Goal: Task Accomplishment & Management: Use online tool/utility

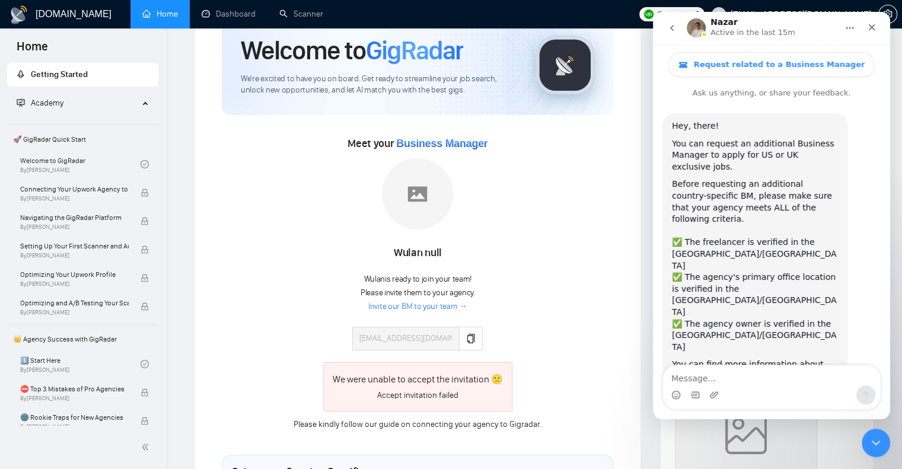
scroll to position [685, 0]
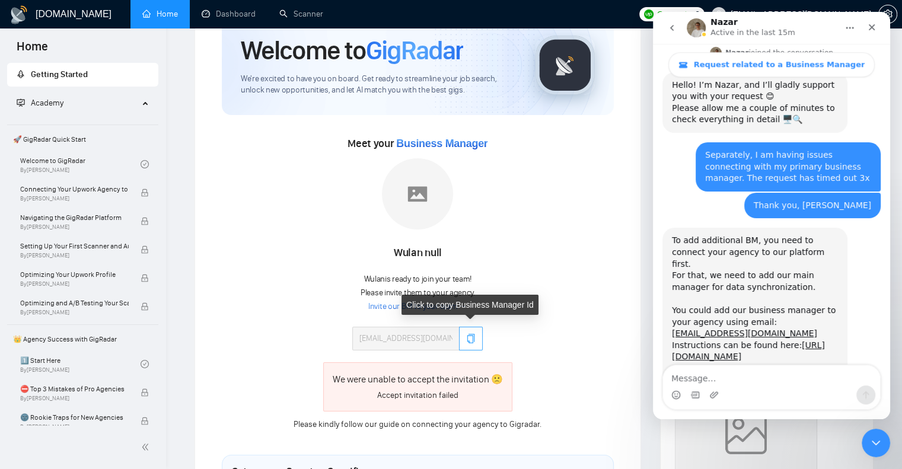
click at [468, 334] on icon "copy" at bounding box center [470, 338] width 9 height 9
click at [462, 339] on button "button" at bounding box center [471, 339] width 24 height 24
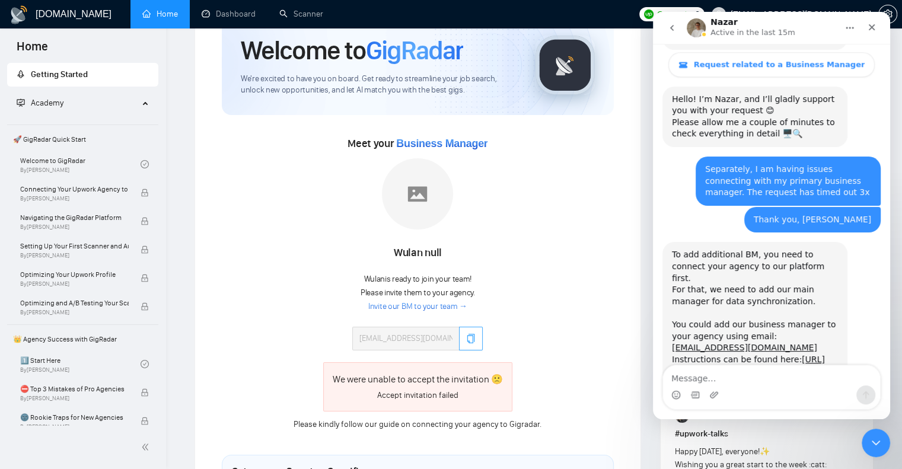
scroll to position [685, 0]
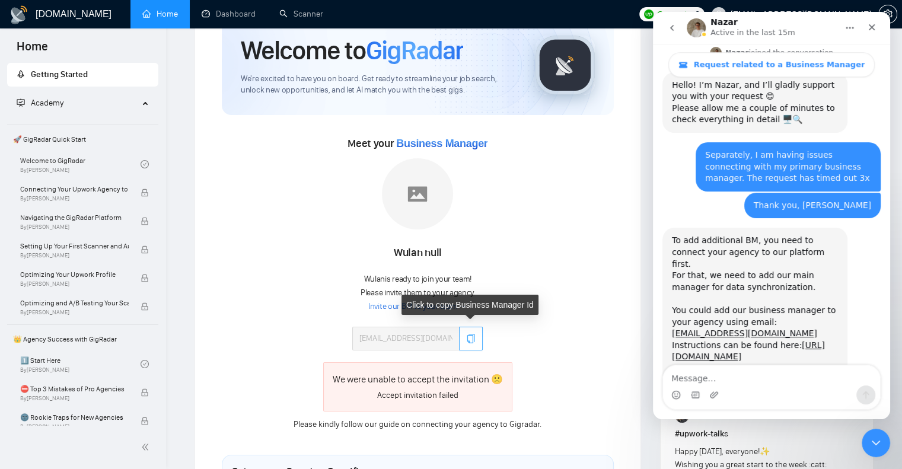
click at [470, 334] on icon "copy" at bounding box center [471, 338] width 8 height 9
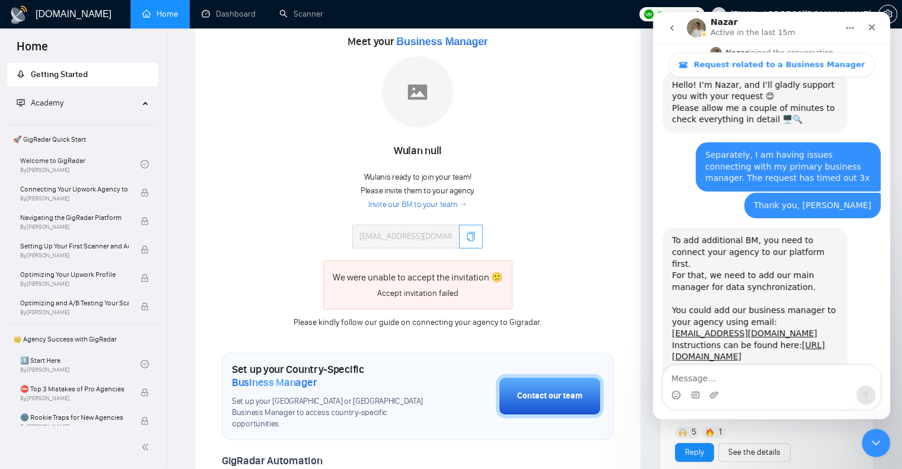
scroll to position [356, 0]
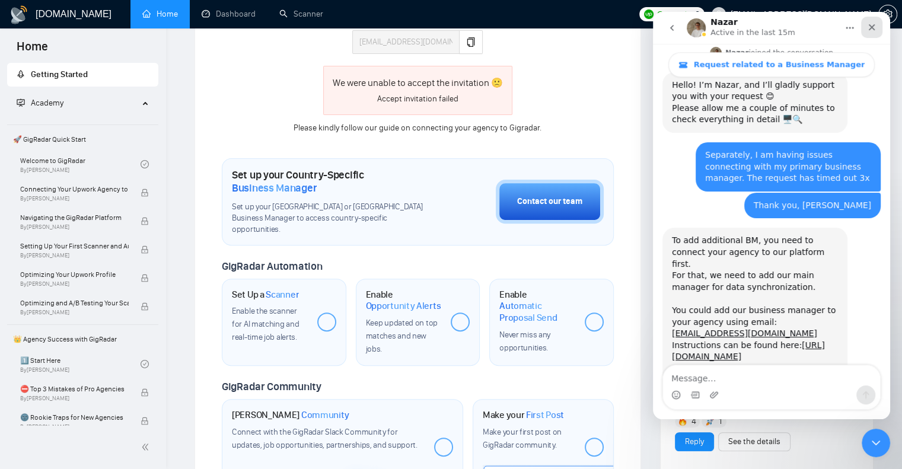
click at [873, 26] on icon "Close" at bounding box center [872, 27] width 7 height 7
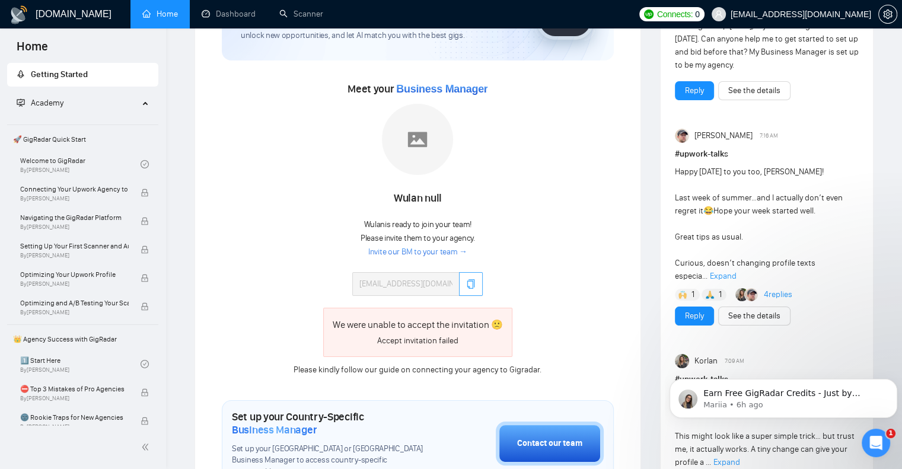
scroll to position [119, 0]
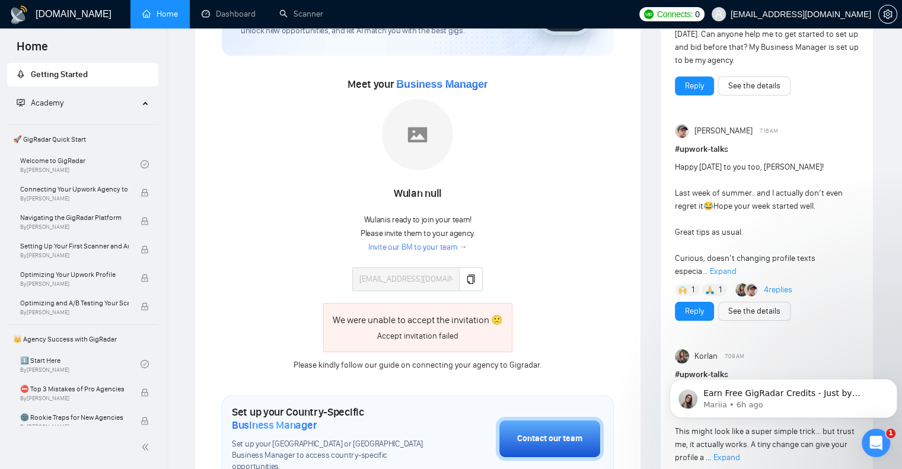
click at [434, 248] on link "Invite our BM to your team →" at bounding box center [417, 247] width 99 height 11
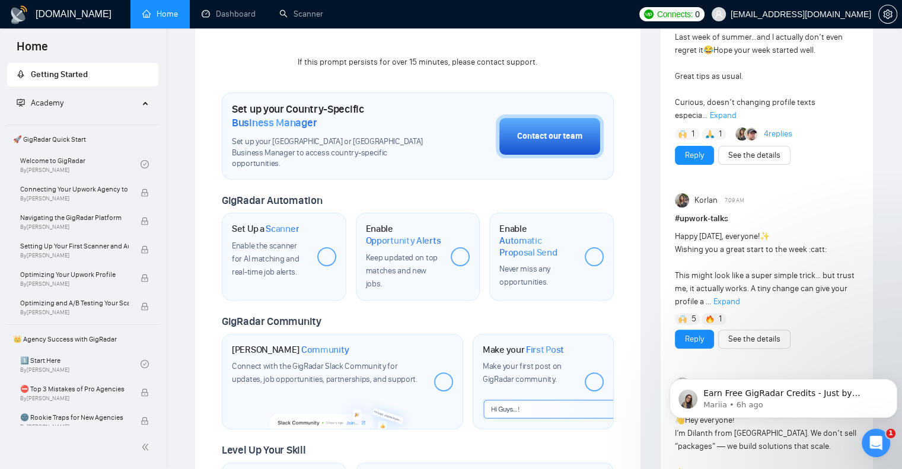
scroll to position [119, 0]
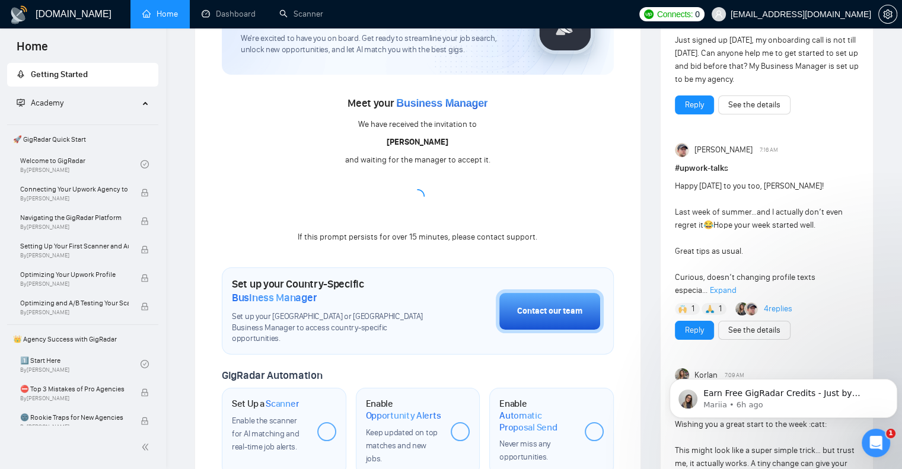
drag, startPoint x: 834, startPoint y: 34, endPoint x: 808, endPoint y: 205, distance: 172.7
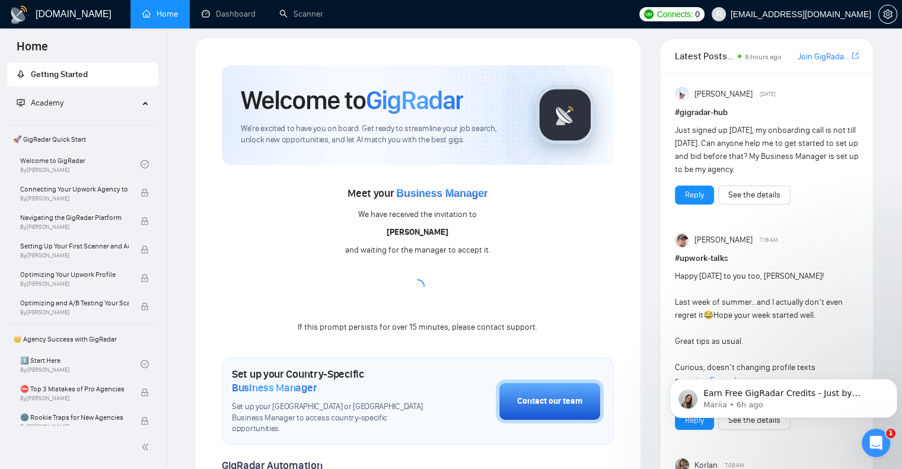
scroll to position [0, 0]
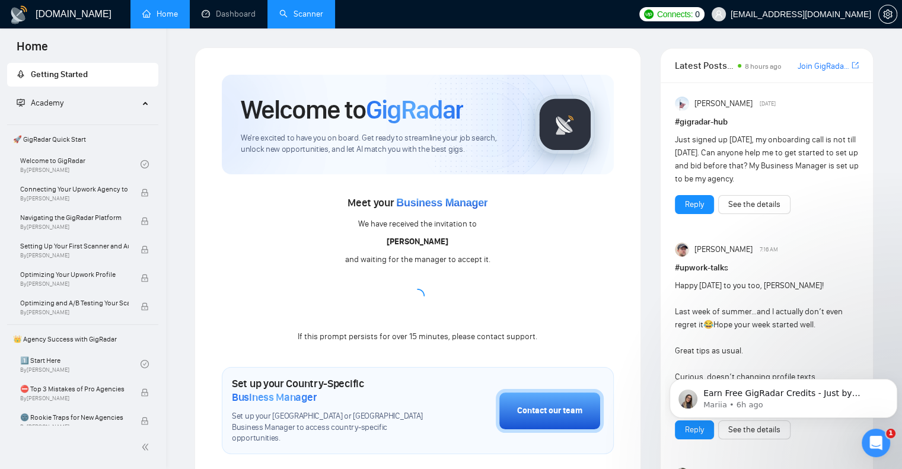
click at [299, 15] on link "Scanner" at bounding box center [301, 14] width 44 height 10
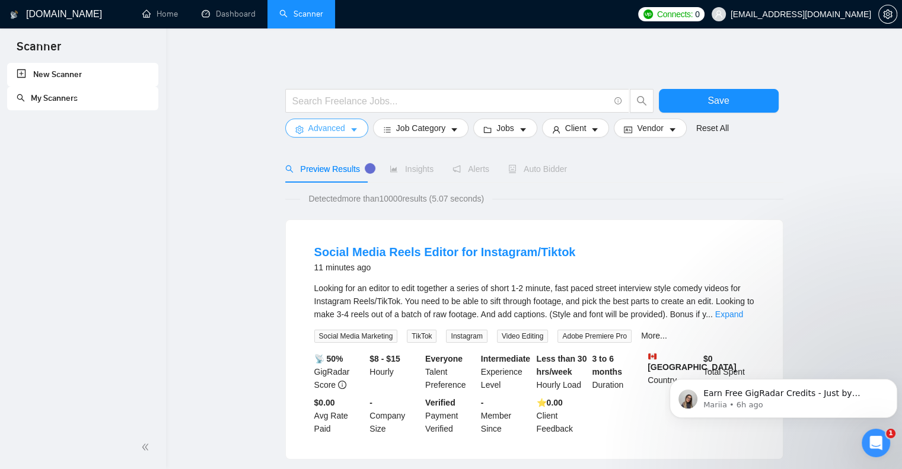
click at [355, 130] on icon "caret-down" at bounding box center [354, 130] width 8 height 8
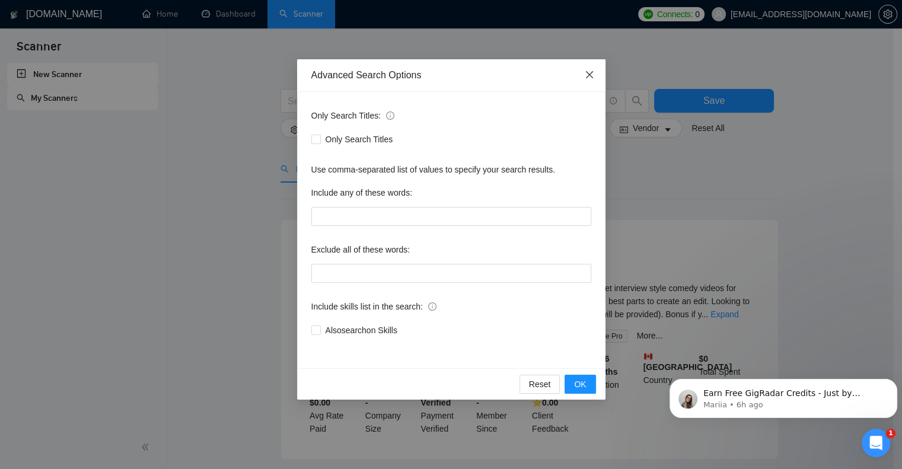
click at [588, 75] on icon "close" at bounding box center [588, 74] width 7 height 7
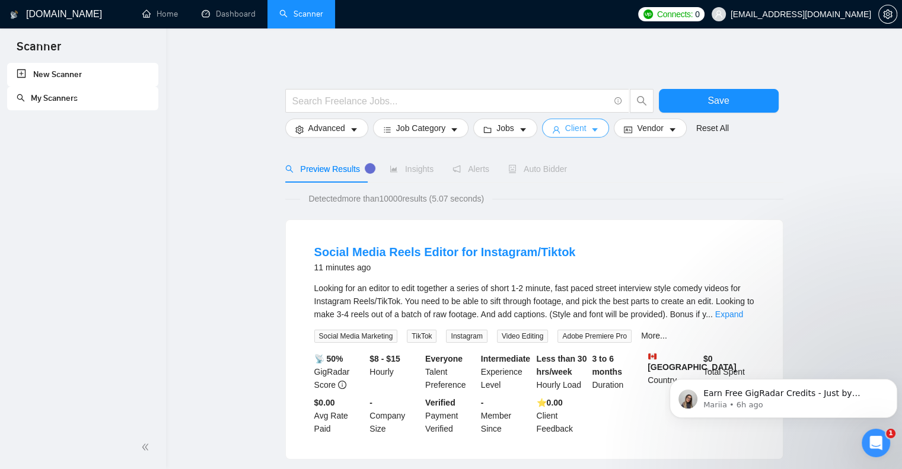
click at [592, 129] on icon "caret-down" at bounding box center [595, 130] width 6 height 4
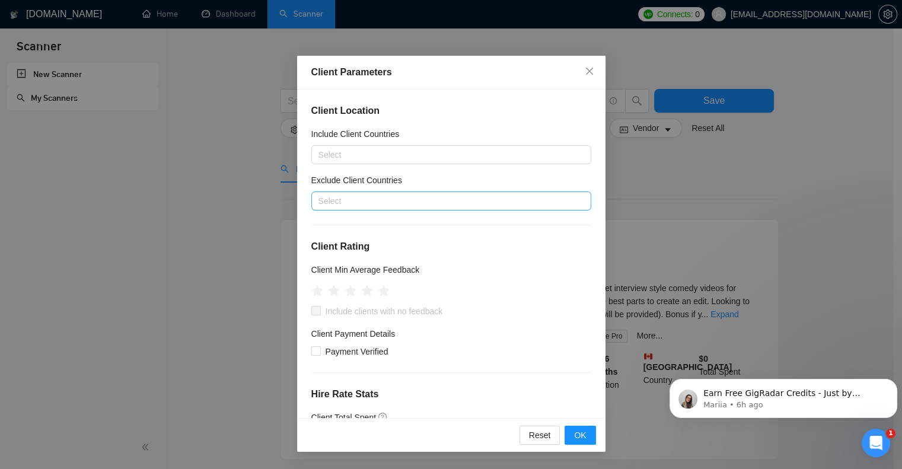
click at [363, 201] on div at bounding box center [445, 201] width 262 height 14
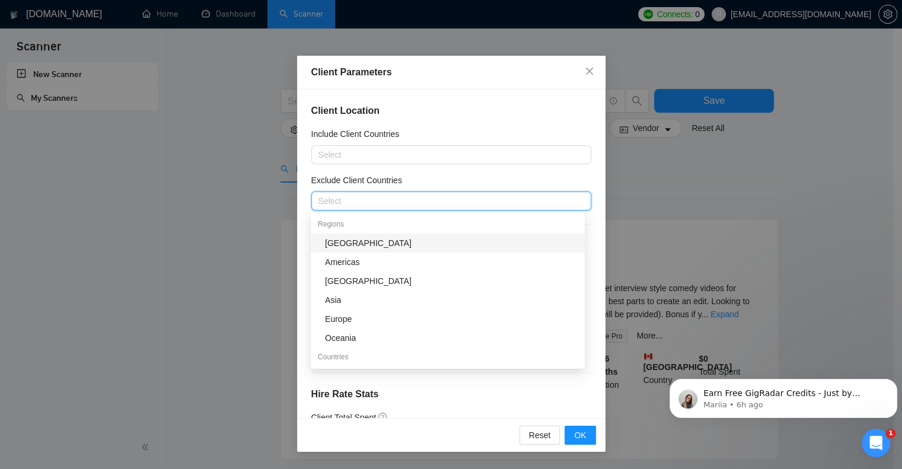
click at [357, 243] on div "[GEOGRAPHIC_DATA]" at bounding box center [451, 243] width 253 height 13
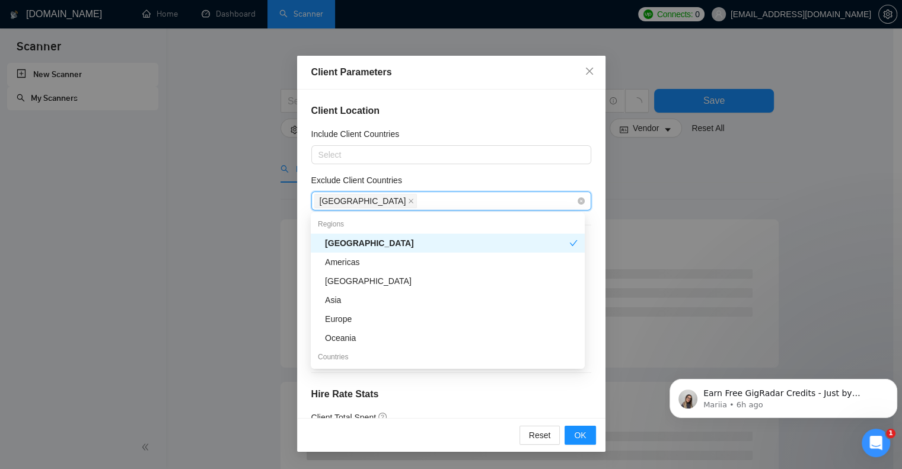
click at [408, 200] on icon "close" at bounding box center [411, 201] width 6 height 6
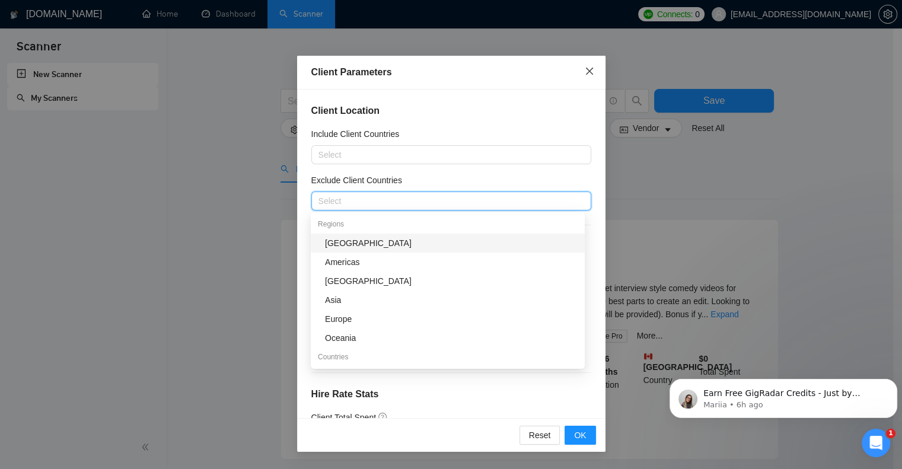
click at [591, 66] on span "Close" at bounding box center [589, 72] width 32 height 32
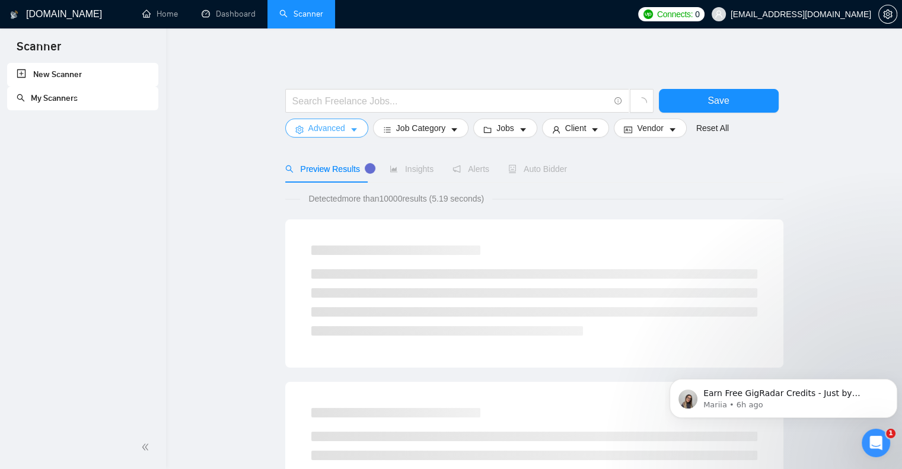
click at [345, 129] on button "Advanced" at bounding box center [326, 128] width 83 height 19
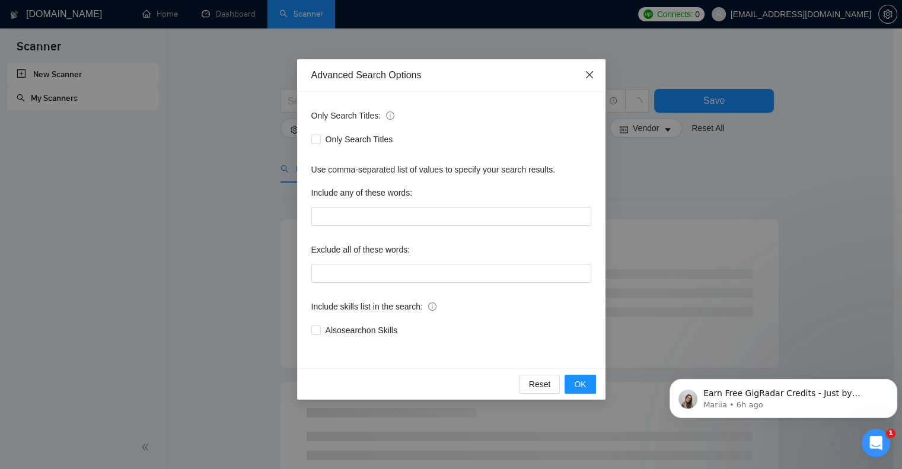
click at [591, 73] on icon "close" at bounding box center [588, 74] width 7 height 7
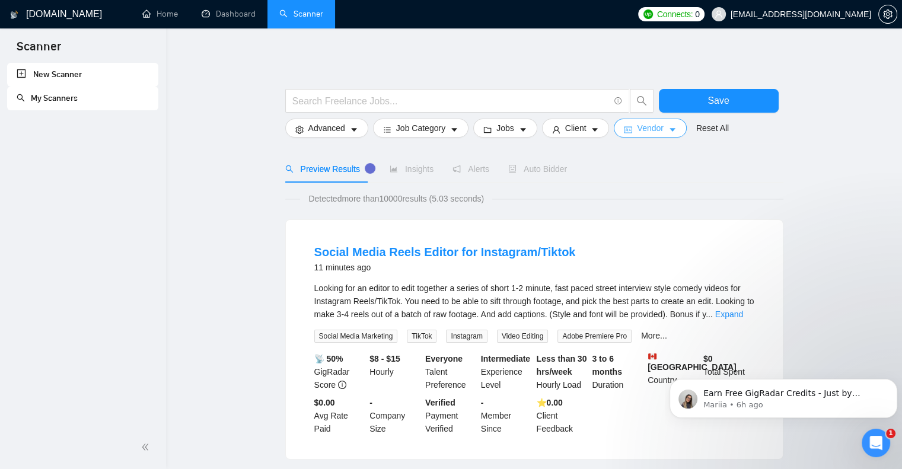
click at [661, 129] on button "Vendor" at bounding box center [650, 128] width 72 height 19
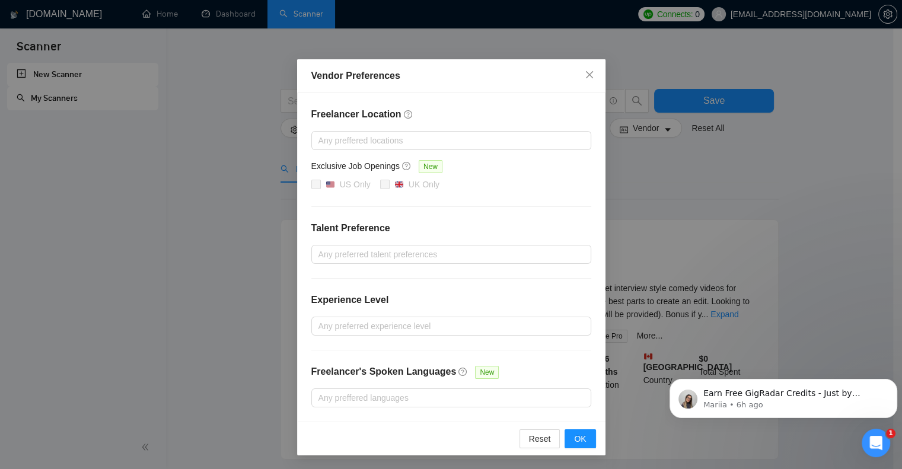
scroll to position [59, 0]
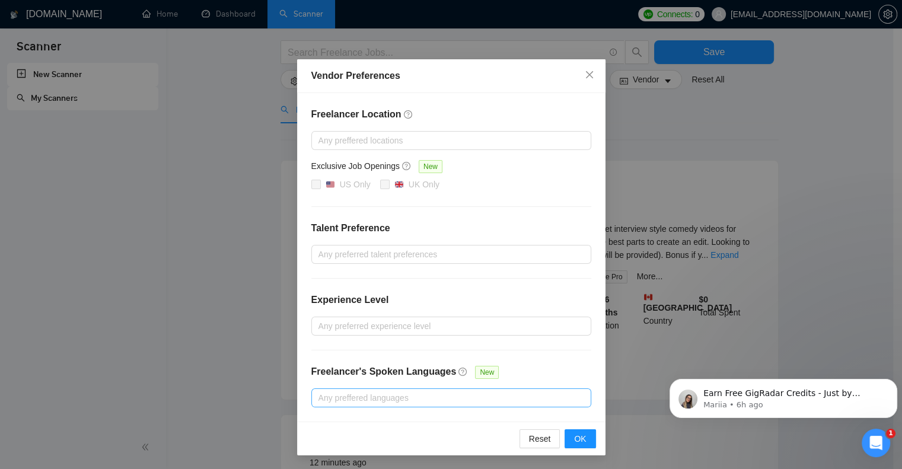
click at [406, 397] on div at bounding box center [445, 398] width 262 height 14
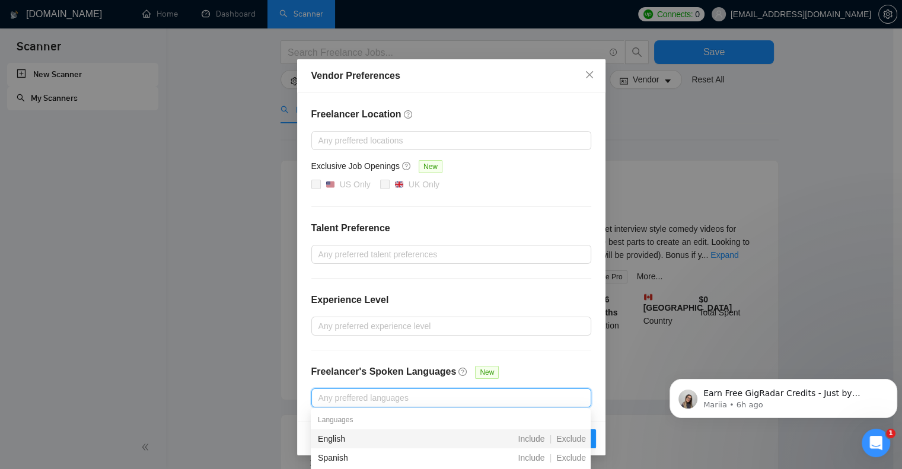
click at [406, 397] on div at bounding box center [445, 398] width 262 height 14
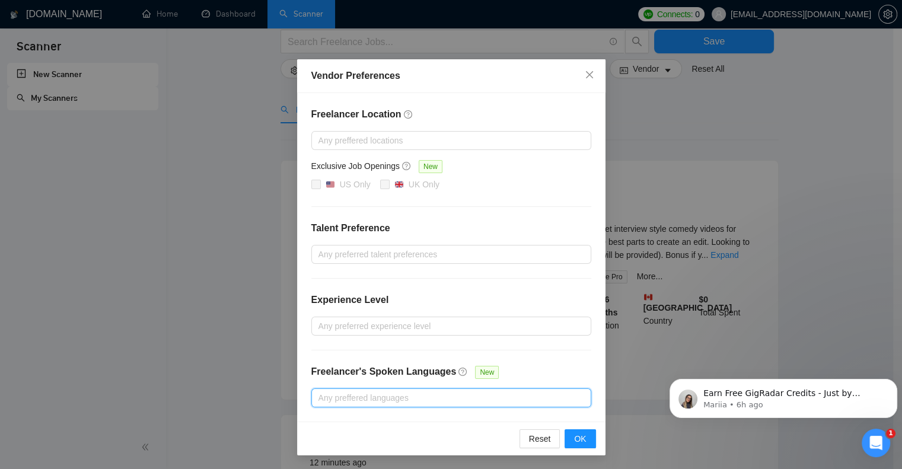
scroll to position [0, 0]
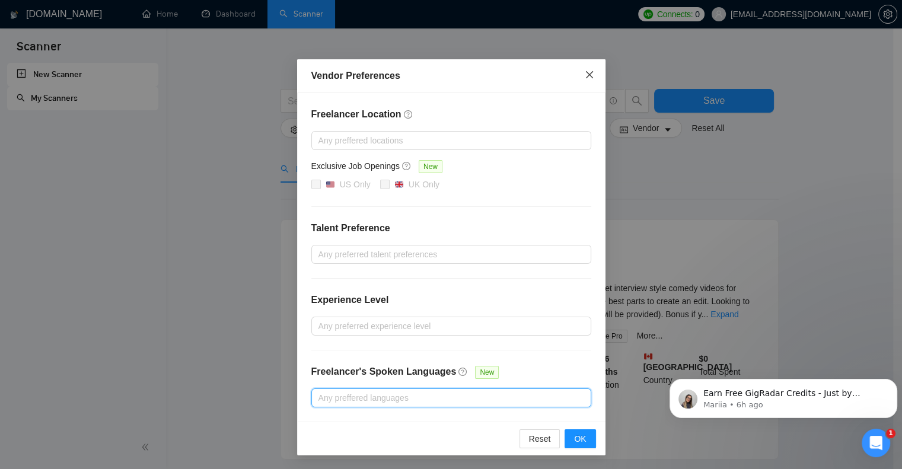
click at [588, 75] on icon "close" at bounding box center [588, 74] width 7 height 7
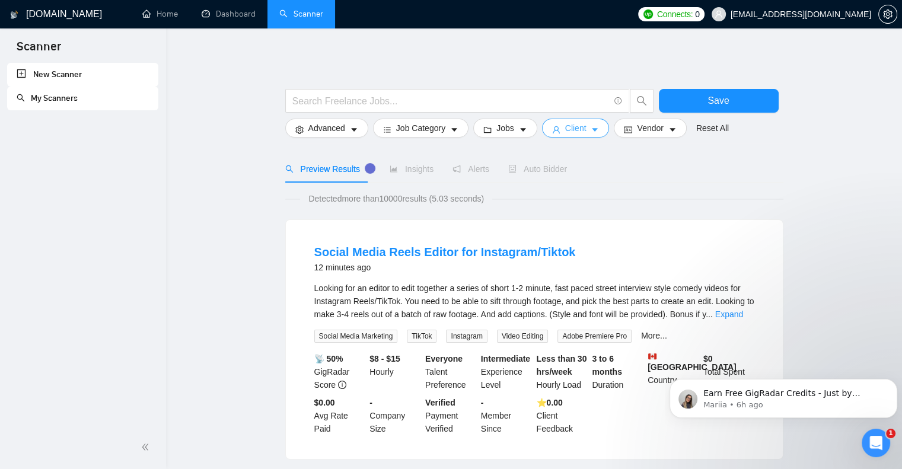
click at [583, 126] on button "Client" at bounding box center [576, 128] width 68 height 19
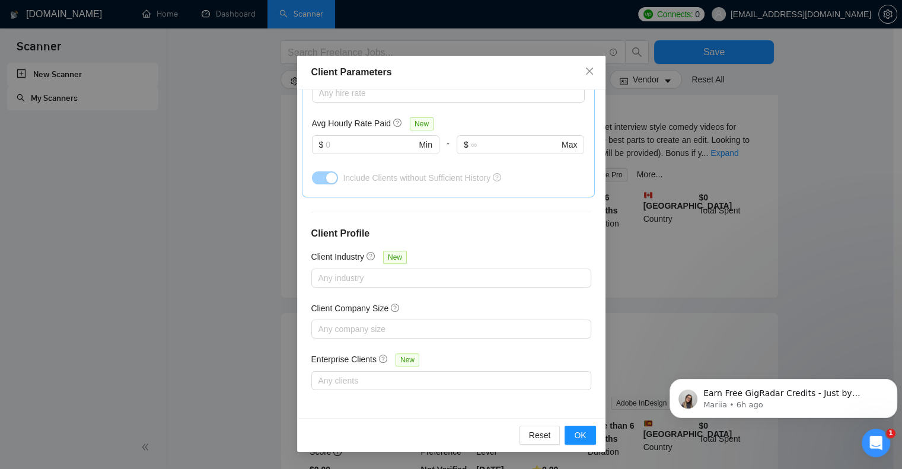
scroll to position [237, 0]
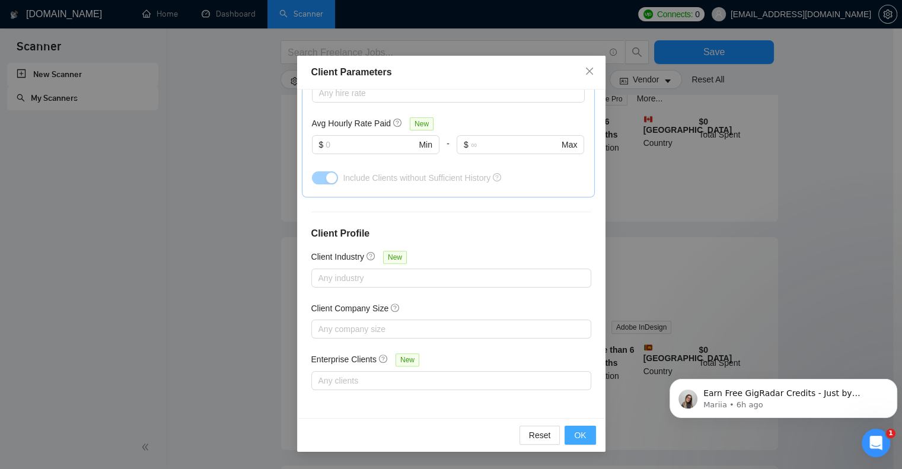
click at [579, 432] on span "OK" at bounding box center [580, 435] width 12 height 13
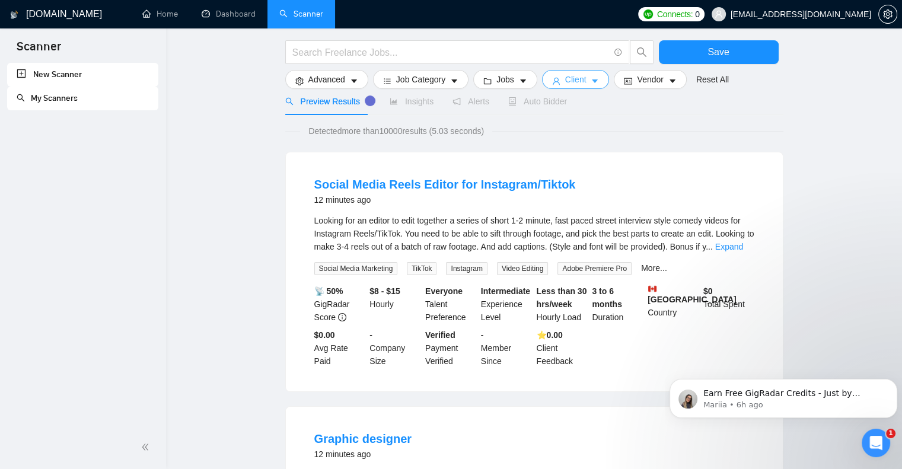
scroll to position [0, 0]
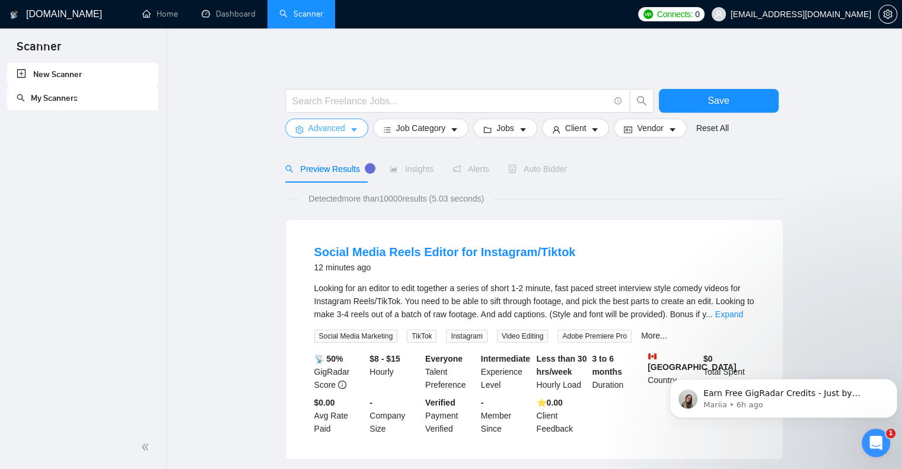
click at [344, 128] on button "Advanced" at bounding box center [326, 128] width 83 height 19
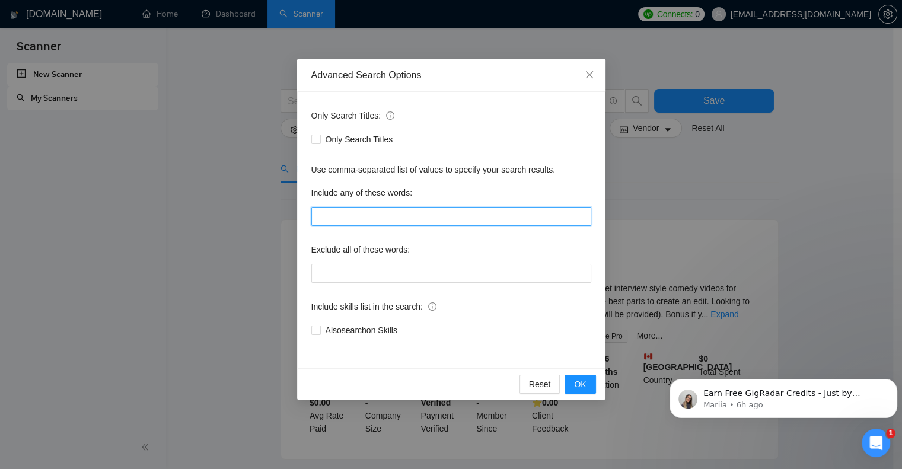
click at [387, 215] on input "text" at bounding box center [451, 216] width 280 height 19
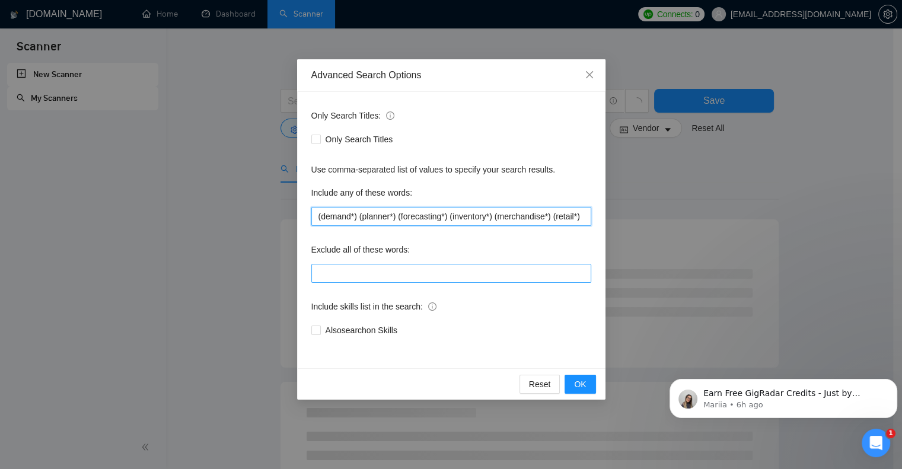
type input "(demand*) (planner*) (forecasting*) (inventory*) (merchandise*) (retail*)"
click at [395, 270] on input "text" at bounding box center [451, 273] width 280 height 19
type input "c"
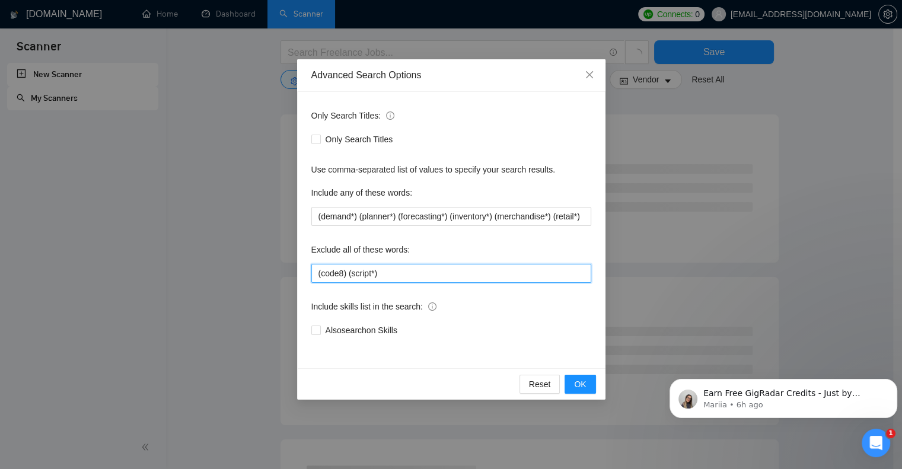
scroll to position [119, 0]
drag, startPoint x: 339, startPoint y: 274, endPoint x: 353, endPoint y: 272, distance: 14.4
click at [339, 273] on input "(code8) (script*)" at bounding box center [451, 273] width 280 height 19
type input "(code*) (script*)"
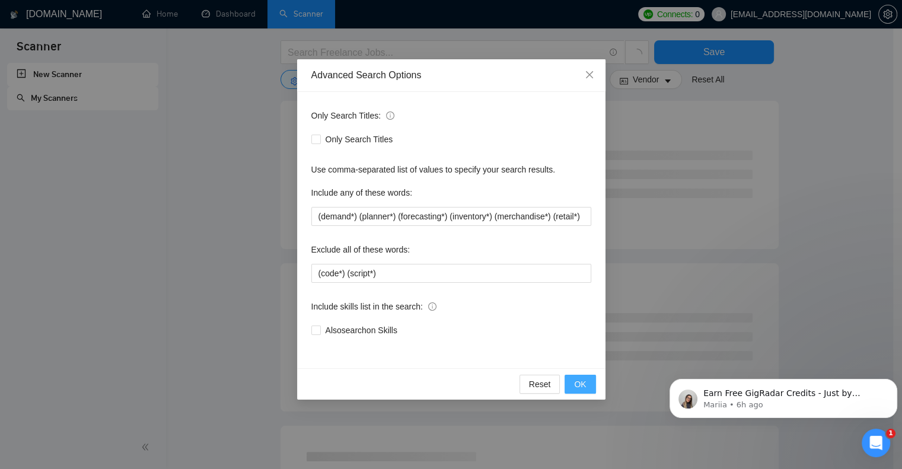
click at [591, 382] on button "OK" at bounding box center [579, 384] width 31 height 19
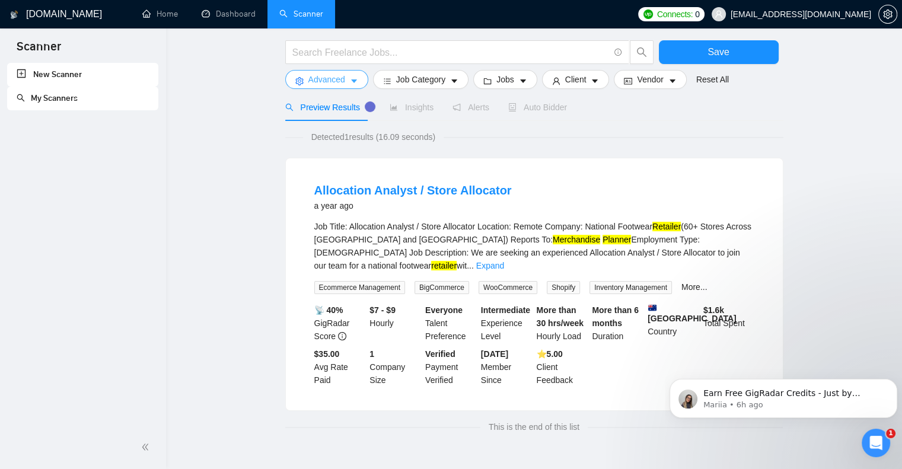
scroll to position [0, 0]
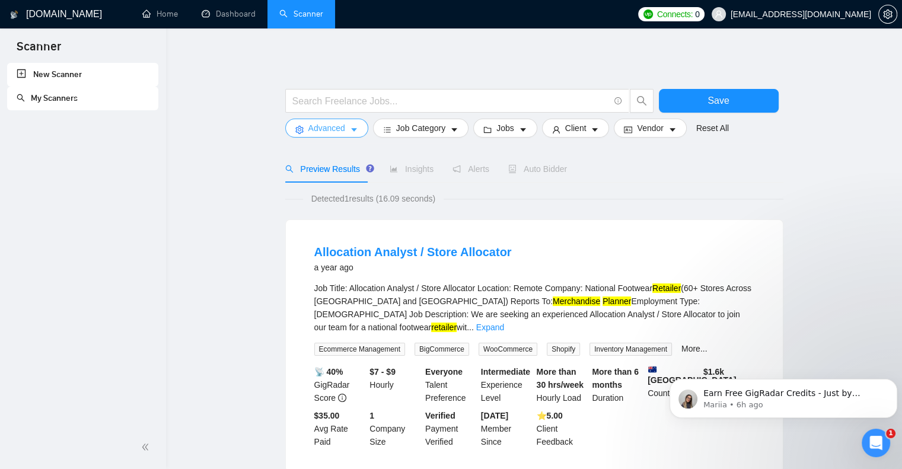
click at [350, 124] on button "Advanced" at bounding box center [326, 128] width 83 height 19
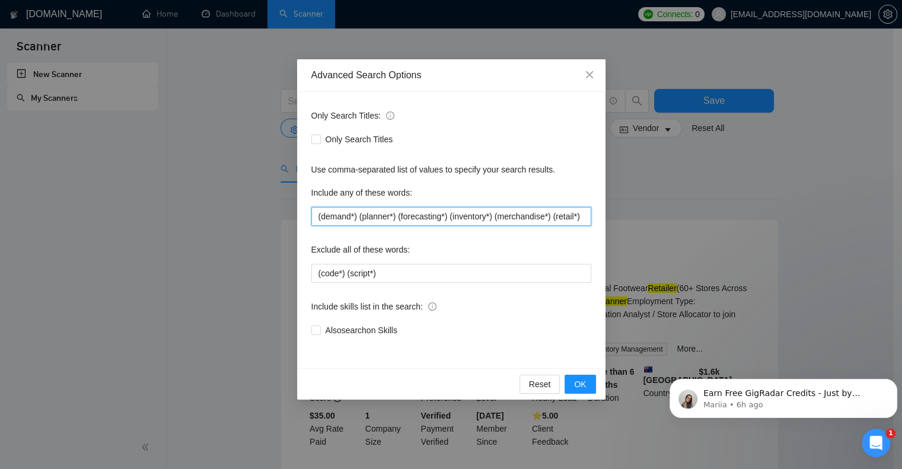
click at [359, 215] on input "(demand*) (planner*) (forecasting*) (inventory*) (merchandise*) (retail*)" at bounding box center [451, 216] width 280 height 19
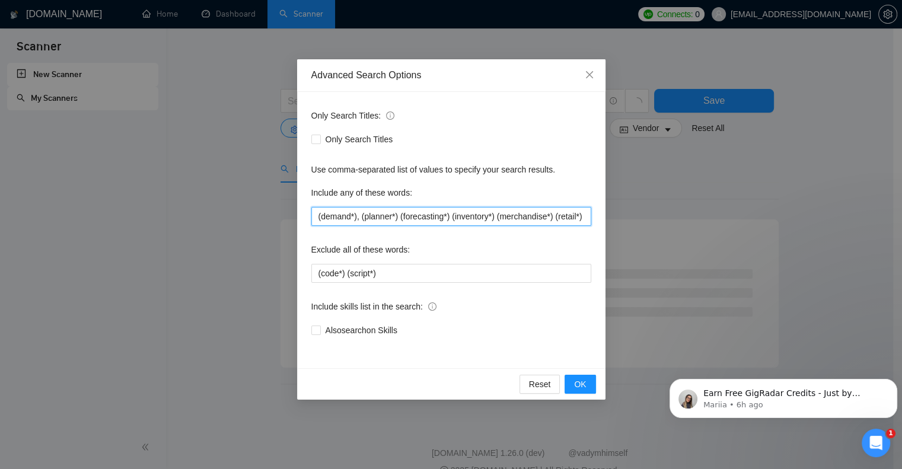
drag, startPoint x: 397, startPoint y: 216, endPoint x: 423, endPoint y: 219, distance: 26.3
click at [397, 215] on input "(demand*), (planner*) (forecasting*) (inventory*) (merchandise*) (retail*)" at bounding box center [451, 216] width 280 height 19
click at [451, 216] on input "(demand*), (planner*), (forecasting*) (inventory*) (merchandise*) (retail*)" at bounding box center [451, 216] width 280 height 19
click at [496, 216] on input "(demand*), (planner*), (forecasting*), (inventory*) (merchandise*) (retail*)" at bounding box center [451, 216] width 280 height 19
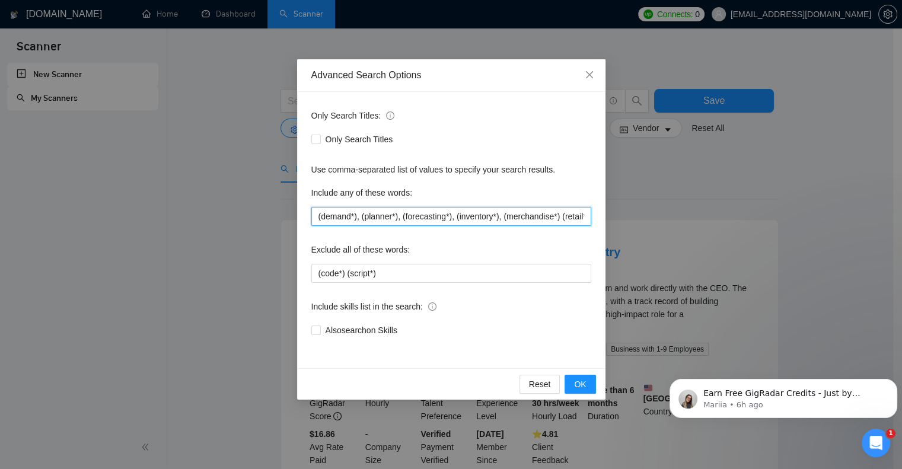
click at [556, 216] on input "(demand*), (planner*), (forecasting*), (inventory*), (merchandise*) (retail*)" at bounding box center [451, 216] width 280 height 19
type input "(demand*), (planner*), (forecasting*), (inventory*), (merchandise*), (retail*)"
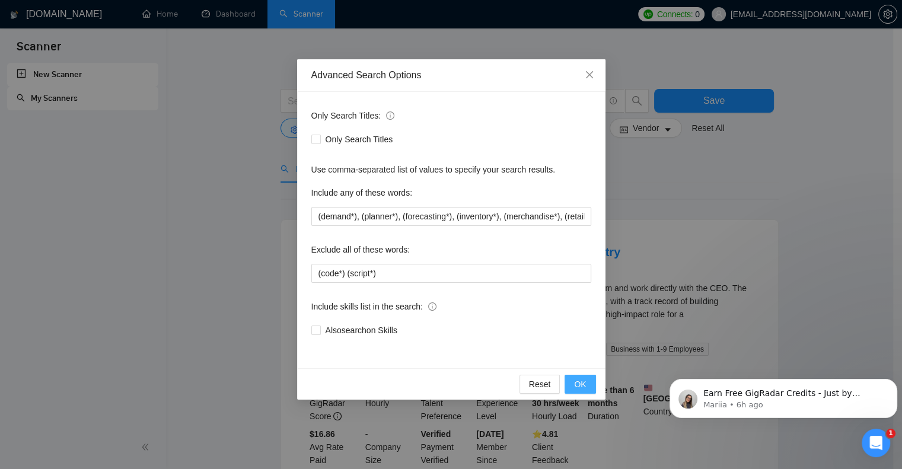
click at [580, 379] on span "OK" at bounding box center [580, 384] width 12 height 13
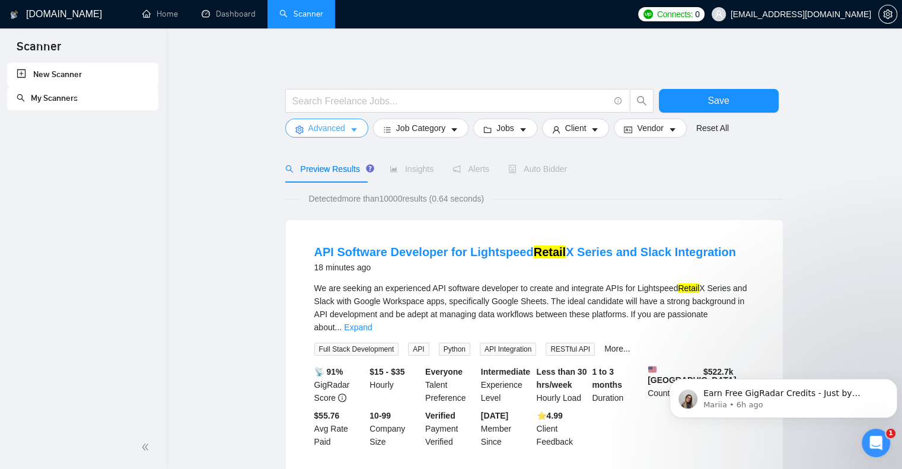
click at [355, 130] on icon "caret-down" at bounding box center [354, 130] width 8 height 8
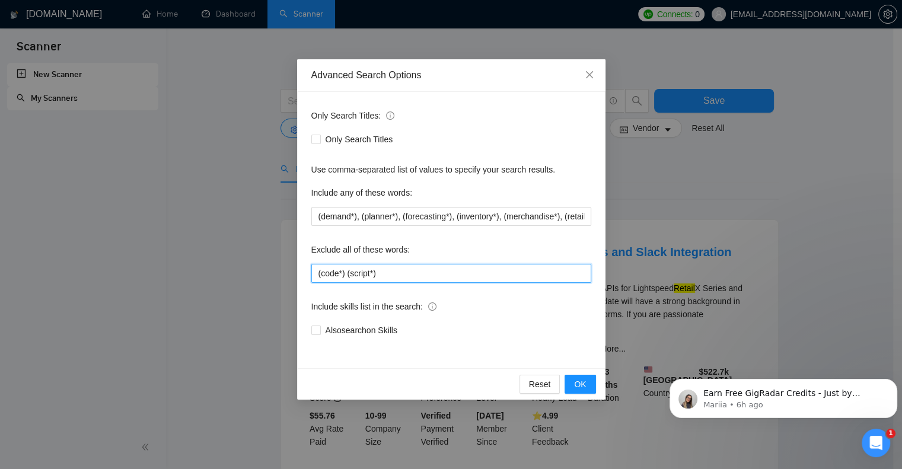
click at [396, 275] on input "(code*) (script*)" at bounding box center [451, 273] width 280 height 19
drag, startPoint x: 345, startPoint y: 276, endPoint x: 353, endPoint y: 275, distance: 8.4
click at [345, 276] on input "(code*) (script*)" at bounding box center [451, 273] width 280 height 19
click at [389, 274] on input "(code*), (script*)" at bounding box center [451, 273] width 280 height 19
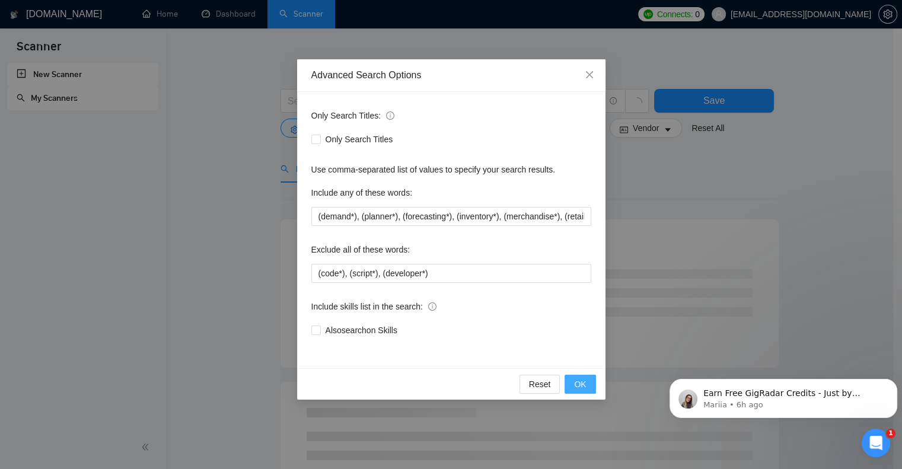
click at [583, 384] on span "OK" at bounding box center [580, 384] width 12 height 13
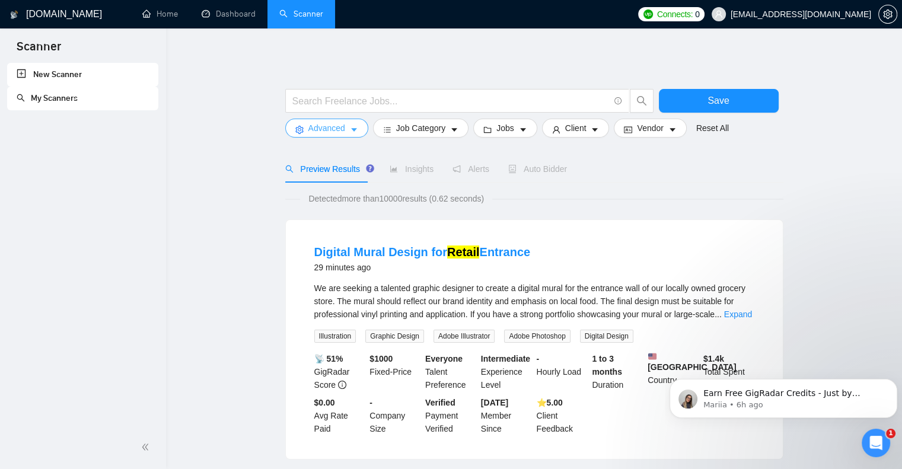
click at [353, 130] on icon "caret-down" at bounding box center [354, 130] width 6 height 4
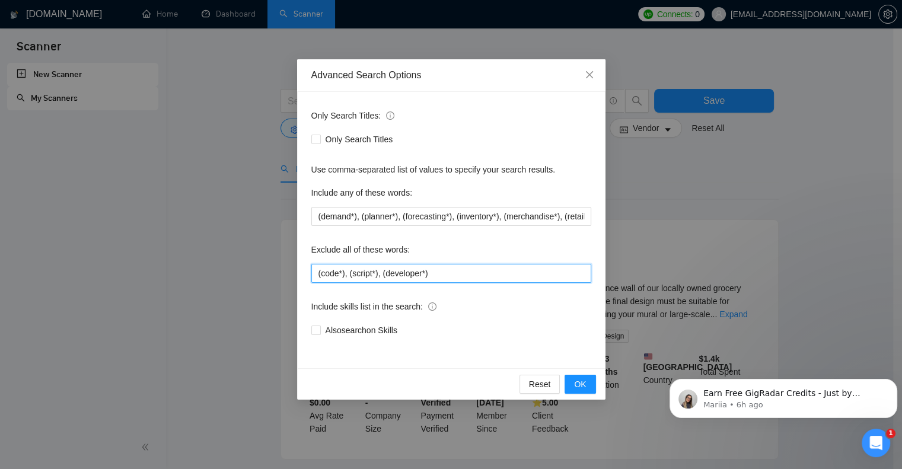
click at [452, 272] on input "(code*), (script*), (developer*)" at bounding box center [451, 273] width 280 height 19
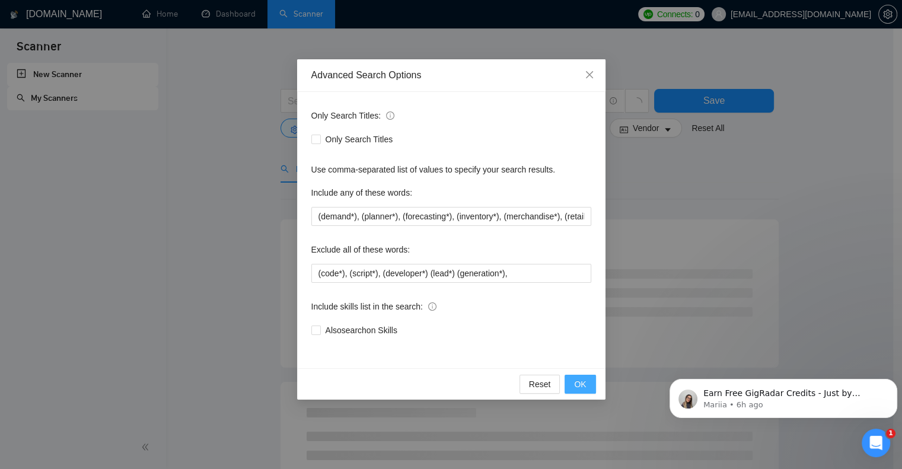
click at [577, 381] on span "OK" at bounding box center [580, 384] width 12 height 13
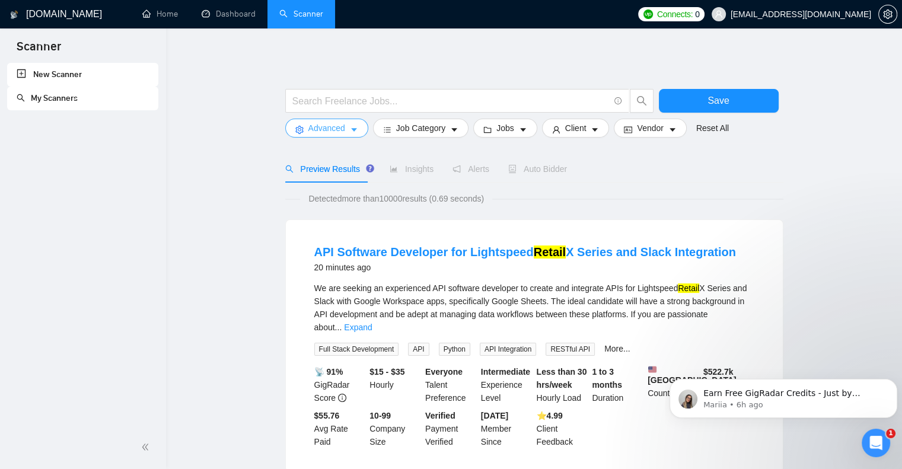
click at [356, 127] on icon "caret-down" at bounding box center [354, 130] width 8 height 8
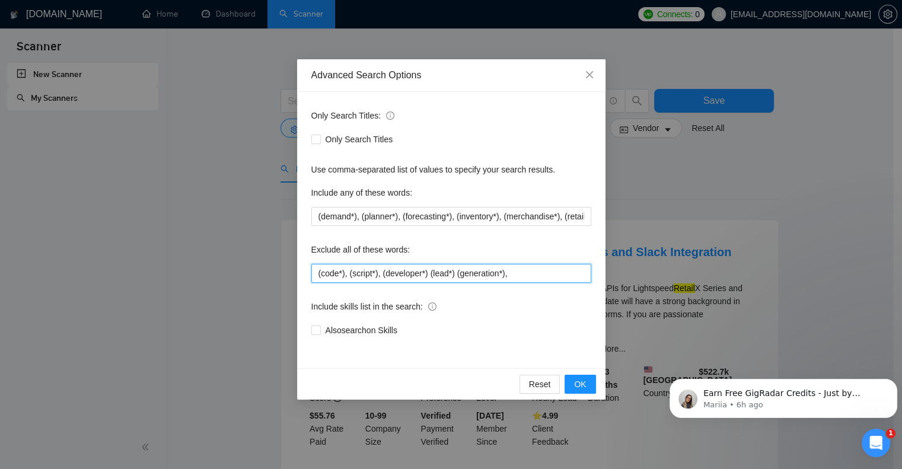
click at [426, 275] on input "(code*), (script*), (developer*) (lead*) (generation*)," at bounding box center [451, 273] width 280 height 19
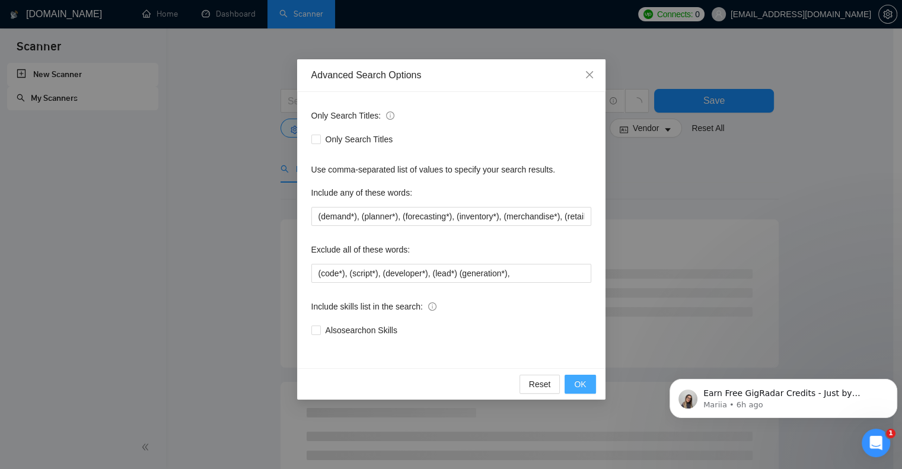
click at [581, 381] on span "OK" at bounding box center [580, 384] width 12 height 13
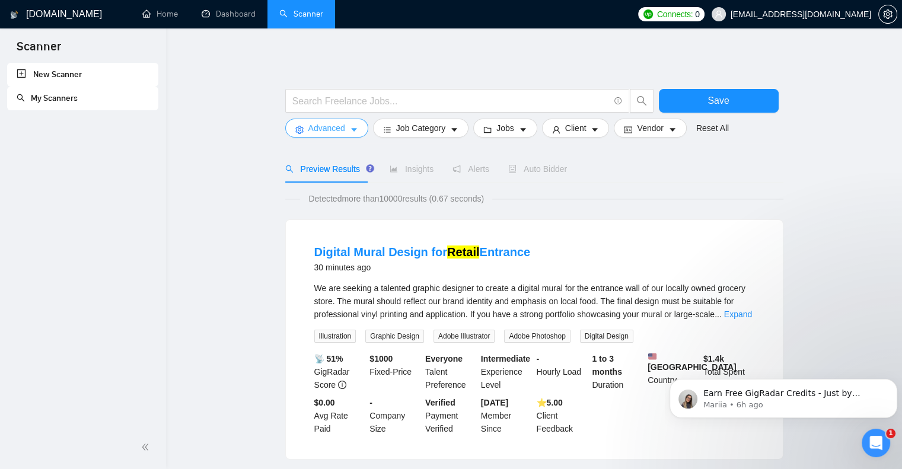
click at [355, 130] on icon "caret-down" at bounding box center [354, 130] width 8 height 8
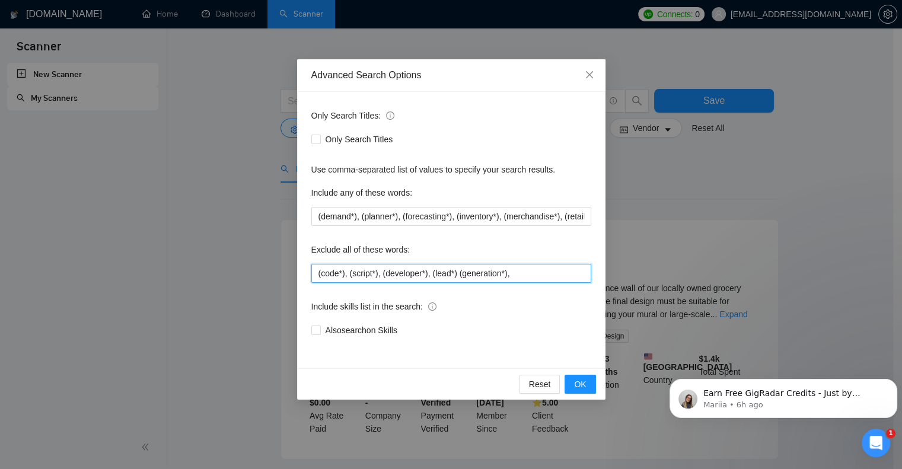
click at [534, 276] on input "(code*), (script*), (developer*), (lead*) (generation*)," at bounding box center [451, 273] width 280 height 19
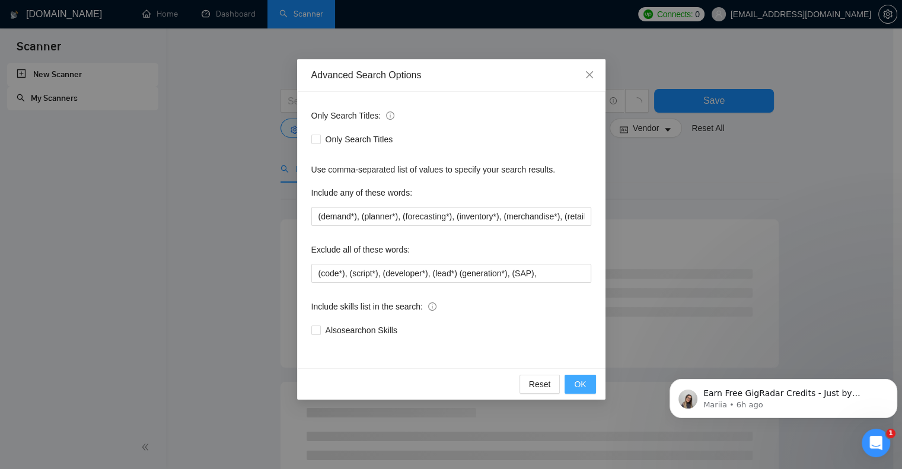
click at [583, 384] on span "OK" at bounding box center [580, 384] width 12 height 13
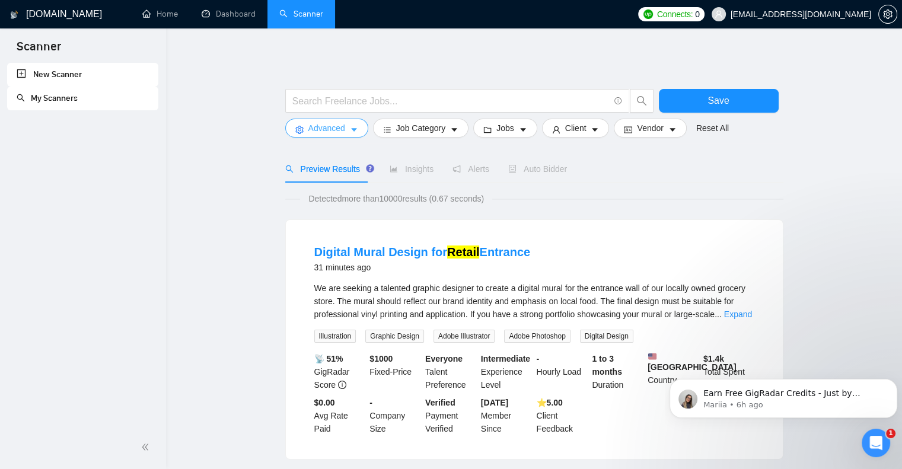
click at [330, 130] on span "Advanced" at bounding box center [326, 128] width 37 height 13
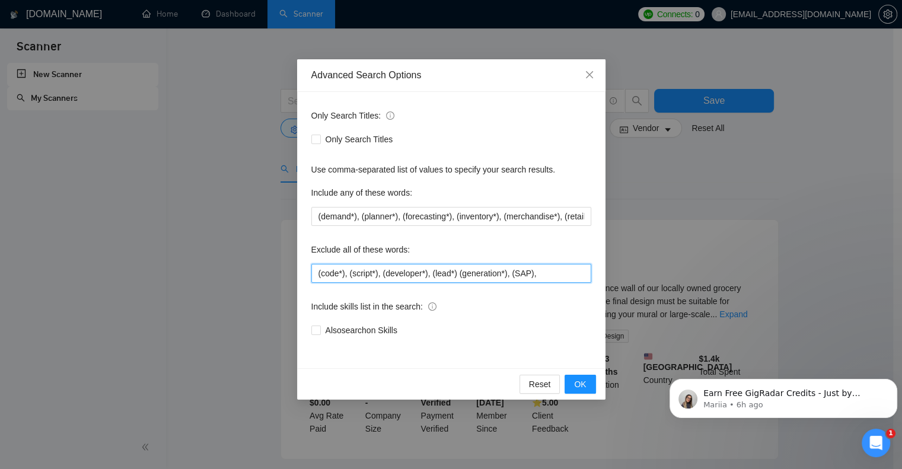
click at [556, 275] on input "(code*), (script*), (developer*), (lead*) (generation*), (SAP)," at bounding box center [451, 273] width 280 height 19
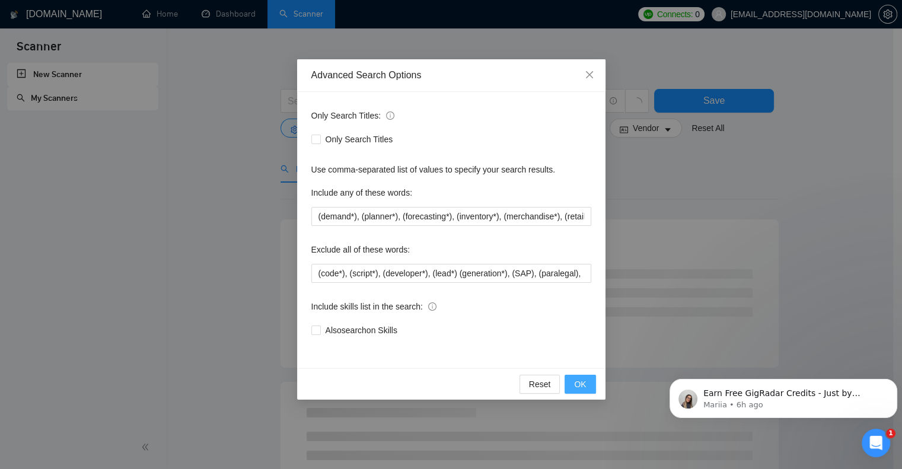
click at [582, 381] on span "OK" at bounding box center [580, 384] width 12 height 13
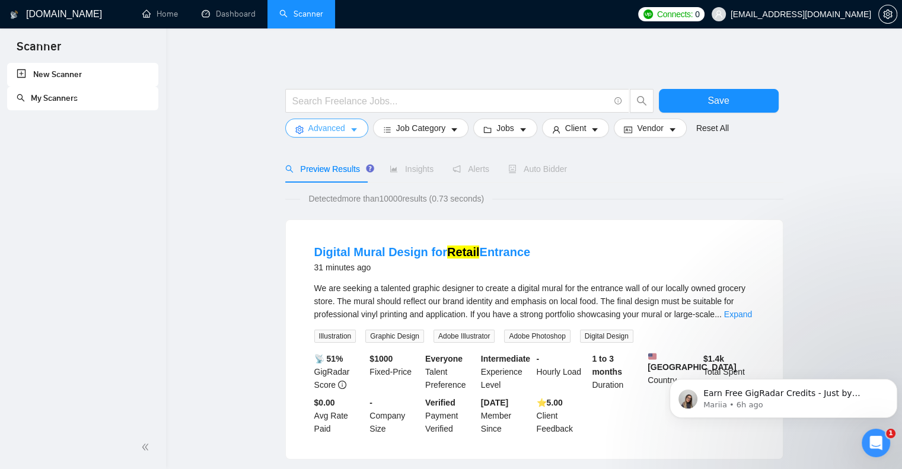
click at [343, 128] on span "Advanced" at bounding box center [326, 128] width 37 height 13
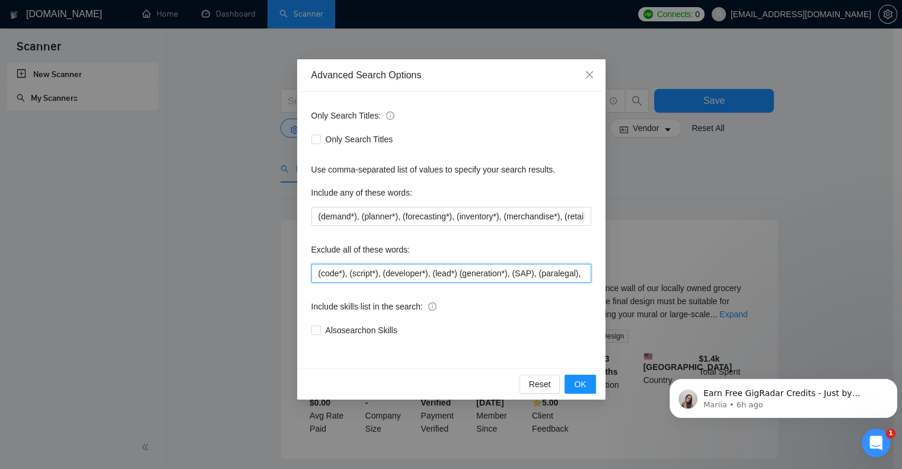
click at [579, 277] on input "(code*), (script*), (developer*), (lead*) (generation*), (SAP), (paralegal)," at bounding box center [451, 273] width 280 height 19
click at [578, 383] on span "OK" at bounding box center [580, 384] width 12 height 13
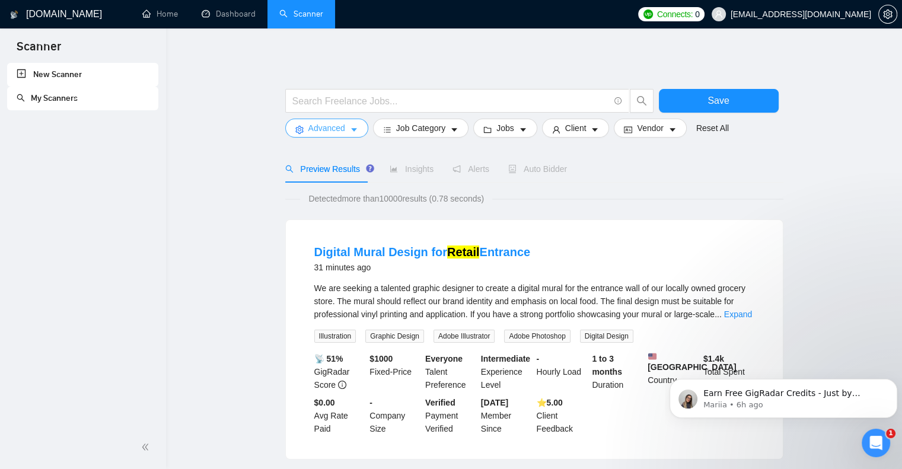
click at [338, 129] on span "Advanced" at bounding box center [326, 128] width 37 height 13
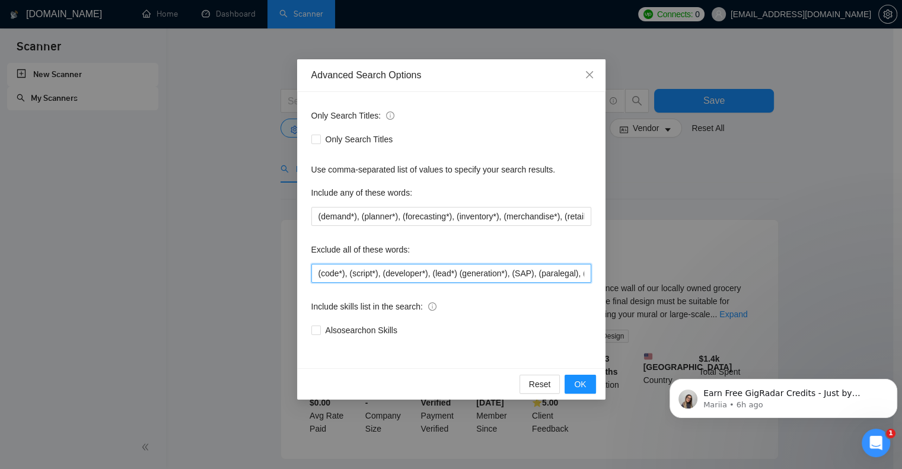
click at [572, 267] on input "(code*), (script*), (developer*), (lead*) (generation*), (SAP), (paralegal), (p…" at bounding box center [451, 273] width 280 height 19
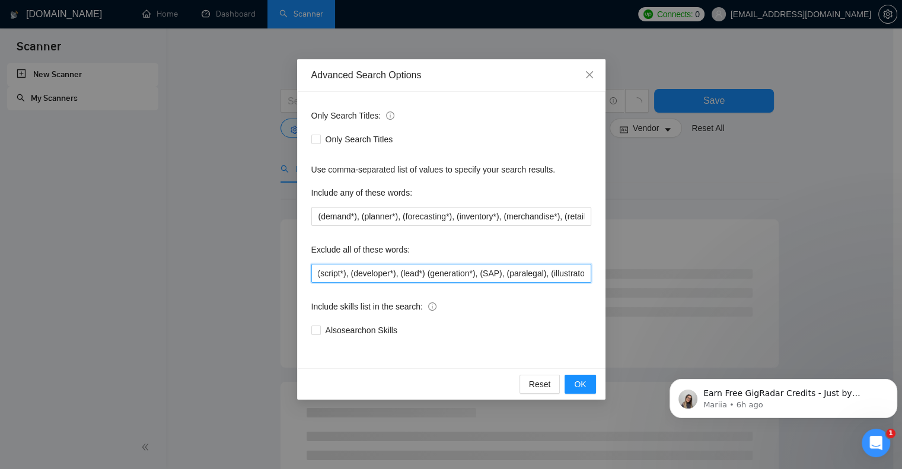
type input "(code*), (script*), (developer*), (lead*) (generation*), (SAP), (paralegal), (i…"
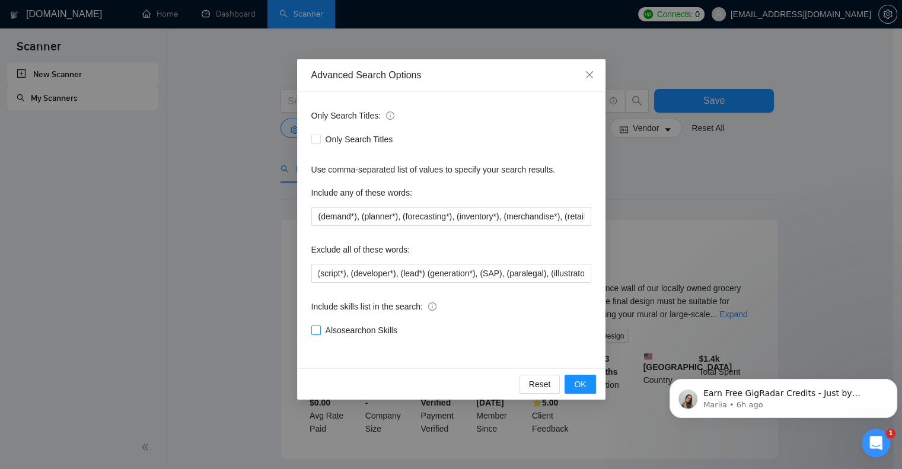
scroll to position [0, 0]
click at [315, 327] on input "Also search on Skills" at bounding box center [315, 330] width 8 height 8
checkbox input "true"
click at [585, 385] on span "OK" at bounding box center [580, 384] width 12 height 13
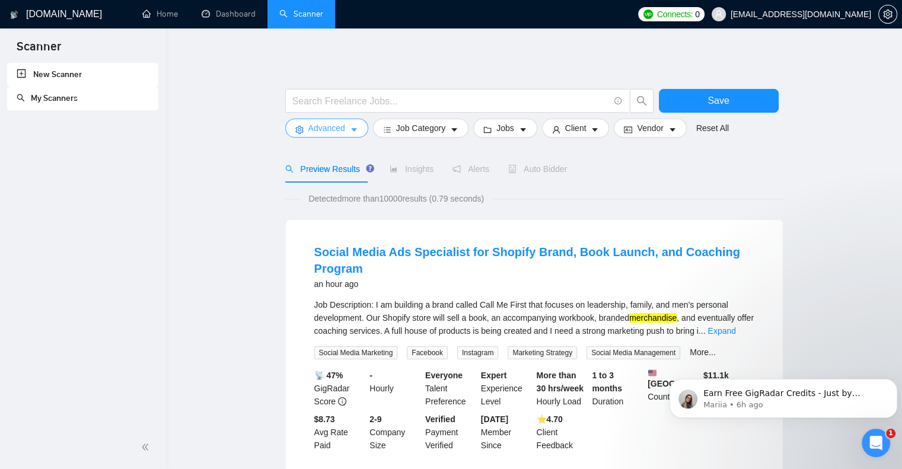
click at [351, 128] on icon "caret-down" at bounding box center [354, 130] width 8 height 8
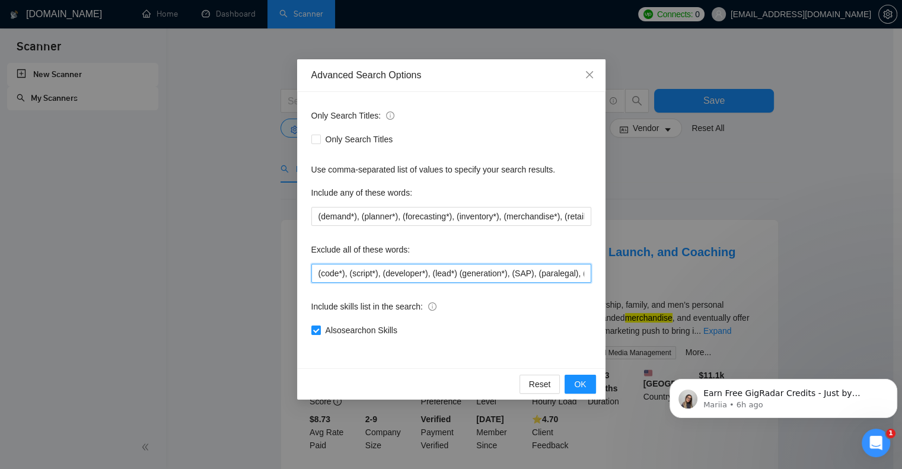
click at [529, 275] on input "(code*), (script*), (developer*), (lead*) (generation*), (SAP), (paralegal), (i…" at bounding box center [451, 273] width 280 height 19
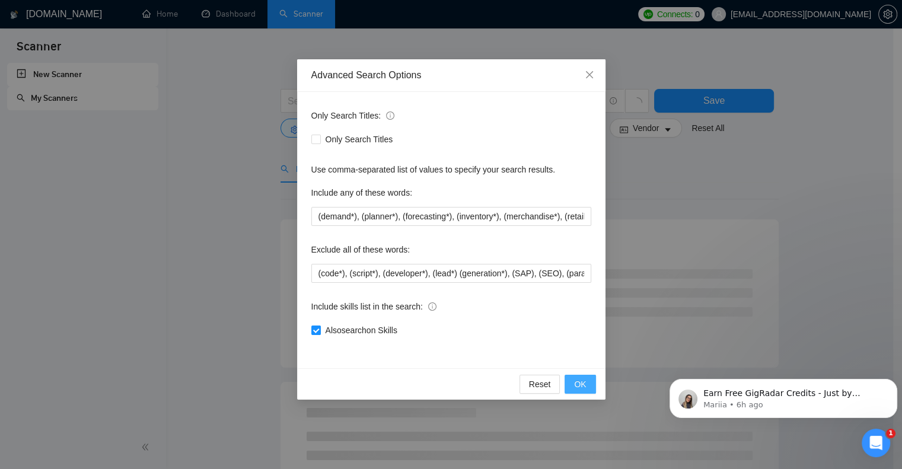
click at [579, 381] on span "OK" at bounding box center [580, 384] width 12 height 13
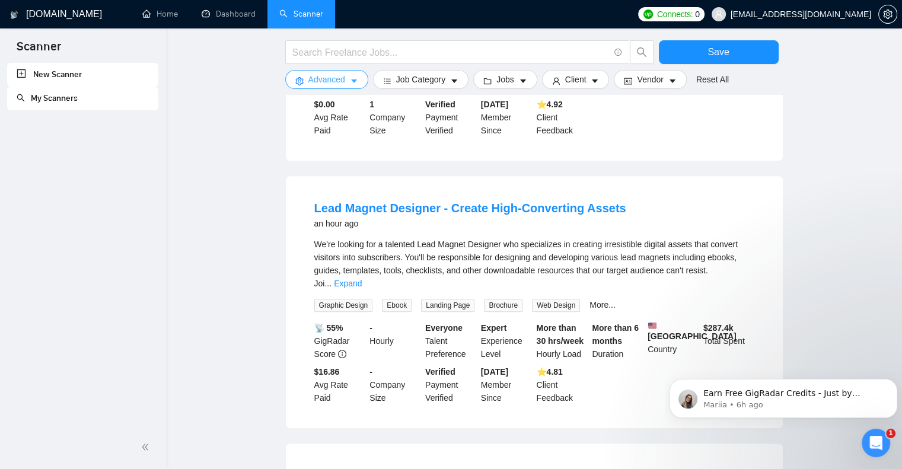
scroll to position [296, 0]
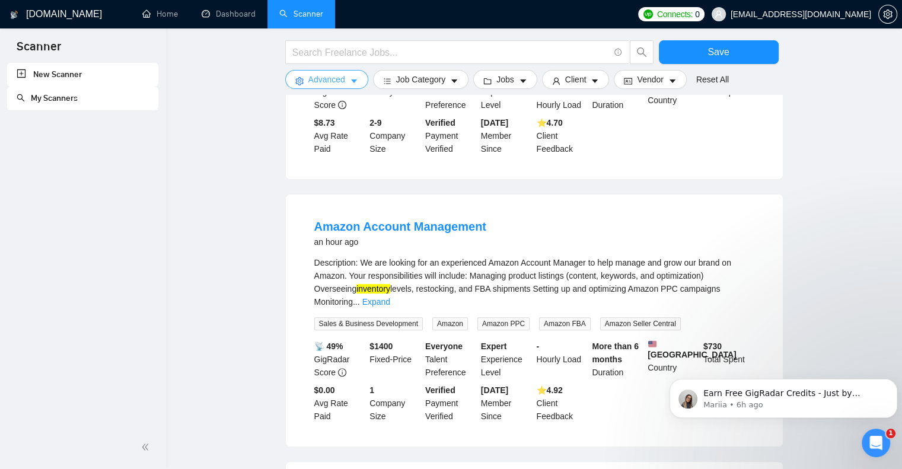
click at [352, 82] on icon "caret-down" at bounding box center [354, 81] width 6 height 4
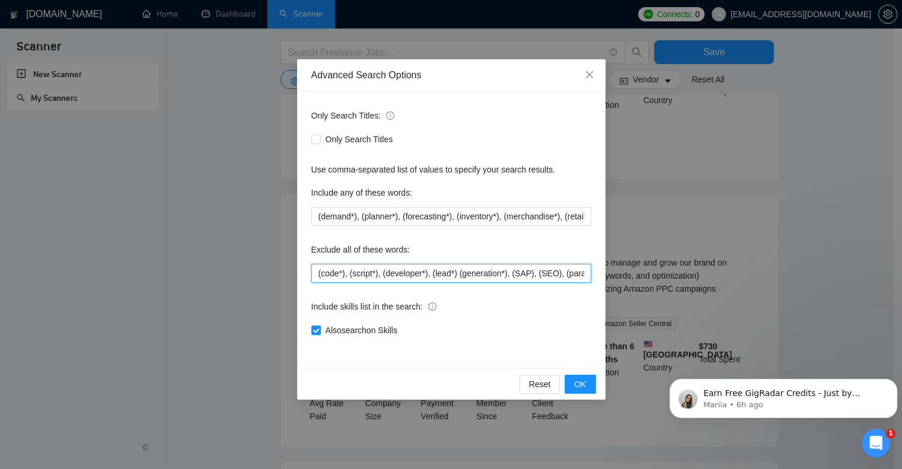
click at [317, 272] on input "(code*), (script*), (developer*), (lead*) (generation*), (SAP), (SEO), (paraleg…" at bounding box center [451, 273] width 280 height 19
click at [582, 384] on span "OK" at bounding box center [580, 384] width 12 height 13
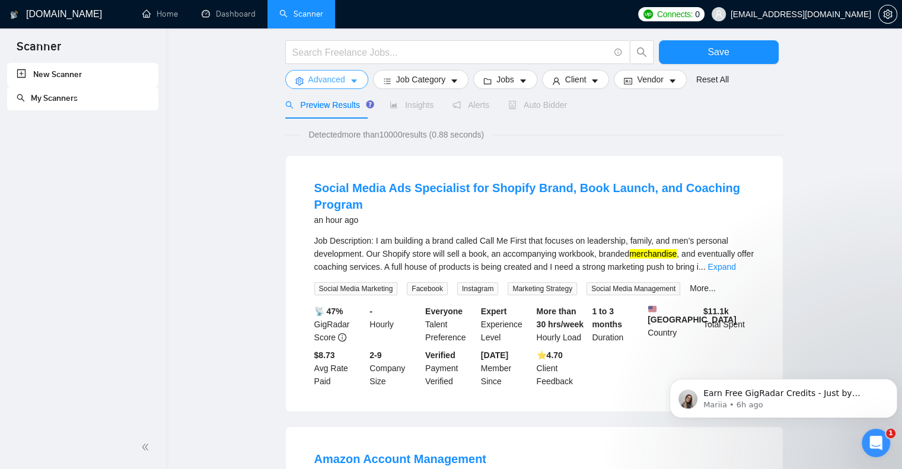
scroll to position [0, 0]
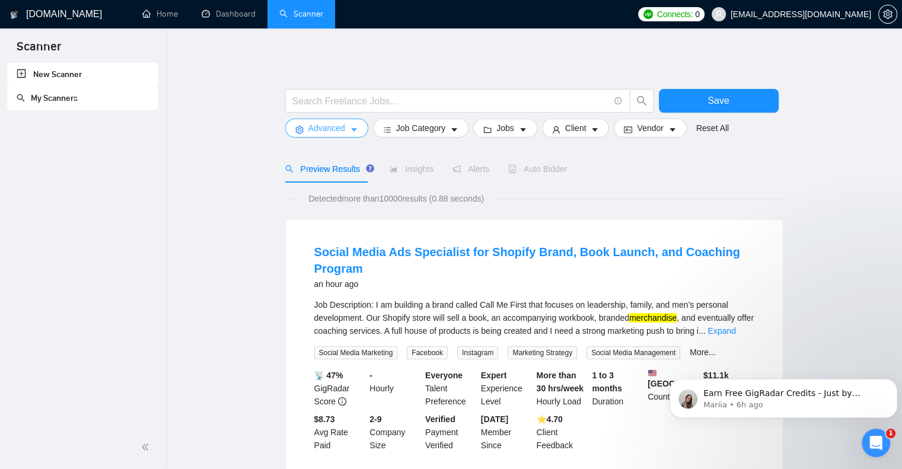
click at [351, 129] on icon "caret-down" at bounding box center [354, 130] width 6 height 4
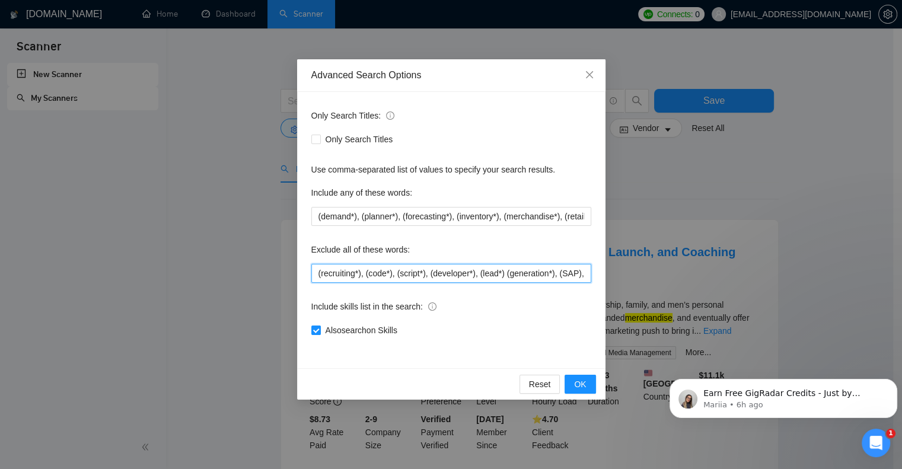
click at [317, 272] on input "(recruiting*), (code*), (script*), (developer*), (lead*) (generation*), (SAP), …" at bounding box center [451, 273] width 280 height 19
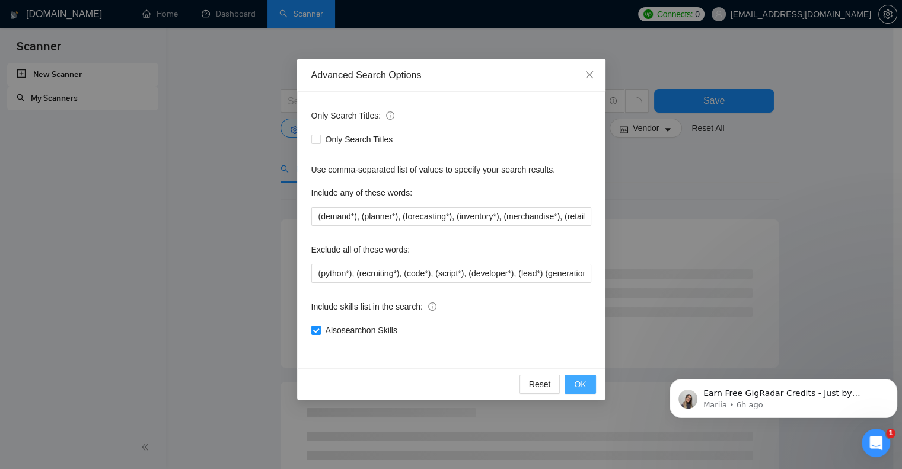
click at [578, 387] on span "OK" at bounding box center [580, 384] width 12 height 13
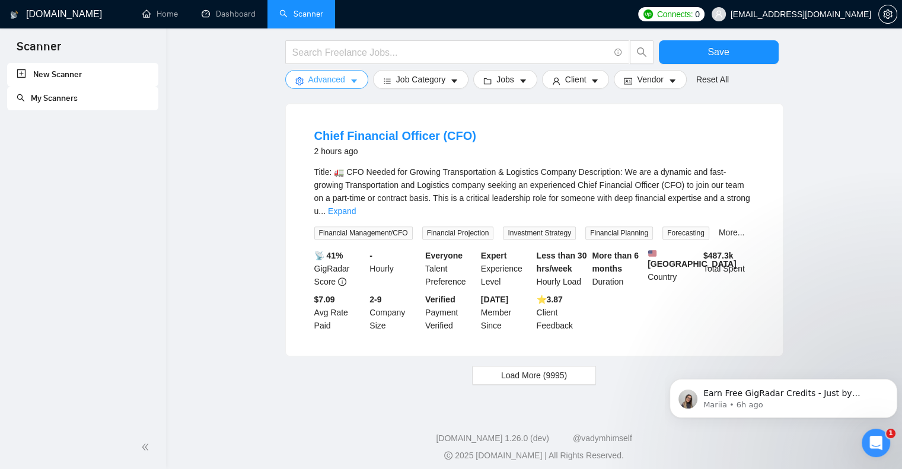
scroll to position [1195, 0]
click at [541, 368] on span "Load More (9995)" at bounding box center [534, 374] width 66 height 13
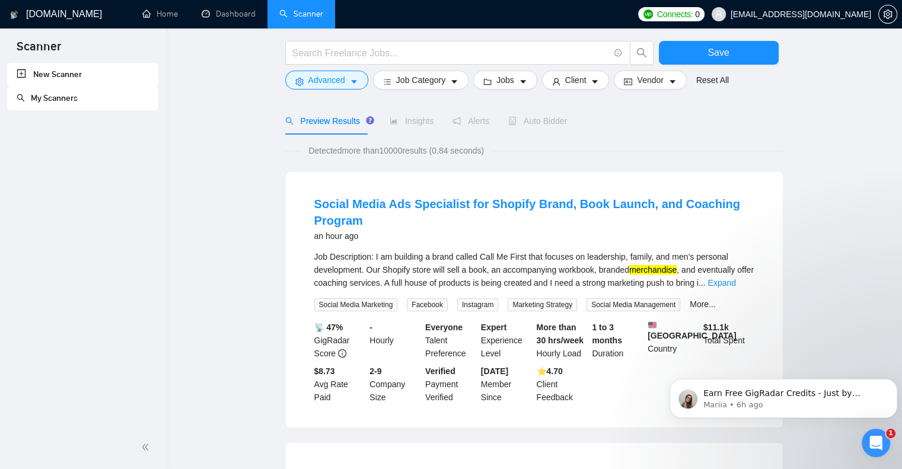
scroll to position [0, 0]
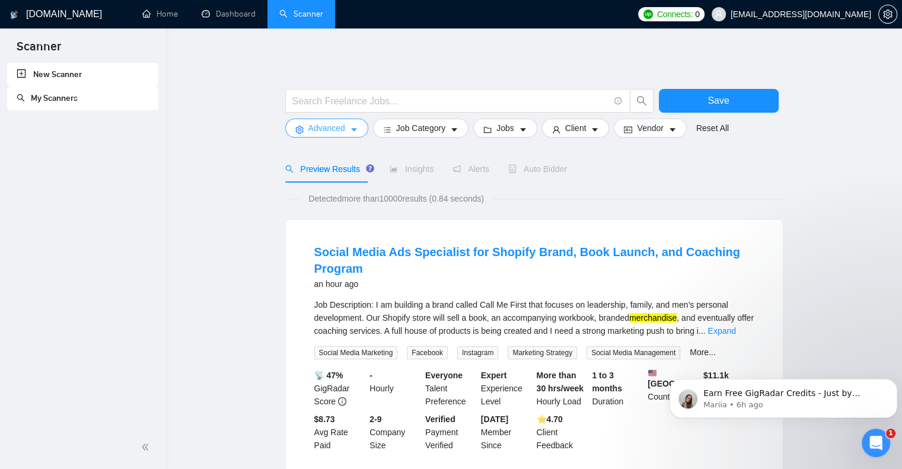
click at [350, 126] on icon "caret-down" at bounding box center [354, 130] width 8 height 8
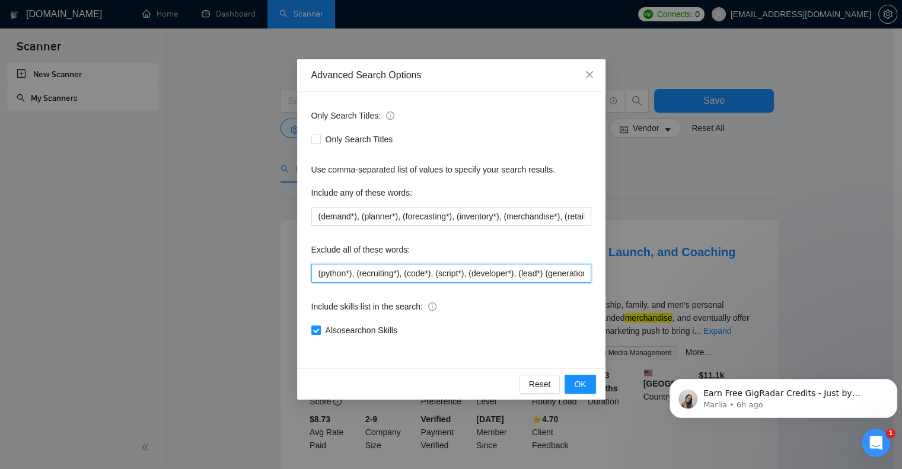
click at [318, 272] on input "(python*), (recruiting*), (code*), (script*), (developer*), (lead*) (generation…" at bounding box center [451, 273] width 280 height 19
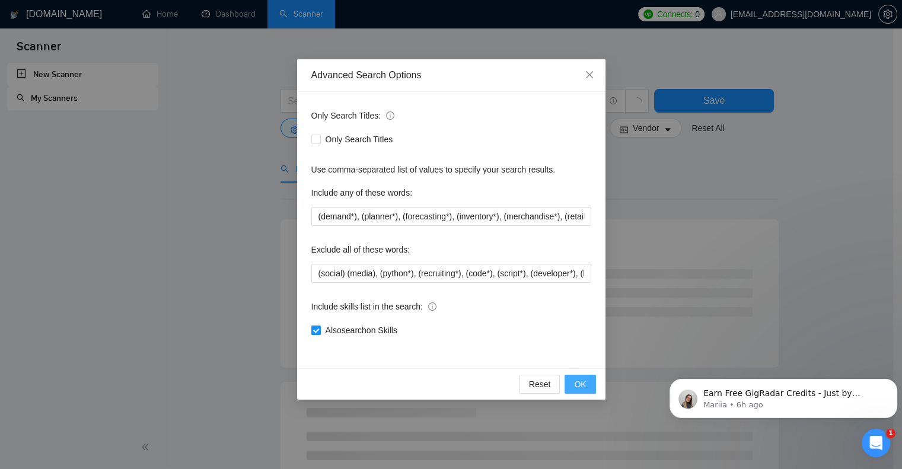
click at [588, 381] on button "OK" at bounding box center [579, 384] width 31 height 19
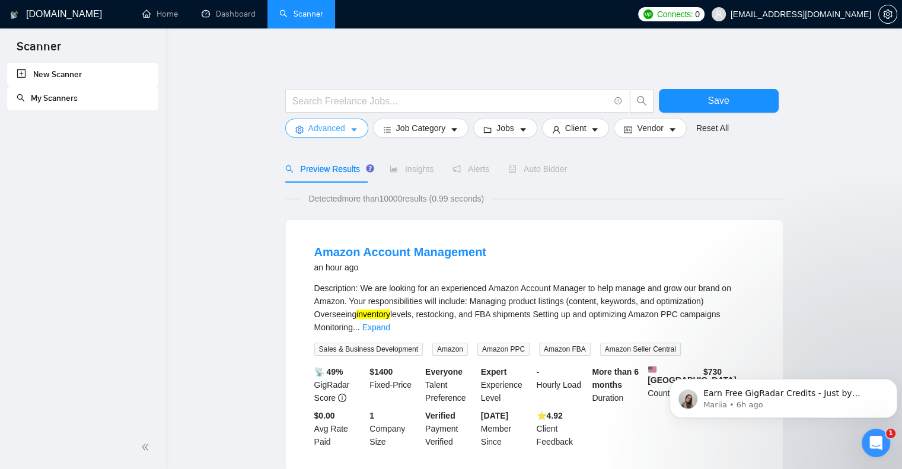
click at [353, 121] on button "Advanced" at bounding box center [326, 128] width 83 height 19
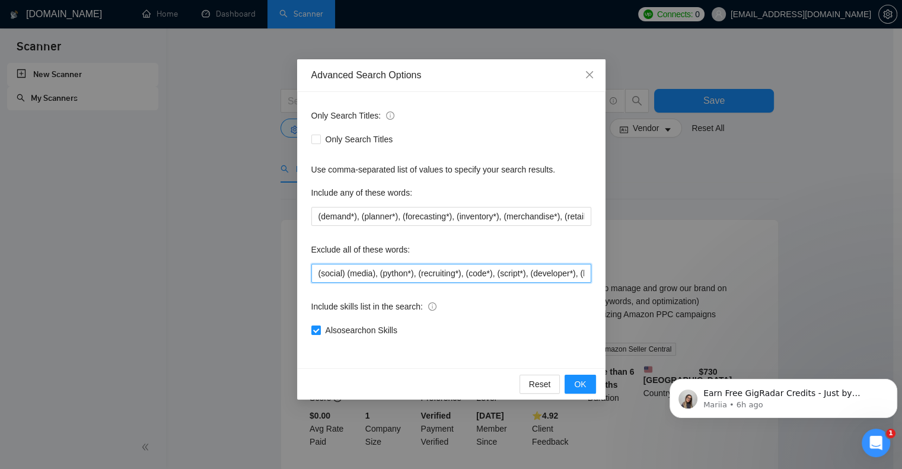
click at [318, 272] on input "(social) (media), (python*), (recruiting*), (code*), (script*), (developer*), (…" at bounding box center [451, 273] width 280 height 19
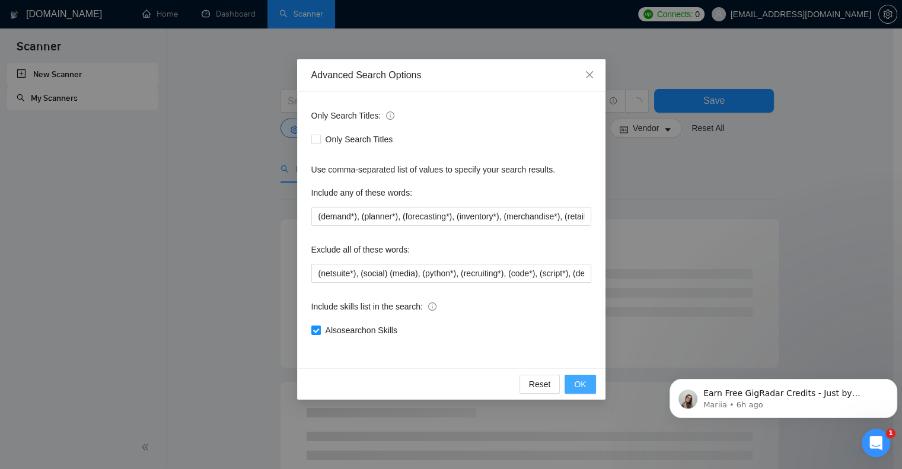
click at [585, 385] on span "OK" at bounding box center [580, 384] width 12 height 13
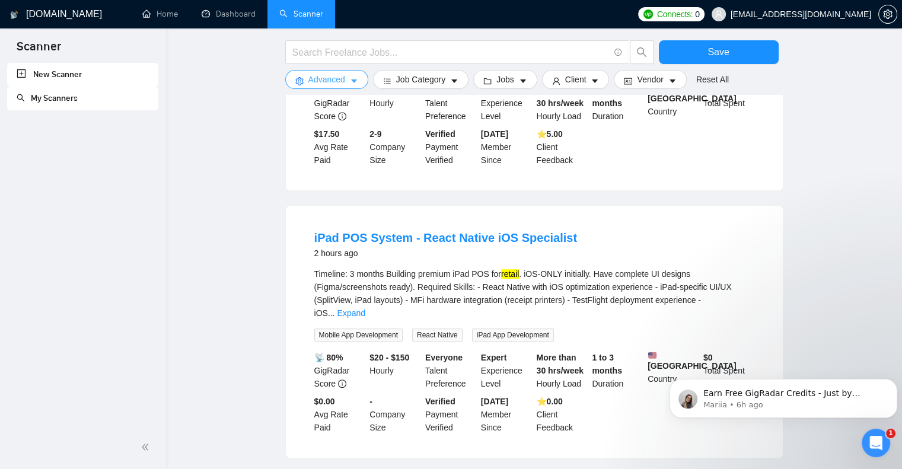
scroll to position [1008, 0]
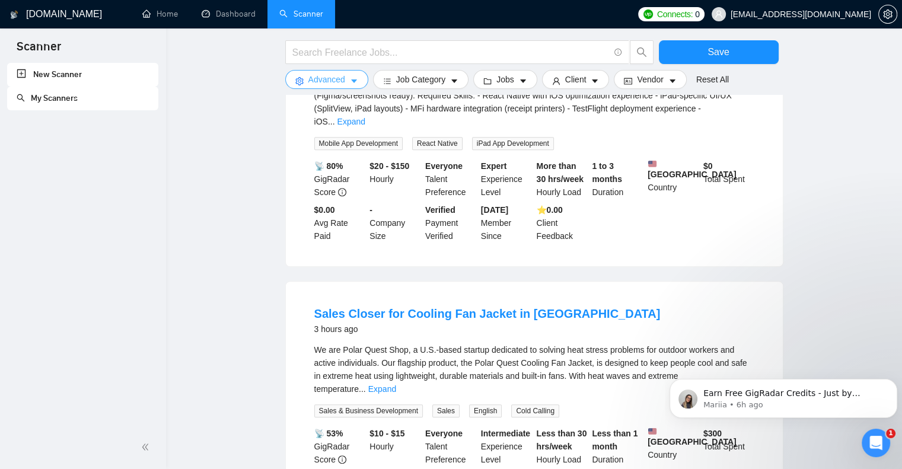
click at [356, 84] on icon "caret-down" at bounding box center [354, 81] width 8 height 8
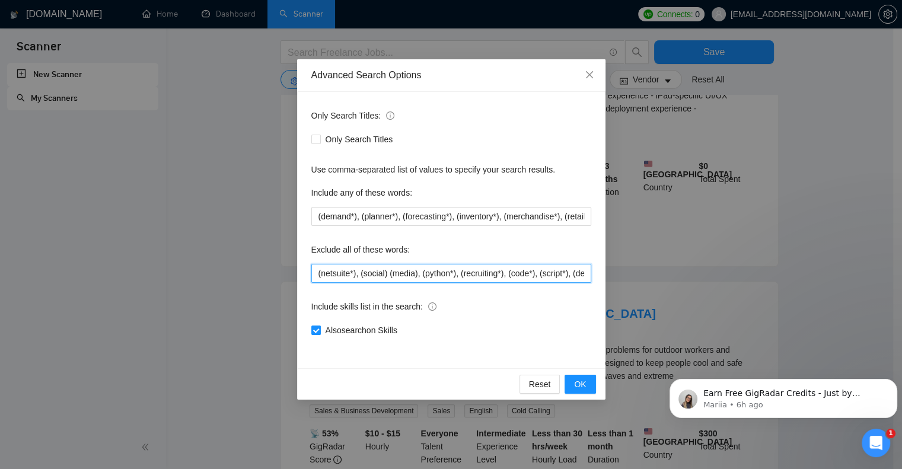
click at [318, 272] on input "(netsuite*), (social) (media), (python*), (recruiting*), (code*), (script*), (d…" at bounding box center [451, 273] width 280 height 19
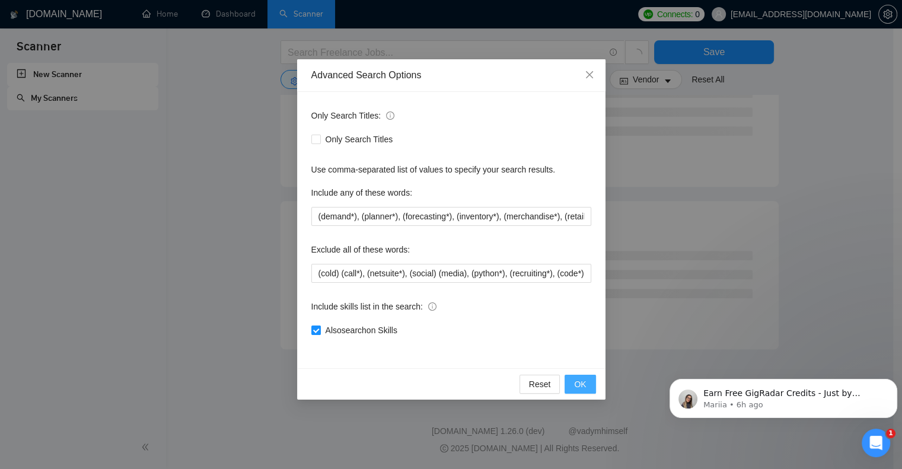
click at [576, 387] on span "OK" at bounding box center [580, 384] width 12 height 13
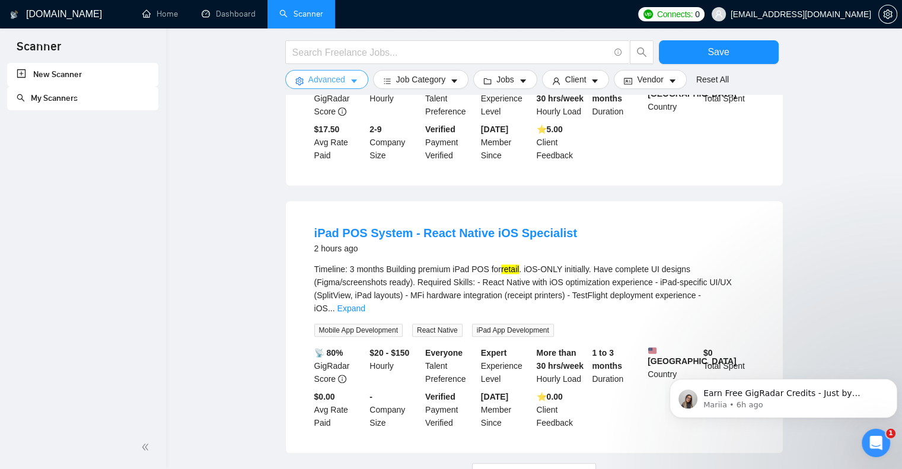
scroll to position [1160, 0]
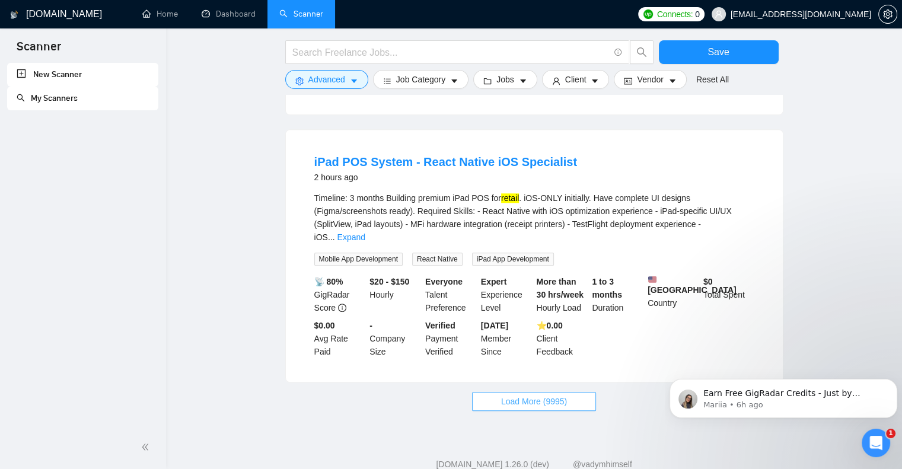
click at [538, 395] on span "Load More (9995)" at bounding box center [534, 401] width 66 height 13
click at [334, 78] on span "Advanced" at bounding box center [326, 79] width 37 height 13
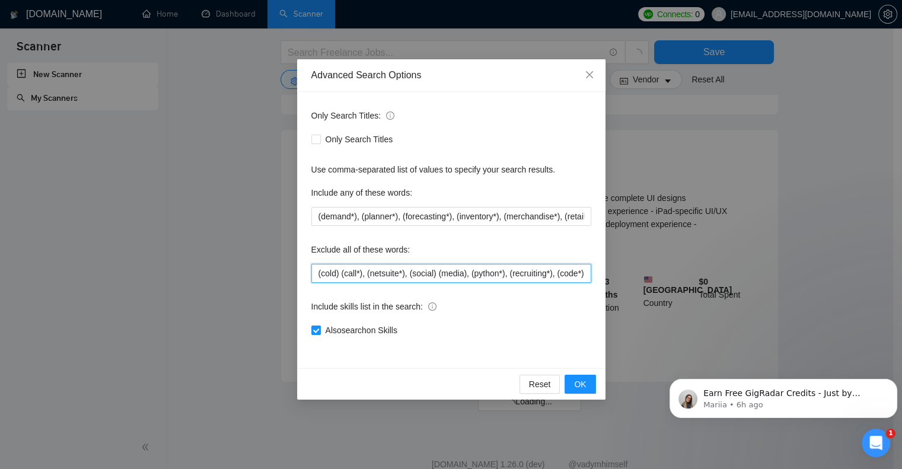
drag, startPoint x: 317, startPoint y: 272, endPoint x: 334, endPoint y: 275, distance: 17.4
click at [318, 270] on input "(cold) (call*), (netsuite*), (social) (media), (python*), (recruiting*), (code*…" at bounding box center [451, 273] width 280 height 19
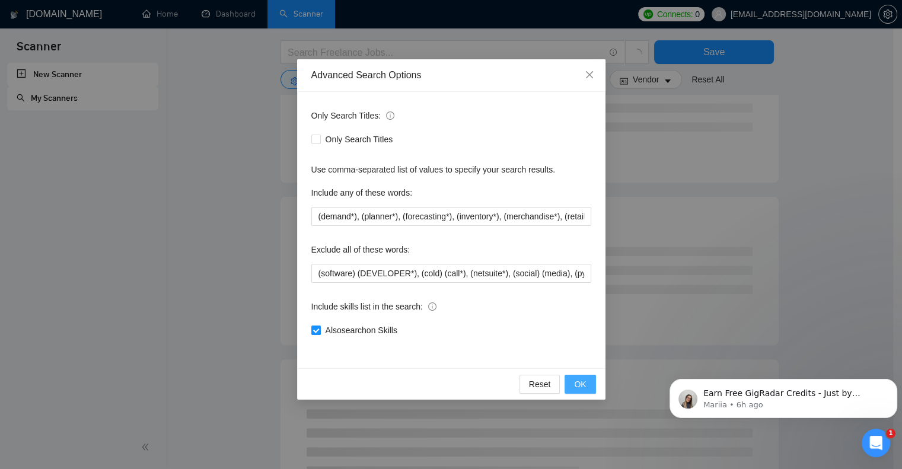
click at [583, 382] on span "OK" at bounding box center [580, 384] width 12 height 13
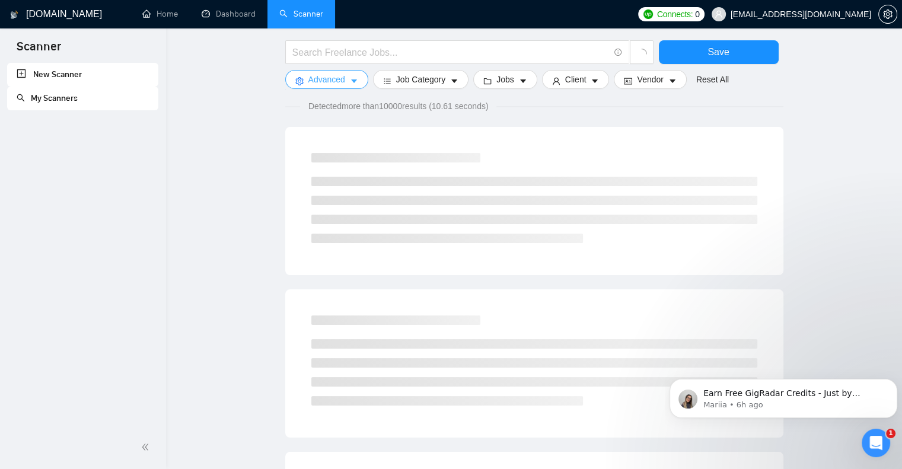
scroll to position [0, 0]
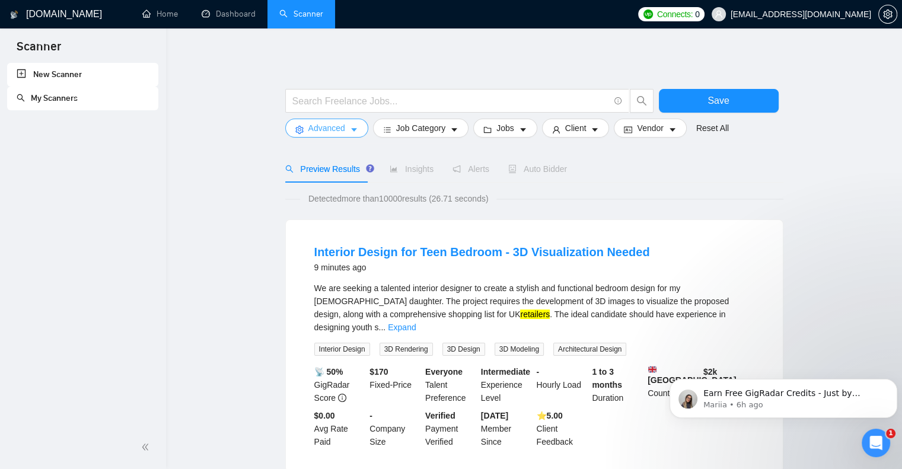
click at [353, 134] on icon "caret-down" at bounding box center [354, 130] width 8 height 8
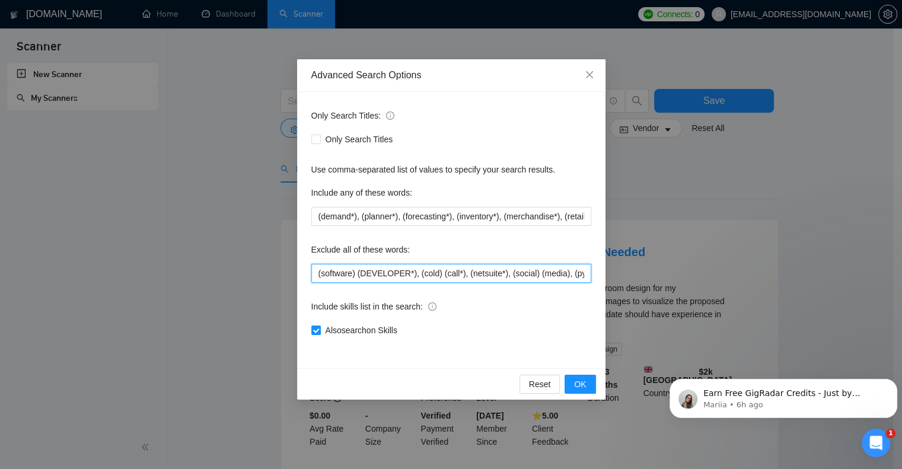
click at [318, 272] on input "(software) (DEVELOPER*), (cold) (call*), (netsuite*), (social) (media), (python…" at bounding box center [451, 273] width 280 height 19
type input "(INTERIOR) (DESIGN*), (software) (DEVELOPER*), (cold) (call*), (netsuite*), (so…"
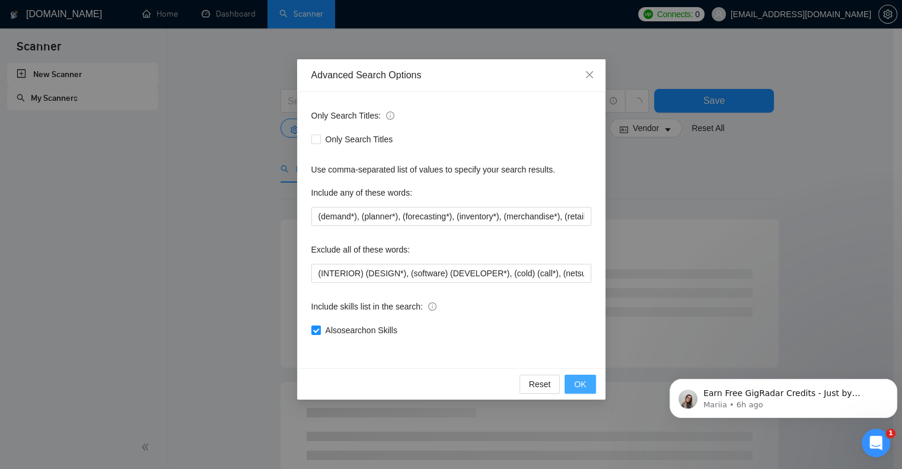
click at [578, 386] on span "OK" at bounding box center [580, 384] width 12 height 13
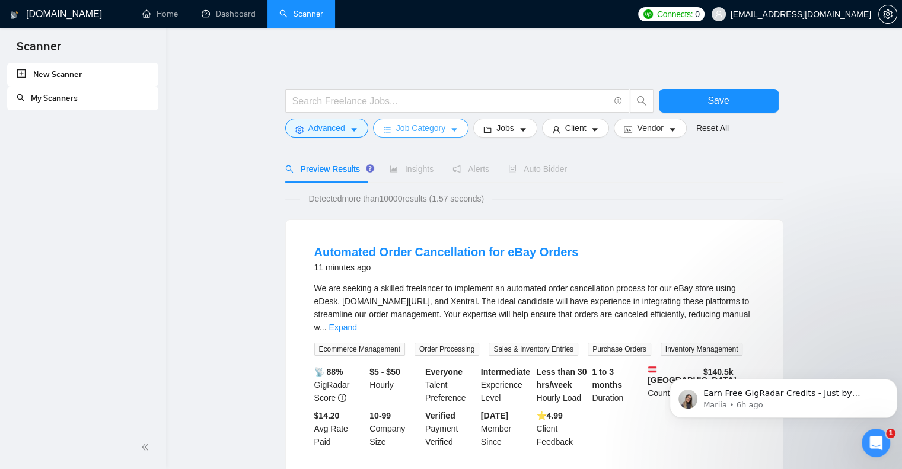
click at [450, 127] on icon "caret-down" at bounding box center [454, 130] width 8 height 8
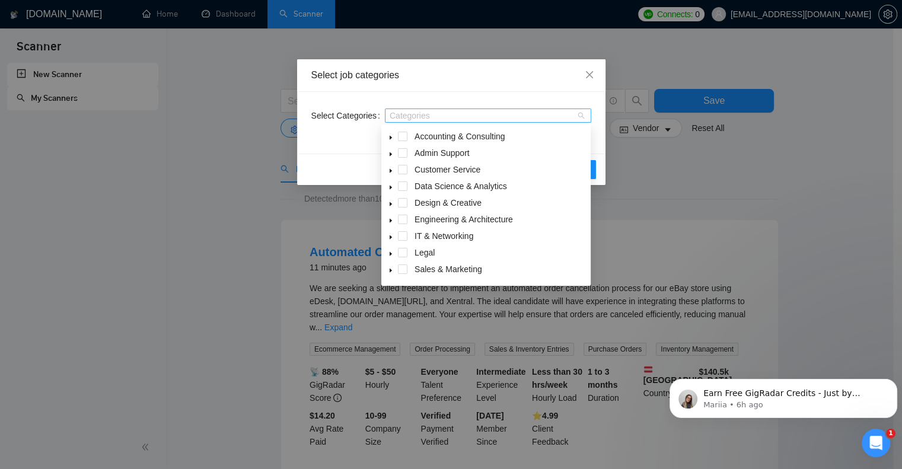
click at [581, 116] on div "Categories" at bounding box center [488, 116] width 206 height 14
click at [695, 203] on div "Select job categories Select Categories Categories Reset OK" at bounding box center [451, 234] width 902 height 469
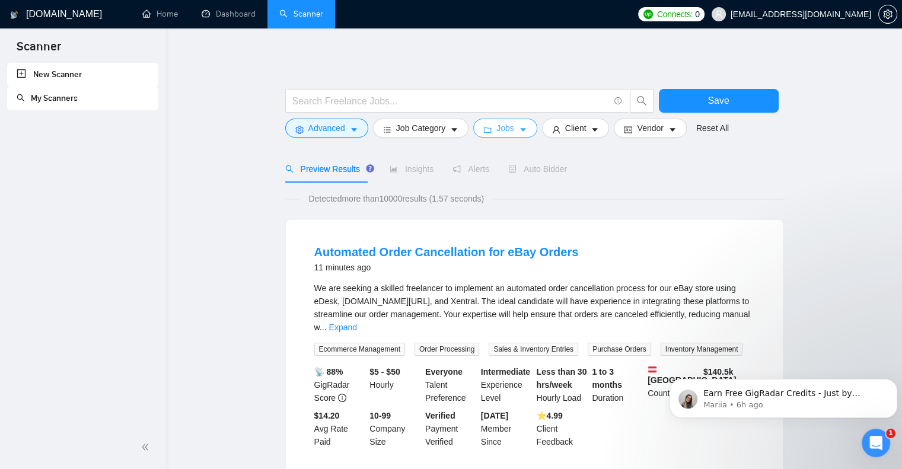
click at [519, 132] on icon "caret-down" at bounding box center [523, 130] width 8 height 8
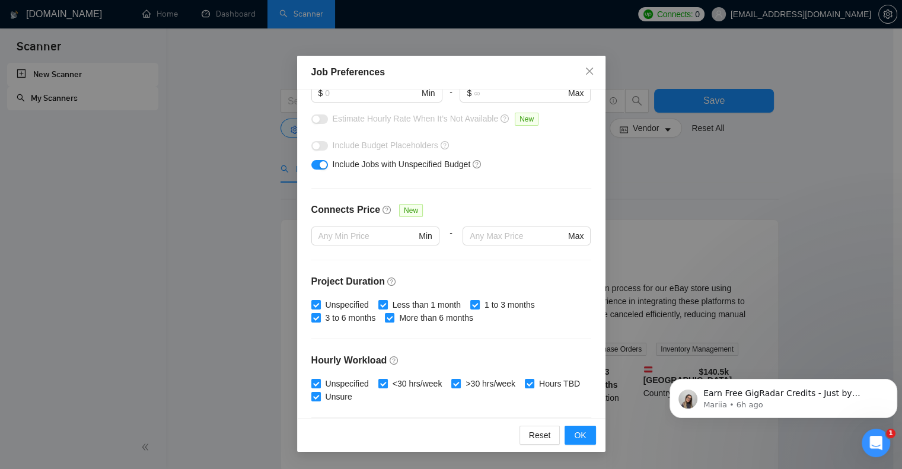
scroll to position [237, 0]
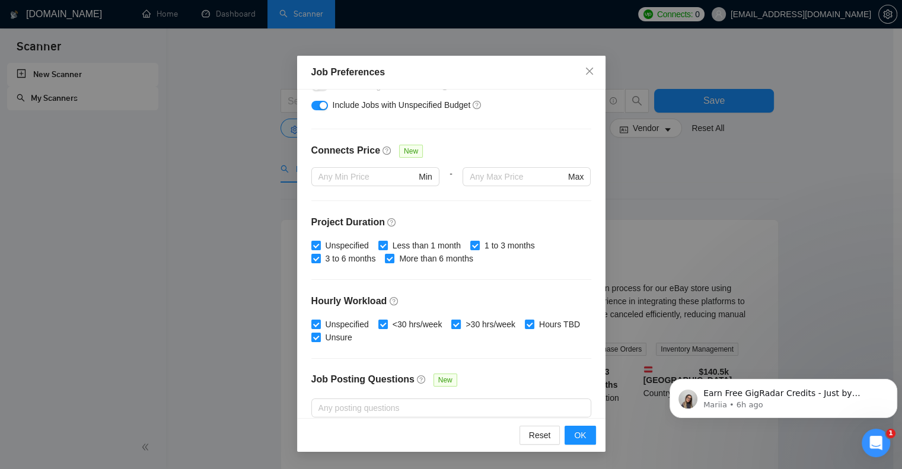
click at [455, 326] on input ">30 hrs/week" at bounding box center [455, 324] width 8 height 8
checkbox input "false"
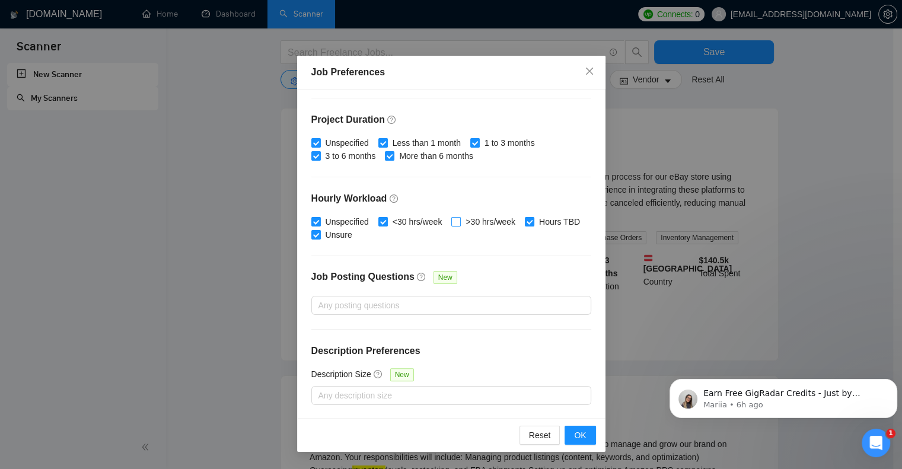
scroll to position [119, 0]
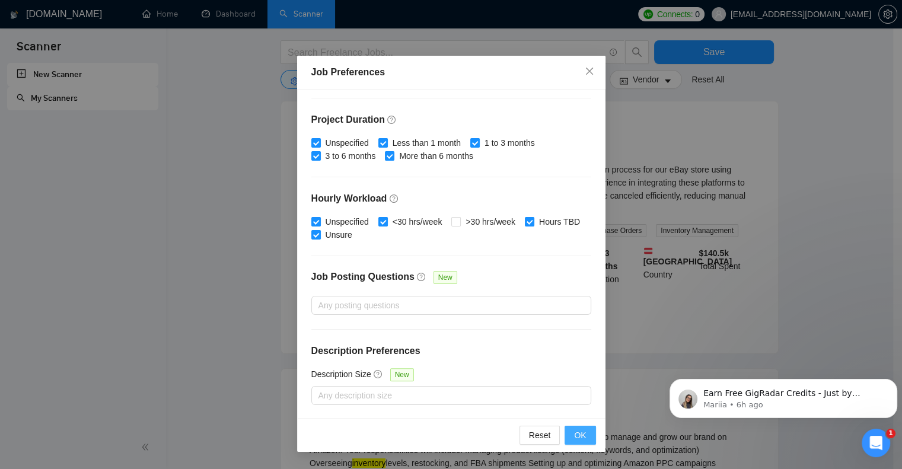
click at [580, 436] on span "OK" at bounding box center [580, 435] width 12 height 13
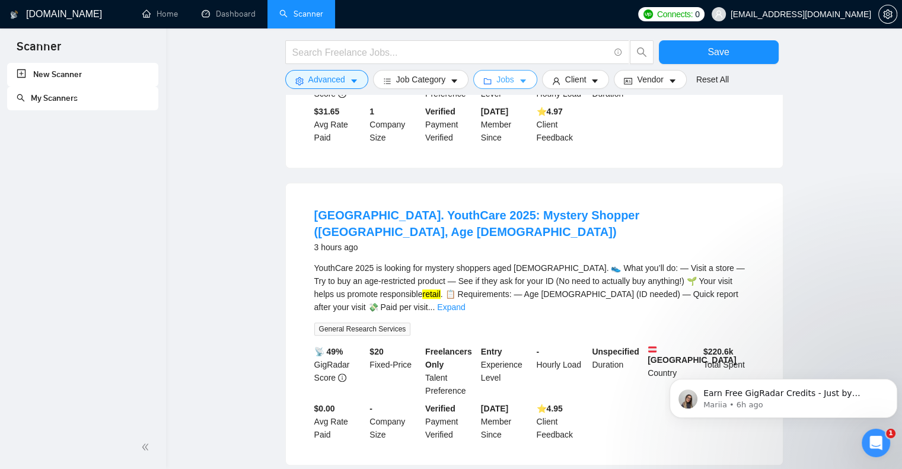
scroll to position [1127, 0]
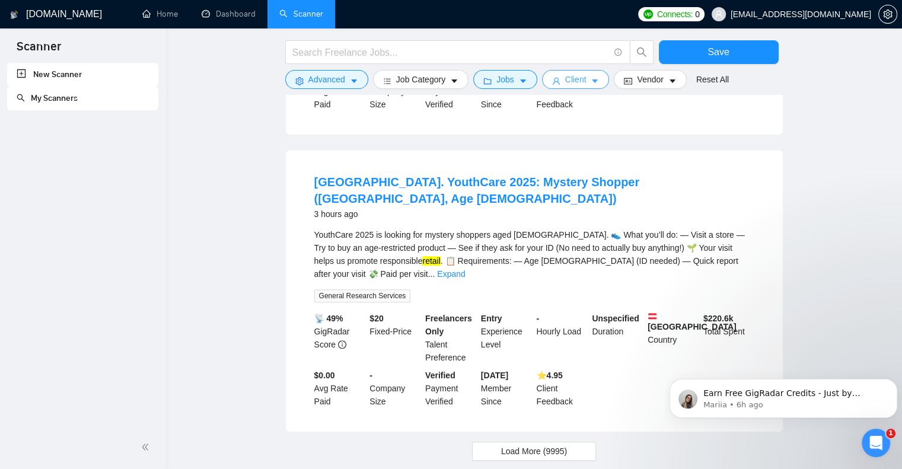
click at [585, 82] on button "Client" at bounding box center [576, 79] width 68 height 19
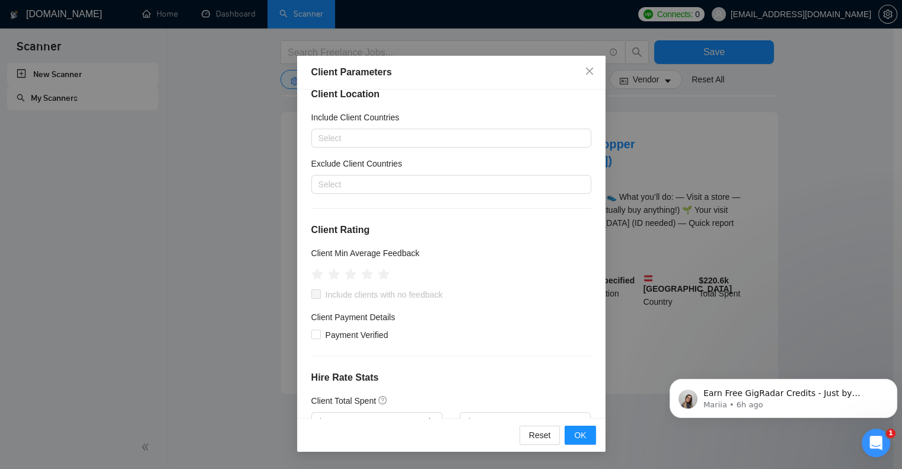
scroll to position [0, 0]
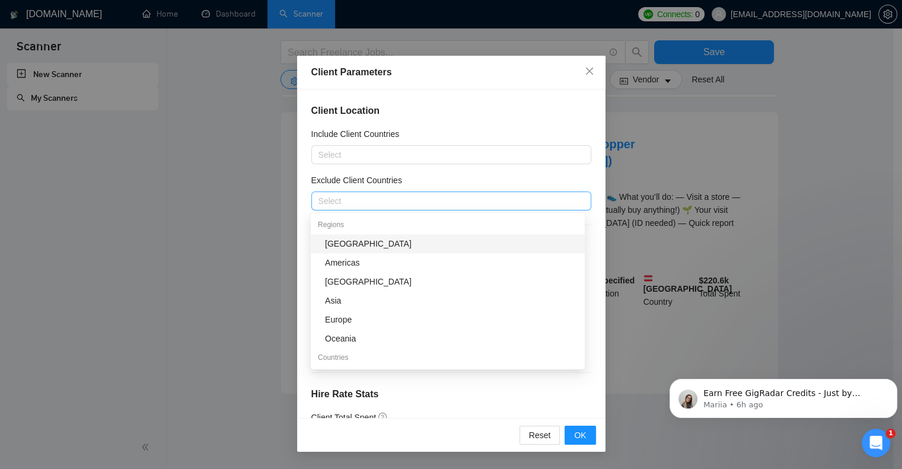
click at [356, 200] on div at bounding box center [445, 201] width 262 height 14
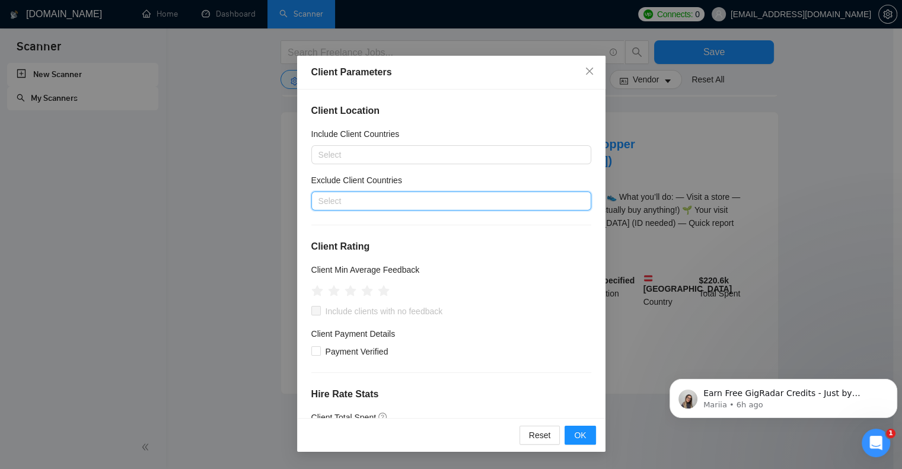
click at [356, 201] on div at bounding box center [445, 201] width 262 height 14
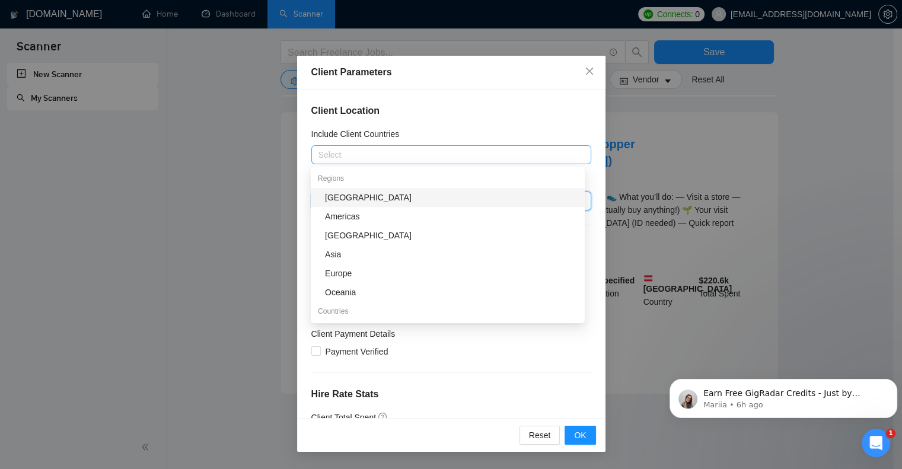
click at [352, 154] on div at bounding box center [445, 155] width 262 height 14
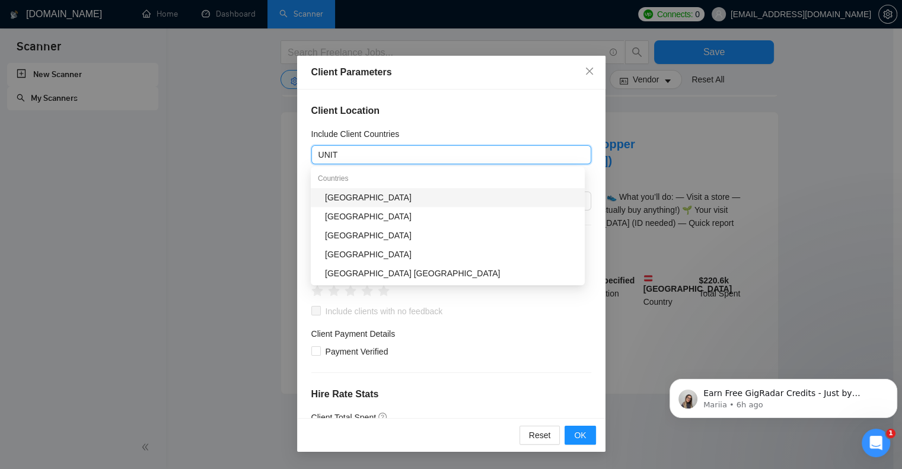
type input "UNITE"
click at [389, 197] on div "[GEOGRAPHIC_DATA]" at bounding box center [451, 197] width 253 height 13
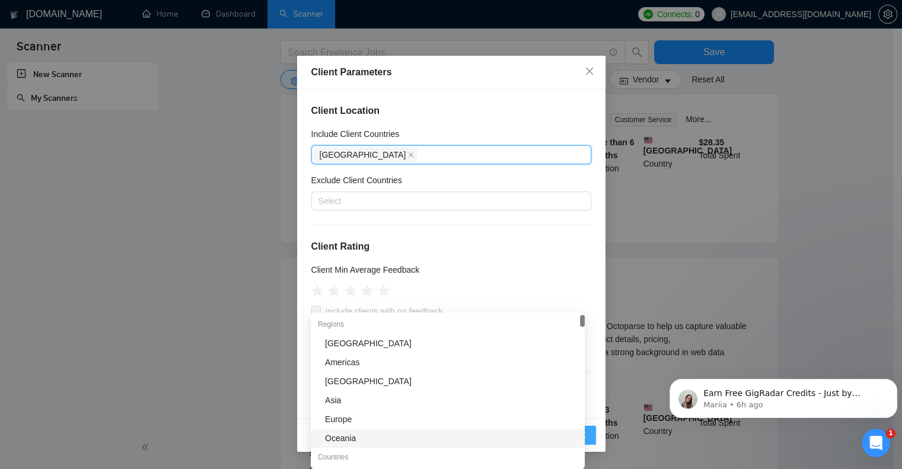
scroll to position [1164, 0]
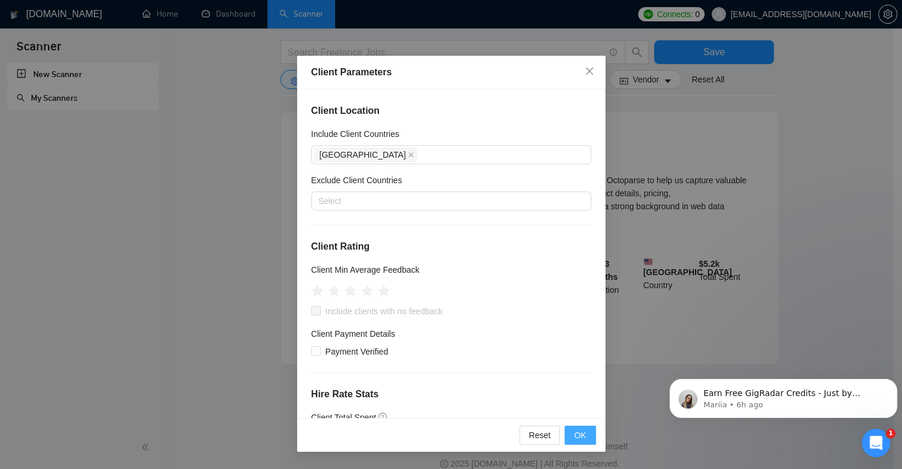
click at [590, 432] on button "OK" at bounding box center [579, 435] width 31 height 19
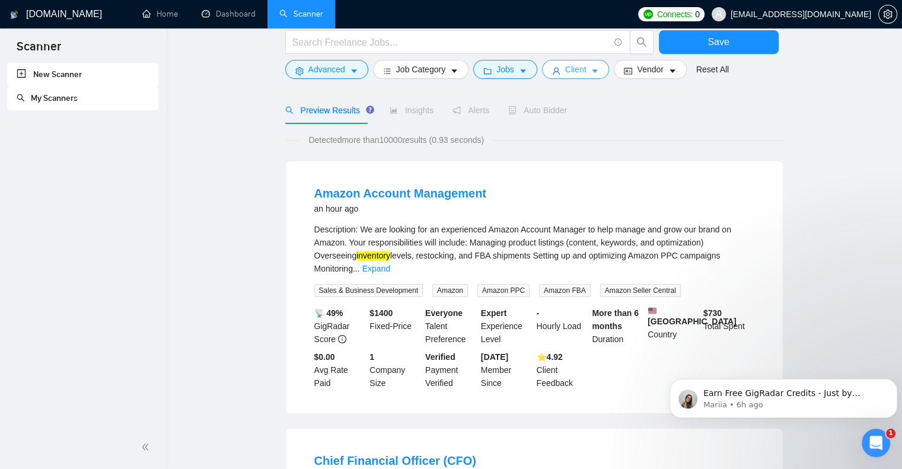
scroll to position [0, 0]
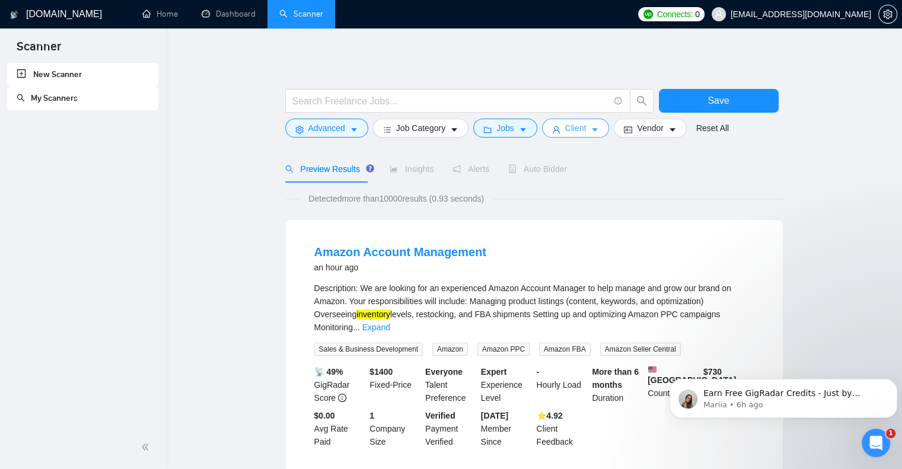
click at [582, 127] on button "Client" at bounding box center [576, 128] width 68 height 19
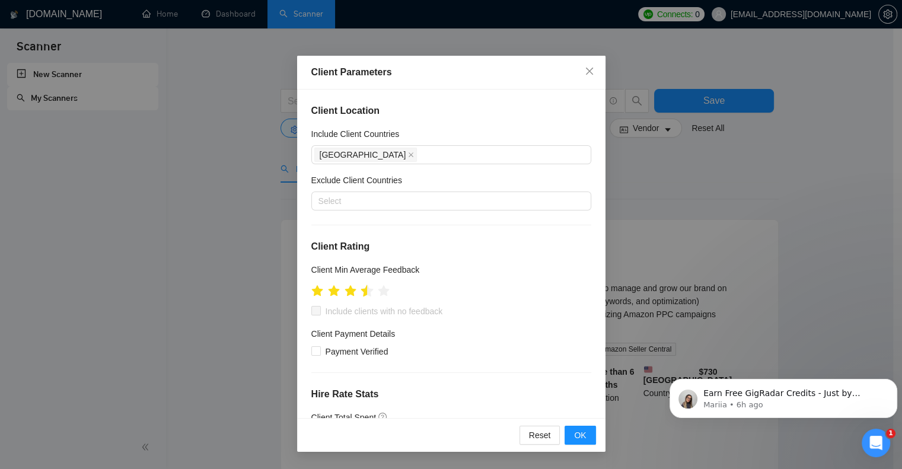
click at [366, 292] on icon "star" at bounding box center [366, 291] width 12 height 12
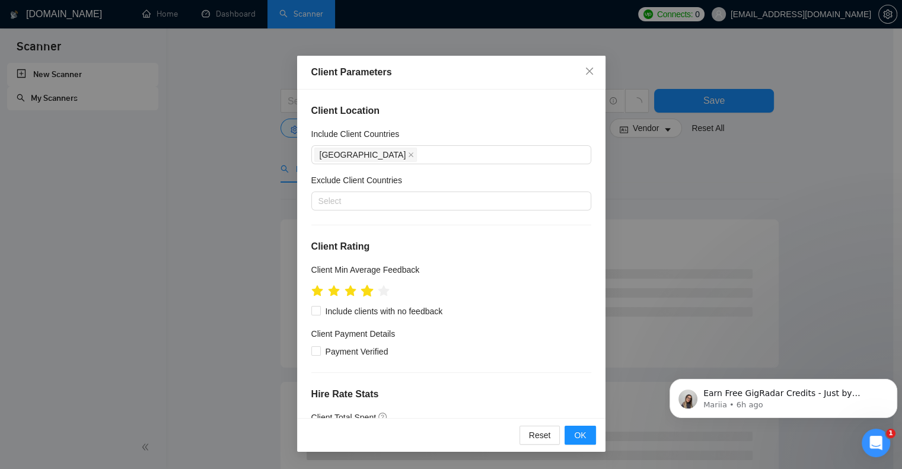
click at [371, 289] on icon "star" at bounding box center [366, 291] width 13 height 13
click at [313, 313] on input "Include clients with no feedback" at bounding box center [315, 310] width 8 height 8
checkbox input "true"
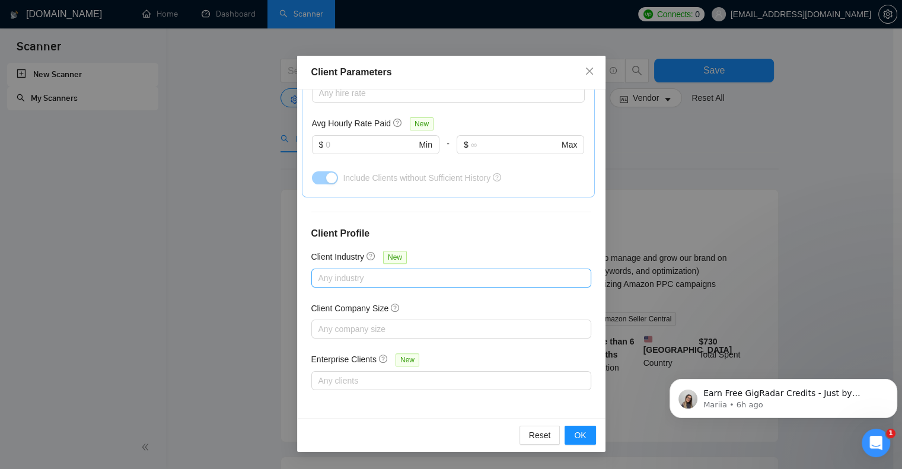
scroll to position [59, 0]
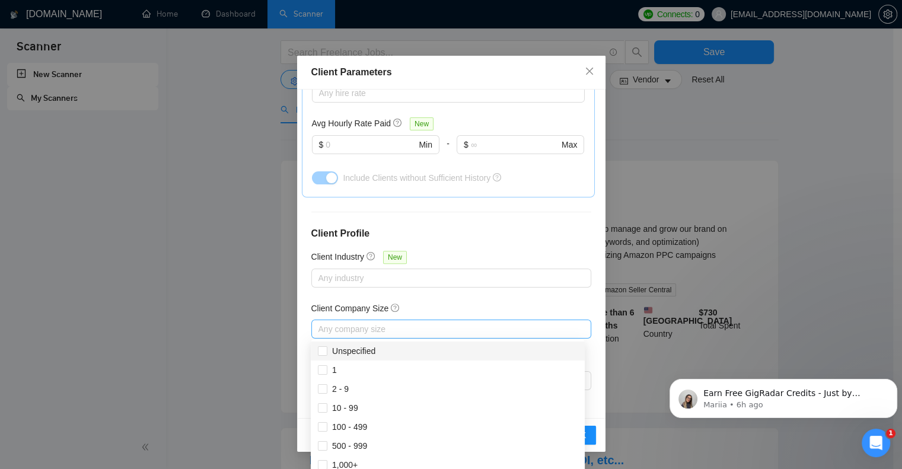
click at [398, 332] on div at bounding box center [445, 329] width 262 height 14
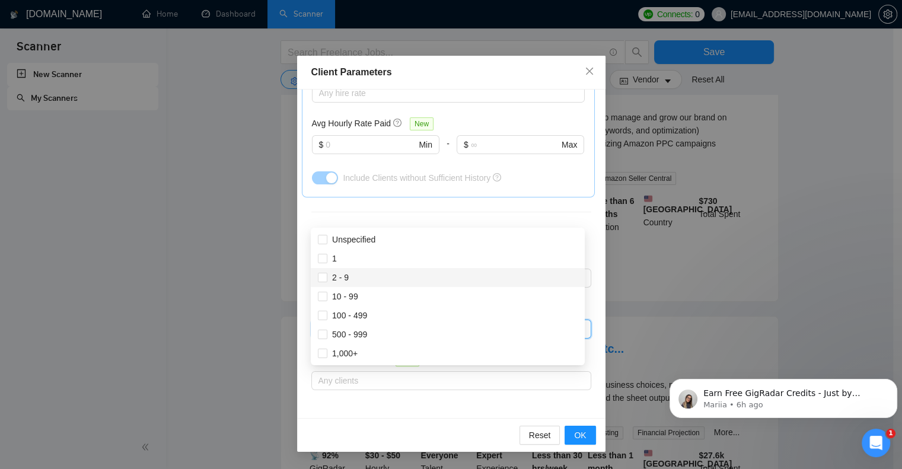
scroll to position [178, 0]
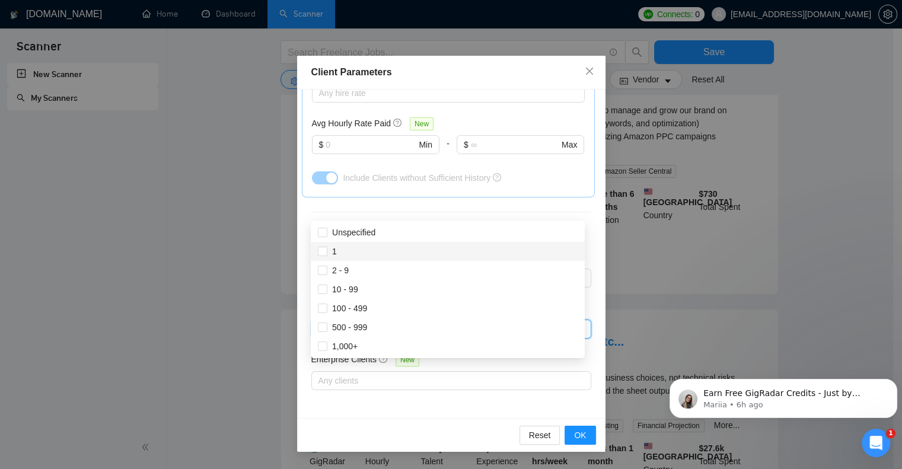
click at [253, 245] on div "Client Parameters Client Location Include Client Countries [GEOGRAPHIC_DATA] Ex…" at bounding box center [451, 234] width 902 height 469
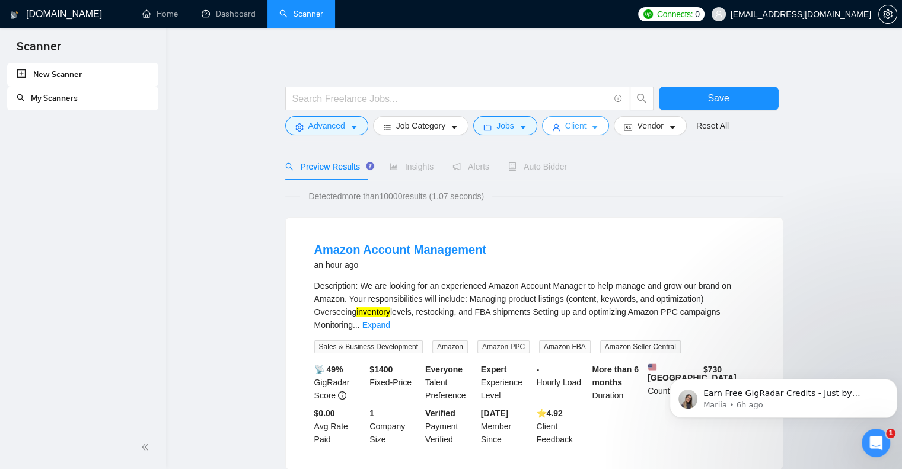
scroll to position [0, 0]
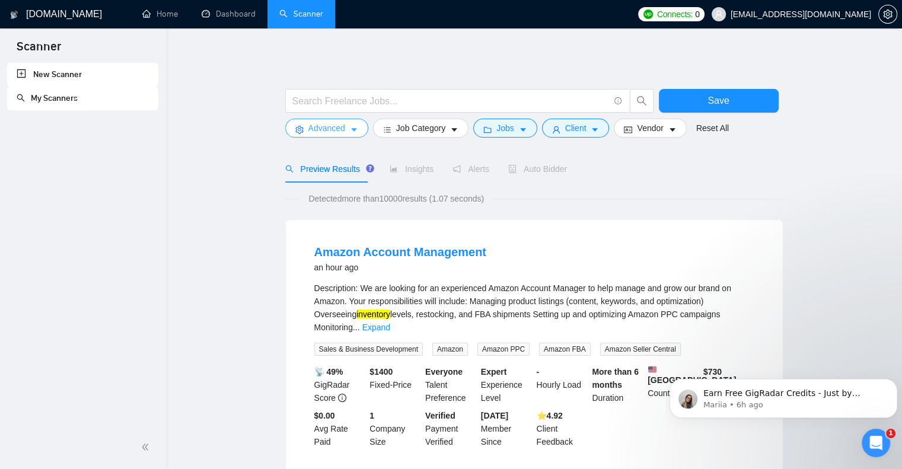
click at [352, 129] on icon "caret-down" at bounding box center [354, 130] width 6 height 4
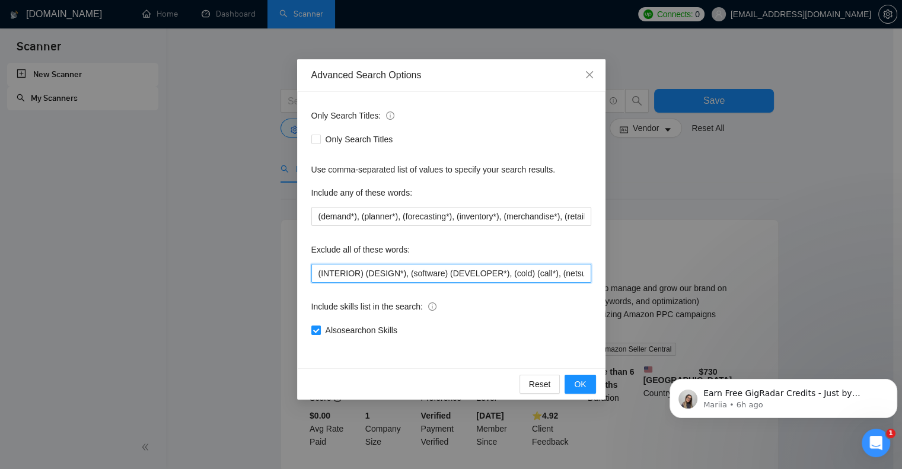
click at [316, 273] on input "(INTERIOR) (DESIGN*), (software) (DEVELOPER*), (cold) (call*), (netsuite*), (so…" at bounding box center [451, 273] width 280 height 19
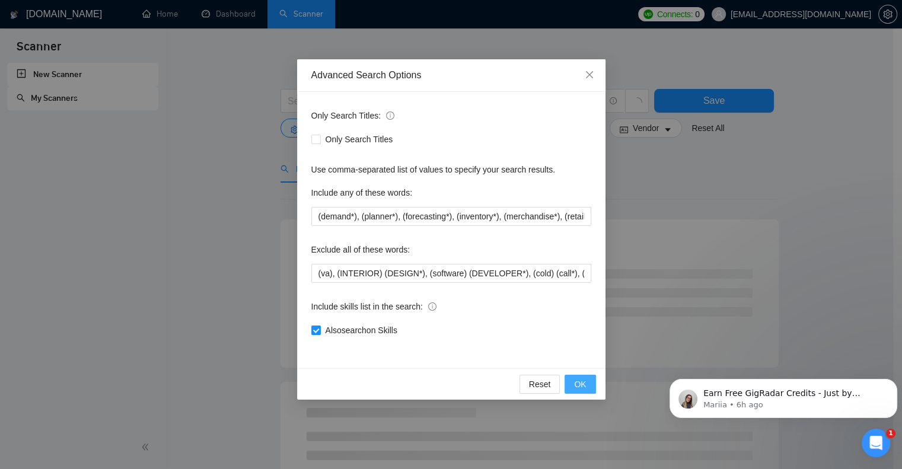
click at [579, 382] on span "OK" at bounding box center [580, 384] width 12 height 13
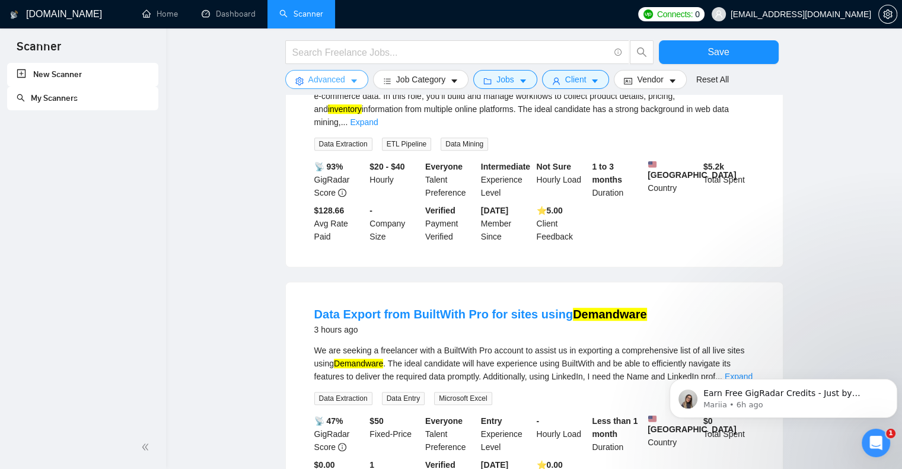
scroll to position [771, 0]
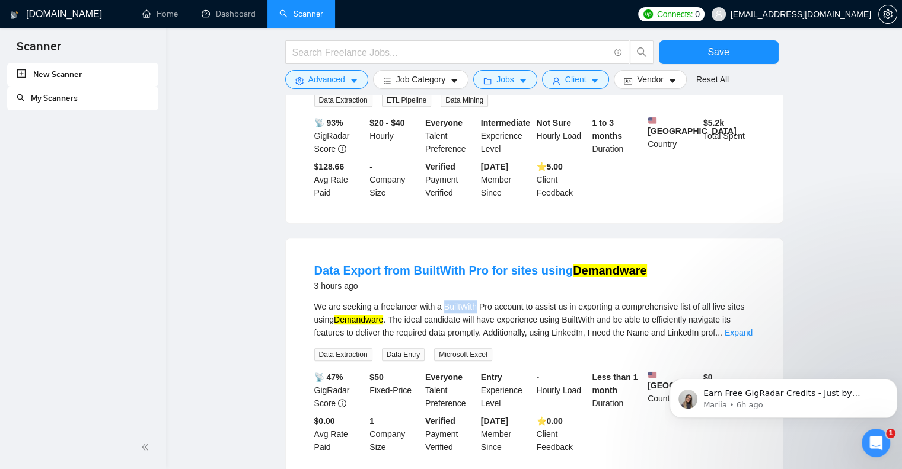
drag, startPoint x: 443, startPoint y: 302, endPoint x: 475, endPoint y: 302, distance: 32.0
click at [475, 302] on div "We are seeking a freelancer with a BuiltWith Pro account to assist us in export…" at bounding box center [534, 319] width 440 height 39
copy div "BuiltWith"
click at [353, 76] on span "caret-down" at bounding box center [354, 80] width 8 height 9
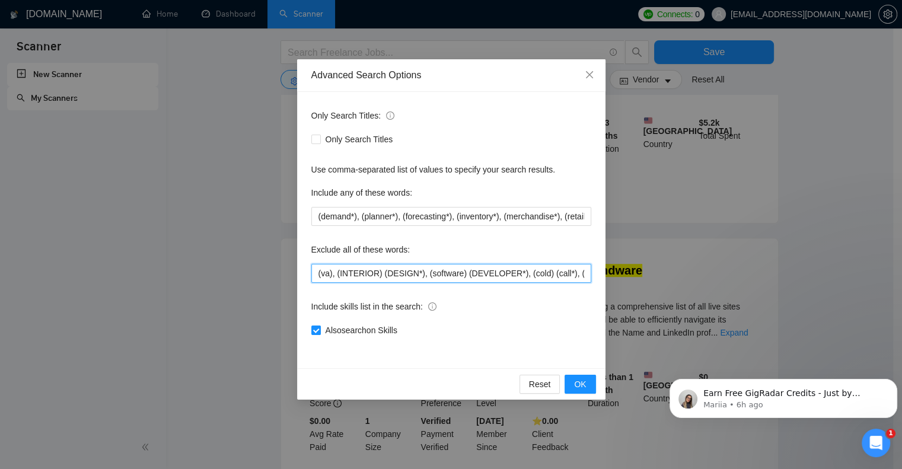
drag, startPoint x: 327, startPoint y: 274, endPoint x: 320, endPoint y: 274, distance: 7.7
click at [320, 274] on input "(va), (INTERIOR) (DESIGN*), (software) (DEVELOPER*), (cold) (call*), (netsuite*…" at bounding box center [451, 273] width 280 height 19
paste input "BuiltWith"
type input "(BuiltWith), (INTERIOR) (DESIGN*), (software) (DEVELOPER*), (cold) (call*), (ne…"
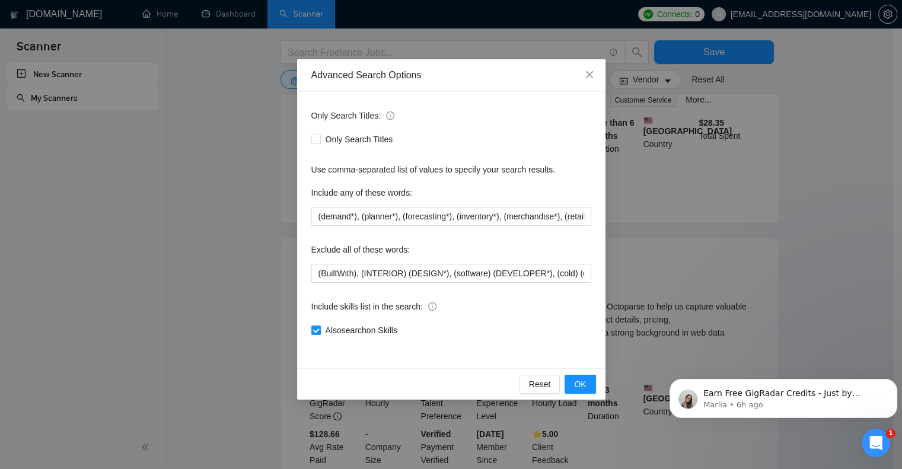
click at [221, 305] on div "Advanced Search Options Only Search Titles: Only Search Titles Use comma-separa…" at bounding box center [451, 234] width 902 height 469
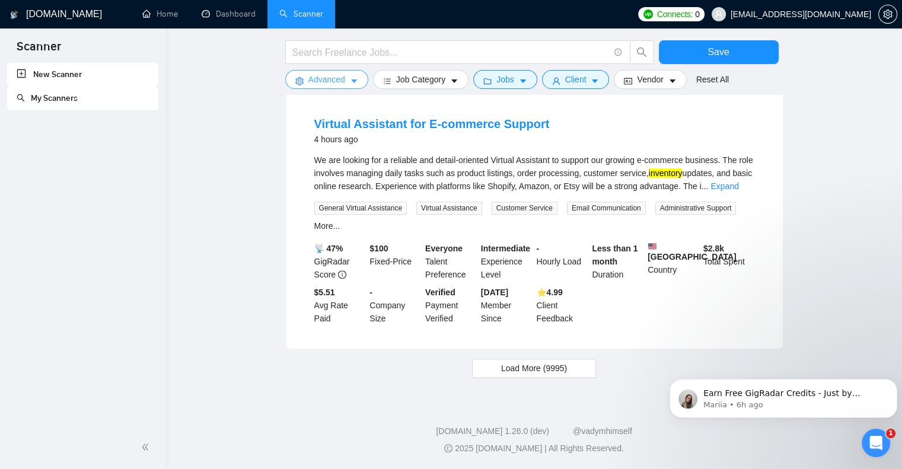
scroll to position [1186, 0]
click at [519, 372] on span "Load More (9995)" at bounding box center [534, 368] width 66 height 13
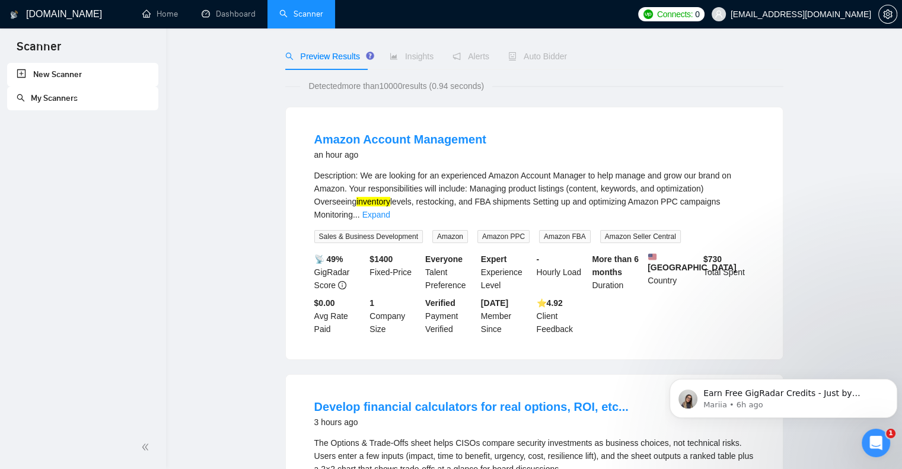
scroll to position [0, 0]
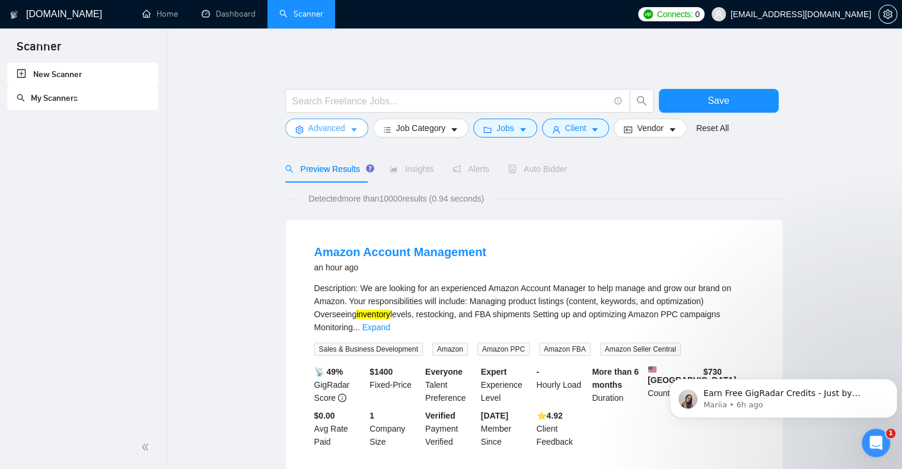
click at [345, 127] on button "Advanced" at bounding box center [326, 128] width 83 height 19
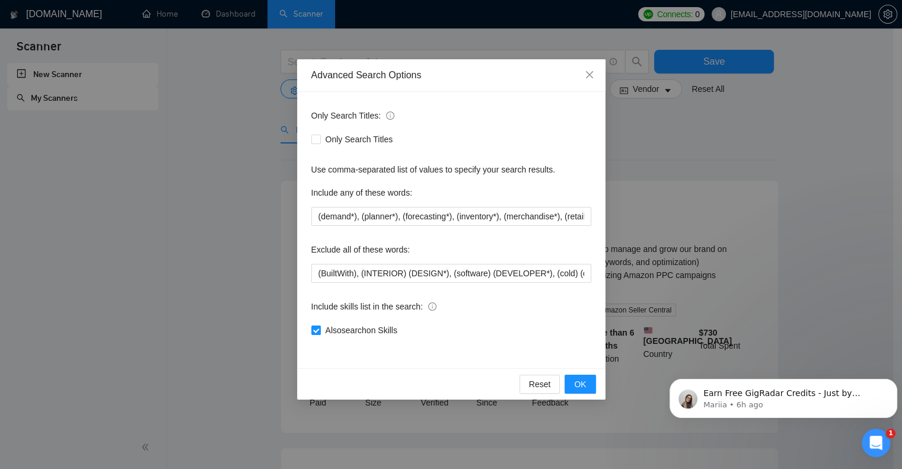
scroll to position [59, 0]
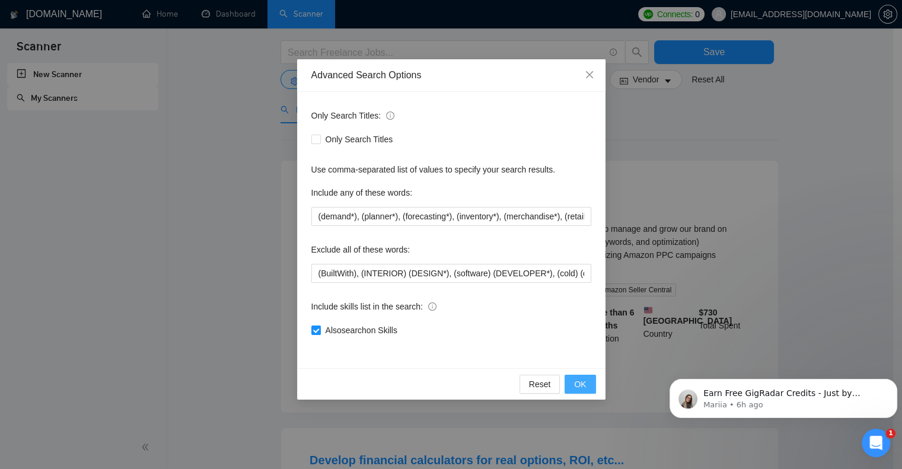
click at [582, 386] on span "OK" at bounding box center [580, 384] width 12 height 13
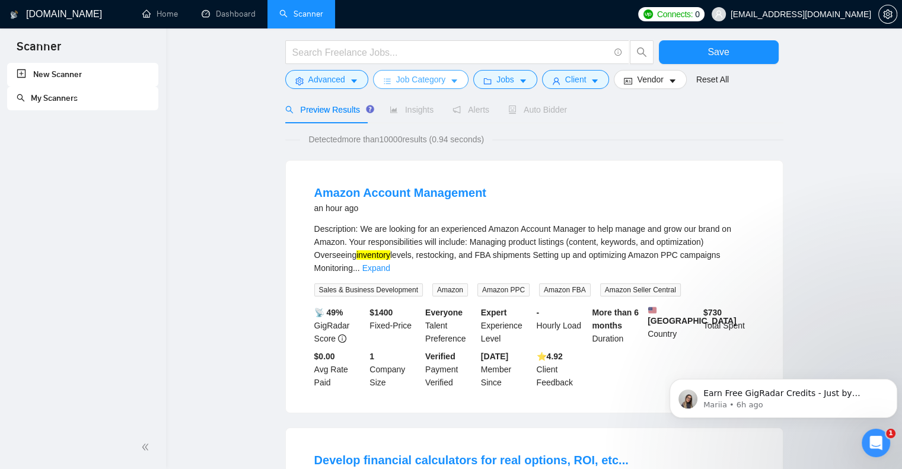
click at [453, 81] on icon "caret-down" at bounding box center [454, 81] width 6 height 4
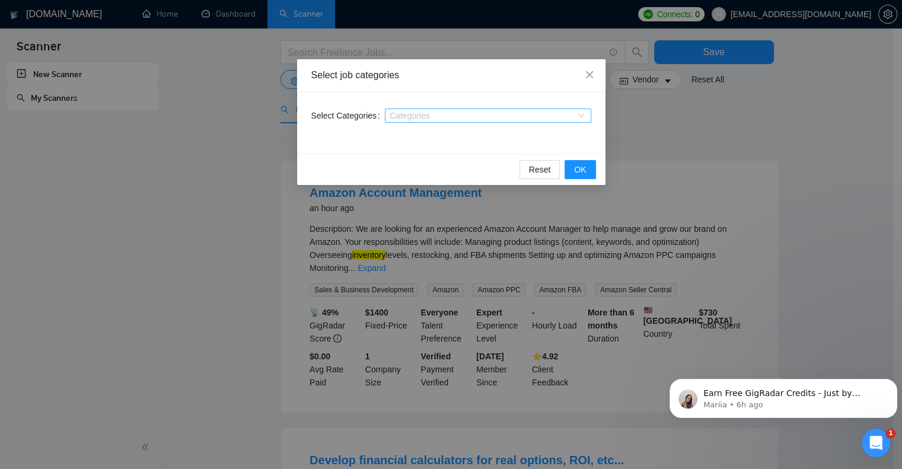
click at [479, 117] on div at bounding box center [482, 115] width 189 height 9
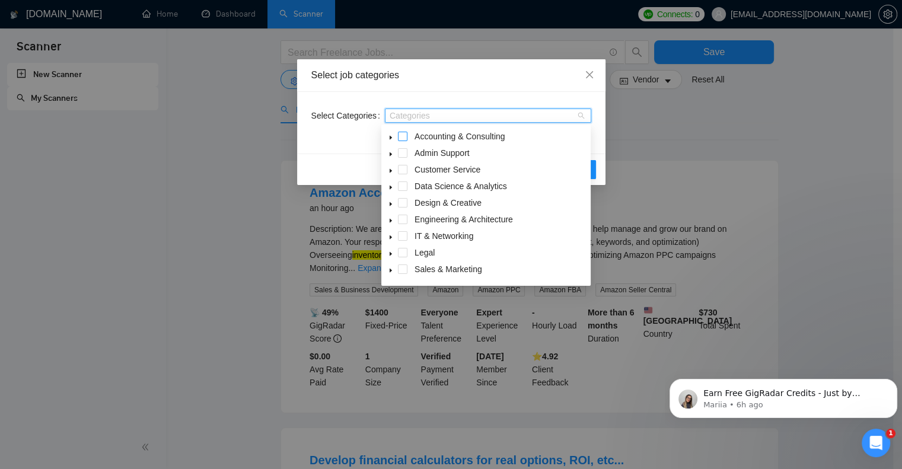
click at [404, 136] on span at bounding box center [402, 136] width 9 height 9
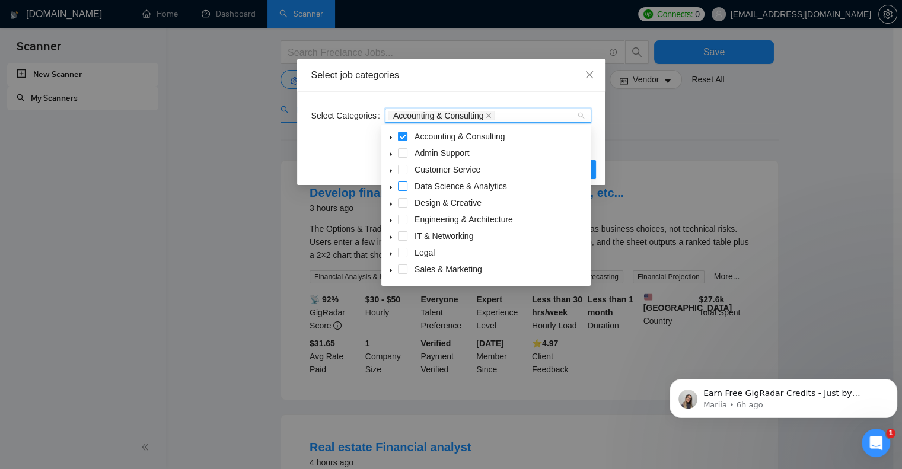
click at [404, 184] on span at bounding box center [402, 185] width 9 height 9
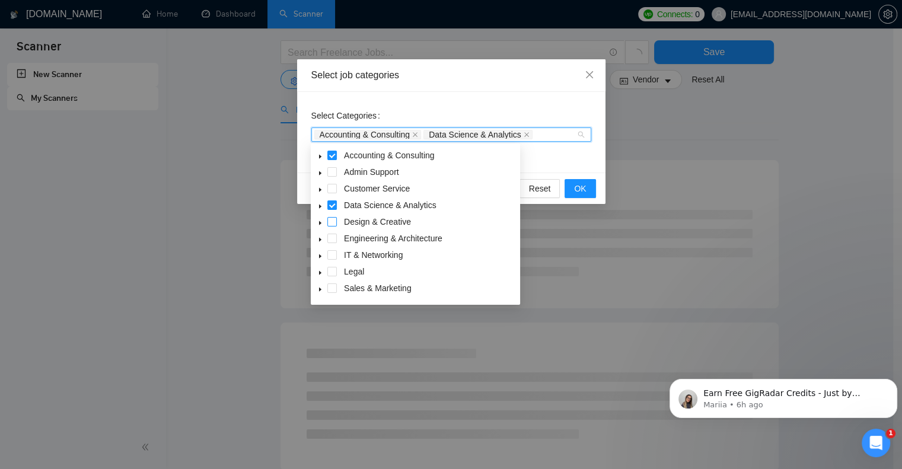
click at [331, 223] on span at bounding box center [331, 221] width 9 height 9
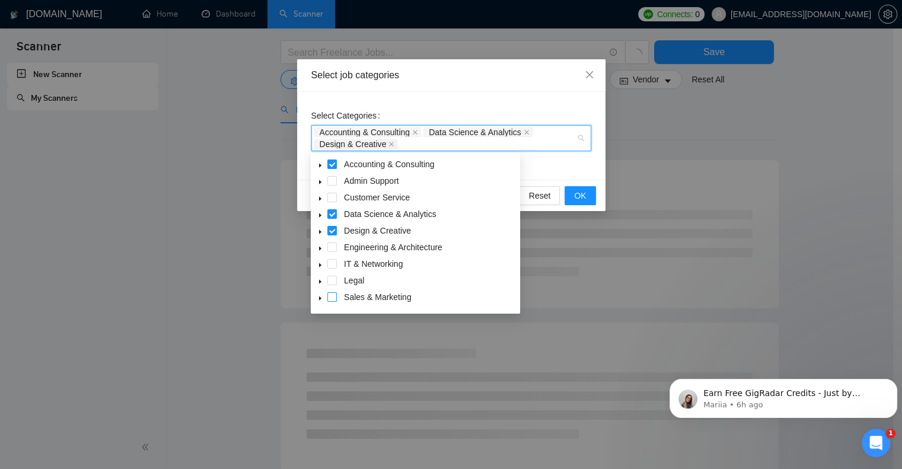
click at [331, 294] on span at bounding box center [331, 296] width 9 height 9
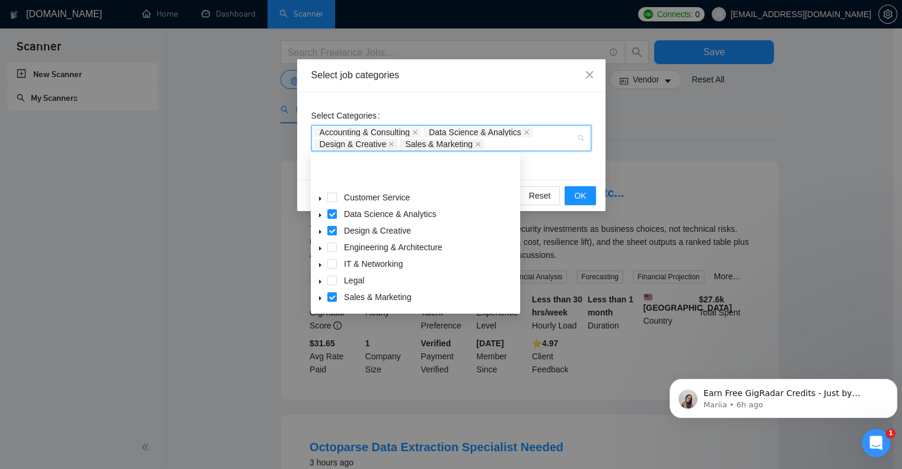
scroll to position [47, 0]
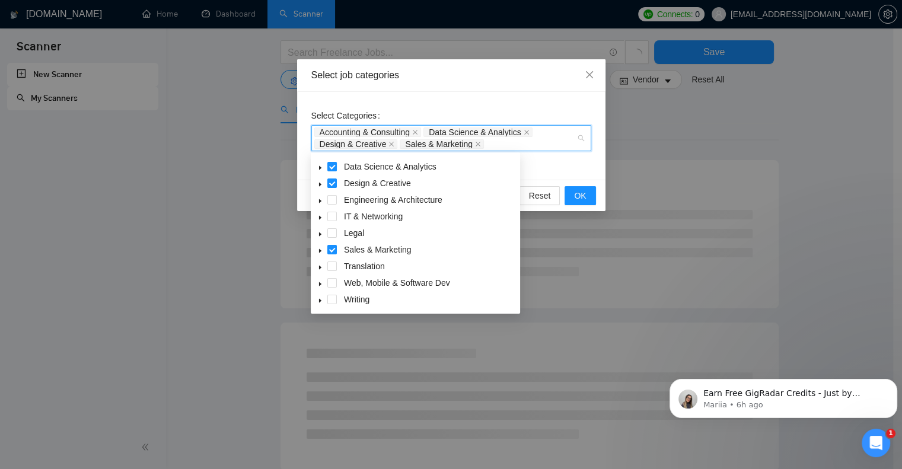
click at [318, 251] on icon "caret-down" at bounding box center [320, 251] width 6 height 6
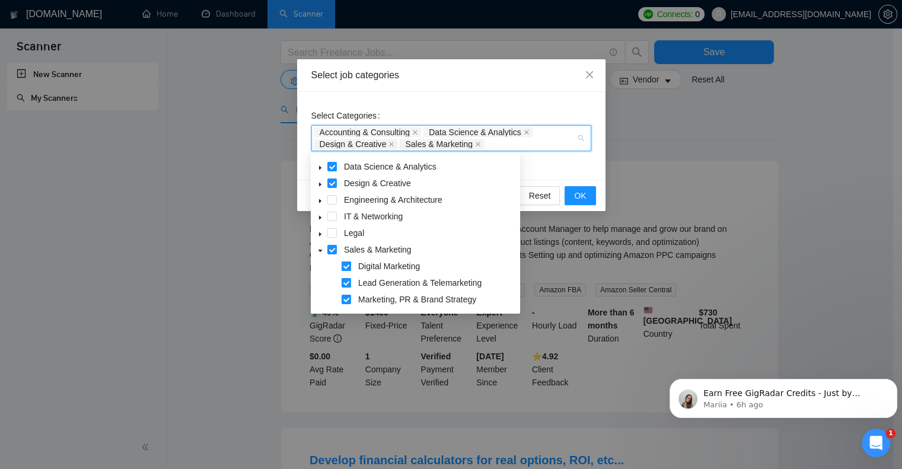
click at [344, 266] on span at bounding box center [346, 265] width 9 height 9
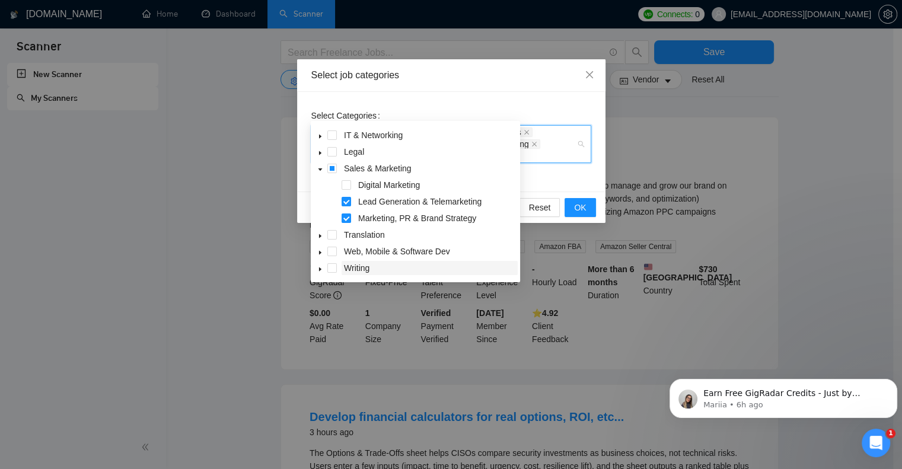
scroll to position [119, 0]
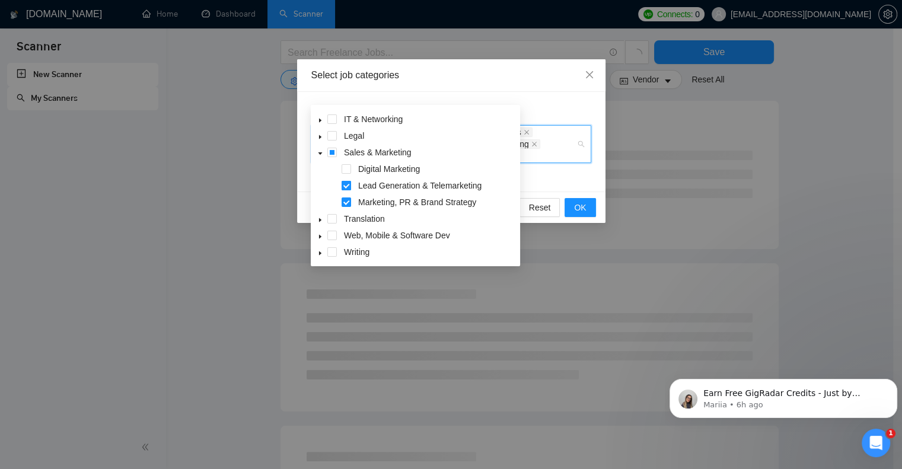
click at [347, 186] on span at bounding box center [346, 185] width 9 height 9
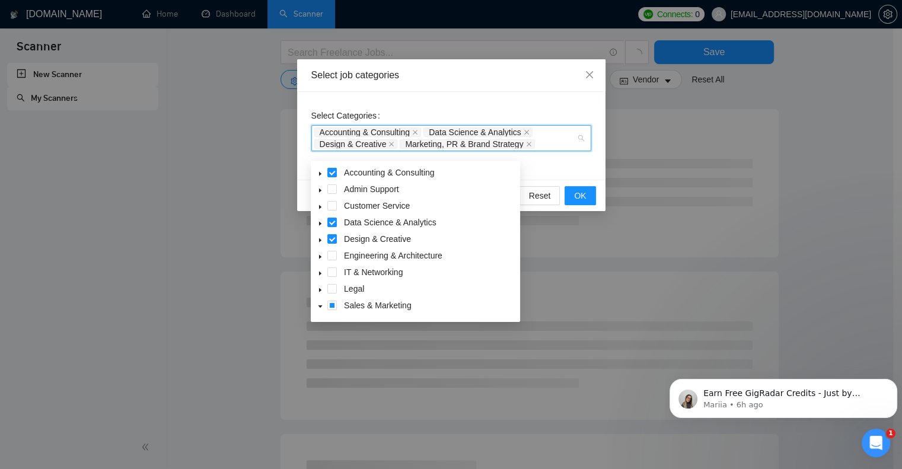
scroll to position [59, 0]
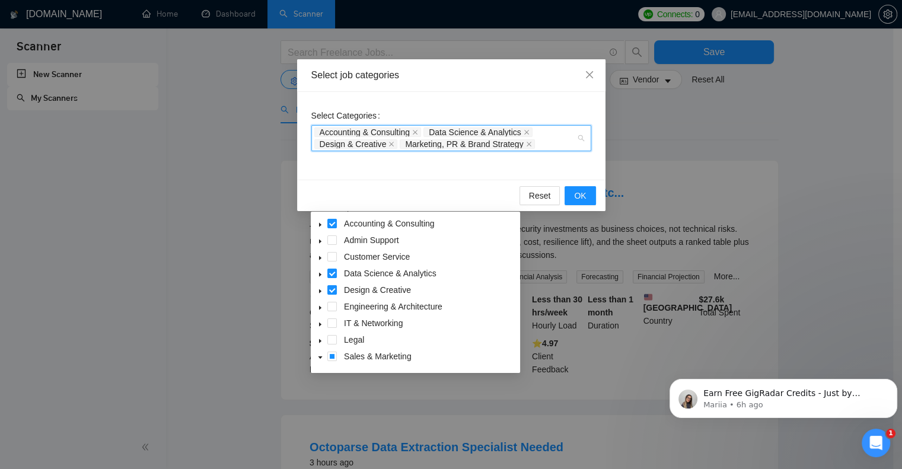
click at [320, 225] on icon "caret-down" at bounding box center [320, 225] width 2 height 4
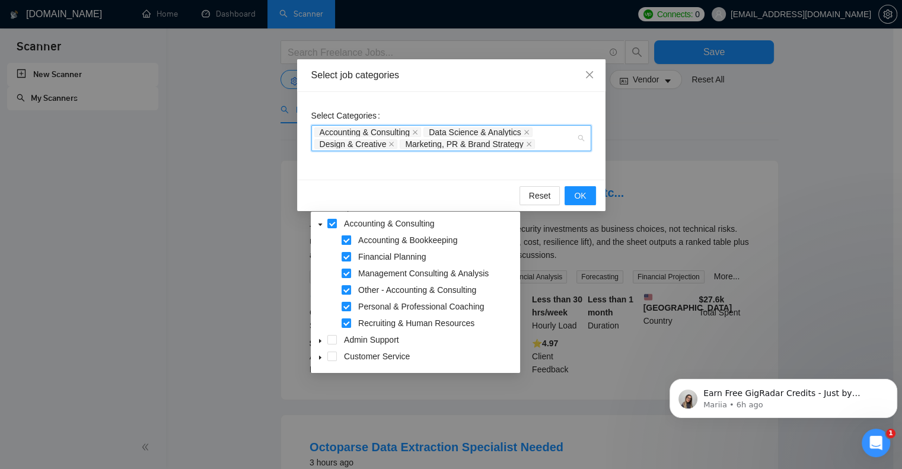
click at [346, 240] on span at bounding box center [346, 239] width 9 height 9
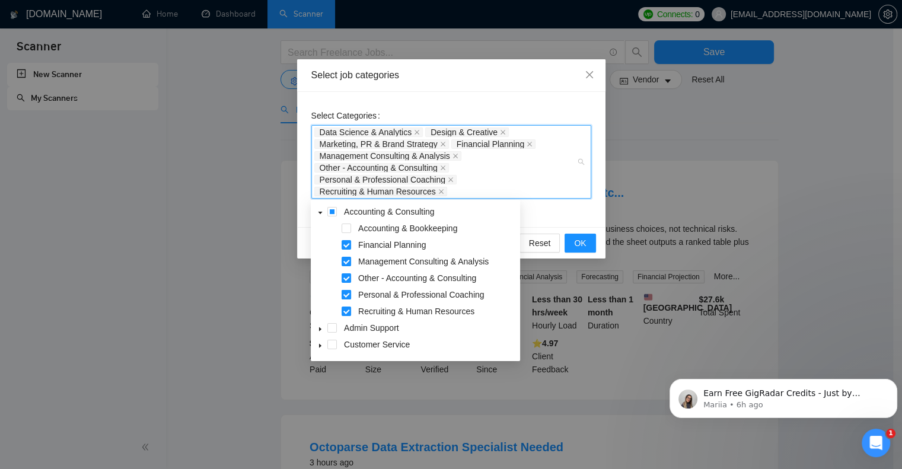
click at [346, 293] on span at bounding box center [346, 294] width 9 height 9
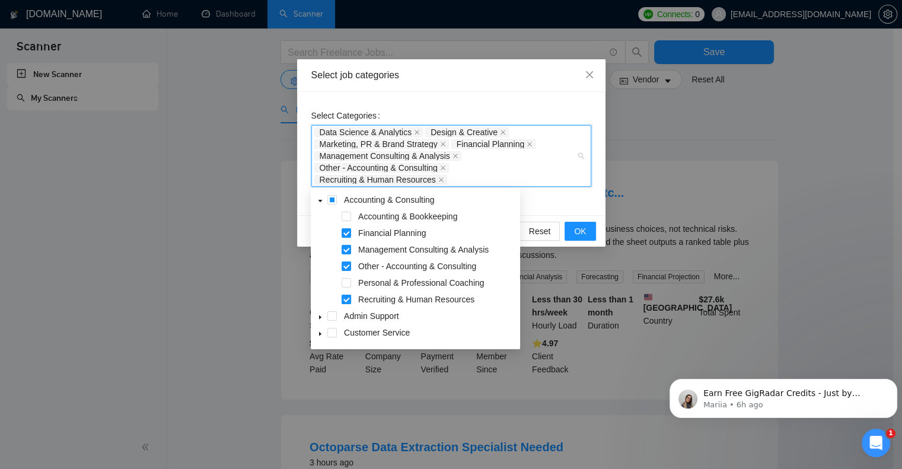
click at [348, 299] on span at bounding box center [346, 299] width 9 height 9
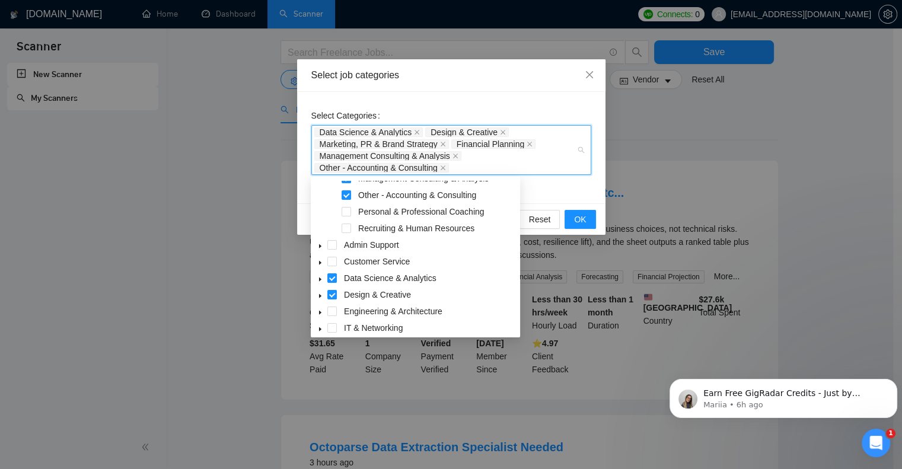
click at [320, 279] on icon "caret-down" at bounding box center [320, 279] width 2 height 4
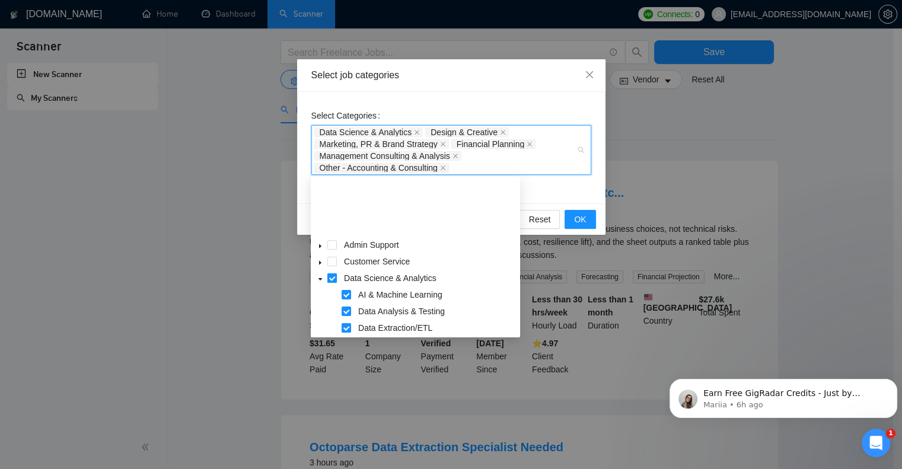
scroll to position [119, 0]
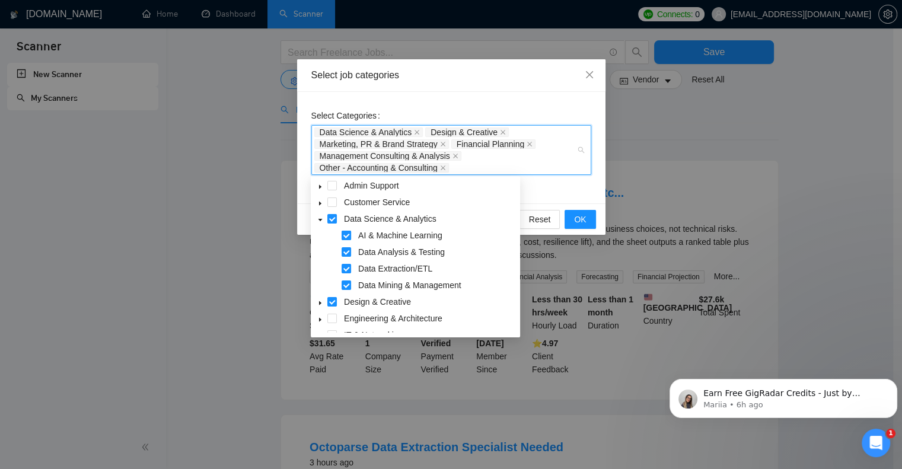
click at [346, 235] on span at bounding box center [346, 235] width 9 height 9
click at [344, 269] on span at bounding box center [346, 268] width 9 height 9
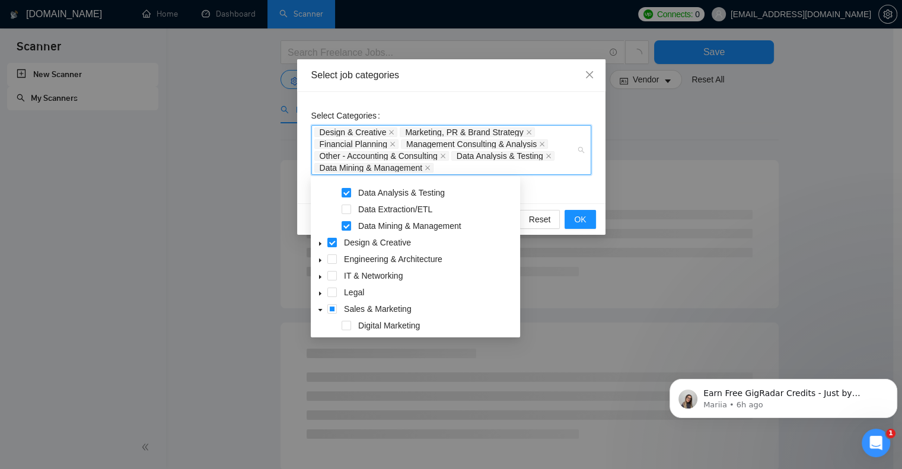
click at [320, 245] on icon "caret-down" at bounding box center [320, 244] width 2 height 4
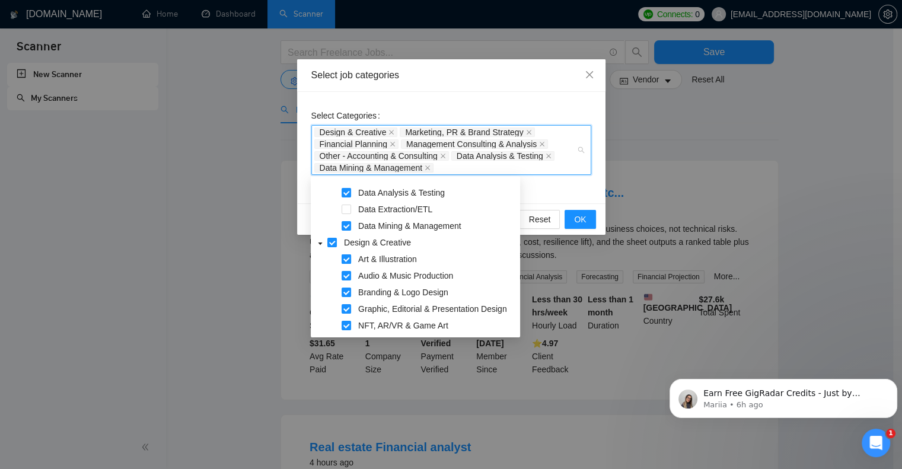
click at [347, 257] on span at bounding box center [346, 258] width 9 height 9
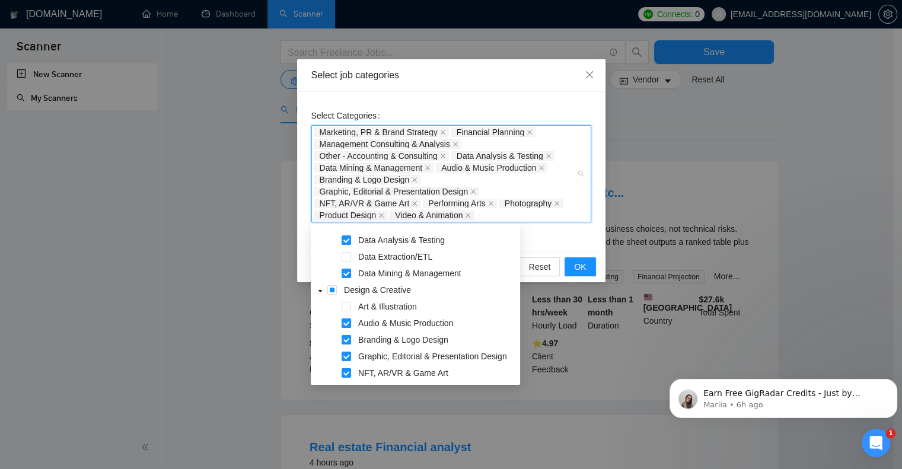
click at [344, 323] on span at bounding box center [346, 322] width 9 height 9
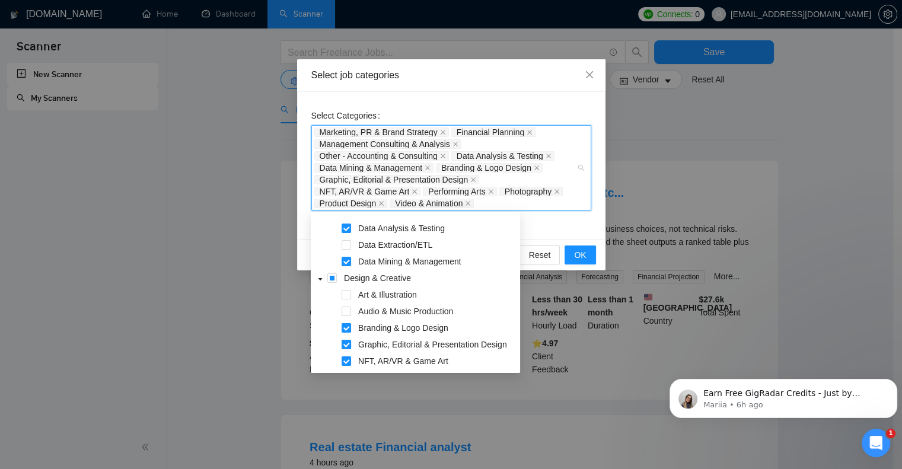
click at [346, 340] on span at bounding box center [346, 344] width 9 height 9
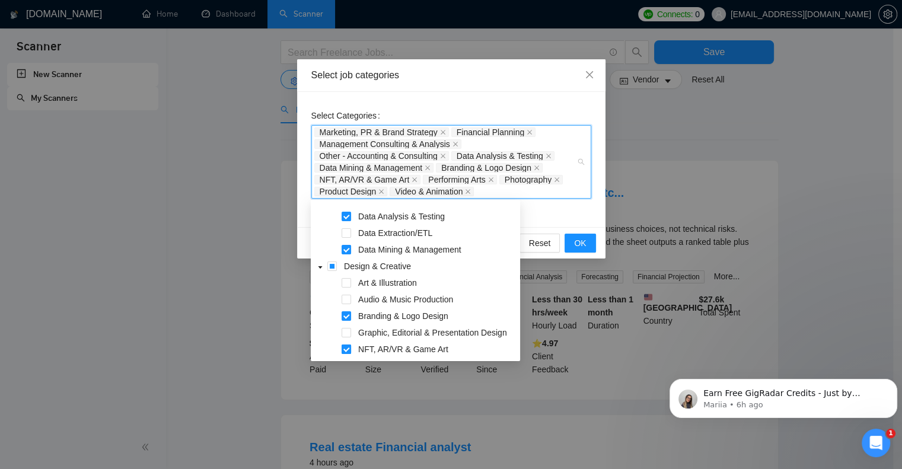
click at [344, 346] on span at bounding box center [346, 348] width 9 height 9
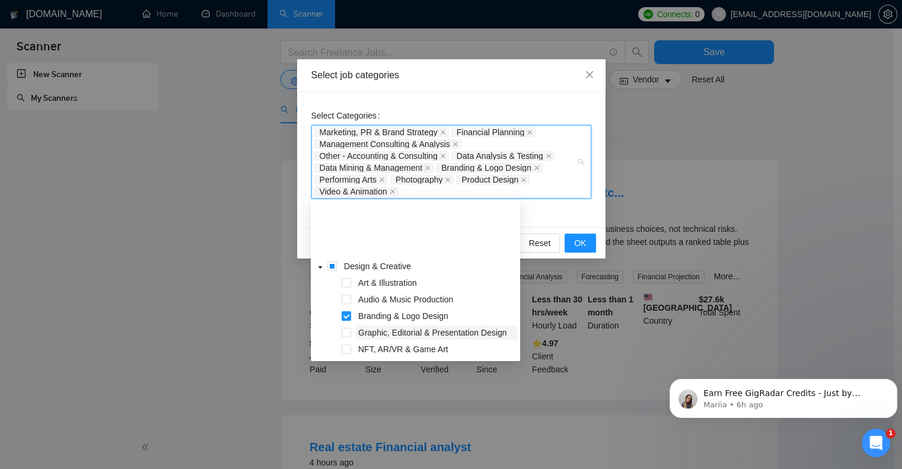
scroll to position [237, 0]
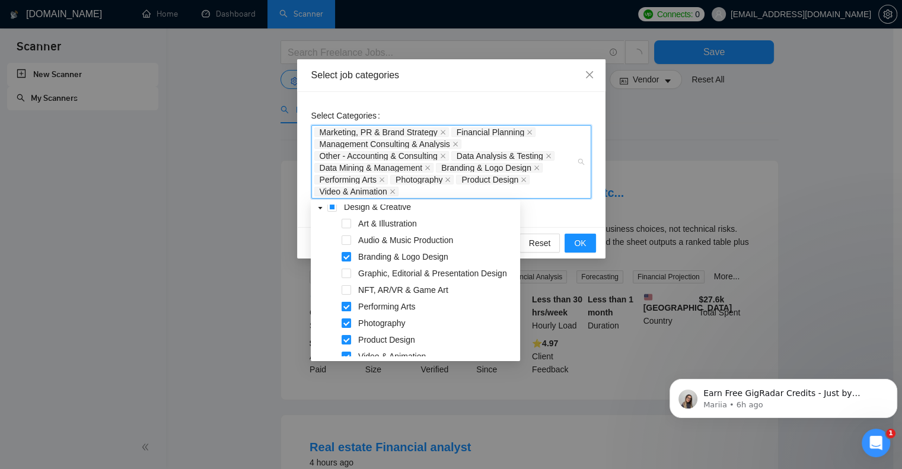
click at [348, 305] on span at bounding box center [346, 306] width 9 height 9
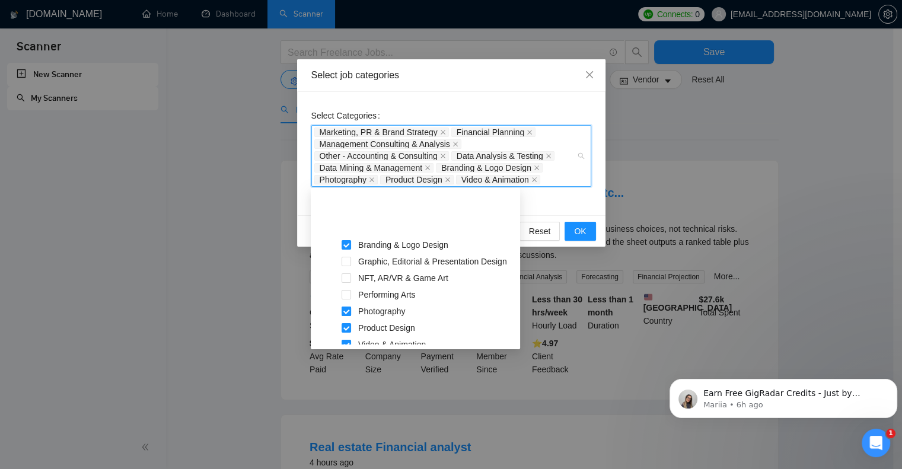
scroll to position [296, 0]
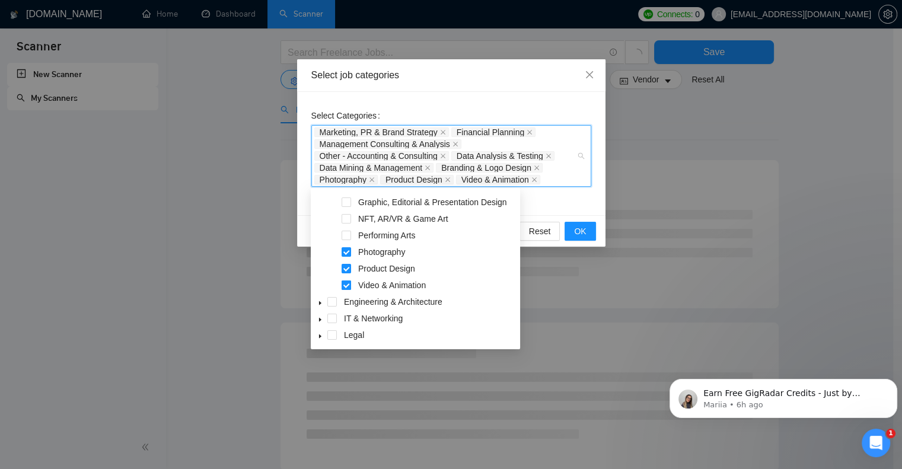
click at [349, 285] on span at bounding box center [346, 284] width 9 height 9
click at [347, 253] on span at bounding box center [346, 251] width 9 height 9
click at [344, 268] on span at bounding box center [346, 268] width 9 height 9
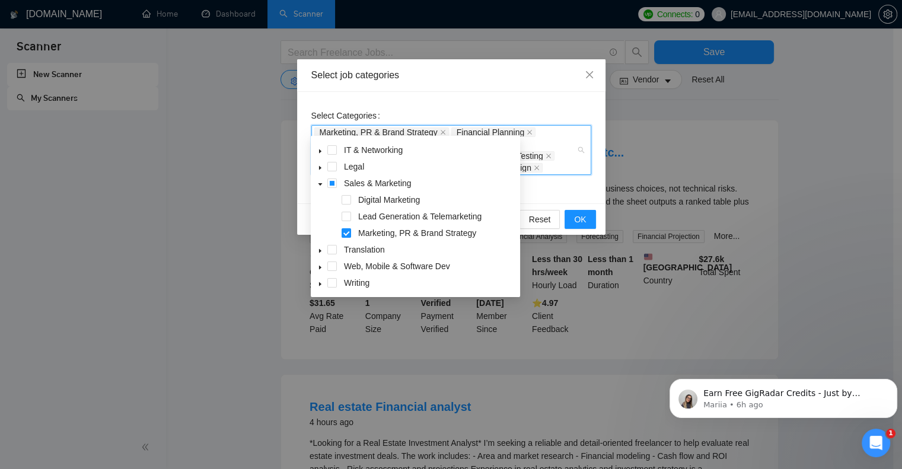
scroll to position [119, 0]
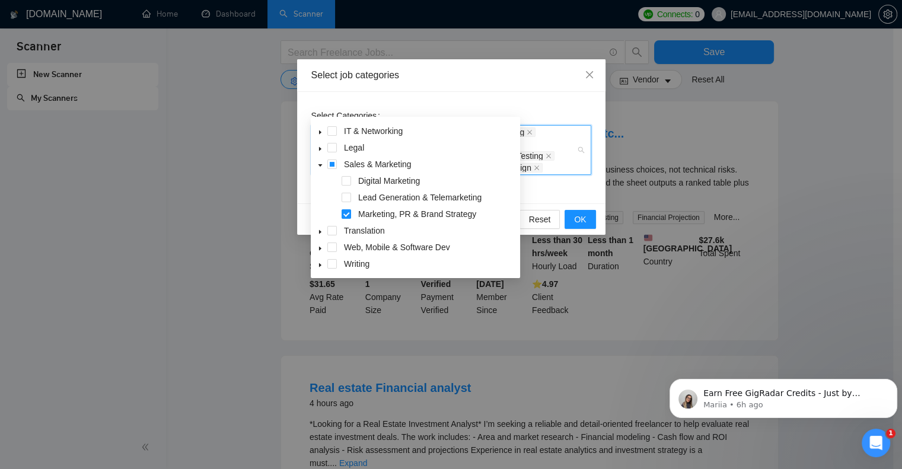
click at [322, 264] on icon "caret-down" at bounding box center [320, 265] width 6 height 6
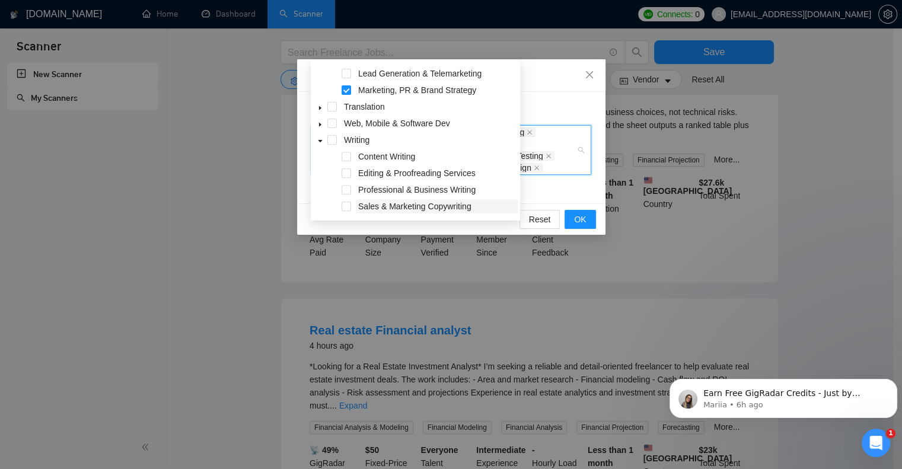
scroll to position [178, 0]
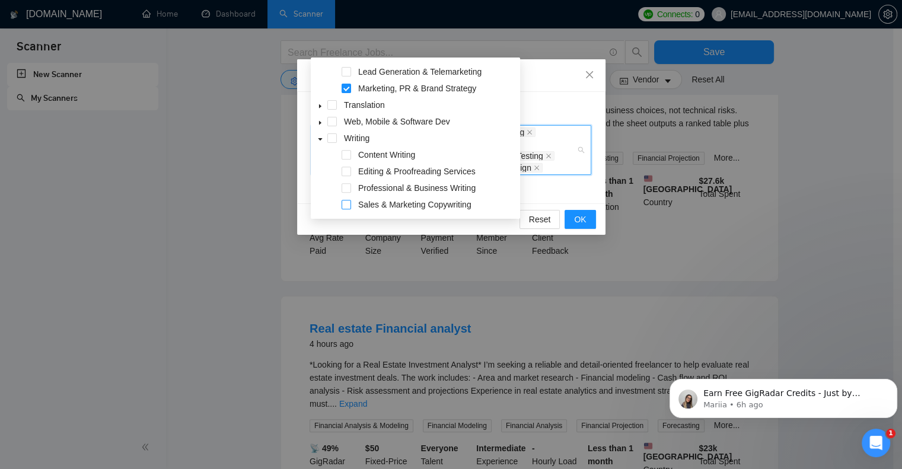
click at [345, 200] on span at bounding box center [346, 204] width 9 height 9
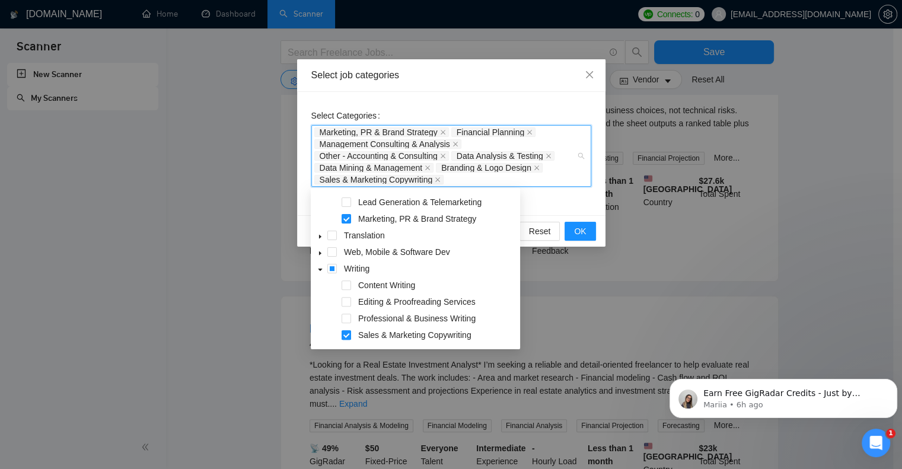
click at [346, 333] on span at bounding box center [346, 334] width 9 height 9
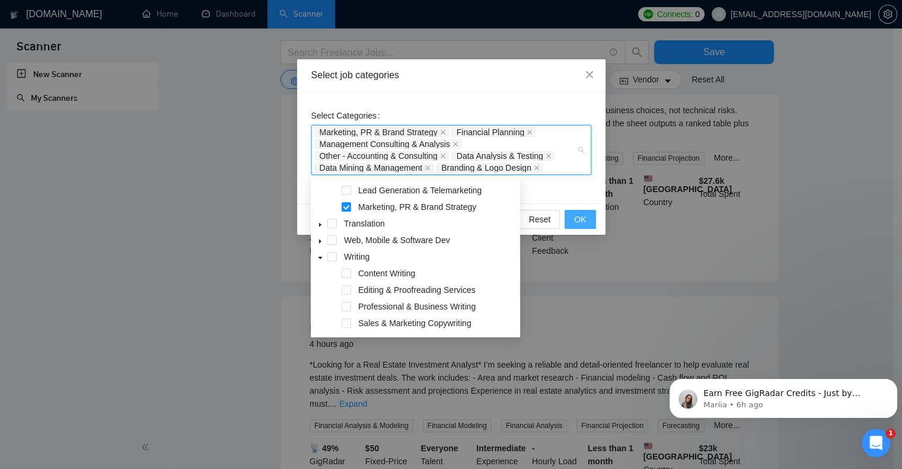
click at [581, 215] on span "OK" at bounding box center [580, 219] width 12 height 13
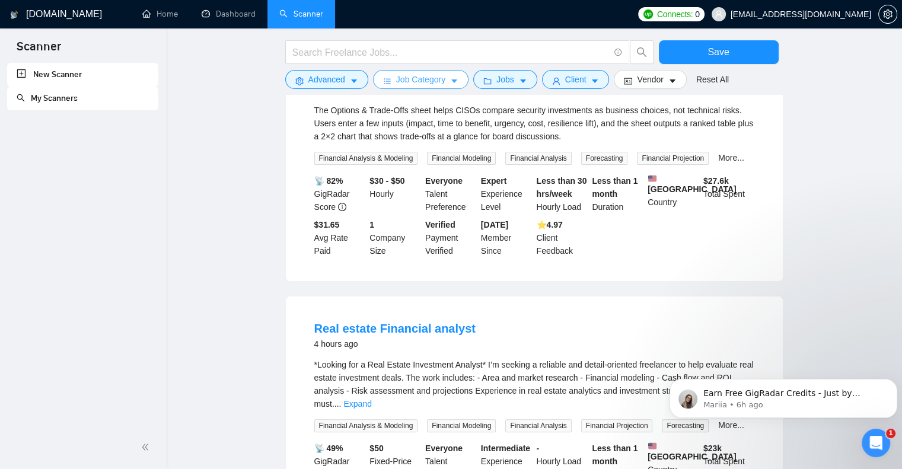
scroll to position [0, 0]
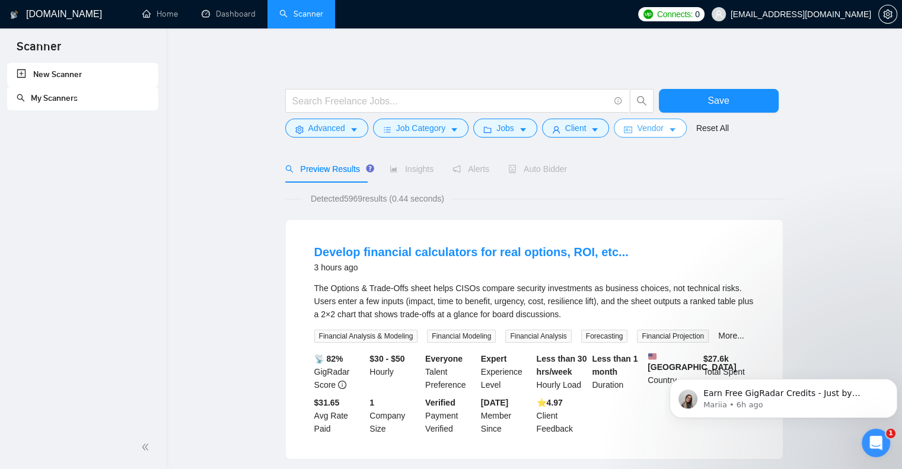
click at [668, 127] on icon "caret-down" at bounding box center [672, 130] width 8 height 8
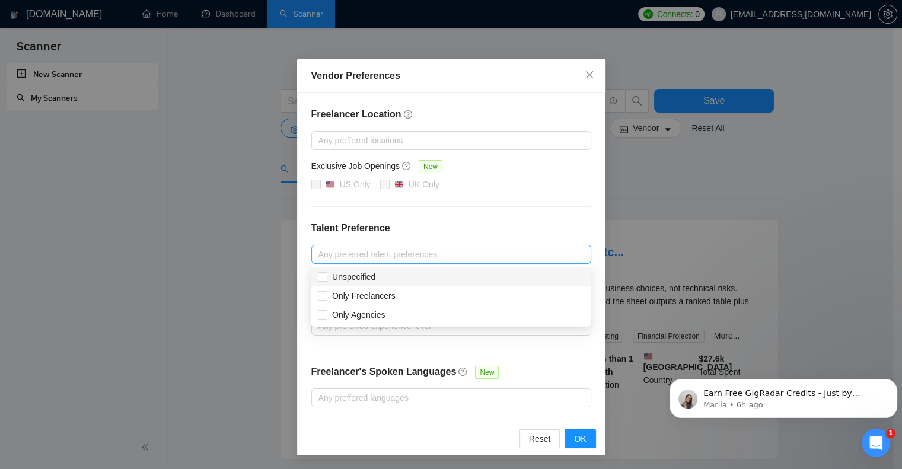
click at [425, 253] on div at bounding box center [445, 254] width 262 height 14
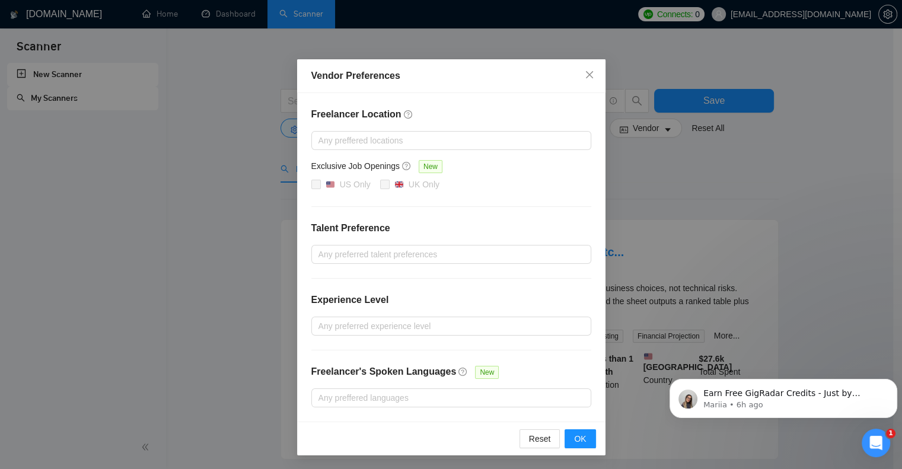
click at [453, 202] on div "Freelancer Location Any preffered locations Exclusive Job Openings New US Only …" at bounding box center [451, 257] width 308 height 328
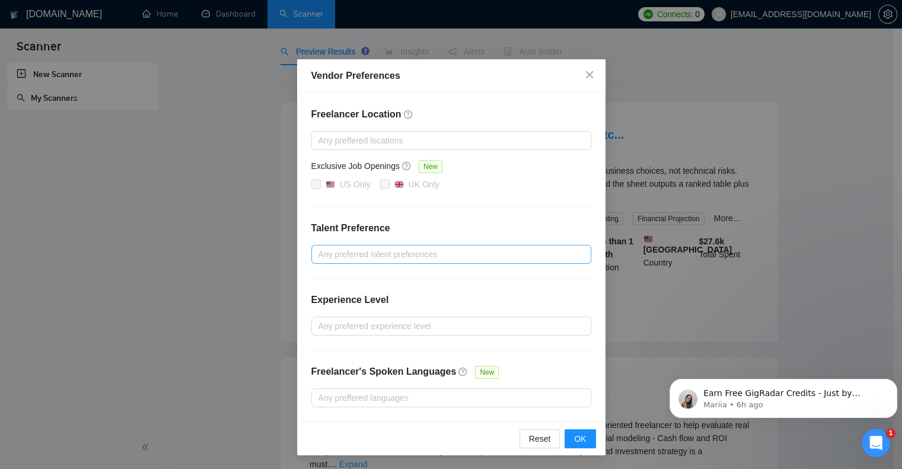
scroll to position [119, 0]
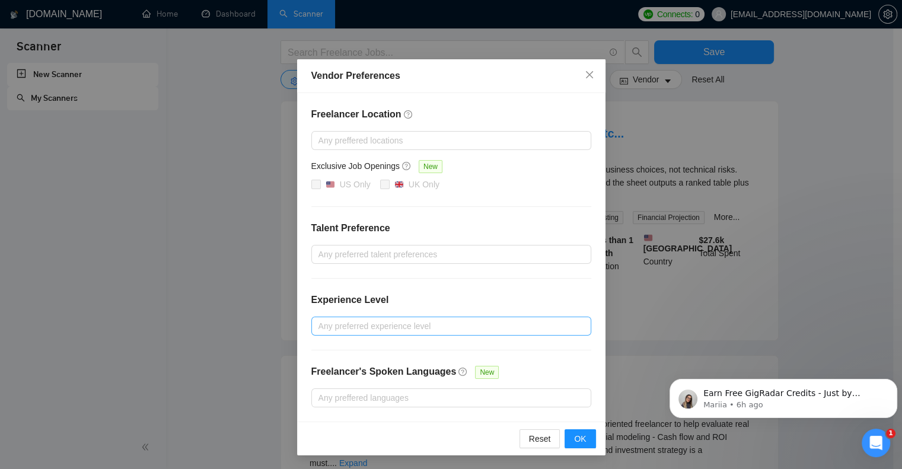
click at [396, 331] on div at bounding box center [445, 326] width 262 height 14
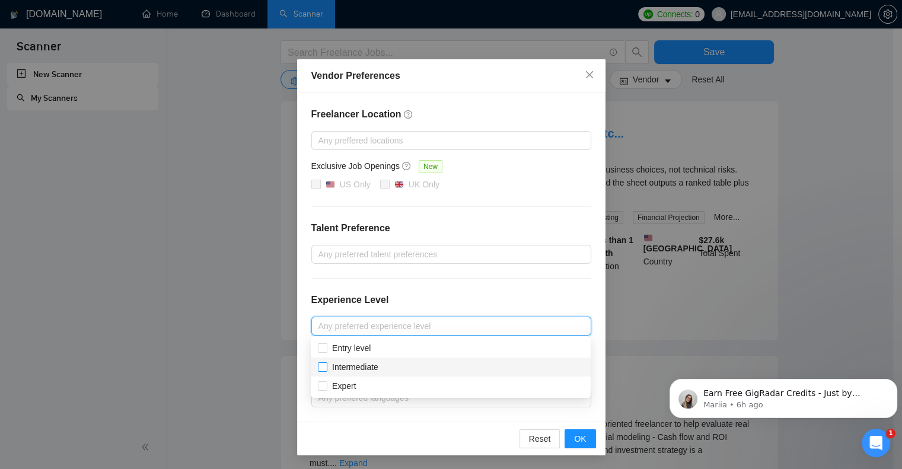
click at [326, 369] on input "Intermediate" at bounding box center [322, 366] width 8 height 8
checkbox input "true"
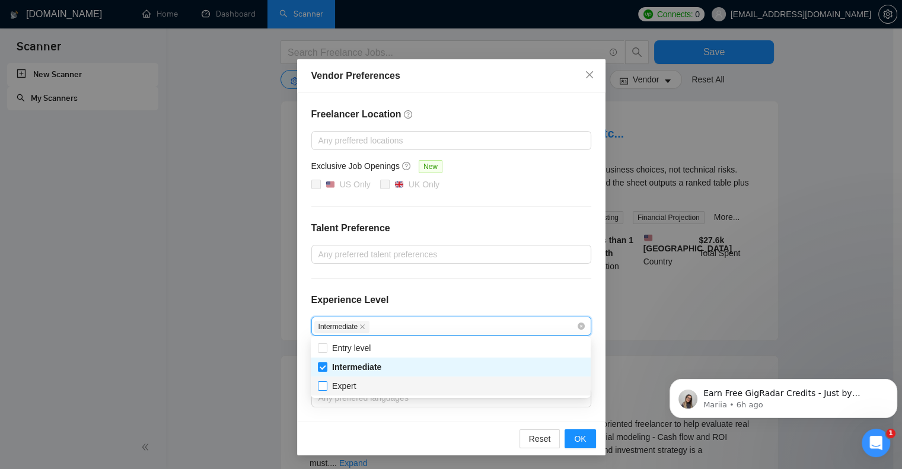
click at [321, 388] on input "Expert" at bounding box center [322, 385] width 8 height 8
checkbox input "true"
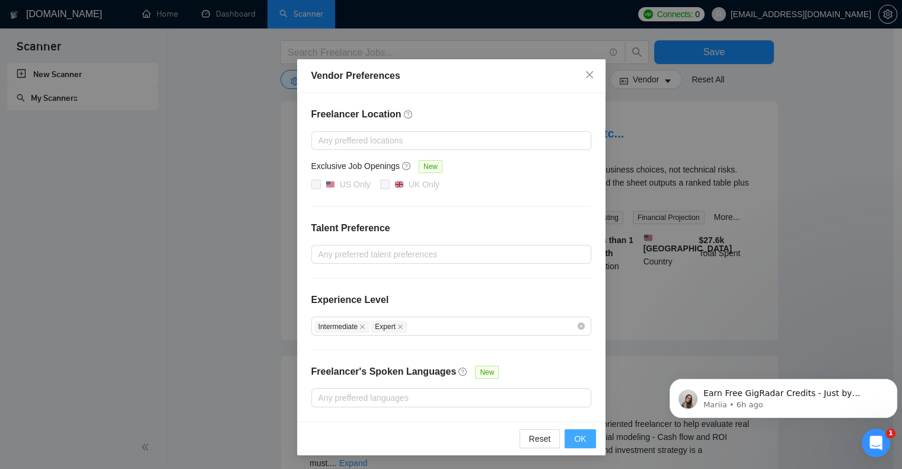
click at [581, 433] on span "OK" at bounding box center [580, 438] width 12 height 13
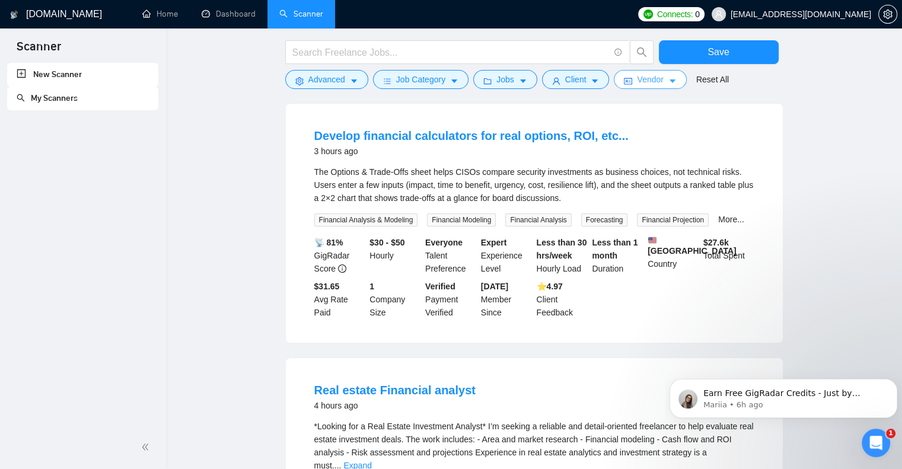
scroll to position [0, 0]
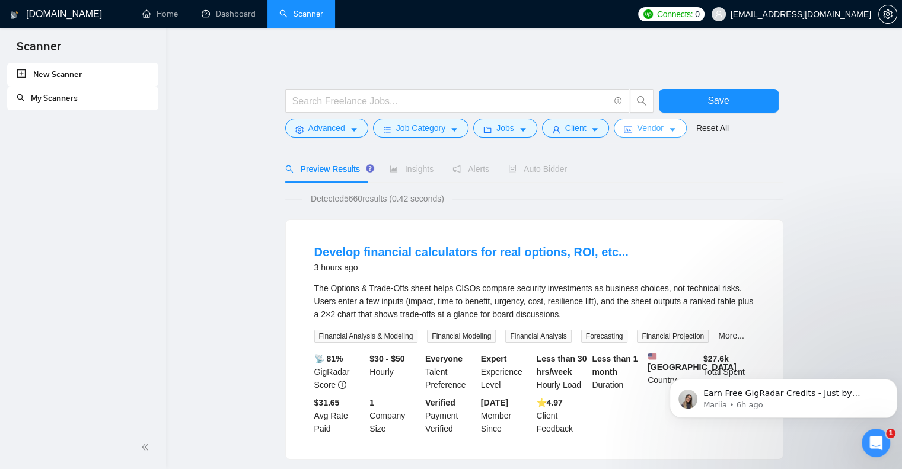
click at [661, 125] on button "Vendor" at bounding box center [650, 128] width 72 height 19
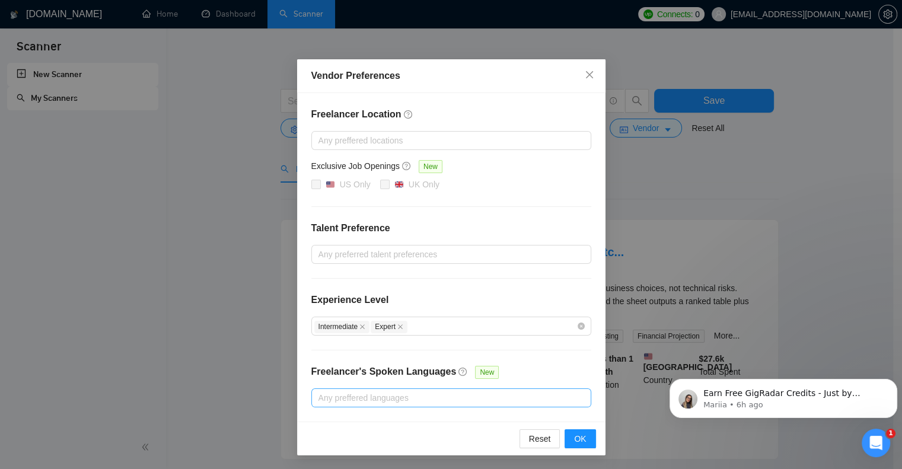
click at [444, 396] on div at bounding box center [445, 398] width 262 height 14
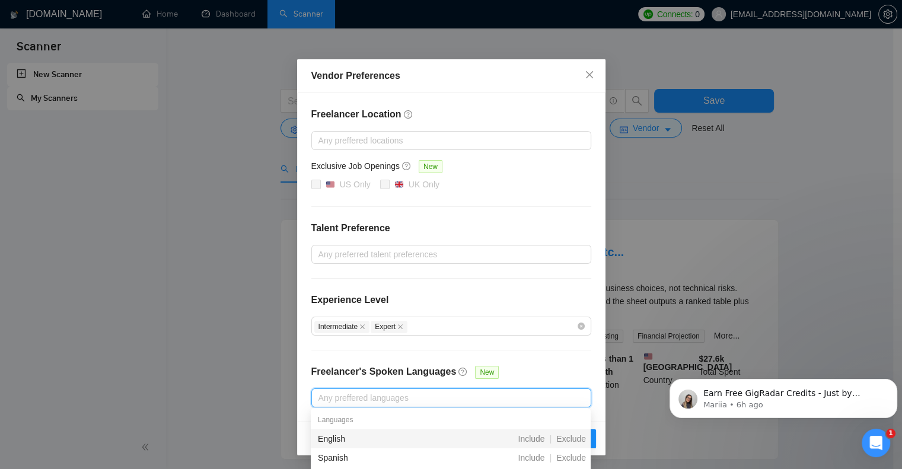
drag, startPoint x: 403, startPoint y: 434, endPoint x: 558, endPoint y: 355, distance: 174.2
click at [575, 353] on body "Scanner New Scanner My Scanners [DOMAIN_NAME] Home Dashboard Scanner Connects: …" at bounding box center [446, 234] width 893 height 469
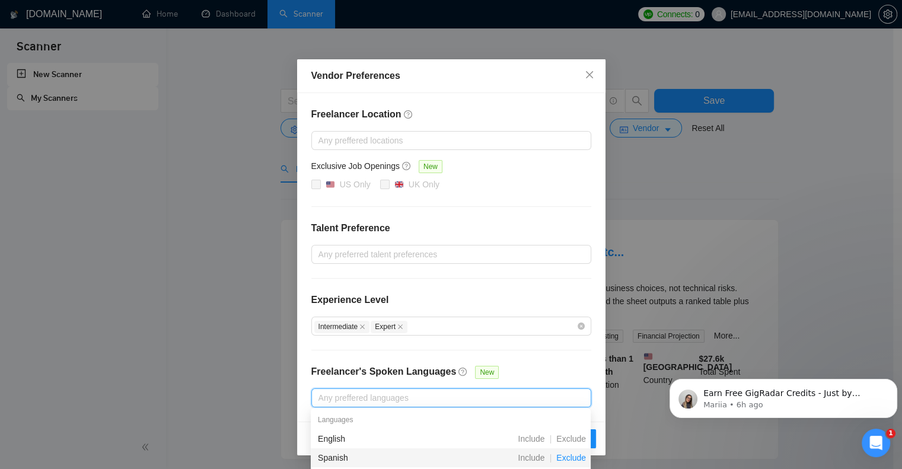
click at [566, 459] on span "Exclude" at bounding box center [570, 457] width 39 height 9
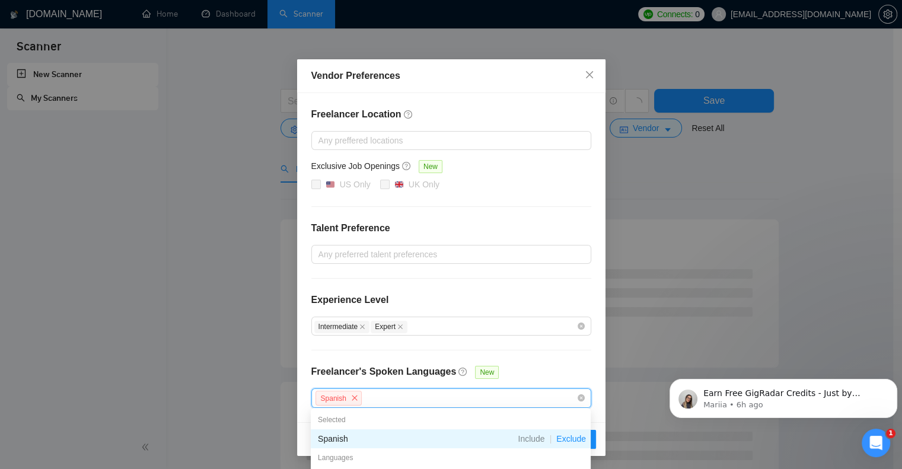
scroll to position [59, 0]
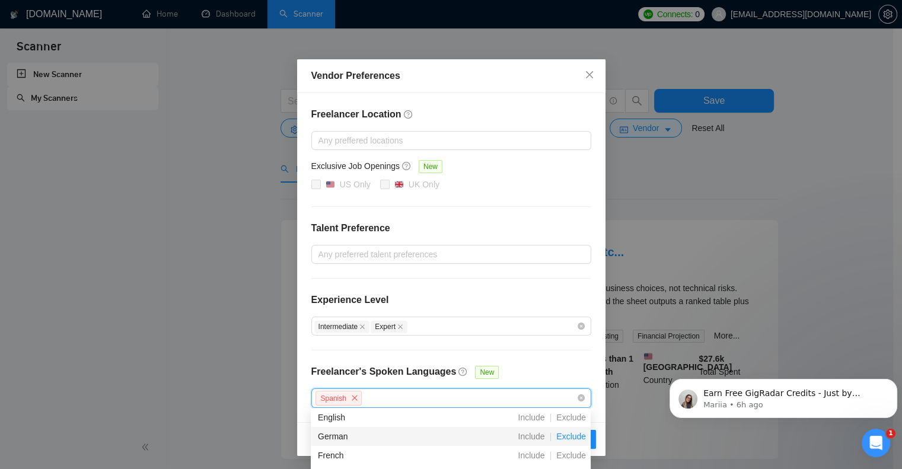
click at [567, 438] on span "Exclude" at bounding box center [570, 436] width 39 height 9
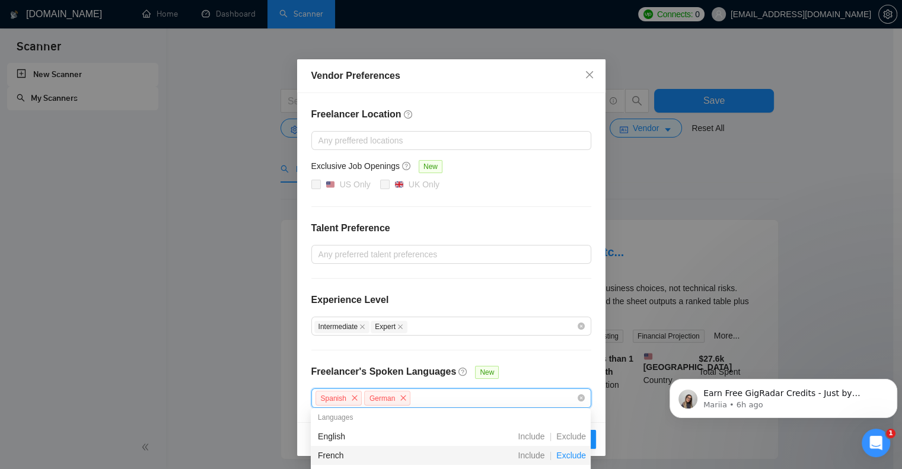
click at [572, 457] on span "Exclude" at bounding box center [570, 455] width 39 height 9
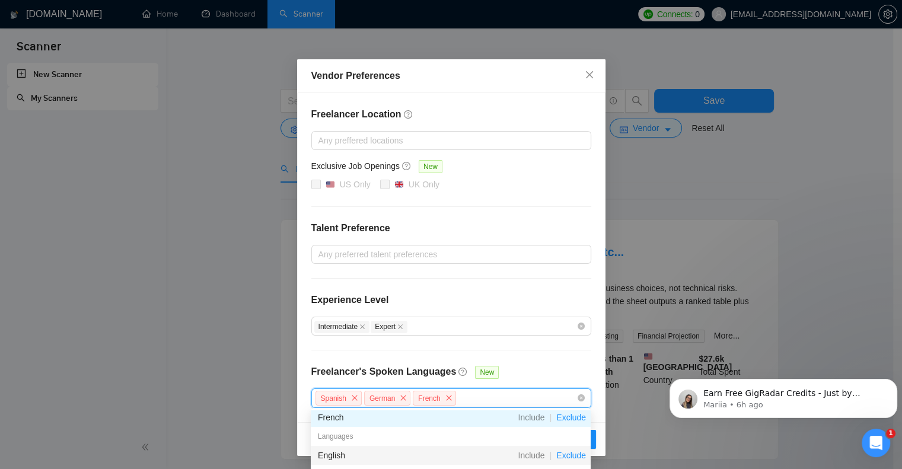
scroll to position [119, 0]
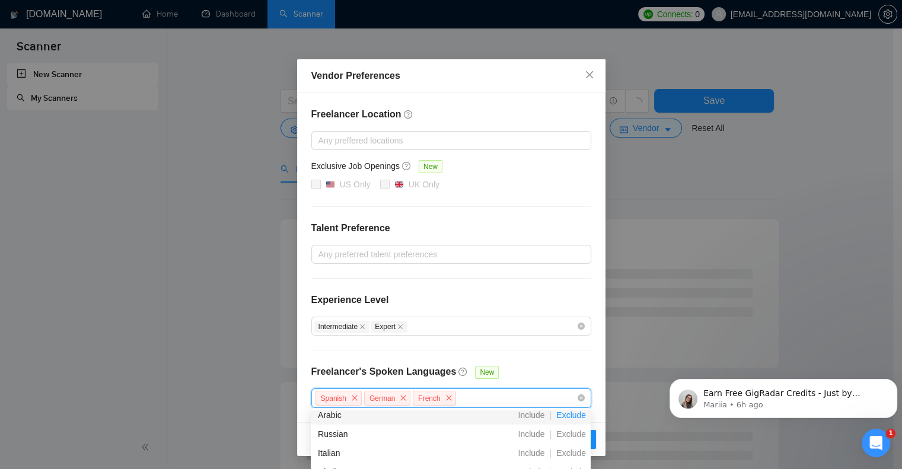
click at [570, 417] on span "Exclude" at bounding box center [570, 414] width 39 height 9
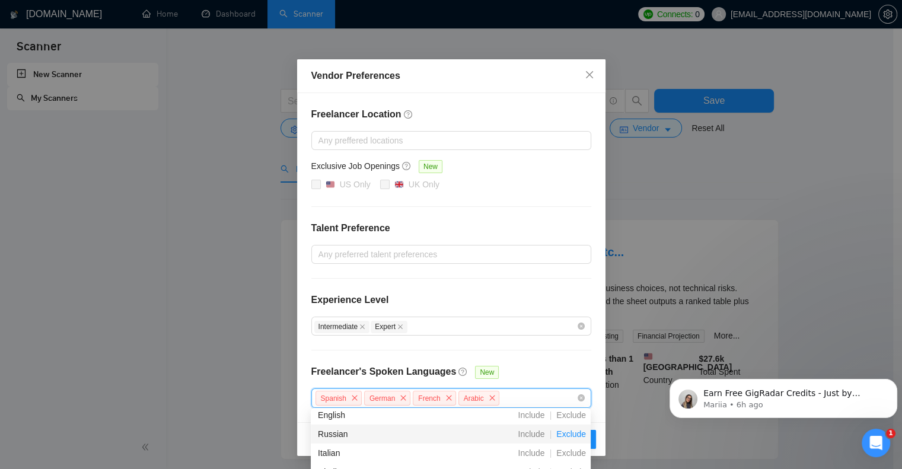
click at [569, 433] on span "Exclude" at bounding box center [570, 433] width 39 height 9
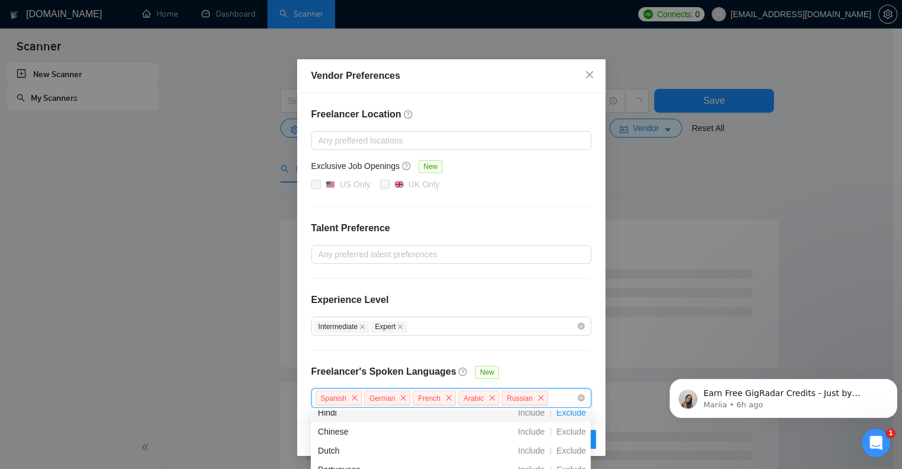
click at [569, 414] on span "Exclude" at bounding box center [570, 412] width 39 height 9
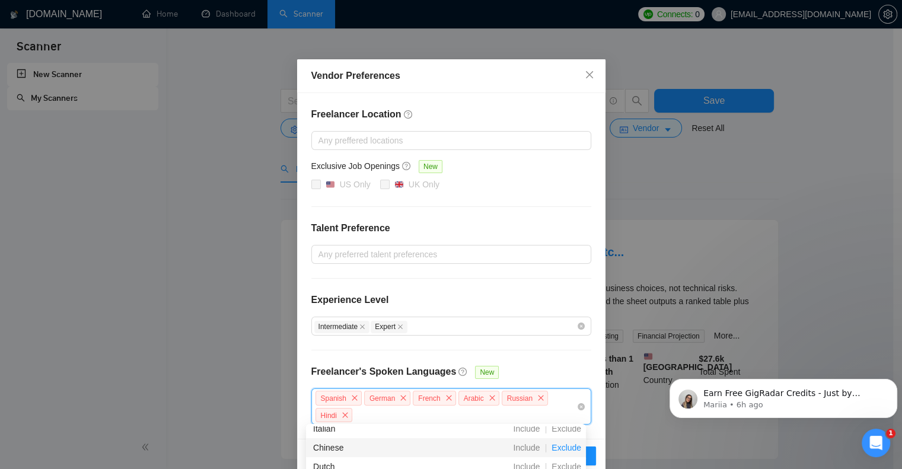
click at [566, 446] on span "Exclude" at bounding box center [566, 447] width 39 height 9
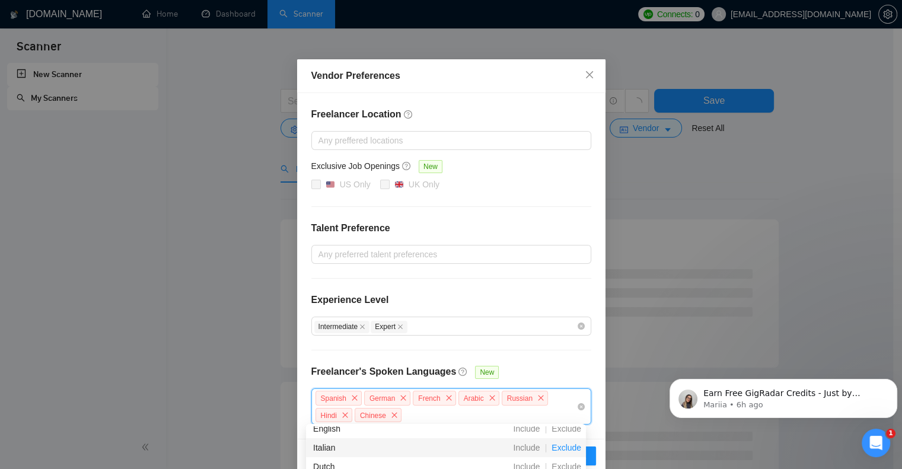
click at [569, 446] on span "Exclude" at bounding box center [566, 447] width 39 height 9
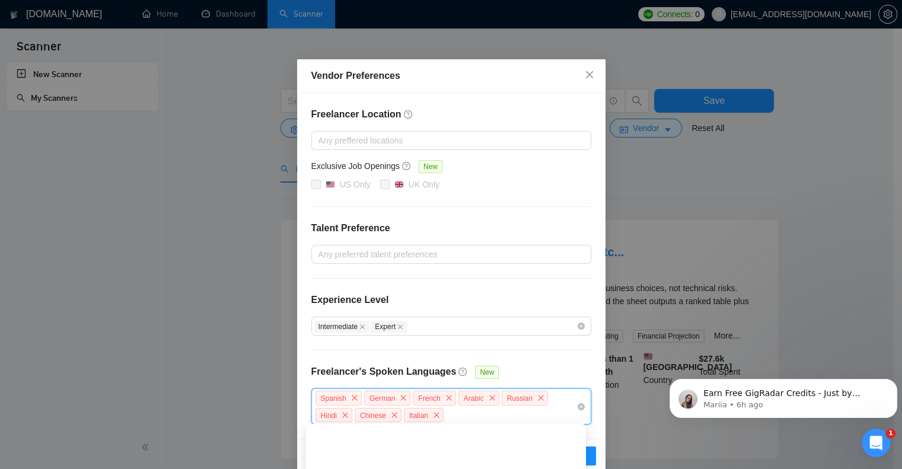
scroll to position [237, 0]
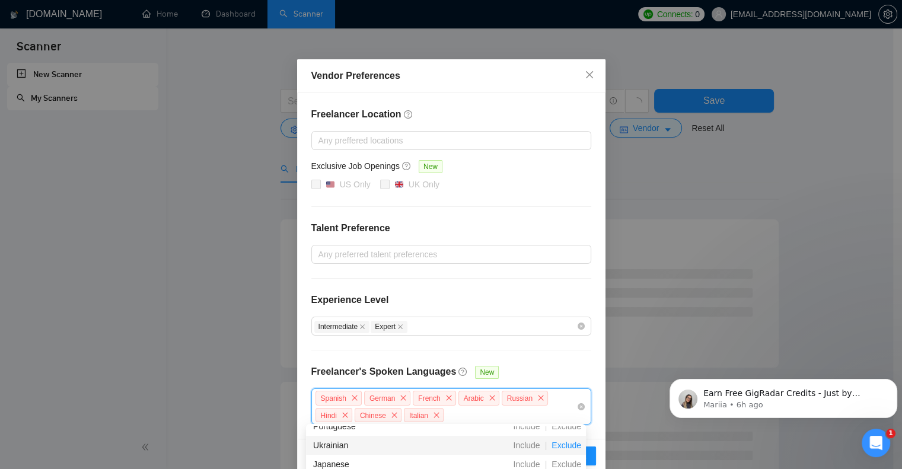
click at [567, 444] on span "Exclude" at bounding box center [566, 445] width 39 height 9
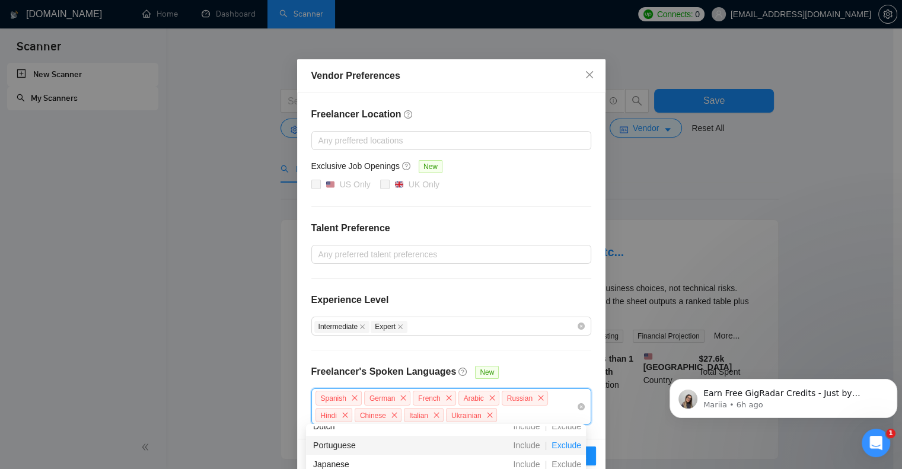
click at [567, 449] on span "Exclude" at bounding box center [566, 445] width 39 height 9
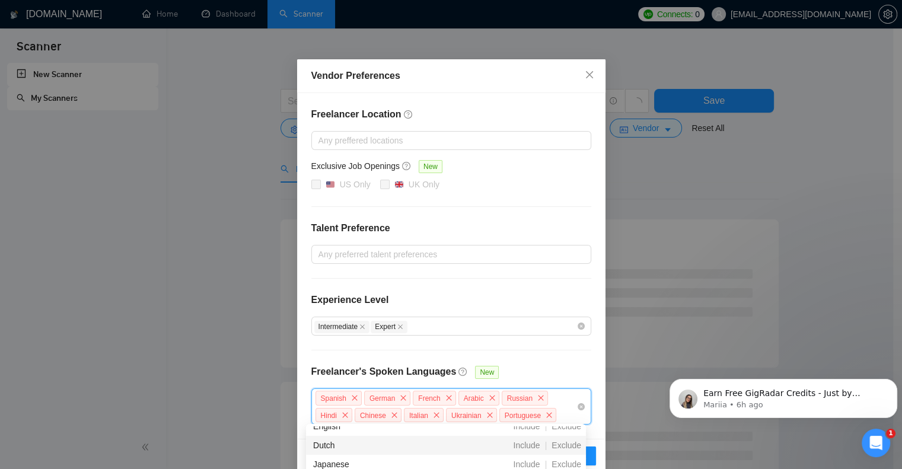
click at [567, 449] on span "Exclude" at bounding box center [566, 445] width 39 height 9
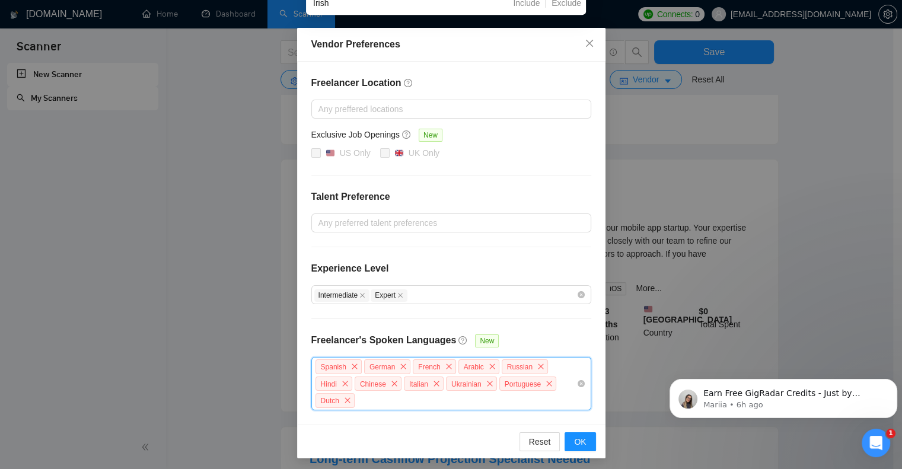
scroll to position [593, 0]
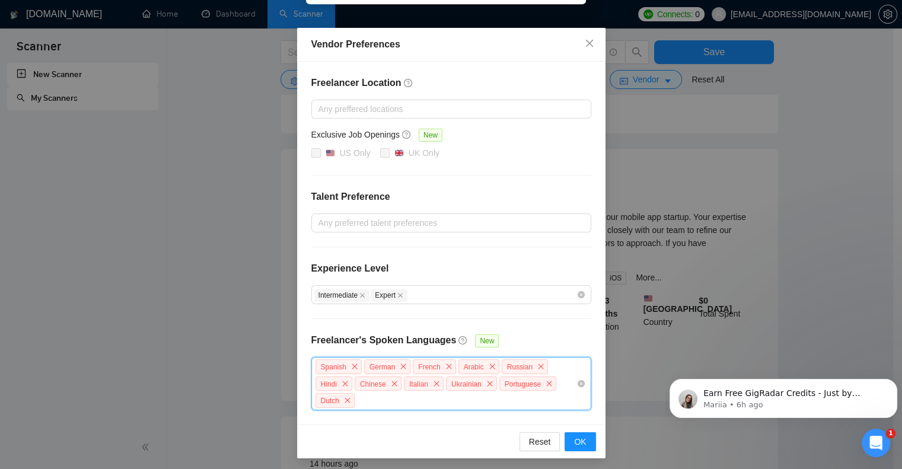
click at [498, 401] on div "Spanish German French Arabic Russian Hindi Chinese Italian Ukrainian Portuguese…" at bounding box center [445, 383] width 262 height 51
click at [486, 401] on div "Spanish German French Arabic Russian Hindi Chinese Italian Ukrainian Portuguese…" at bounding box center [445, 383] width 262 height 51
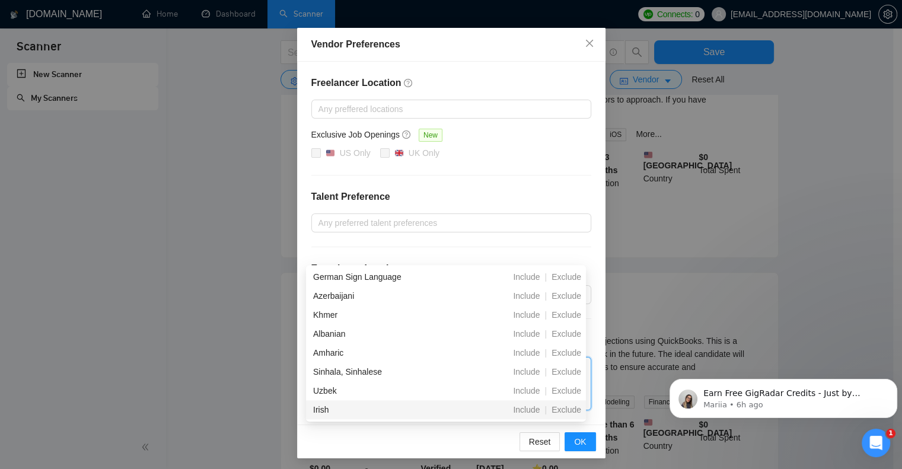
scroll to position [830, 0]
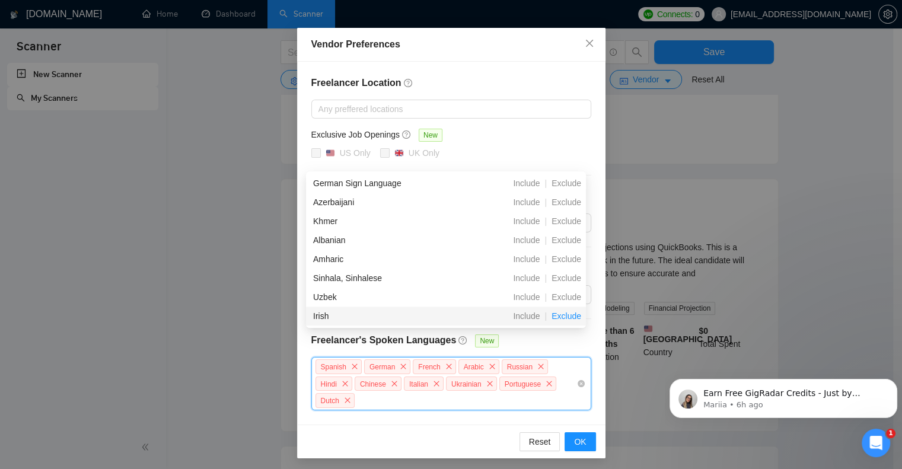
click at [568, 315] on span "Exclude" at bounding box center [566, 315] width 39 height 9
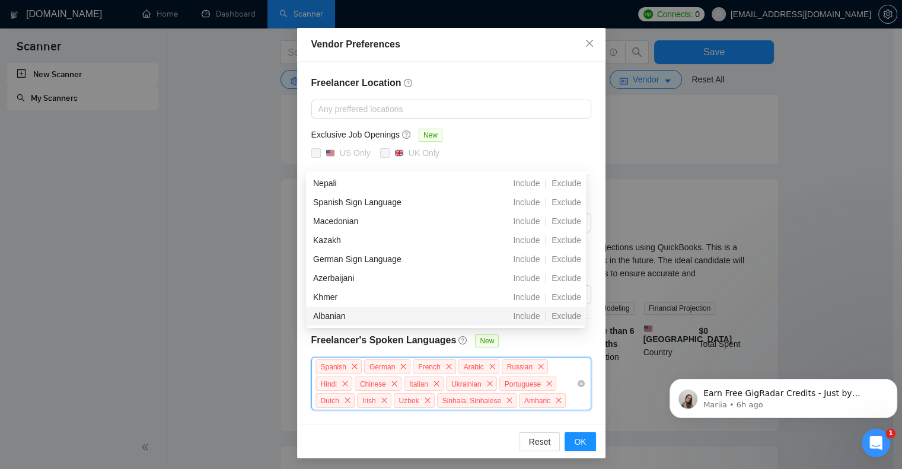
click at [568, 315] on span "Exclude" at bounding box center [566, 315] width 39 height 9
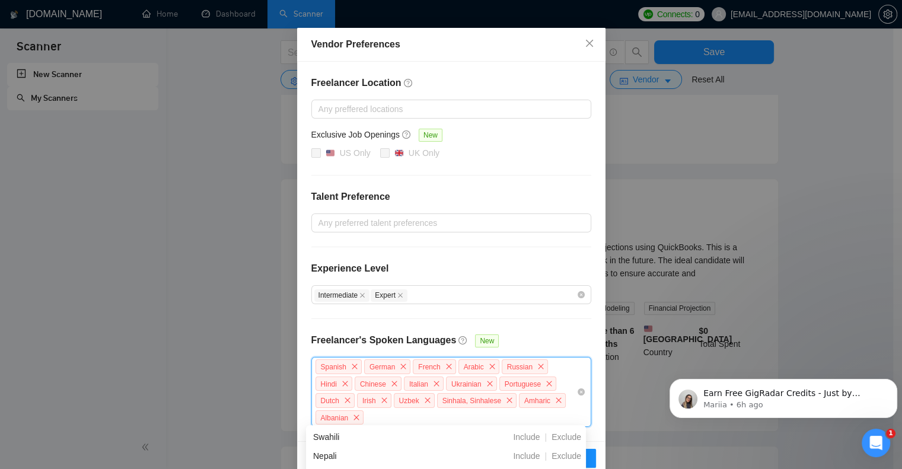
click at [568, 315] on div "Freelancer Location Any preffered locations Exclusive Job Openings New US Only …" at bounding box center [451, 251] width 308 height 379
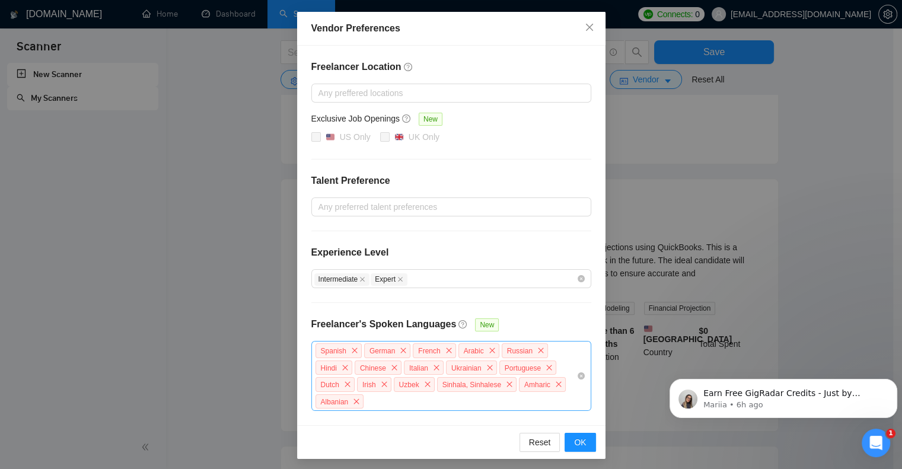
scroll to position [668, 0]
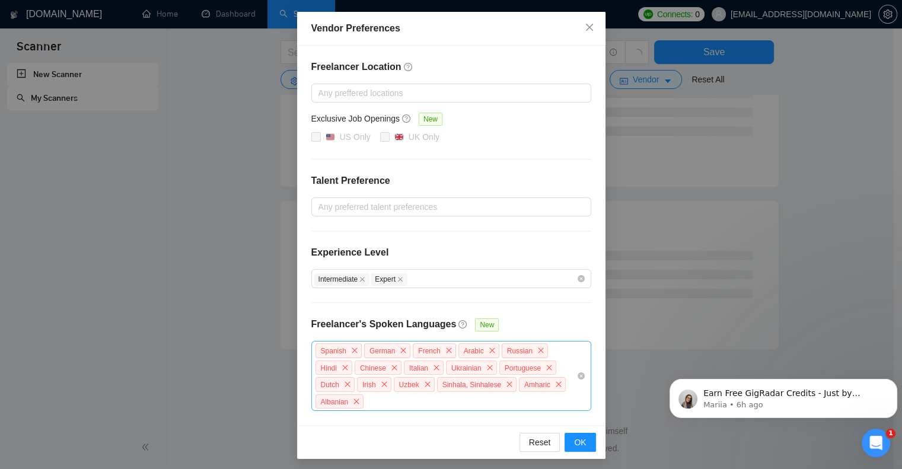
click at [503, 397] on div "Spanish German French Arabic Russian Hindi Chinese Italian Ukrainian Portuguese…" at bounding box center [445, 376] width 262 height 68
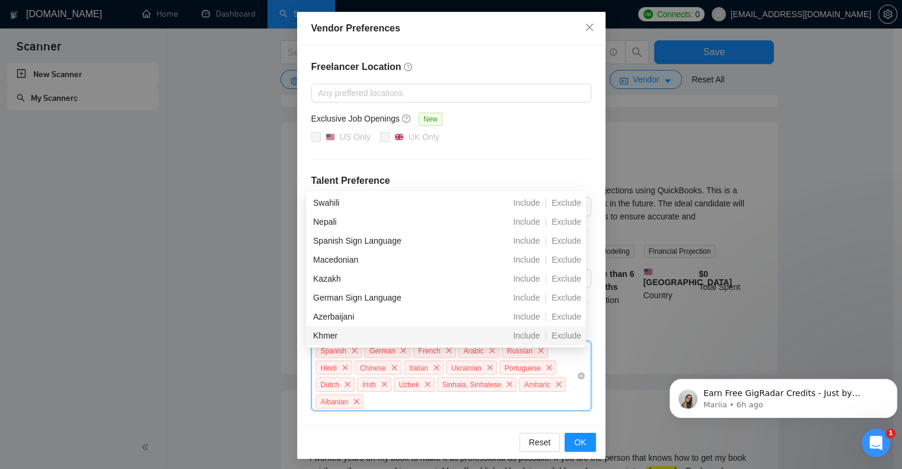
scroll to position [905, 0]
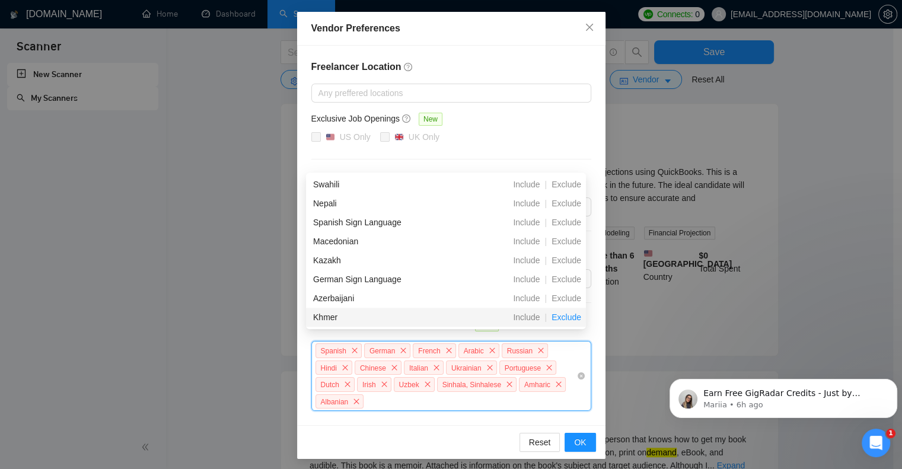
click at [561, 320] on span "Exclude" at bounding box center [566, 316] width 39 height 9
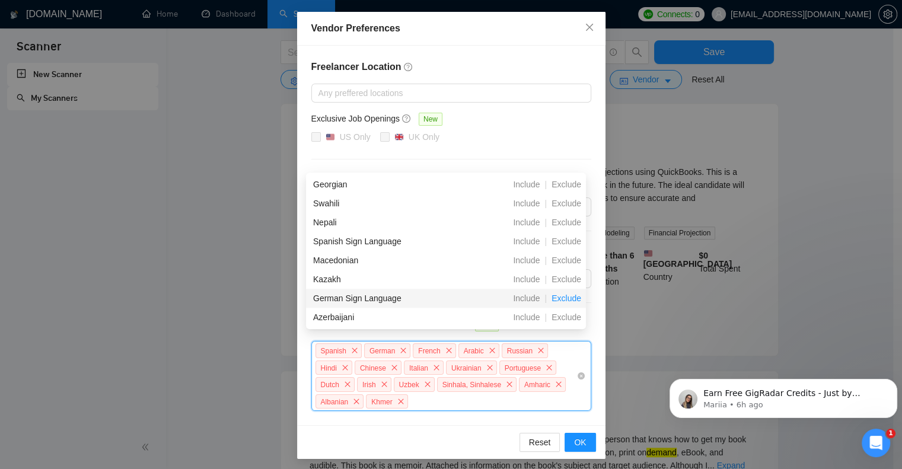
click at [567, 299] on span "Exclude" at bounding box center [566, 297] width 39 height 9
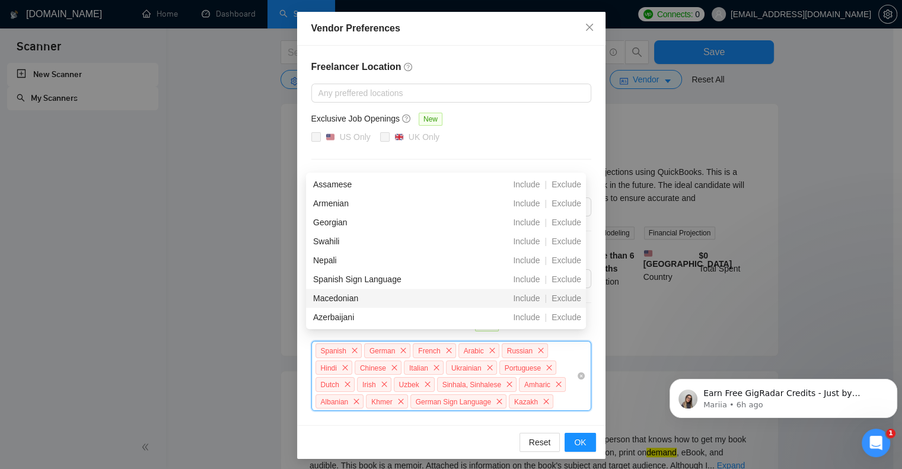
click at [567, 299] on span "Exclude" at bounding box center [566, 297] width 39 height 9
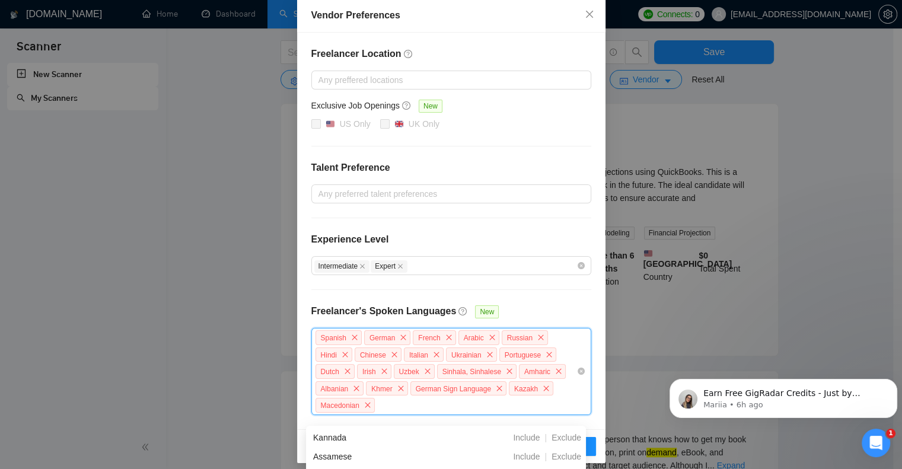
scroll to position [64, 0]
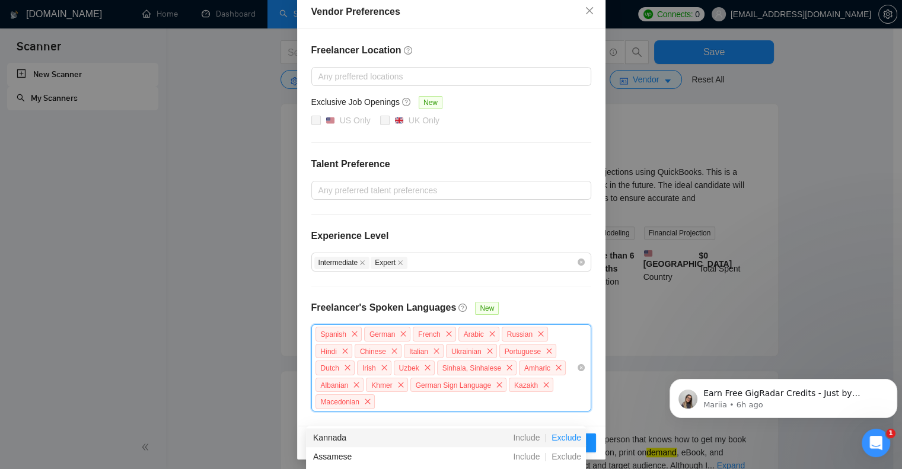
click at [564, 436] on span "Exclude" at bounding box center [566, 437] width 39 height 9
click at [565, 436] on span "Exclude" at bounding box center [566, 437] width 39 height 9
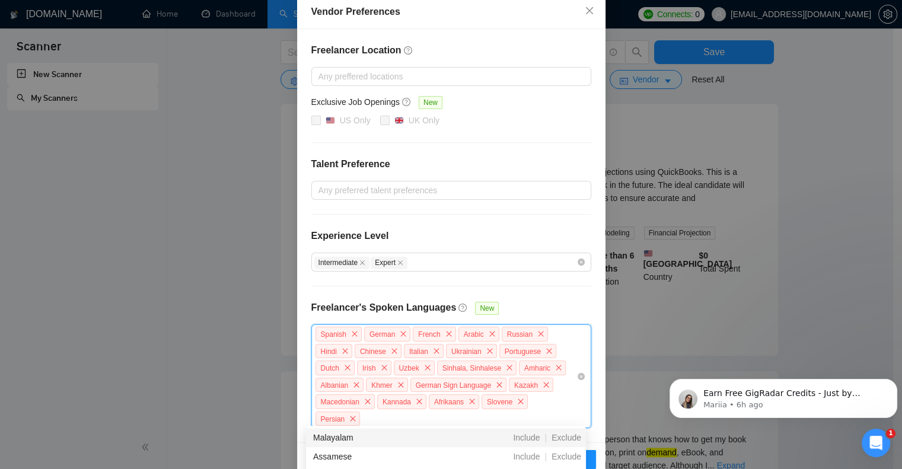
click at [566, 436] on span "Exclude" at bounding box center [566, 437] width 39 height 9
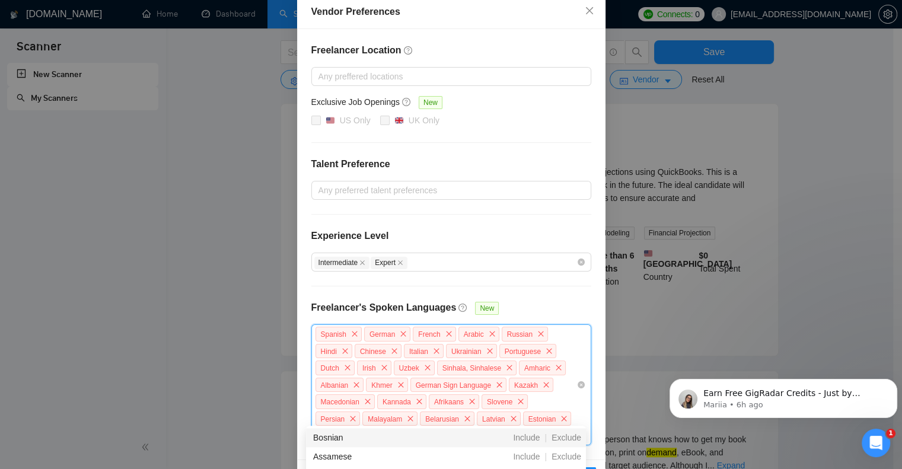
click at [566, 436] on span "Exclude" at bounding box center [566, 437] width 39 height 9
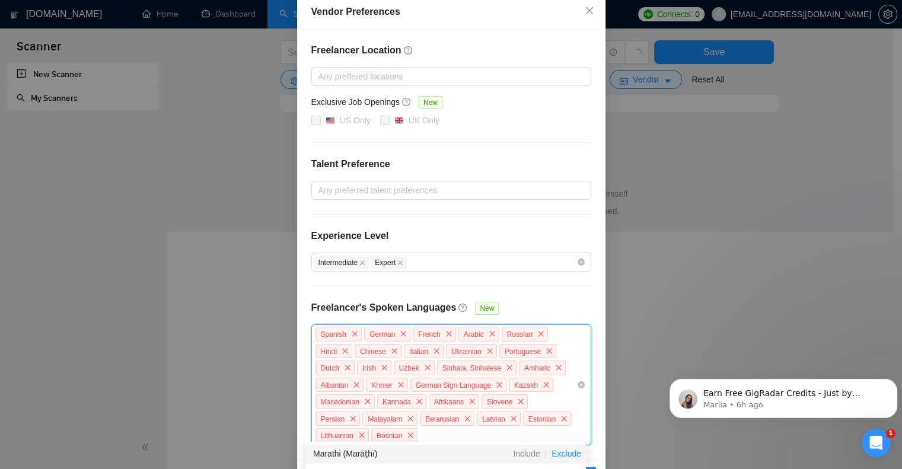
click at [570, 451] on span "Exclude" at bounding box center [566, 453] width 39 height 9
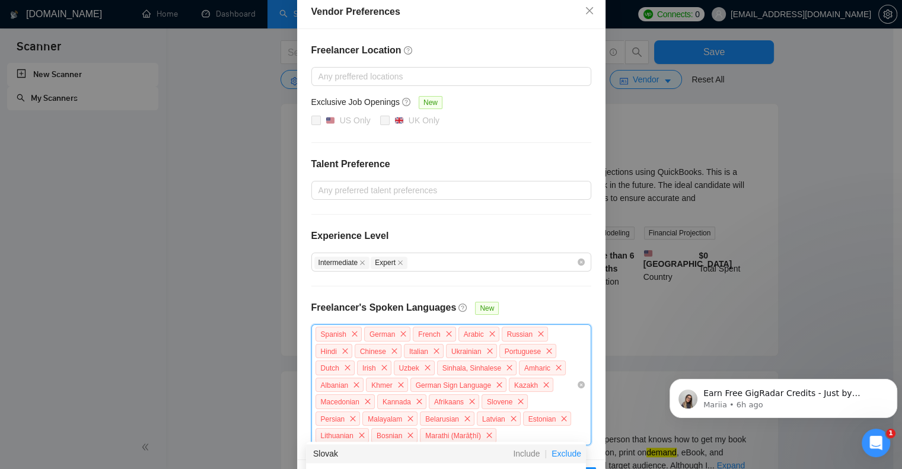
click at [569, 451] on span "Exclude" at bounding box center [566, 453] width 39 height 9
click at [569, 452] on span "Exclude" at bounding box center [566, 453] width 39 height 9
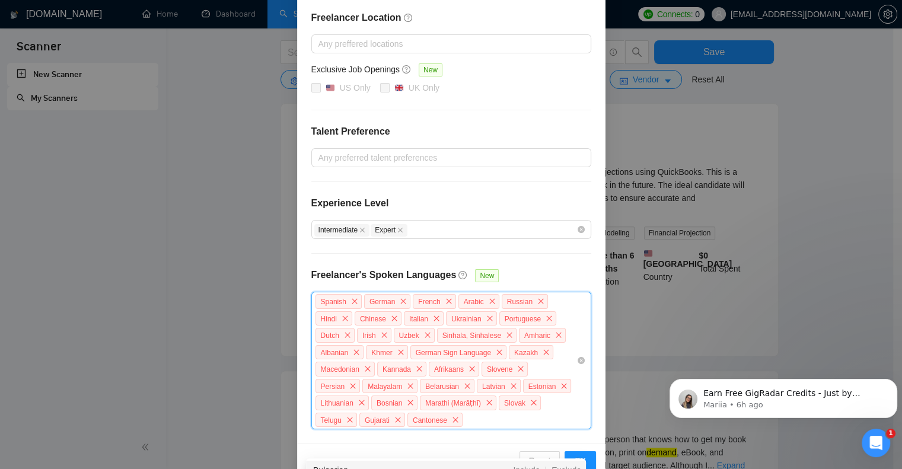
scroll to position [113, 0]
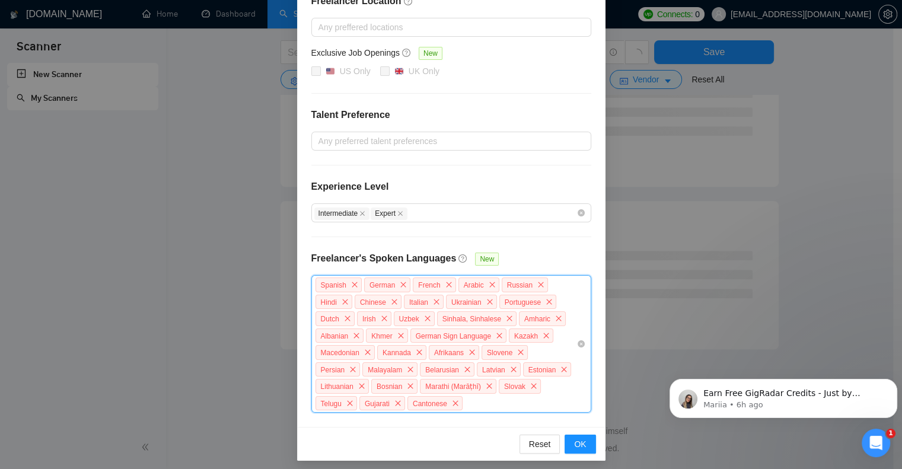
click at [557, 398] on div "Spanish German French Arabic Russian Hindi Chinese Italian Ukrainian Portuguese…" at bounding box center [445, 343] width 262 height 135
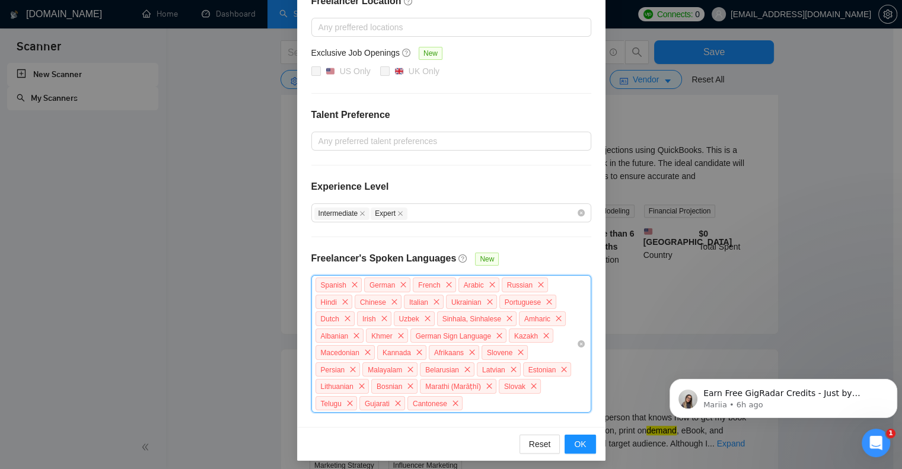
scroll to position [965, 0]
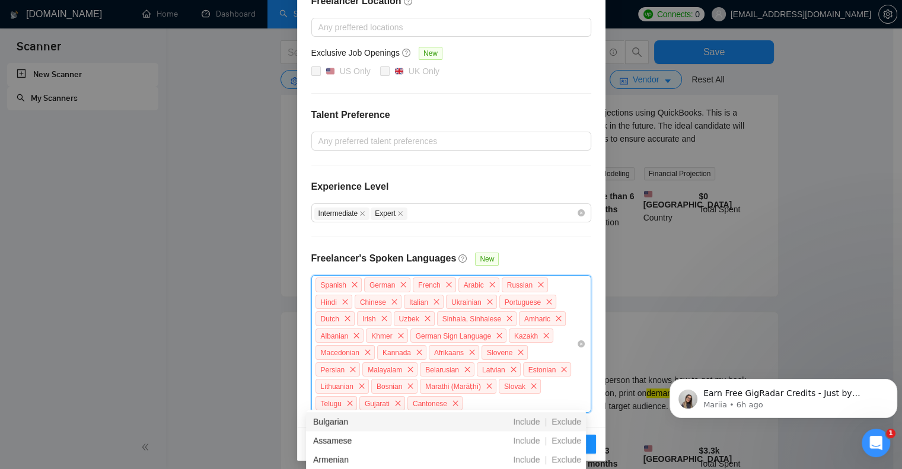
click at [425, 395] on div "Spanish German French Arabic Russian Hindi Chinese Italian Ukrainian Portuguese…" at bounding box center [445, 343] width 262 height 135
click at [569, 419] on span "Exclude" at bounding box center [566, 421] width 39 height 9
click at [572, 417] on span "Exclude" at bounding box center [566, 421] width 39 height 9
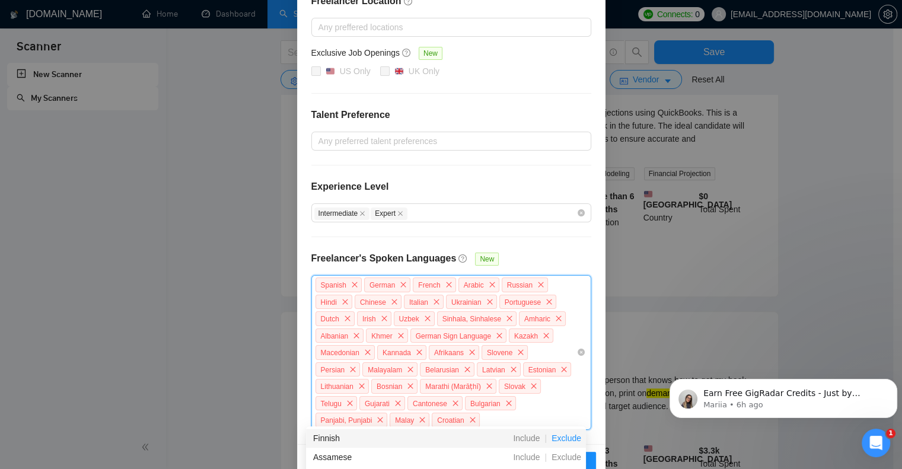
click at [574, 438] on span "Exclude" at bounding box center [566, 437] width 39 height 9
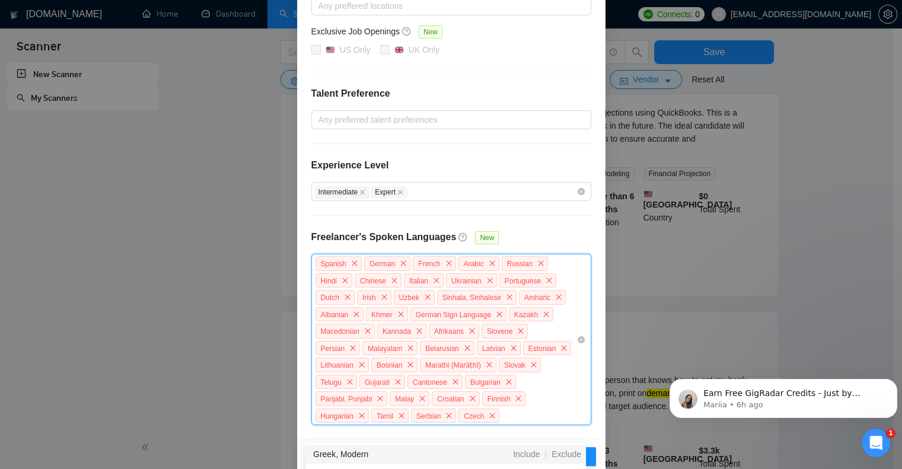
scroll to position [146, 0]
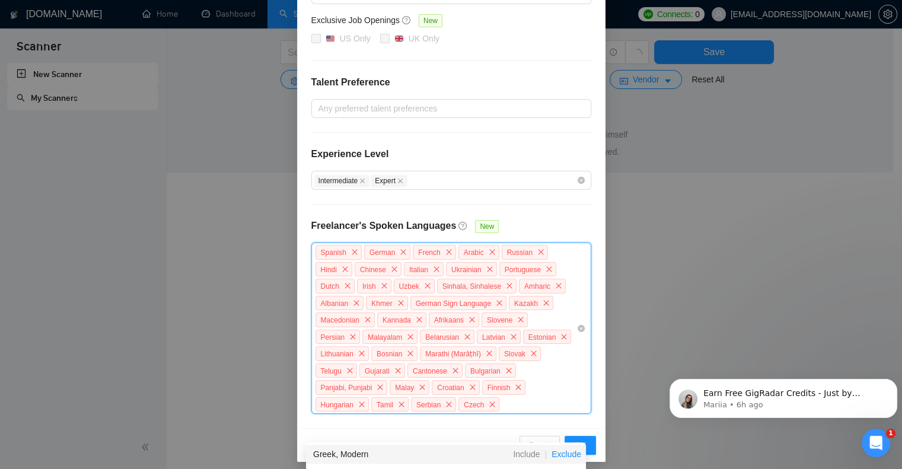
click at [564, 451] on span "Exclude" at bounding box center [566, 453] width 39 height 9
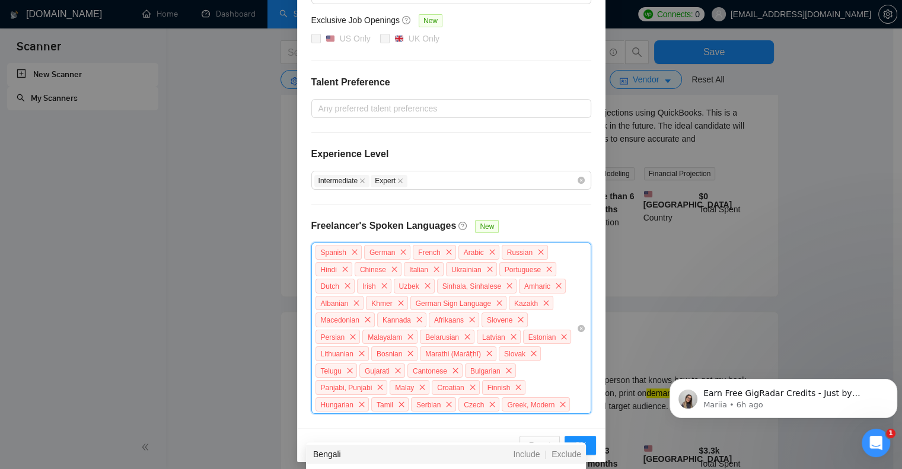
click at [564, 451] on span "Exclude" at bounding box center [566, 453] width 39 height 9
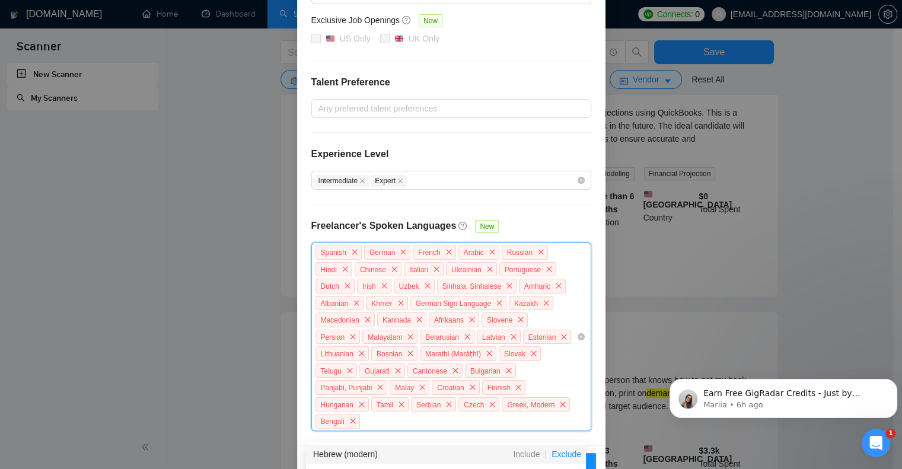
click at [563, 455] on span "Exclude" at bounding box center [566, 453] width 39 height 9
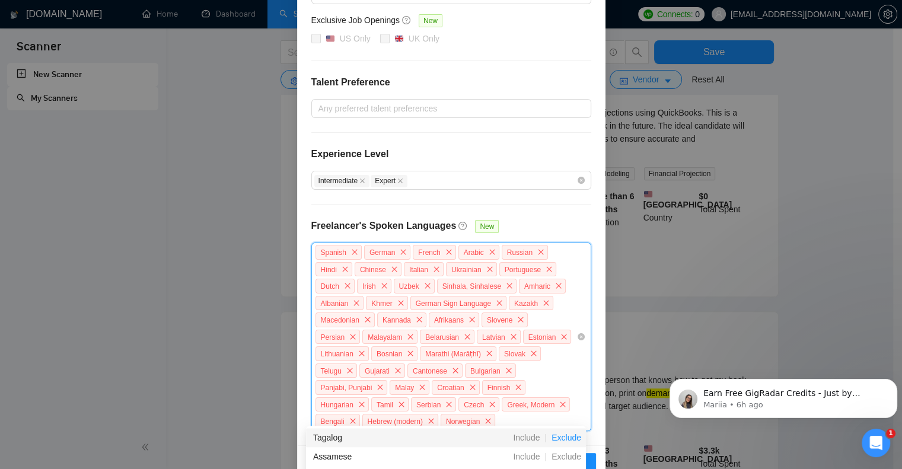
click at [568, 436] on span "Exclude" at bounding box center [566, 437] width 39 height 9
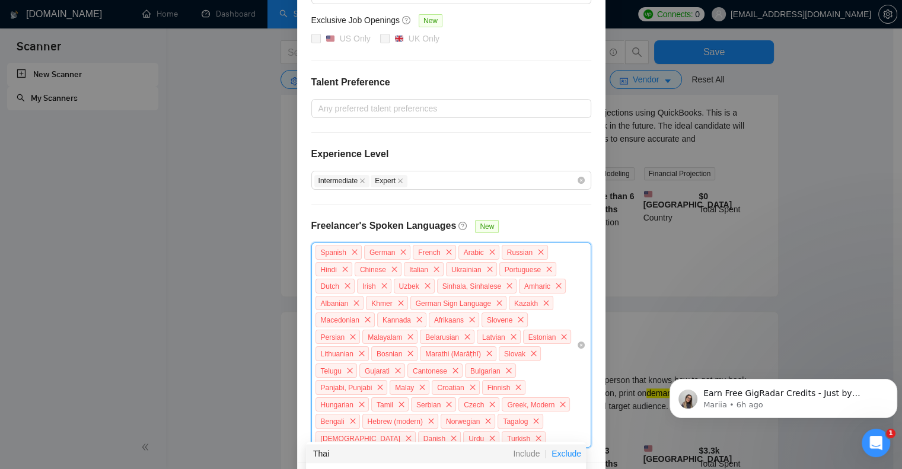
click at [564, 454] on span "Exclude" at bounding box center [566, 453] width 39 height 9
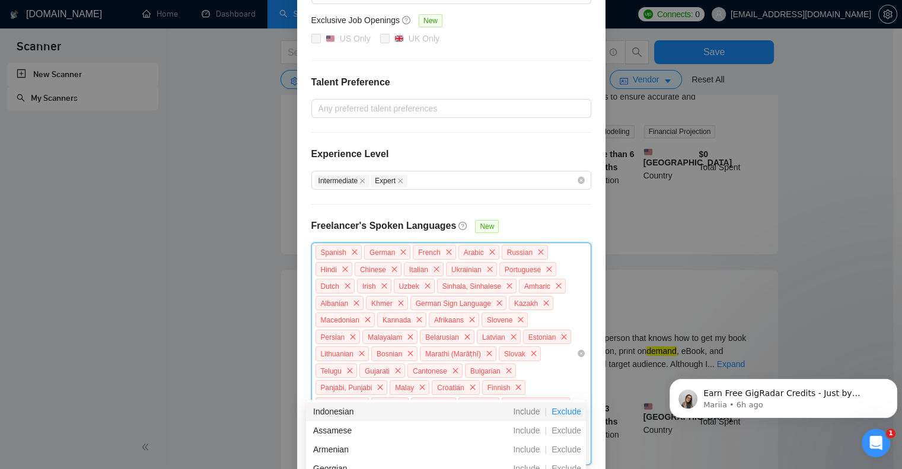
scroll to position [1024, 0]
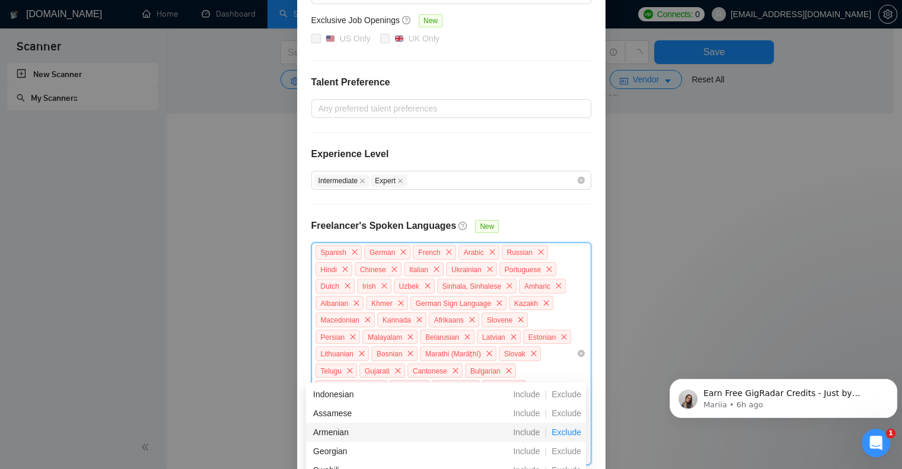
click at [567, 430] on span "Exclude" at bounding box center [566, 431] width 39 height 9
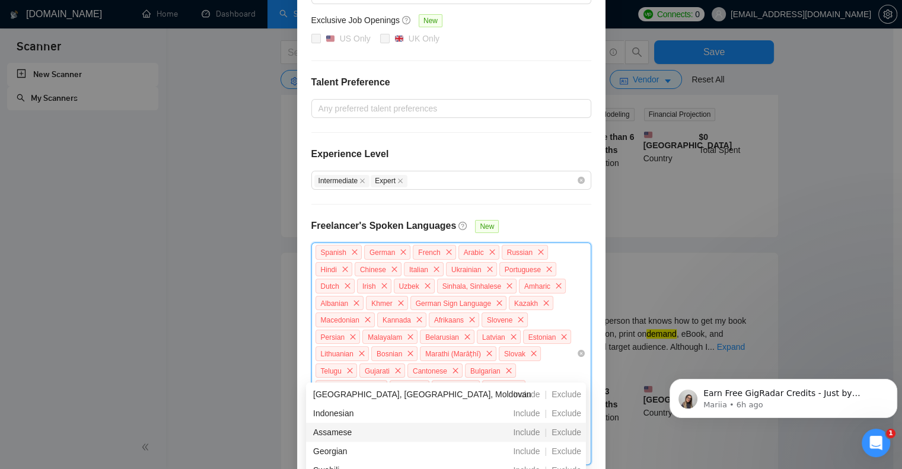
click at [567, 430] on span "Exclude" at bounding box center [566, 431] width 39 height 9
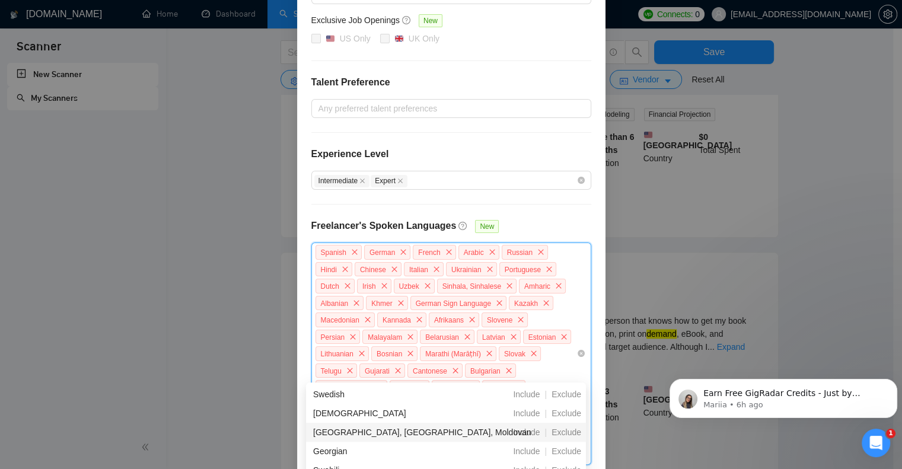
click at [567, 430] on span "Exclude" at bounding box center [566, 431] width 39 height 9
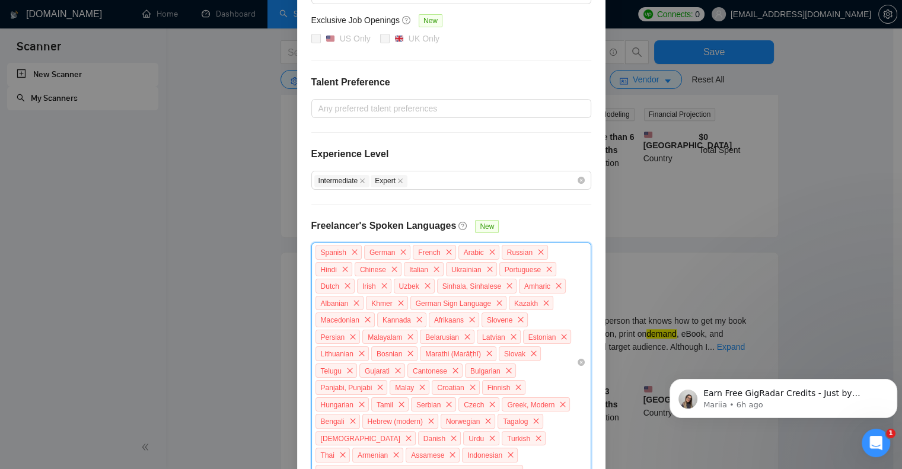
click at [477, 449] on div "Spanish German French Arabic Russian Hindi Chinese Italian Ukrainian Portuguese…" at bounding box center [445, 362] width 262 height 237
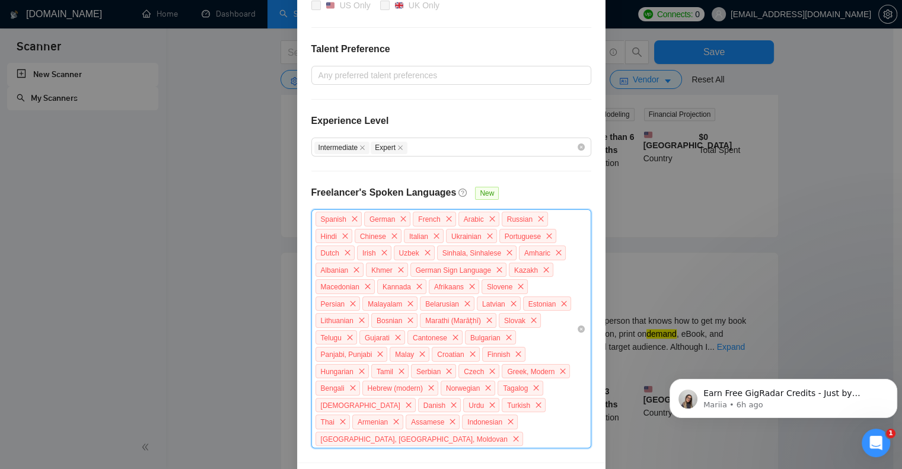
scroll to position [195, 0]
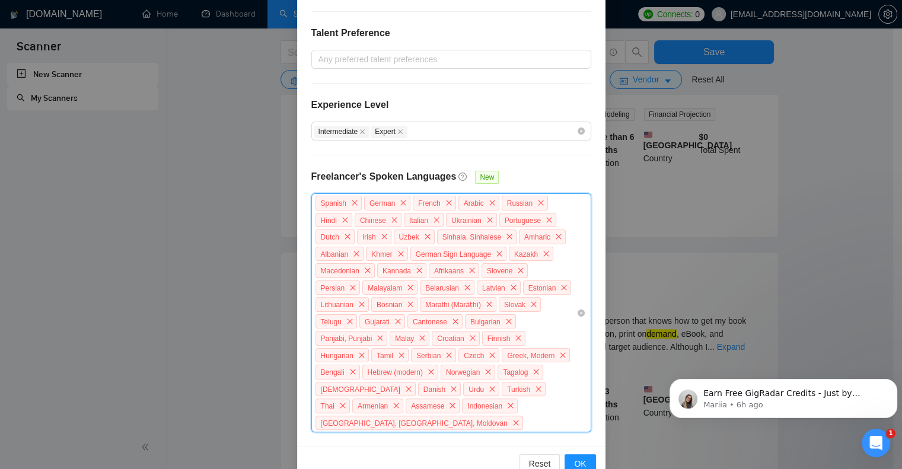
click at [501, 396] on div "Spanish German French Arabic Russian Hindi Chinese Italian Ukrainian Portuguese…" at bounding box center [445, 312] width 262 height 237
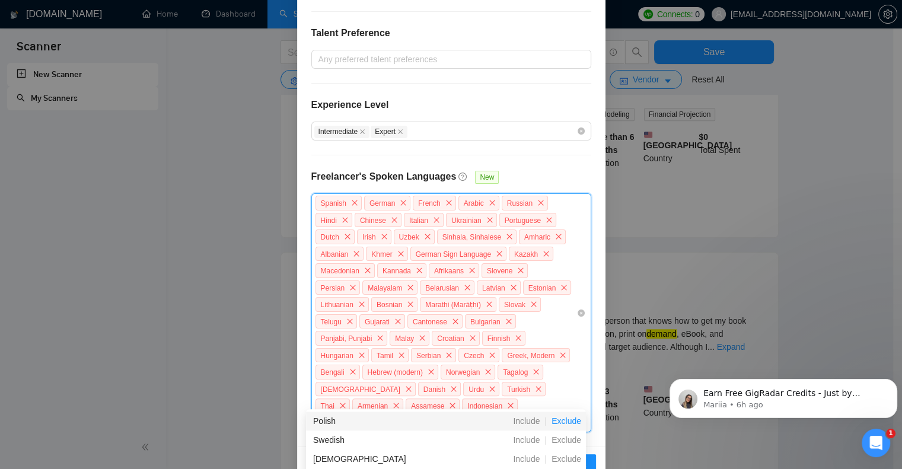
click at [565, 419] on span "Exclude" at bounding box center [566, 420] width 39 height 9
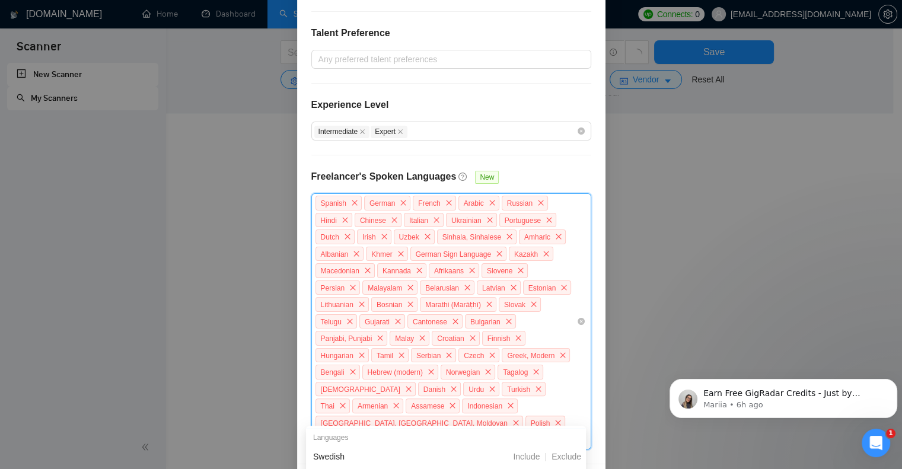
click at [403, 436] on icon "close" at bounding box center [406, 439] width 7 height 7
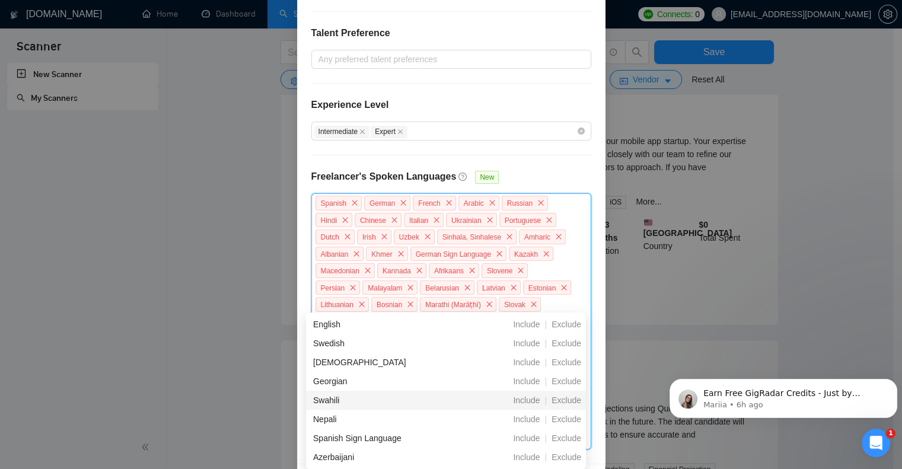
scroll to position [1024, 0]
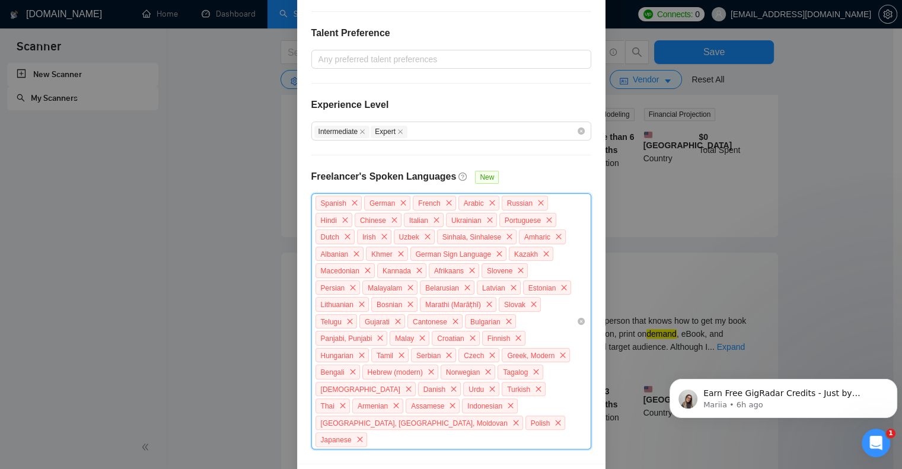
click at [550, 398] on div "Spanish German French Arabic Russian Hindi Chinese Italian Ukrainian Portuguese…" at bounding box center [445, 321] width 262 height 254
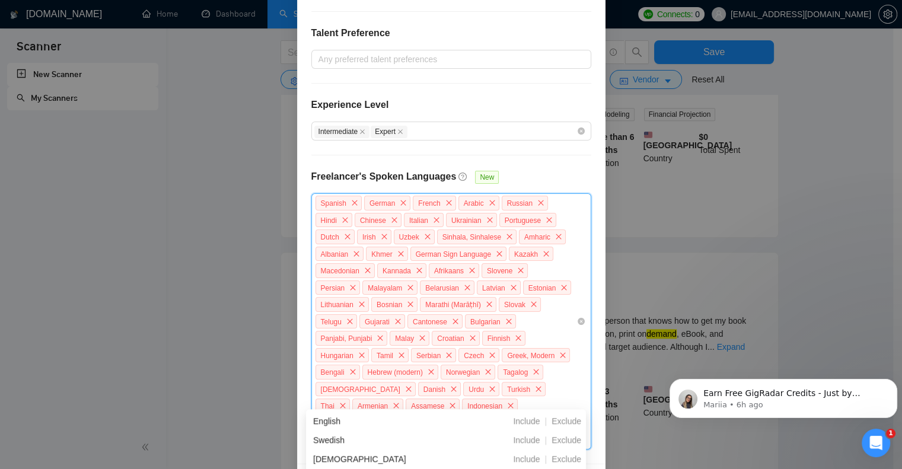
click at [555, 397] on div "Spanish German French Arabic Russian Hindi Chinese Italian Ukrainian Portuguese…" at bounding box center [445, 321] width 262 height 254
click at [564, 435] on span "Exclude" at bounding box center [566, 439] width 39 height 9
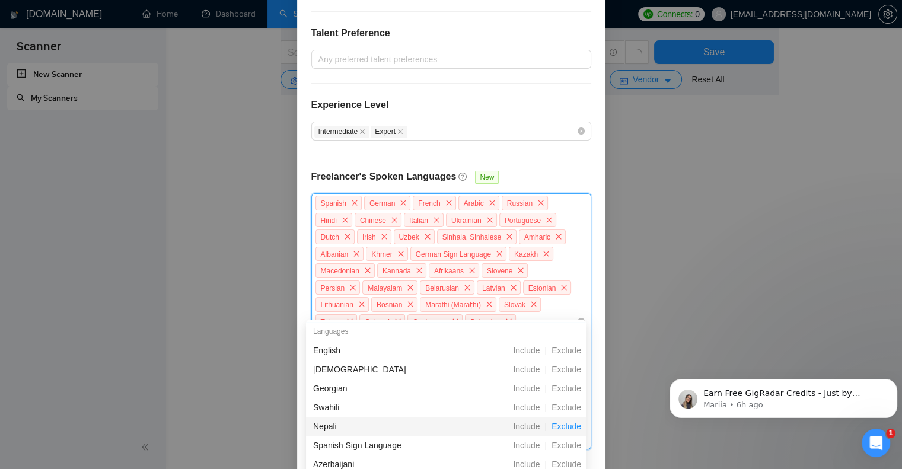
scroll to position [1137, 0]
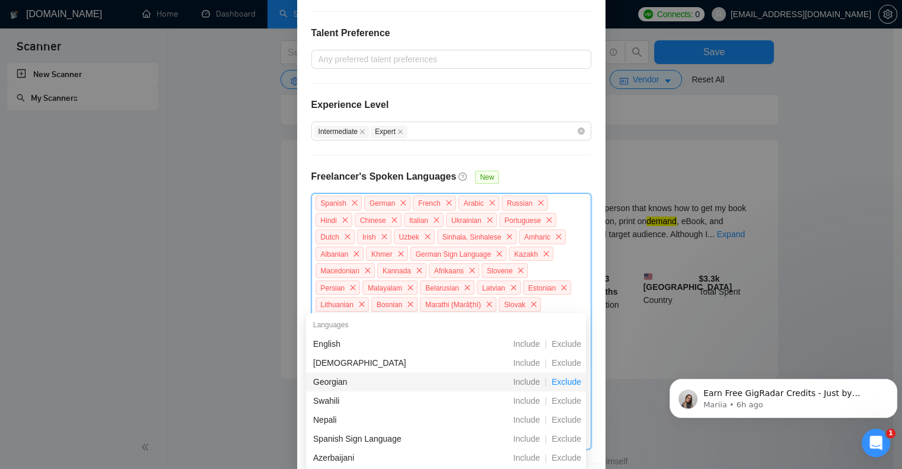
click at [559, 386] on span "Exclude" at bounding box center [566, 381] width 39 height 9
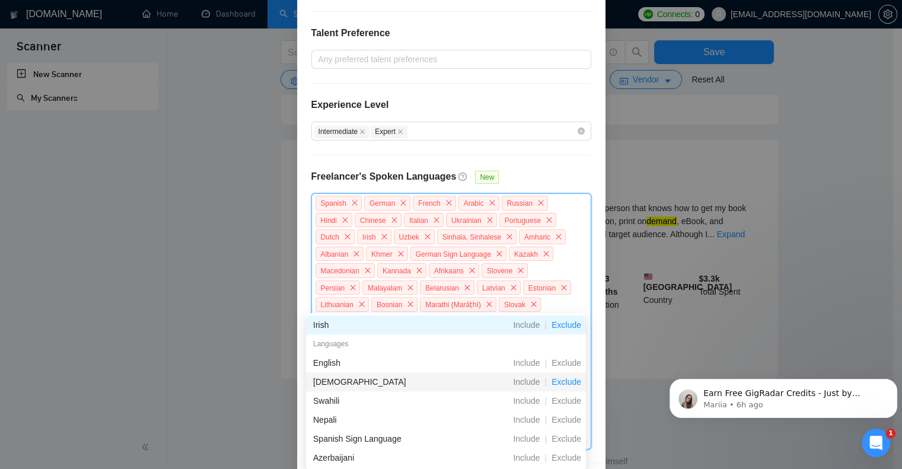
click at [559, 386] on span "Exclude" at bounding box center [566, 381] width 39 height 9
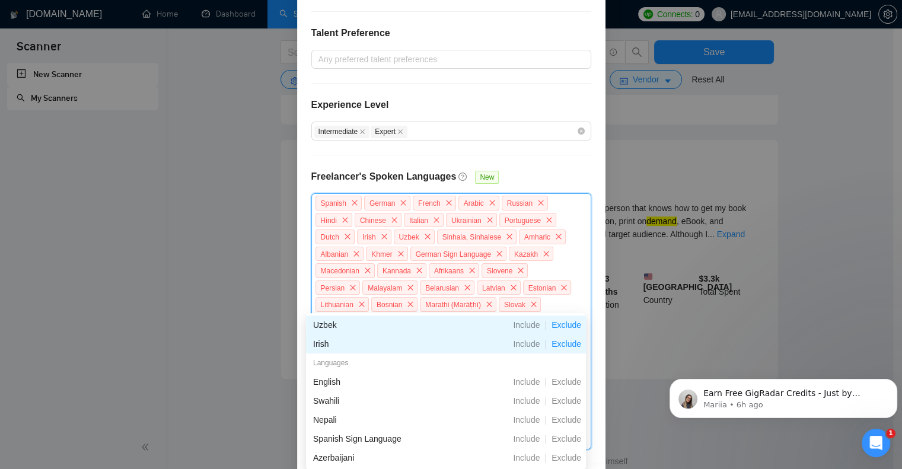
click at [560, 343] on span "Exclude" at bounding box center [566, 343] width 39 height 9
click at [564, 343] on span "Exclude" at bounding box center [566, 343] width 39 height 9
click at [569, 322] on span "Exclude" at bounding box center [566, 324] width 39 height 9
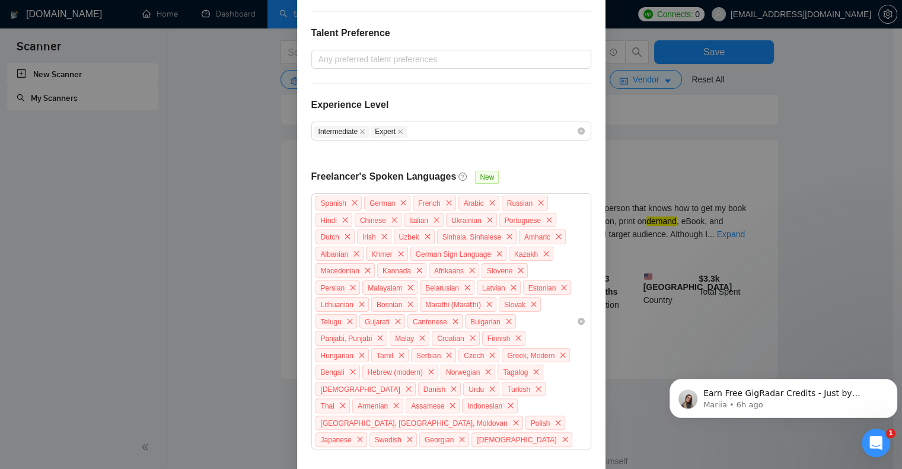
click at [582, 176] on div "Freelancer Location Any preffered locations Exclusive Job Openings New US Only …" at bounding box center [451, 181] width 308 height 566
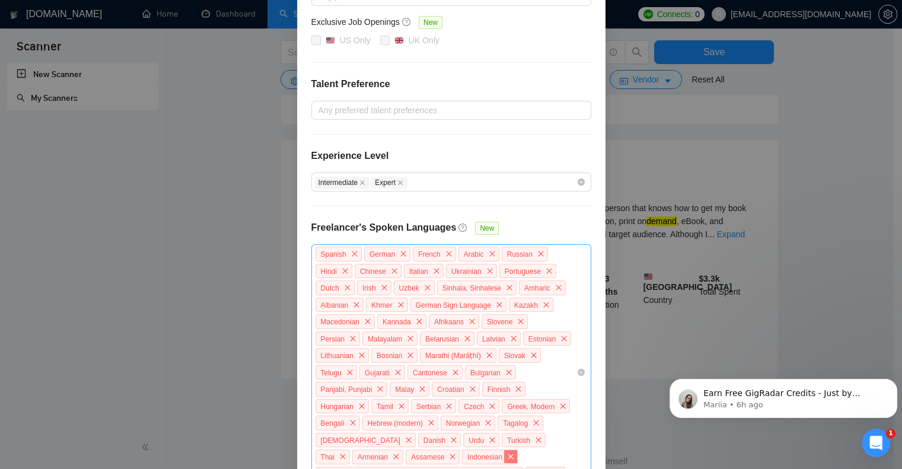
scroll to position [0, 0]
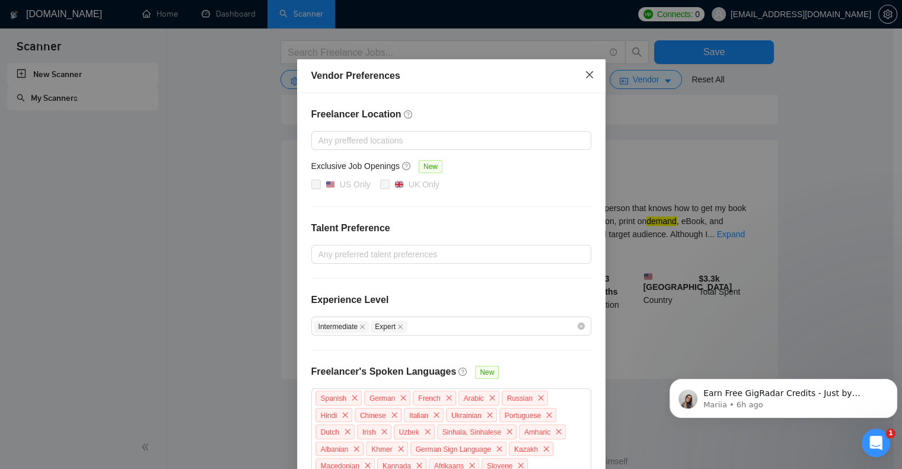
click at [582, 70] on span "Close" at bounding box center [589, 75] width 32 height 32
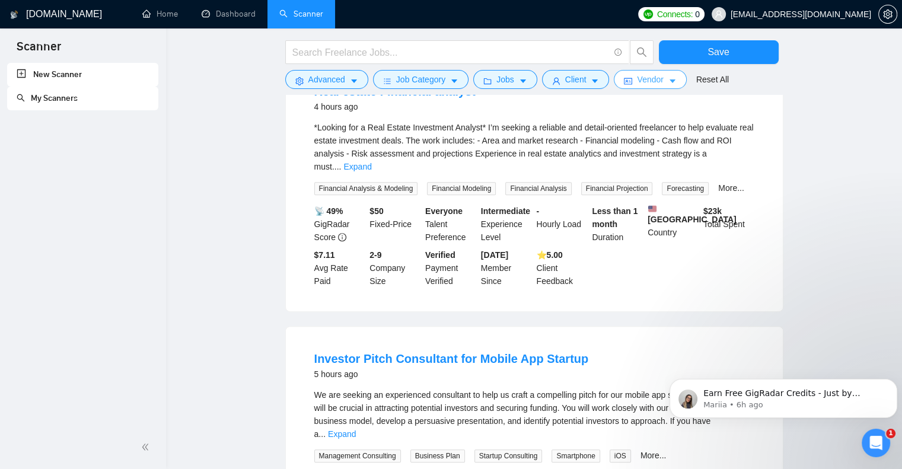
scroll to position [415, 0]
click at [354, 79] on icon "caret-down" at bounding box center [354, 81] width 8 height 8
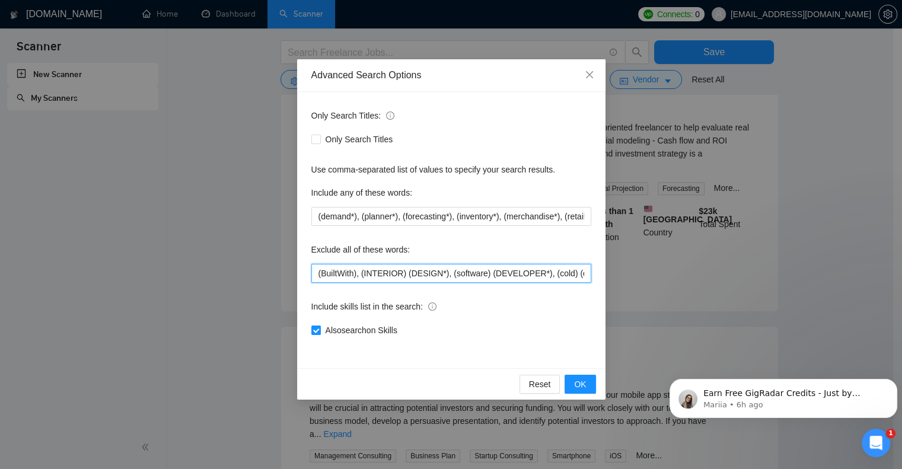
drag, startPoint x: 314, startPoint y: 275, endPoint x: 328, endPoint y: 275, distance: 14.2
click at [315, 275] on input "(BuiltWith), (INTERIOR) (DESIGN*), (software) (DEVELOPER*), (cold) (call*), (ne…" at bounding box center [451, 273] width 280 height 19
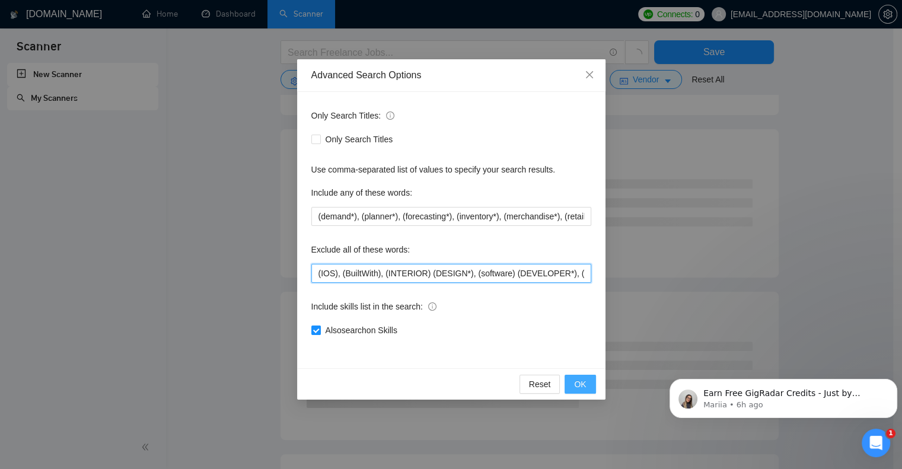
type input "(IOS), (BuiltWith), (INTERIOR) (DESIGN*), (software) (DEVELOPER*), (cold) (call…"
click at [582, 382] on span "OK" at bounding box center [580, 384] width 12 height 13
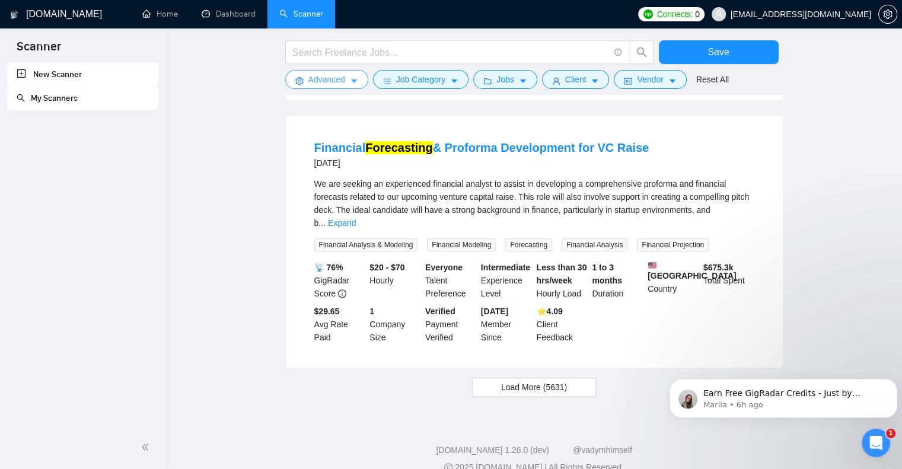
scroll to position [1160, 0]
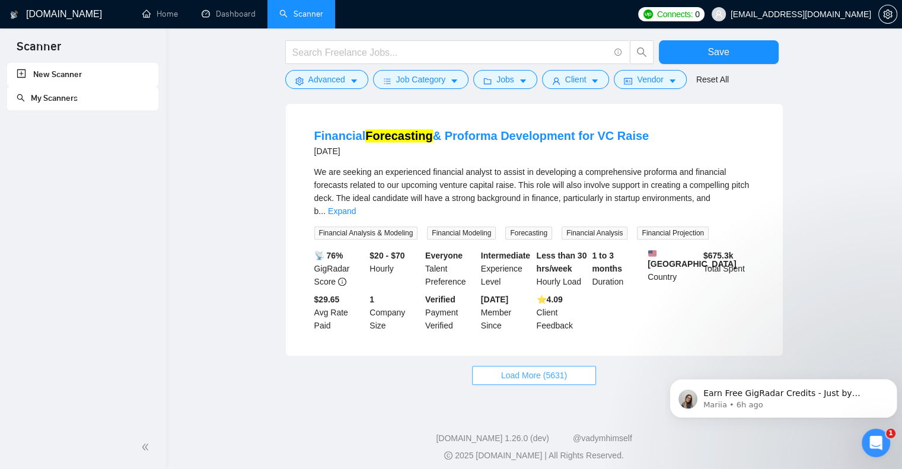
click at [569, 371] on button "Load More (5631)" at bounding box center [534, 375] width 124 height 19
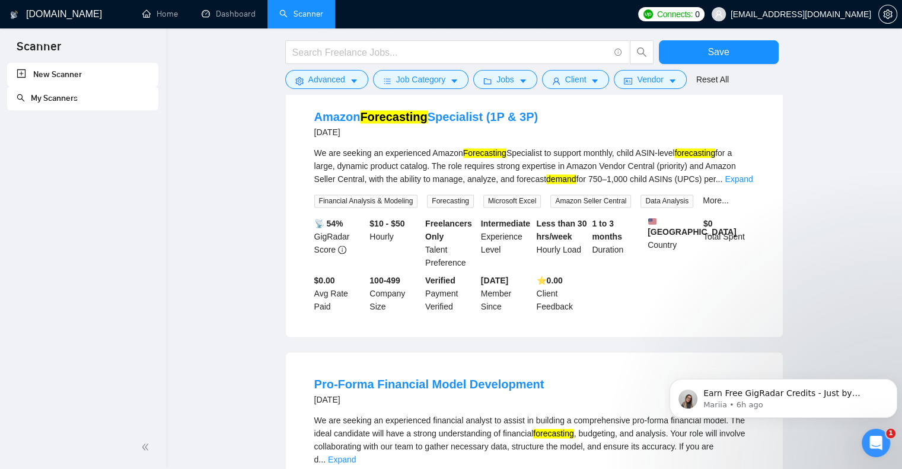
scroll to position [1461, 0]
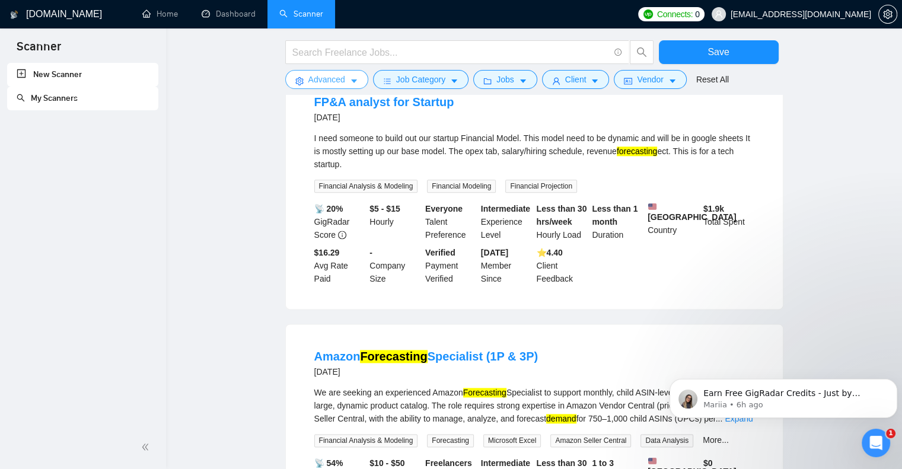
click at [352, 80] on icon "caret-down" at bounding box center [354, 81] width 6 height 4
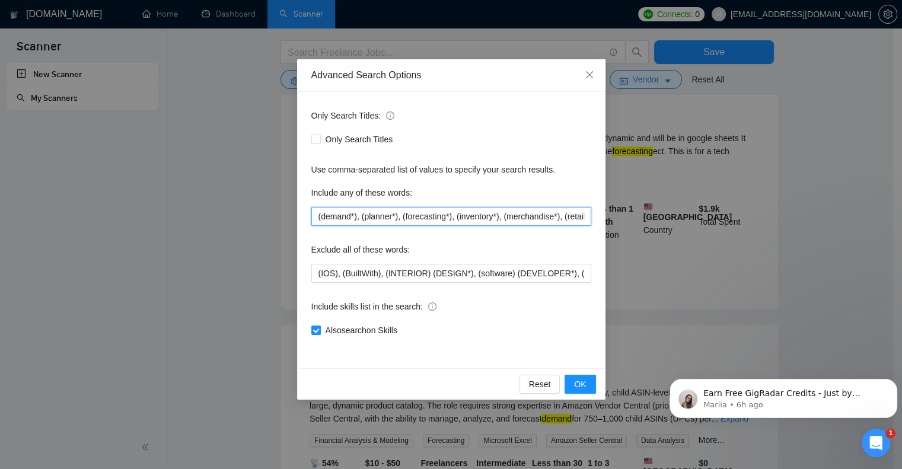
click at [564, 217] on input "(demand*), (planner*), (forecasting*), (inventory*), (merchandise*), (retail*)" at bounding box center [451, 216] width 280 height 19
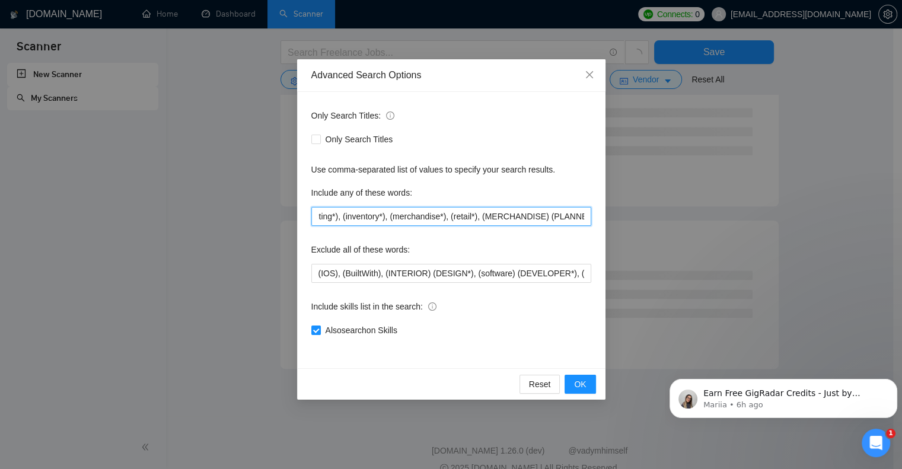
scroll to position [0, 116]
type input "(demand*), (planner*), (forecasting*), (inventory*), (merchandise*), (retail*),…"
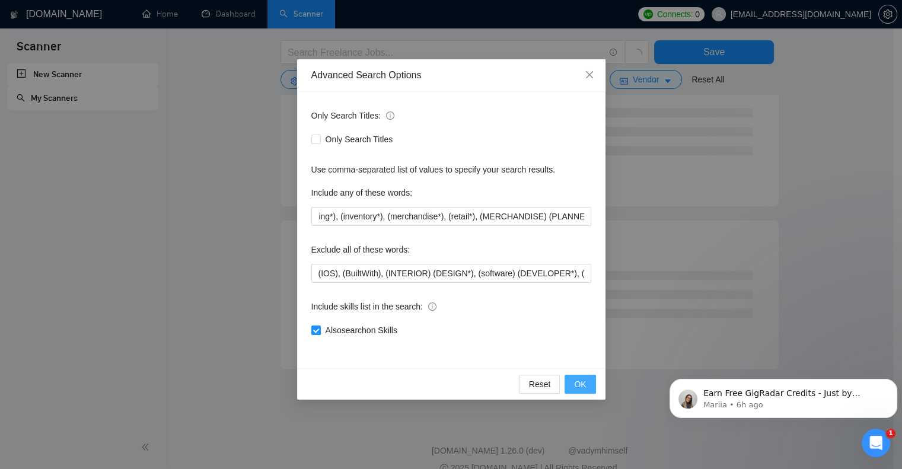
scroll to position [0, 0]
click at [585, 384] on span "OK" at bounding box center [580, 384] width 12 height 13
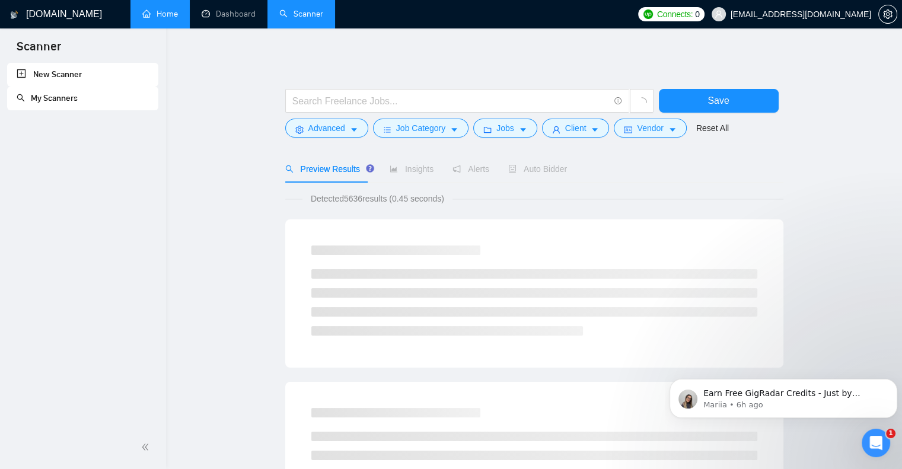
click at [160, 10] on link "Home" at bounding box center [160, 14] width 36 height 10
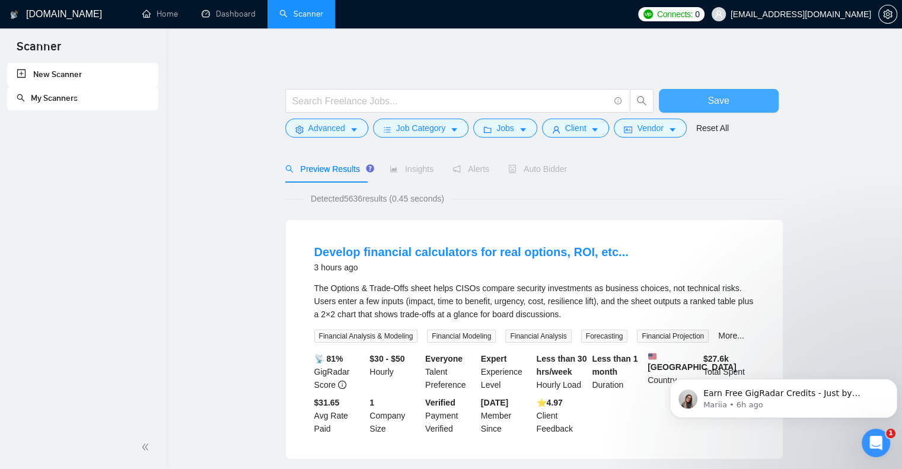
click at [722, 100] on span "Save" at bounding box center [717, 100] width 21 height 15
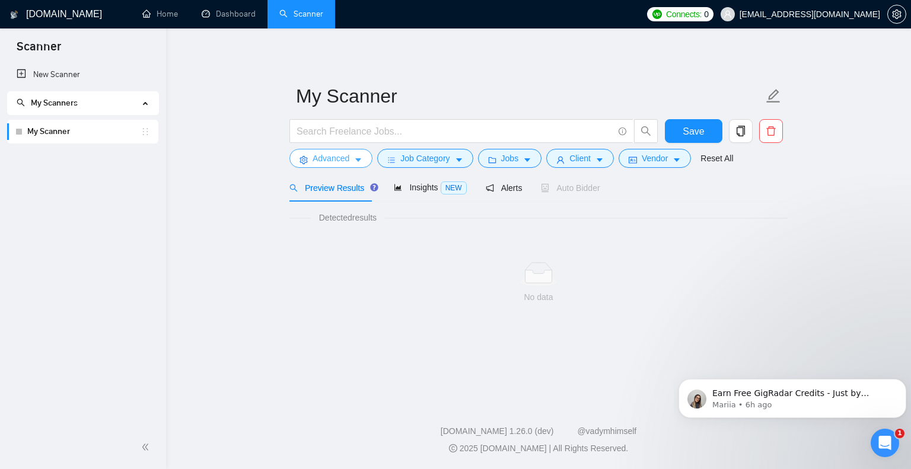
click at [358, 158] on icon "caret-down" at bounding box center [358, 160] width 8 height 8
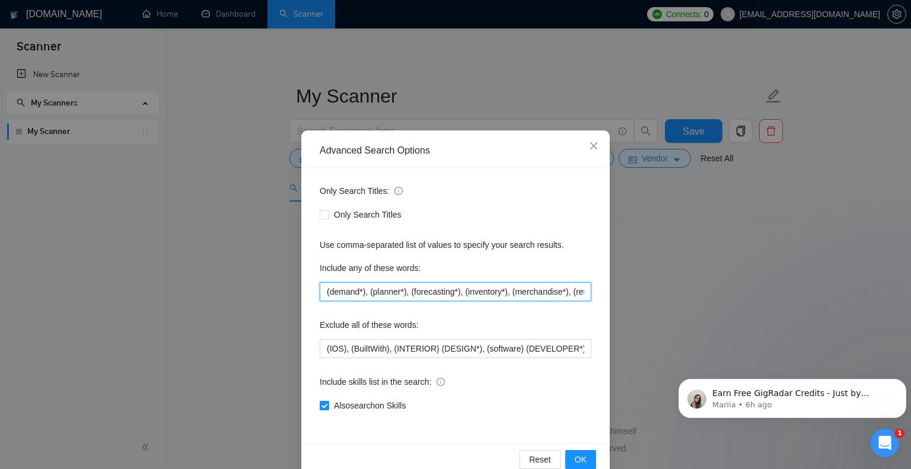
click at [320, 293] on input "(demand*), (planner*), (forecasting*), (inventory*), (merchandise*), (retail*),…" at bounding box center [456, 291] width 272 height 19
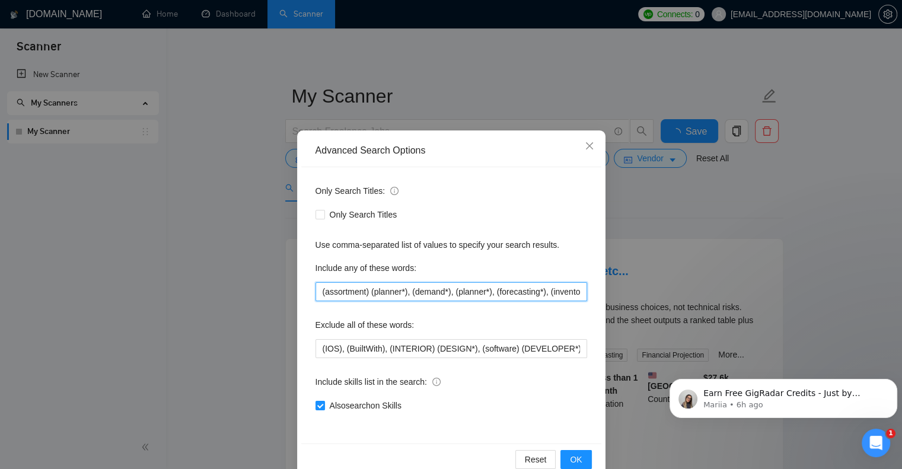
click at [315, 286] on input "(assortment) (planner*), (demand*), (planner*), (forecasting*), (inventory*), (…" at bounding box center [451, 291] width 272 height 19
click at [571, 455] on span "OK" at bounding box center [576, 459] width 12 height 13
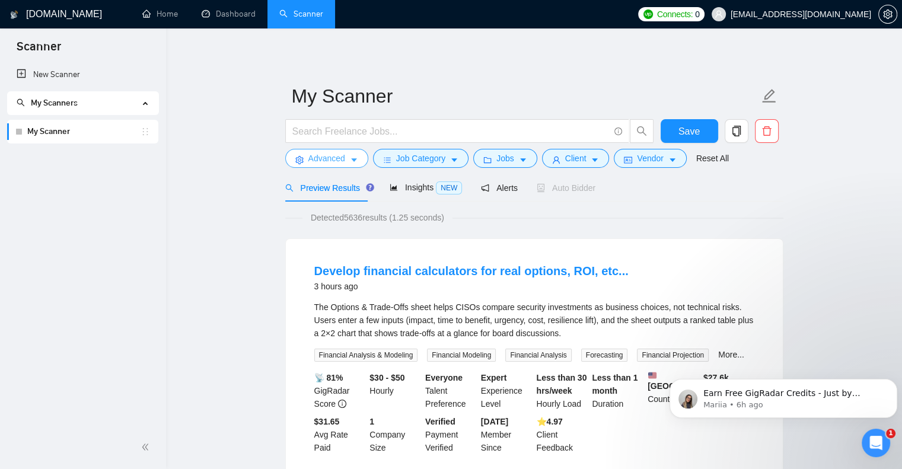
click at [345, 157] on button "Advanced" at bounding box center [326, 158] width 83 height 19
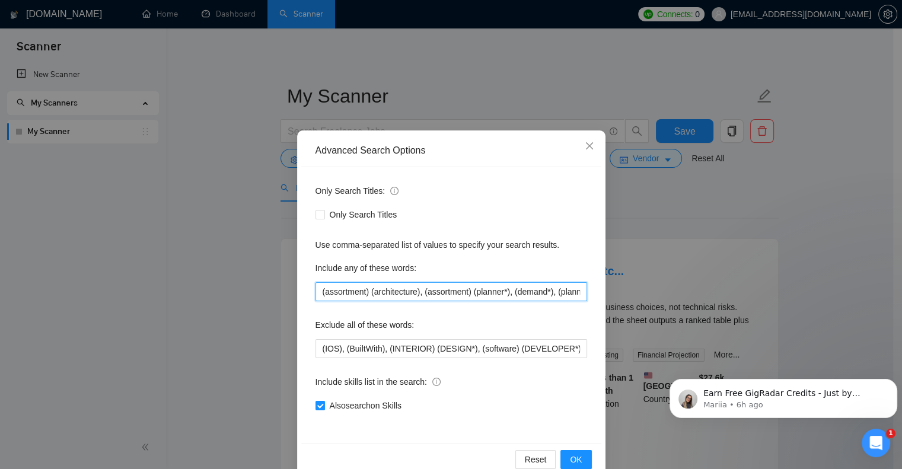
click at [318, 292] on input "(assortment) (architecture), (assortment) (planner*), (demand*), (planner*), (f…" at bounding box center [451, 291] width 272 height 19
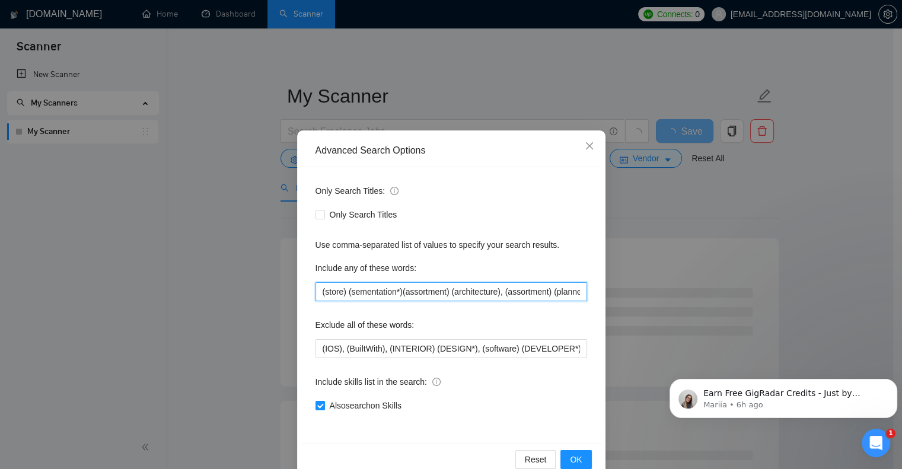
click at [351, 293] on input "(store) (sementation*)(assortment) (architecture), (assortment) (planner*), (de…" at bounding box center [451, 291] width 272 height 19
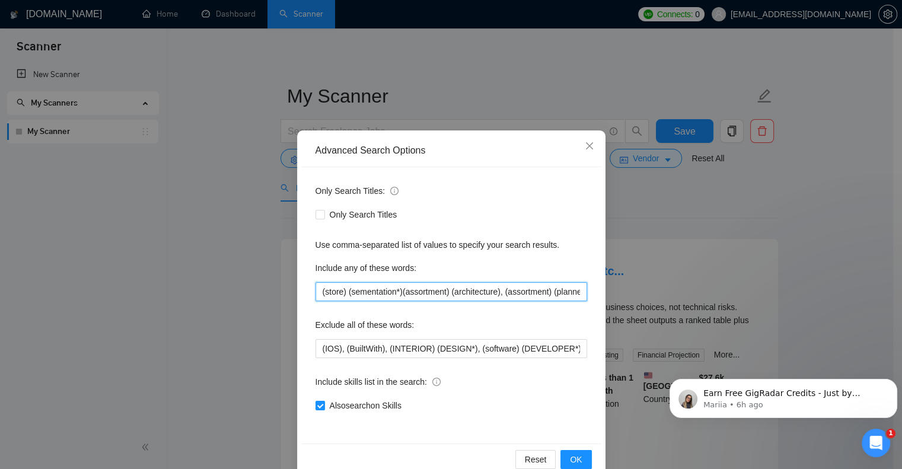
click at [353, 291] on input "(store) (sementation*)(assortment) (architecture), (assortment) (planner*), (de…" at bounding box center [451, 291] width 272 height 19
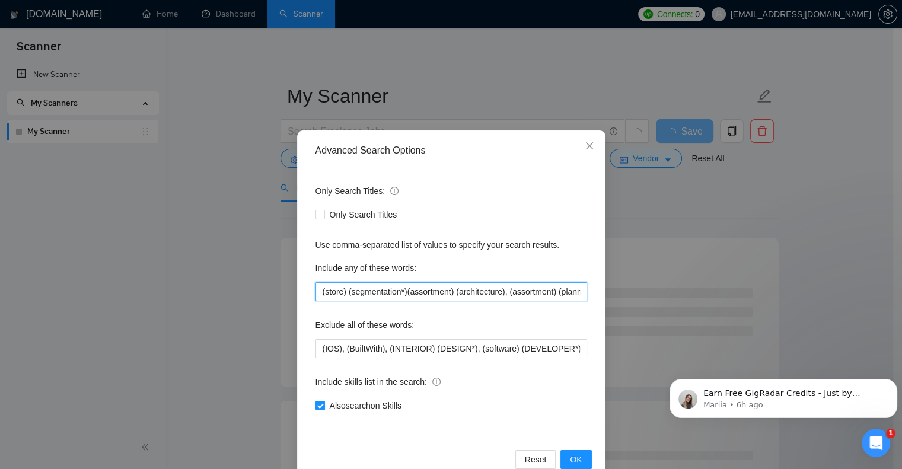
click at [401, 293] on input "(store) (segmentation*)(assortment) (architecture), (assortment) (planner*), (d…" at bounding box center [451, 291] width 272 height 19
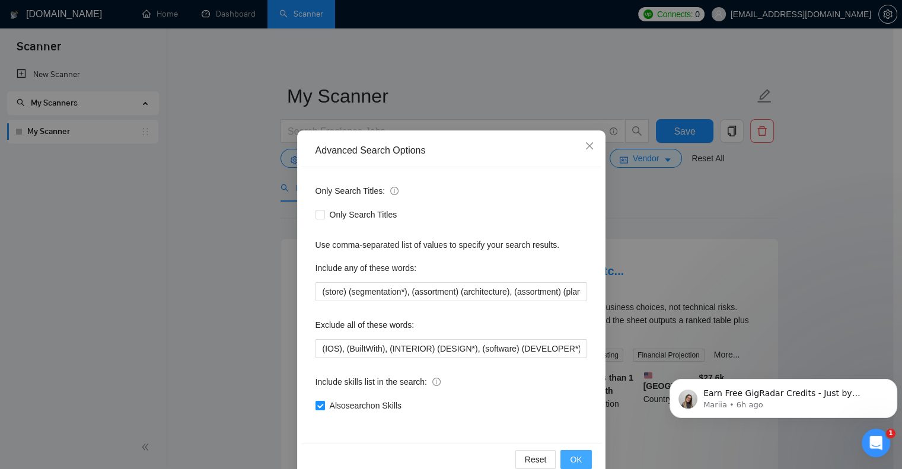
click at [567, 451] on button "OK" at bounding box center [575, 459] width 31 height 19
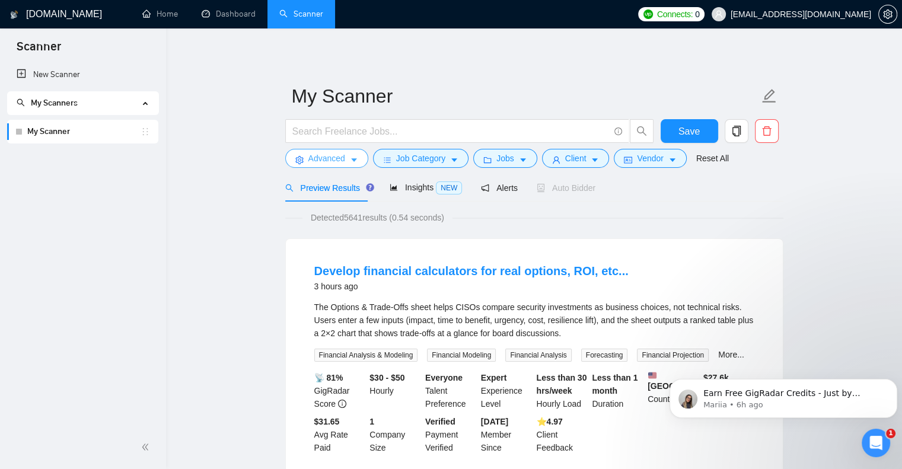
click at [344, 161] on span "Advanced" at bounding box center [326, 158] width 37 height 13
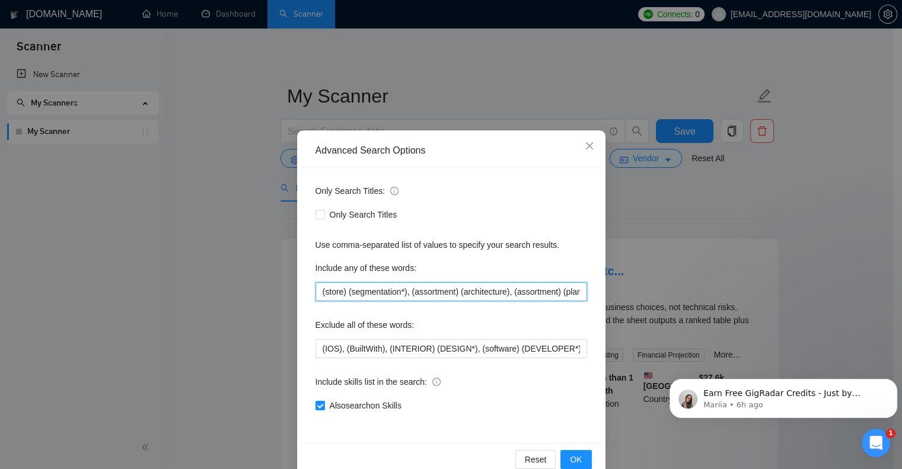
click at [315, 293] on input "(store) (segmentation*), (assortment) (architecture), (assortment) (planner*), …" at bounding box center [451, 291] width 272 height 19
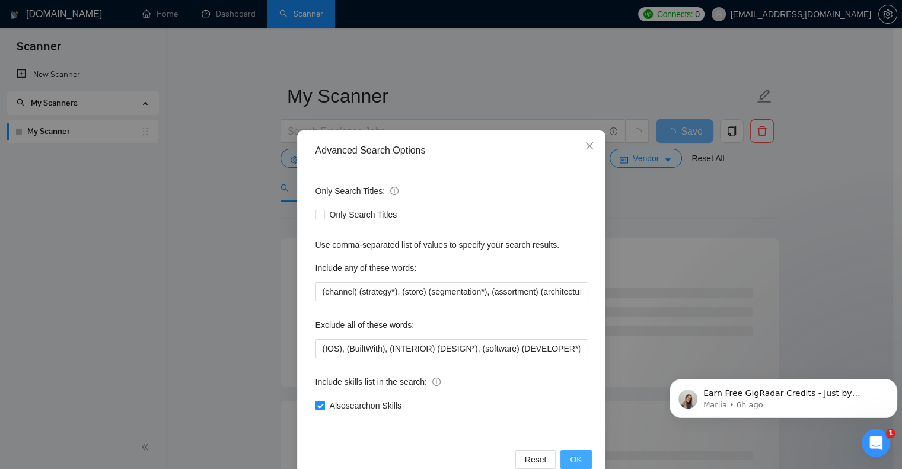
click at [578, 452] on button "OK" at bounding box center [575, 459] width 31 height 19
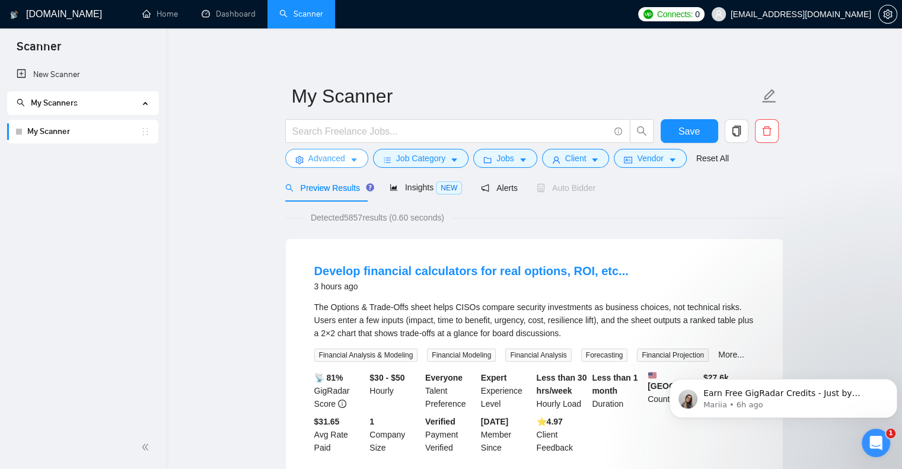
click at [327, 159] on span "Advanced" at bounding box center [326, 158] width 37 height 13
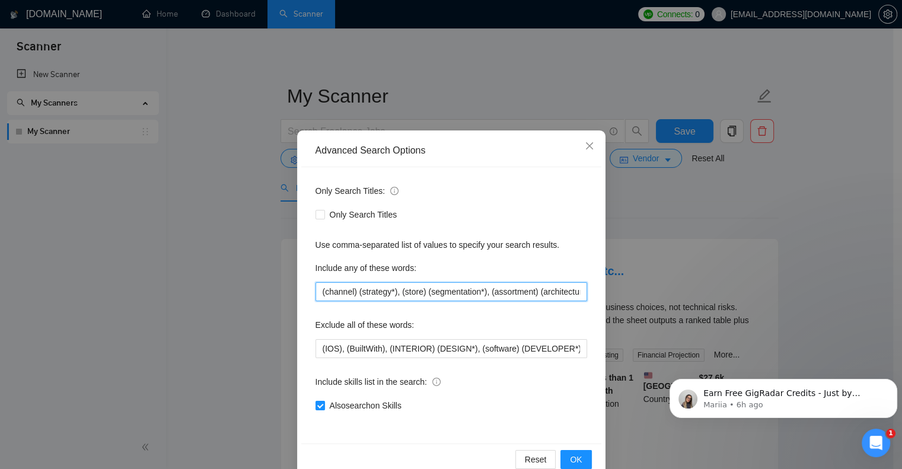
click at [318, 293] on input "(channel) (strategy*), (store) (segmentation*), (assortment) (architecture), (a…" at bounding box center [451, 291] width 272 height 19
paste input "(Merchandise planning), (Merchandise financial planning), (Retail strategy), (A…"
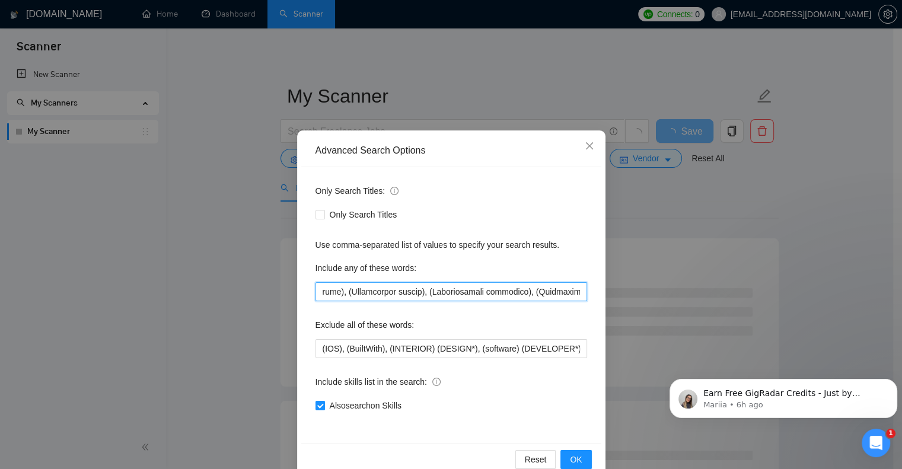
click at [511, 292] on input "text" at bounding box center [451, 291] width 272 height 19
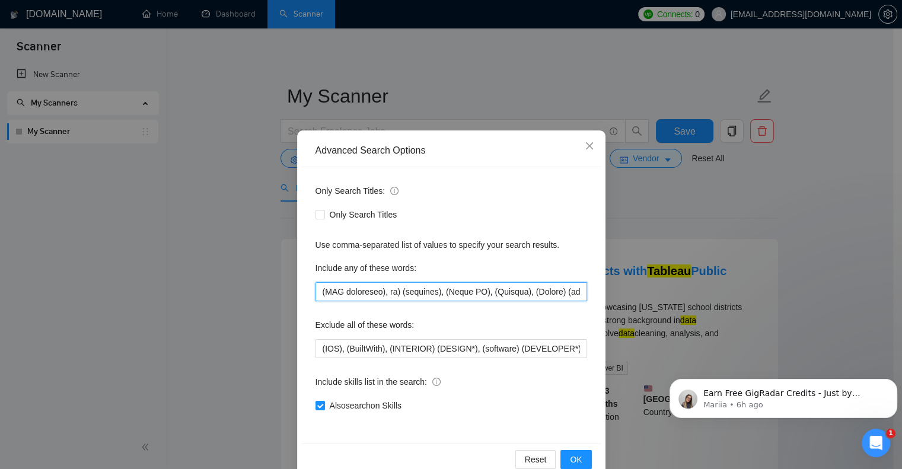
drag, startPoint x: 356, startPoint y: 291, endPoint x: 341, endPoint y: 292, distance: 14.8
click at [341, 292] on input "text" at bounding box center [451, 291] width 272 height 19
drag, startPoint x: 397, startPoint y: 291, endPoint x: 490, endPoint y: 279, distance: 94.4
click at [490, 279] on div "Include any of these words:" at bounding box center [451, 280] width 272 height 43
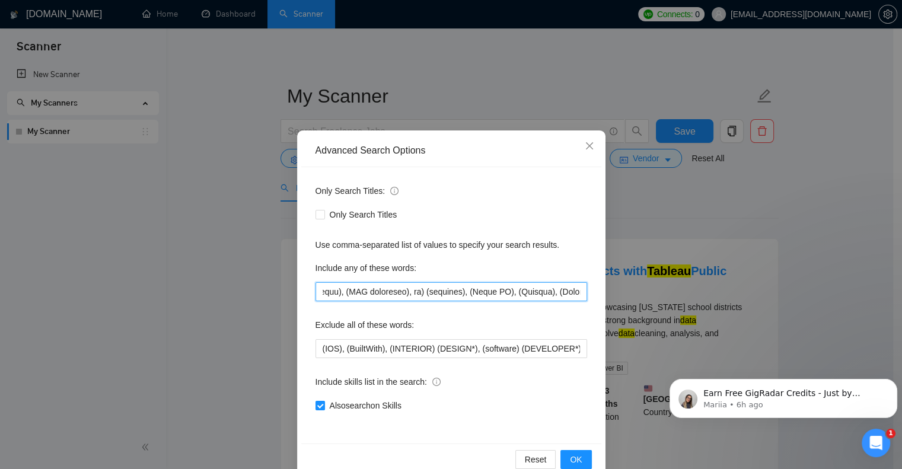
click at [420, 293] on input "text" at bounding box center [451, 291] width 272 height 19
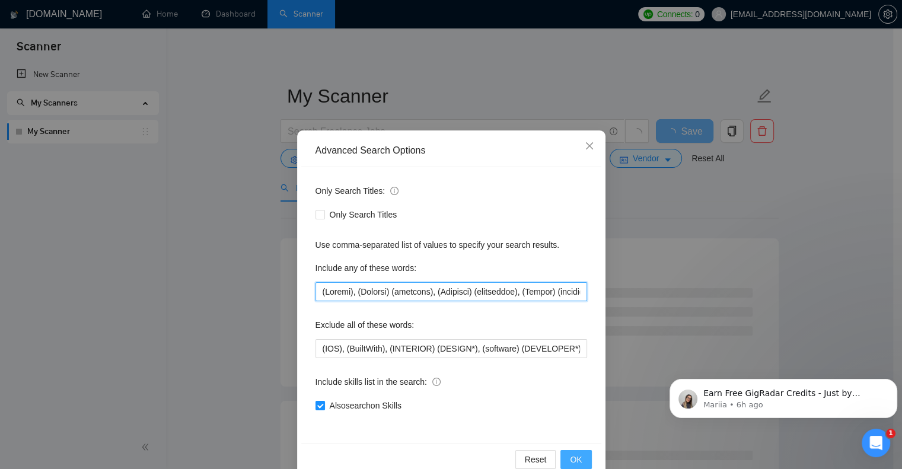
type input "(Outlet), (Channel) (strategy), (Category) (management), (Demand) (planning), (…"
click at [576, 454] on span "OK" at bounding box center [576, 459] width 12 height 13
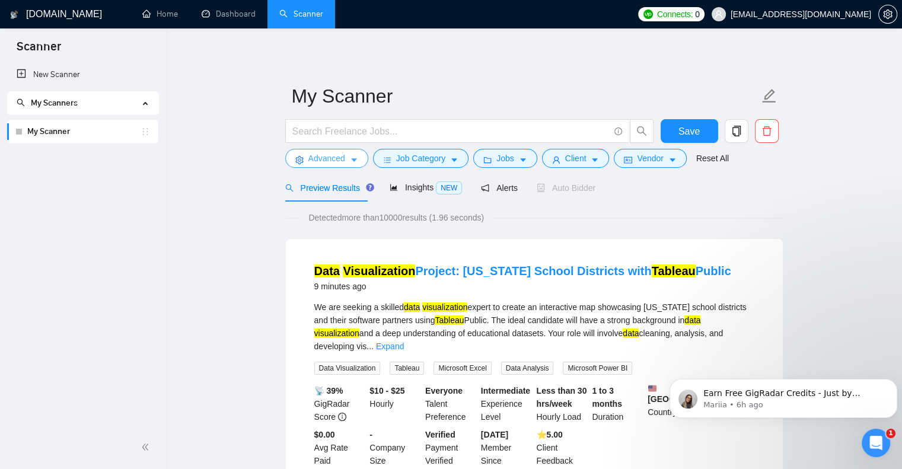
click at [352, 161] on icon "caret-down" at bounding box center [354, 161] width 6 height 4
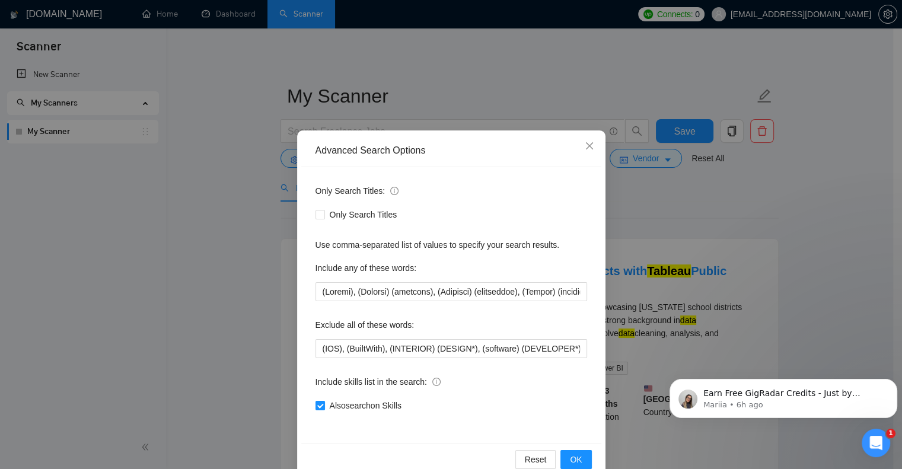
click at [697, 232] on div "Advanced Search Options Only Search Titles: Only Search Titles Use comma-separa…" at bounding box center [451, 234] width 902 height 469
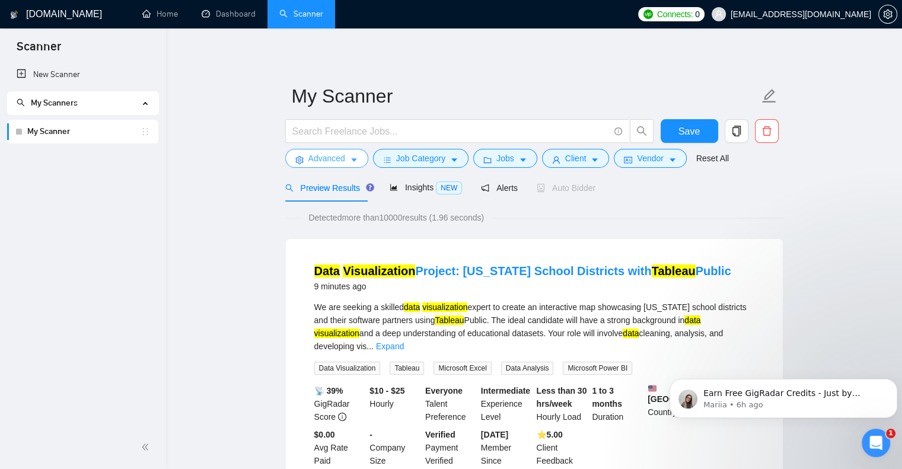
click at [356, 161] on icon "caret-down" at bounding box center [354, 160] width 8 height 8
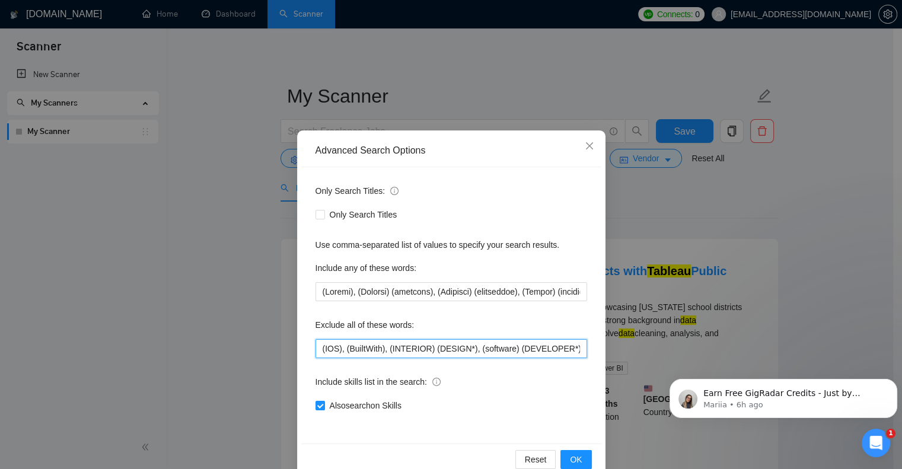
click at [342, 350] on input "(IOS), (BuiltWith), (INTERIOR) (DESIGN*), (software) (DEVELOPER*), (cold) (call…" at bounding box center [451, 348] width 272 height 19
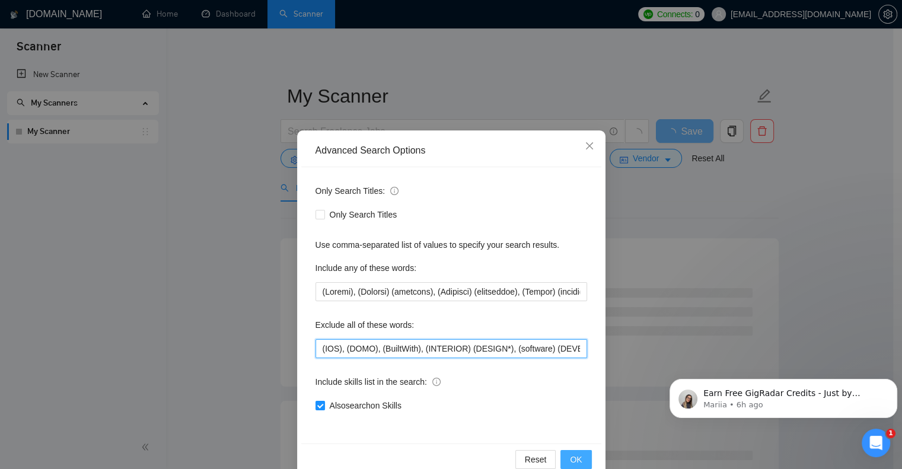
type input "(IOS), (DOMO), (BuiltWith), (INTERIOR) (DESIGN*), (software) (DEVELOPER*), (col…"
click at [570, 460] on span "OK" at bounding box center [576, 459] width 12 height 13
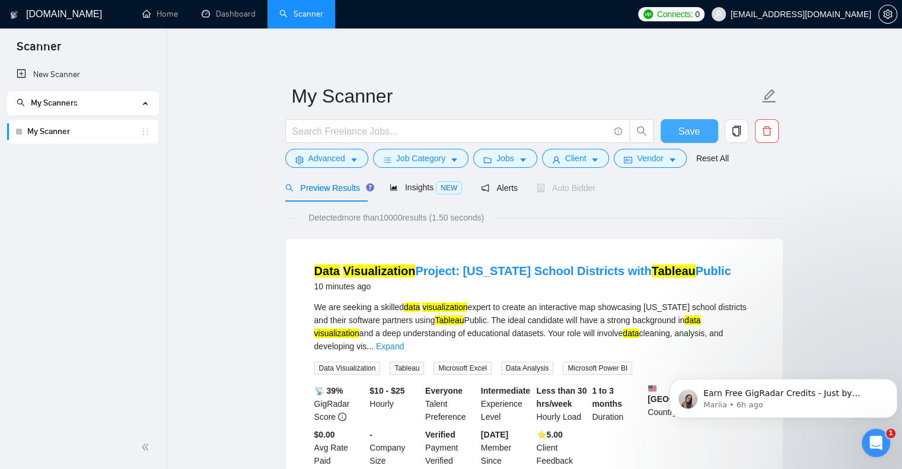
click at [683, 133] on span "Save" at bounding box center [688, 131] width 21 height 15
click at [53, 127] on link "My Scanner" at bounding box center [83, 132] width 113 height 24
click at [147, 102] on icon at bounding box center [146, 102] width 6 height 0
click at [147, 104] on div "My Scanners" at bounding box center [83, 103] width 152 height 24
click at [63, 133] on link "My Scanner" at bounding box center [83, 132] width 113 height 24
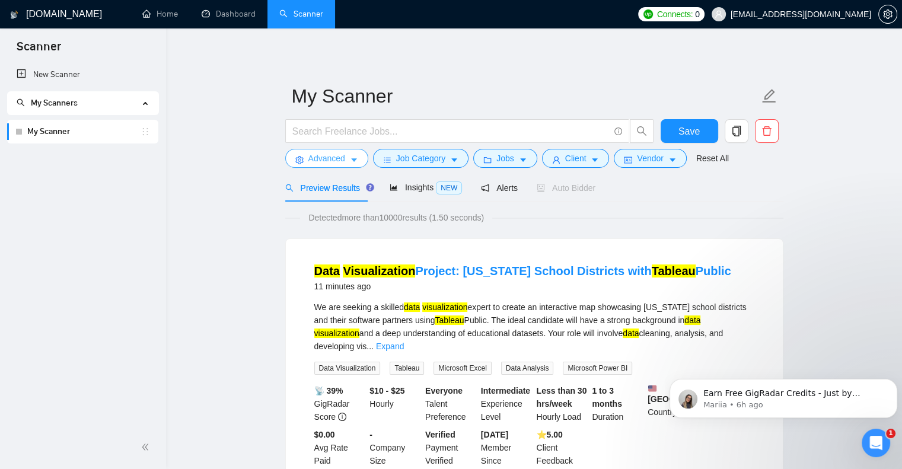
click at [350, 157] on icon "caret-down" at bounding box center [354, 160] width 8 height 8
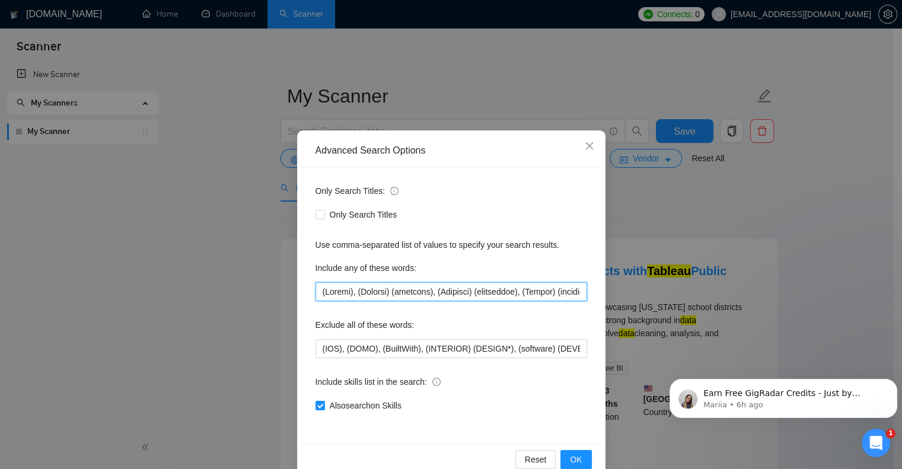
click at [390, 290] on input "text" at bounding box center [451, 291] width 272 height 19
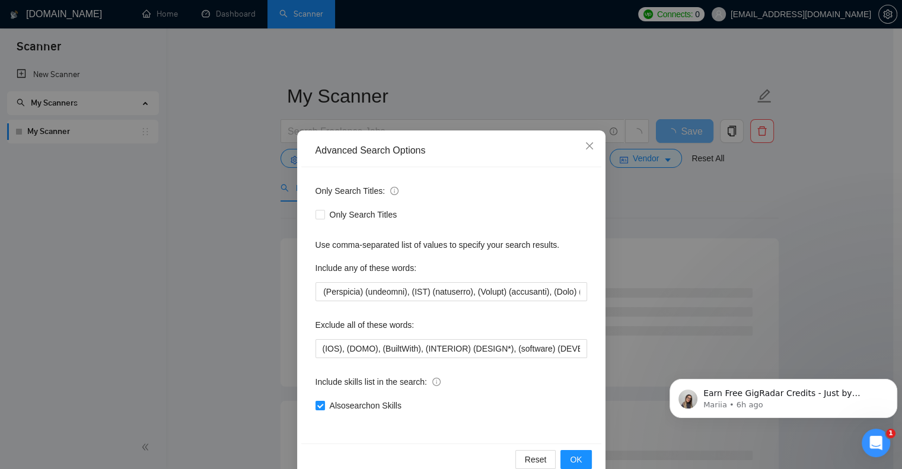
click at [771, 220] on div "Advanced Search Options Only Search Titles: Only Search Titles Use comma-separa…" at bounding box center [451, 234] width 902 height 469
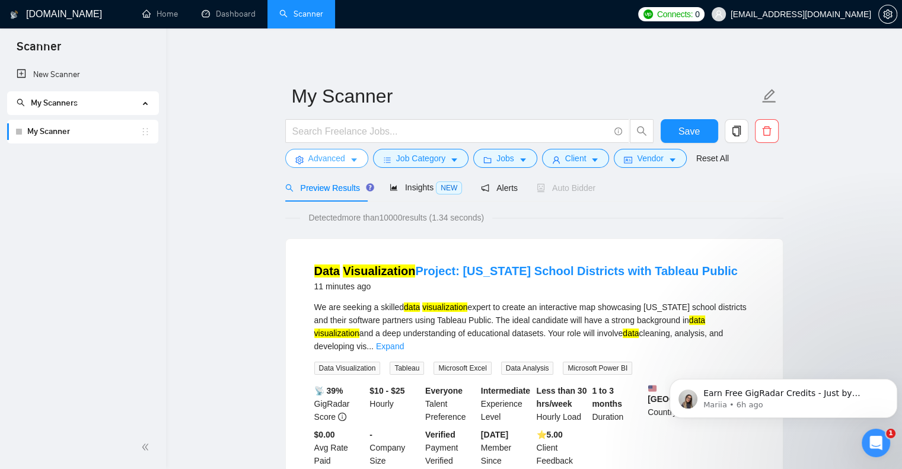
click at [351, 160] on icon "caret-down" at bounding box center [354, 161] width 6 height 4
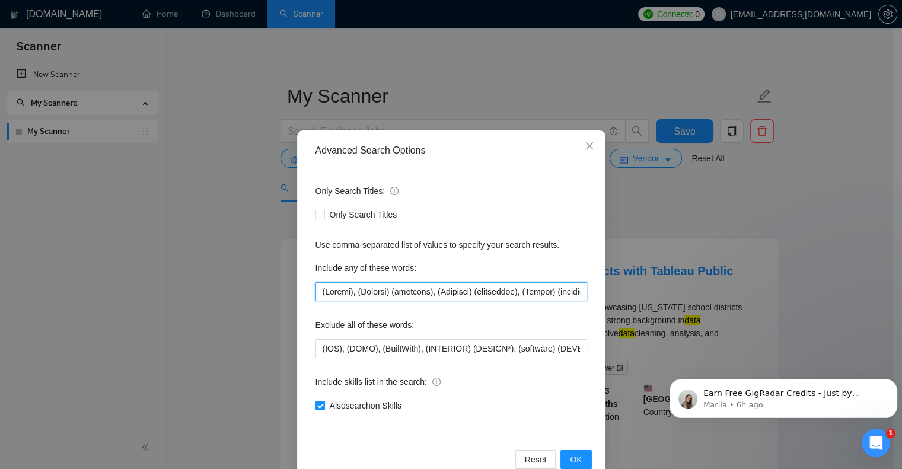
click at [489, 292] on input "text" at bounding box center [451, 291] width 272 height 19
click at [424, 291] on input "text" at bounding box center [451, 291] width 272 height 19
drag, startPoint x: 500, startPoint y: 293, endPoint x: 493, endPoint y: 289, distance: 9.1
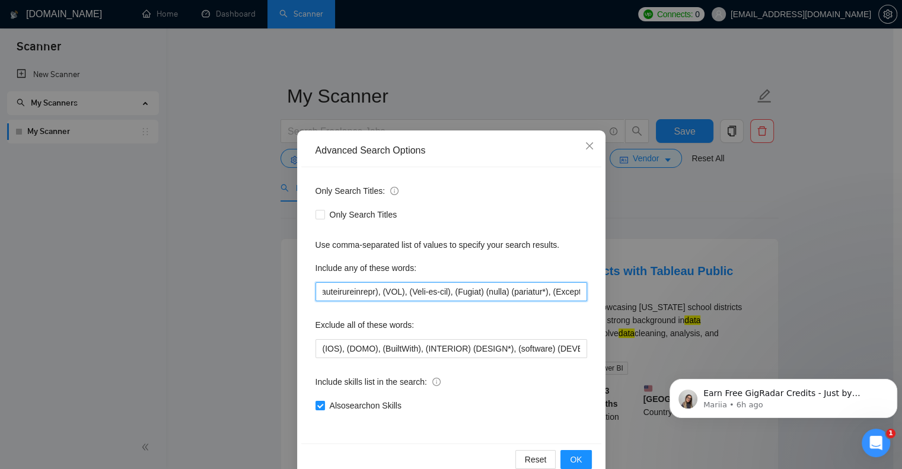
click at [493, 289] on input "text" at bounding box center [451, 291] width 272 height 19
click at [396, 289] on input "text" at bounding box center [451, 291] width 272 height 19
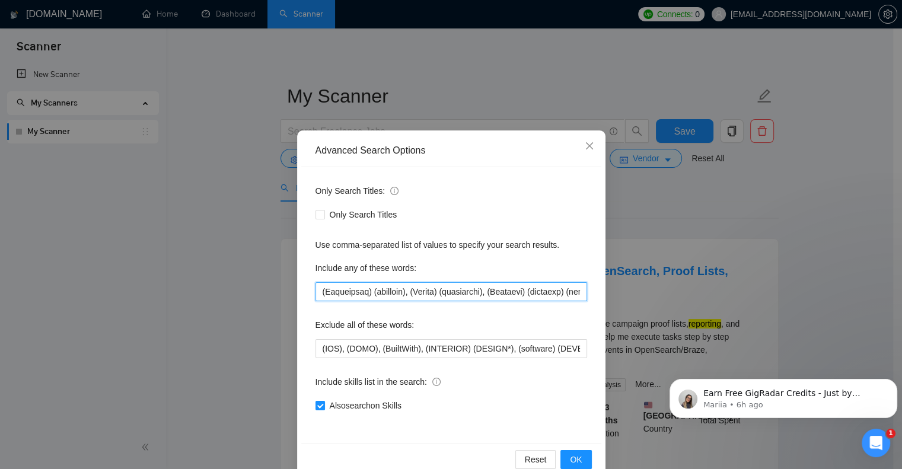
scroll to position [0, 1717]
type input "(Outlet), (Channel) (strategy), (Category) (management), (Demand) (planning), (…"
click at [740, 199] on div "Advanced Search Options Only Search Titles: Only Search Titles Use comma-separa…" at bounding box center [451, 234] width 902 height 469
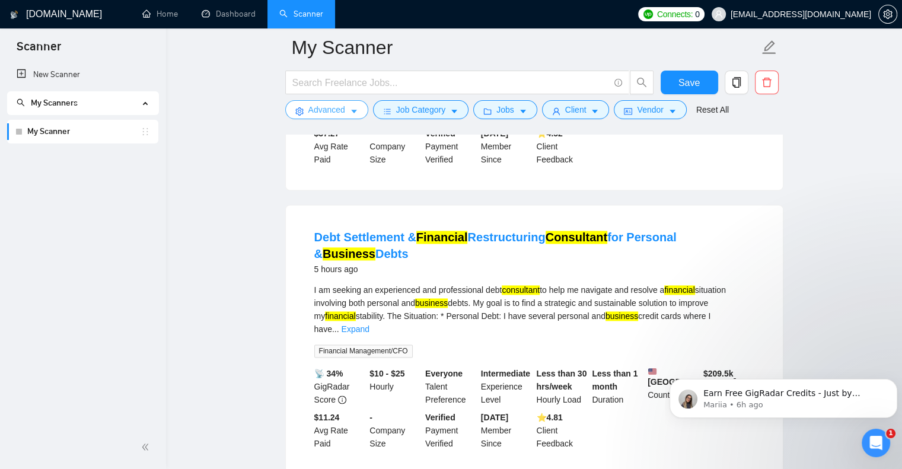
scroll to position [1660, 0]
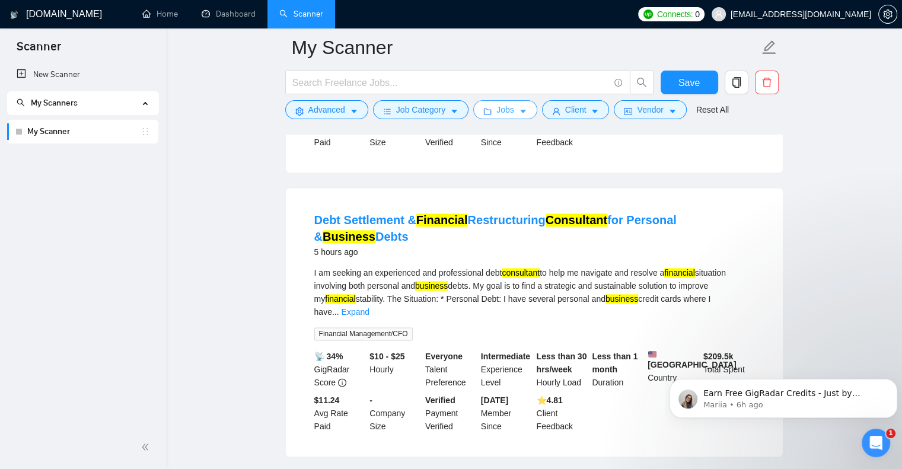
click at [519, 113] on icon "caret-down" at bounding box center [523, 111] width 8 height 8
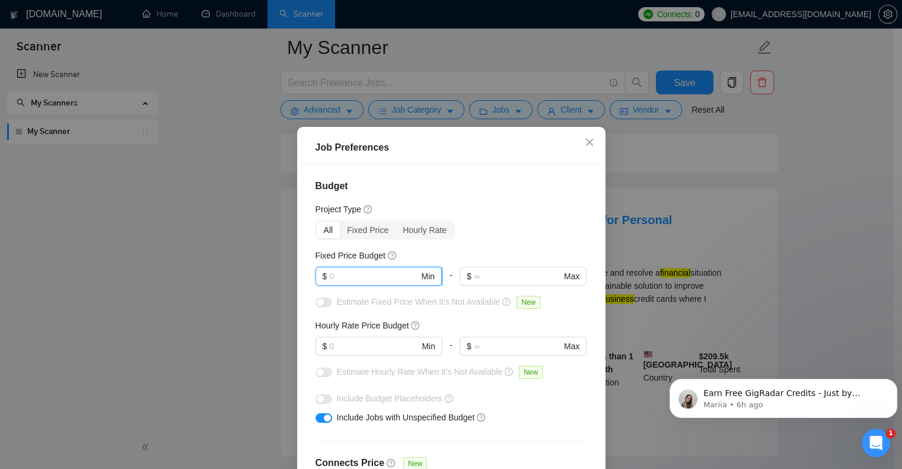
click at [407, 275] on input "text" at bounding box center [374, 276] width 90 height 13
click at [370, 273] on input "text" at bounding box center [374, 276] width 90 height 13
type input "50"
click at [491, 280] on input "text" at bounding box center [517, 276] width 87 height 13
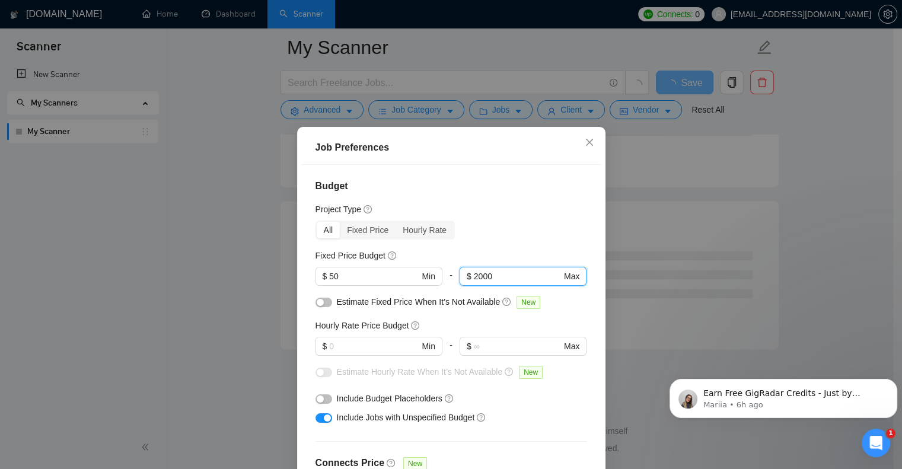
scroll to position [1509, 0]
click at [324, 303] on button "button" at bounding box center [323, 302] width 17 height 9
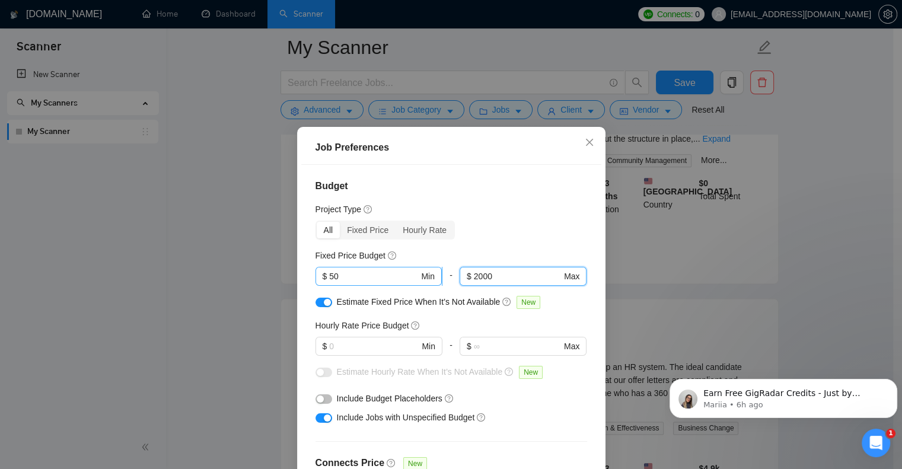
drag, startPoint x: 514, startPoint y: 279, endPoint x: 420, endPoint y: 270, distance: 94.8
click at [420, 270] on div "$ 50 Min - 2000 $ 2000 Max" at bounding box center [451, 281] width 272 height 28
type input "50000"
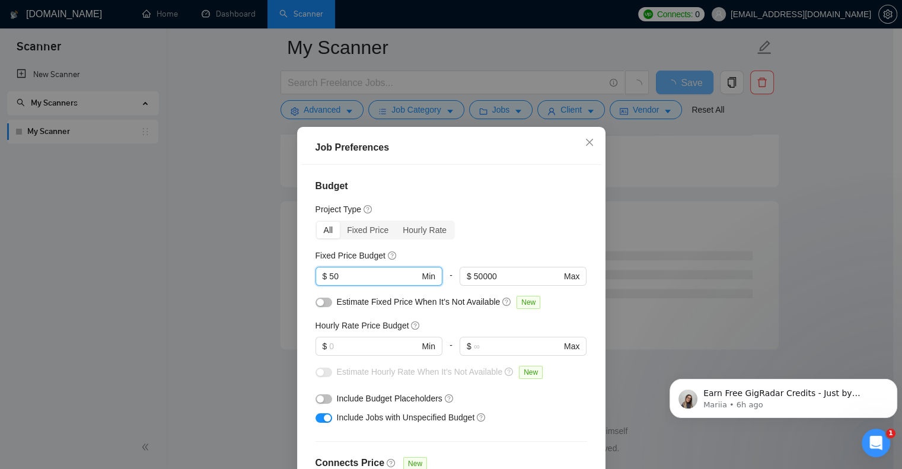
drag, startPoint x: 349, startPoint y: 272, endPoint x: 304, endPoint y: 277, distance: 45.3
click at [304, 277] on div "Budget Project Type All Fixed Price Hourly Rate Fixed Price Budget 50 $ 50 Min …" at bounding box center [451, 329] width 300 height 328
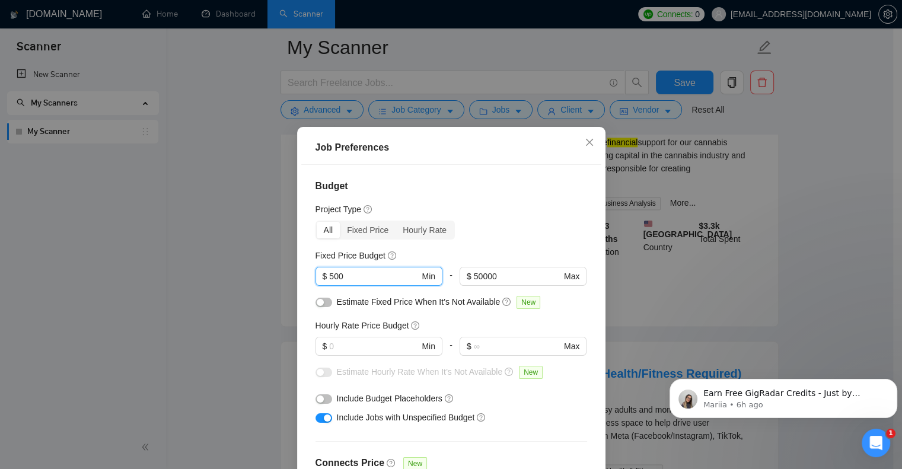
type input "500"
click at [323, 303] on button "button" at bounding box center [323, 302] width 17 height 9
click at [350, 349] on input "text" at bounding box center [374, 346] width 90 height 13
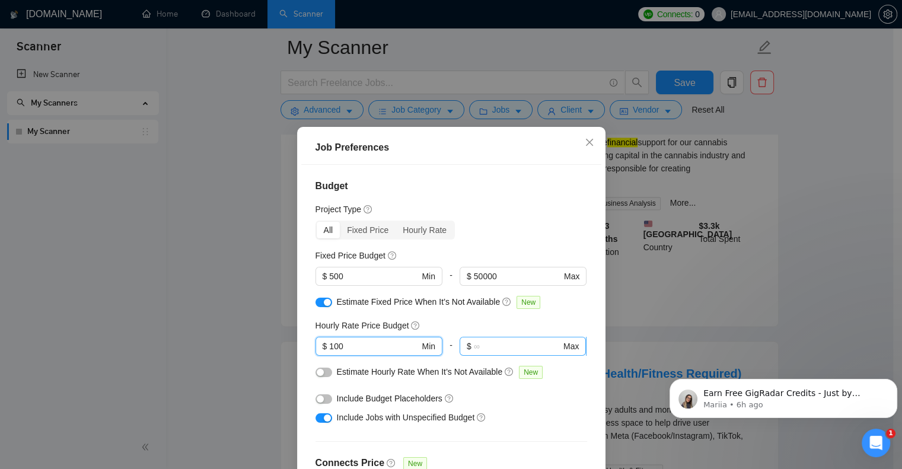
type input "100"
click at [508, 346] on input "text" at bounding box center [517, 346] width 87 height 13
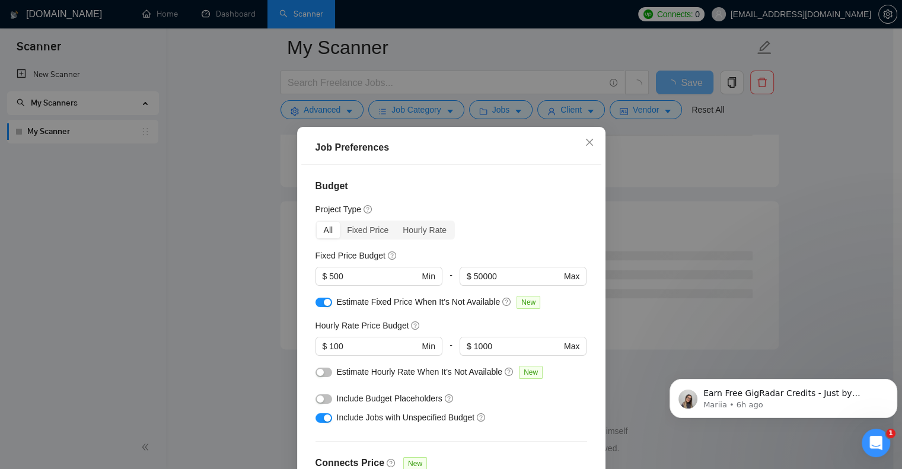
click at [323, 374] on button "button" at bounding box center [323, 372] width 17 height 9
click at [320, 400] on button "button" at bounding box center [323, 398] width 17 height 9
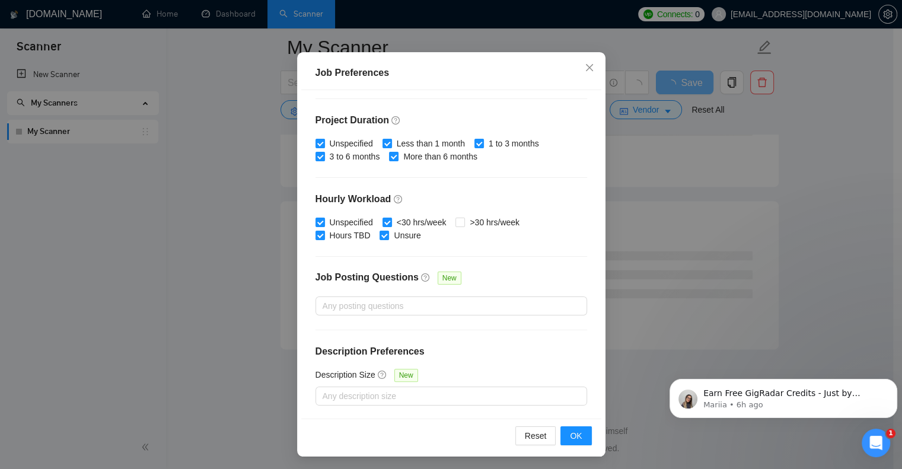
scroll to position [76, 0]
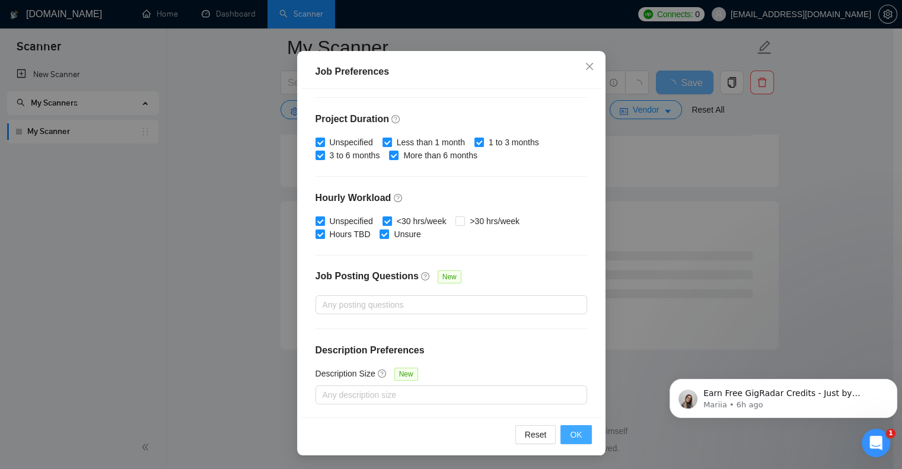
click at [570, 431] on span "OK" at bounding box center [576, 434] width 12 height 13
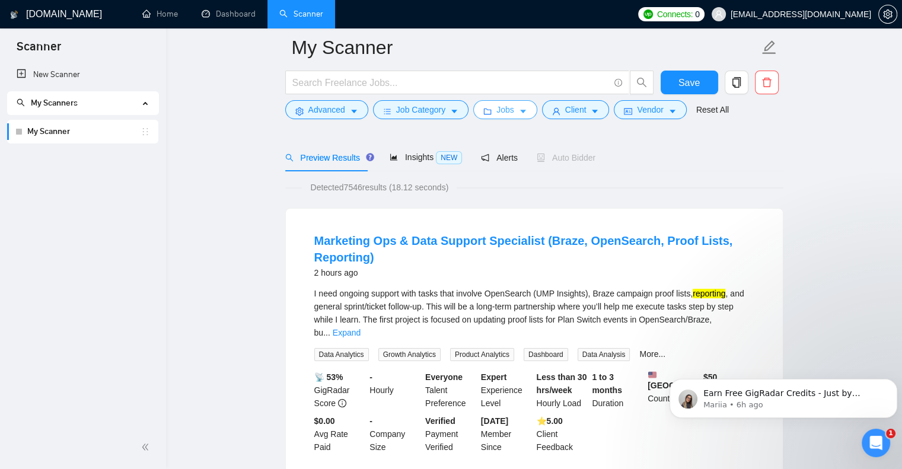
scroll to position [119, 0]
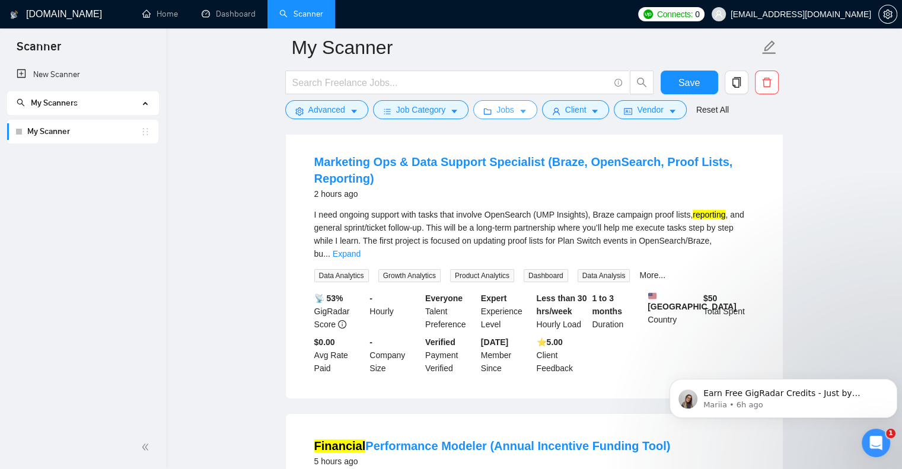
click at [520, 113] on icon "caret-down" at bounding box center [523, 112] width 6 height 4
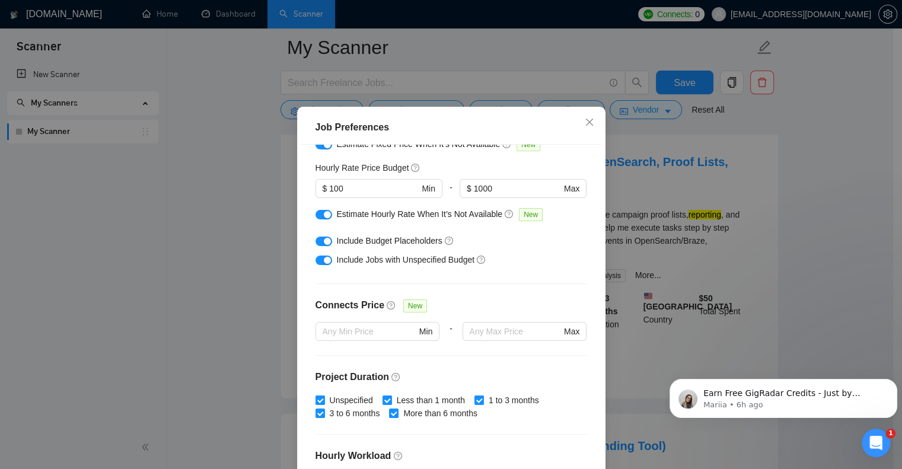
scroll to position [103, 0]
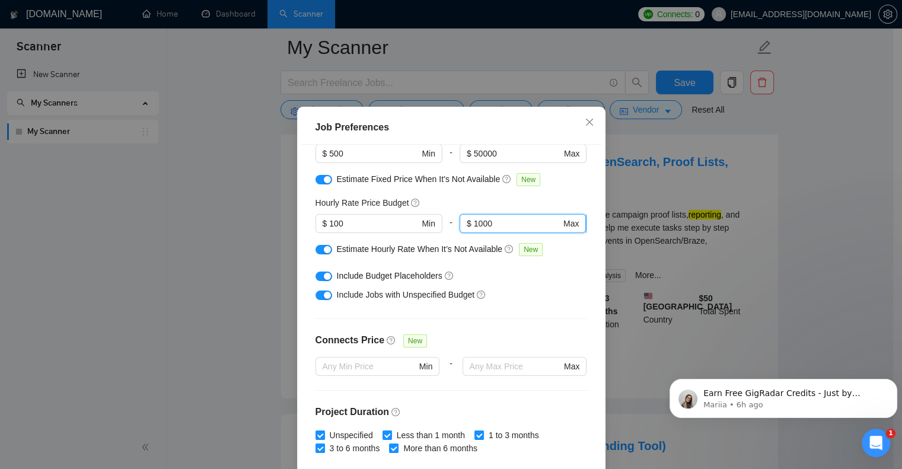
drag, startPoint x: 500, startPoint y: 241, endPoint x: 455, endPoint y: 235, distance: 46.0
click at [460, 233] on span "$ 1000 Max" at bounding box center [523, 223] width 126 height 19
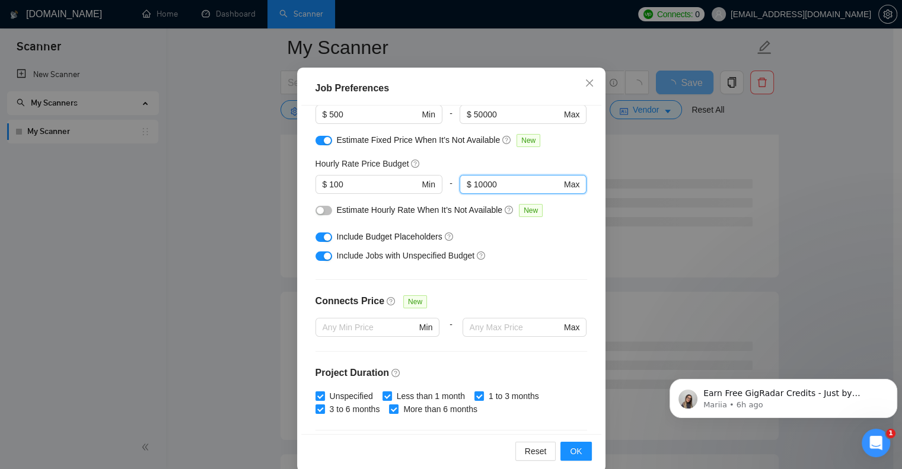
scroll to position [340, 0]
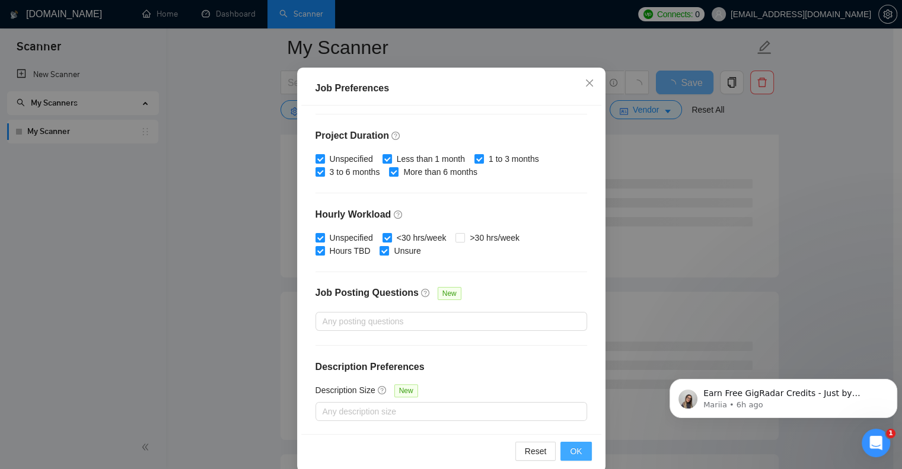
type input "10000"
click at [576, 452] on span "OK" at bounding box center [576, 451] width 12 height 13
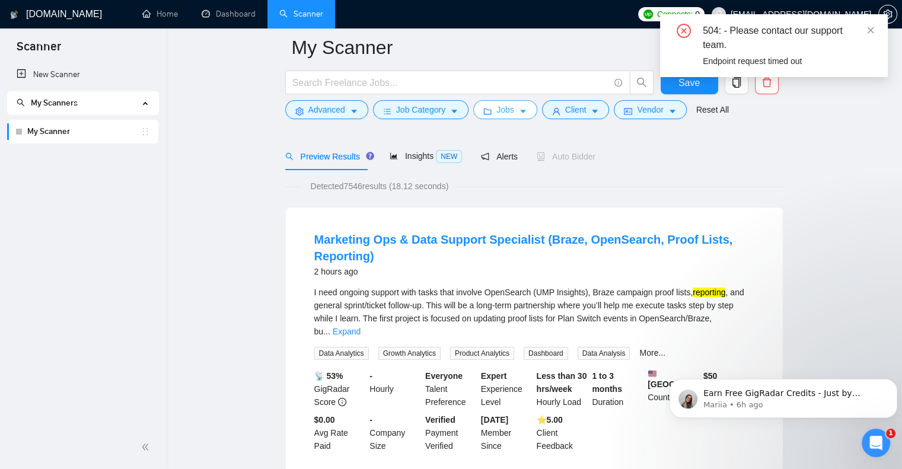
scroll to position [0, 0]
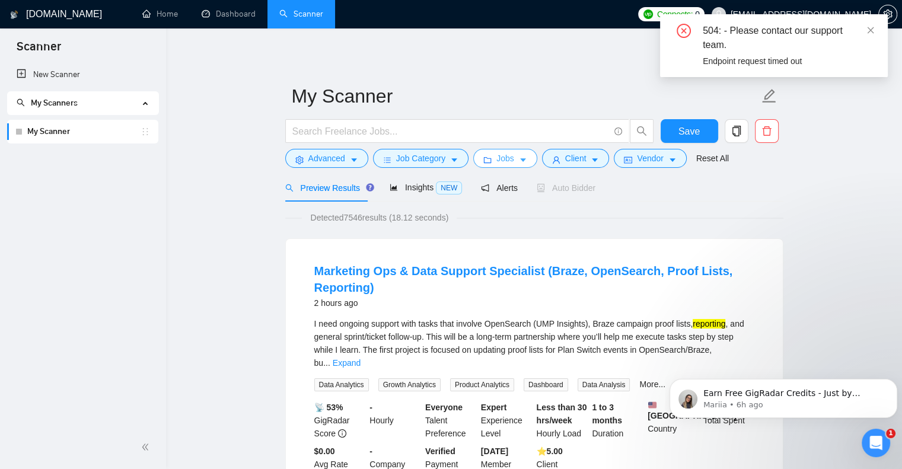
click at [519, 158] on icon "caret-down" at bounding box center [523, 160] width 8 height 8
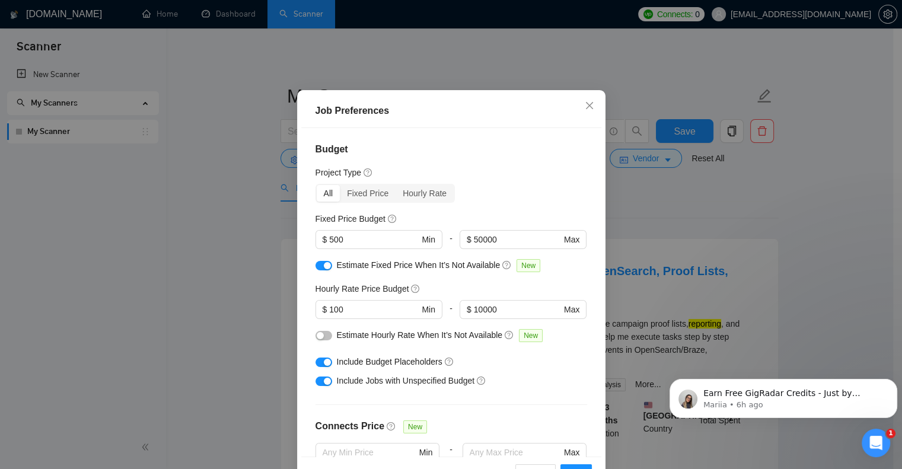
scroll to position [17, 0]
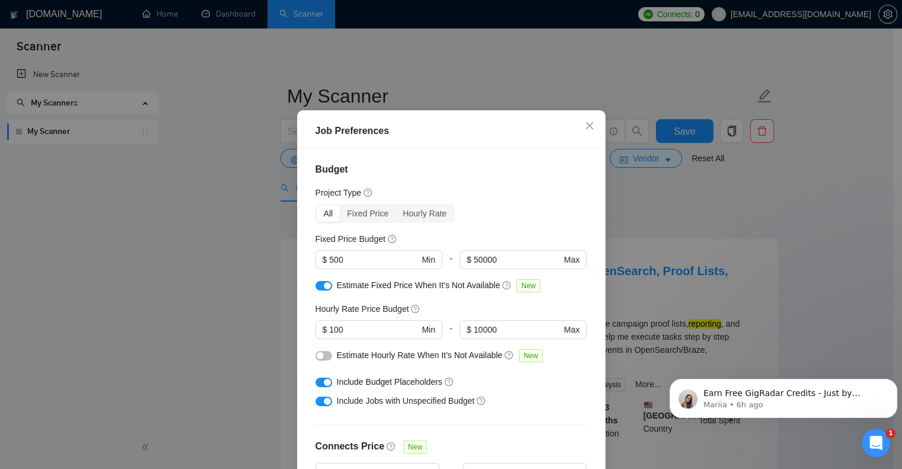
click at [323, 355] on button "button" at bounding box center [323, 355] width 17 height 9
click at [779, 220] on div "Job Preferences Budget Project Type All Fixed Price Hourly Rate Fixed Price Bud…" at bounding box center [451, 234] width 902 height 469
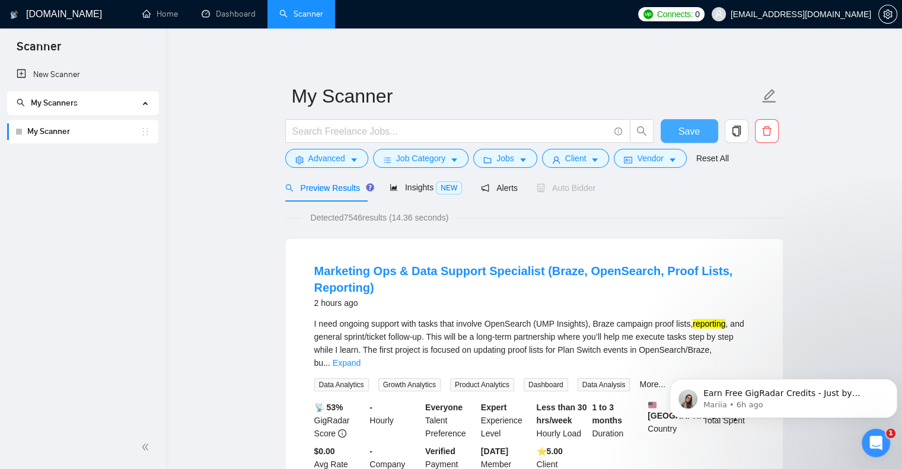
click at [701, 123] on button "Save" at bounding box center [690, 131] width 58 height 24
click at [347, 155] on button "Advanced" at bounding box center [326, 158] width 83 height 19
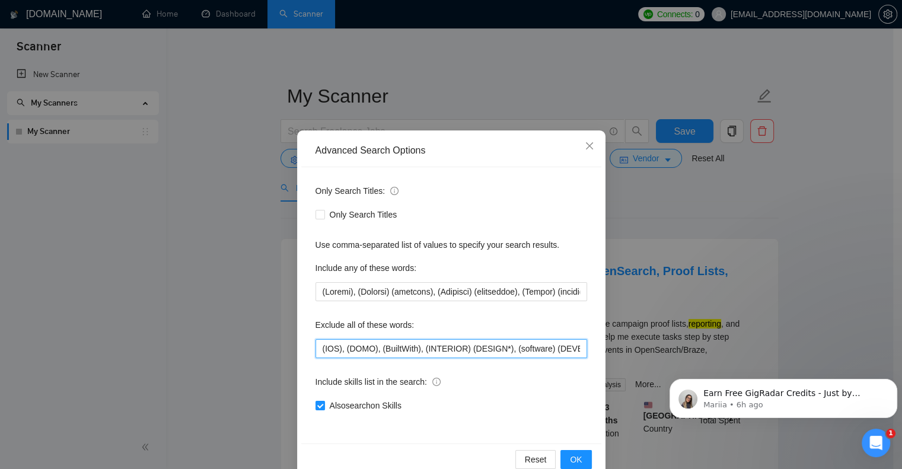
click at [315, 350] on input "(IOS), (DOMO), (BuiltWith), (INTERIOR) (DESIGN*), (software) (DEVELOPER*), (col…" at bounding box center [451, 348] width 272 height 19
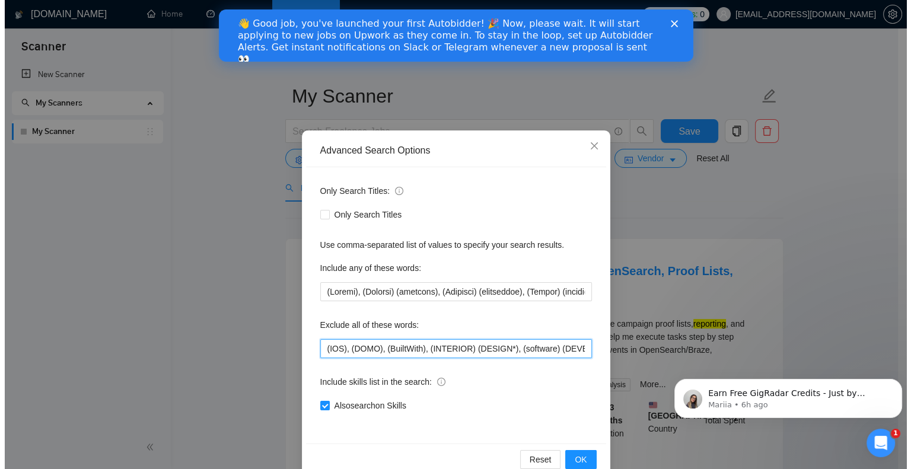
scroll to position [0, 0]
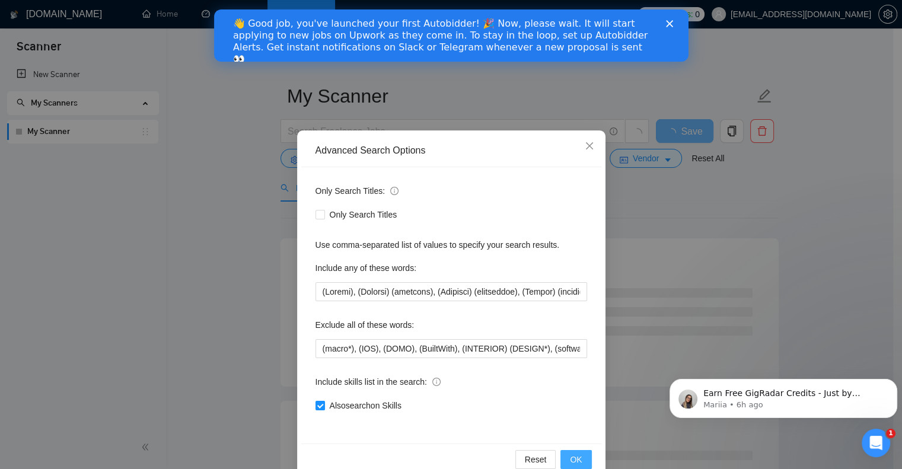
click at [570, 455] on span "OK" at bounding box center [576, 459] width 12 height 13
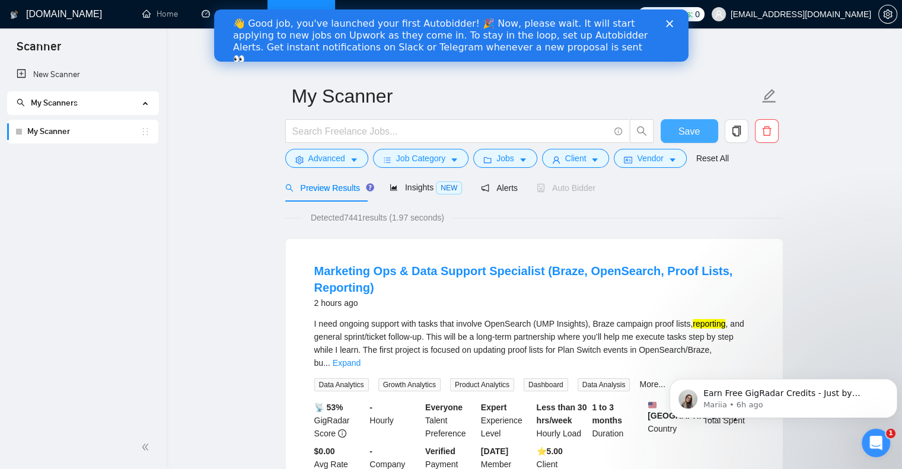
click at [683, 131] on span "Save" at bounding box center [688, 131] width 21 height 15
click at [669, 24] on polygon "Close" at bounding box center [668, 23] width 7 height 7
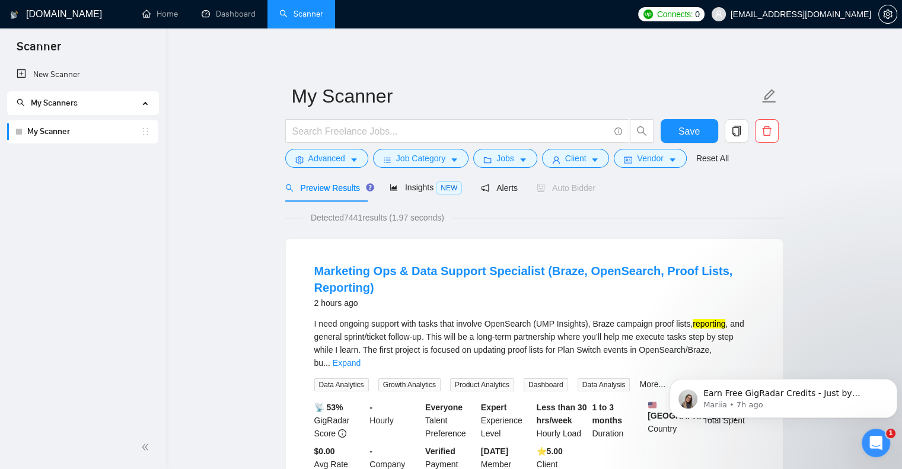
click at [88, 132] on link "My Scanner" at bounding box center [83, 132] width 113 height 24
click at [64, 132] on link "My Scanner" at bounding box center [83, 132] width 113 height 24
click at [69, 100] on span "My Scanners" at bounding box center [54, 103] width 47 height 10
click at [500, 191] on span "Alerts" at bounding box center [499, 187] width 37 height 9
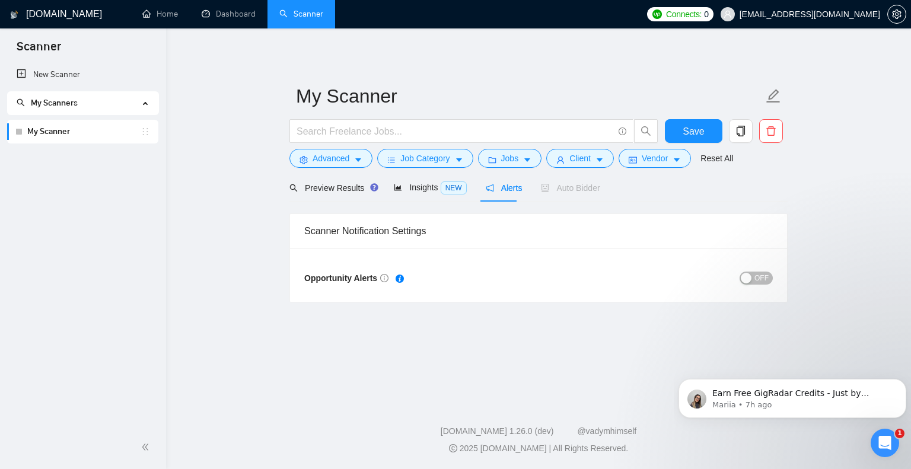
click at [758, 277] on span "OFF" at bounding box center [761, 278] width 14 height 13
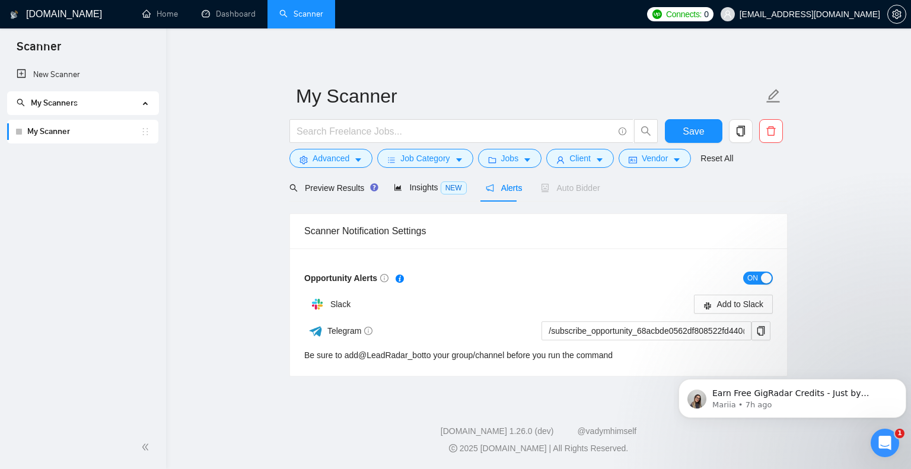
click at [754, 276] on span "ON" at bounding box center [752, 278] width 11 height 13
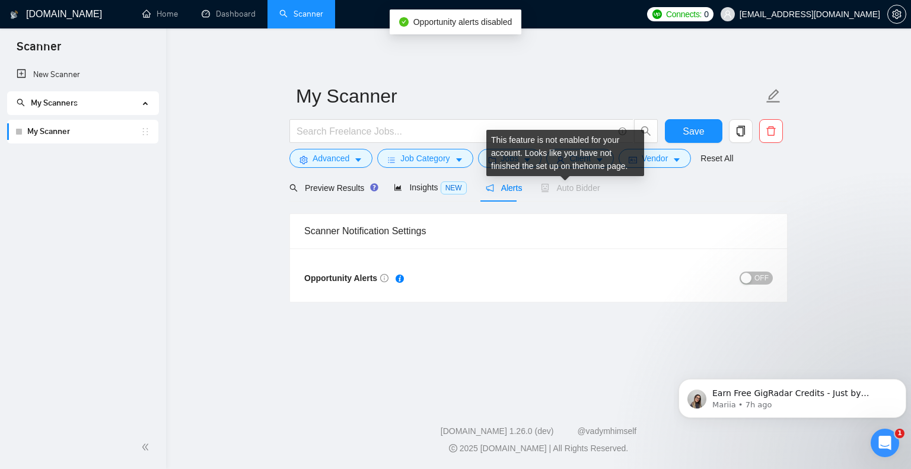
click at [564, 192] on span "Auto Bidder" at bounding box center [570, 187] width 59 height 9
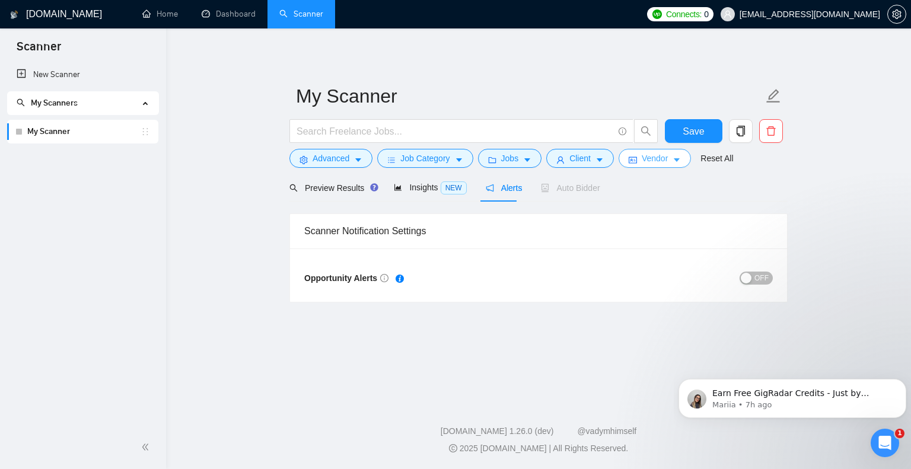
click at [655, 159] on span "Vendor" at bounding box center [655, 158] width 26 height 13
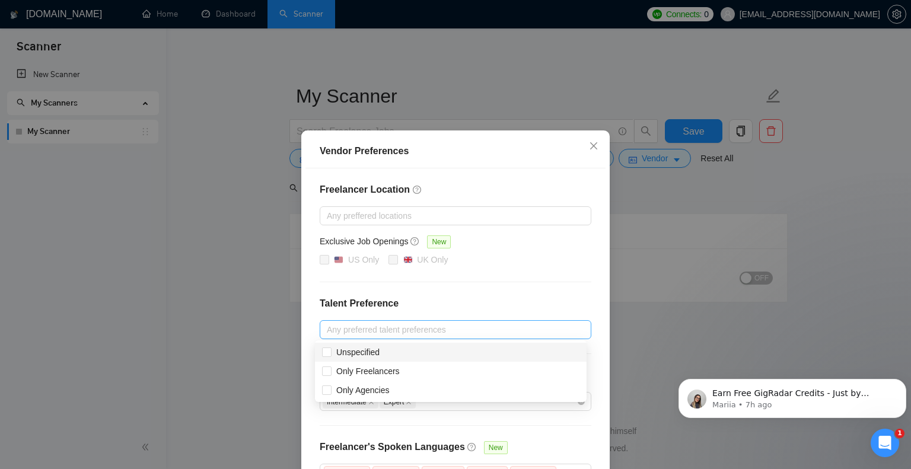
click at [417, 327] on div at bounding box center [450, 330] width 254 height 14
click at [415, 327] on div at bounding box center [450, 330] width 254 height 14
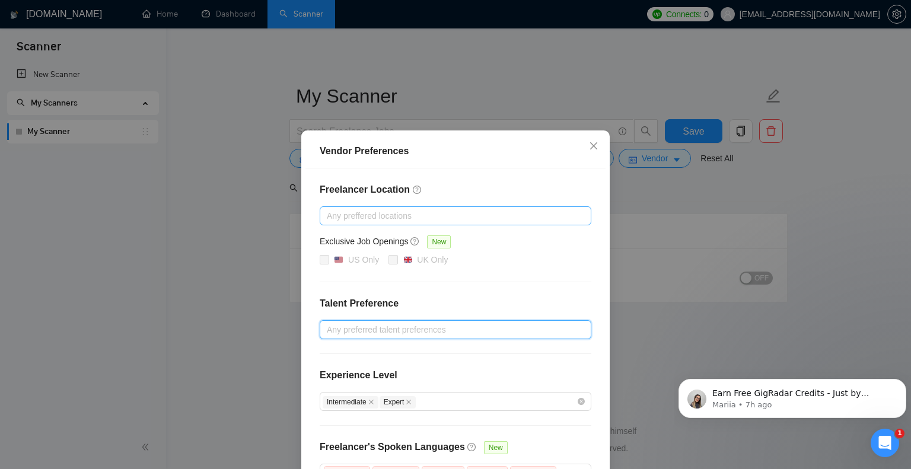
click at [432, 208] on div "Any preffered locations" at bounding box center [456, 215] width 272 height 19
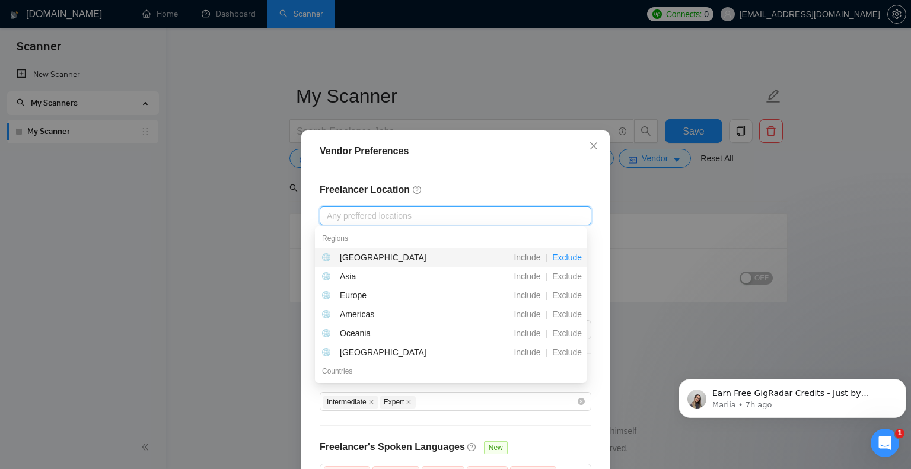
click at [572, 261] on span "Exclude" at bounding box center [566, 257] width 39 height 9
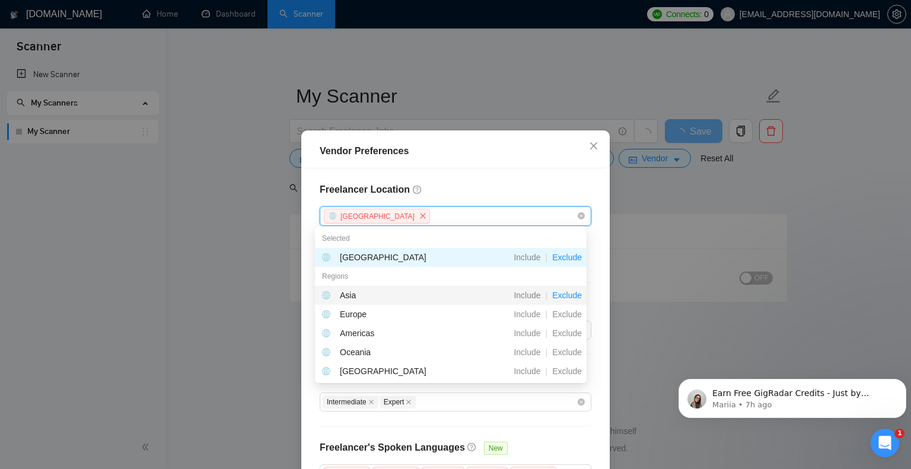
click at [565, 298] on span "Exclude" at bounding box center [566, 295] width 39 height 9
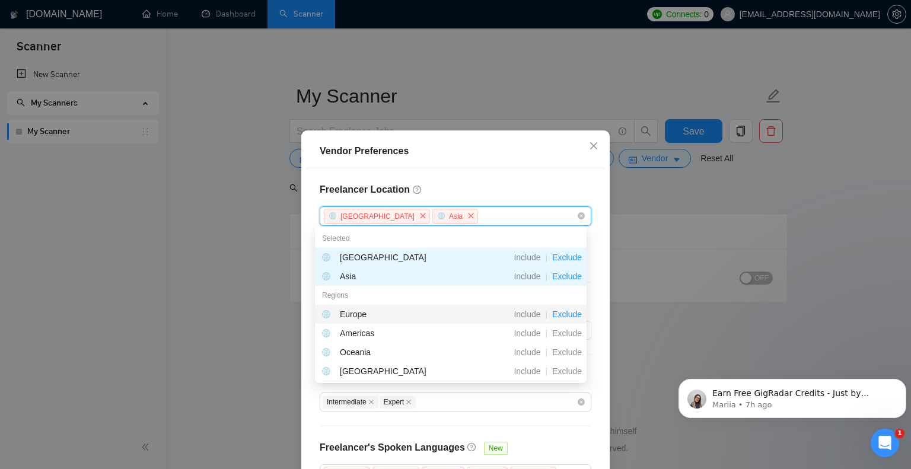
click at [569, 316] on span "Exclude" at bounding box center [566, 314] width 39 height 9
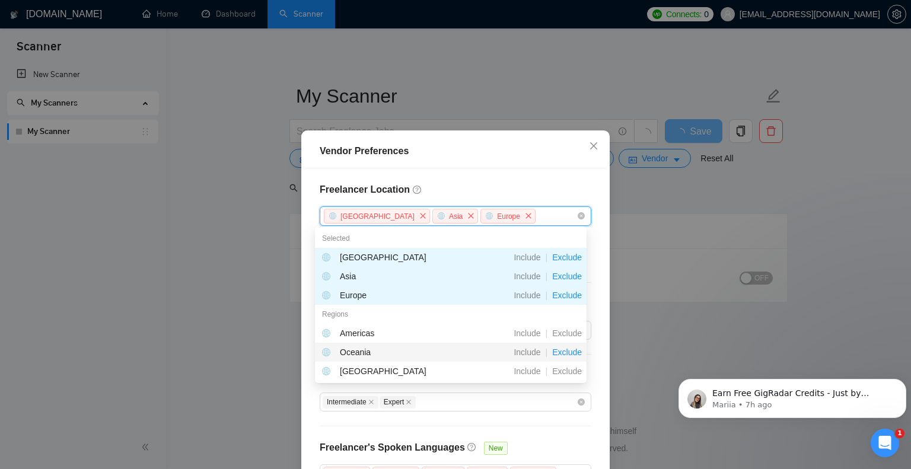
click at [571, 355] on span "Exclude" at bounding box center [566, 351] width 39 height 9
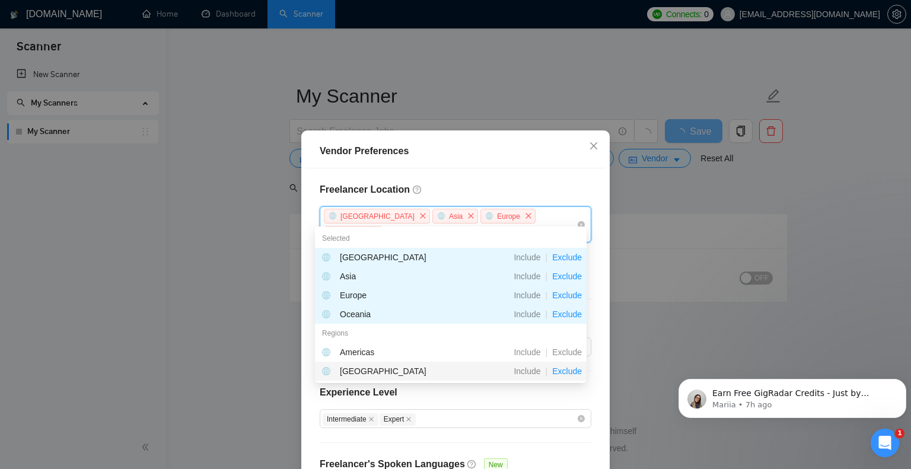
click at [571, 372] on span "Exclude" at bounding box center [566, 370] width 39 height 9
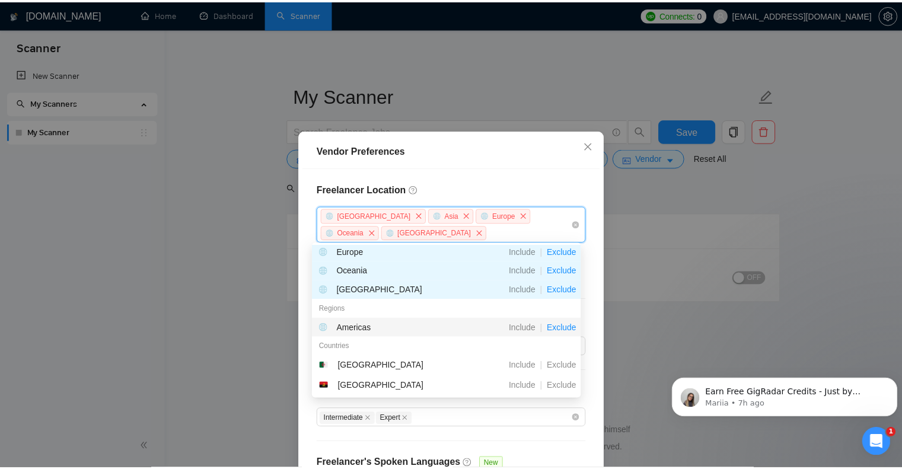
scroll to position [119, 0]
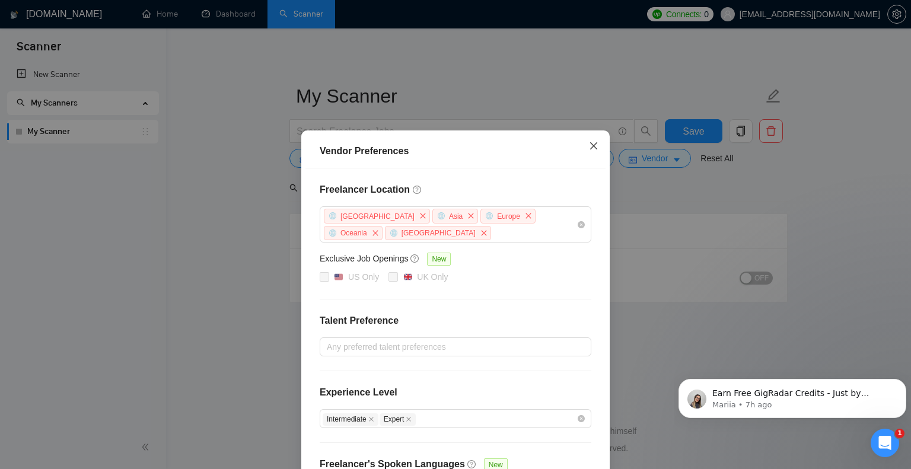
click at [590, 146] on icon "close" at bounding box center [593, 145] width 7 height 7
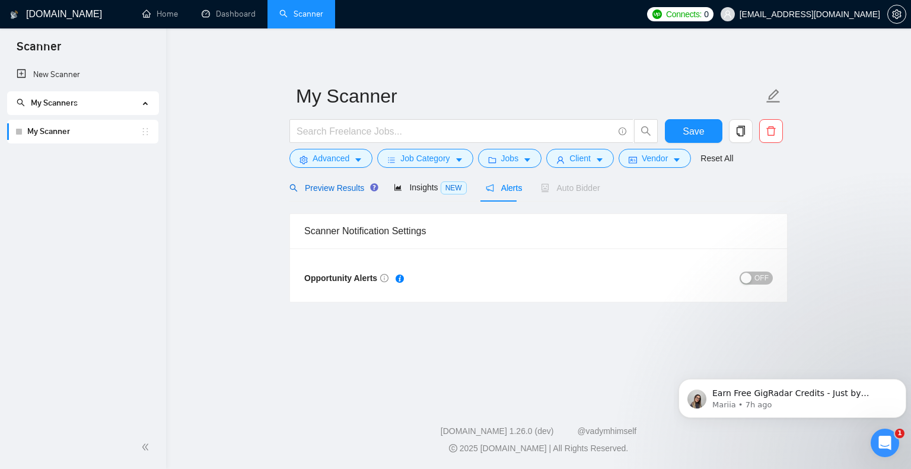
click at [327, 186] on span "Preview Results" at bounding box center [331, 187] width 85 height 9
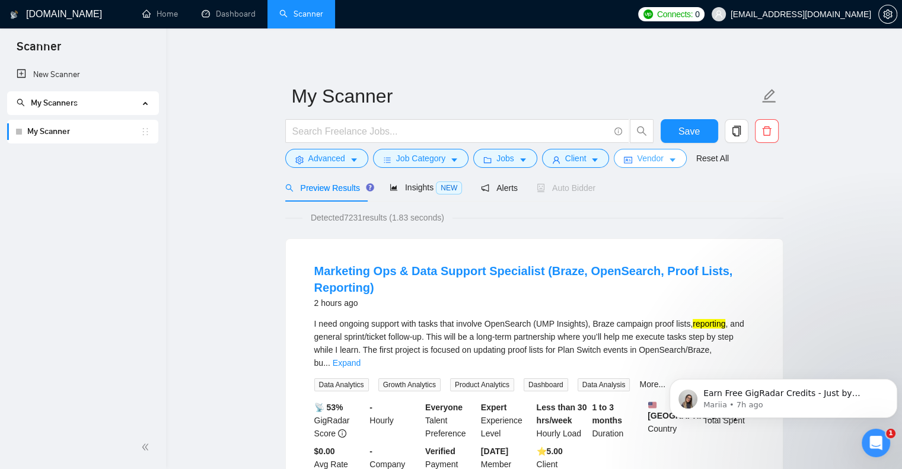
click at [668, 160] on icon "caret-down" at bounding box center [672, 160] width 8 height 8
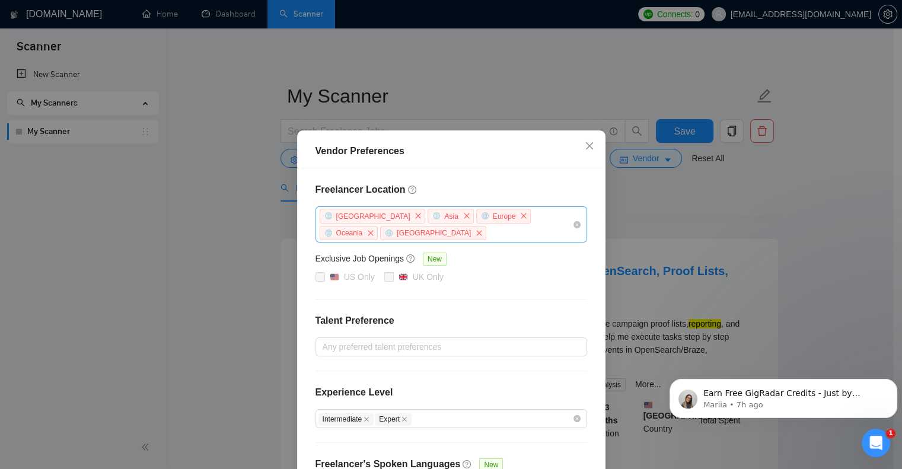
click at [519, 231] on div "[GEOGRAPHIC_DATA] [GEOGRAPHIC_DATA] [GEOGRAPHIC_DATA] [GEOGRAPHIC_DATA] [GEOGRA…" at bounding box center [445, 225] width 254 height 34
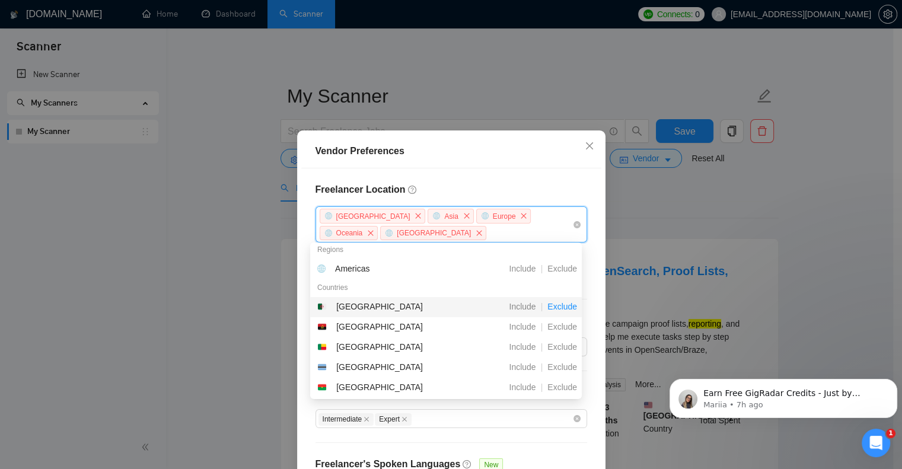
click at [570, 308] on span "Exclude" at bounding box center [562, 306] width 39 height 9
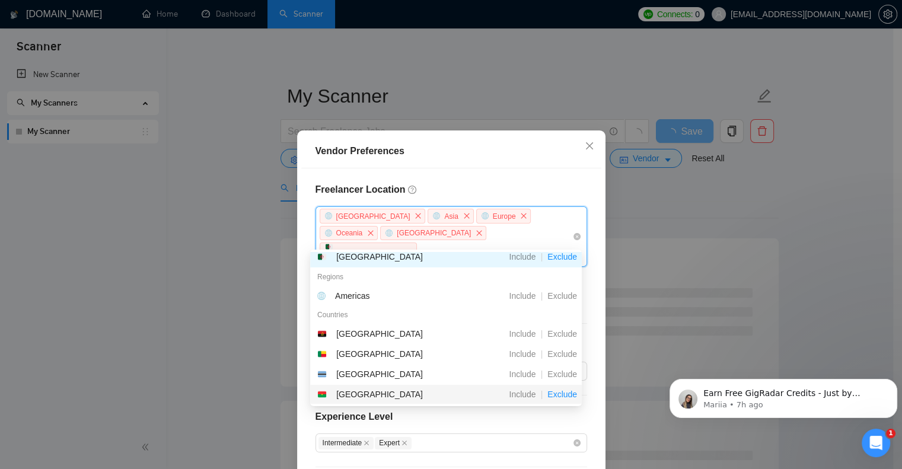
click at [559, 393] on span "Exclude" at bounding box center [562, 394] width 39 height 9
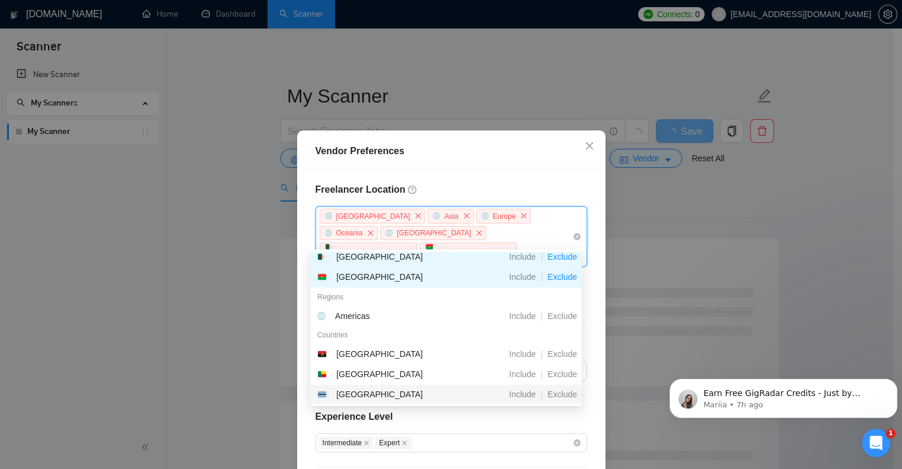
click at [559, 393] on span "Exclude" at bounding box center [562, 394] width 39 height 9
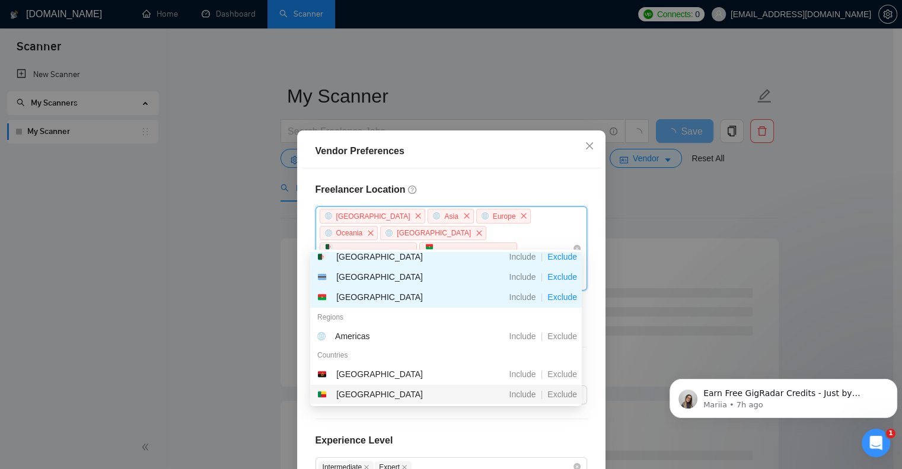
click at [559, 393] on span "Exclude" at bounding box center [562, 394] width 39 height 9
click at [559, 365] on div "Countries" at bounding box center [446, 355] width 272 height 19
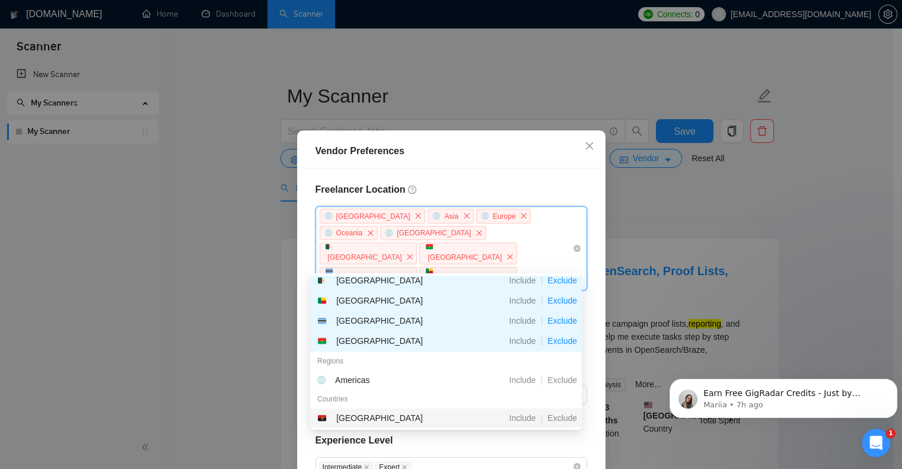
click at [559, 393] on div "Countries" at bounding box center [446, 399] width 272 height 19
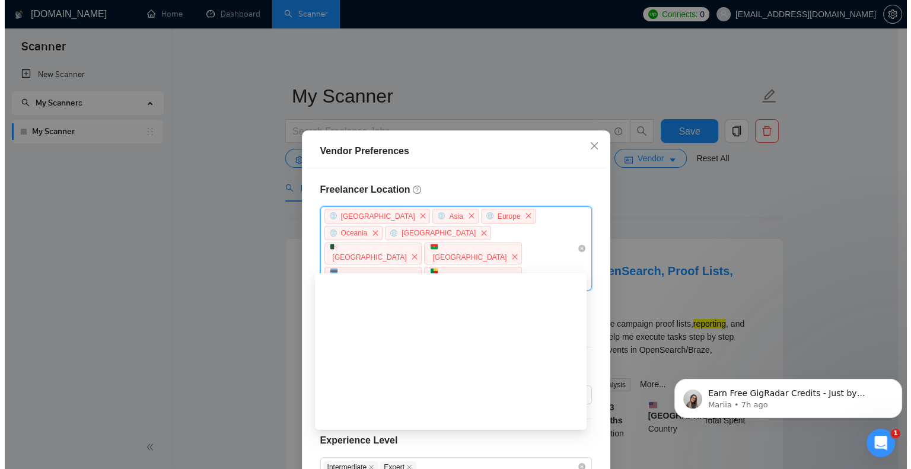
scroll to position [3854, 0]
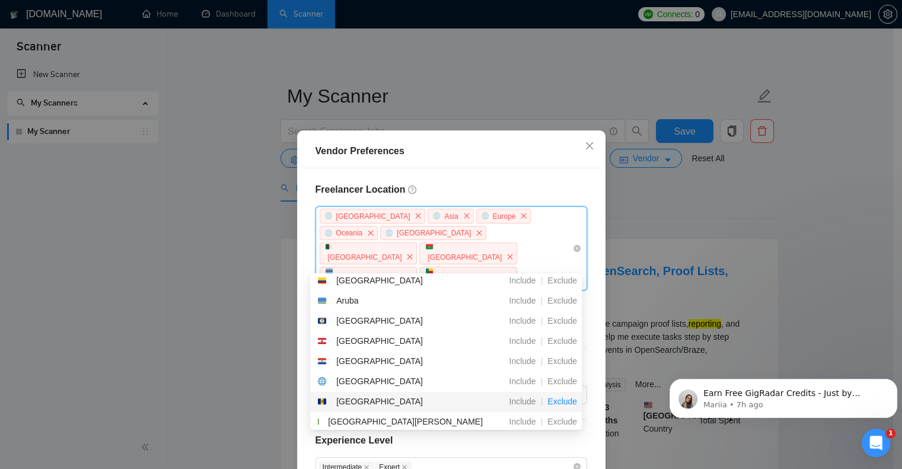
click at [569, 397] on span "Exclude" at bounding box center [562, 401] width 39 height 9
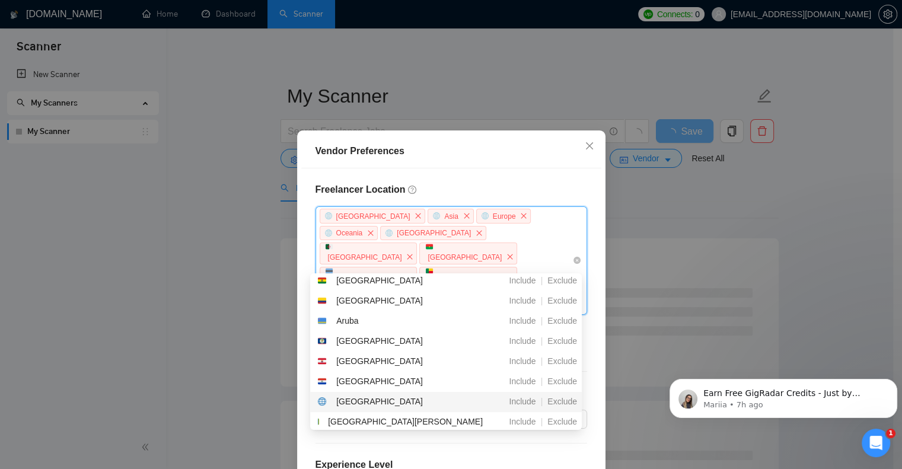
click at [569, 397] on span "Exclude" at bounding box center [562, 401] width 39 height 9
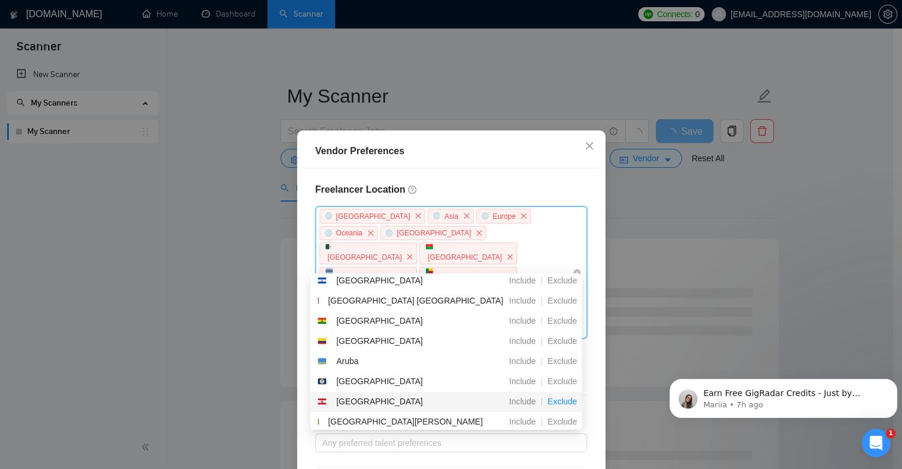
click at [569, 397] on span "Exclude" at bounding box center [562, 401] width 39 height 9
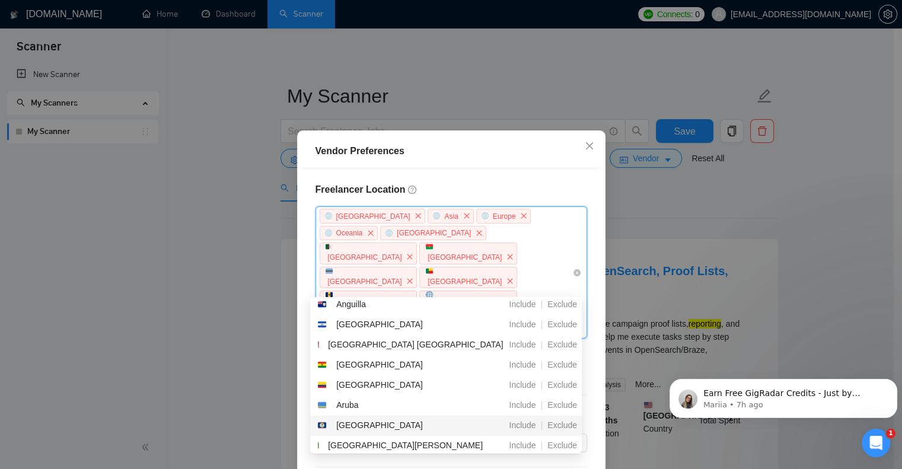
click at [569, 400] on span "Exclude" at bounding box center [562, 404] width 39 height 9
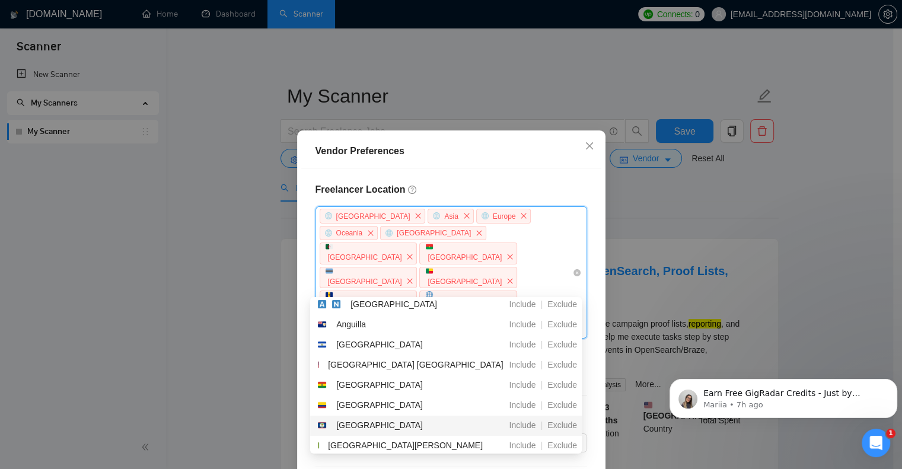
click at [569, 400] on span "Exclude" at bounding box center [562, 404] width 39 height 9
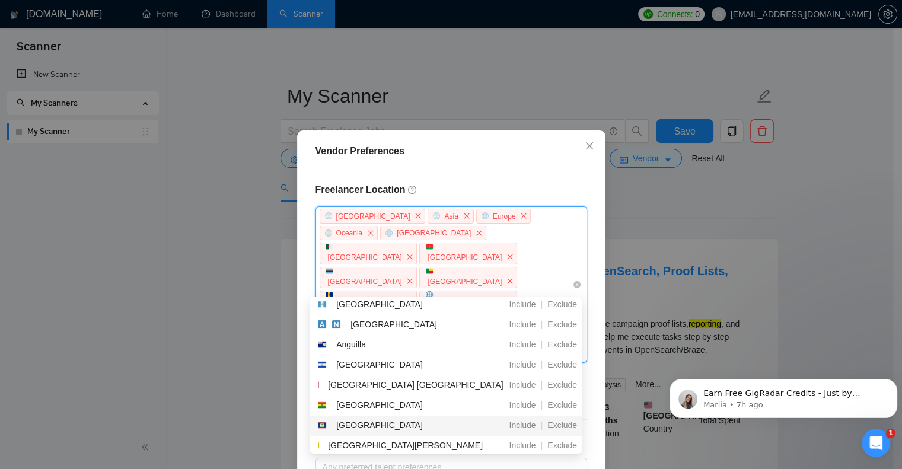
click at [569, 400] on span "Exclude" at bounding box center [562, 404] width 39 height 9
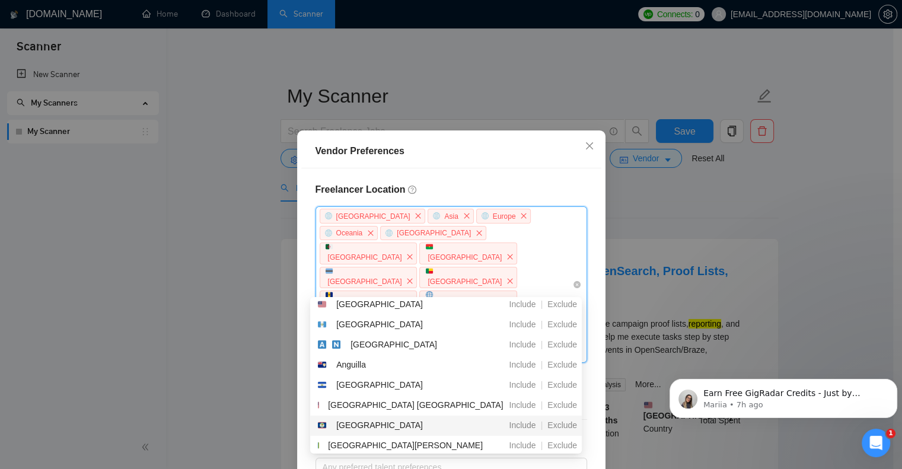
click at [569, 400] on span "Exclude" at bounding box center [562, 404] width 39 height 9
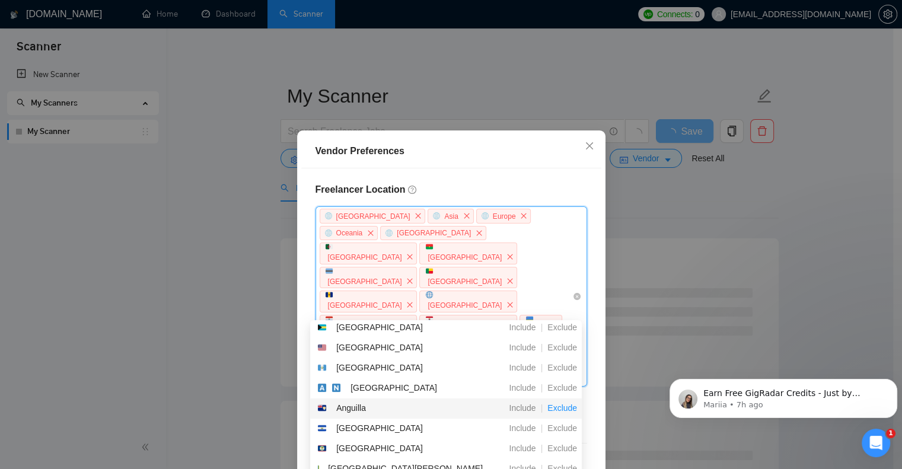
click at [563, 403] on span "Exclude" at bounding box center [562, 407] width 39 height 9
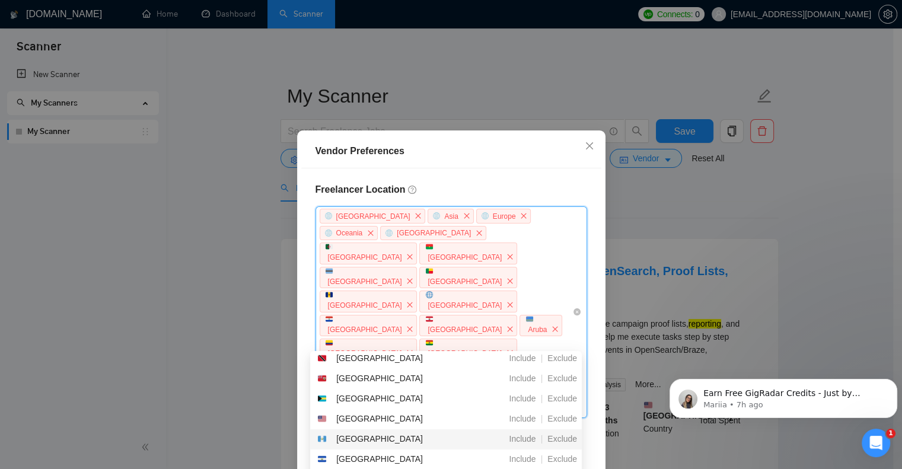
click at [563, 403] on div "Exclude" at bounding box center [562, 398] width 39 height 13
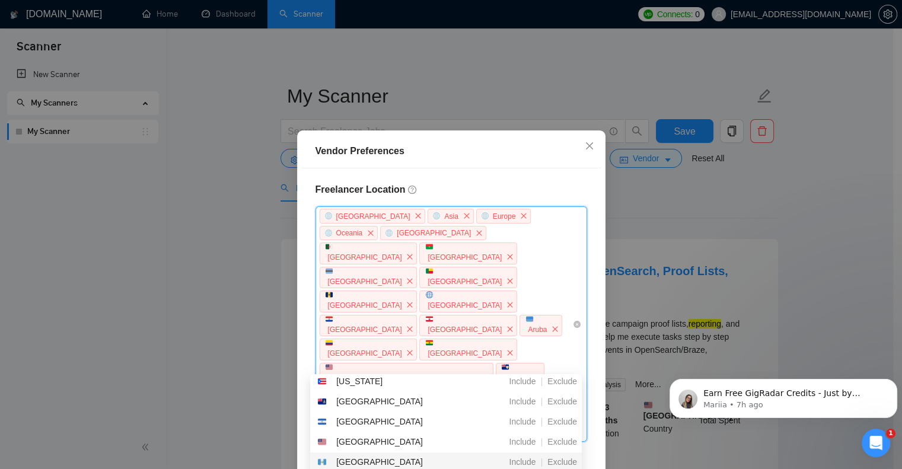
click at [563, 403] on span "Exclude" at bounding box center [562, 401] width 39 height 9
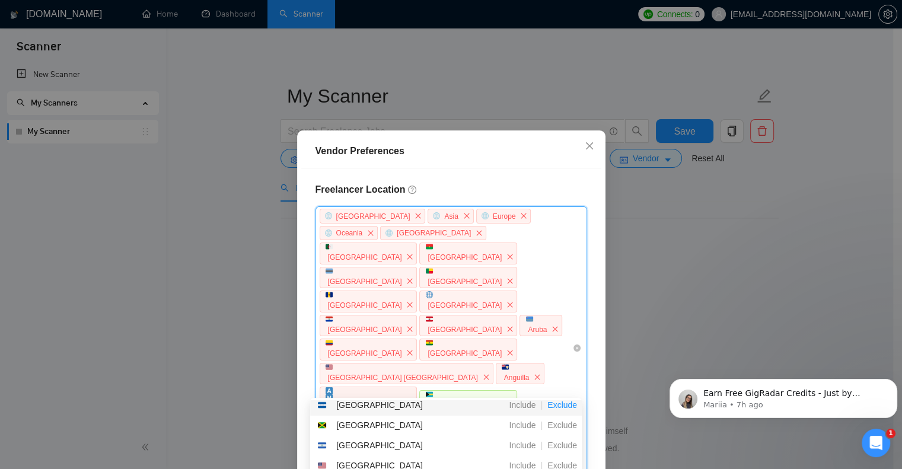
click at [564, 403] on span "Exclude" at bounding box center [562, 404] width 39 height 9
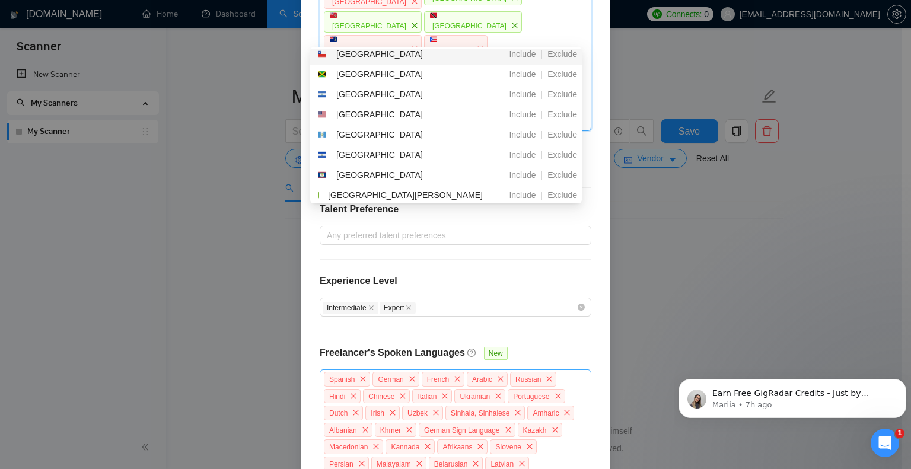
scroll to position [502, 0]
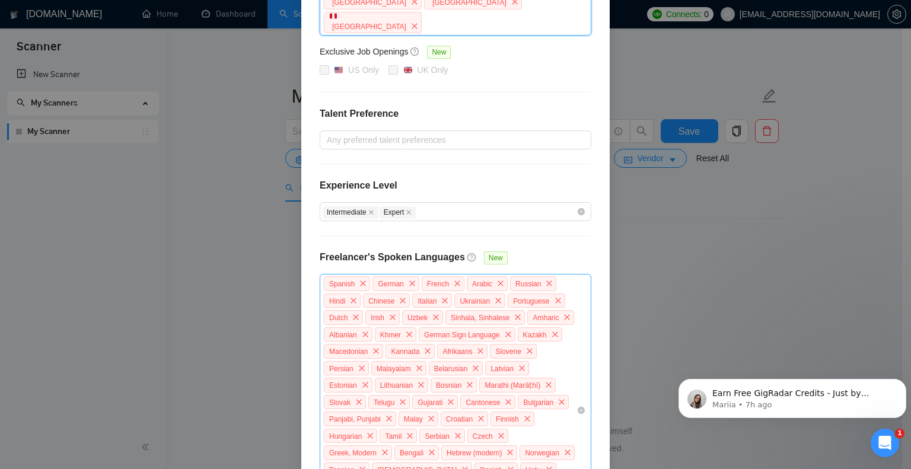
click at [555, 392] on div "Spanish German French Arabic Russian Hindi Chinese Italian Ukrainian Portuguese…" at bounding box center [450, 410] width 254 height 270
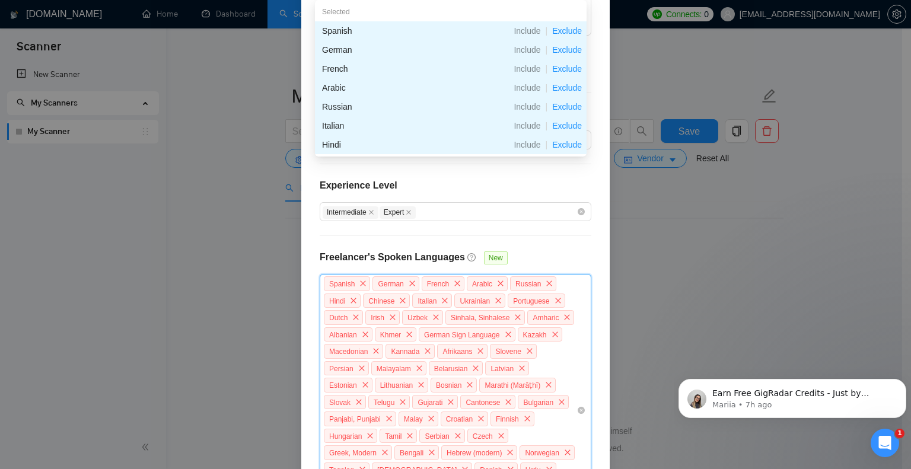
click at [263, 269] on div "Vendor Preferences Freelancer Location [GEOGRAPHIC_DATA] [GEOGRAPHIC_DATA] [GEO…" at bounding box center [455, 234] width 911 height 469
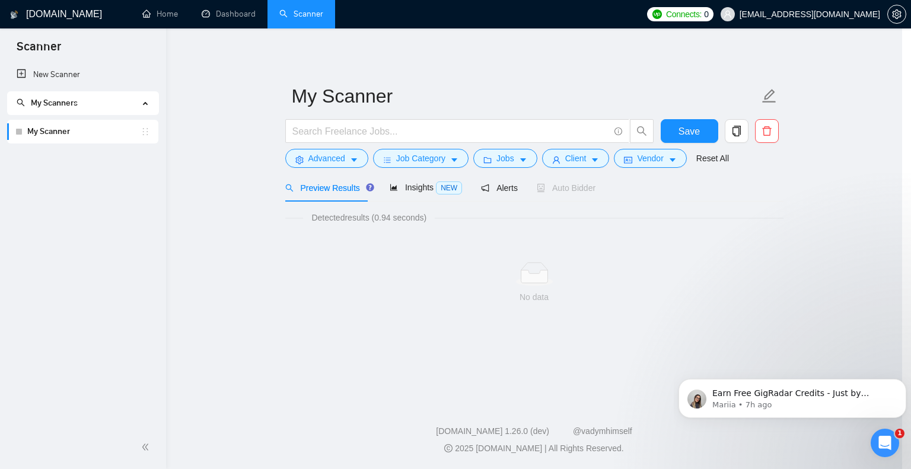
scroll to position [443, 0]
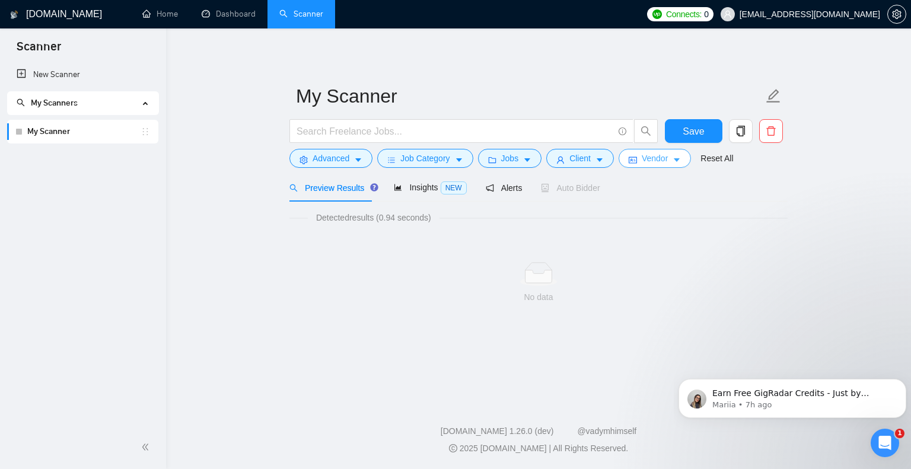
click at [674, 161] on icon "caret-down" at bounding box center [677, 161] width 6 height 4
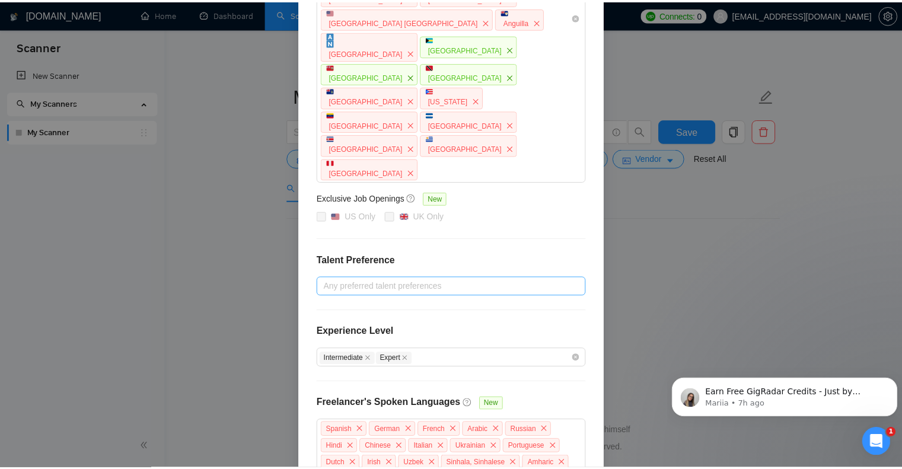
scroll to position [178, 0]
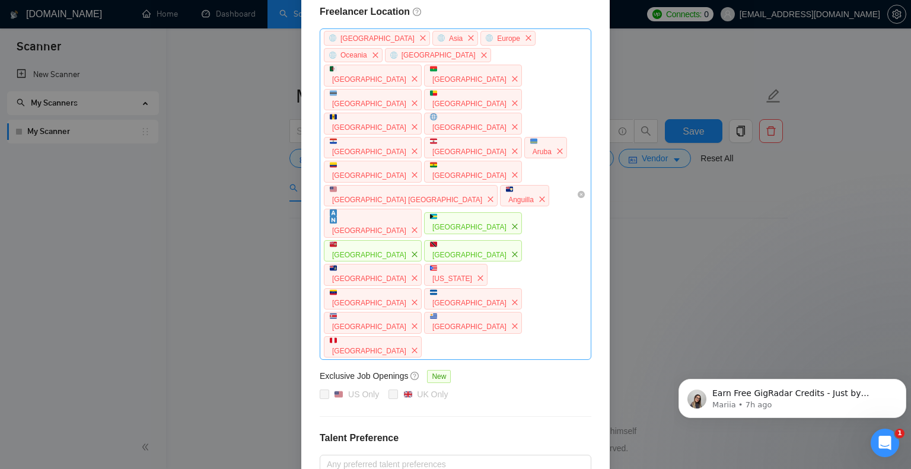
click at [460, 229] on div "[GEOGRAPHIC_DATA] [GEOGRAPHIC_DATA] [GEOGRAPHIC_DATA] [GEOGRAPHIC_DATA] [GEOGRA…" at bounding box center [450, 194] width 254 height 329
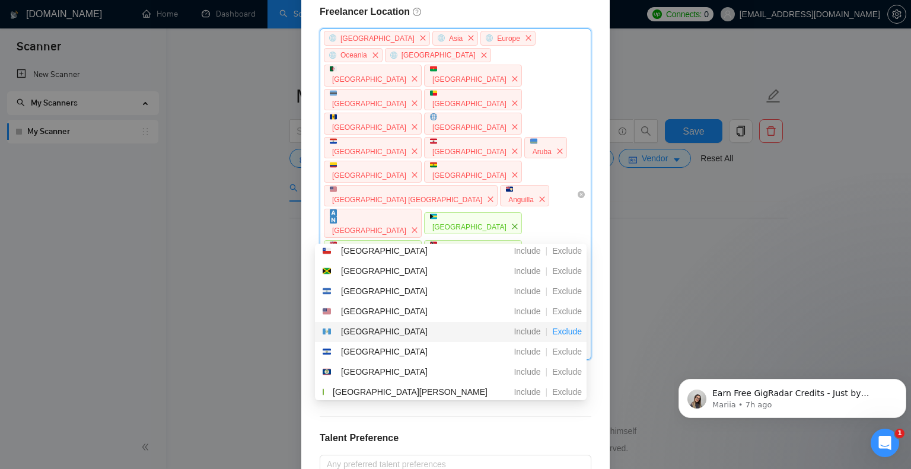
click at [575, 334] on span "Exclude" at bounding box center [566, 331] width 39 height 9
click at [574, 334] on span "Exclude" at bounding box center [566, 331] width 39 height 9
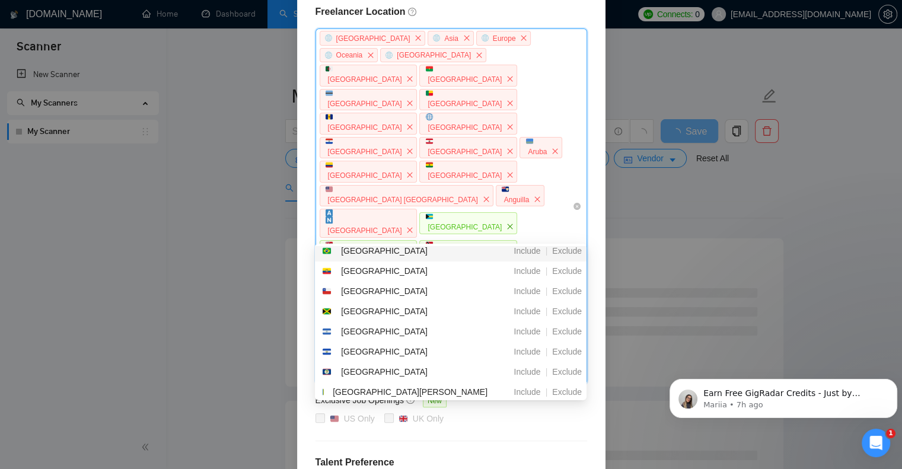
click at [413, 371] on icon "close" at bounding box center [409, 373] width 5 height 5
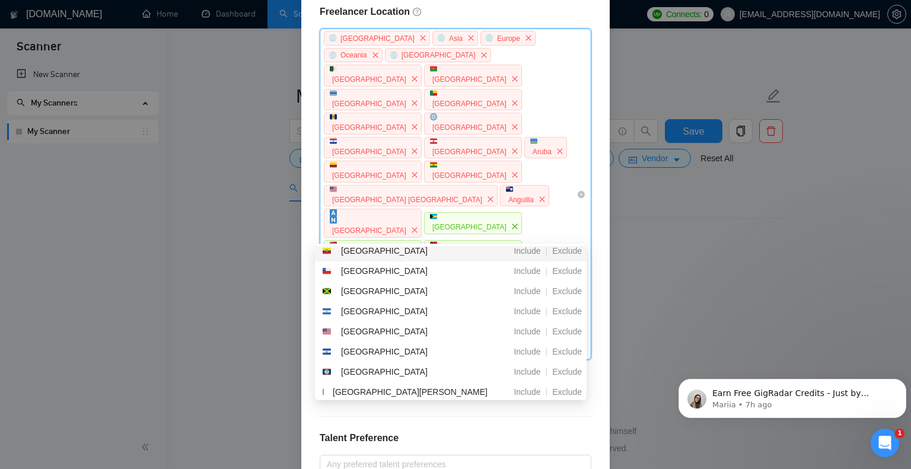
click at [695, 199] on div "Vendor Preferences Freelancer Location [GEOGRAPHIC_DATA] [GEOGRAPHIC_DATA] [GEO…" at bounding box center [455, 234] width 911 height 469
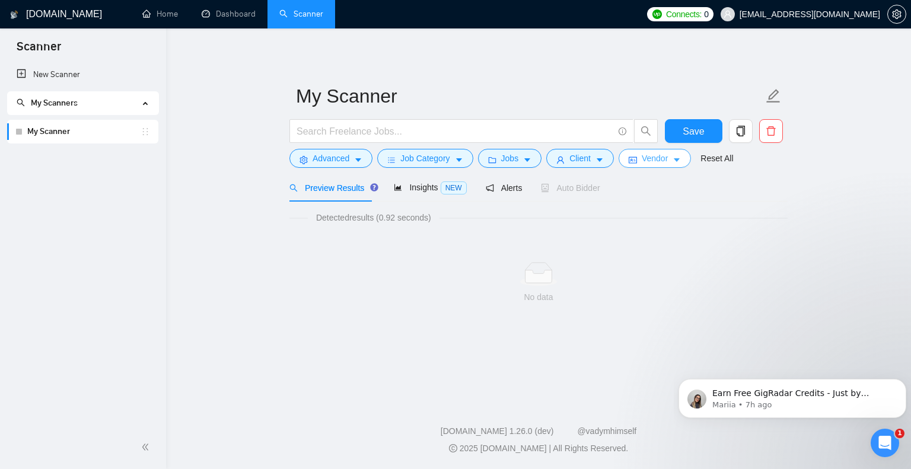
click at [676, 156] on icon "caret-down" at bounding box center [676, 160] width 8 height 8
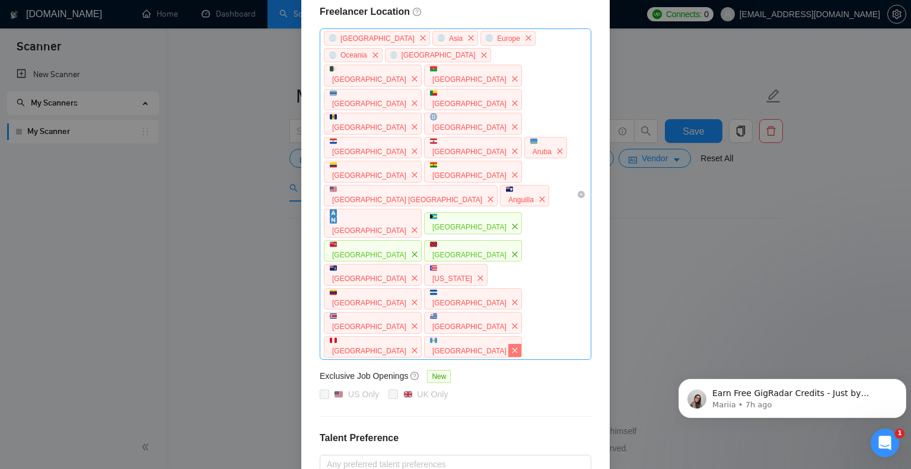
click at [512, 353] on icon "close" at bounding box center [514, 349] width 5 height 5
drag, startPoint x: 349, startPoint y: 407, endPoint x: 349, endPoint y: 386, distance: 20.8
click at [408, 357] on span "close" at bounding box center [414, 350] width 13 height 13
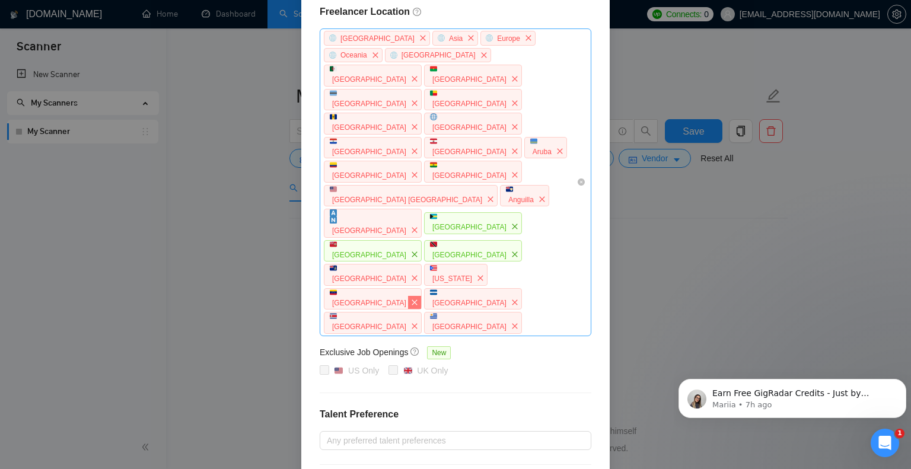
click at [408, 309] on span "close" at bounding box center [414, 302] width 13 height 13
click at [508, 309] on span "close" at bounding box center [514, 302] width 13 height 13
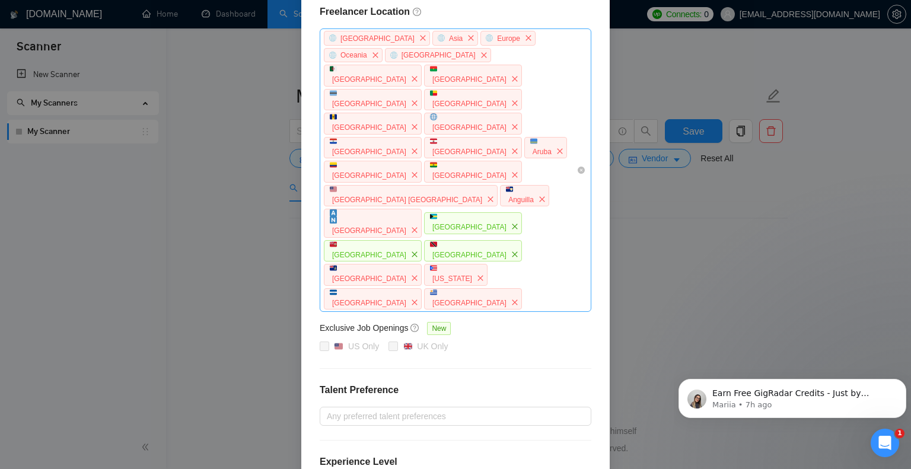
drag, startPoint x: 415, startPoint y: 384, endPoint x: 417, endPoint y: 377, distance: 6.9
click at [424, 310] on span "[GEOGRAPHIC_DATA]" at bounding box center [473, 299] width 98 height 22
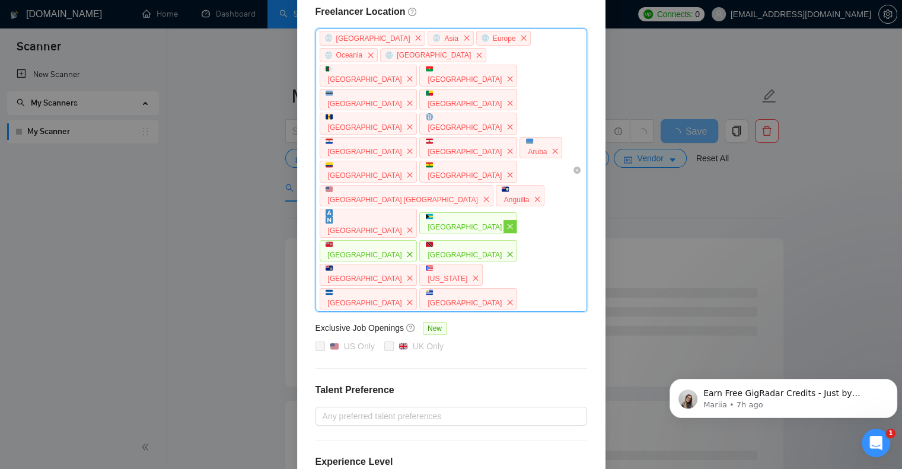
click at [506, 230] on icon "close" at bounding box center [509, 226] width 7 height 7
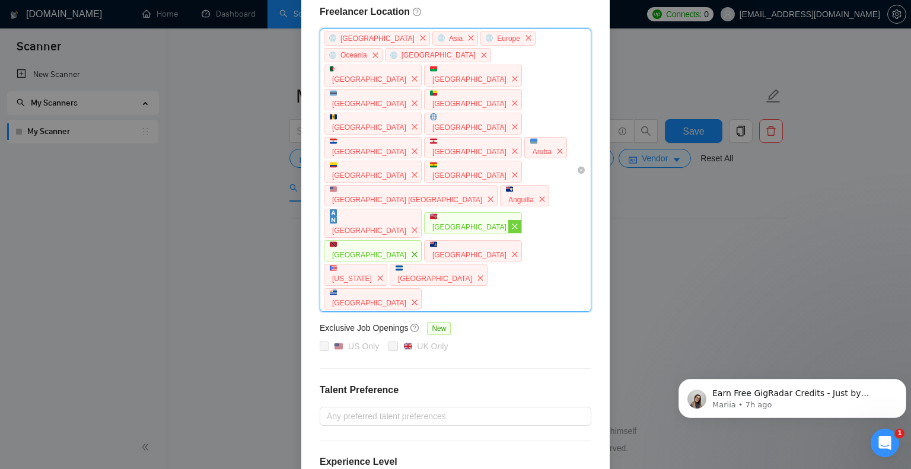
click at [508, 233] on span "close" at bounding box center [514, 226] width 13 height 13
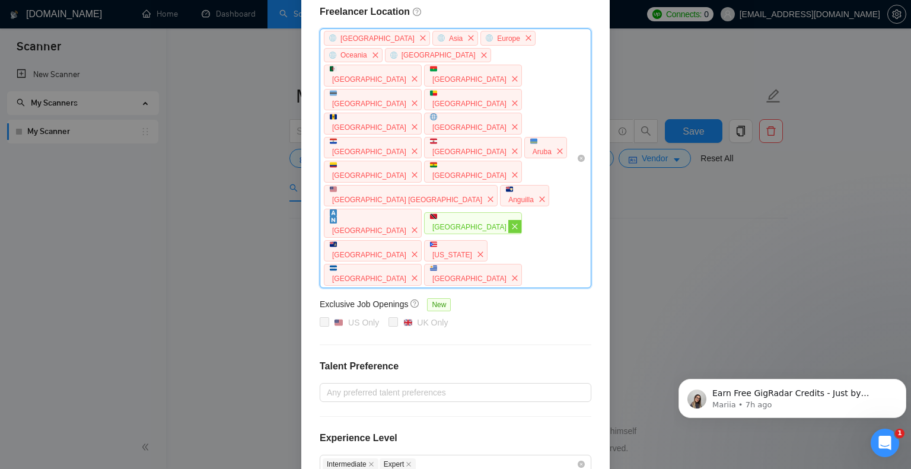
click at [511, 230] on icon "close" at bounding box center [514, 226] width 7 height 7
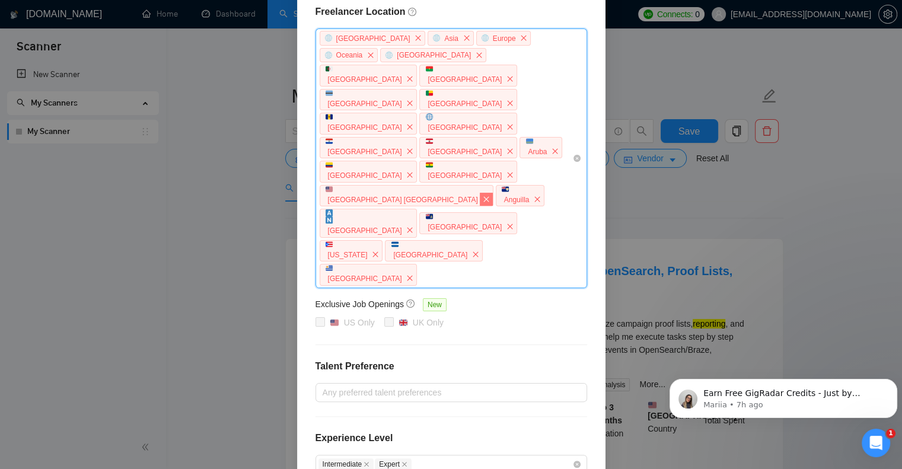
click at [483, 202] on icon "close" at bounding box center [485, 198] width 5 height 5
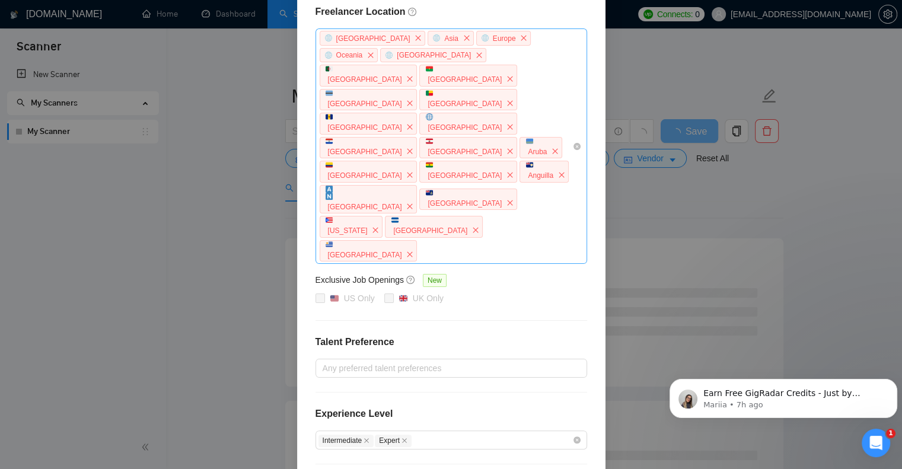
click at [824, 173] on div "Vendor Preferences Freelancer Location [GEOGRAPHIC_DATA] [GEOGRAPHIC_DATA] [GEO…" at bounding box center [451, 234] width 902 height 469
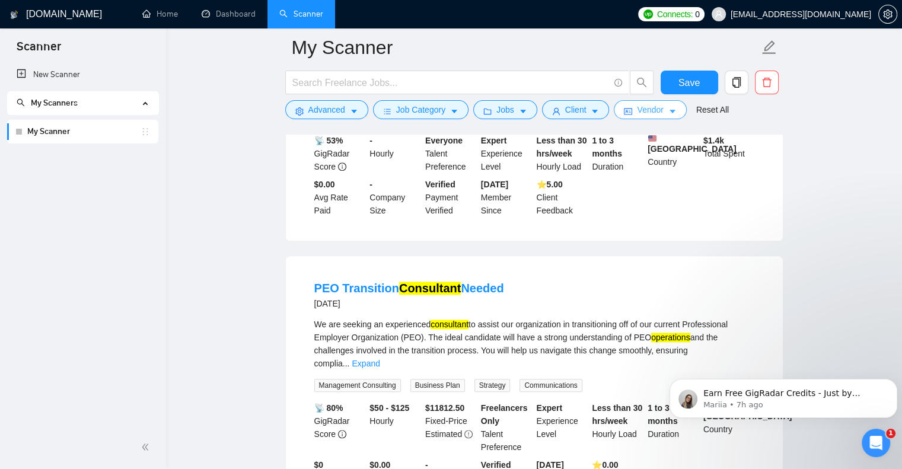
scroll to position [1423, 0]
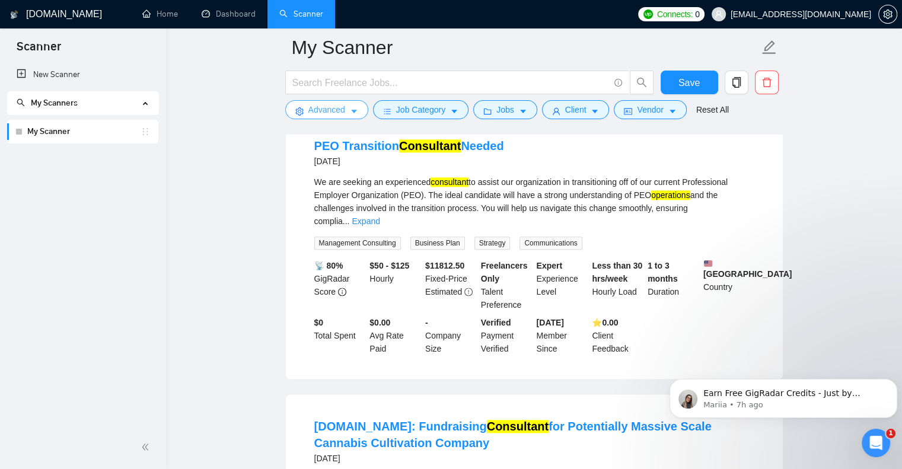
click at [350, 110] on icon "caret-down" at bounding box center [354, 111] width 8 height 8
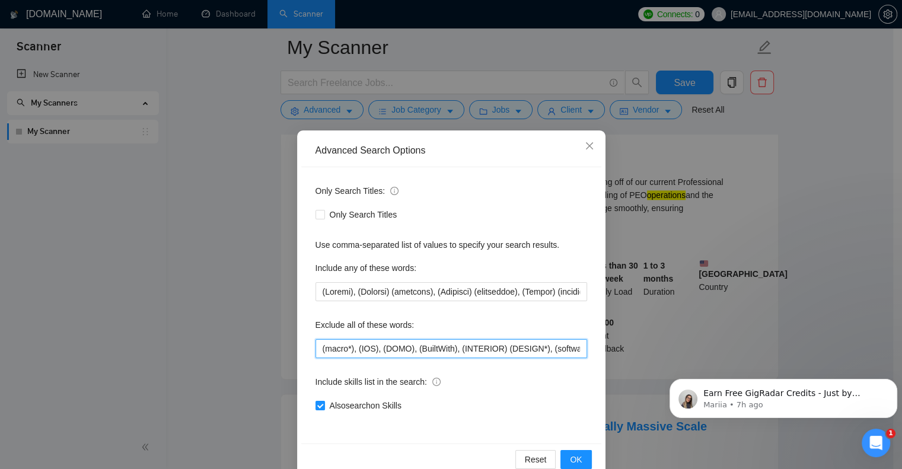
click at [316, 346] on input "(macro*), (IOS), (DOMO), (BuiltWith), (INTERIOR) (DESIGN*), (software) (DEVELOP…" at bounding box center [451, 348] width 272 height 19
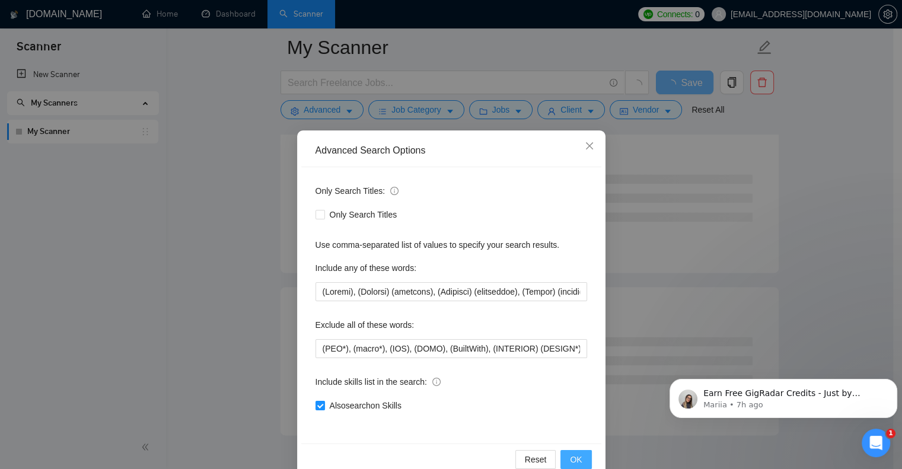
click at [572, 455] on span "OK" at bounding box center [576, 459] width 12 height 13
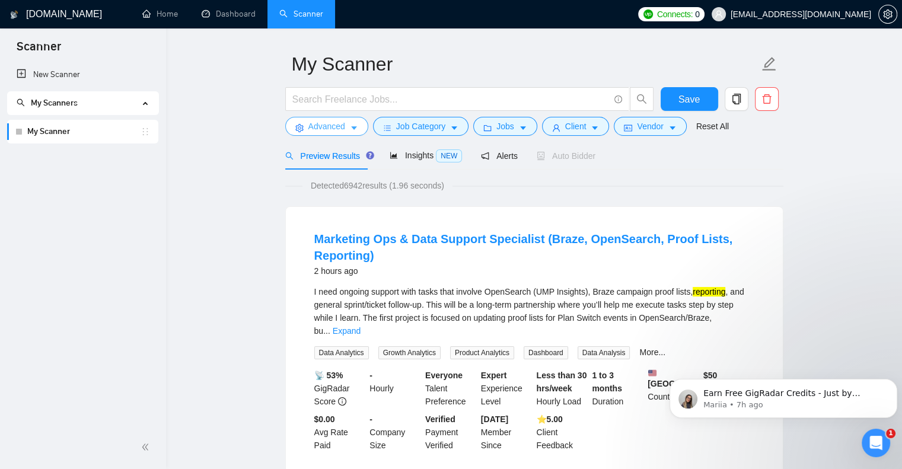
scroll to position [0, 0]
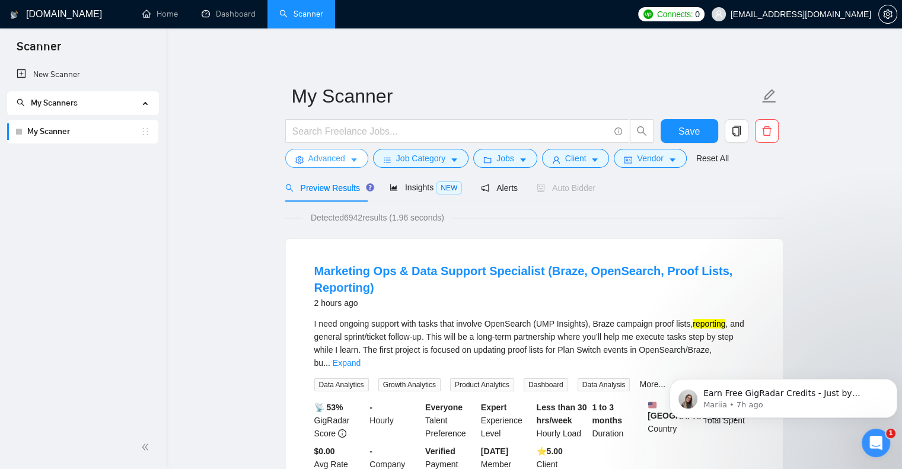
click at [358, 158] on button "Advanced" at bounding box center [326, 158] width 83 height 19
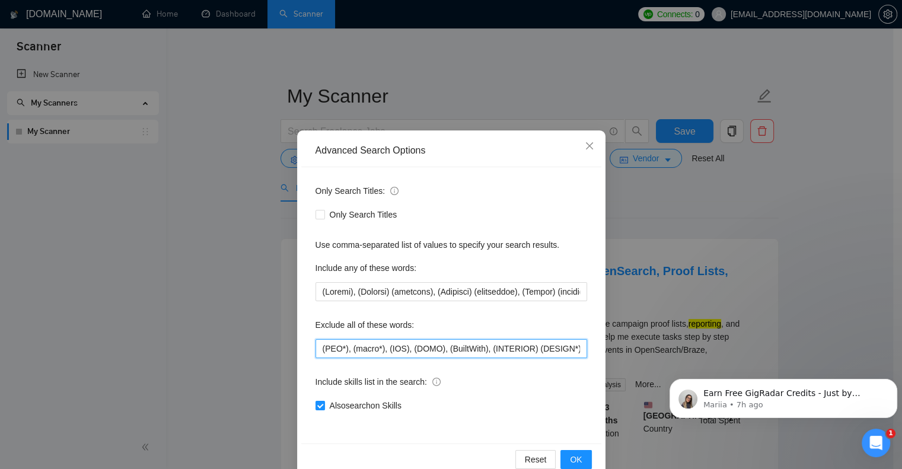
click at [315, 349] on input "(PEO*), (macro*), (IOS), (DOMO), (BuiltWith), (INTERIOR) (DESIGN*), (software) …" at bounding box center [451, 348] width 272 height 19
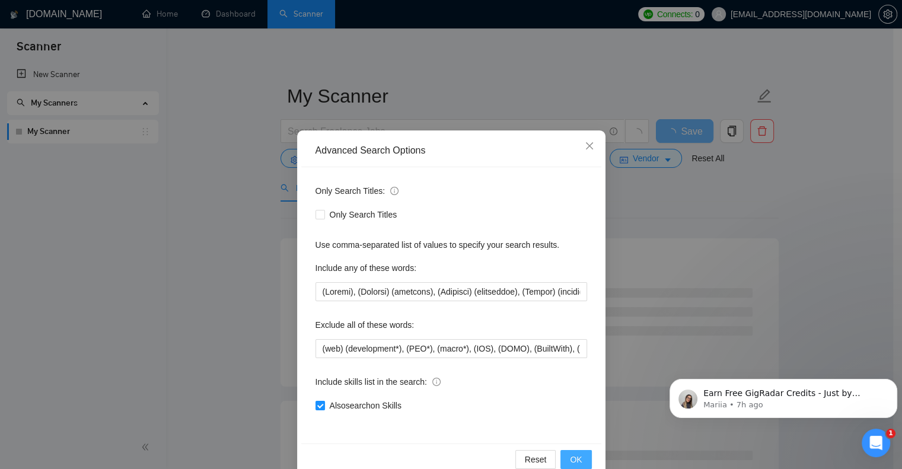
click at [572, 455] on span "OK" at bounding box center [576, 459] width 12 height 13
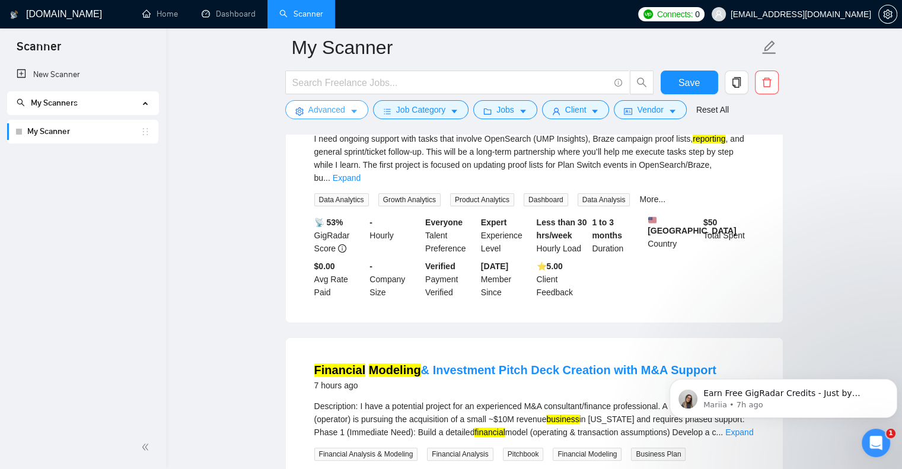
scroll to position [178, 0]
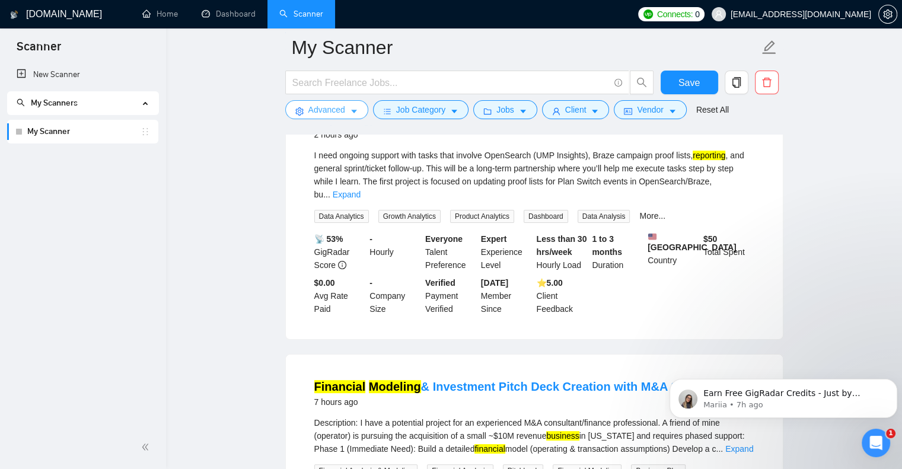
click at [350, 113] on icon "caret-down" at bounding box center [354, 111] width 8 height 8
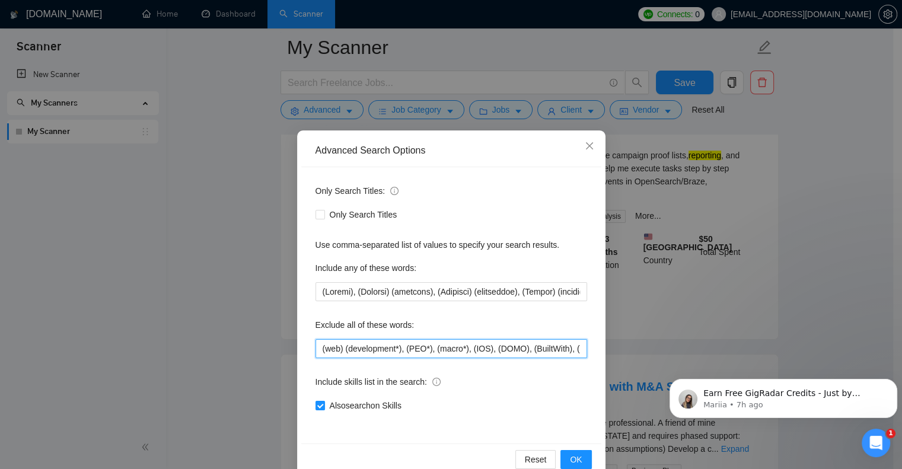
drag, startPoint x: 317, startPoint y: 349, endPoint x: 356, endPoint y: 343, distance: 39.6
click at [317, 349] on input "(web) (development*), (PEO*), (macro*), (IOS), (DOMO), (BuiltWith), (INTERIOR) …" at bounding box center [451, 348] width 272 height 19
click at [585, 145] on icon "close" at bounding box center [588, 145] width 7 height 7
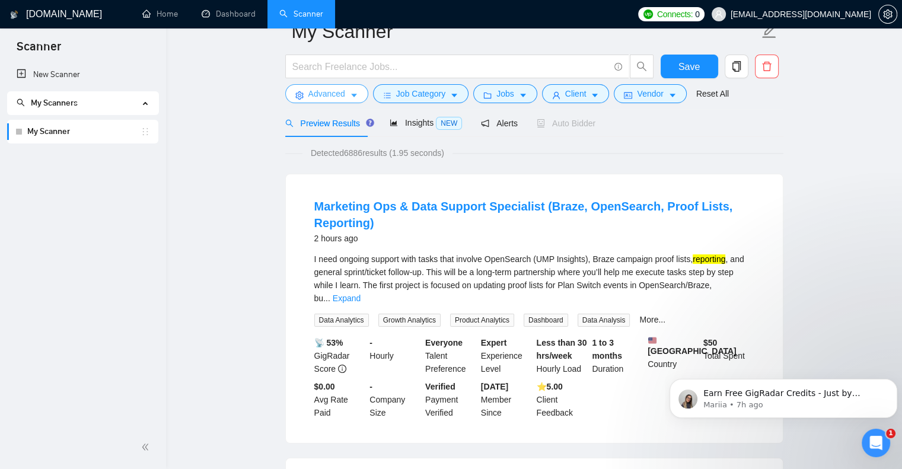
scroll to position [0, 0]
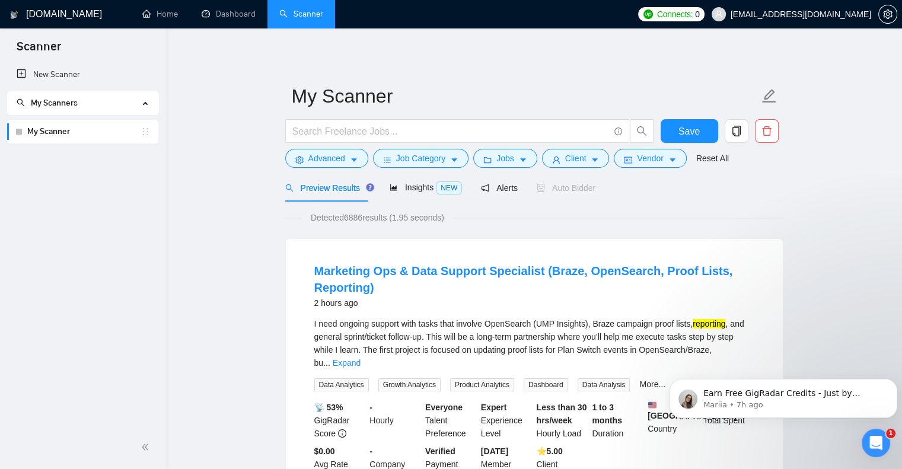
click at [348, 161] on button "Advanced" at bounding box center [326, 158] width 83 height 19
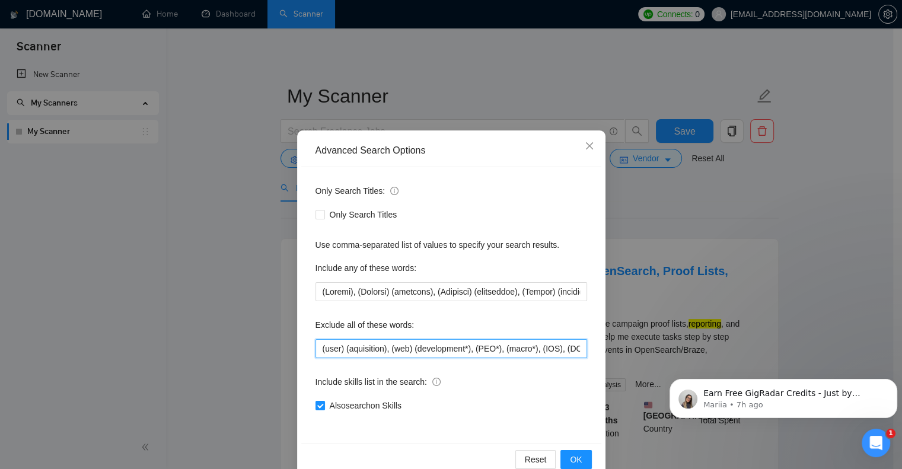
click at [316, 349] on input "(user) (aquisition), (web) (development*), (PEO*), (macro*), (IOS), (DOMO), (Bu…" at bounding box center [451, 348] width 272 height 19
click at [681, 204] on div "Advanced Search Options Only Search Titles: Only Search Titles Use comma-separa…" at bounding box center [451, 234] width 902 height 469
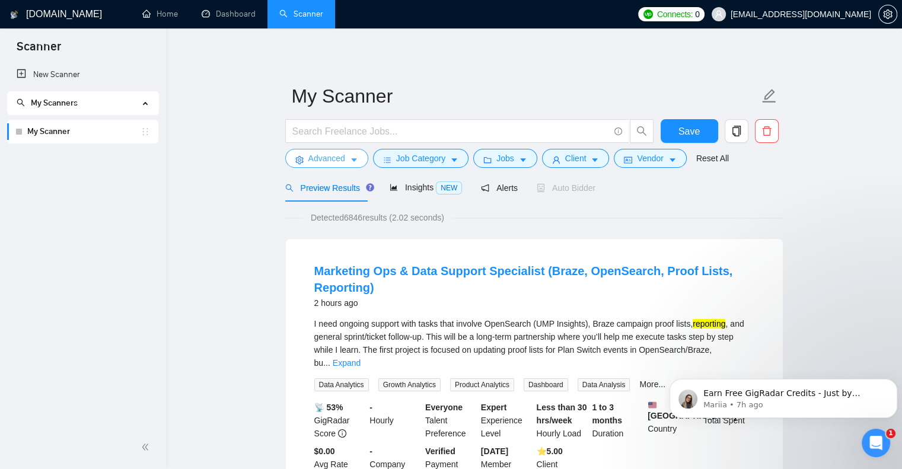
click at [334, 161] on span "Advanced" at bounding box center [326, 158] width 37 height 13
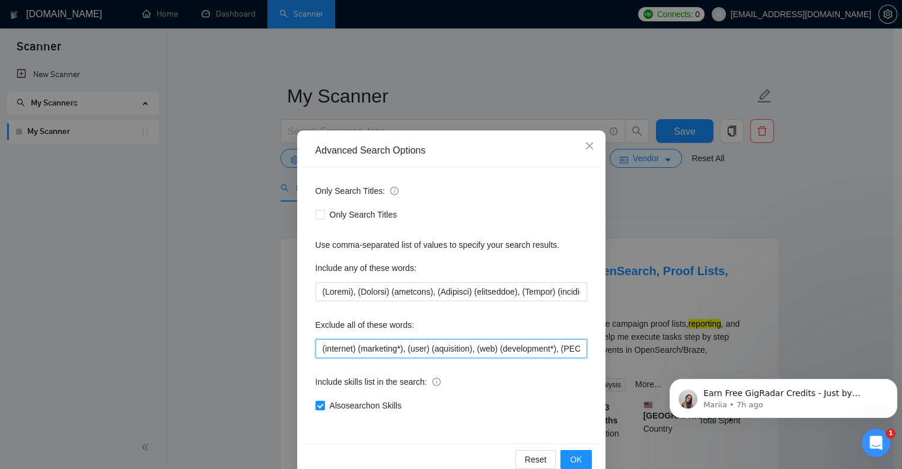
click at [315, 347] on input "(internet) (marketing*), (user) (aquisition), (web) (development*), (PEO*), (ma…" at bounding box center [451, 348] width 272 height 19
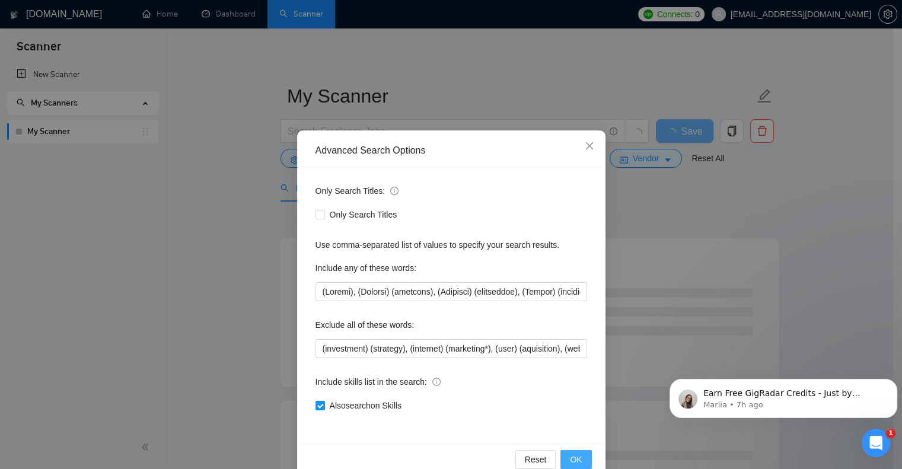
click at [574, 455] on span "OK" at bounding box center [576, 459] width 12 height 13
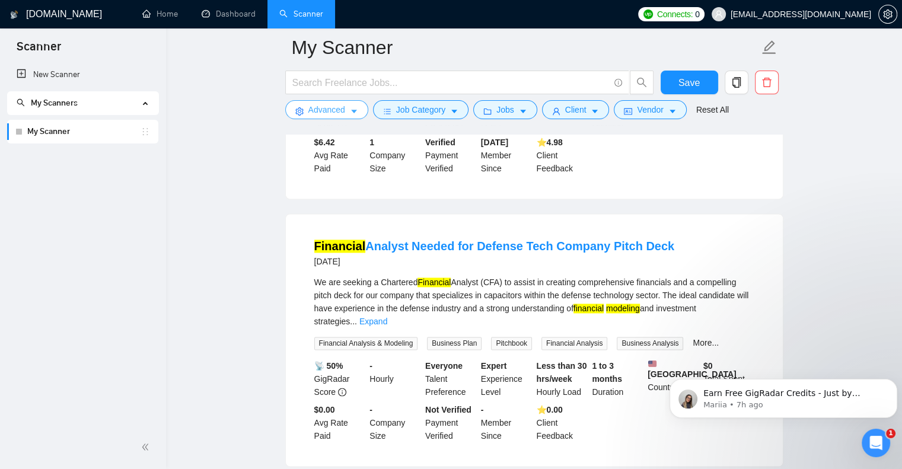
scroll to position [1601, 0]
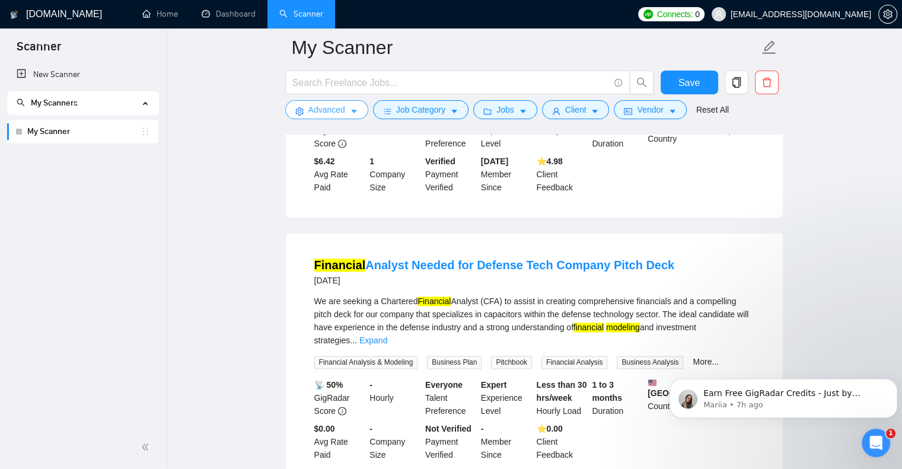
click at [351, 110] on icon "caret-down" at bounding box center [354, 111] width 8 height 8
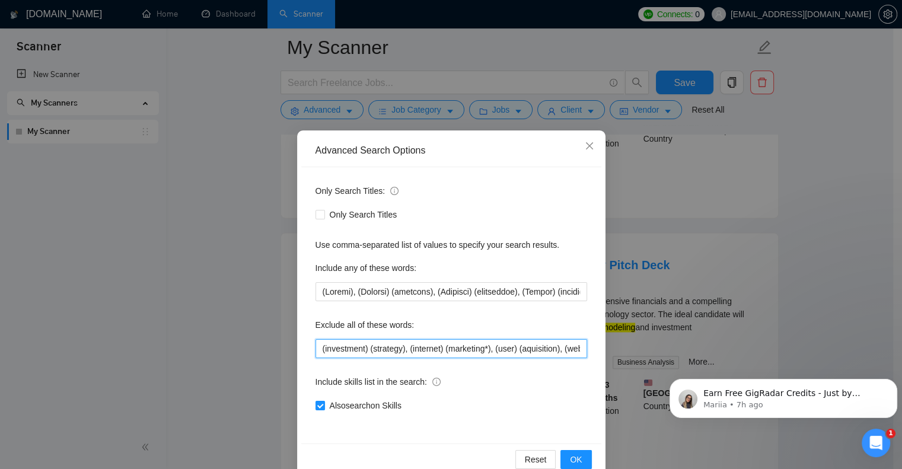
click at [315, 349] on input "(investment) (strategy), (internet) (marketing*), (user) (aquisition), (web) (d…" at bounding box center [451, 348] width 272 height 19
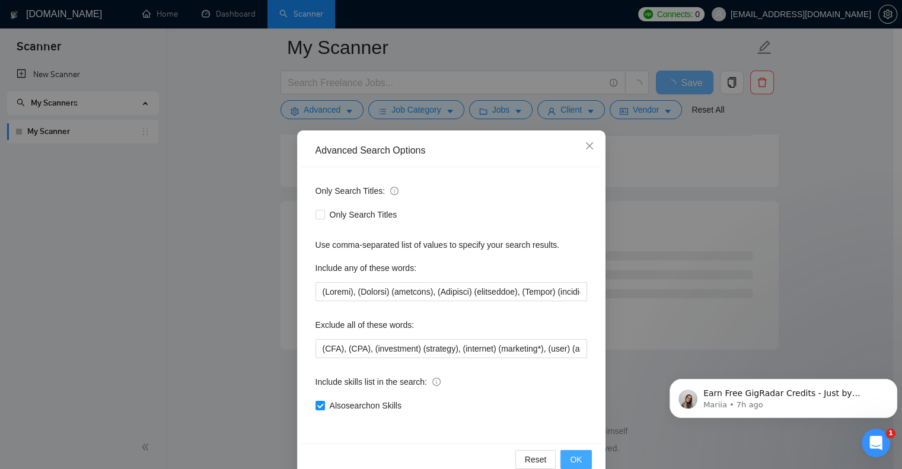
click at [572, 455] on span "OK" at bounding box center [576, 459] width 12 height 13
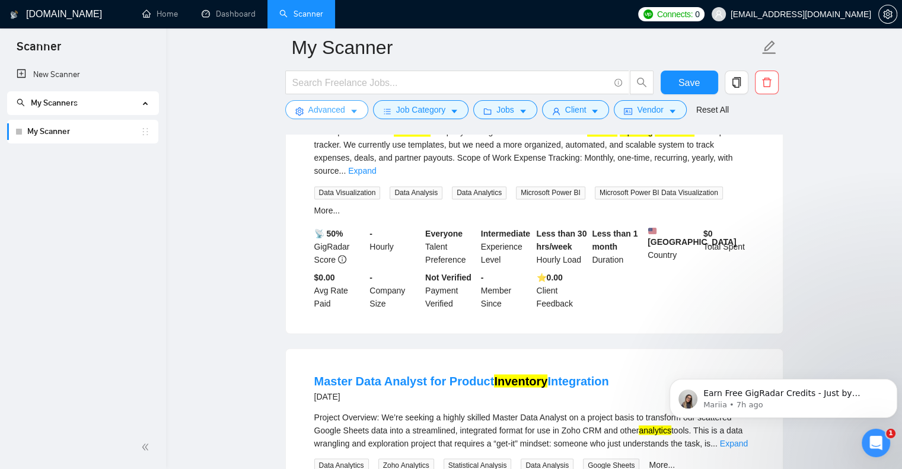
scroll to position [2253, 0]
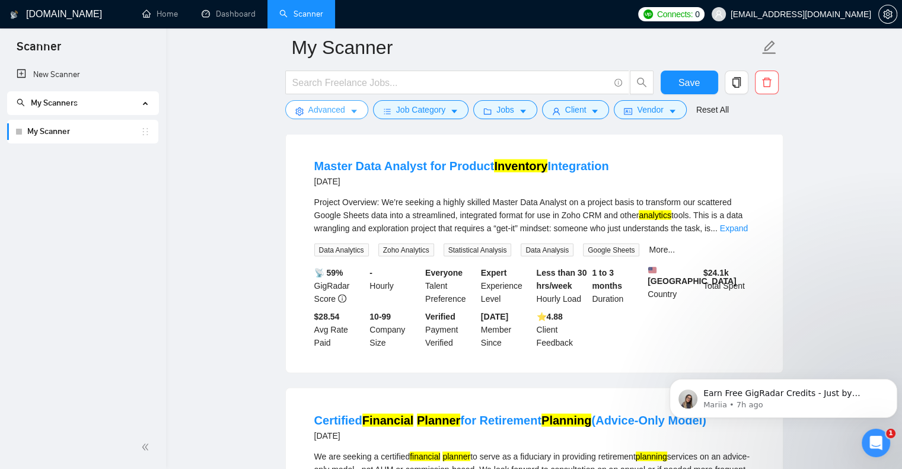
click at [350, 109] on icon "caret-down" at bounding box center [354, 111] width 8 height 8
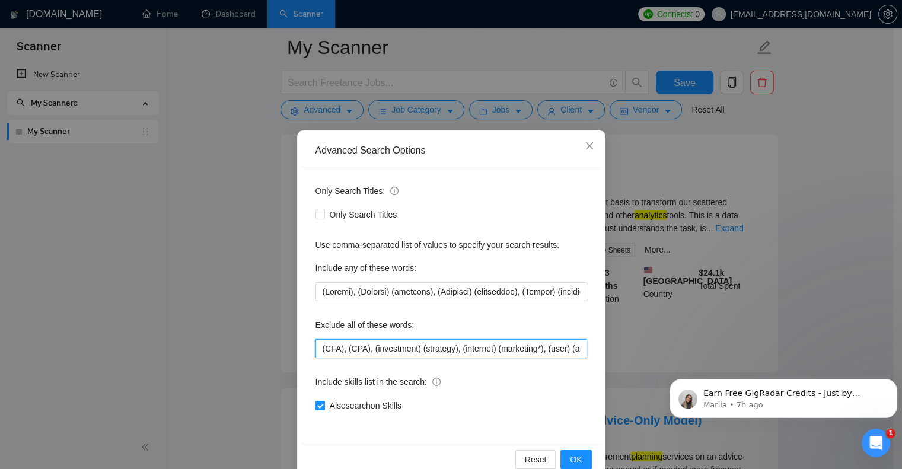
click at [315, 348] on input "(CFA), (CPA), (investment) (strategy), (internet) (marketing*), (user) (aquisit…" at bounding box center [451, 348] width 272 height 19
type input "(zoho), (CFA), (CPA), (investment) (strategy), (internet) (marketing*), (user) …"
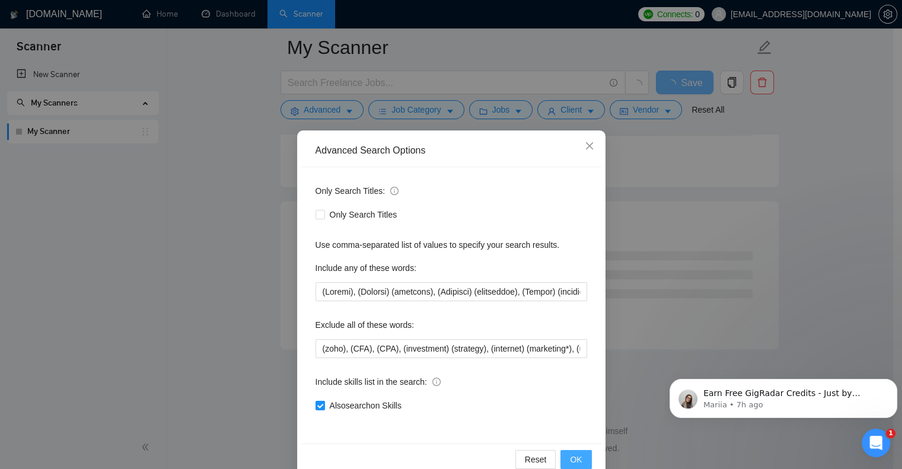
scroll to position [1509, 0]
click at [570, 457] on span "OK" at bounding box center [576, 459] width 12 height 13
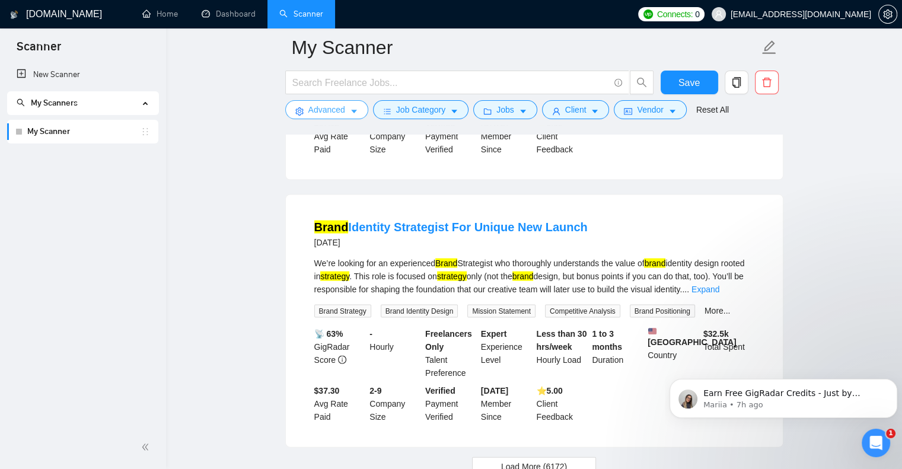
scroll to position [2531, 0]
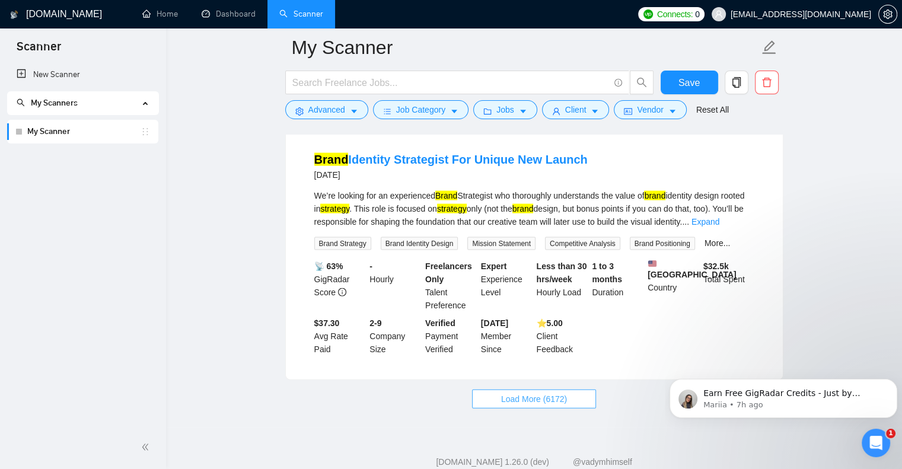
click at [532, 393] on span "Load More (6172)" at bounding box center [534, 399] width 66 height 13
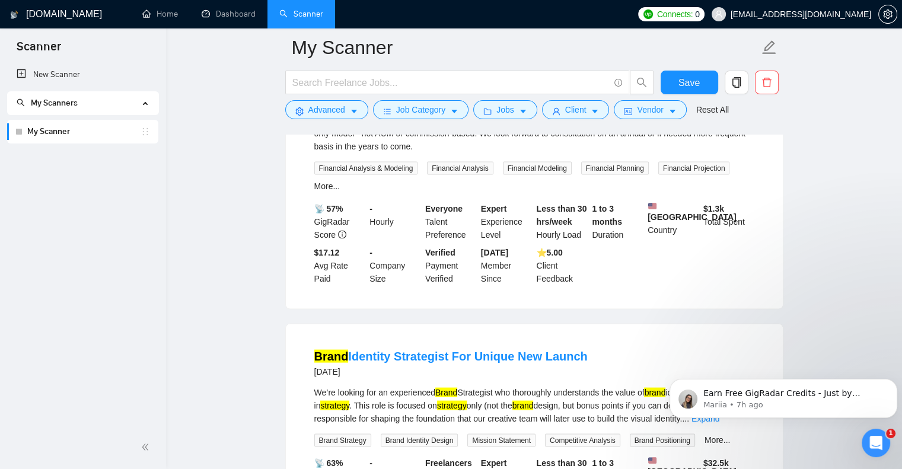
scroll to position [2057, 0]
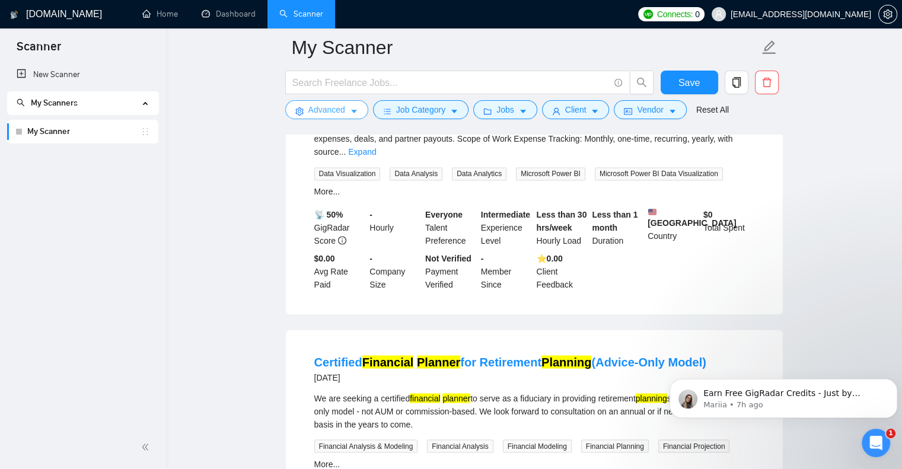
click at [358, 109] on button "Advanced" at bounding box center [326, 109] width 83 height 19
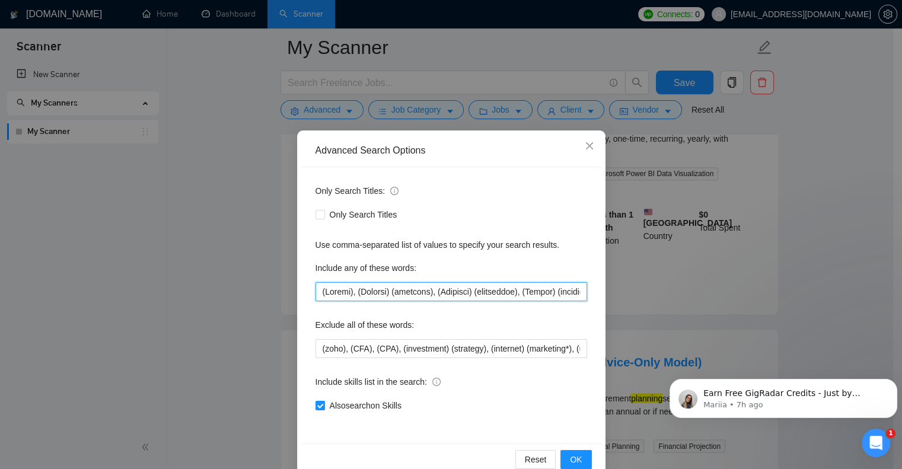
click at [315, 288] on input "text" at bounding box center [451, 291] width 272 height 19
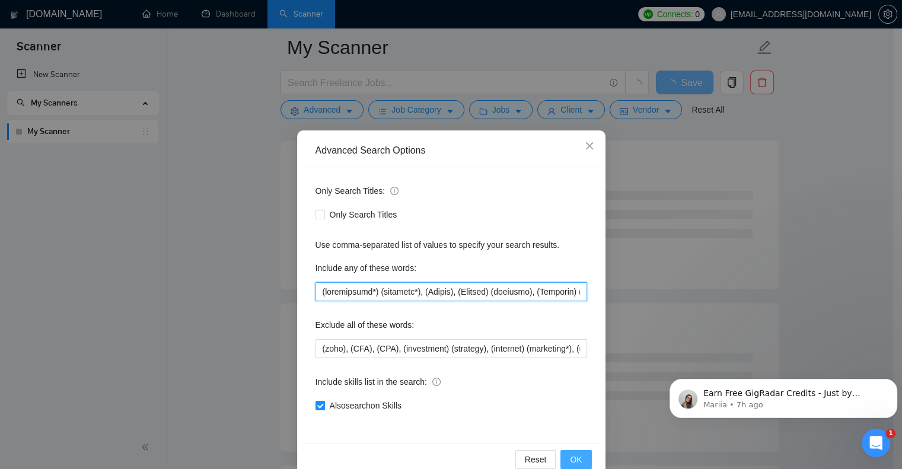
type input "(competitive*) (analysis*), (Outlet), (Channel) (strategy), (Category) (managem…"
click at [574, 459] on span "OK" at bounding box center [576, 459] width 12 height 13
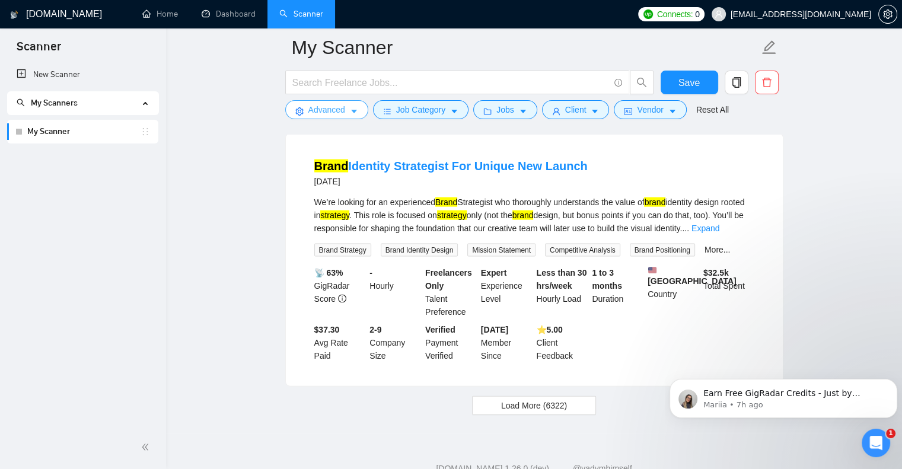
scroll to position [2531, 0]
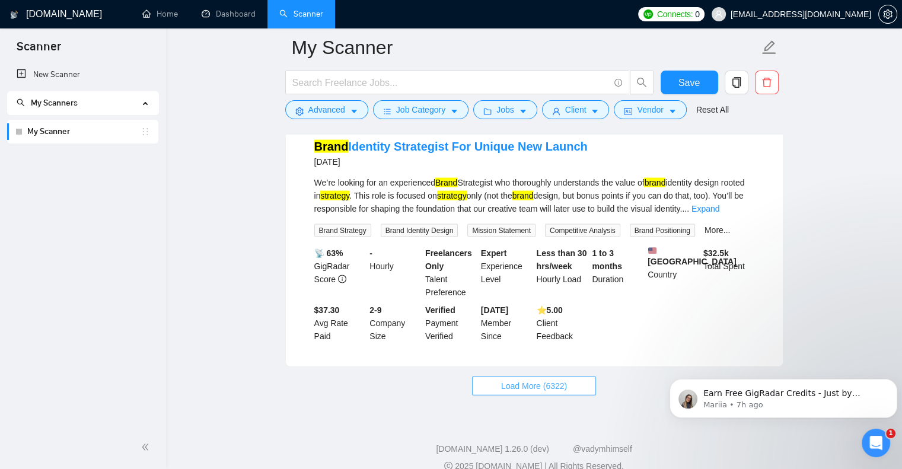
click at [559, 379] on span "Load More (6322)" at bounding box center [534, 385] width 66 height 13
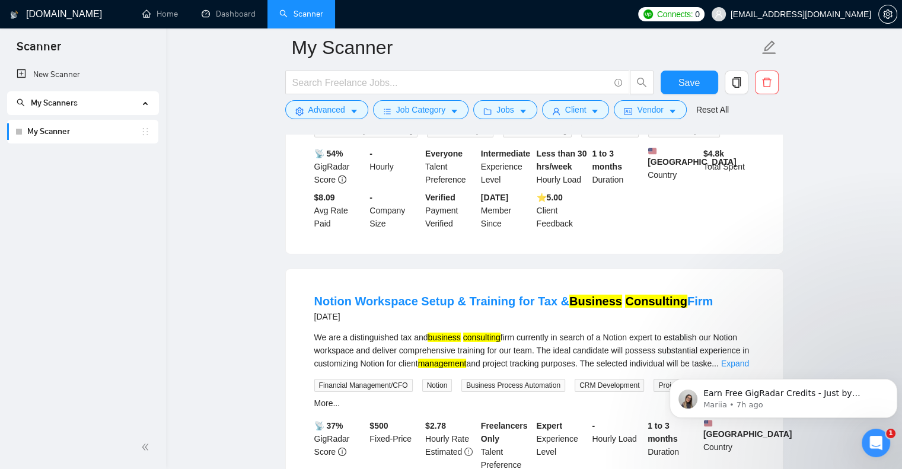
scroll to position [3895, 0]
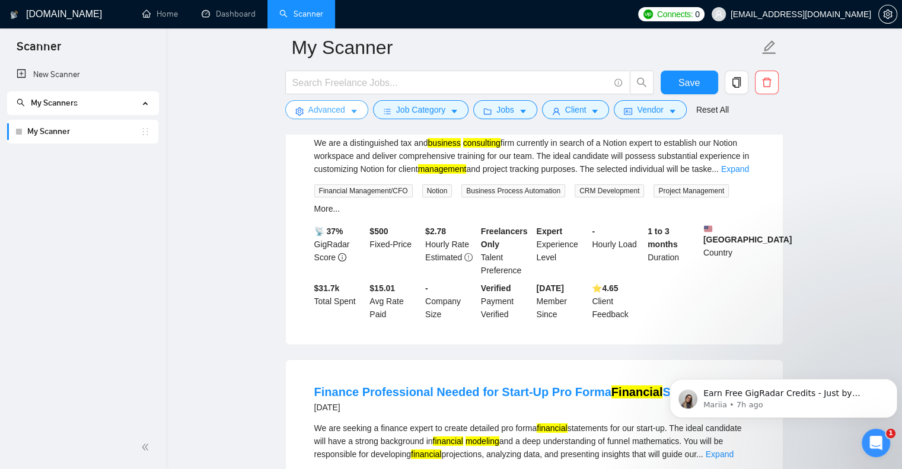
click at [355, 110] on icon "caret-down" at bounding box center [354, 111] width 8 height 8
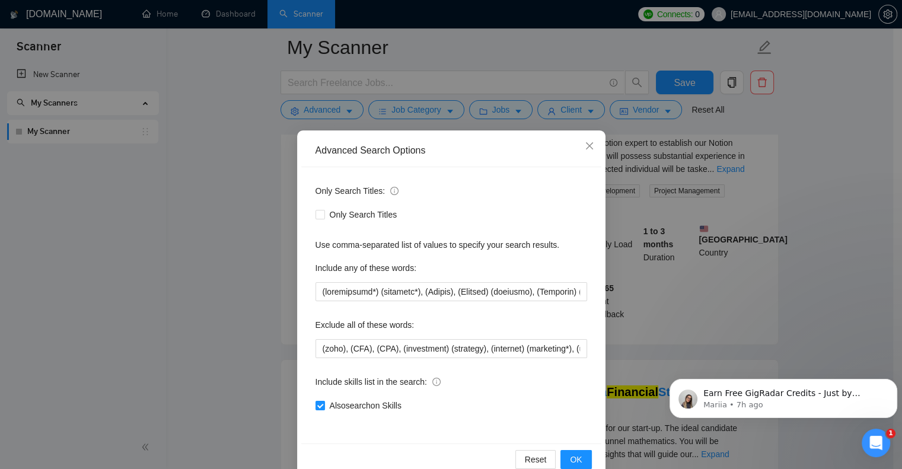
click at [310, 348] on div "Only Search Titles: Only Search Titles Use comma-separated list of values to sp…" at bounding box center [451, 305] width 300 height 276
click at [315, 349] on input "(zoho), (CFA), (CPA), (investment) (strategy), (internet) (marketing*), (user) …" at bounding box center [451, 348] width 272 height 19
click at [570, 455] on span "OK" at bounding box center [576, 459] width 12 height 13
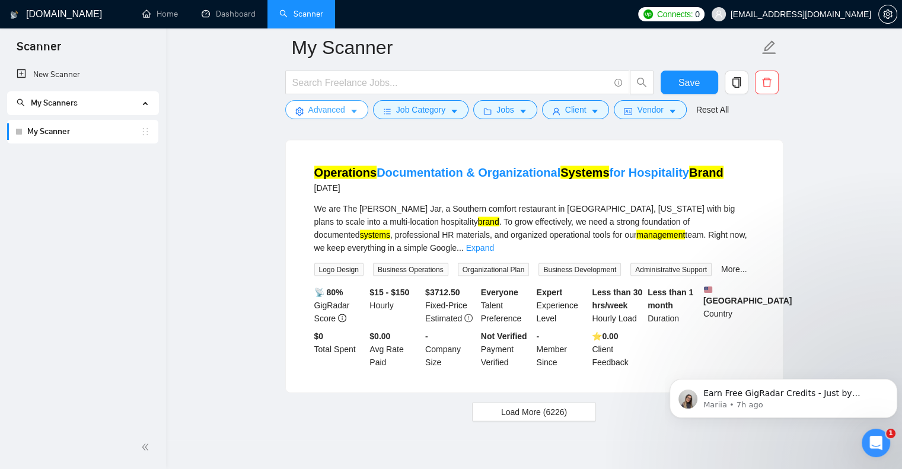
scroll to position [2490, 0]
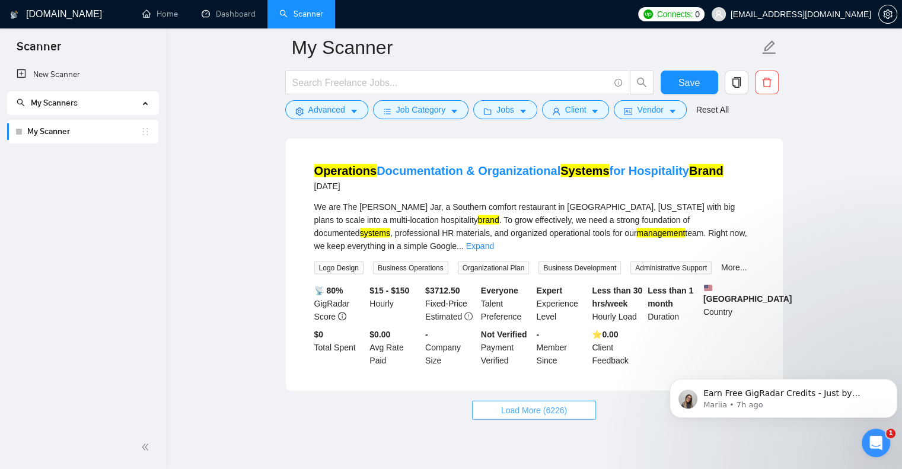
click at [542, 404] on span "Load More (6226)" at bounding box center [534, 410] width 66 height 13
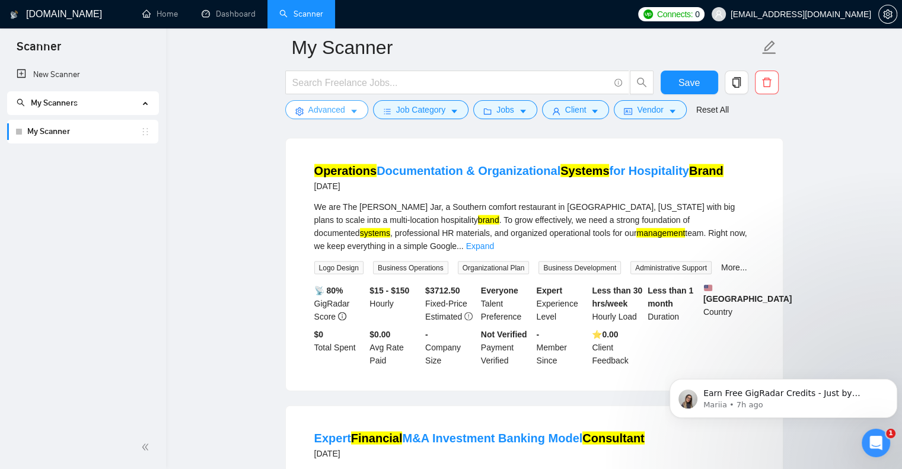
click at [346, 110] on button "Advanced" at bounding box center [326, 109] width 83 height 19
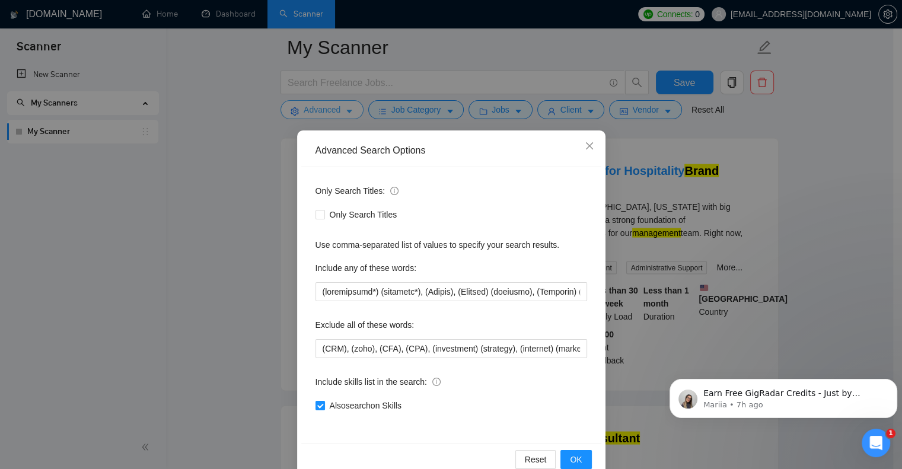
click at [346, 110] on div "Advanced Search Options Only Search Titles: Only Search Titles Use comma-separa…" at bounding box center [451, 234] width 902 height 469
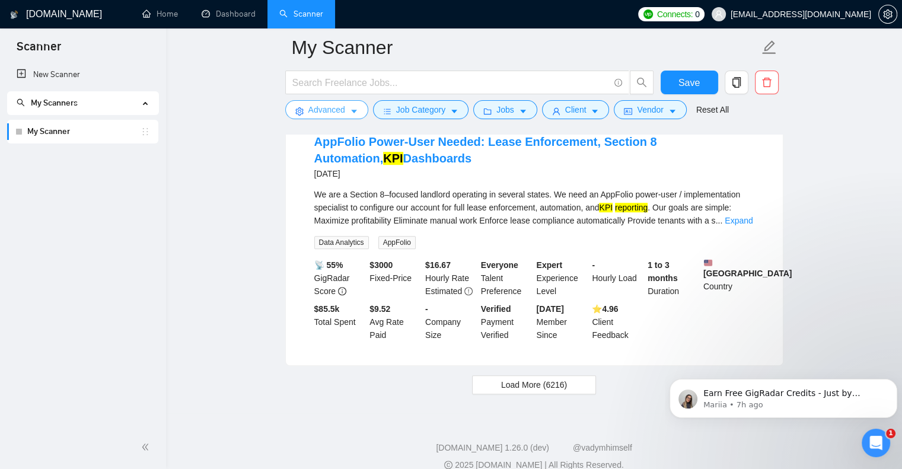
scroll to position [5175, 0]
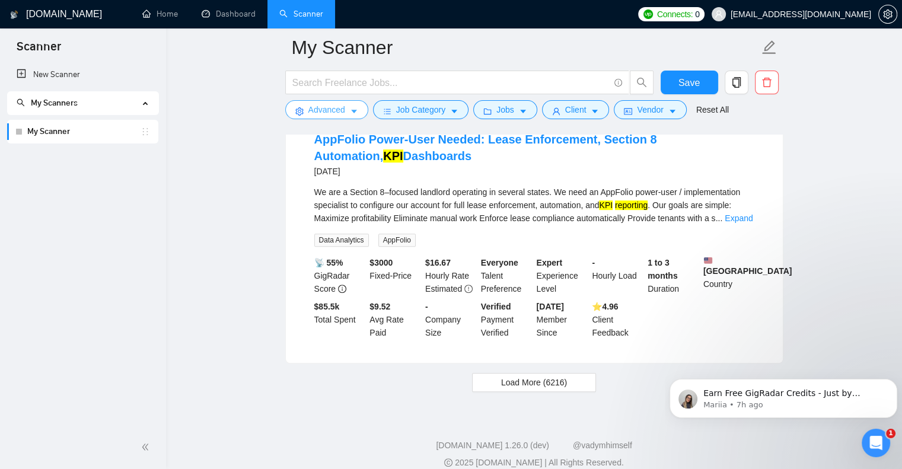
click at [357, 112] on button "Advanced" at bounding box center [326, 109] width 83 height 19
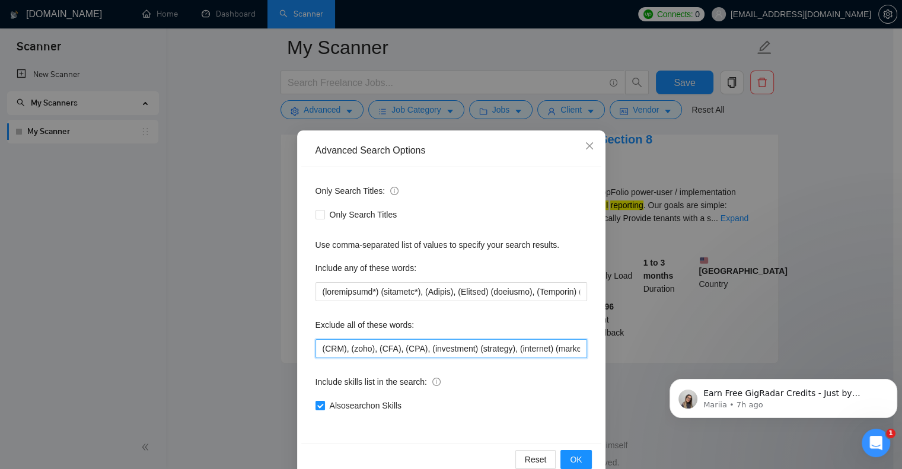
click at [317, 346] on input "(CRM), (zoho), (CFA), (CPA), (investment) (strategy), (internet) (marketing*), …" at bounding box center [451, 348] width 272 height 19
type input "(appfolio), (CRM), (zoho), (CFA), (CPA), (investment) (strategy), (internet) (m…"
click at [565, 452] on button "OK" at bounding box center [575, 459] width 31 height 19
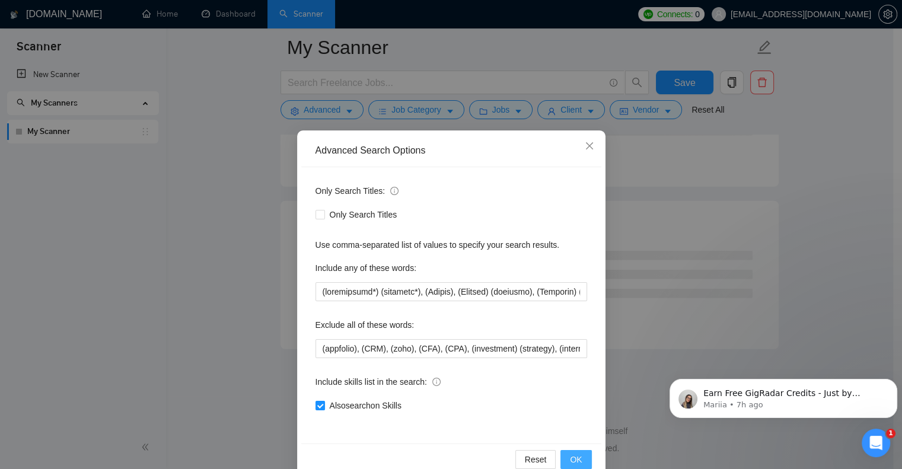
scroll to position [3134, 0]
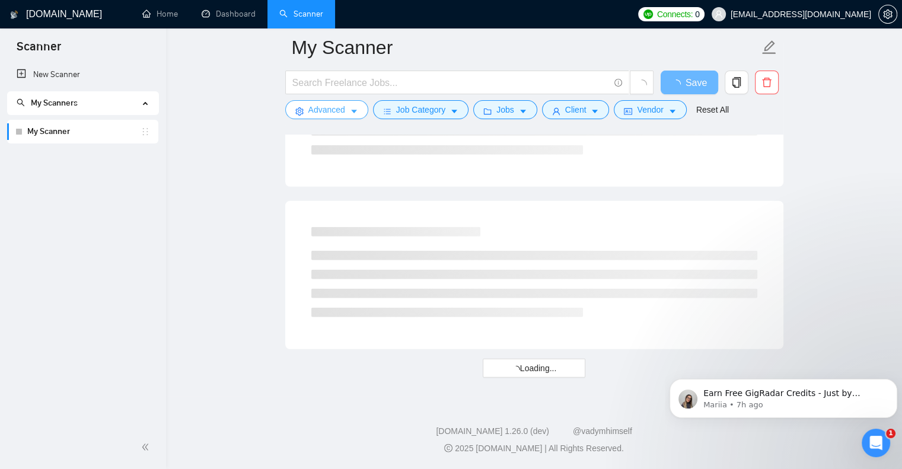
click at [352, 107] on span "caret-down" at bounding box center [354, 111] width 8 height 9
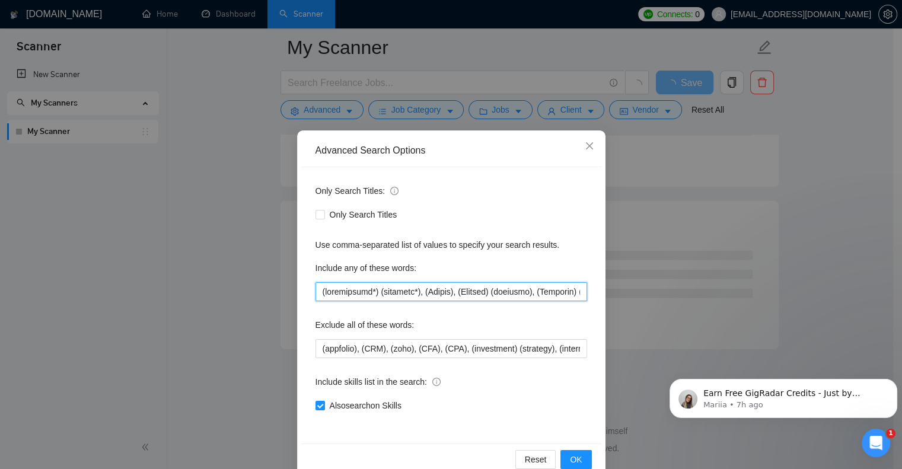
drag, startPoint x: 318, startPoint y: 293, endPoint x: 377, endPoint y: 287, distance: 59.6
click at [318, 293] on input "text" at bounding box center [451, 291] width 272 height 19
click at [573, 460] on span "OK" at bounding box center [576, 459] width 12 height 13
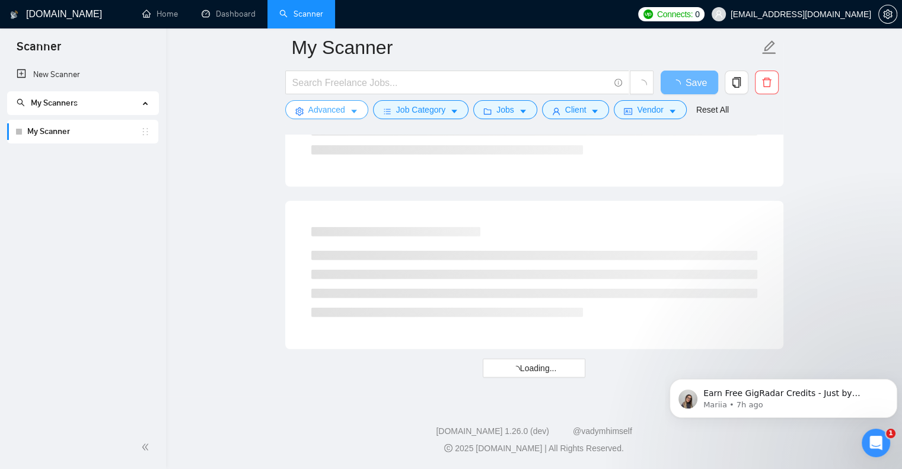
click at [351, 107] on span "caret-down" at bounding box center [354, 111] width 8 height 9
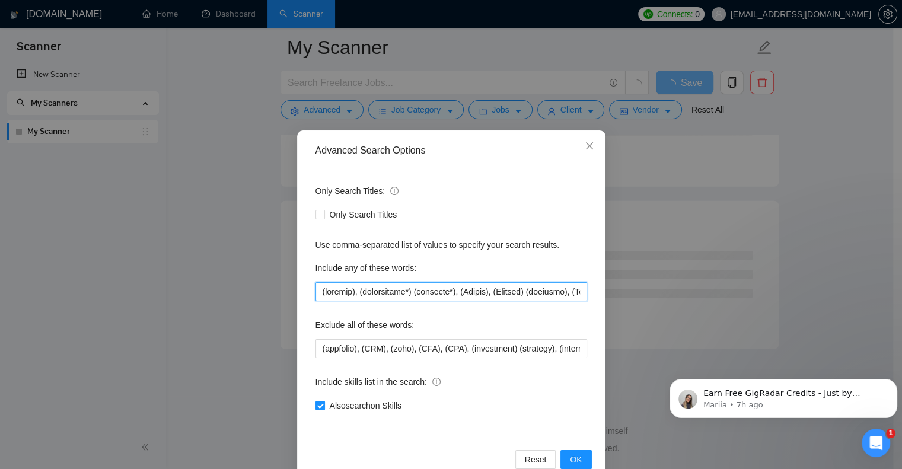
click at [316, 293] on input "text" at bounding box center [451, 291] width 272 height 19
type input "(tik) (tok), (shopify), (competitive*) (analysis*), (Outlet), (Channel) (strate…"
click at [572, 455] on span "OK" at bounding box center [576, 459] width 12 height 13
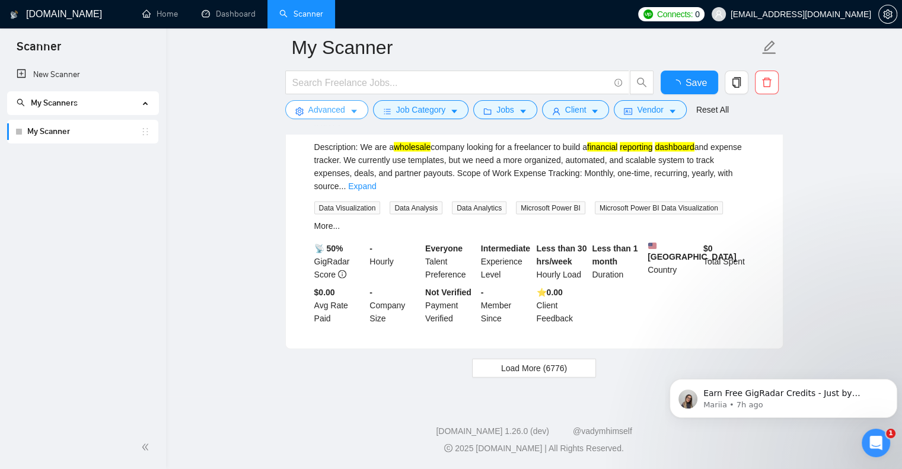
scroll to position [2483, 0]
click at [525, 367] on span "Load More (6776)" at bounding box center [534, 368] width 66 height 13
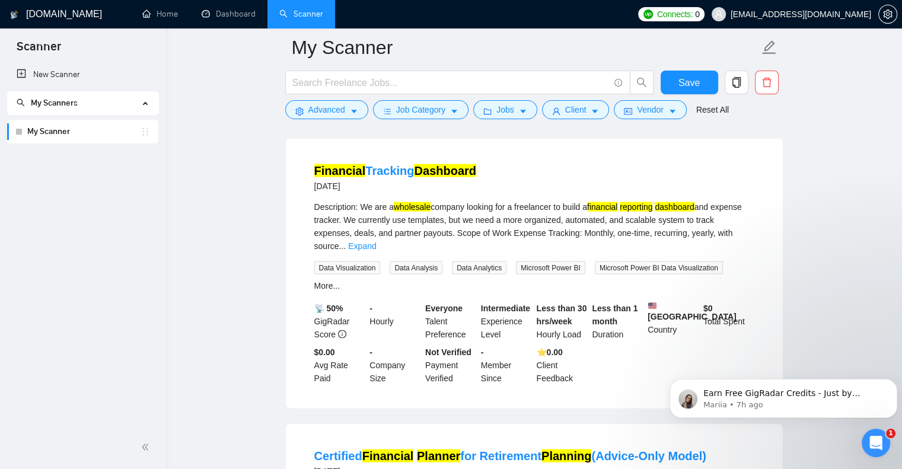
scroll to position [2008, 0]
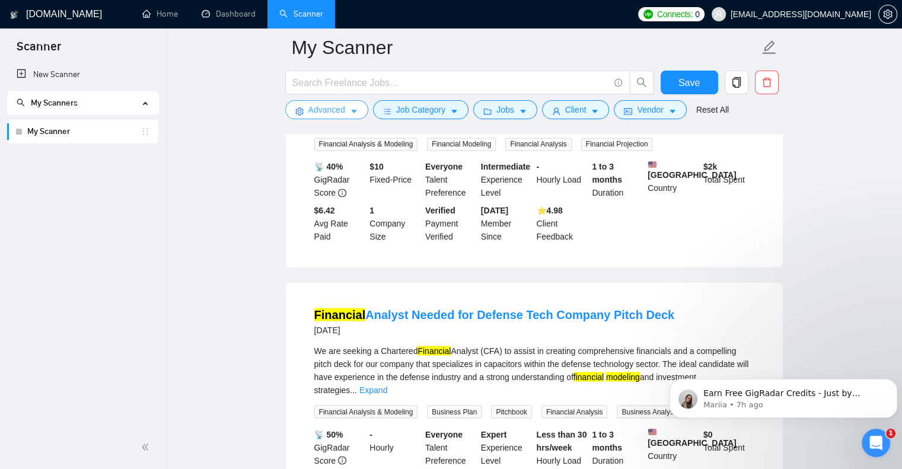
click at [342, 111] on span "Advanced" at bounding box center [326, 109] width 37 height 13
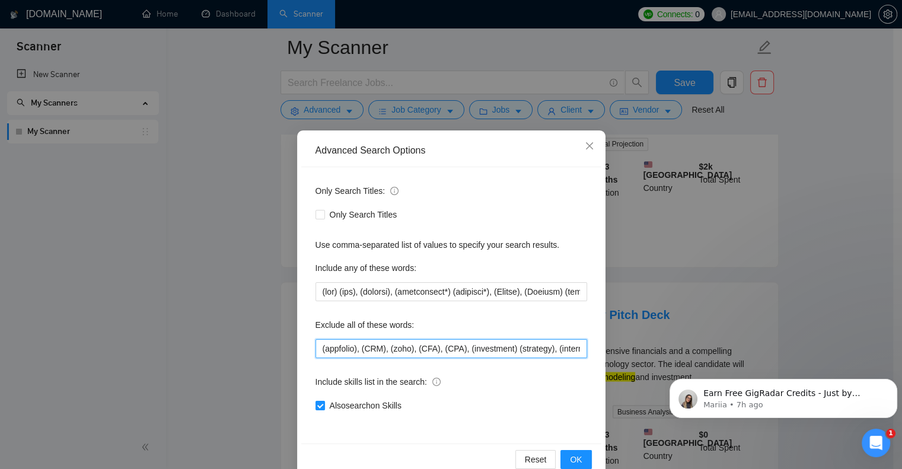
click at [320, 349] on input "(appfolio), (CRM), (zoho), (CFA), (CPA), (investment) (strategy), (internet) (m…" at bounding box center [451, 348] width 272 height 19
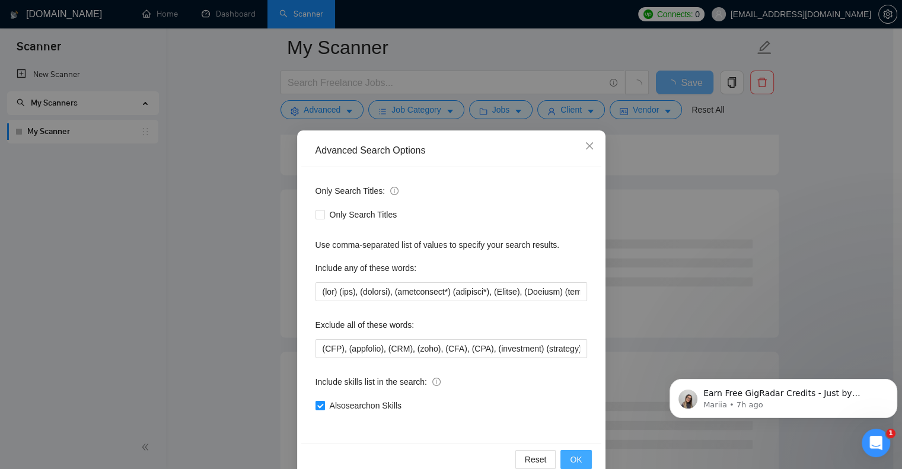
click at [576, 458] on span "OK" at bounding box center [576, 459] width 12 height 13
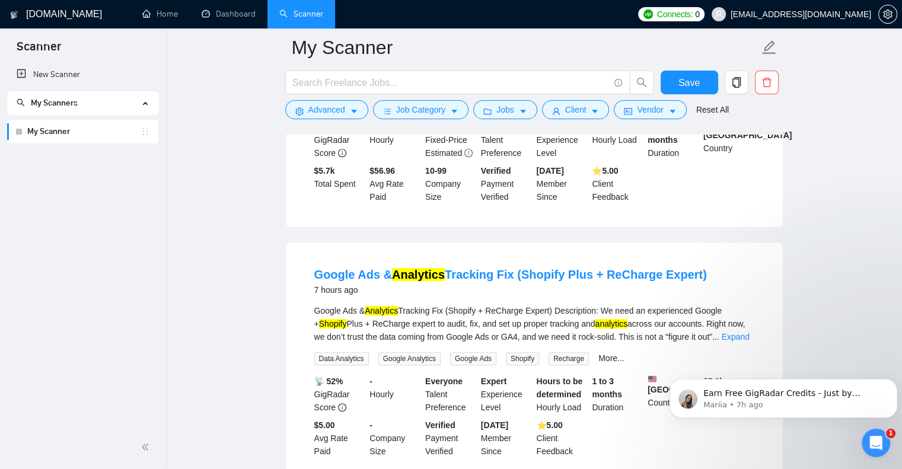
scroll to position [0, 0]
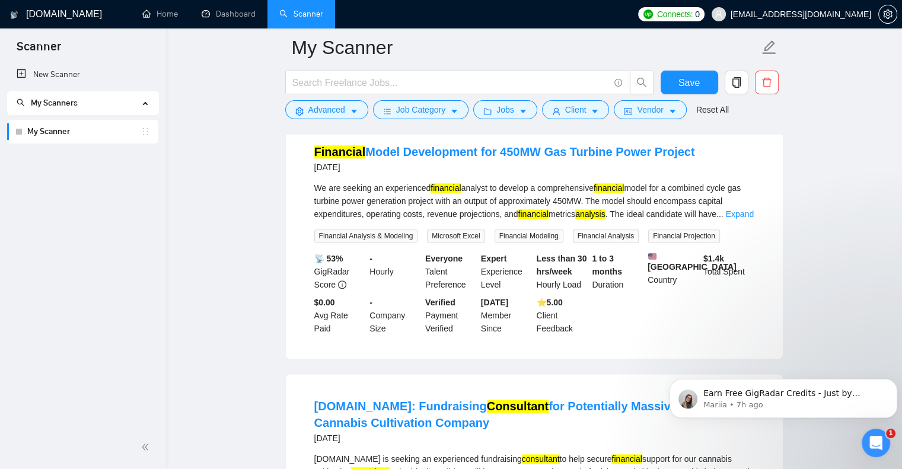
scroll to position [1127, 0]
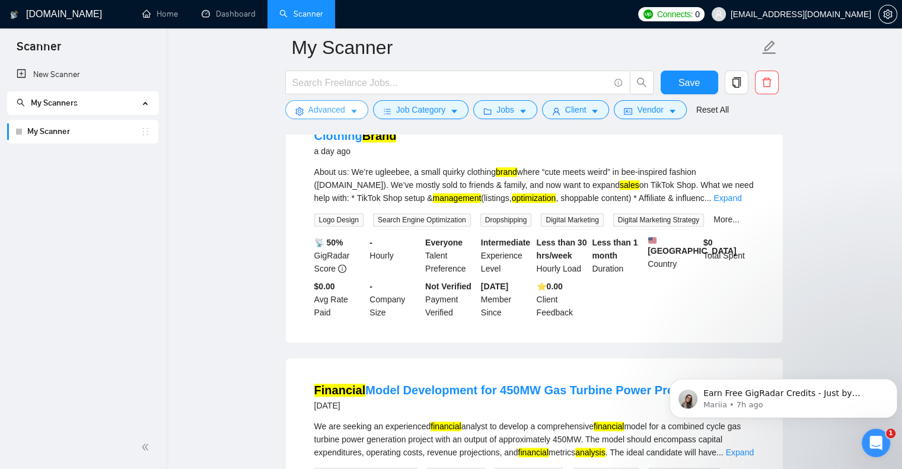
click at [353, 107] on span "caret-down" at bounding box center [354, 111] width 8 height 9
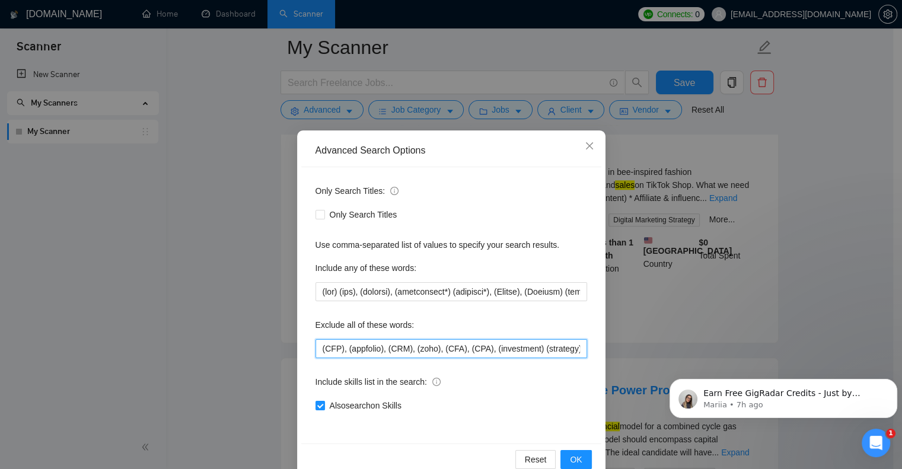
click at [318, 348] on input "(CFP), (appfolio), (CRM), (zoho), (CFA), (CPA), (investment) (strategy), (inter…" at bounding box center [451, 348] width 272 height 19
click at [363, 347] on input "(fundraising), (CFP), (appfolio), (CRM), (zoho), (CFA), (CPA), (investment) (st…" at bounding box center [451, 348] width 272 height 19
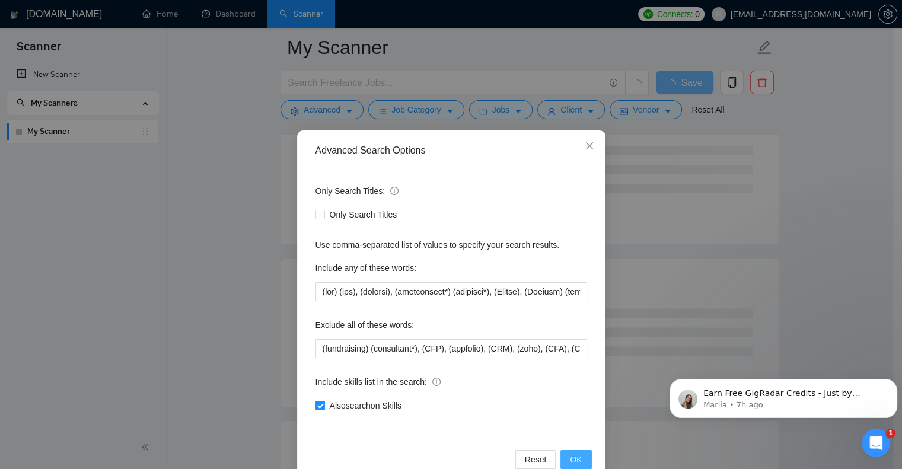
click at [575, 460] on span "OK" at bounding box center [576, 459] width 12 height 13
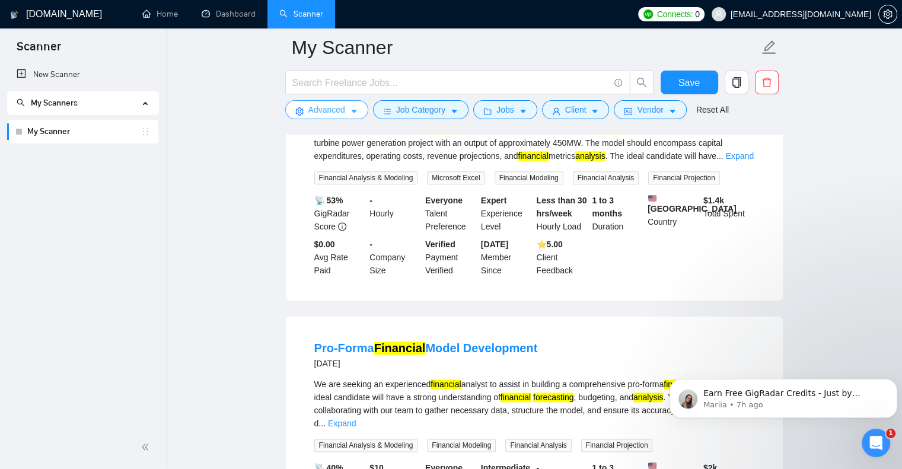
scroll to position [1364, 0]
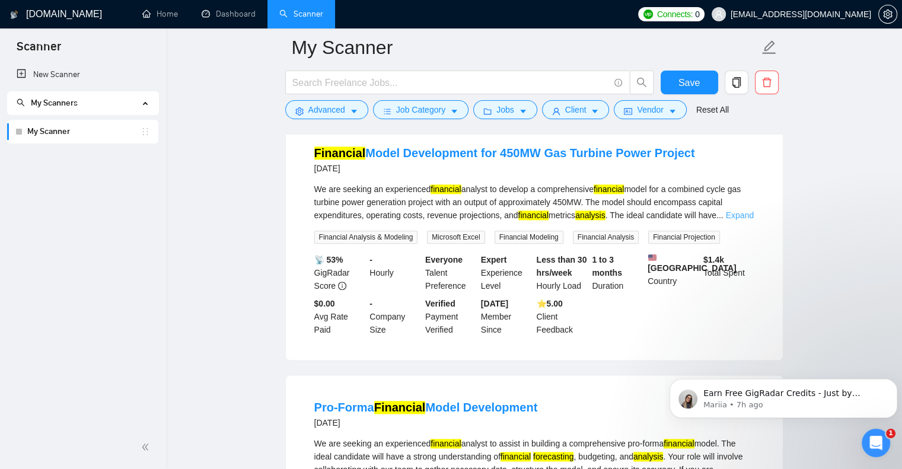
click at [742, 220] on link "Expand" at bounding box center [740, 214] width 28 height 9
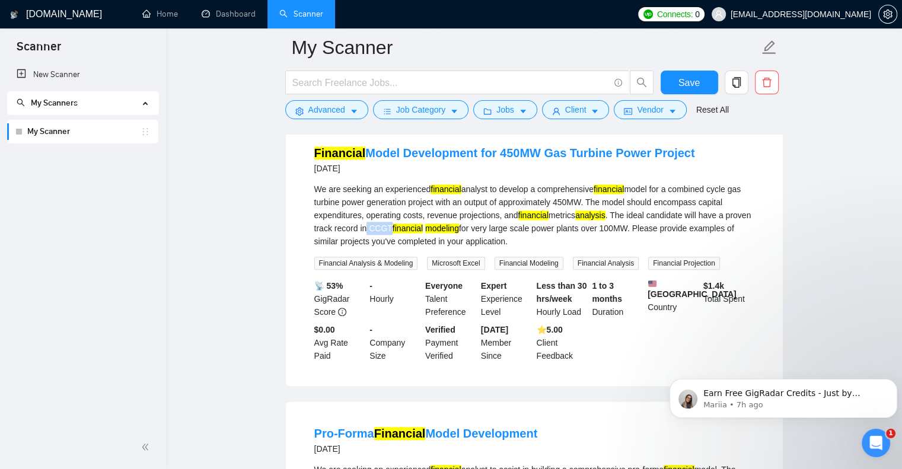
drag, startPoint x: 368, startPoint y: 259, endPoint x: 387, endPoint y: 257, distance: 19.1
click at [387, 248] on div "We are seeking an experienced financial analyst to develop a comprehensive fina…" at bounding box center [534, 215] width 440 height 65
click at [340, 109] on span "Advanced" at bounding box center [326, 109] width 37 height 13
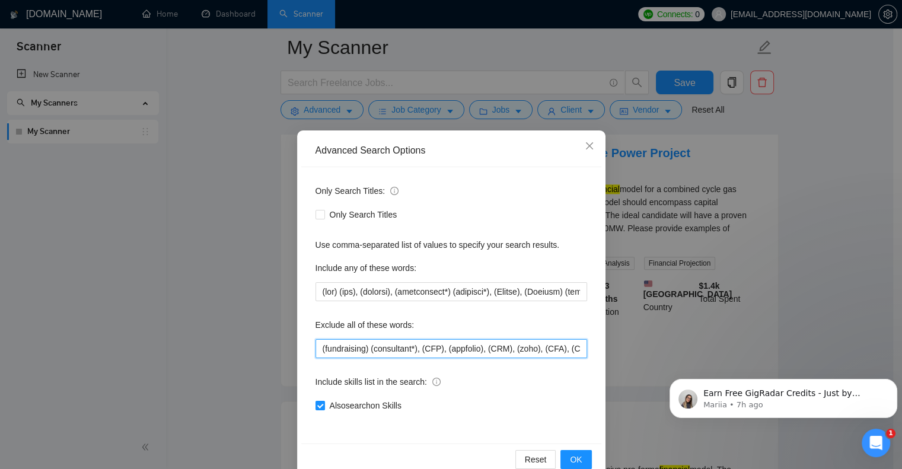
click at [316, 350] on input "(fundraising) (consultant*), (CFP), (appfolio), (CRM), (zoho), (CFA), (CPA), (i…" at bounding box center [451, 348] width 272 height 19
type input "(ccgt), (fundraising) (consultant*), (CFP), (appfolio), (CRM), (zoho), (CFA), (…"
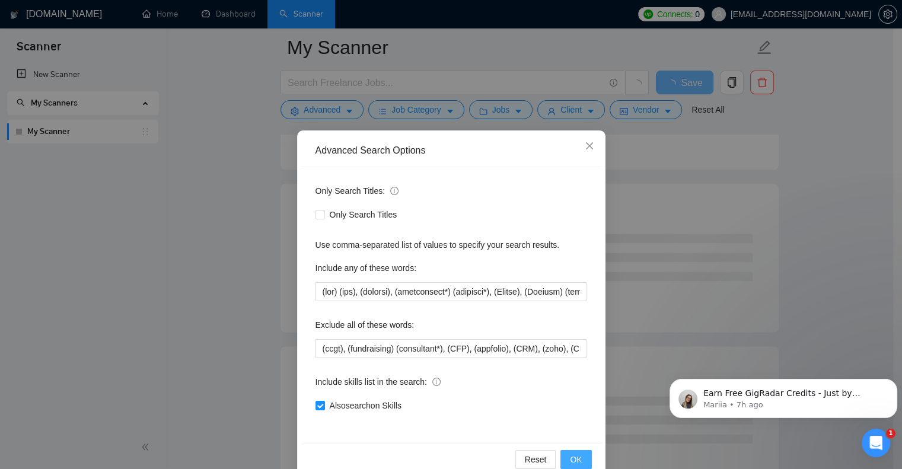
click at [575, 457] on span "OK" at bounding box center [576, 459] width 12 height 13
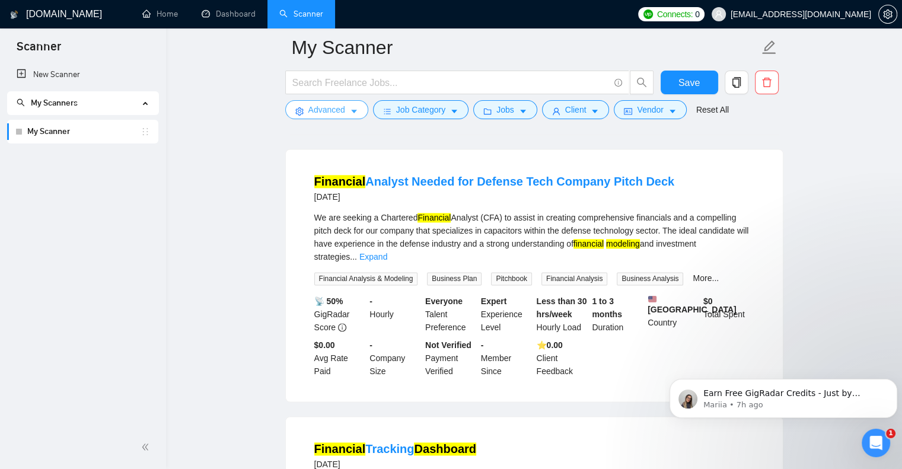
scroll to position [1660, 0]
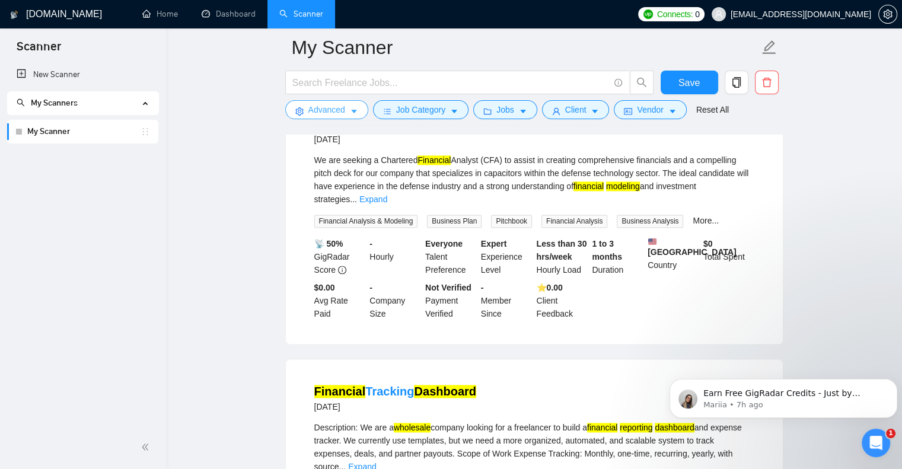
click at [353, 104] on button "Advanced" at bounding box center [326, 109] width 83 height 19
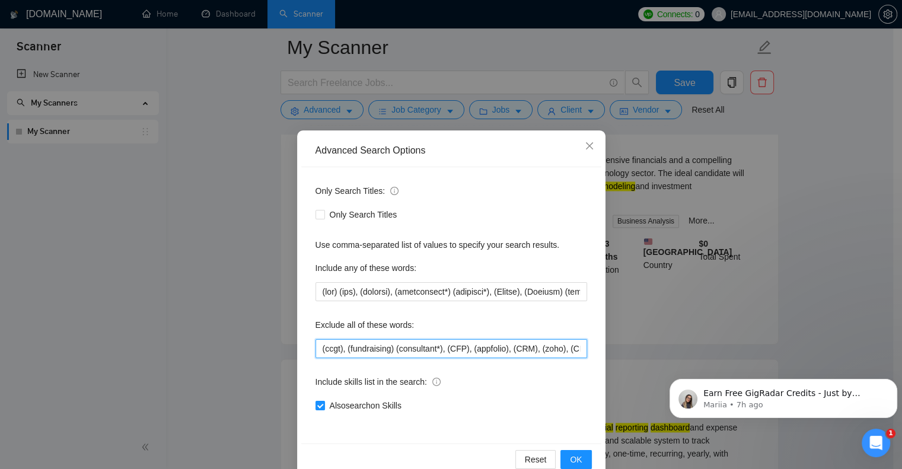
click at [465, 347] on input "(ccgt), (fundraising) (consultant*), (CFP), (appfolio), (CRM), (zoho), (CFA), (…" at bounding box center [451, 348] width 272 height 19
click at [570, 460] on span "OK" at bounding box center [576, 459] width 12 height 13
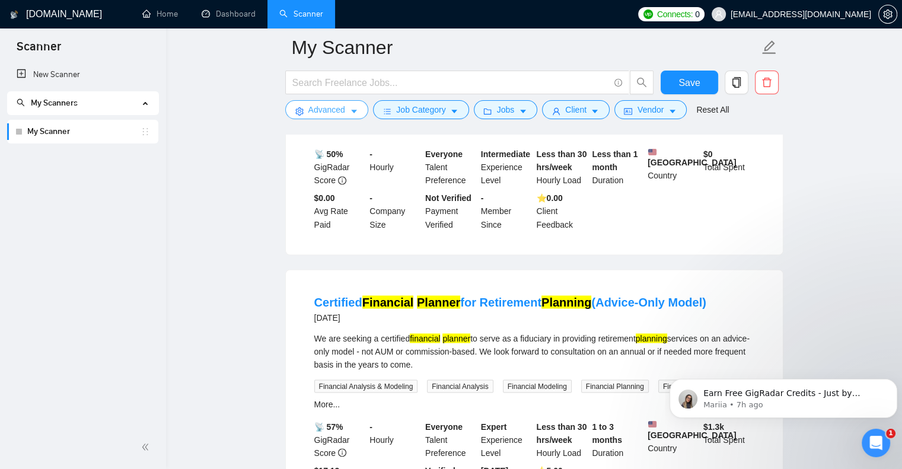
scroll to position [2075, 0]
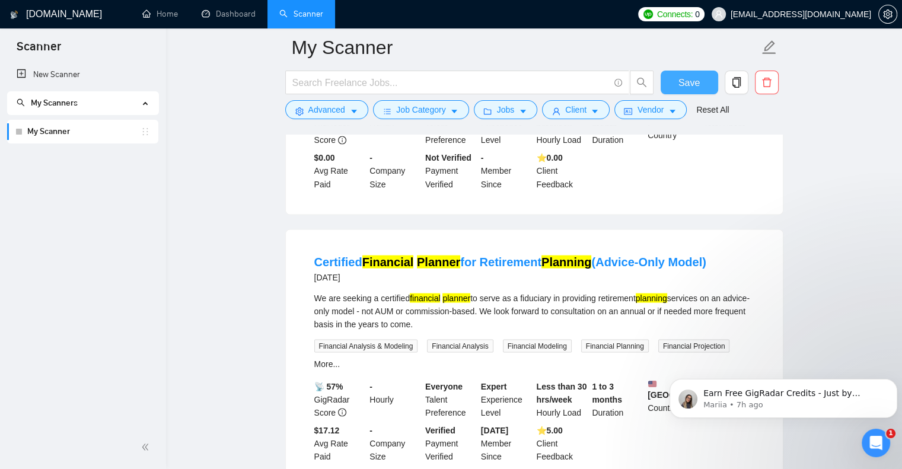
click at [690, 73] on button "Save" at bounding box center [690, 83] width 58 height 24
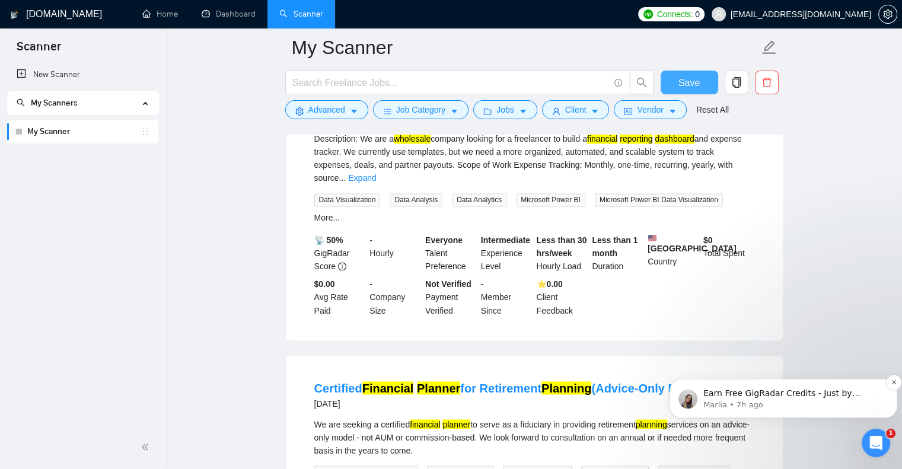
scroll to position [1777, 0]
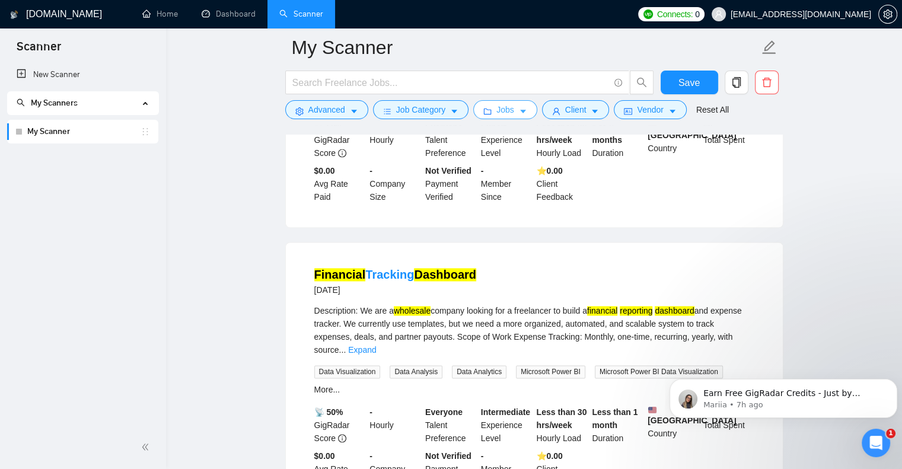
click at [520, 111] on icon "caret-down" at bounding box center [523, 112] width 6 height 4
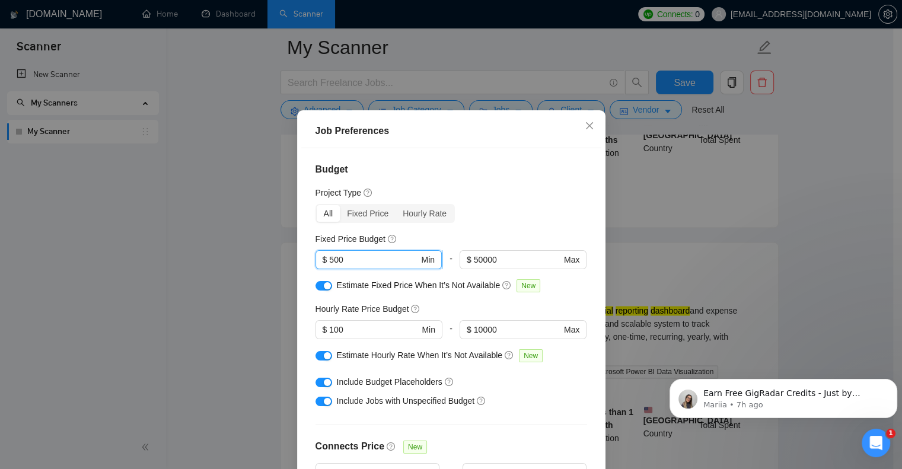
drag, startPoint x: 369, startPoint y: 276, endPoint x: 310, endPoint y: 272, distance: 59.4
click at [315, 269] on span "$ 500 Min" at bounding box center [378, 259] width 126 height 19
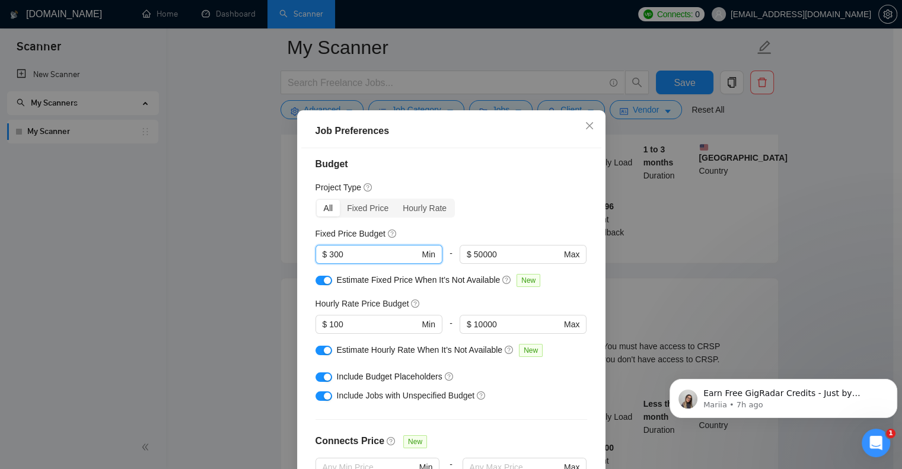
scroll to position [0, 0]
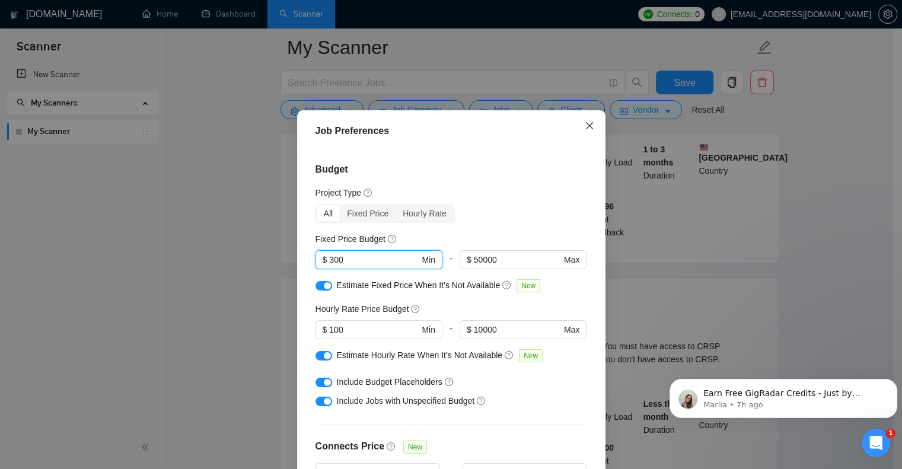
type input "300"
click at [585, 130] on icon "close" at bounding box center [589, 125] width 9 height 9
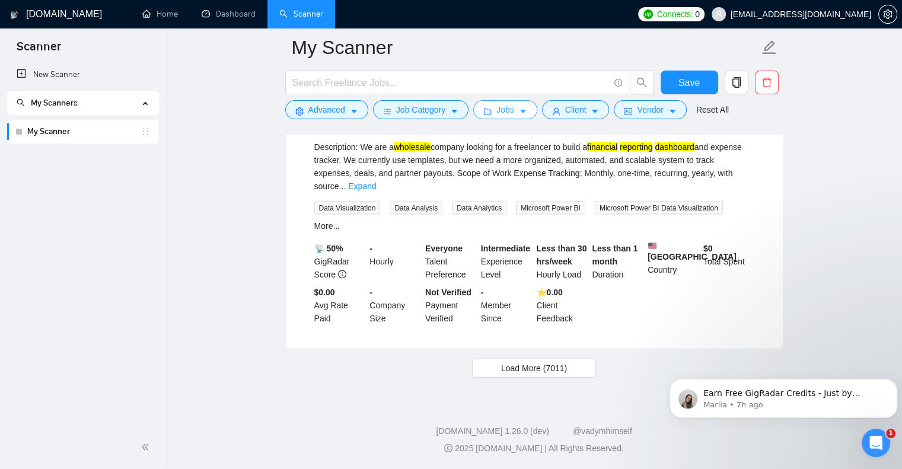
scroll to position [2493, 0]
click at [534, 365] on span "Load More (7011)" at bounding box center [534, 368] width 66 height 13
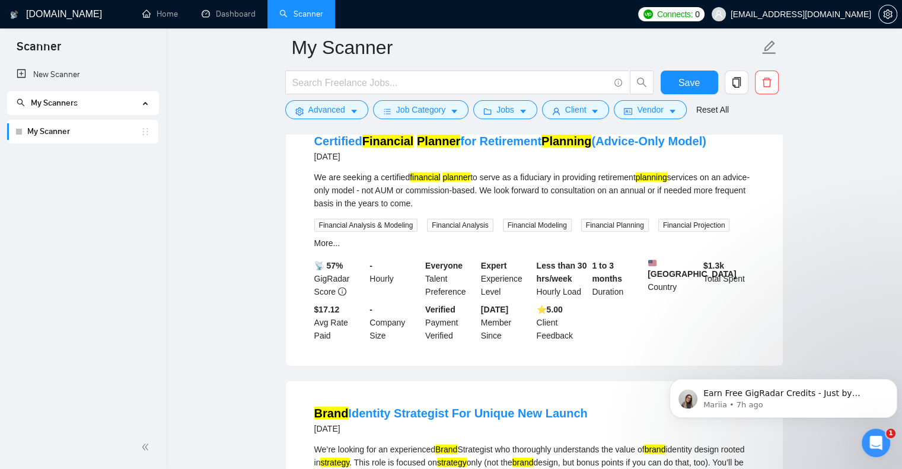
scroll to position [2671, 0]
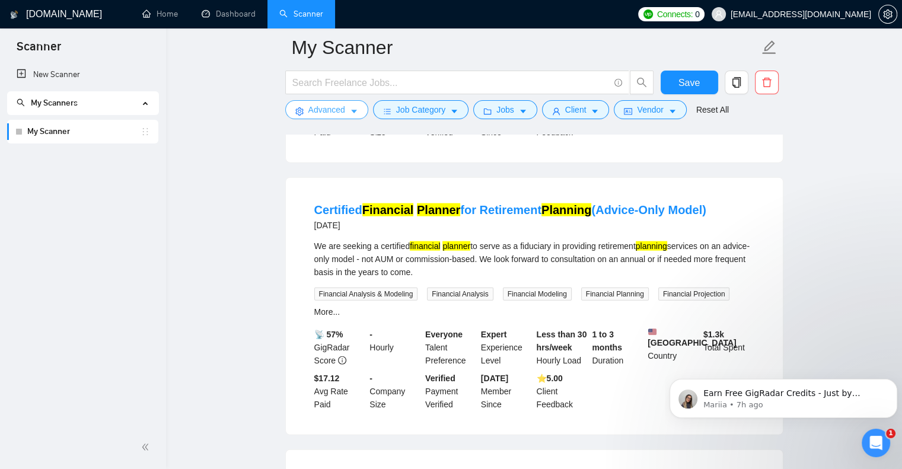
click at [353, 110] on icon "caret-down" at bounding box center [354, 111] width 8 height 8
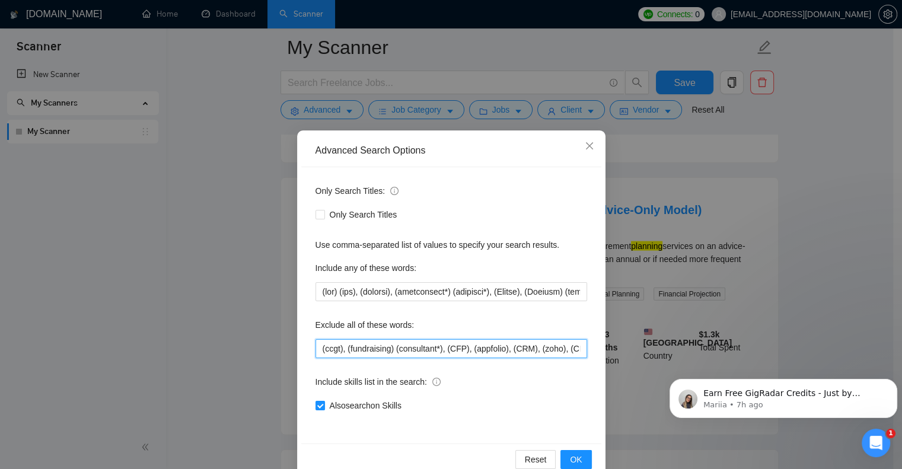
click at [318, 348] on input "(ccgt), (fundraising) (consultant*), (CFP), (appfolio), (CRM), (zoho), (CFA), (…" at bounding box center [451, 348] width 272 height 19
type input "(certified) (financial) (planner), (ccgt), (fundraising) (consultant*), (CFP), …"
click at [563, 461] on button "OK" at bounding box center [575, 459] width 31 height 19
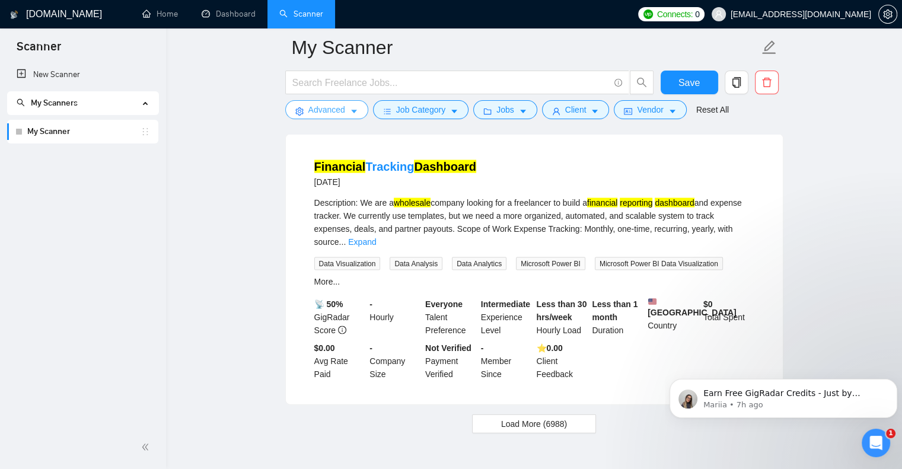
scroll to position [2493, 0]
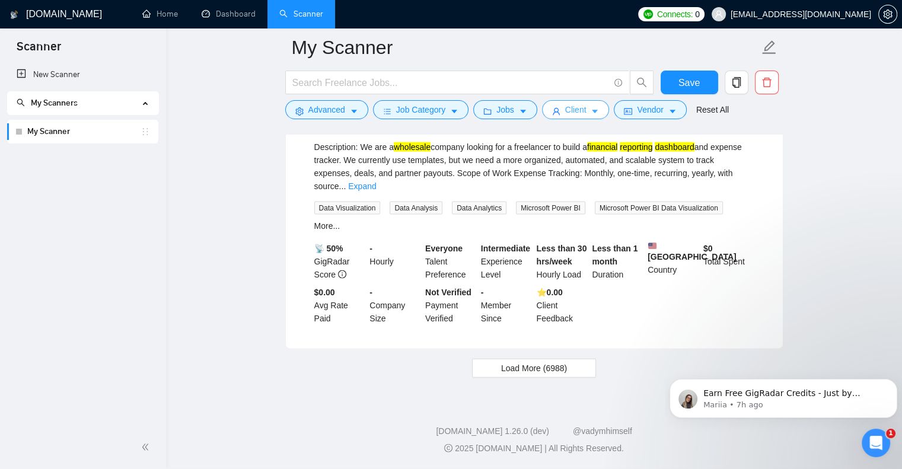
click at [591, 110] on icon "caret-down" at bounding box center [595, 111] width 8 height 8
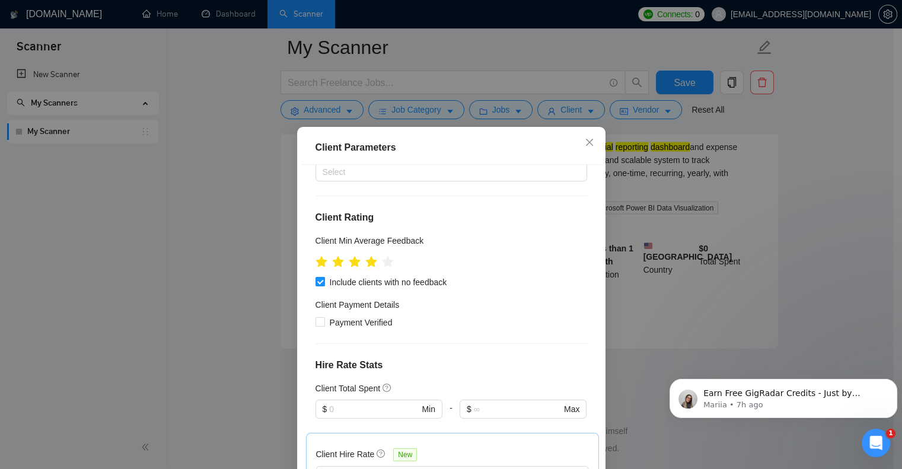
scroll to position [119, 0]
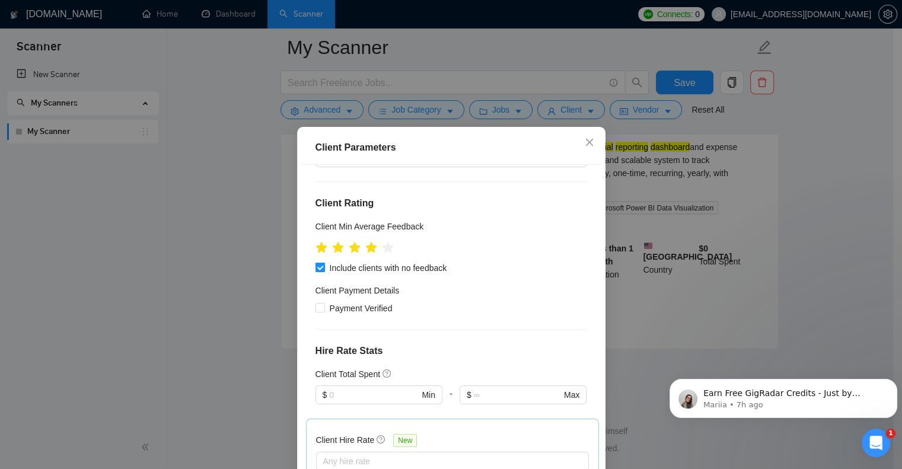
click at [315, 263] on input "Include clients with no feedback" at bounding box center [319, 267] width 8 height 8
checkbox input "false"
click at [239, 279] on div "Client Parameters Client Location Include Client Countries [GEOGRAPHIC_DATA] Ex…" at bounding box center [451, 234] width 902 height 469
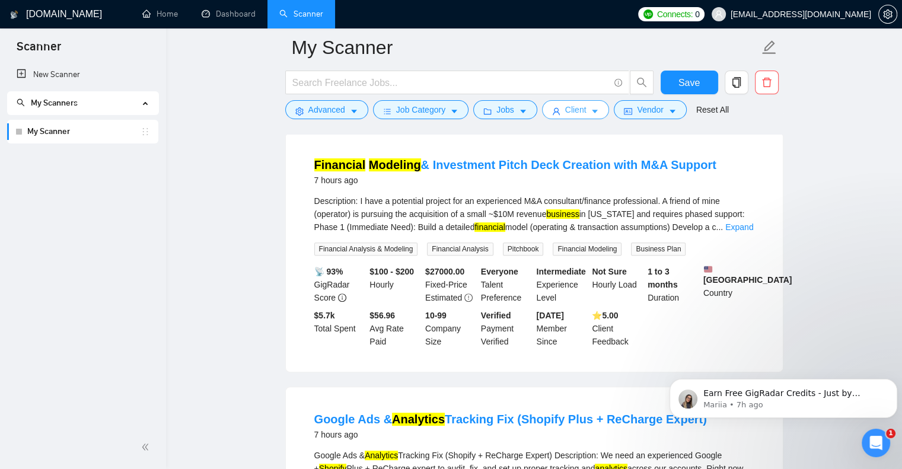
scroll to position [356, 0]
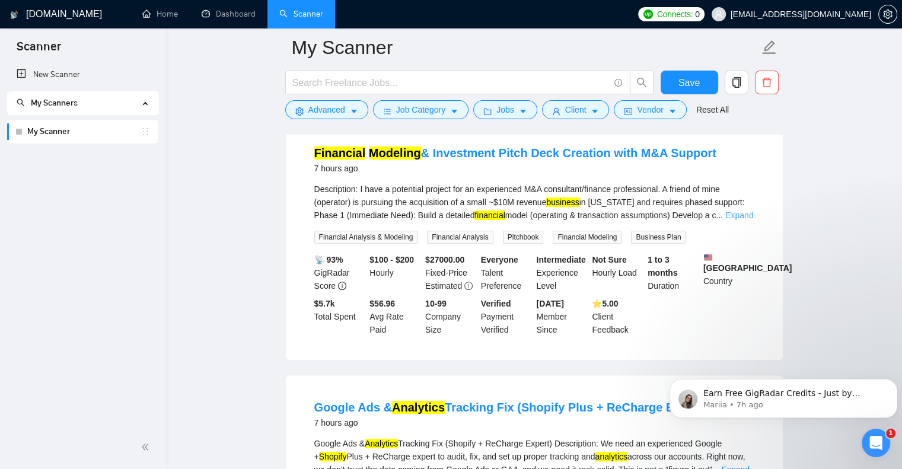
click at [733, 216] on link "Expand" at bounding box center [739, 214] width 28 height 9
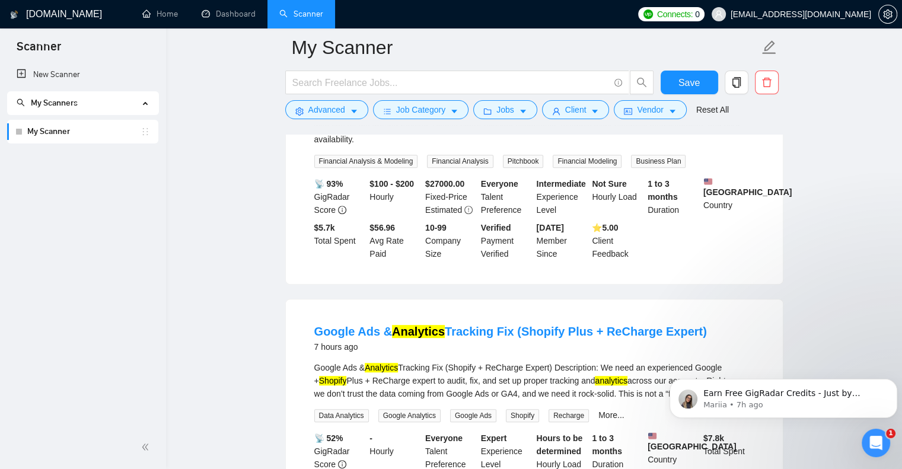
scroll to position [652, 0]
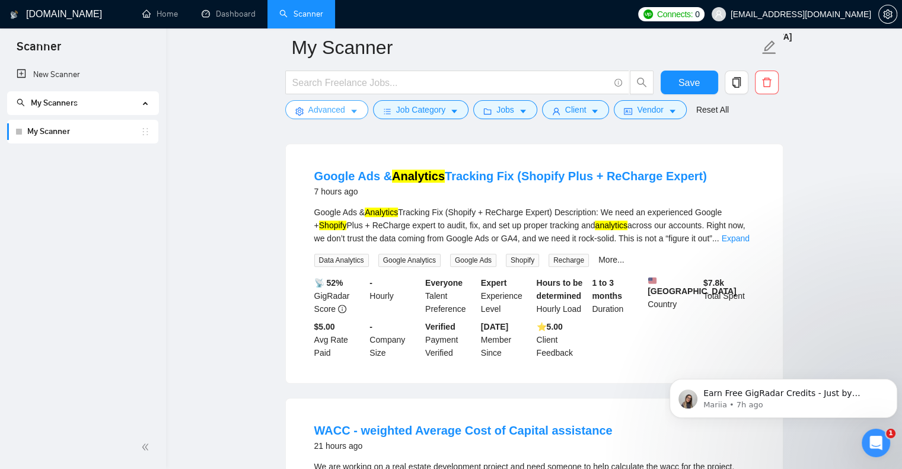
click at [334, 110] on span "Advanced" at bounding box center [326, 109] width 37 height 13
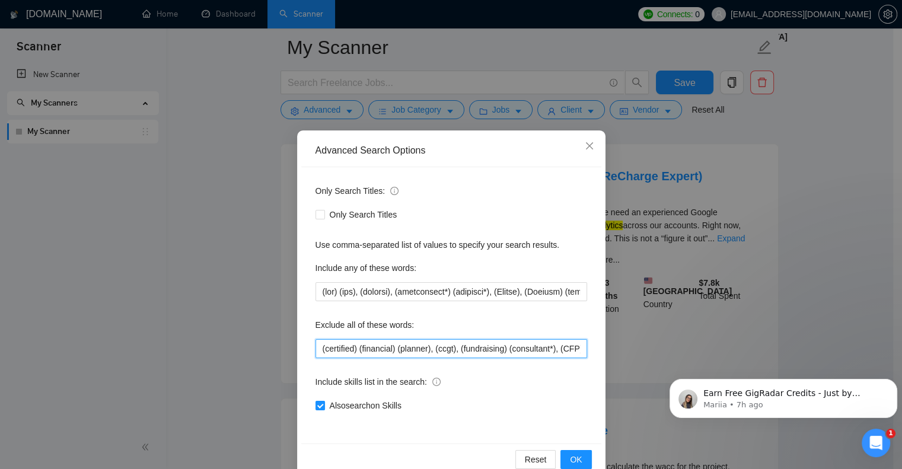
drag, startPoint x: 311, startPoint y: 347, endPoint x: 336, endPoint y: 349, distance: 24.4
click at [315, 347] on input "(certified) (financial) (planner), (ccgt), (fundraising) (consultant*), (CFP), …" at bounding box center [451, 348] width 272 height 19
click at [563, 455] on button "OK" at bounding box center [575, 459] width 31 height 19
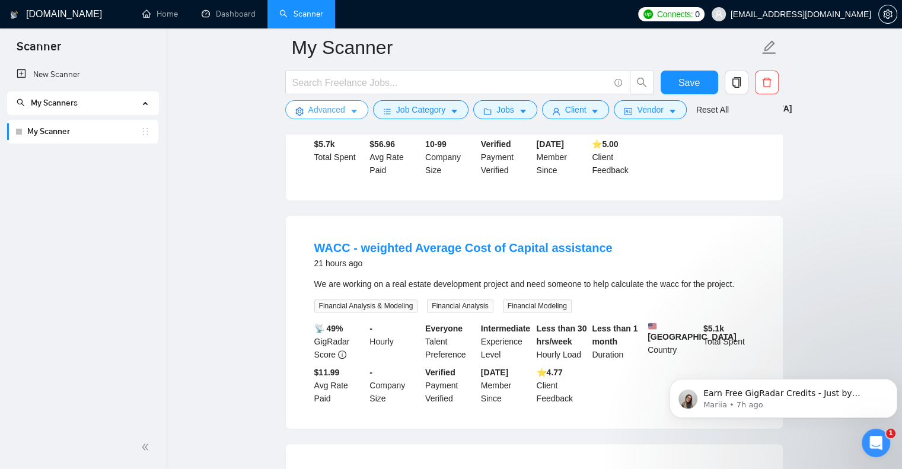
scroll to position [59, 0]
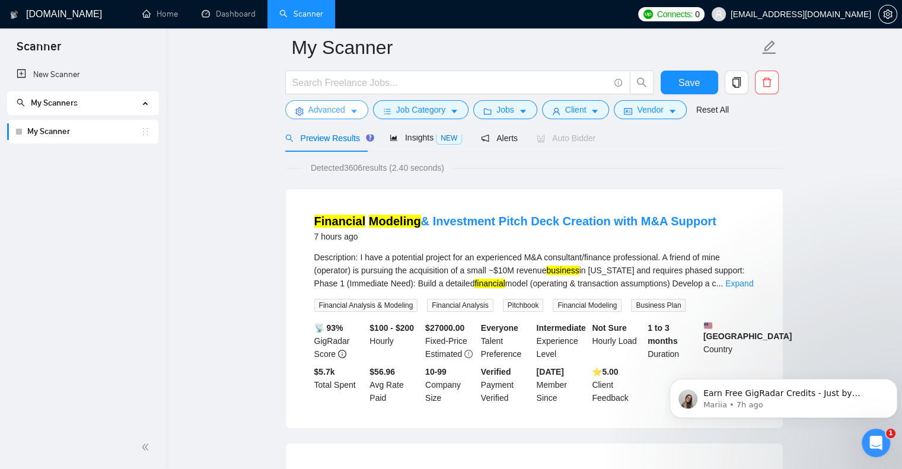
click at [342, 114] on span "Advanced" at bounding box center [326, 109] width 37 height 13
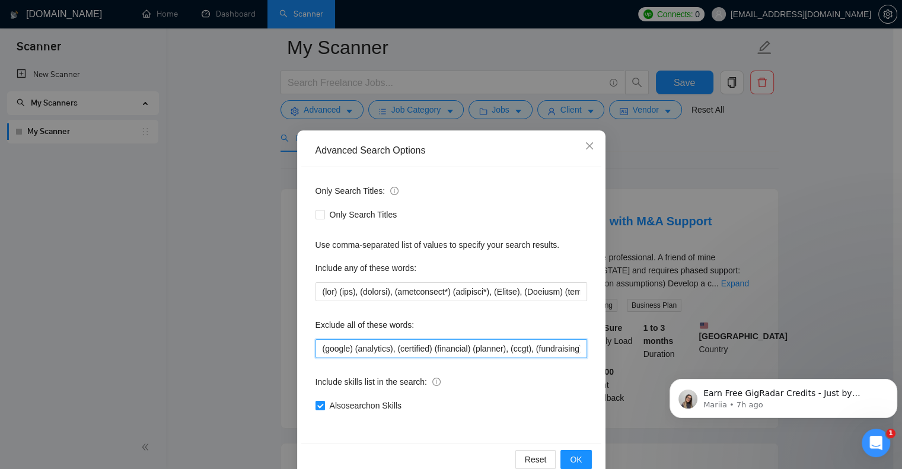
click at [316, 347] on input "(google) (analytics), (certified) (financial) (planner), (ccgt), (fundraising) …" at bounding box center [451, 348] width 272 height 19
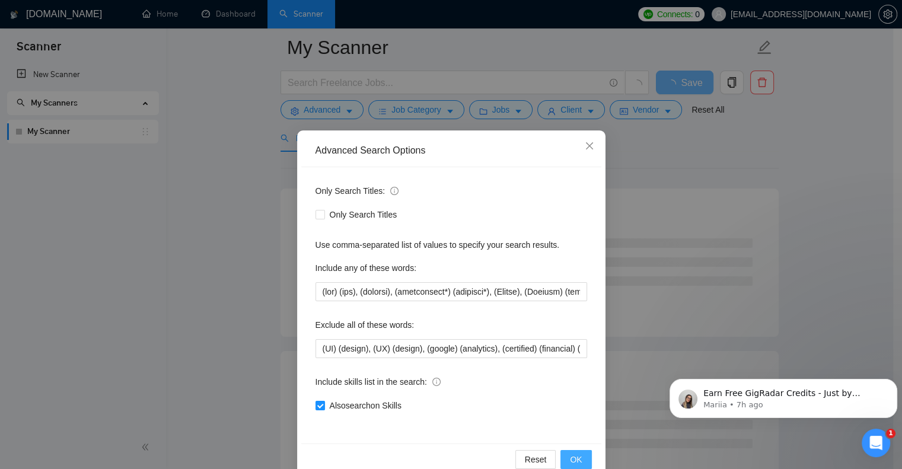
click at [574, 457] on span "OK" at bounding box center [576, 459] width 12 height 13
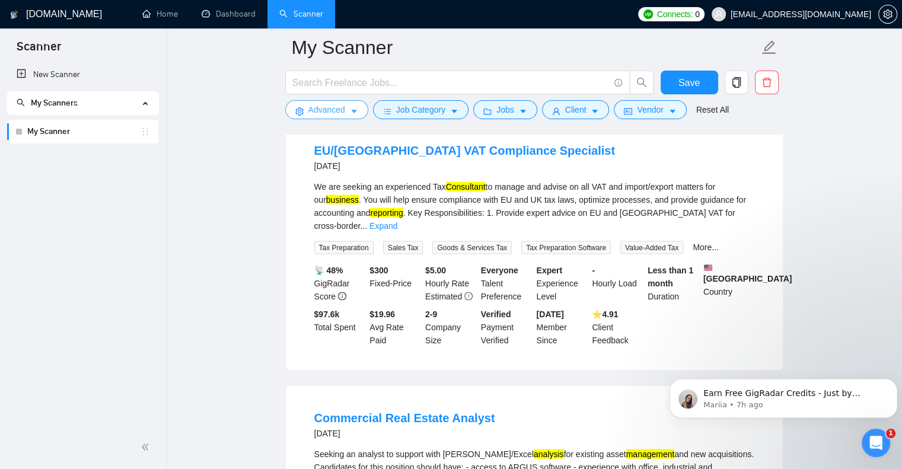
scroll to position [2194, 0]
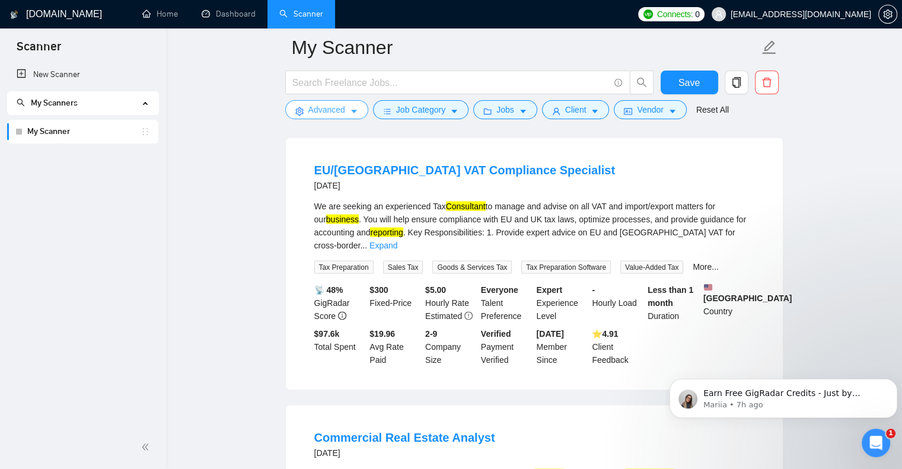
click at [340, 110] on span "Advanced" at bounding box center [326, 109] width 37 height 13
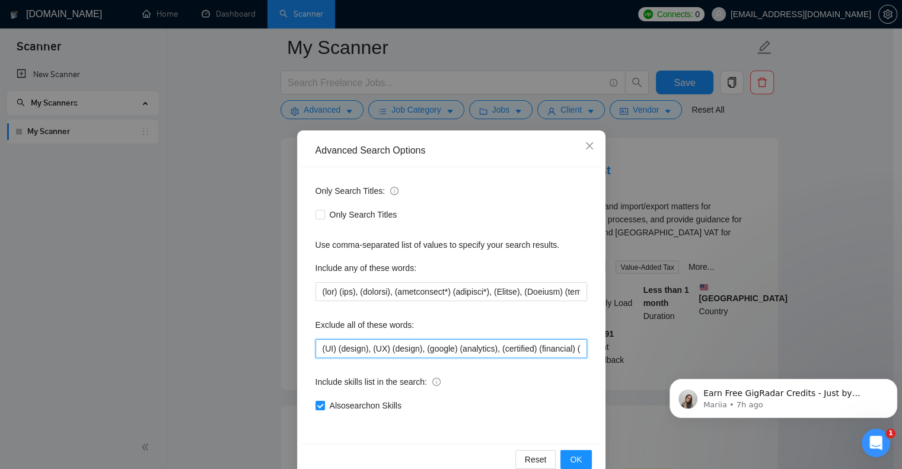
click at [315, 346] on input "(UI) (design), (UX) (design), (google) (analytics), (certified) (financial) (pl…" at bounding box center [451, 348] width 272 height 19
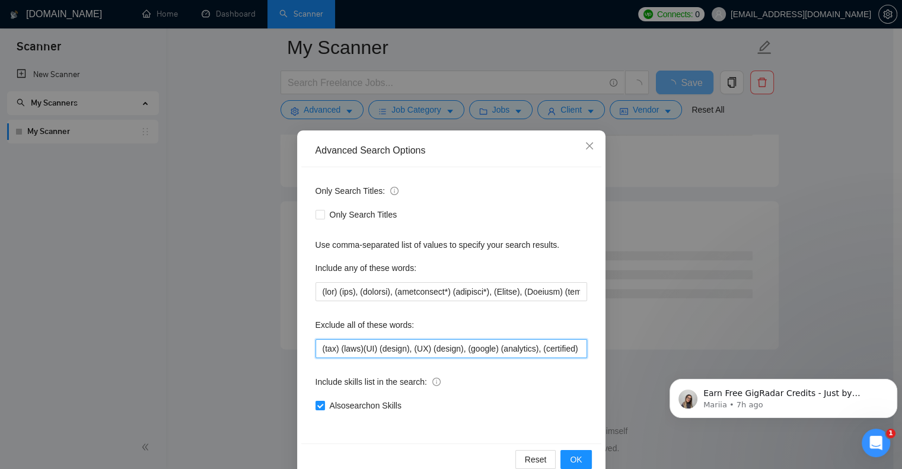
scroll to position [1509, 0]
click at [315, 349] on input "(tax) (laws), (UI) (design), (UX) (design), (google) (analytics), (certified) (…" at bounding box center [451, 348] width 272 height 19
click at [572, 460] on span "OK" at bounding box center [576, 459] width 12 height 13
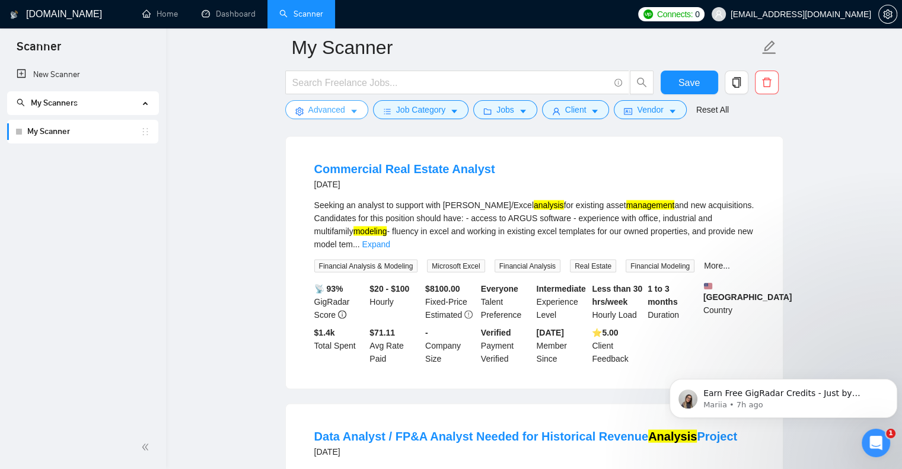
scroll to position [2194, 0]
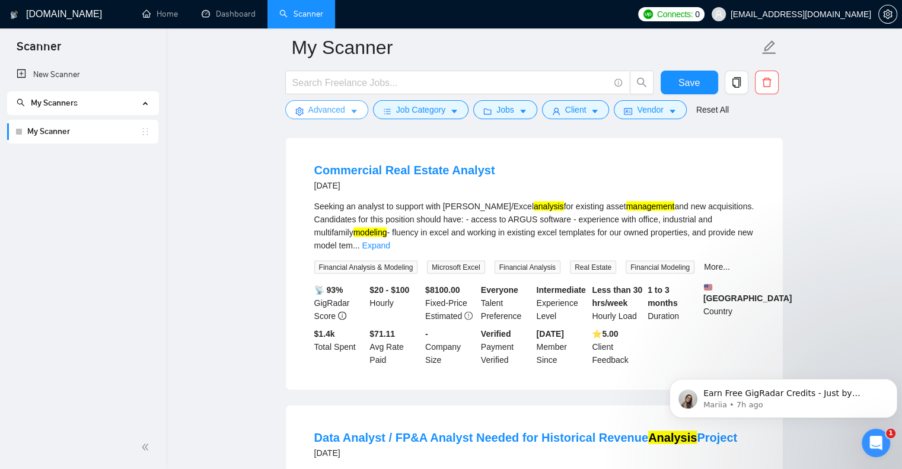
click at [325, 116] on span "Advanced" at bounding box center [326, 109] width 37 height 13
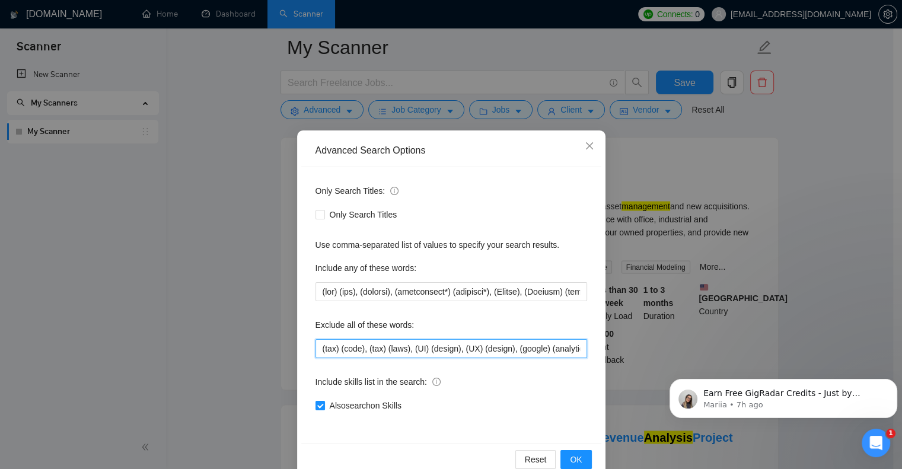
click at [315, 347] on input "(tax) (code), (tax) (laws), (UI) (design), (UX) (design), (google) (analytics),…" at bounding box center [451, 348] width 272 height 19
type input "(commercial) (real) (estate),(tax) (code), (tax) (laws), (UI) (design), (UX) (d…"
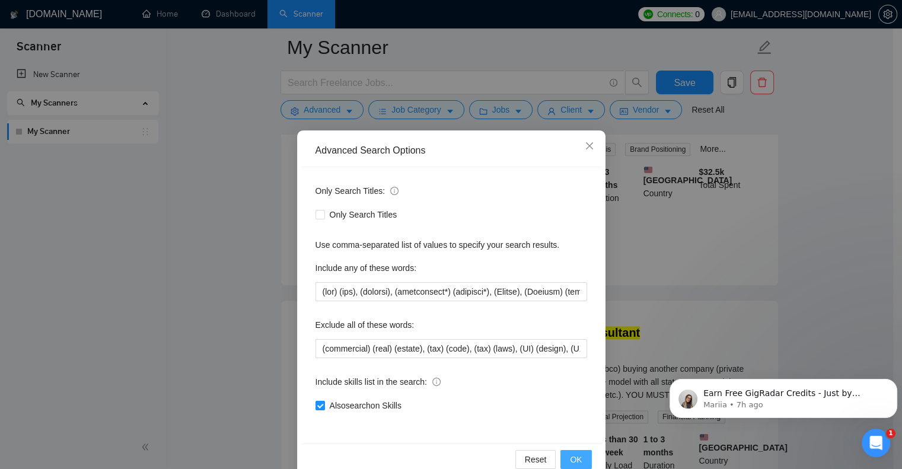
click at [572, 455] on span "OK" at bounding box center [576, 459] width 12 height 13
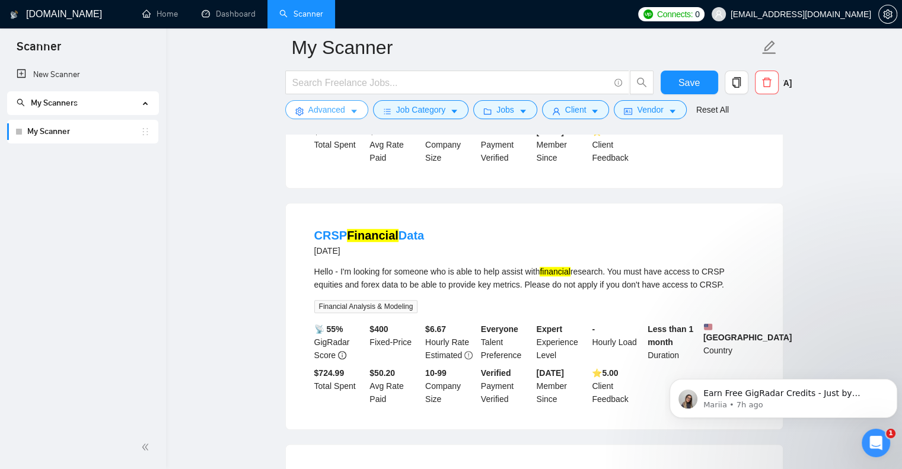
scroll to position [830, 0]
click at [332, 110] on span "Advanced" at bounding box center [326, 109] width 37 height 13
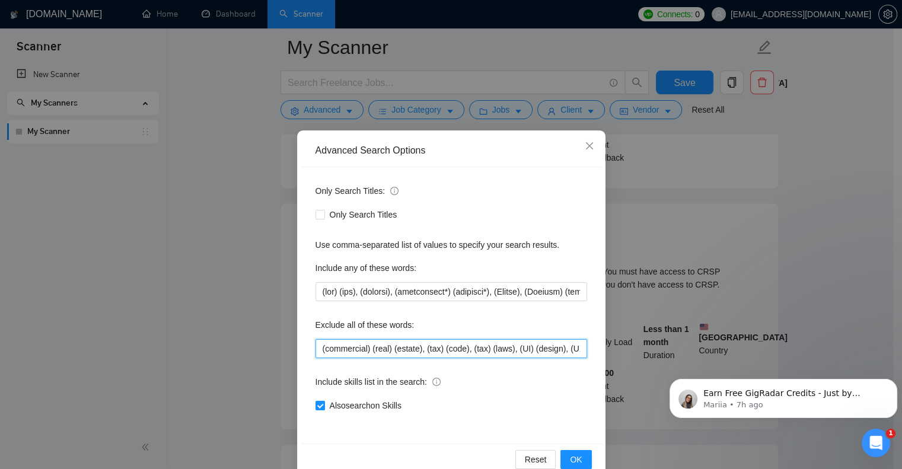
click at [315, 350] on input "(commercial) (real) (estate), (tax) (code), (tax) (laws), (UI) (design), (UX) (…" at bounding box center [451, 348] width 272 height 19
click at [570, 457] on span "OK" at bounding box center [576, 459] width 12 height 13
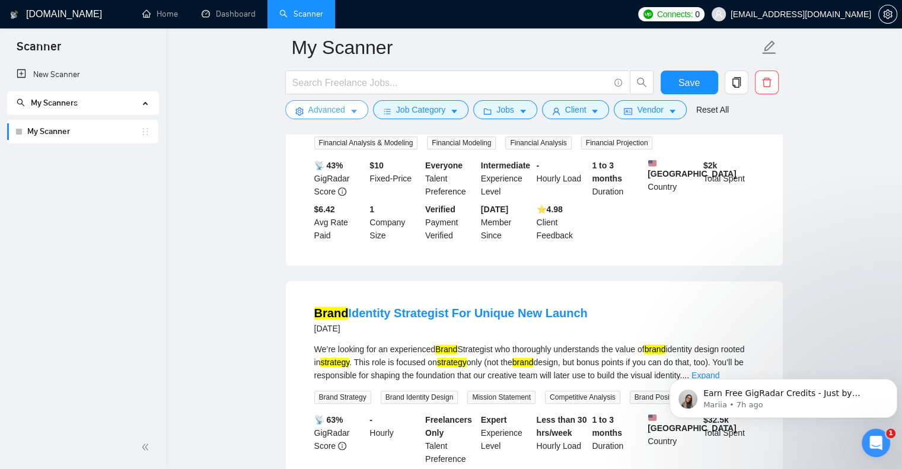
scroll to position [1304, 0]
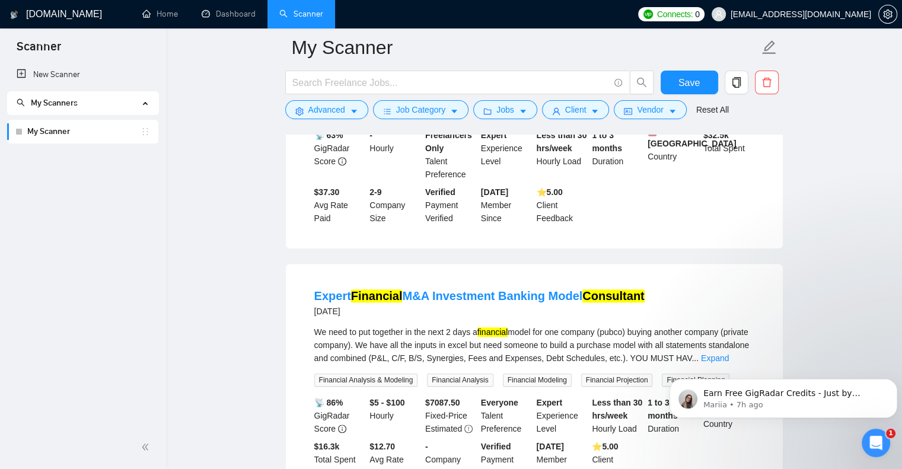
click at [729, 369] on body "Earn Free GigRadar Credits - Just by Sharing Your Story! 💬 Want more credits fo…" at bounding box center [783, 396] width 228 height 74
click at [730, 367] on body "Earn Free GigRadar Credits - Just by Sharing Your Story! 💬 Want more credits fo…" at bounding box center [783, 396] width 228 height 74
click at [728, 372] on body "Earn Free GigRadar Credits - Just by Sharing Your Story! 💬 Want more credits fo…" at bounding box center [783, 396] width 228 height 74
click at [728, 371] on body "Earn Free GigRadar Credits - Just by Sharing Your Story! 💬 Want more credits fo…" at bounding box center [783, 396] width 228 height 74
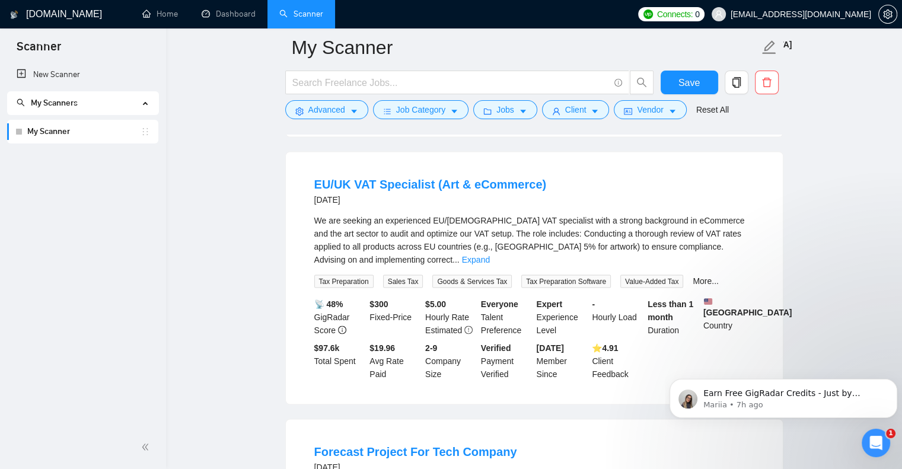
scroll to position [2194, 0]
click at [352, 107] on span "caret-down" at bounding box center [354, 111] width 8 height 9
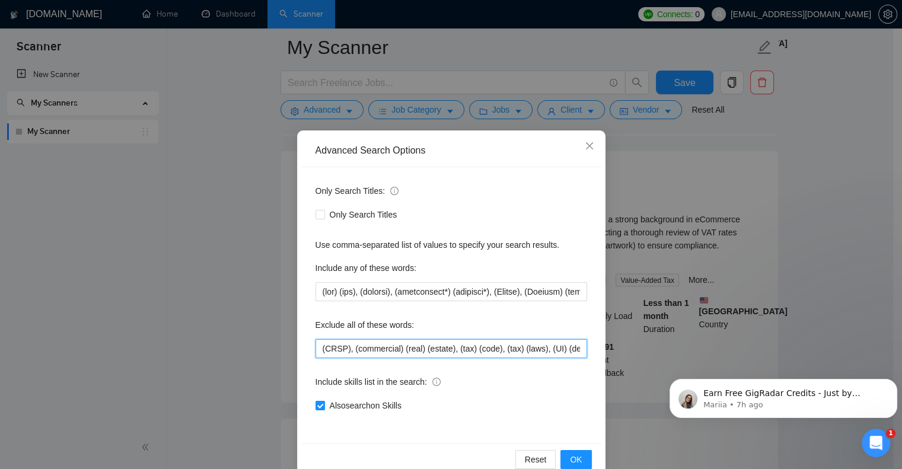
click at [315, 345] on input "(CRSP), (commercial) (real) (estate), (tax) (code), (tax) (laws), (UI) (design)…" at bounding box center [451, 348] width 272 height 19
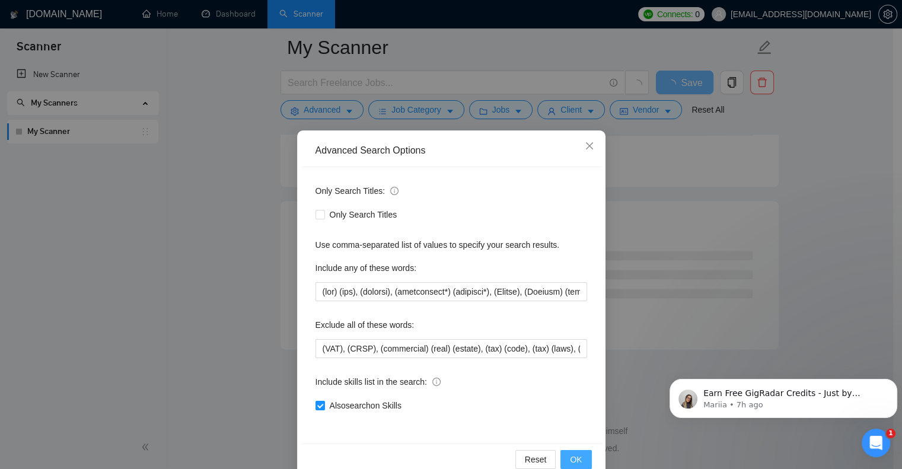
click at [570, 458] on span "OK" at bounding box center [576, 459] width 12 height 13
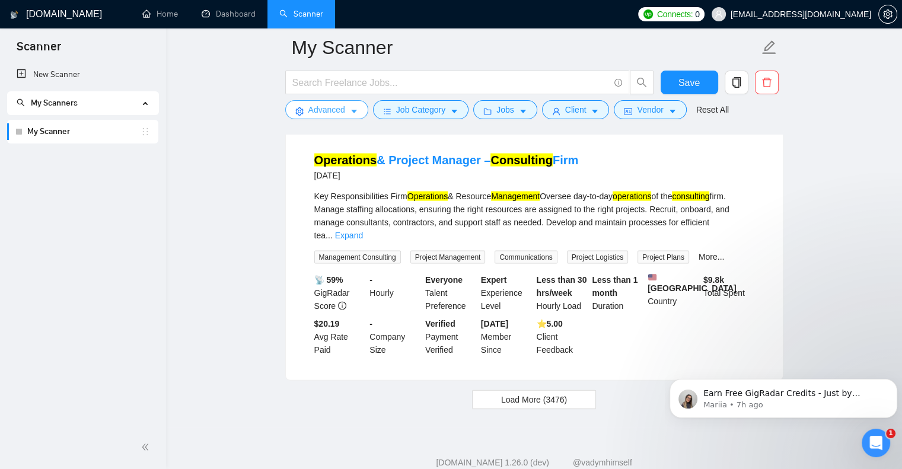
scroll to position [2520, 0]
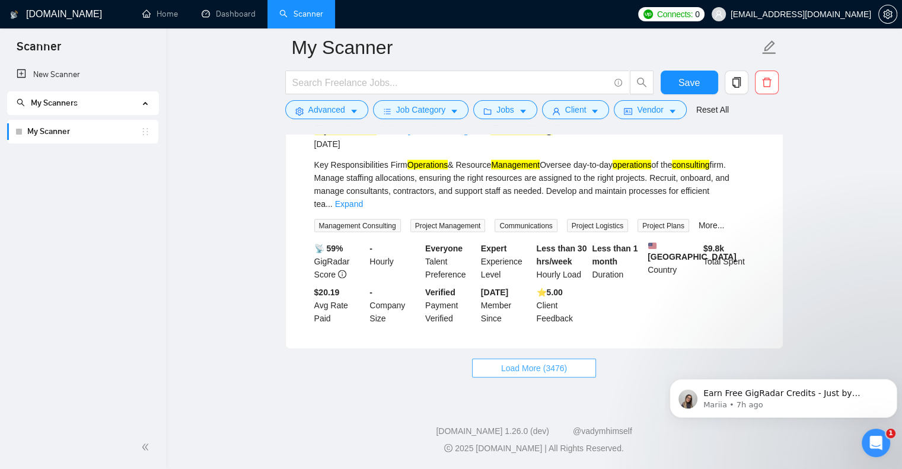
click at [524, 365] on span "Load More (3476)" at bounding box center [534, 368] width 66 height 13
click at [352, 108] on icon "caret-down" at bounding box center [354, 111] width 8 height 8
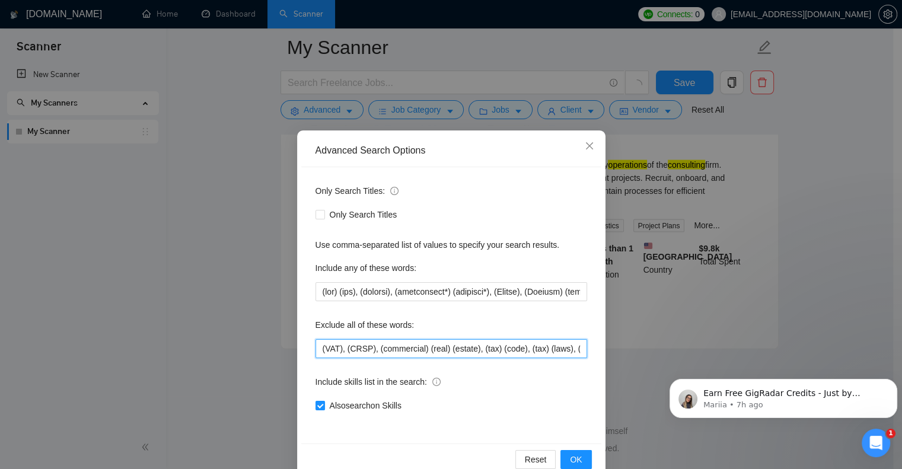
click at [315, 350] on input "(VAT), (CRSP), (commercial) (real) (estate), (tax) (code), (tax) (laws), (UI) (…" at bounding box center [451, 348] width 272 height 19
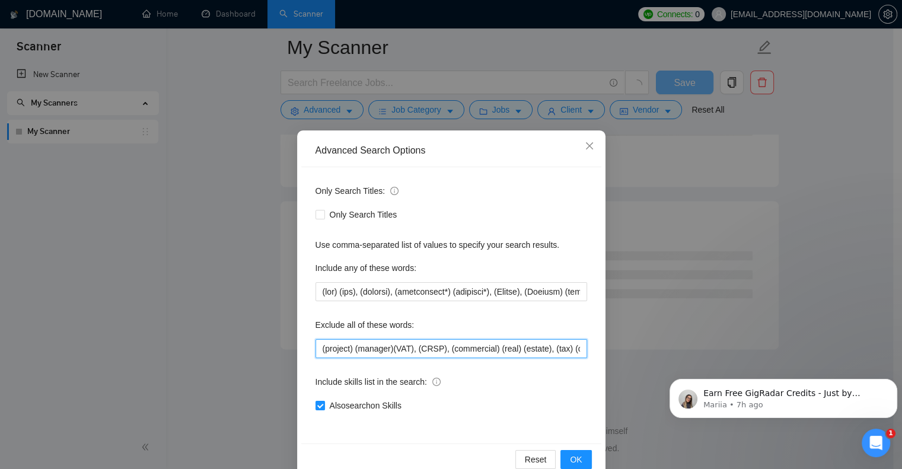
scroll to position [1509, 0]
click at [570, 455] on span "OK" at bounding box center [576, 459] width 12 height 13
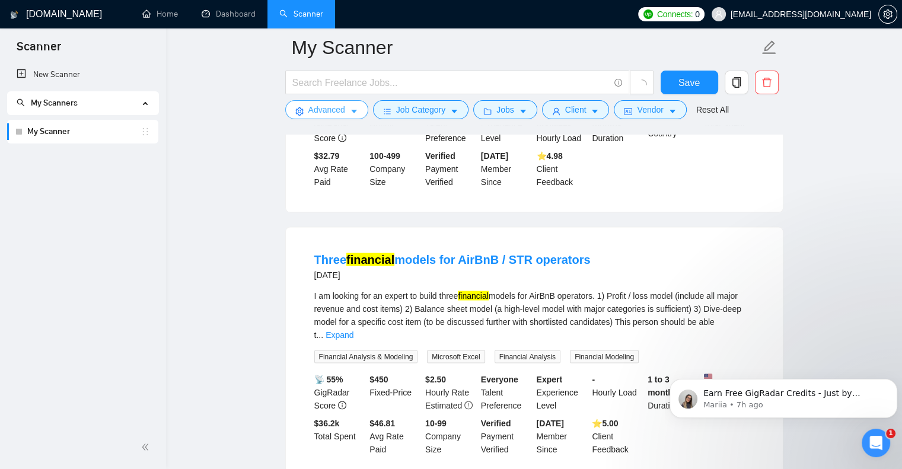
scroll to position [2372, 0]
click at [353, 110] on icon "caret-down" at bounding box center [354, 111] width 8 height 8
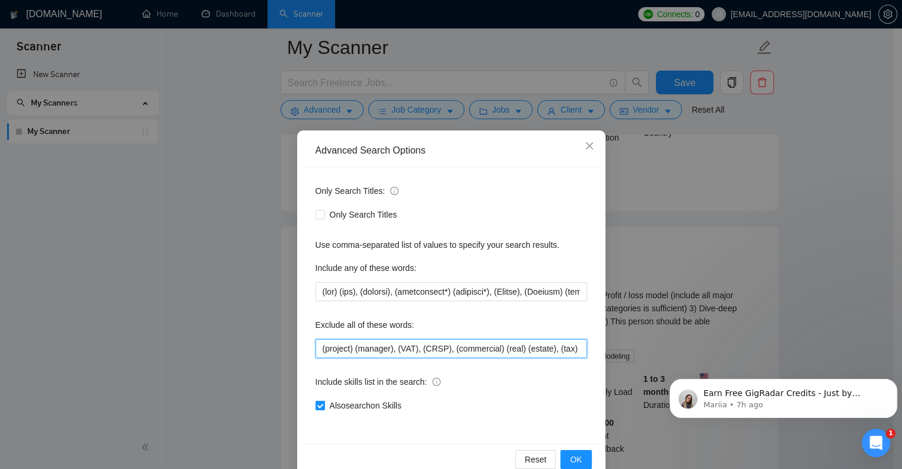
click at [315, 347] on input "(project) (manager), (VAT), (CRSP), (commercial) (real) (estate), (tax) (code),…" at bounding box center [451, 348] width 272 height 19
click at [563, 459] on button "OK" at bounding box center [575, 459] width 31 height 19
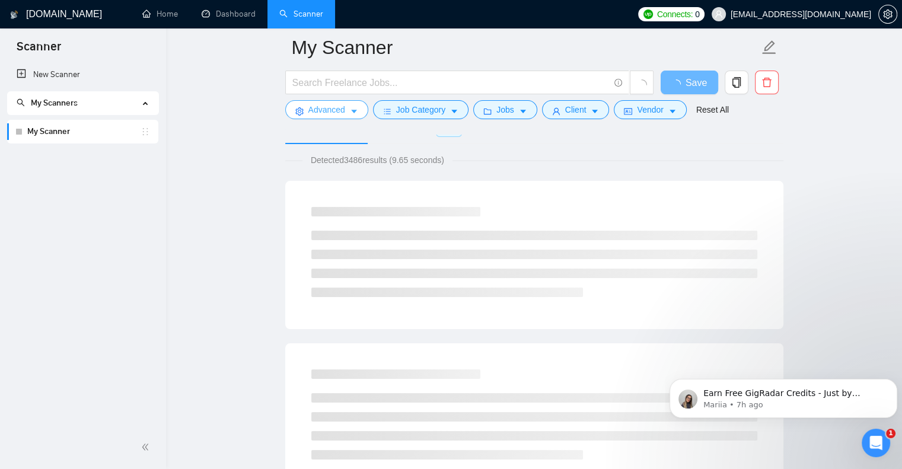
scroll to position [0, 0]
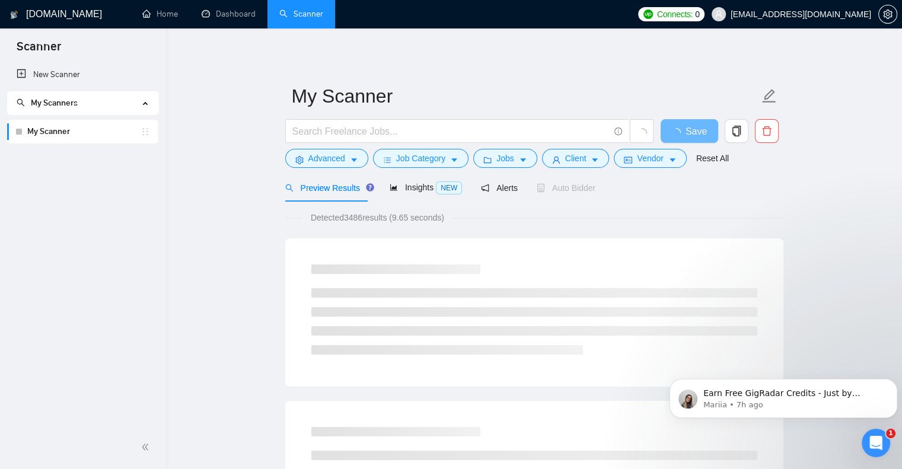
click at [685, 134] on span "loading" at bounding box center [678, 132] width 14 height 9
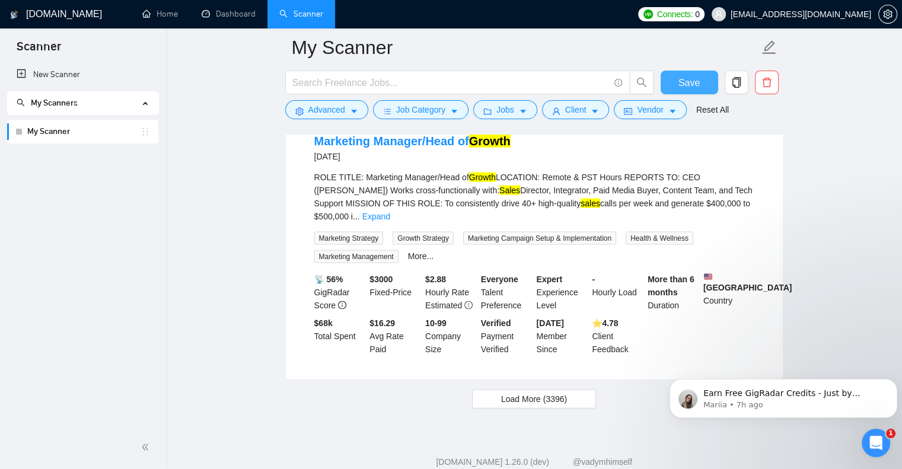
scroll to position [2490, 0]
click at [353, 109] on icon "caret-down" at bounding box center [354, 111] width 8 height 8
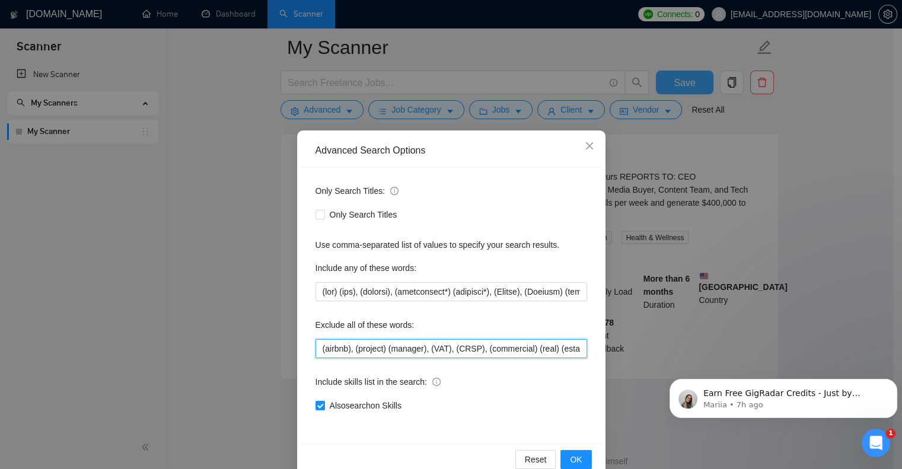
click at [315, 343] on input "(airbnb), (project) (manager), (VAT), (CRSP), (commercial) (real) (estate), (ta…" at bounding box center [451, 348] width 272 height 19
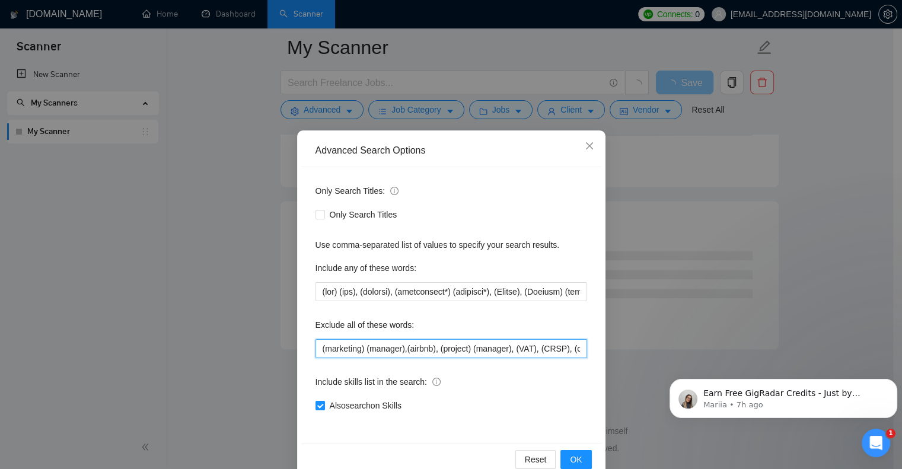
scroll to position [1509, 0]
click at [565, 455] on button "OK" at bounding box center [575, 459] width 31 height 19
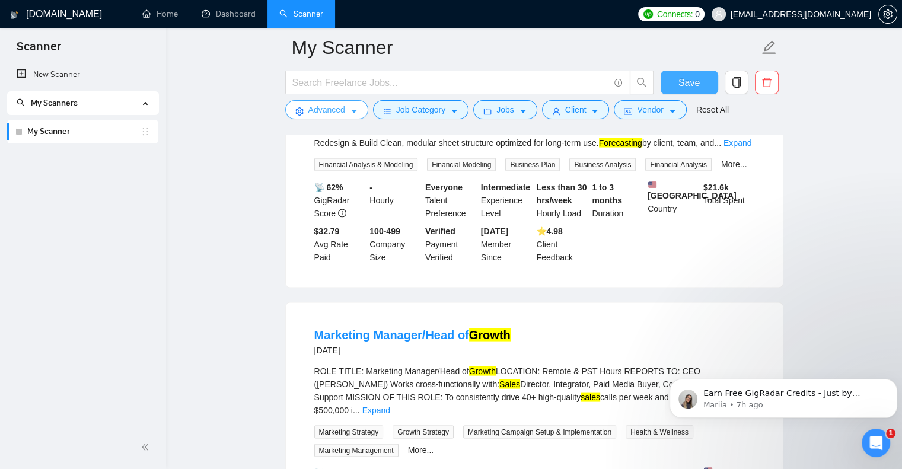
scroll to position [2458, 0]
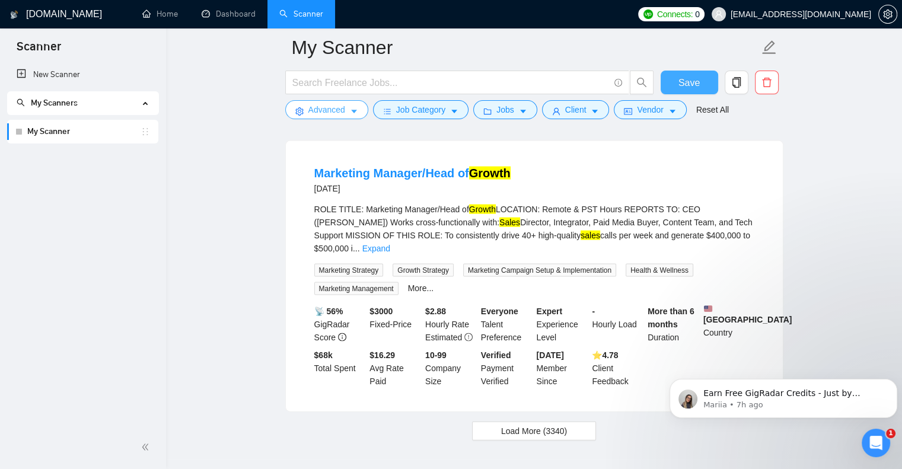
click at [353, 108] on icon "caret-down" at bounding box center [354, 111] width 8 height 8
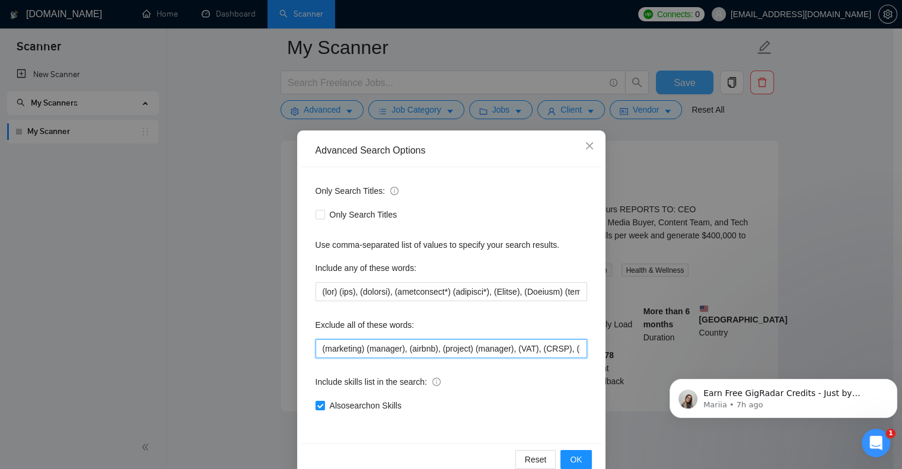
click at [396, 347] on input "(marketing) (manager), (airbnb), (project) (manager), (VAT), (CRSP), (commercia…" at bounding box center [451, 348] width 272 height 19
click at [579, 455] on button "OK" at bounding box center [575, 459] width 31 height 19
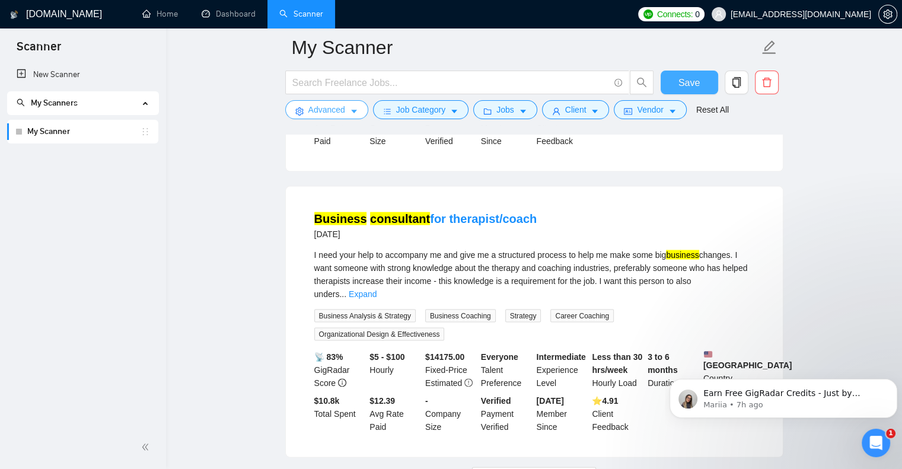
scroll to position [2520, 0]
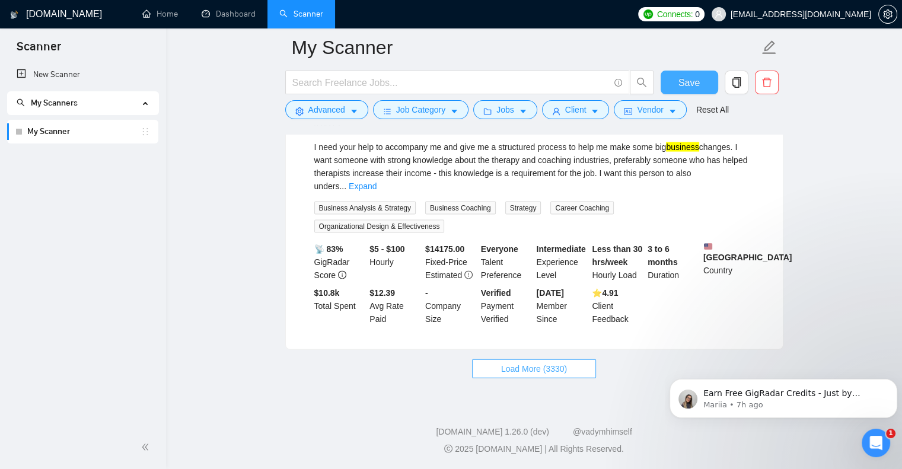
click at [543, 367] on span "Load More (3330)" at bounding box center [534, 368] width 66 height 13
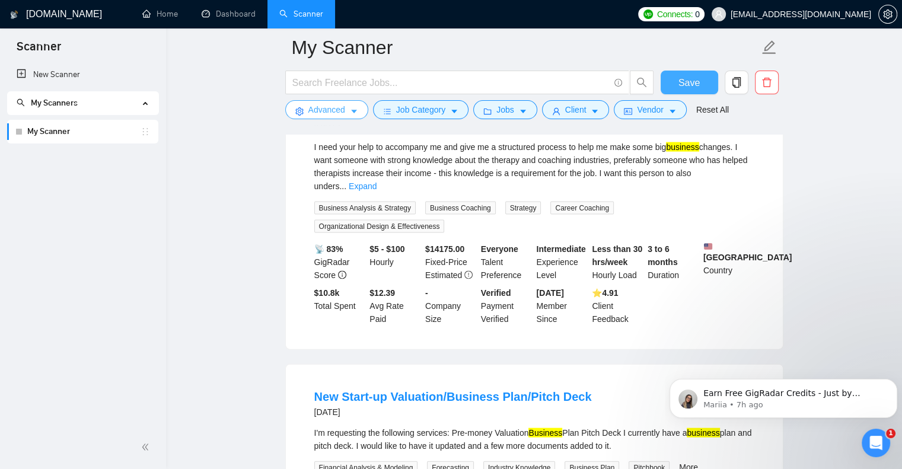
click at [351, 109] on icon "caret-down" at bounding box center [354, 111] width 8 height 8
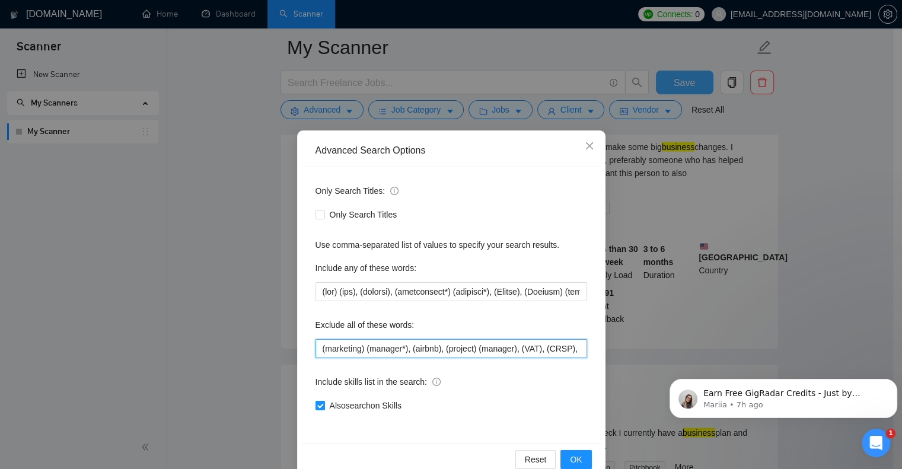
click at [317, 346] on input "(marketing) (manager*), (airbnb), (project) (manager), (VAT), (CRSP), (commerci…" at bounding box center [451, 348] width 272 height 19
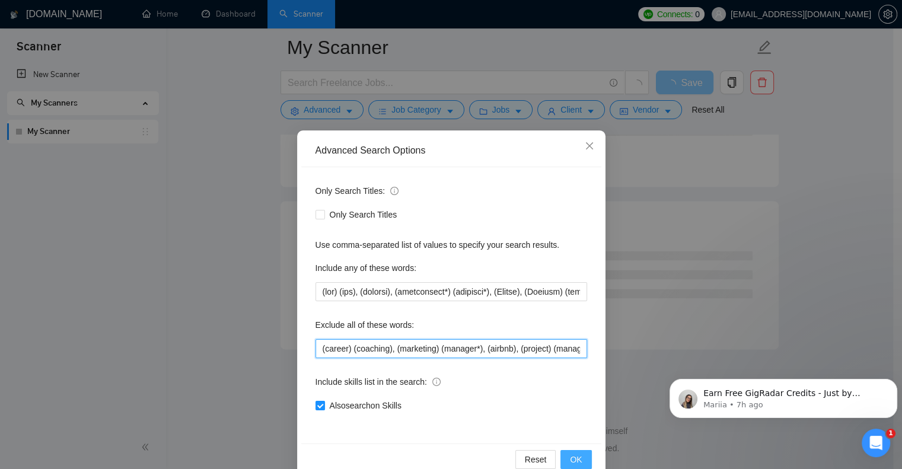
scroll to position [1509, 0]
click at [564, 457] on button "OK" at bounding box center [575, 459] width 31 height 19
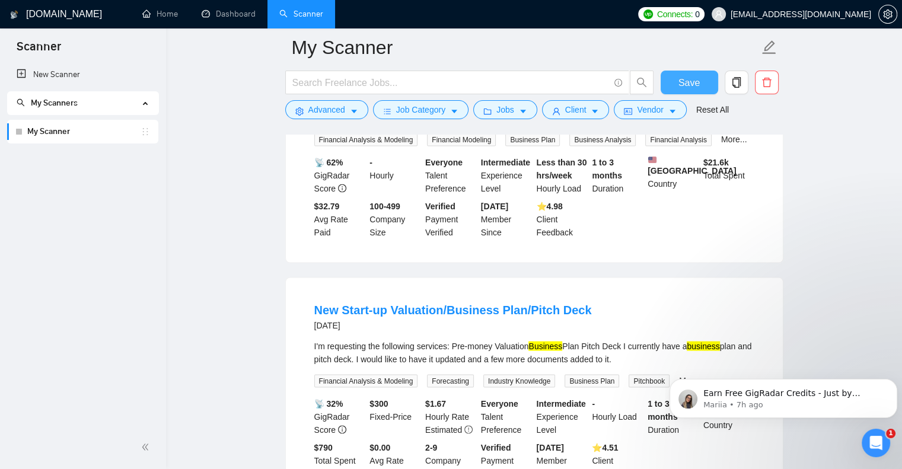
scroll to position [2092, 0]
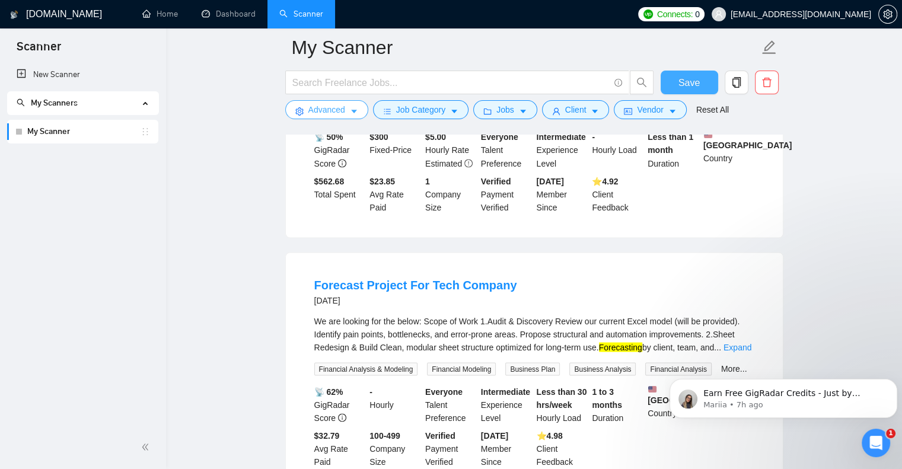
click at [344, 111] on button "Advanced" at bounding box center [326, 109] width 83 height 19
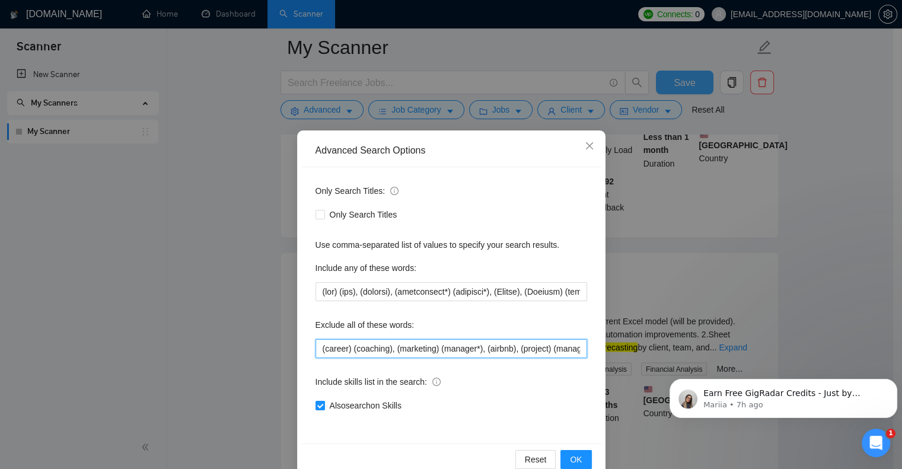
click at [315, 345] on input "(career) (coaching), (marketing) (manager*), (airbnb), (project) (manager), (VA…" at bounding box center [451, 348] width 272 height 19
click at [576, 458] on span "OK" at bounding box center [576, 459] width 12 height 13
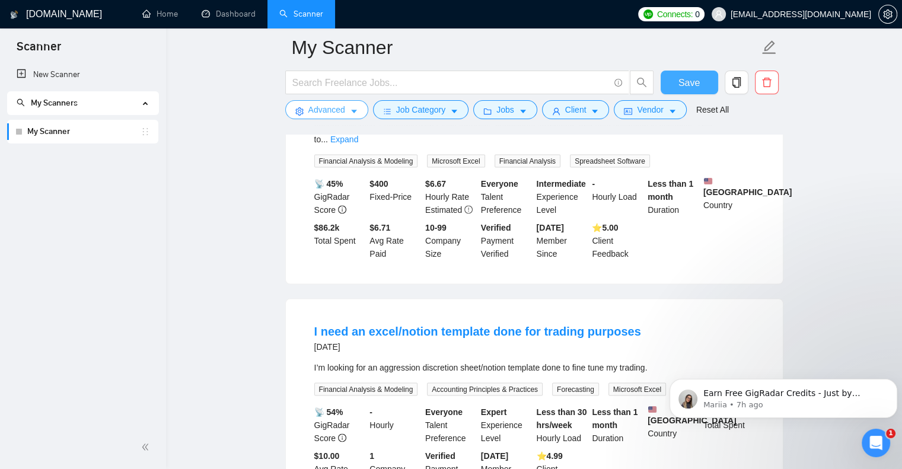
scroll to position [2431, 0]
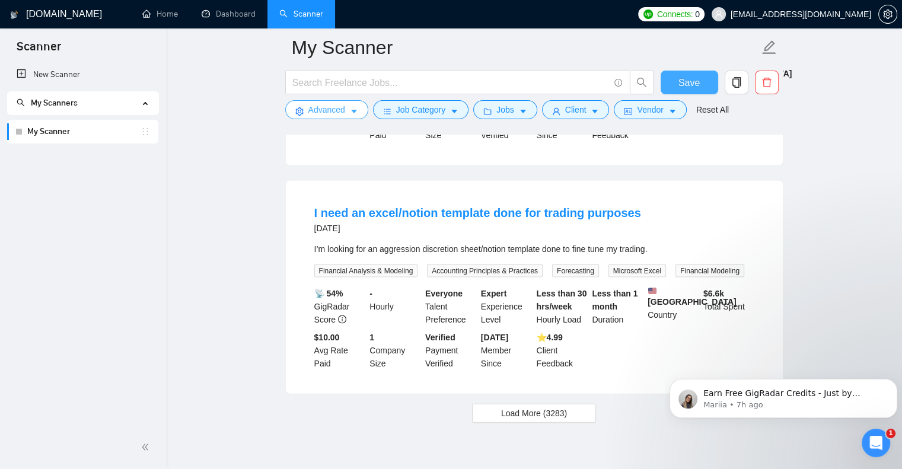
click at [353, 109] on icon "caret-down" at bounding box center [354, 111] width 8 height 8
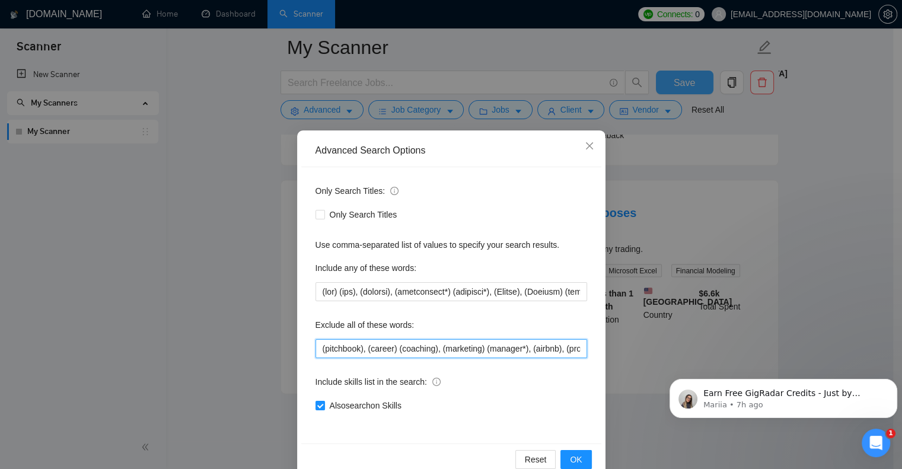
click at [315, 348] on input "(pitchbook), (career) (coaching), (marketing) (manager*), (airbnb), (project) (…" at bounding box center [451, 348] width 272 height 19
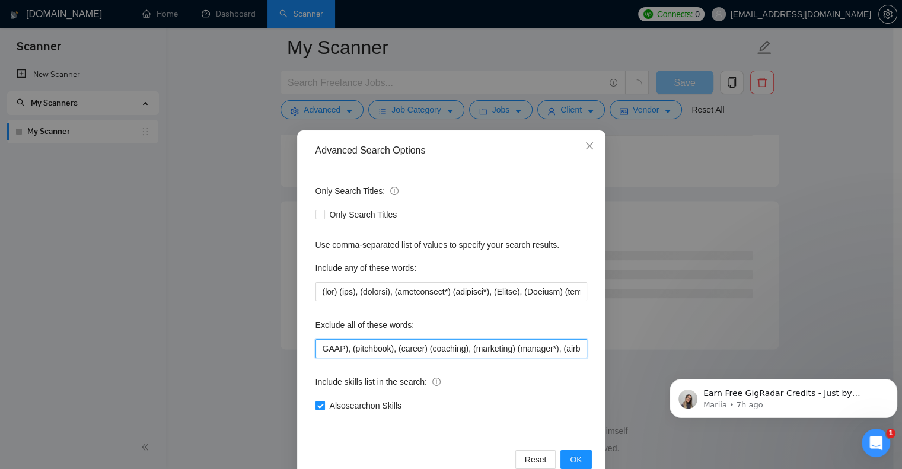
scroll to position [1509, 0]
click at [315, 349] on input "GAAP), (pitchbook), (career) (coaching), (marketing) (manager*), (airbnb), (pro…" at bounding box center [451, 348] width 272 height 19
click at [570, 453] on span "OK" at bounding box center [576, 459] width 12 height 13
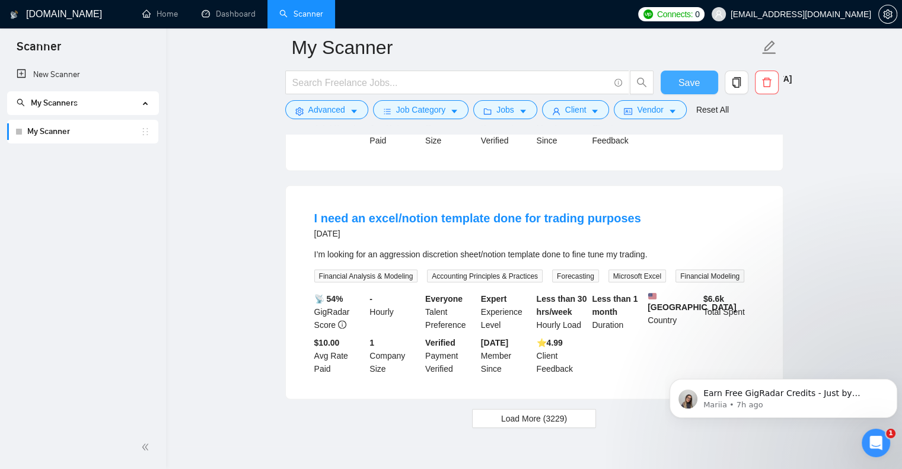
scroll to position [2494, 0]
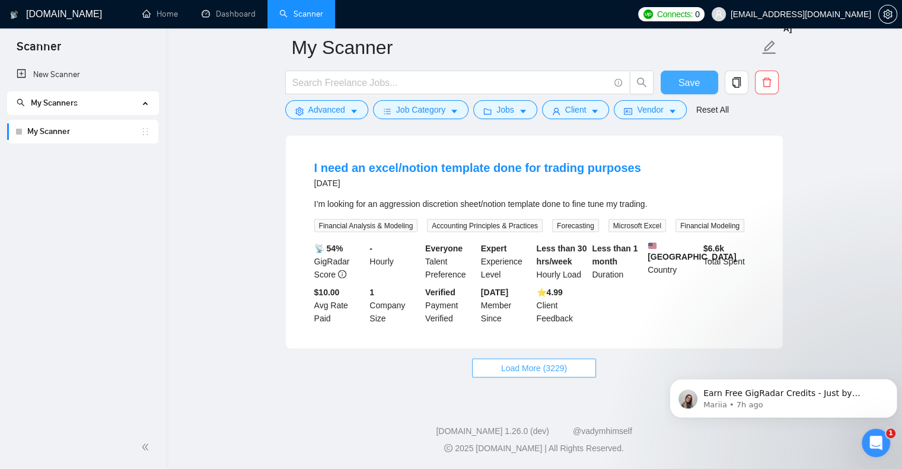
click at [555, 369] on span "Load More (3229)" at bounding box center [534, 368] width 66 height 13
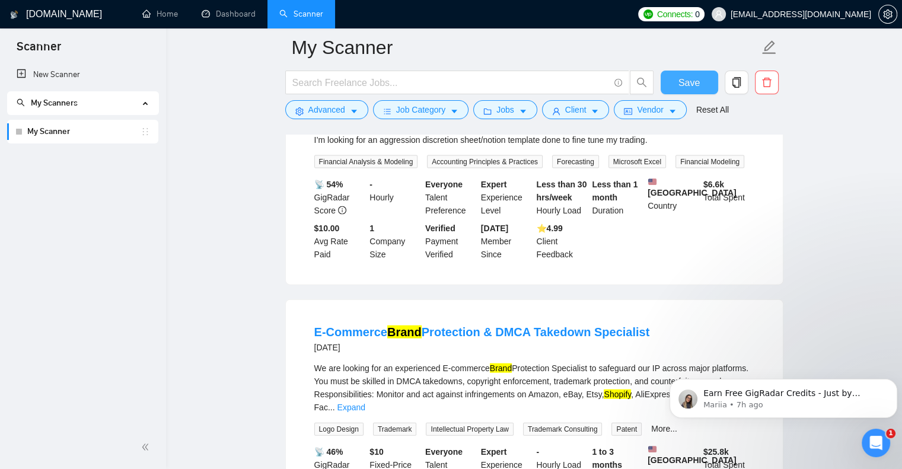
scroll to position [2731, 0]
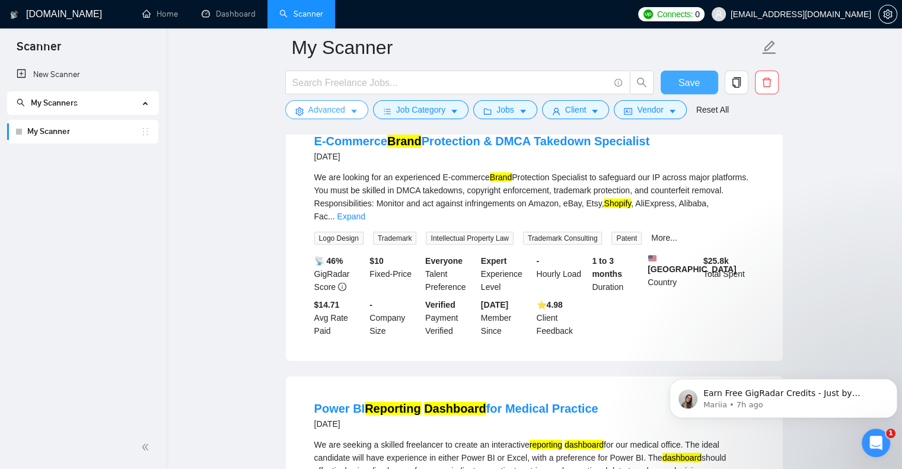
click at [354, 107] on span "caret-down" at bounding box center [354, 111] width 8 height 9
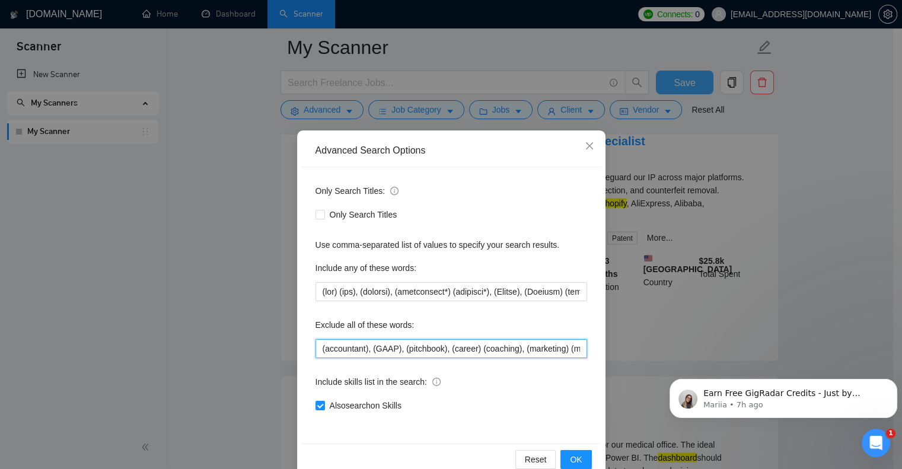
click at [317, 347] on input "(accountant), (GAAP), (pitchbook), (career) (coaching), (marketing) (manager*),…" at bounding box center [451, 348] width 272 height 19
click at [571, 455] on span "OK" at bounding box center [576, 459] width 12 height 13
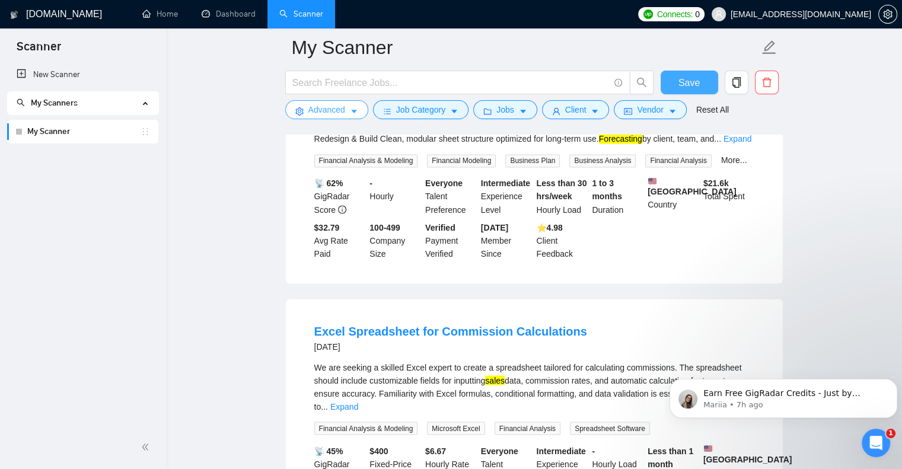
scroll to position [2019, 0]
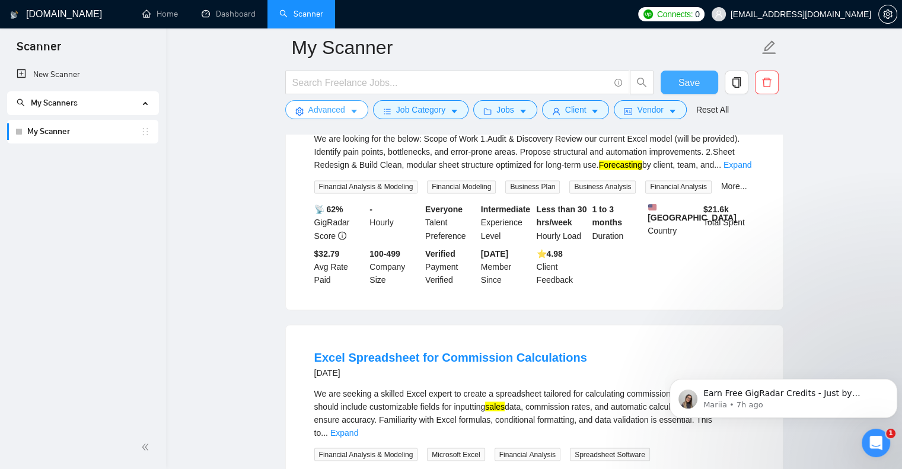
click at [358, 111] on button "Advanced" at bounding box center [326, 109] width 83 height 19
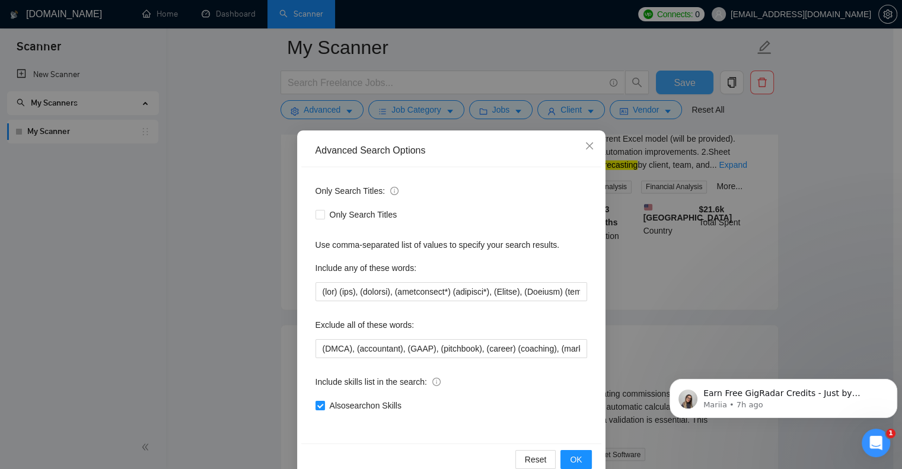
click at [260, 310] on div "Advanced Search Options Only Search Titles: Only Search Titles Use comma-separa…" at bounding box center [451, 234] width 902 height 469
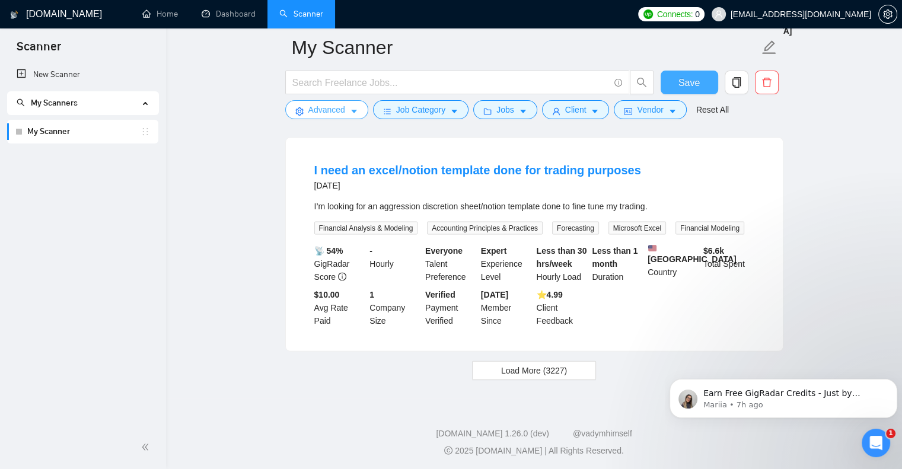
scroll to position [2494, 0]
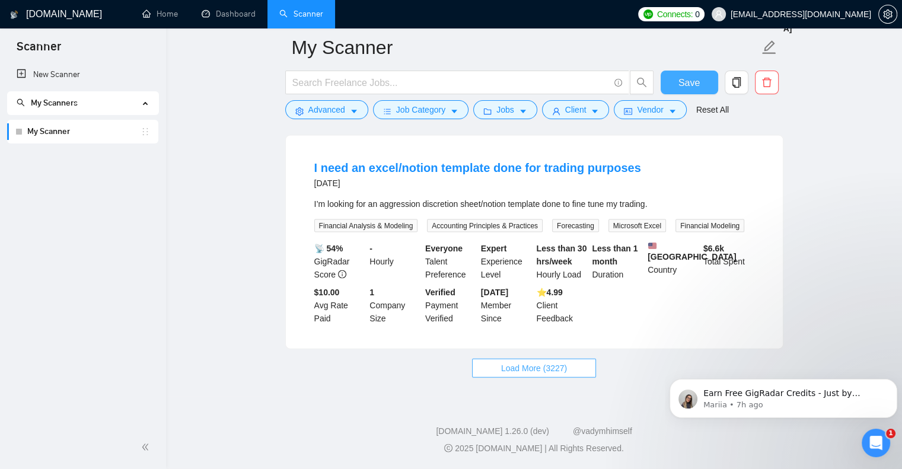
click at [569, 367] on button "Load More (3227)" at bounding box center [534, 368] width 124 height 19
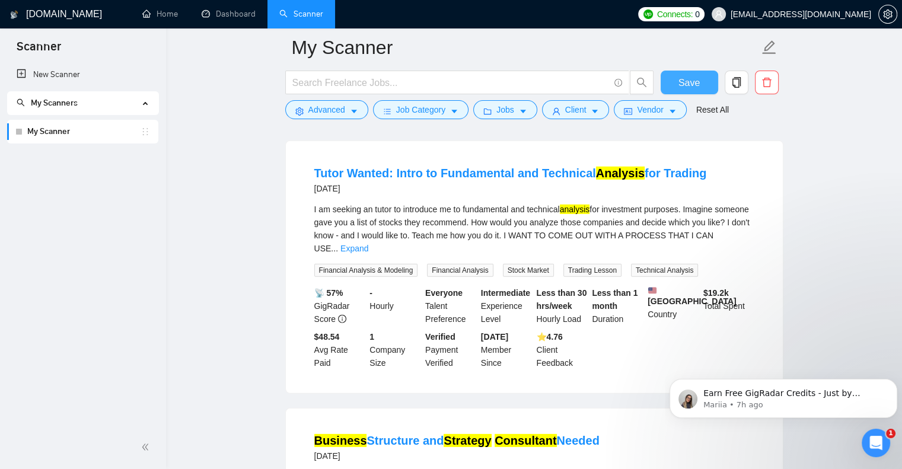
scroll to position [3502, 0]
click at [347, 109] on button "Advanced" at bounding box center [326, 109] width 83 height 19
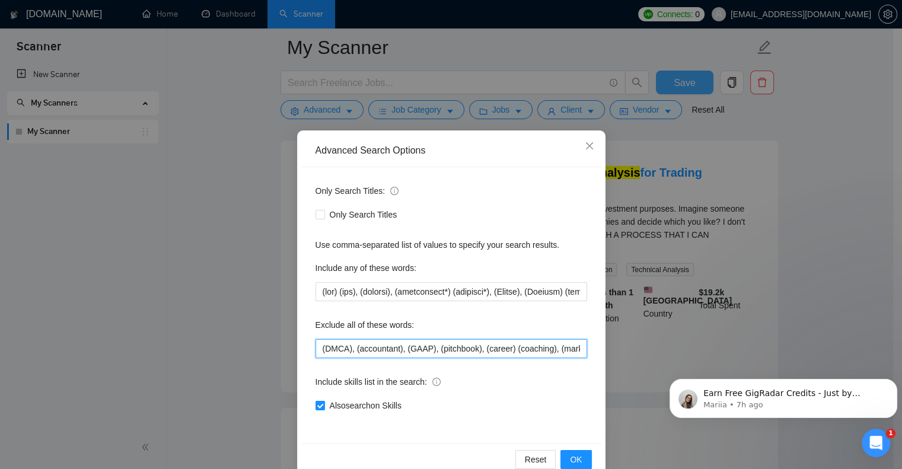
click at [315, 348] on input "(DMCA), (accountant), (GAAP), (pitchbook), (career) (coaching), (marketing) (ma…" at bounding box center [451, 348] width 272 height 19
click at [573, 457] on span "OK" at bounding box center [576, 459] width 12 height 13
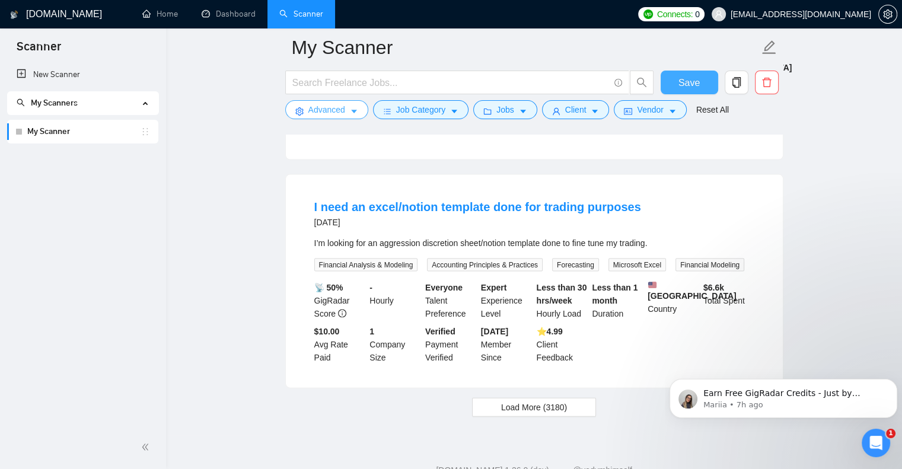
scroll to position [2494, 0]
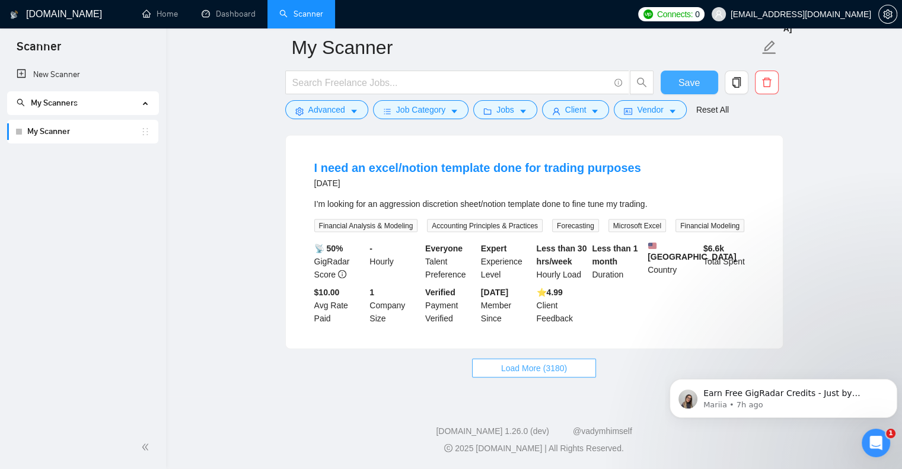
click at [537, 368] on span "Load More (3180)" at bounding box center [534, 368] width 66 height 13
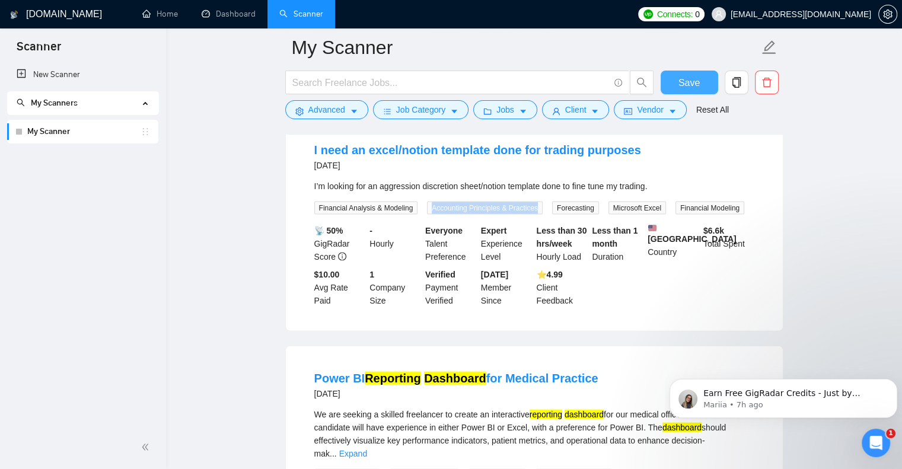
drag, startPoint x: 431, startPoint y: 218, endPoint x: 543, endPoint y: 218, distance: 112.1
click at [543, 215] on div "Accounting Principles & Practices" at bounding box center [487, 208] width 125 height 14
copy span "Accounting Principles & Practices"
click at [352, 109] on icon "caret-down" at bounding box center [354, 111] width 8 height 8
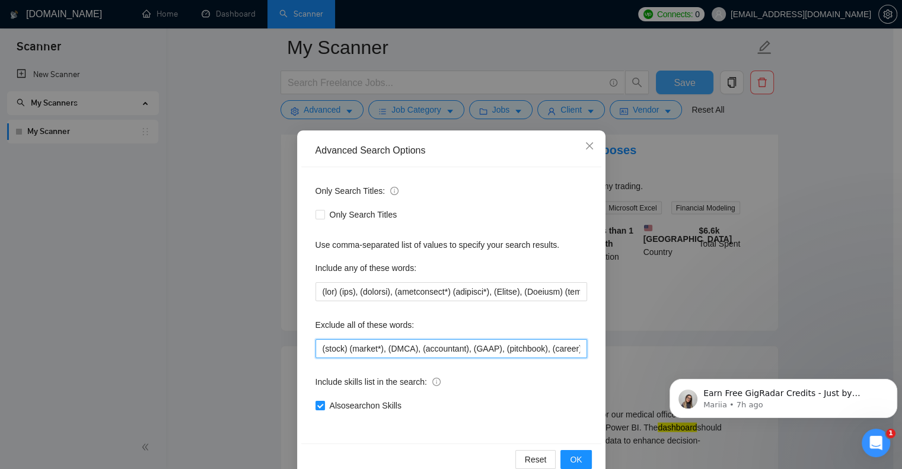
click at [315, 347] on input "(stock) (market*), (DMCA), (accountant), (GAAP), (pitchbook), (career) (coachin…" at bounding box center [451, 348] width 272 height 19
paste input "Accounting Principles & Practices"
drag, startPoint x: 317, startPoint y: 348, endPoint x: 421, endPoint y: 365, distance: 105.1
click at [318, 348] on input "Accounting Principles & Practices(stock) (market*), (DMCA), (accountant), (GAAP…" at bounding box center [451, 348] width 272 height 19
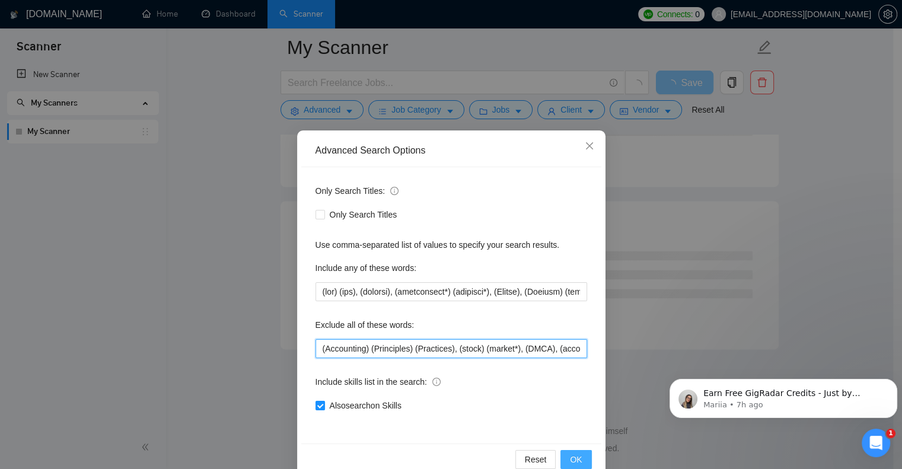
scroll to position [1509, 0]
type input "(Accounting) (Principles) (Practices), (stock) (market*), (DMCA), (accountant),…"
click at [577, 453] on span "OK" at bounding box center [576, 459] width 12 height 13
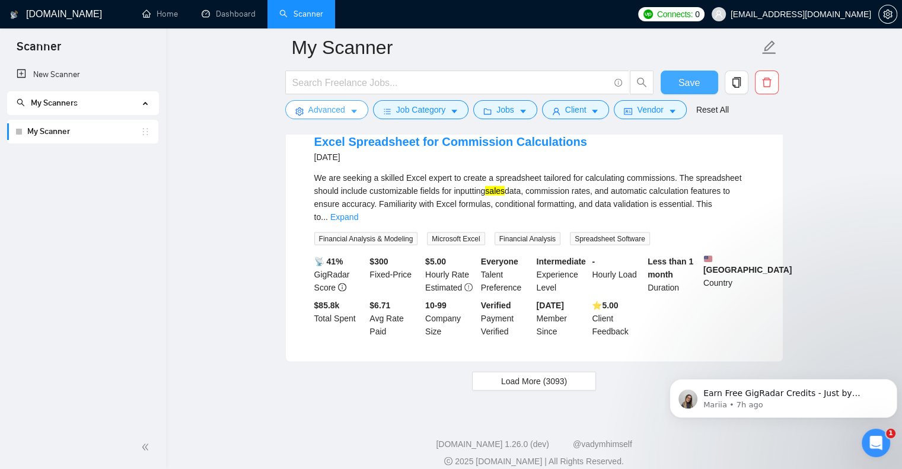
scroll to position [2480, 0]
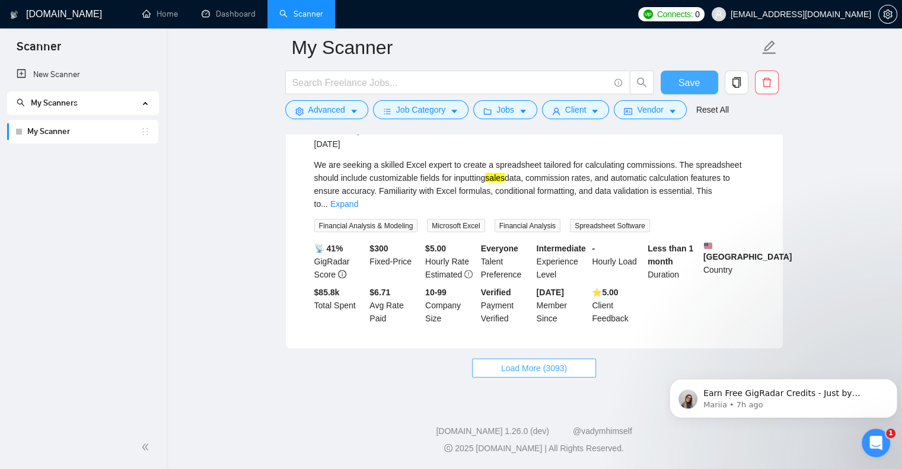
click at [518, 369] on span "Load More (3093)" at bounding box center [534, 368] width 66 height 13
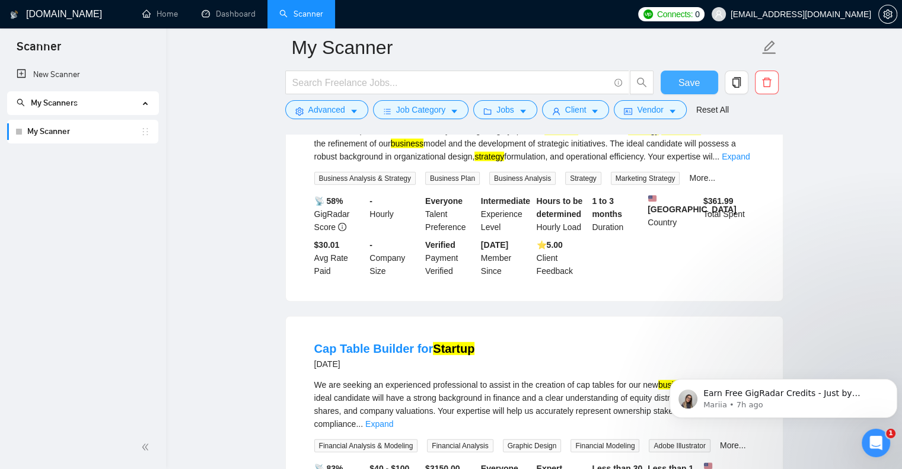
scroll to position [3192, 0]
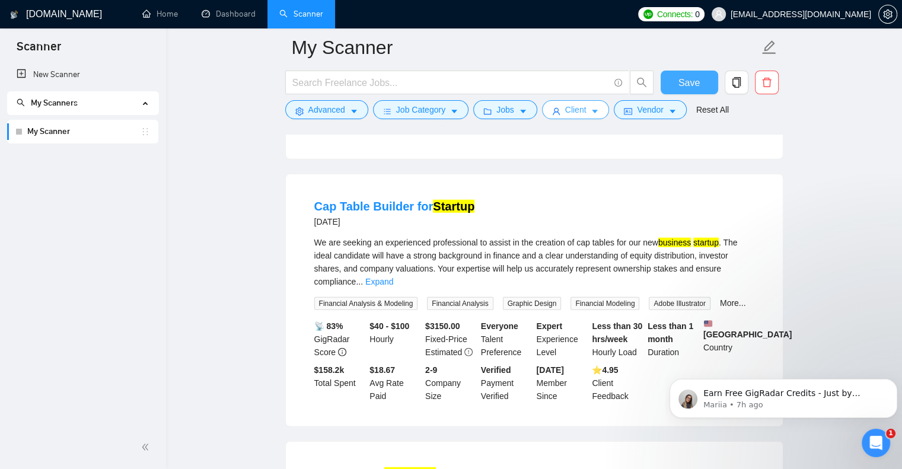
click at [591, 113] on icon "caret-down" at bounding box center [595, 111] width 8 height 8
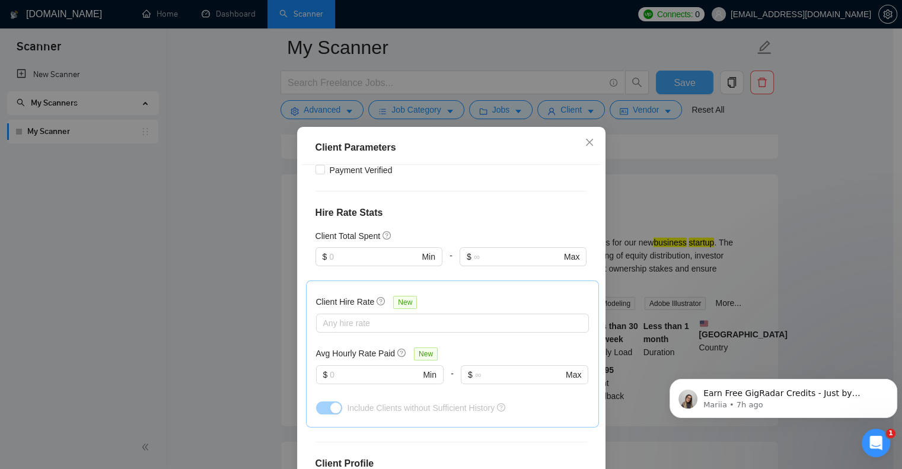
scroll to position [237, 0]
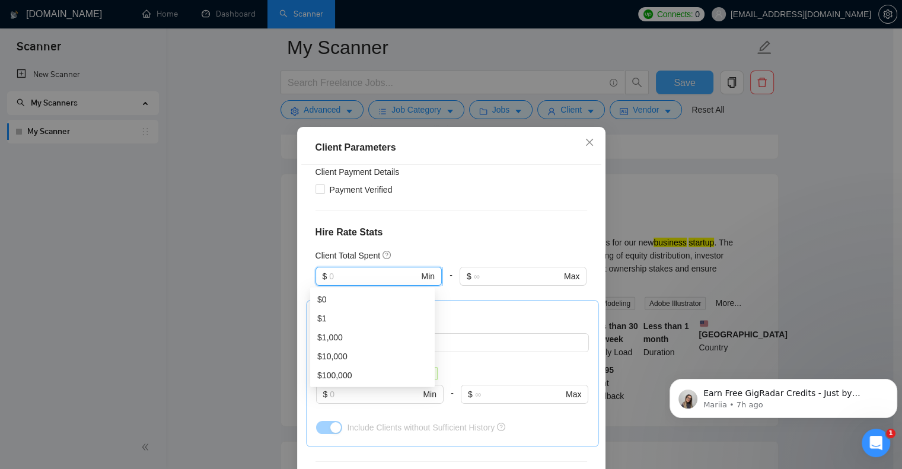
click at [377, 276] on input "text" at bounding box center [374, 276] width 90 height 13
click at [328, 333] on div "$1,000" at bounding box center [372, 337] width 110 height 13
type input "1000"
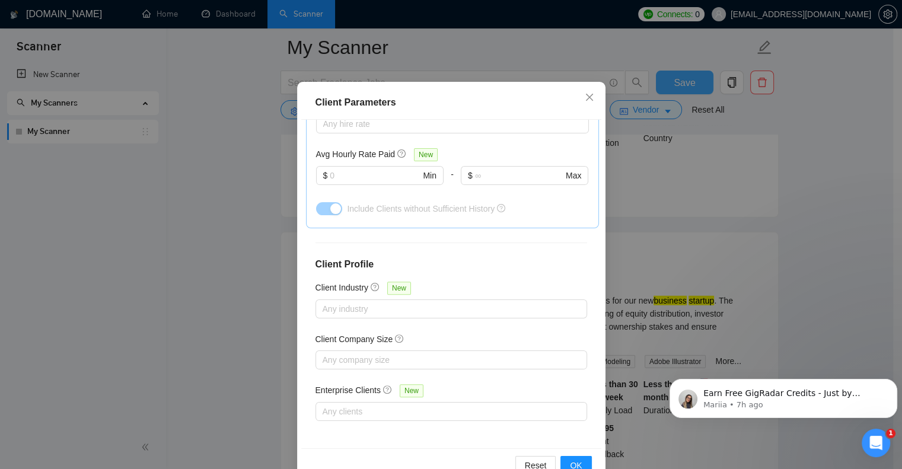
scroll to position [76, 0]
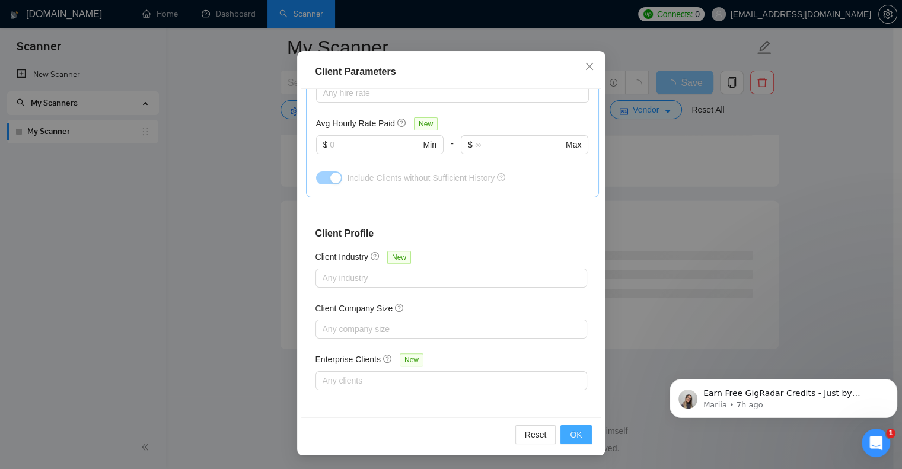
click at [578, 430] on button "OK" at bounding box center [575, 434] width 31 height 19
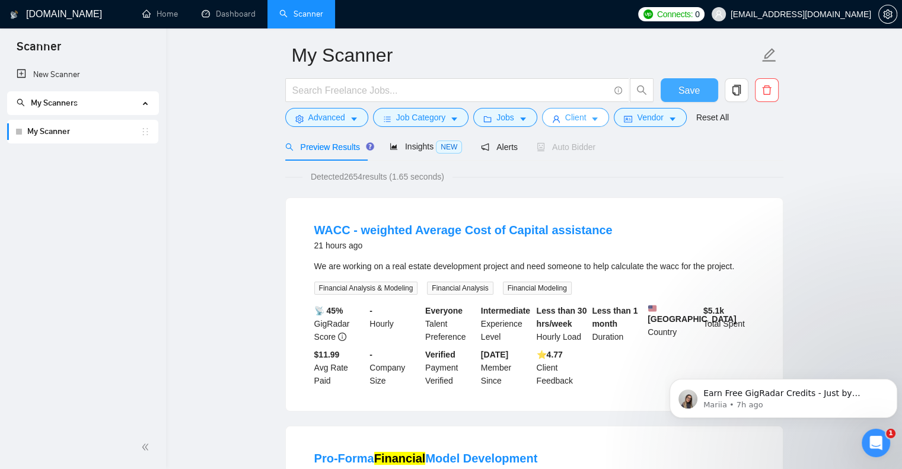
scroll to position [0, 0]
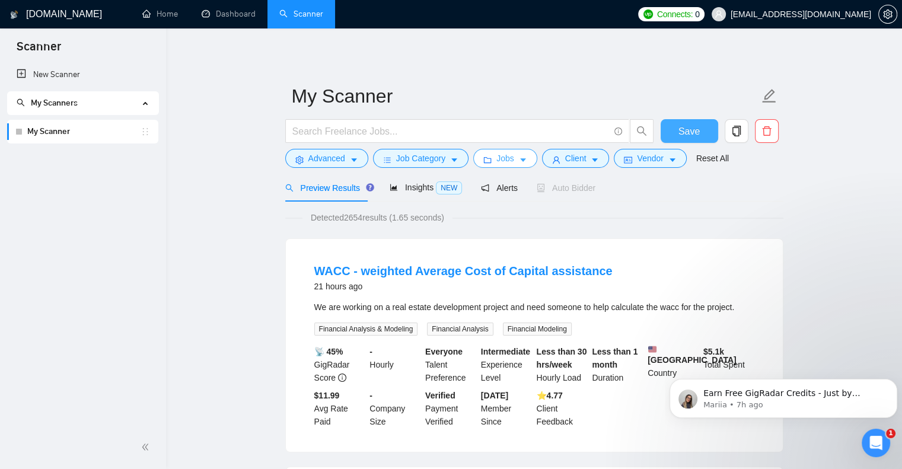
click at [520, 159] on icon "caret-down" at bounding box center [523, 161] width 6 height 4
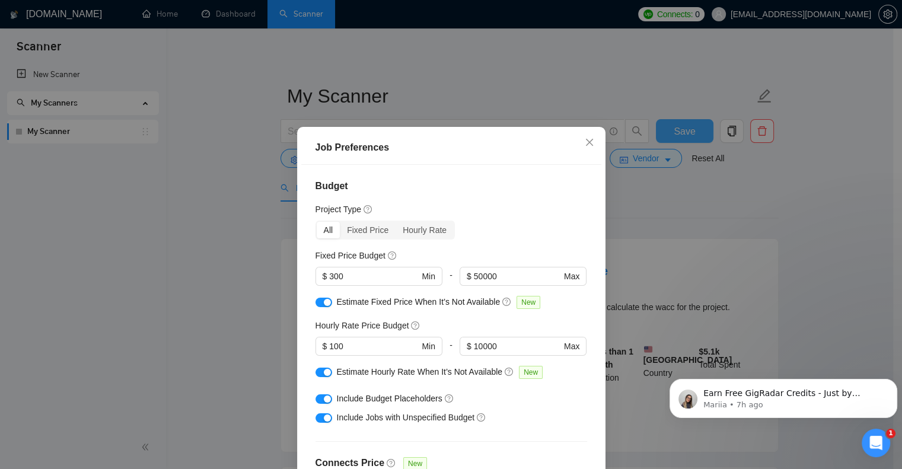
click at [324, 302] on div "button" at bounding box center [327, 302] width 7 height 7
click at [317, 371] on button "button" at bounding box center [323, 372] width 17 height 9
click at [318, 418] on button "button" at bounding box center [323, 417] width 17 height 9
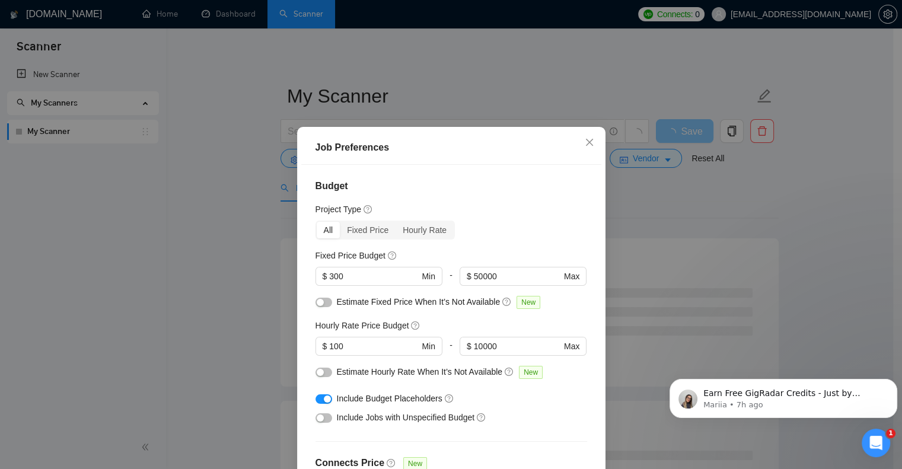
click at [256, 218] on div "Job Preferences Budget Project Type All Fixed Price Hourly Rate Fixed Price Bud…" at bounding box center [451, 234] width 902 height 469
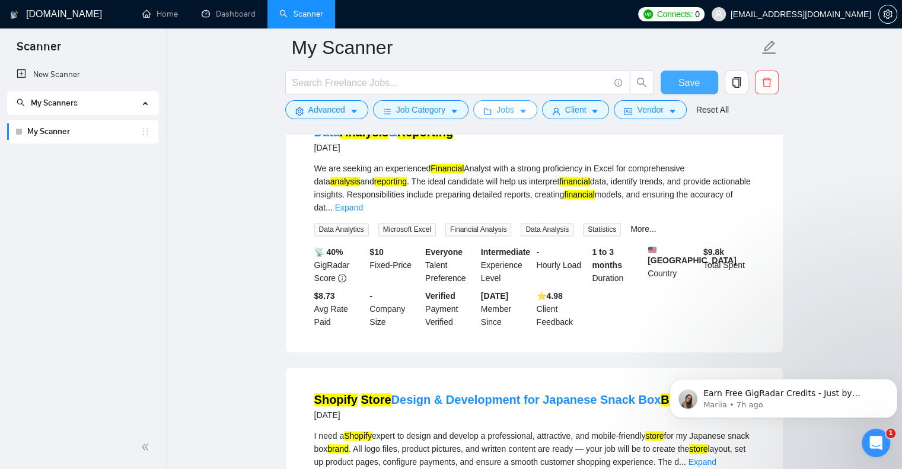
scroll to position [1719, 0]
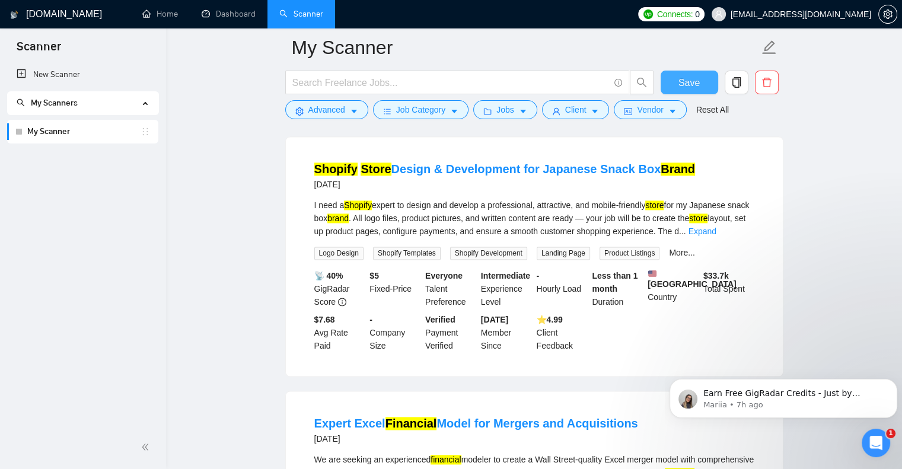
click at [688, 72] on button "Save" at bounding box center [690, 83] width 58 height 24
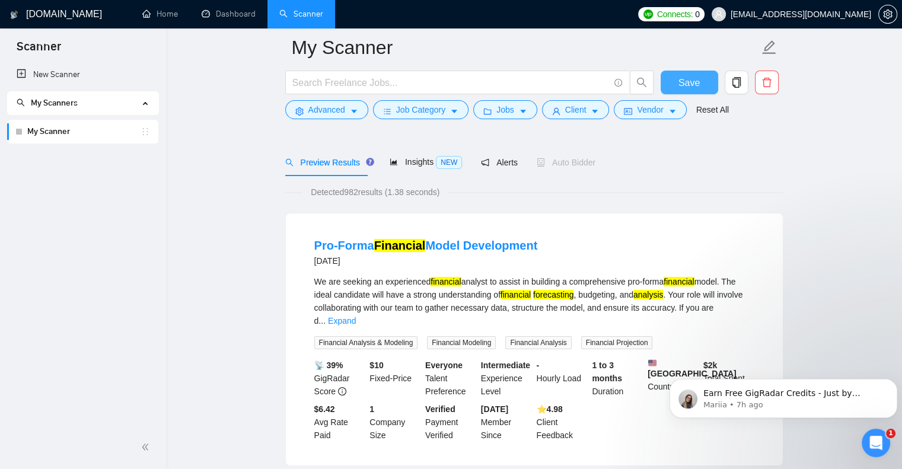
scroll to position [0, 0]
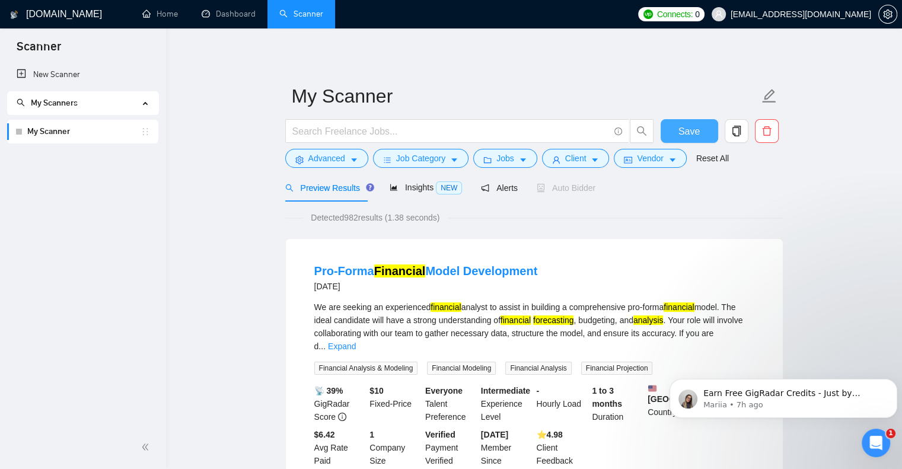
click at [697, 132] on span "Save" at bounding box center [688, 131] width 21 height 15
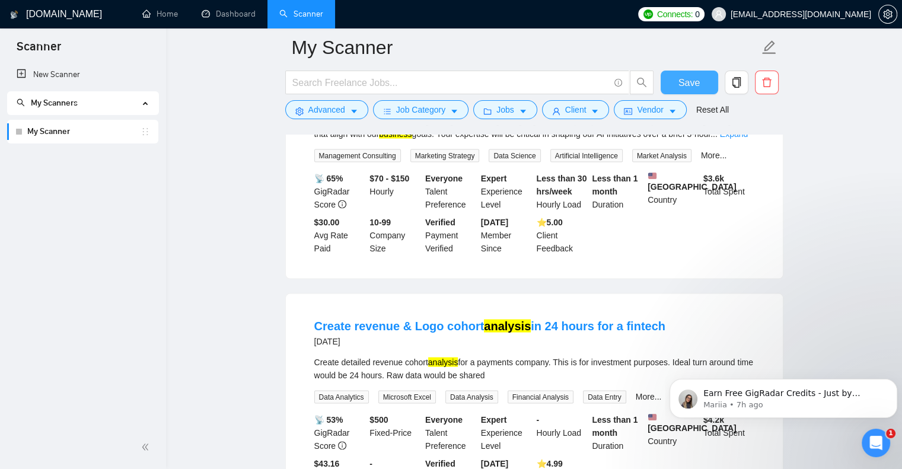
scroll to position [2505, 0]
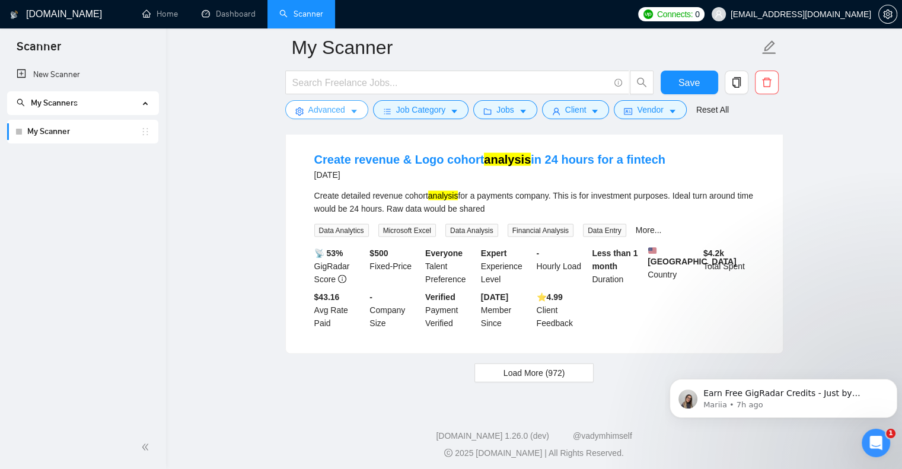
click at [353, 106] on button "Advanced" at bounding box center [326, 109] width 83 height 19
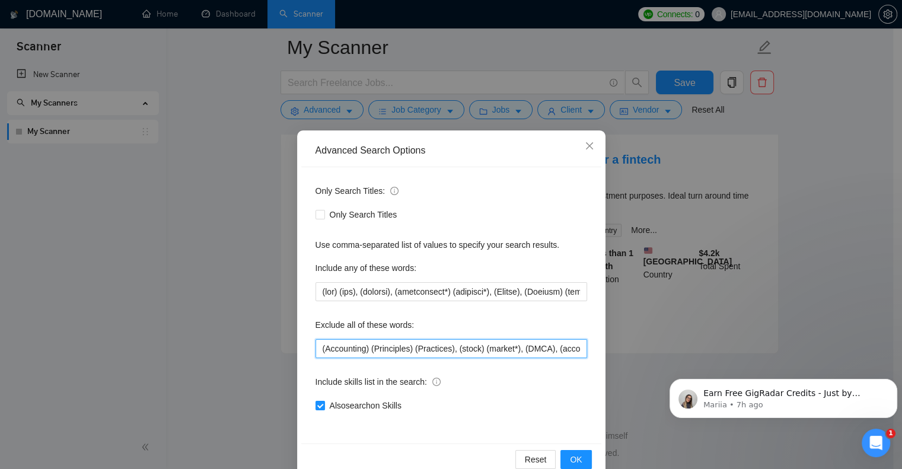
drag, startPoint x: 315, startPoint y: 350, endPoint x: 340, endPoint y: 351, distance: 24.3
click at [318, 348] on input "(Accounting) (Principles) (Practices), (stock) (market*), (DMCA), (accountant),…" at bounding box center [451, 348] width 272 height 19
type input "(fintech), (Accounting) (Principles) (Practices), (stock) (market*), (DMCA), (a…"
click at [573, 452] on button "OK" at bounding box center [575, 459] width 31 height 19
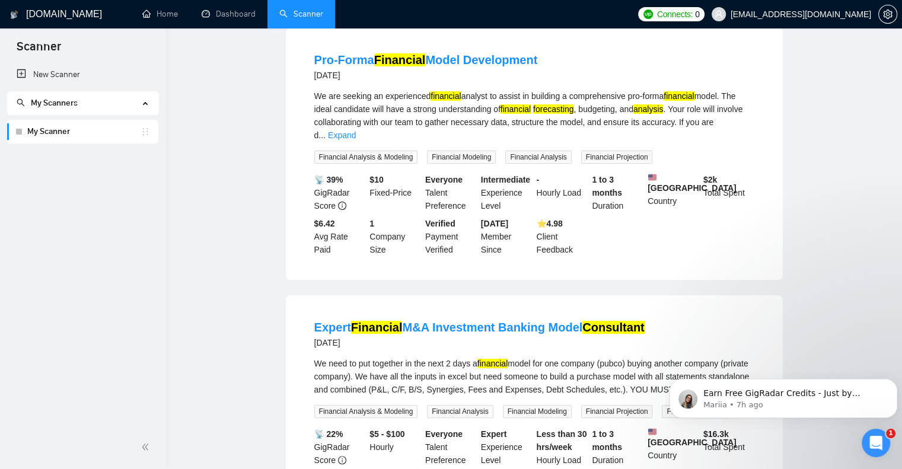
scroll to position [0, 0]
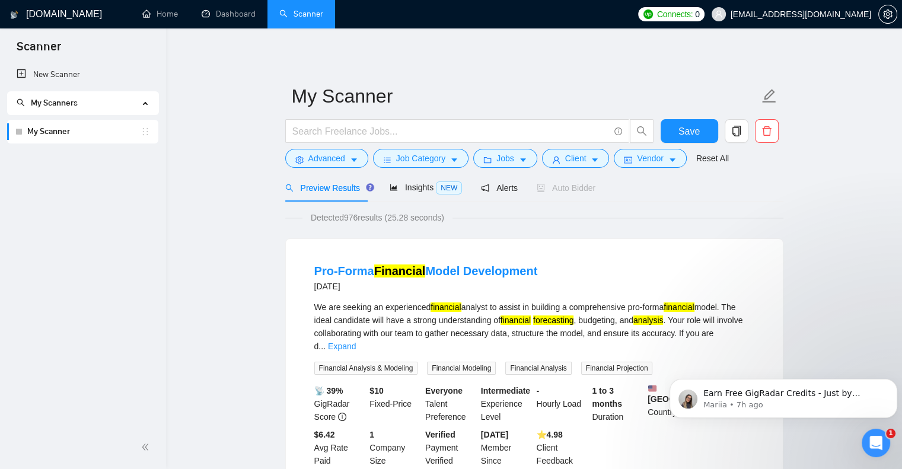
click at [71, 127] on link "My Scanner" at bounding box center [83, 132] width 113 height 24
click at [83, 104] on span "My Scanners" at bounding box center [78, 103] width 122 height 24
click at [83, 103] on span "My Scanners" at bounding box center [78, 103] width 122 height 24
click at [59, 135] on link "My Scanner" at bounding box center [83, 132] width 113 height 24
click at [148, 135] on icon "holder" at bounding box center [145, 131] width 9 height 9
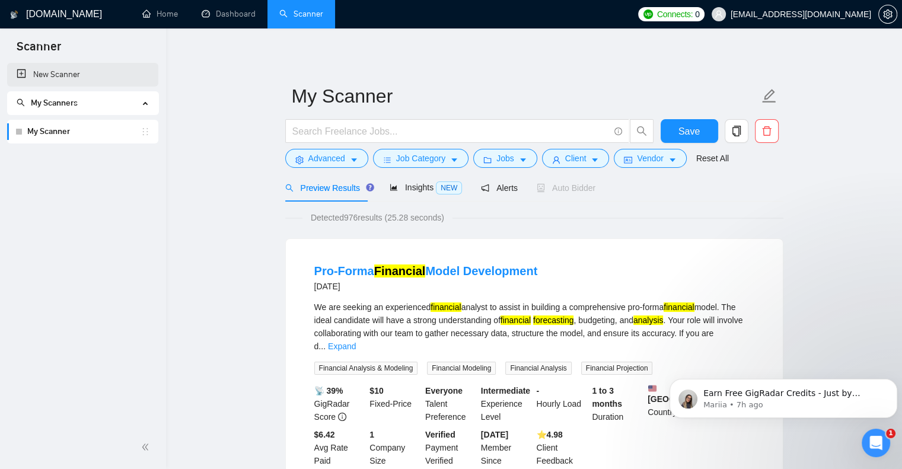
click at [19, 72] on link "New Scanner" at bounding box center [83, 75] width 132 height 24
click at [668, 156] on icon "caret-down" at bounding box center [672, 160] width 8 height 8
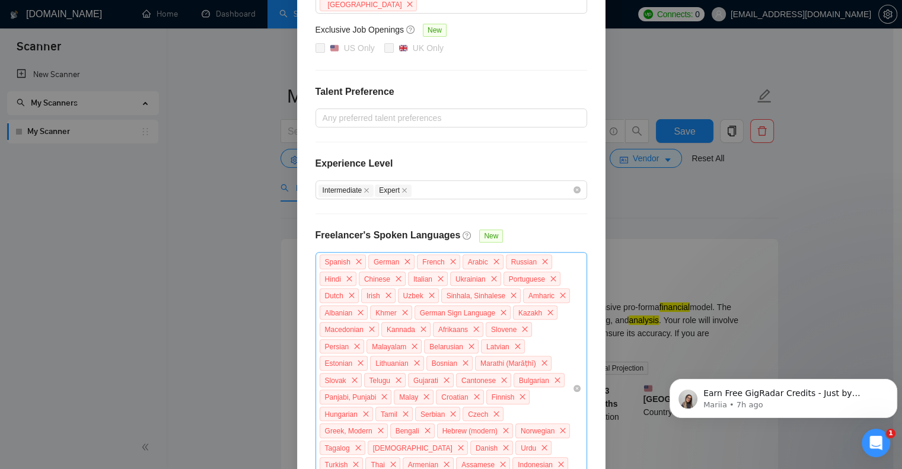
scroll to position [432, 0]
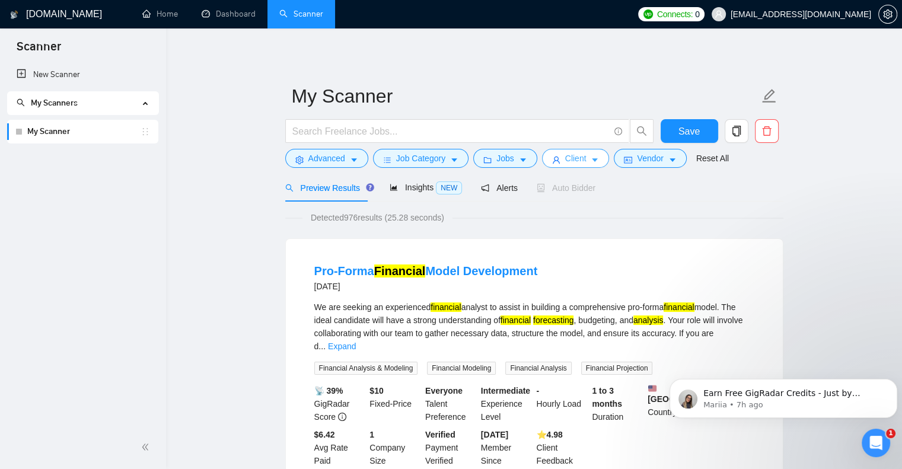
click at [593, 158] on icon "caret-down" at bounding box center [595, 160] width 8 height 8
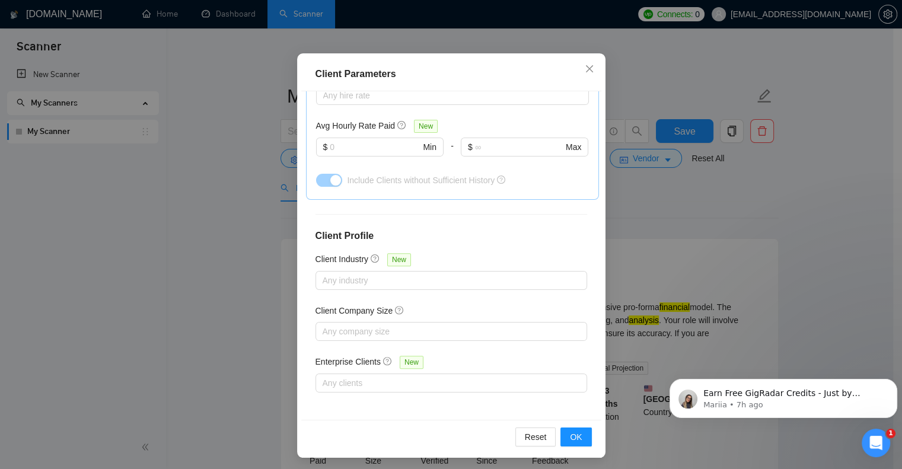
scroll to position [76, 0]
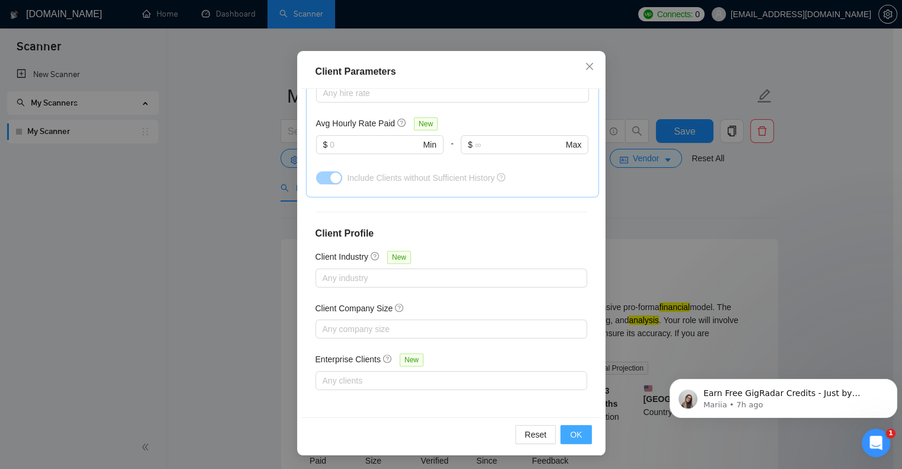
click at [576, 434] on span "OK" at bounding box center [576, 434] width 12 height 13
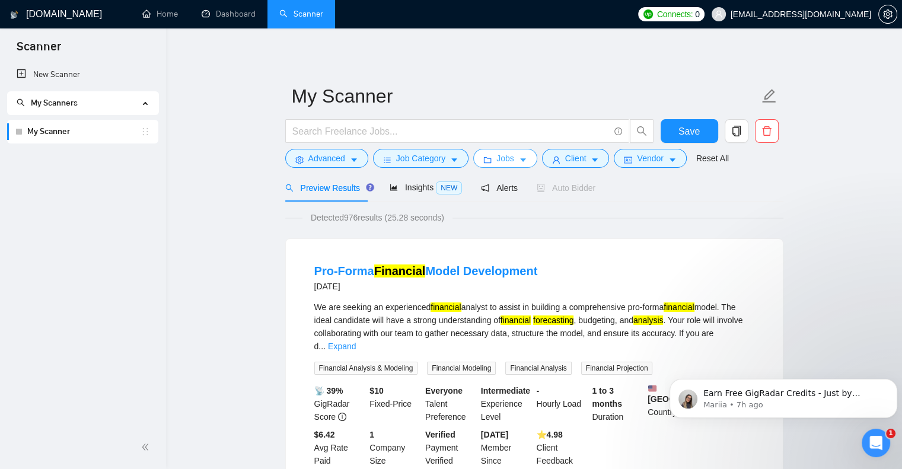
click at [519, 158] on icon "caret-down" at bounding box center [523, 160] width 8 height 8
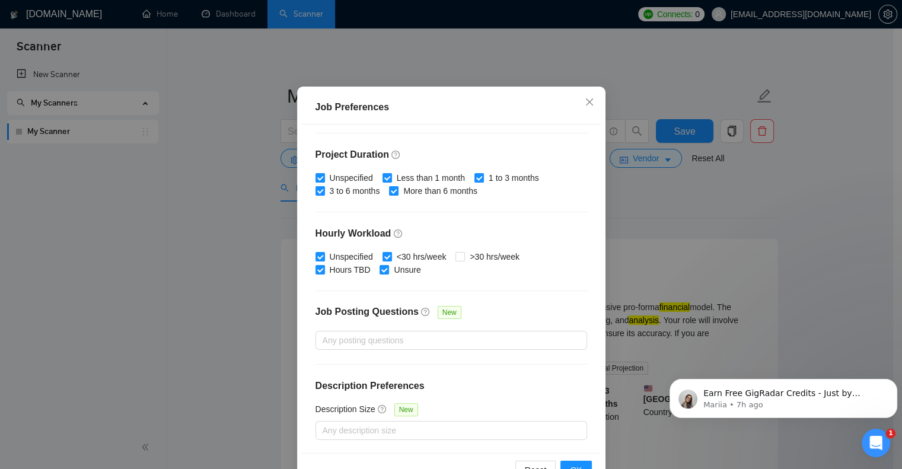
scroll to position [76, 0]
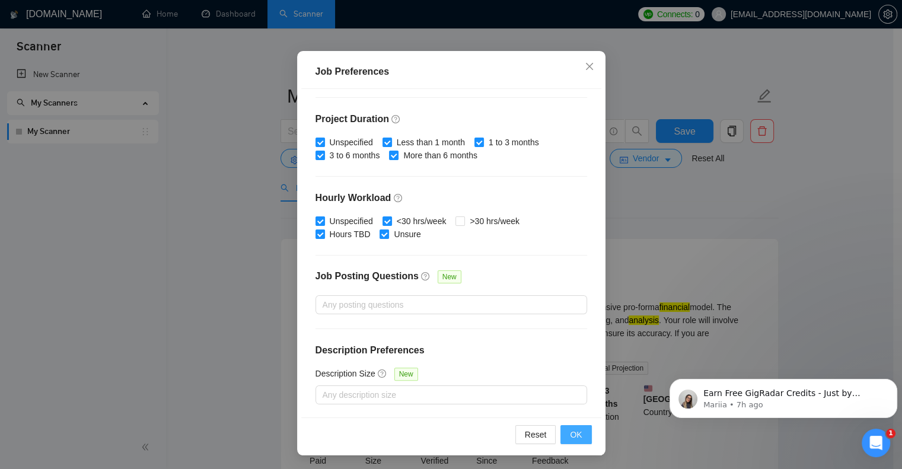
click at [574, 430] on span "OK" at bounding box center [576, 434] width 12 height 13
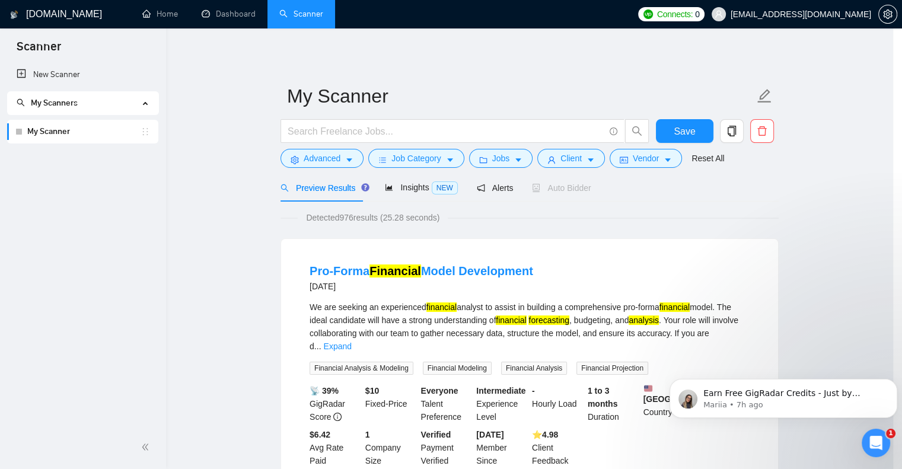
scroll to position [20, 0]
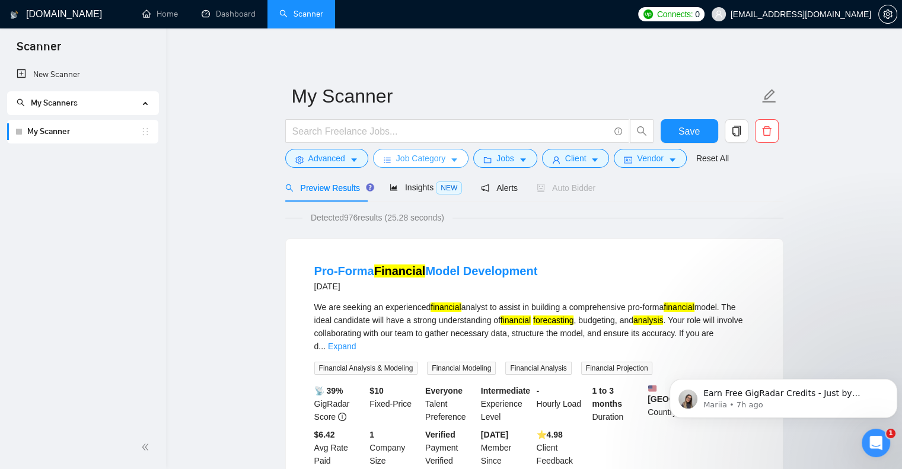
click at [452, 158] on icon "caret-down" at bounding box center [454, 160] width 8 height 8
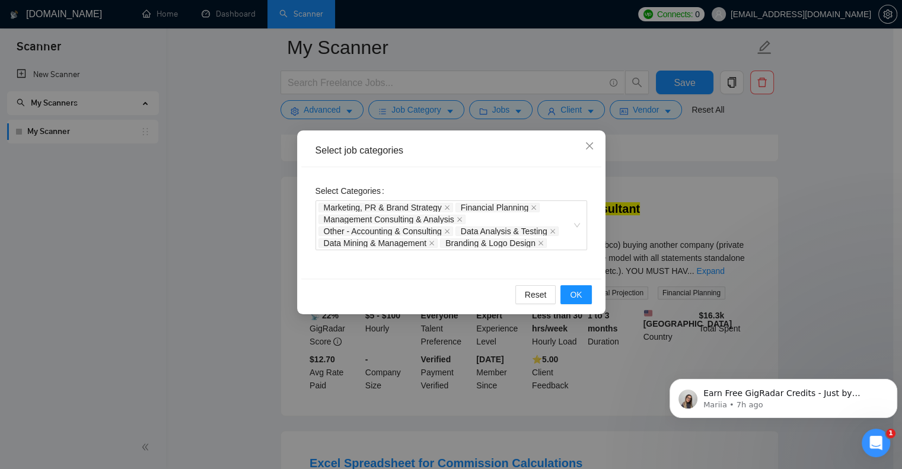
scroll to position [356, 0]
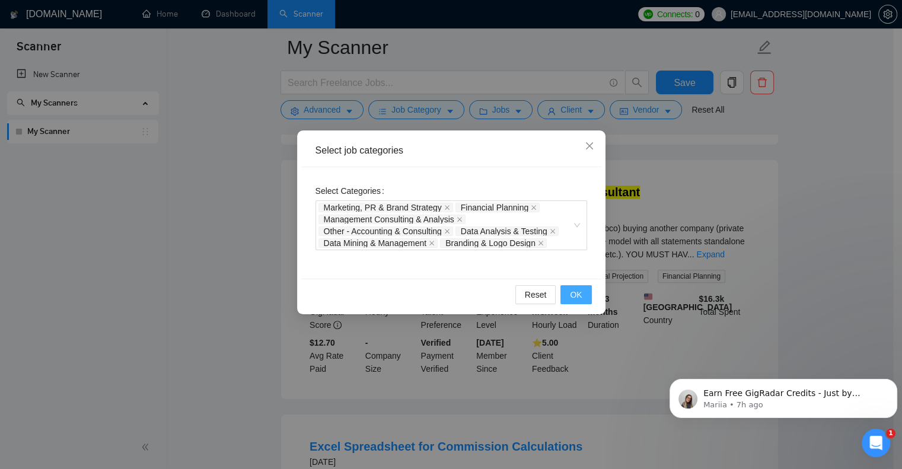
click at [583, 294] on button "OK" at bounding box center [575, 294] width 31 height 19
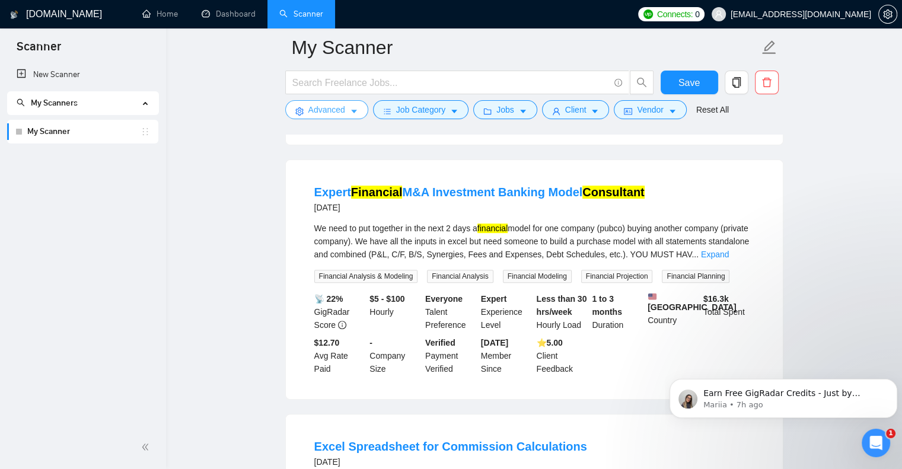
click at [356, 109] on icon "caret-down" at bounding box center [354, 111] width 8 height 8
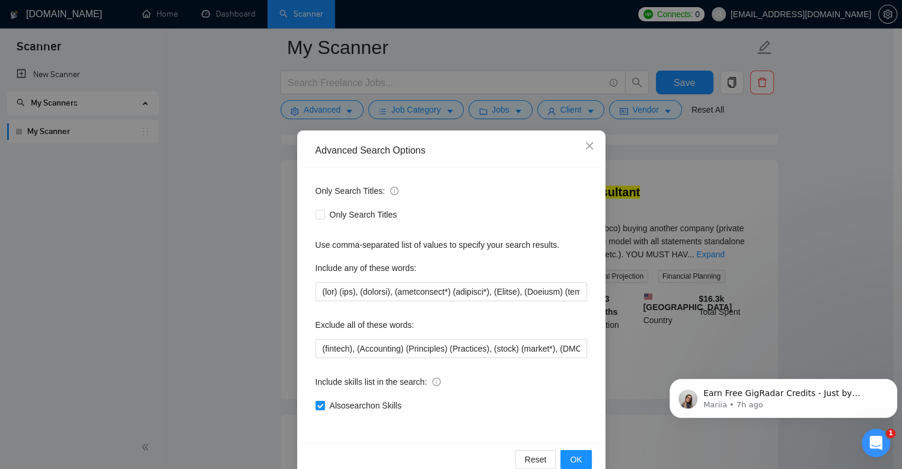
scroll to position [24, 0]
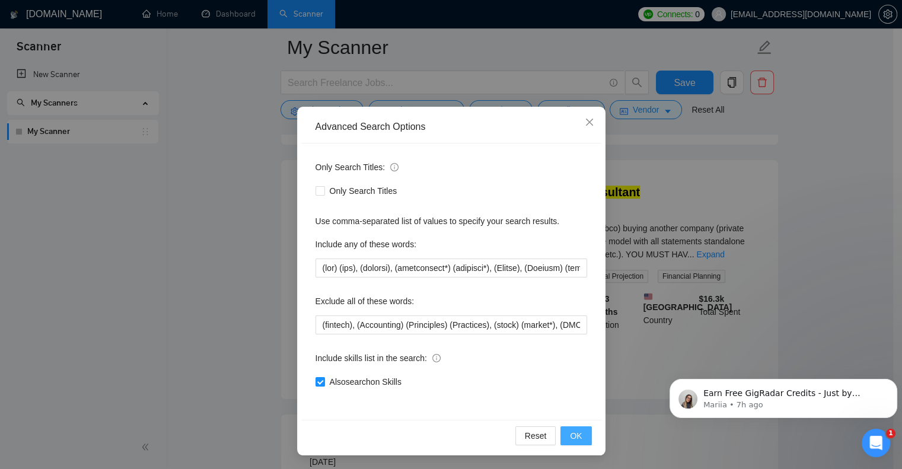
click at [579, 430] on button "OK" at bounding box center [575, 435] width 31 height 19
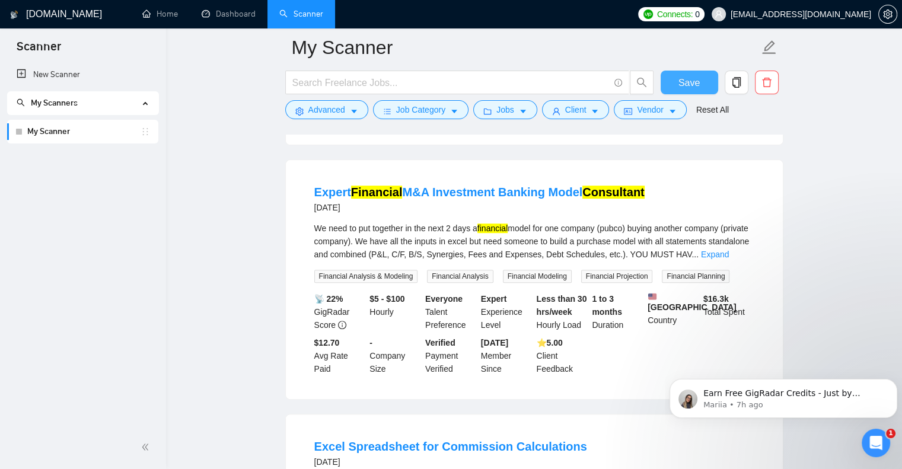
click at [685, 80] on span "Save" at bounding box center [688, 82] width 21 height 15
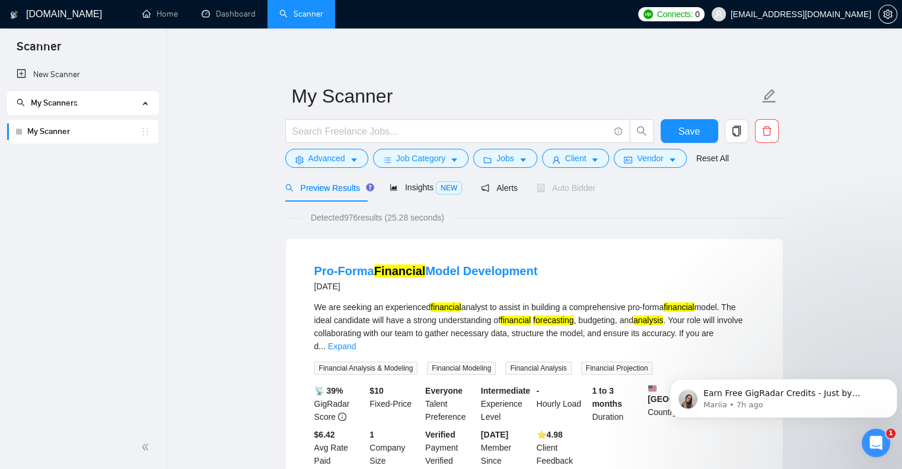
click at [563, 189] on span "Auto Bidder" at bounding box center [566, 187] width 59 height 9
click at [735, 126] on icon "copy" at bounding box center [736, 131] width 8 height 11
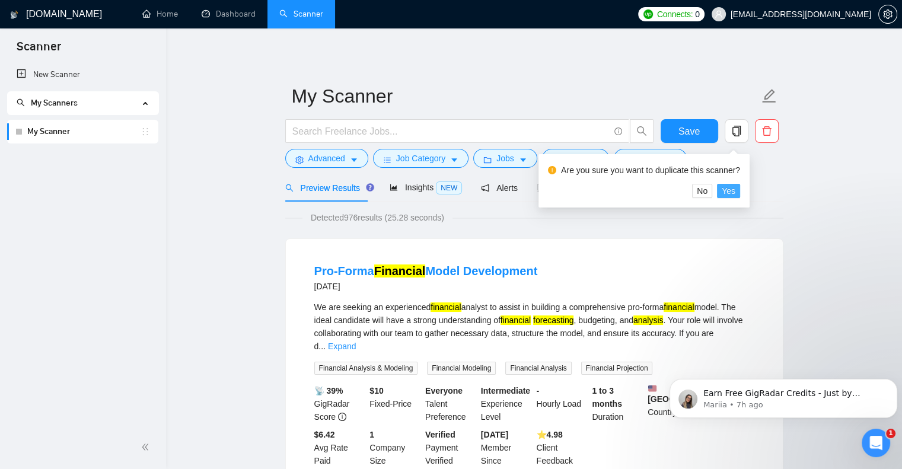
click at [729, 194] on span "Yes" at bounding box center [729, 190] width 14 height 13
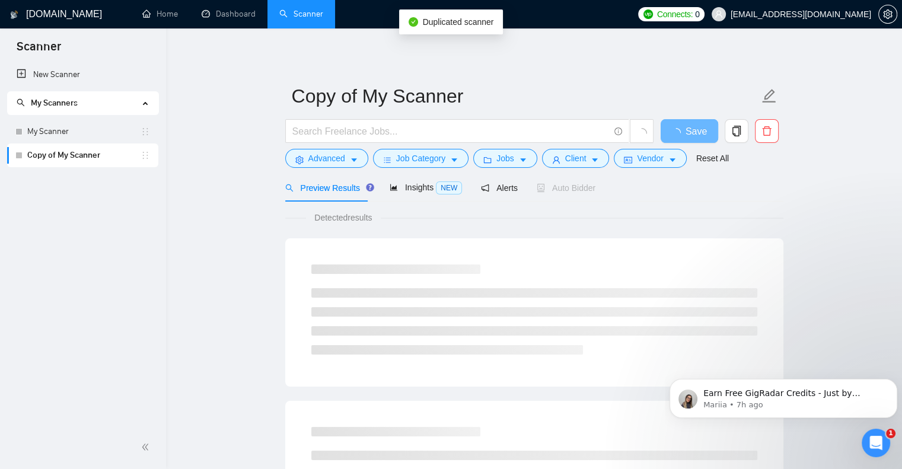
click at [97, 155] on link "Copy of My Scanner" at bounding box center [83, 155] width 113 height 24
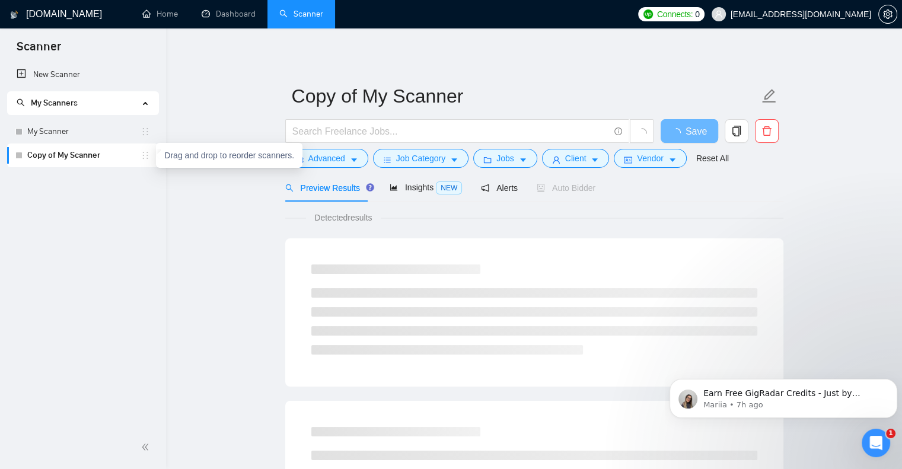
click at [146, 155] on icon "holder" at bounding box center [145, 155] width 9 height 9
click at [89, 156] on link "Copy of My Scanner" at bounding box center [83, 155] width 113 height 24
drag, startPoint x: 89, startPoint y: 156, endPoint x: 43, endPoint y: 145, distance: 47.5
click at [43, 145] on link "Copy of My Scanner" at bounding box center [83, 155] width 113 height 24
click at [43, 155] on link "Copy of My Scanner" at bounding box center [83, 155] width 113 height 24
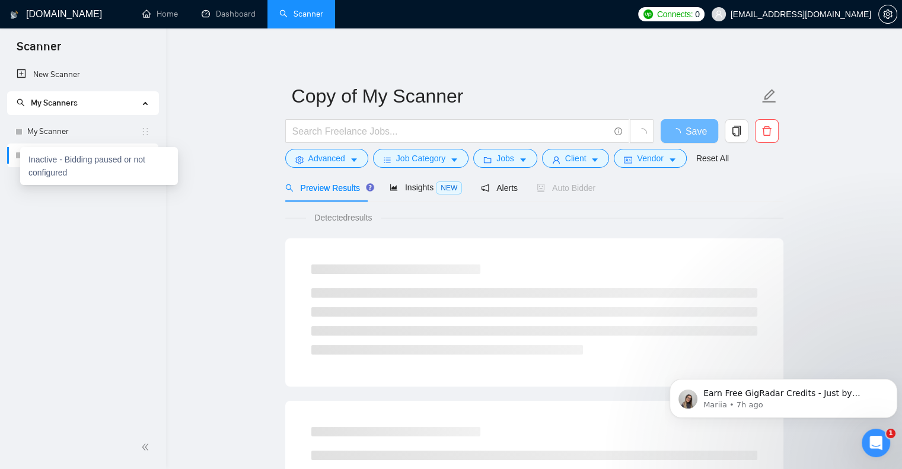
click at [20, 156] on div "Inactive - Bidding paused or not configured" at bounding box center [99, 166] width 158 height 38
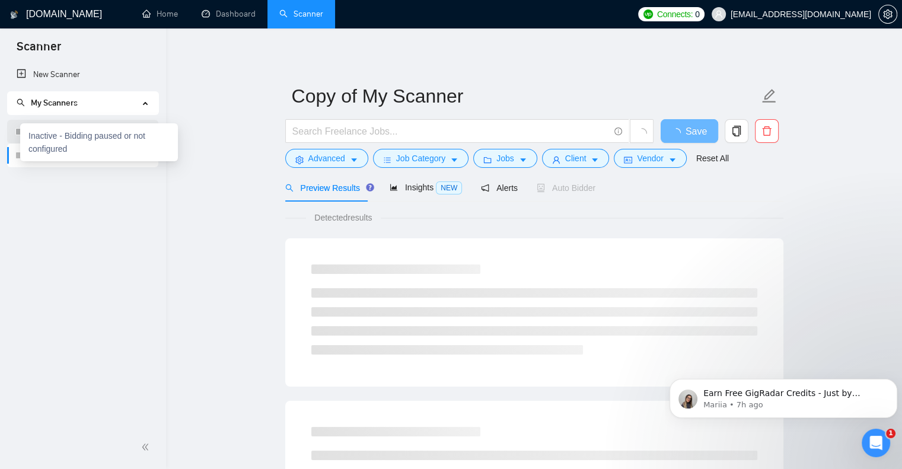
click at [16, 128] on div at bounding box center [18, 131] width 7 height 7
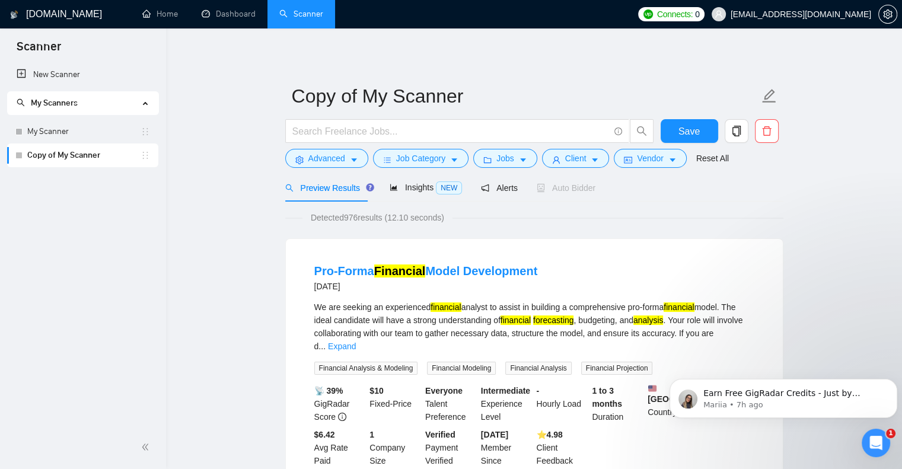
click at [135, 257] on div "New Scanner My Scanners My Scanner Copy of My Scanner" at bounding box center [83, 244] width 166 height 363
click at [450, 158] on icon "caret-down" at bounding box center [454, 160] width 8 height 8
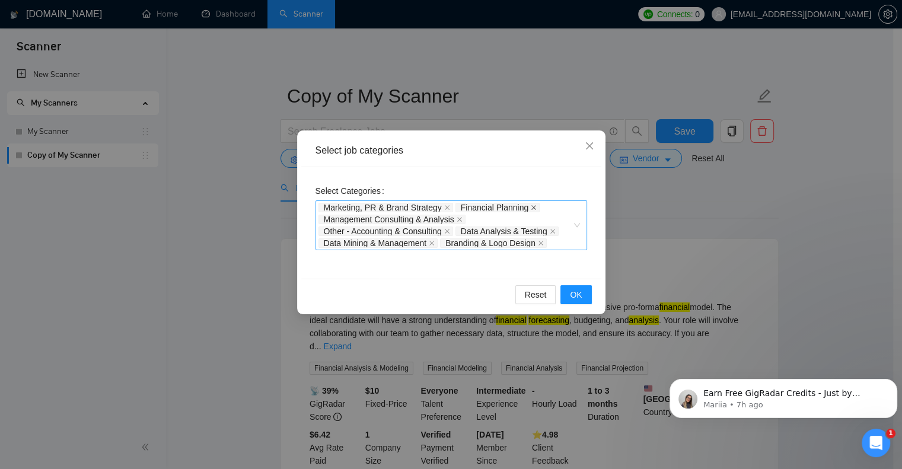
click at [531, 207] on icon "close" at bounding box center [534, 208] width 6 height 6
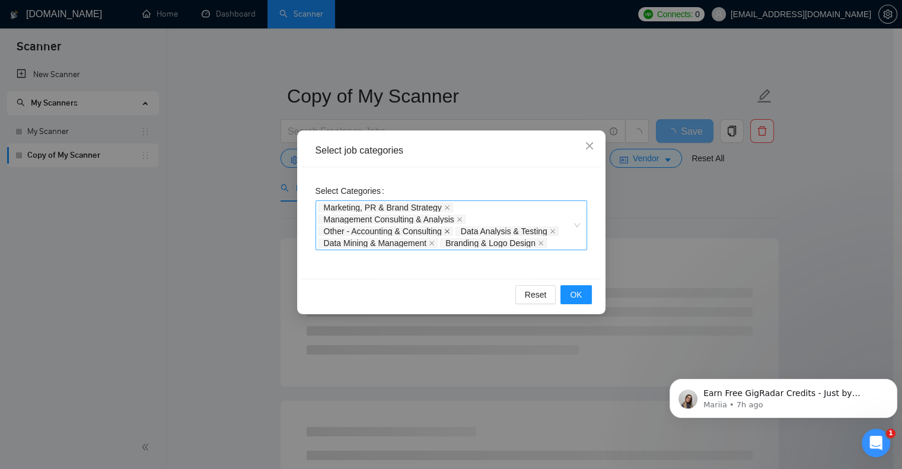
click at [450, 229] on icon "close" at bounding box center [447, 231] width 6 height 6
click at [537, 232] on icon "close" at bounding box center [537, 231] width 5 height 5
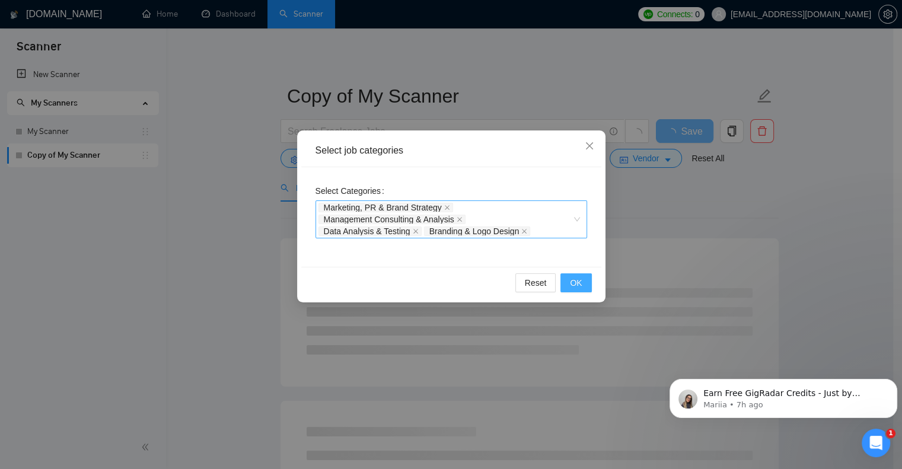
click at [578, 284] on span "OK" at bounding box center [576, 282] width 12 height 13
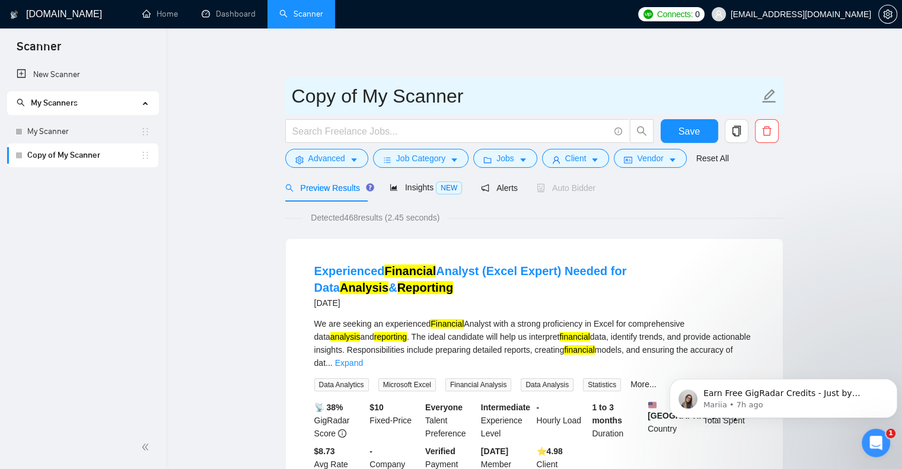
click at [767, 93] on icon "edit" at bounding box center [768, 95] width 15 height 15
drag, startPoint x: 478, startPoint y: 96, endPoint x: 202, endPoint y: 86, distance: 276.5
type input "alternate"
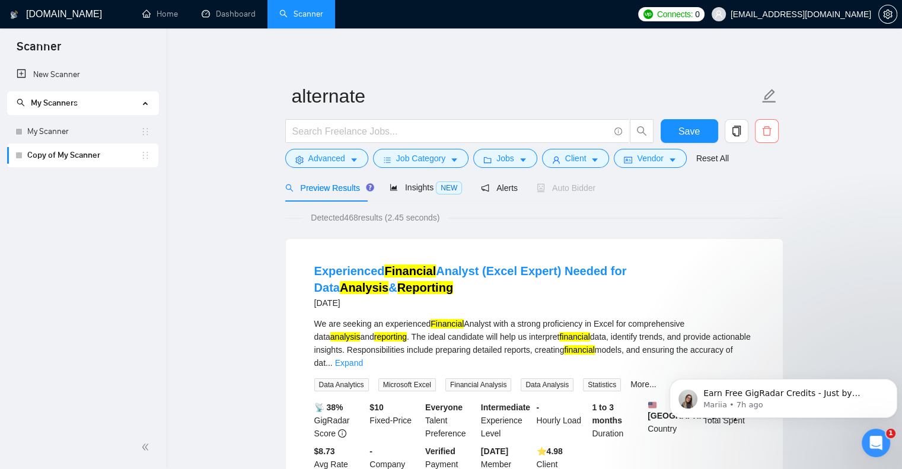
click at [766, 130] on icon "delete" at bounding box center [766, 131] width 11 height 11
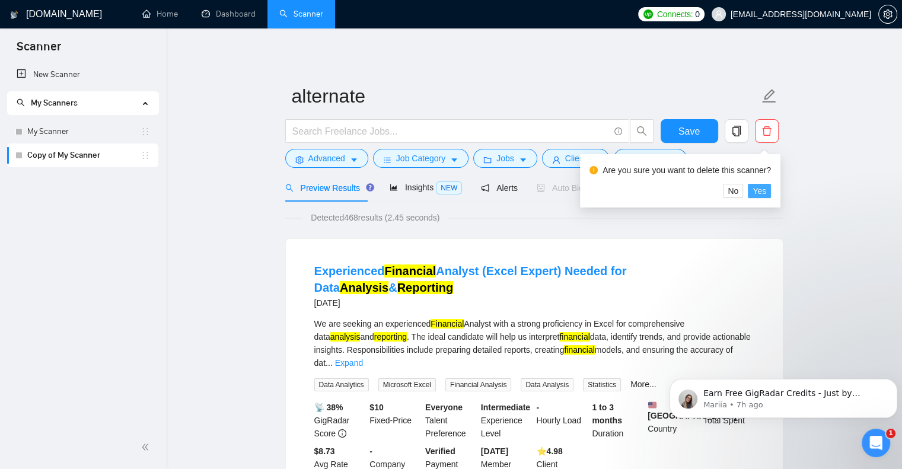
click at [761, 192] on span "Yes" at bounding box center [759, 190] width 14 height 13
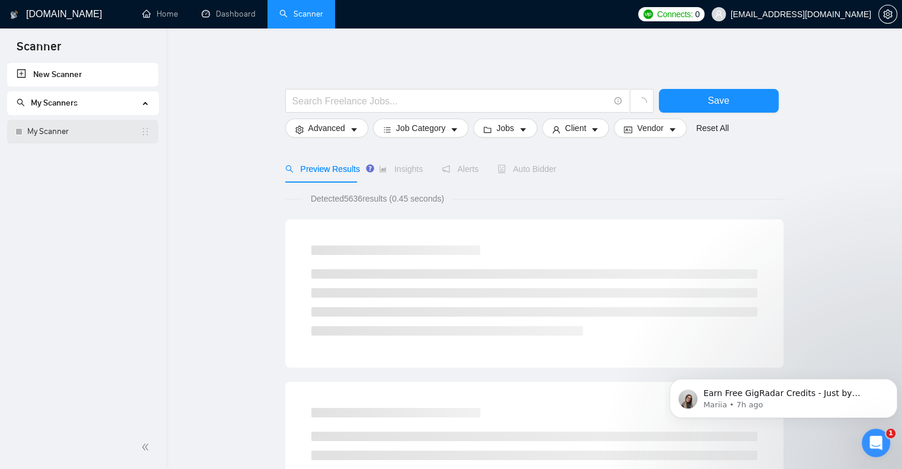
click at [74, 131] on link "My Scanner" at bounding box center [83, 132] width 113 height 24
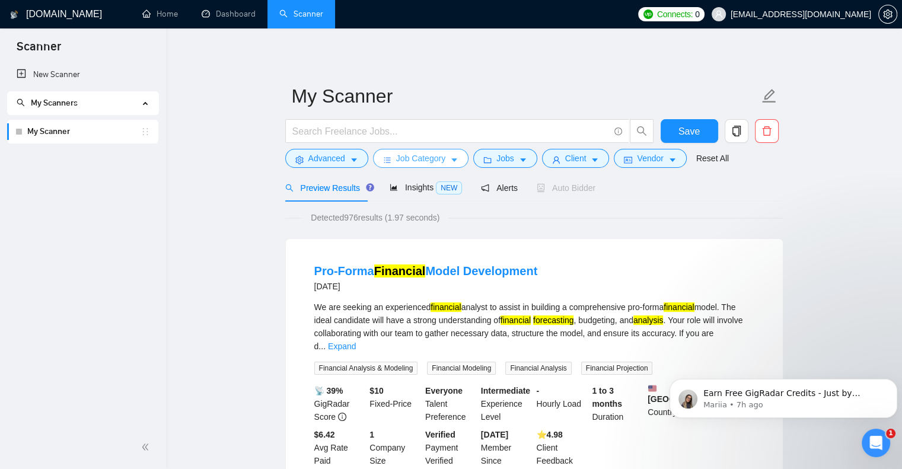
click at [446, 152] on button "Job Category" at bounding box center [420, 158] width 95 height 19
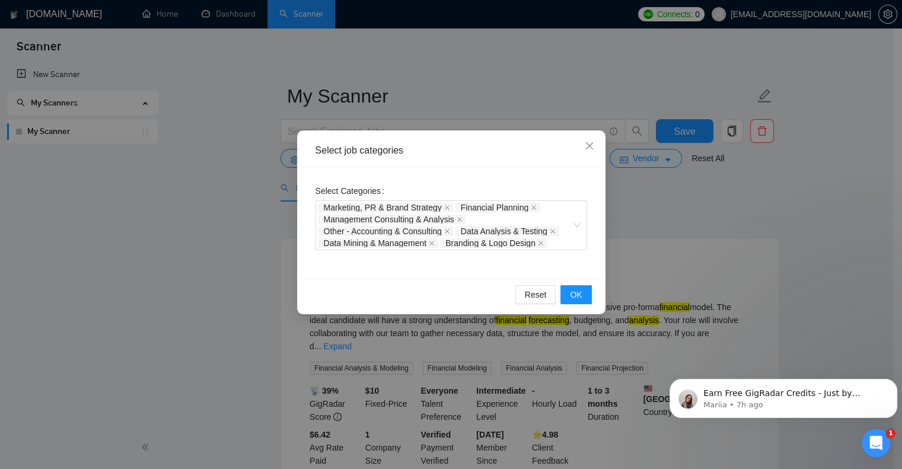
click at [802, 215] on div "Select job categories Select Categories Marketing, PR & Brand Strategy Financia…" at bounding box center [451, 234] width 902 height 469
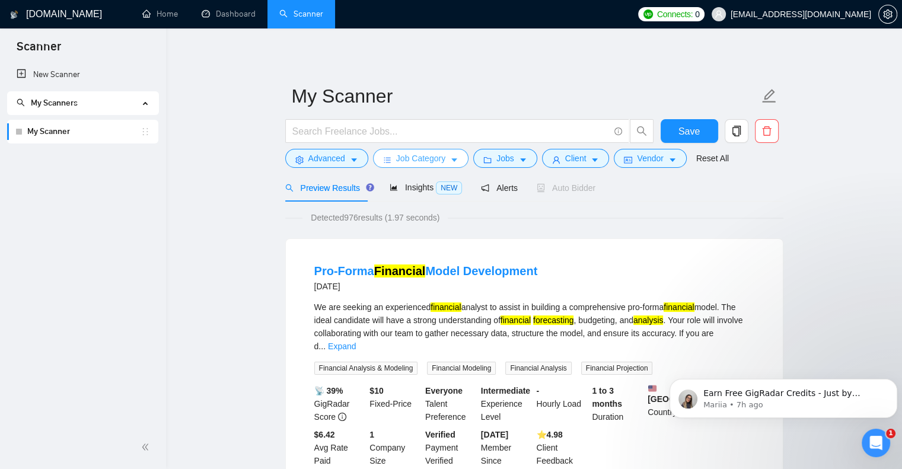
click at [451, 159] on icon "caret-down" at bounding box center [454, 161] width 6 height 4
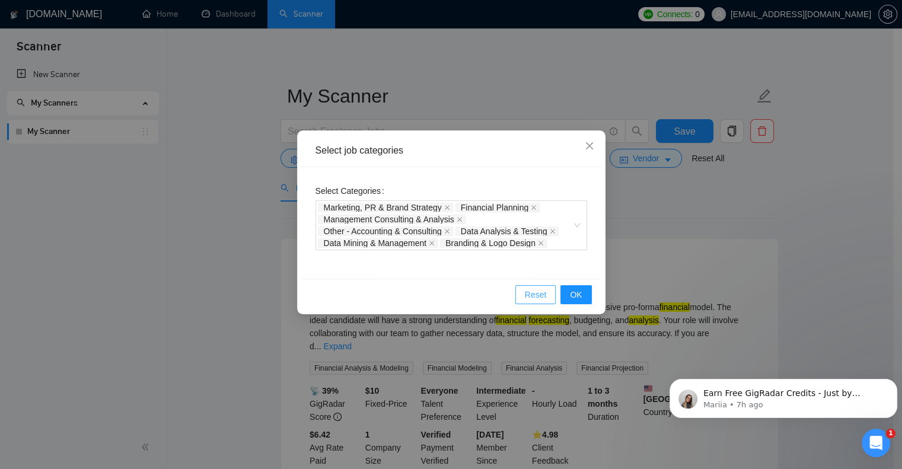
click at [532, 289] on span "Reset" at bounding box center [536, 294] width 22 height 13
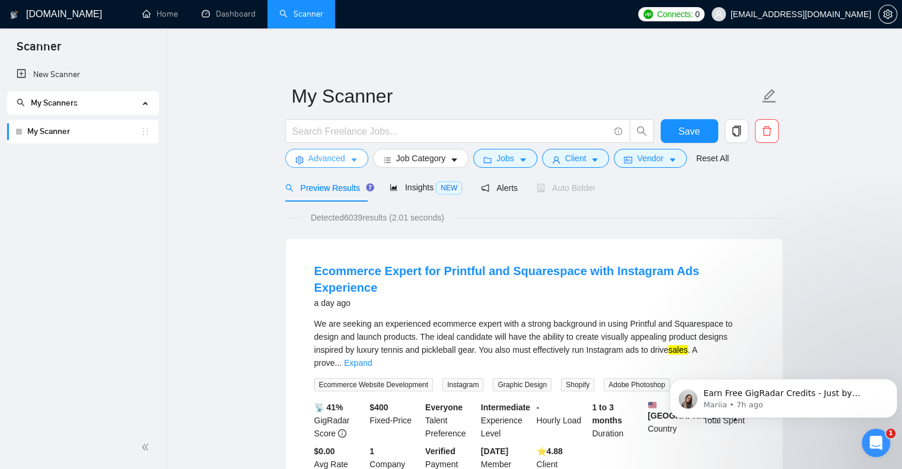
click at [354, 161] on icon "caret-down" at bounding box center [354, 161] width 6 height 4
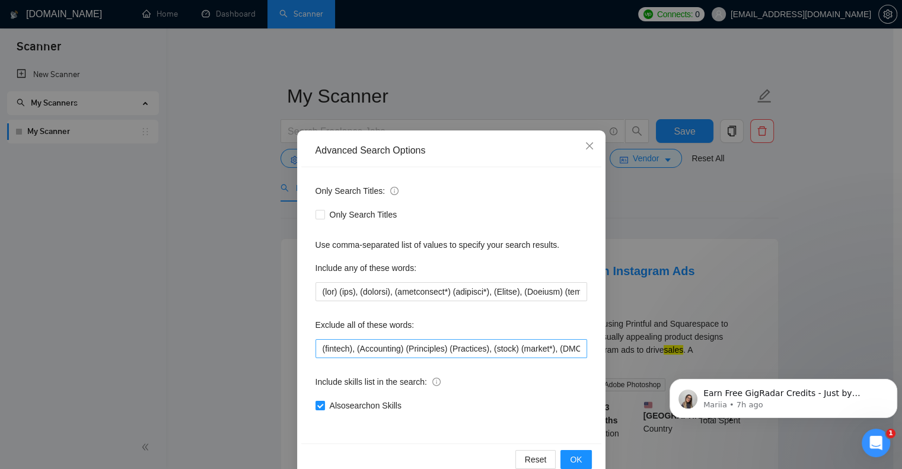
drag, startPoint x: 308, startPoint y: 344, endPoint x: 315, endPoint y: 344, distance: 6.5
click at [308, 343] on div "Only Search Titles: Only Search Titles Use comma-separated list of values to sp…" at bounding box center [451, 305] width 300 height 276
click at [315, 345] on input "(fintech), (Accounting) (Principles) (Practices), (stock) (market*), (DMCA), (a…" at bounding box center [451, 348] width 272 height 19
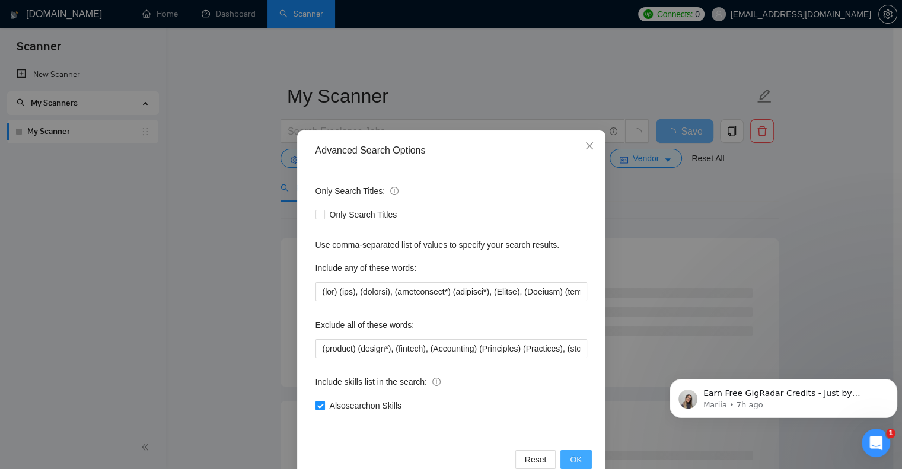
click at [573, 454] on button "OK" at bounding box center [575, 459] width 31 height 19
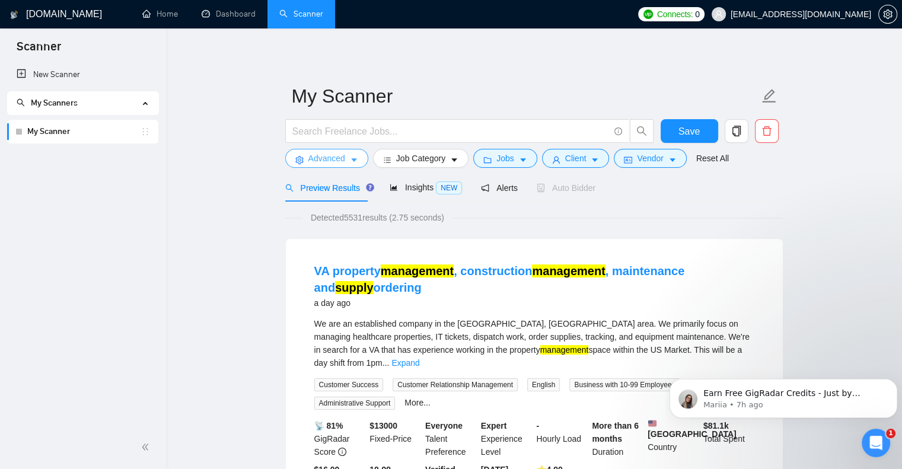
scroll to position [59, 0]
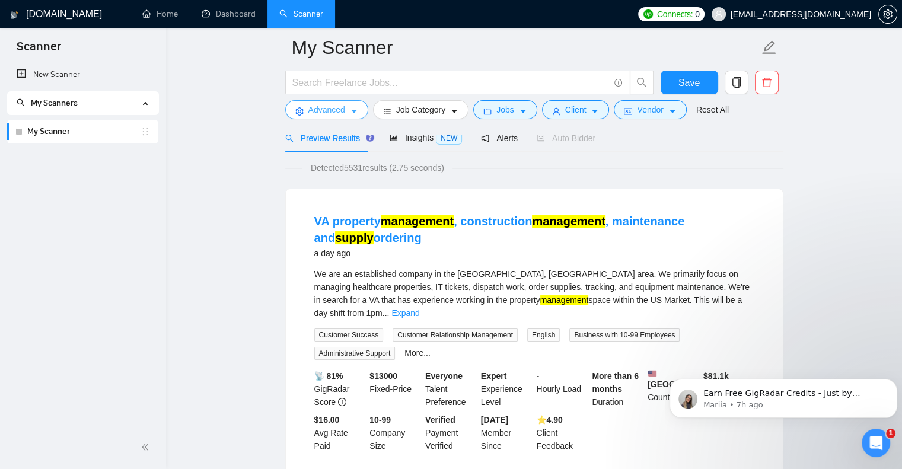
click at [327, 114] on span "Advanced" at bounding box center [326, 109] width 37 height 13
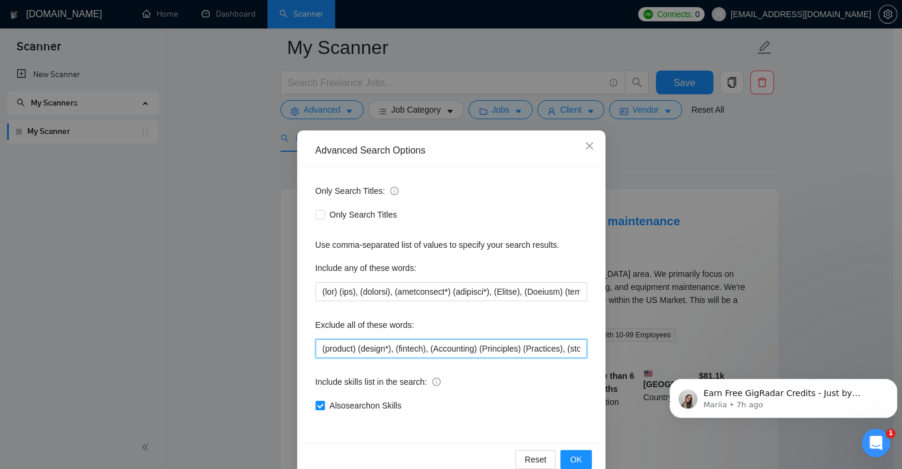
click at [318, 349] on input "(product) (design*), (fintech), (Accounting) (Principles) (Practices), (stock) …" at bounding box center [451, 348] width 272 height 19
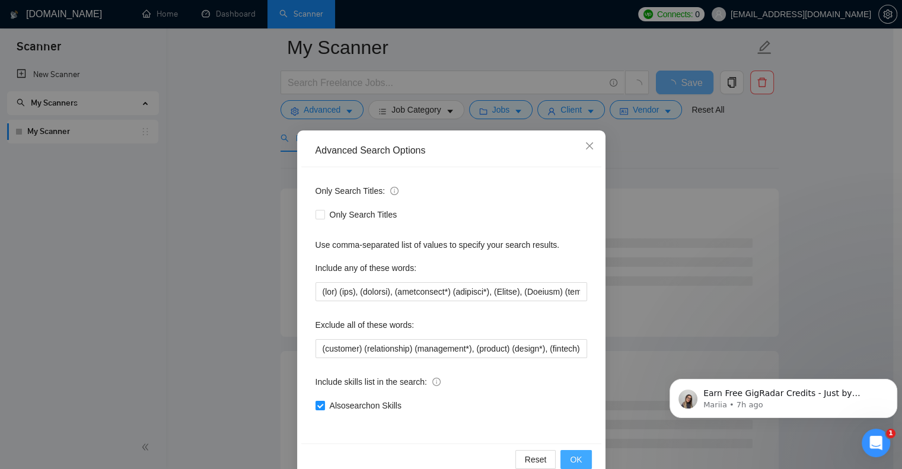
click at [575, 460] on span "OK" at bounding box center [576, 459] width 12 height 13
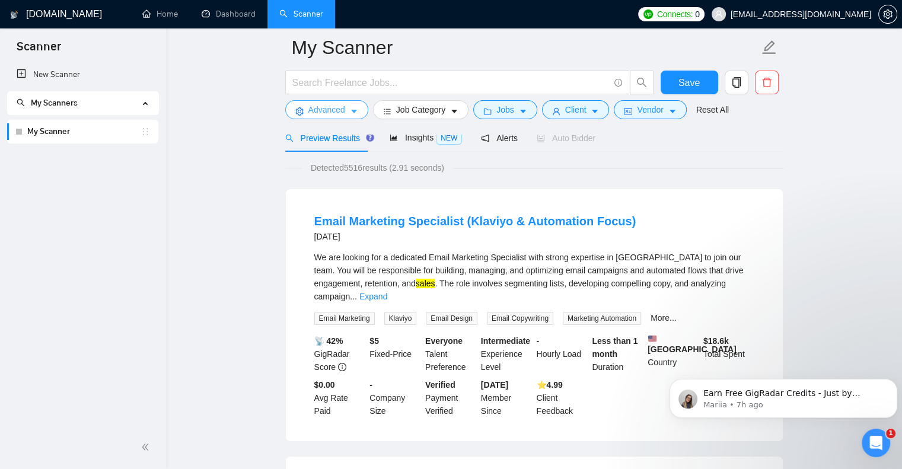
click at [350, 111] on icon "caret-down" at bounding box center [354, 111] width 8 height 8
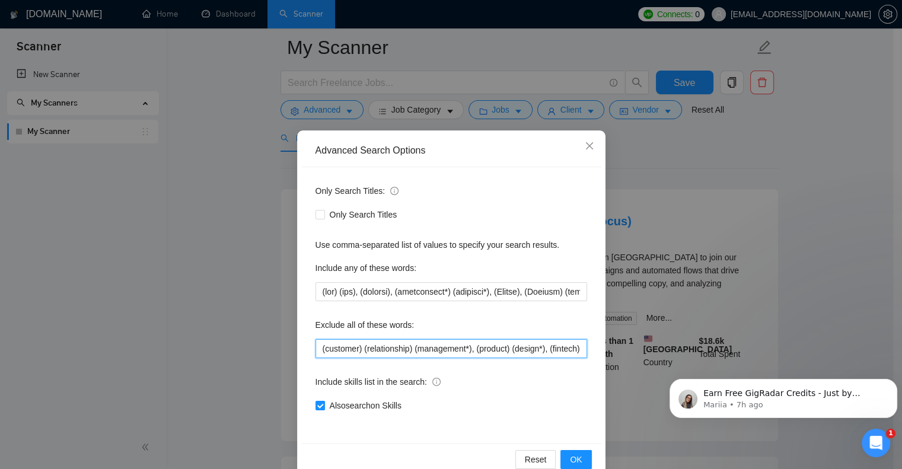
click at [318, 352] on input "(customer) (relationship) (management*), (product) (design*), (fintech), (Accou…" at bounding box center [451, 348] width 272 height 19
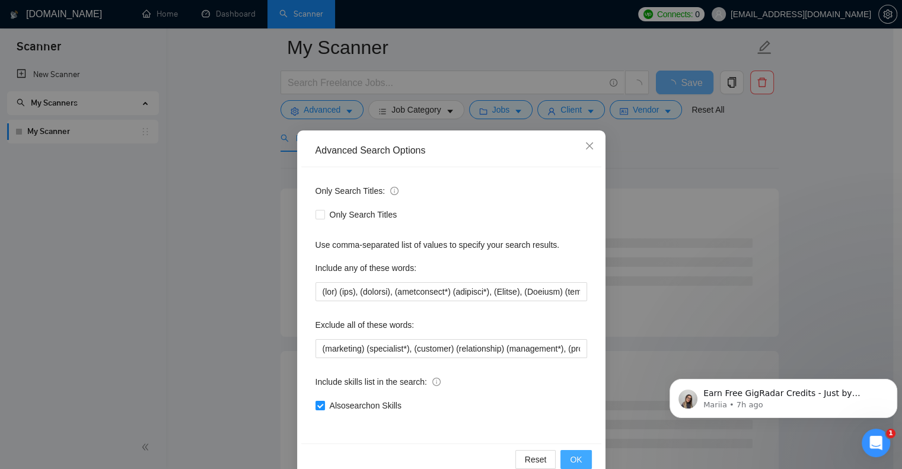
click at [571, 454] on span "OK" at bounding box center [576, 459] width 12 height 13
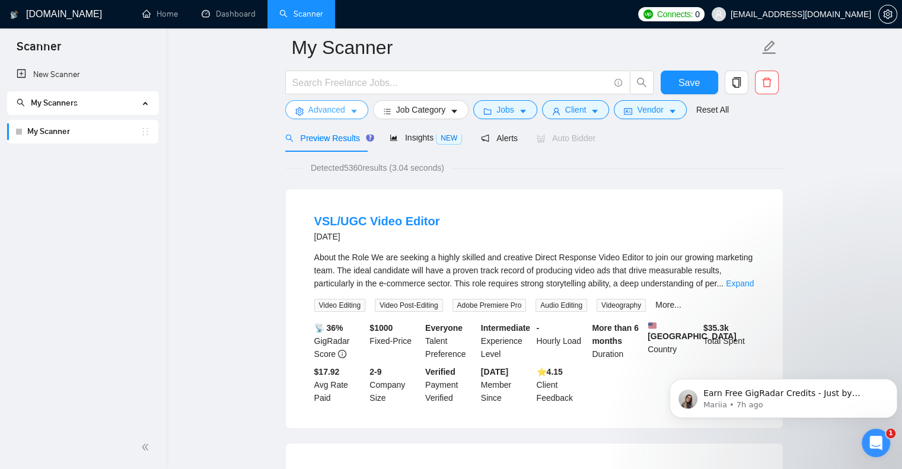
click at [351, 109] on icon "caret-down" at bounding box center [354, 111] width 8 height 8
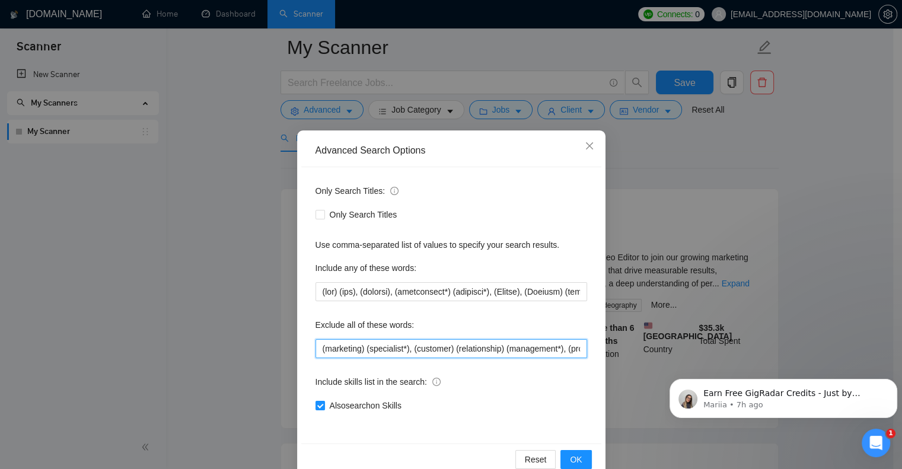
click at [318, 347] on input "(marketing) (specialist*), (customer) (relationship) (management*), (product) (…" at bounding box center [451, 348] width 272 height 19
click at [570, 455] on span "OK" at bounding box center [576, 459] width 12 height 13
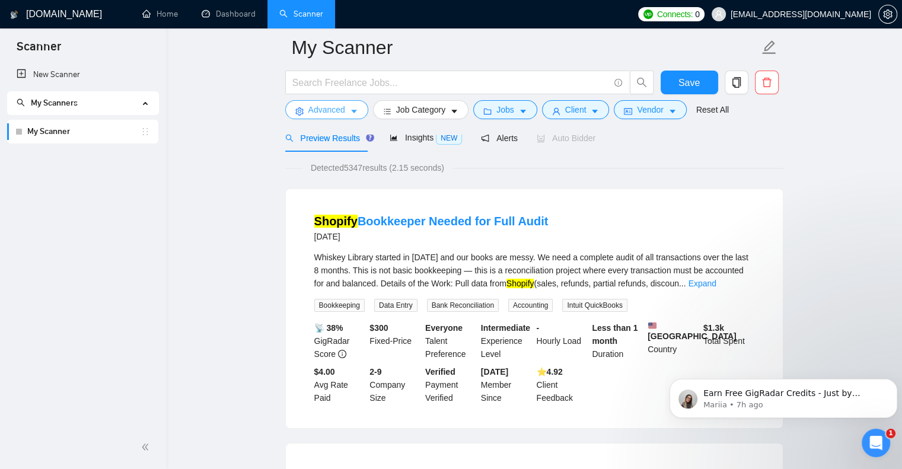
click at [356, 110] on icon "caret-down" at bounding box center [354, 111] width 8 height 8
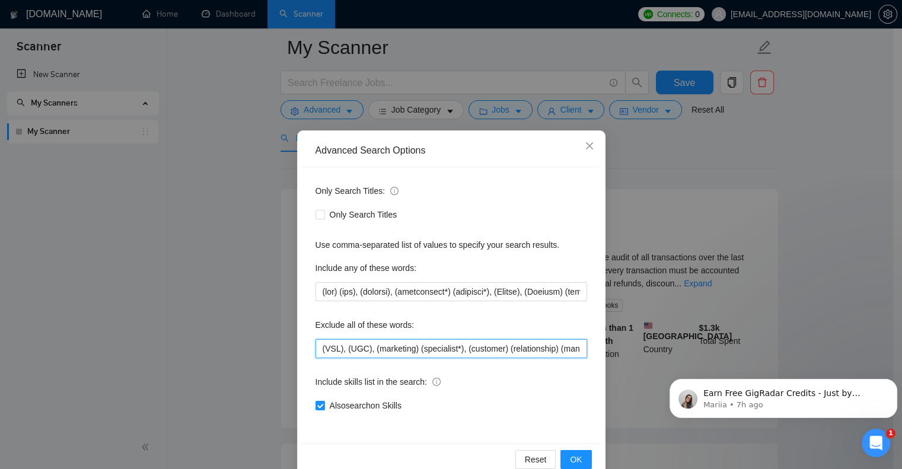
click at [316, 349] on input "(VSL), (UGC), (marketing) (specialist*), (customer) (relationship) (management*…" at bounding box center [451, 348] width 272 height 19
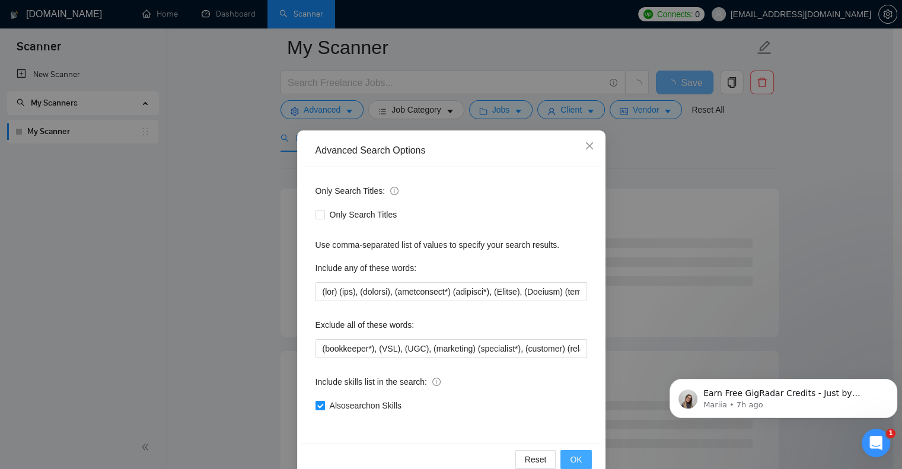
click at [574, 461] on span "OK" at bounding box center [576, 459] width 12 height 13
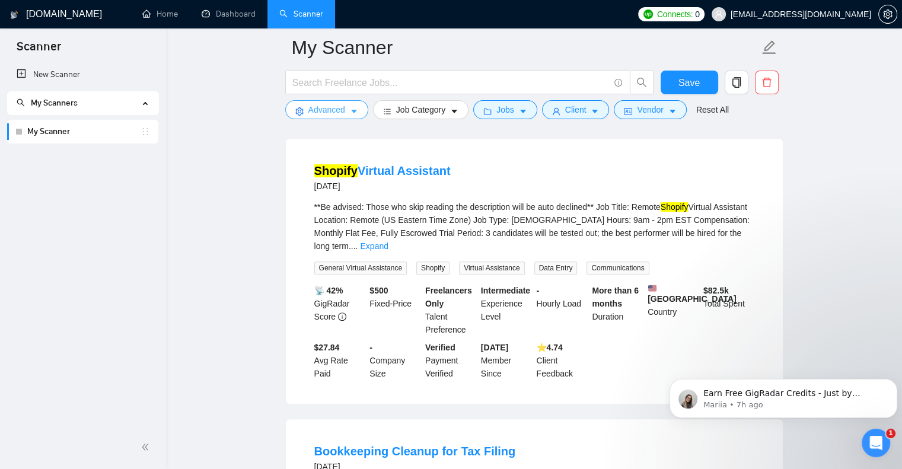
scroll to position [356, 0]
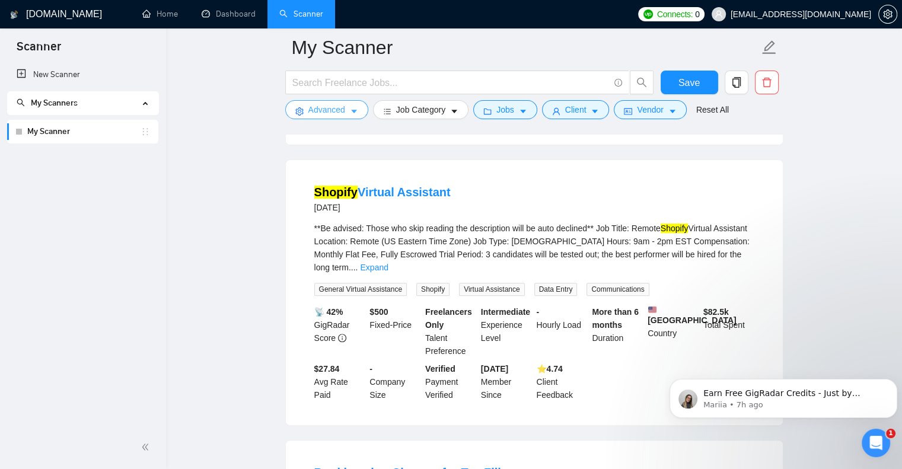
click at [351, 111] on icon "caret-down" at bounding box center [354, 112] width 6 height 4
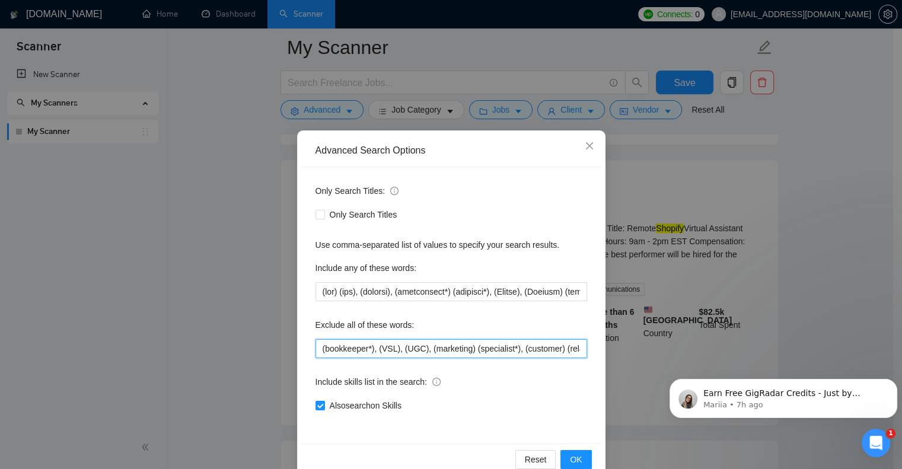
click at [318, 344] on input "(bookkeeper*), (VSL), (UGC), (marketing) (specialist*), (customer) (relationshi…" at bounding box center [451, 348] width 272 height 19
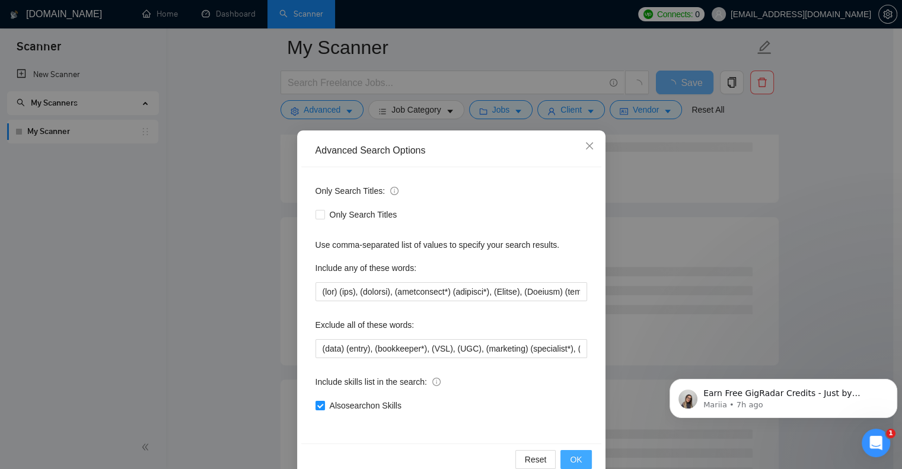
click at [557, 462] on div "Reset OK" at bounding box center [451, 459] width 300 height 31
click at [574, 459] on span "OK" at bounding box center [576, 459] width 12 height 13
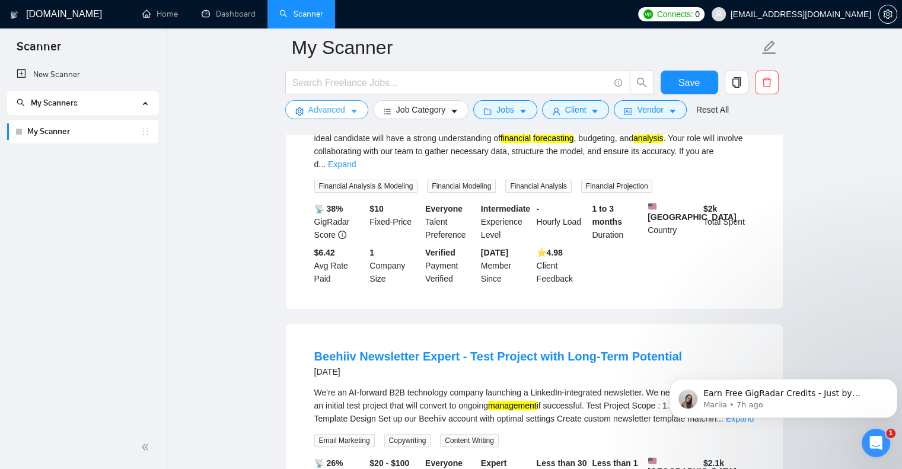
scroll to position [296, 0]
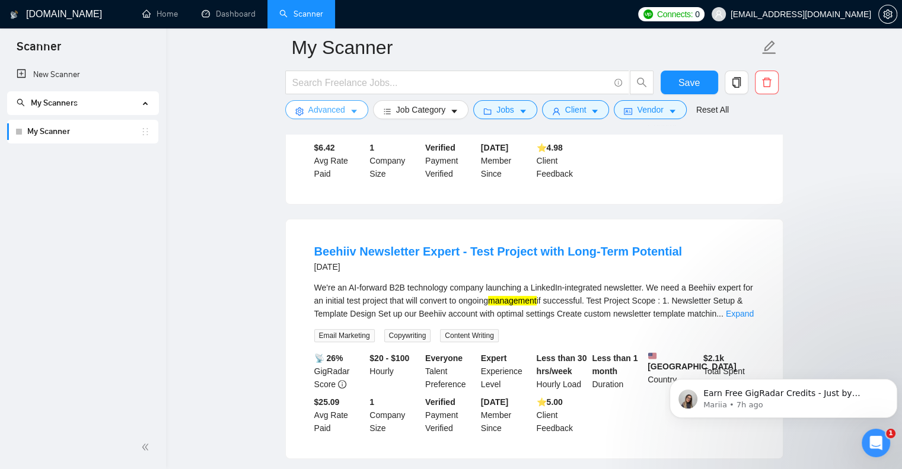
click at [358, 110] on button "Advanced" at bounding box center [326, 109] width 83 height 19
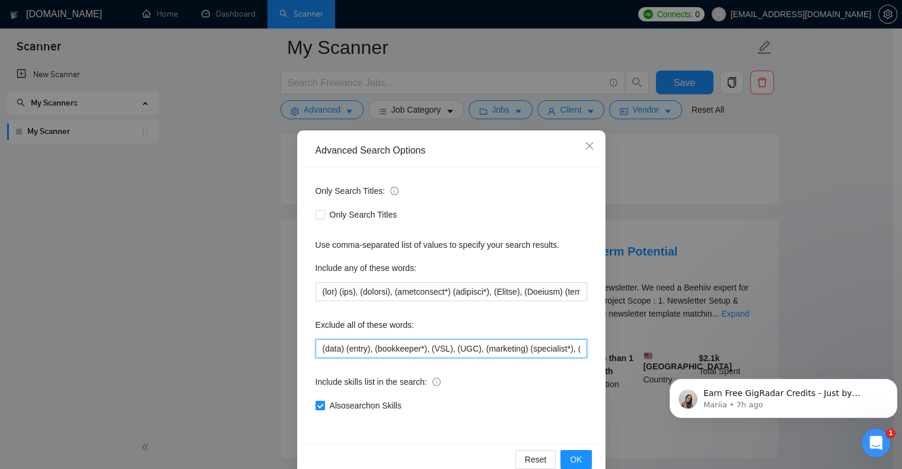
click at [318, 346] on input "(data) (entry), (bookkeeper*), (VSL), (UGC), (marketing) (specialist*), (custom…" at bounding box center [451, 348] width 272 height 19
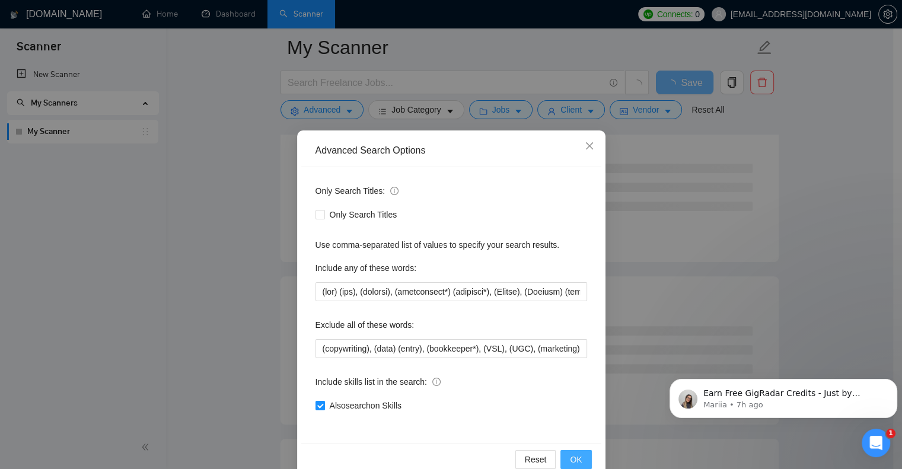
click at [570, 459] on span "OK" at bounding box center [576, 459] width 12 height 13
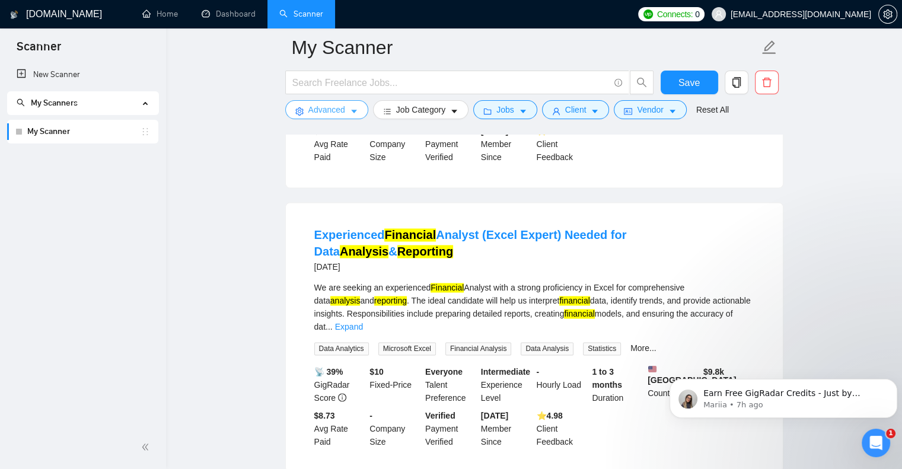
scroll to position [2135, 0]
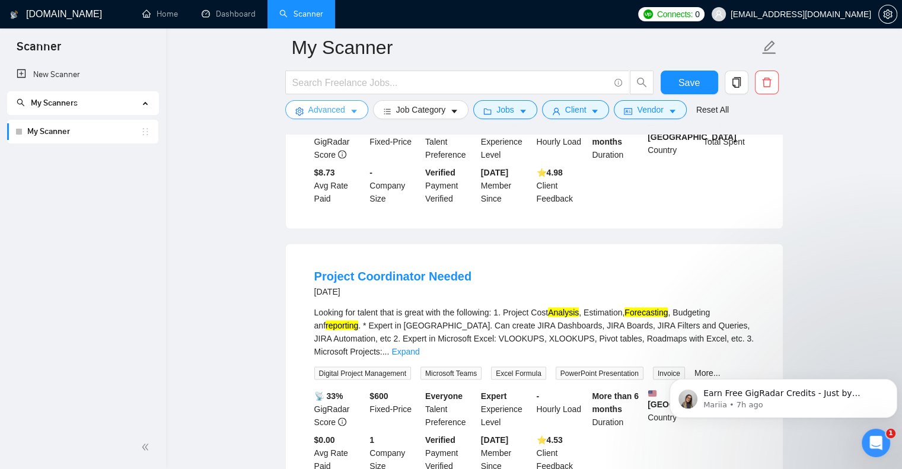
click at [355, 107] on span "caret-down" at bounding box center [354, 111] width 8 height 9
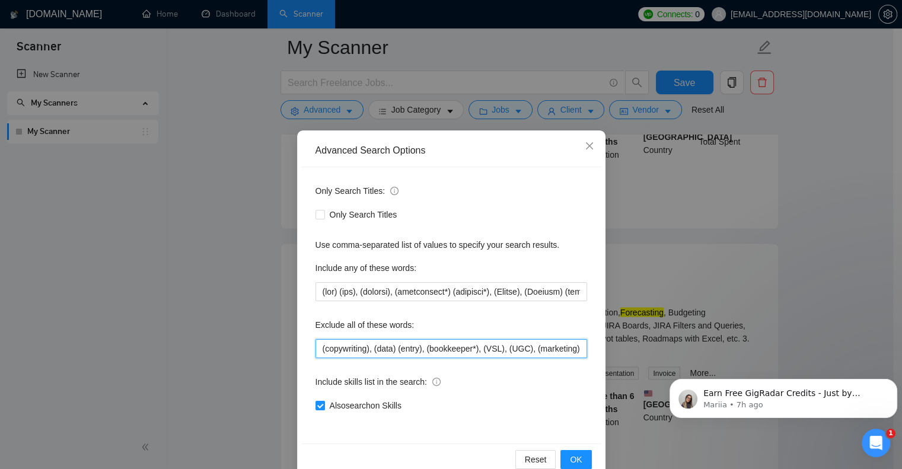
click at [315, 350] on input "(copywriting), (data) (entry), (bookkeeper*), (VSL), (UGC), (marketing) (specia…" at bounding box center [451, 348] width 272 height 19
click at [565, 464] on button "OK" at bounding box center [575, 459] width 31 height 19
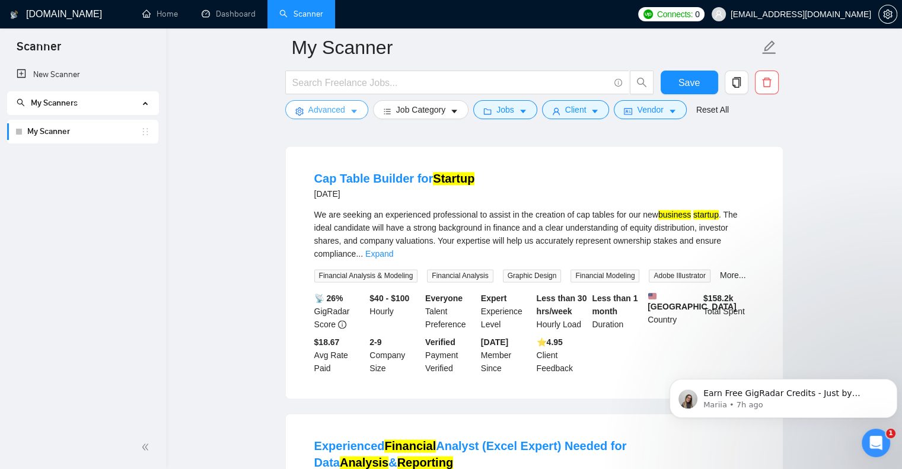
scroll to position [1660, 0]
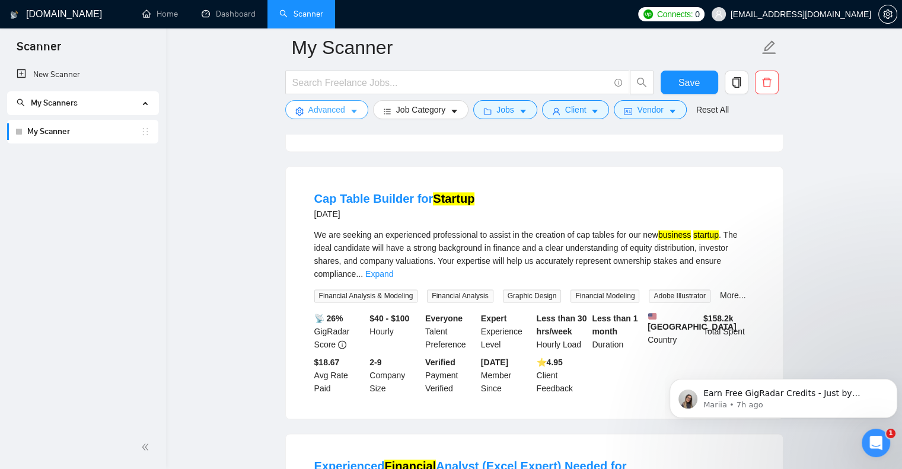
click at [356, 109] on icon "caret-down" at bounding box center [354, 111] width 8 height 8
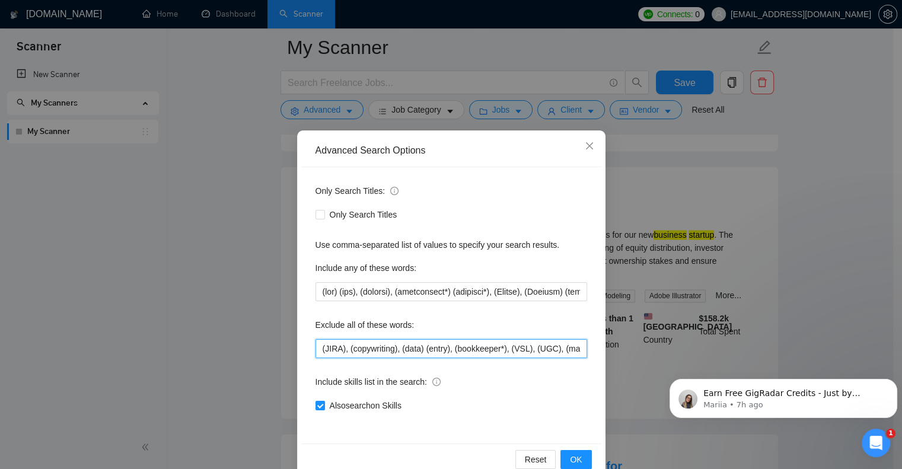
click at [315, 347] on input "(JIRA), (copywriting), (data) (entry), (bookkeeper*), (VSL), (UGC), (marketing)…" at bounding box center [451, 348] width 272 height 19
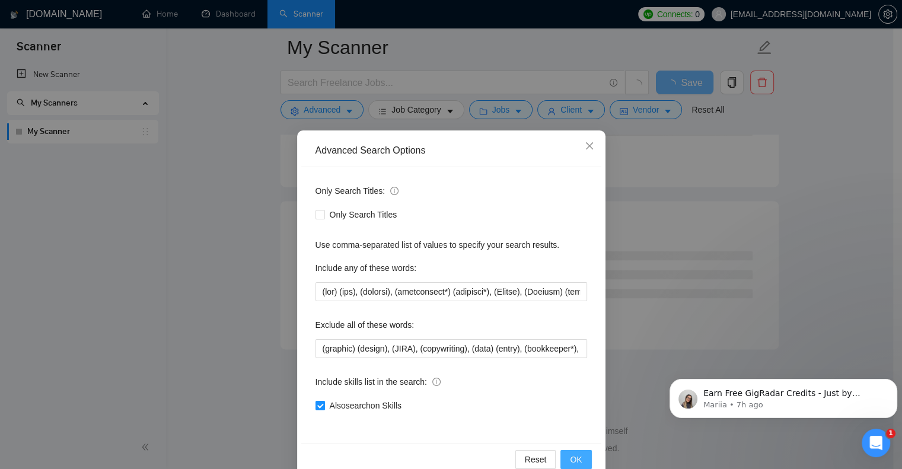
click at [576, 455] on span "OK" at bounding box center [576, 459] width 12 height 13
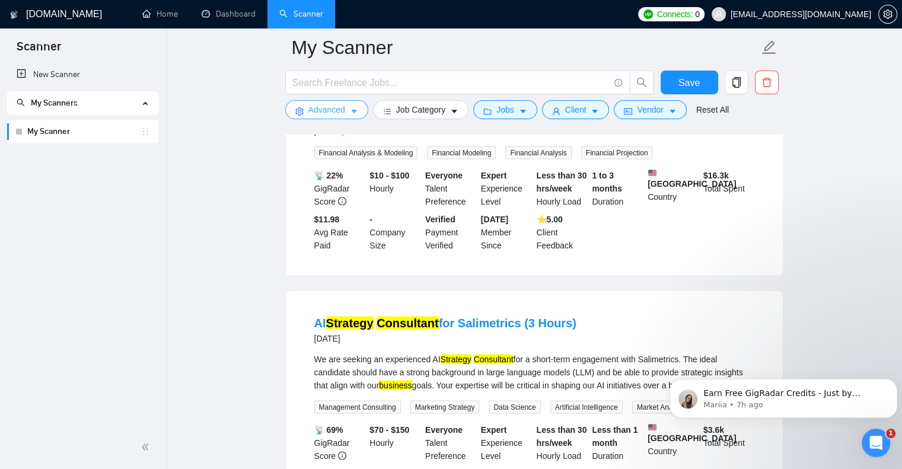
scroll to position [2431, 0]
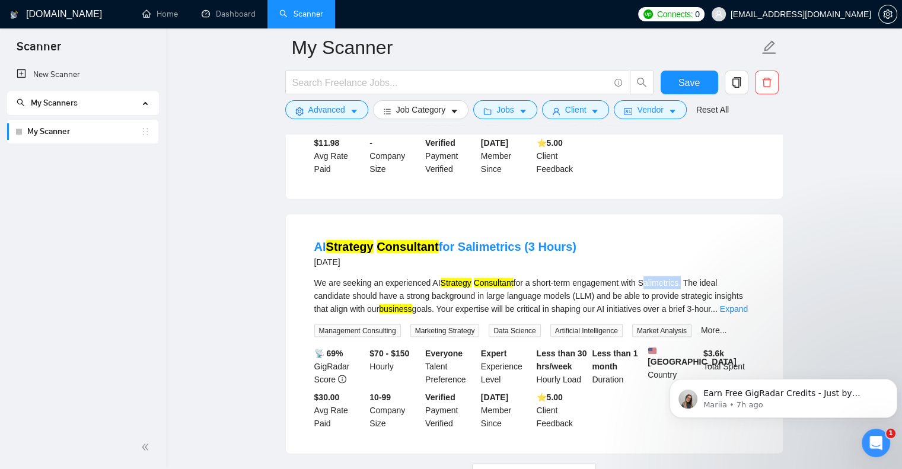
drag, startPoint x: 642, startPoint y: 266, endPoint x: 681, endPoint y: 264, distance: 39.2
click at [681, 276] on div "We are seeking an experienced AI Strategy Consultant for a short-term engagemen…" at bounding box center [534, 295] width 440 height 39
click at [353, 104] on button "Advanced" at bounding box center [326, 109] width 83 height 19
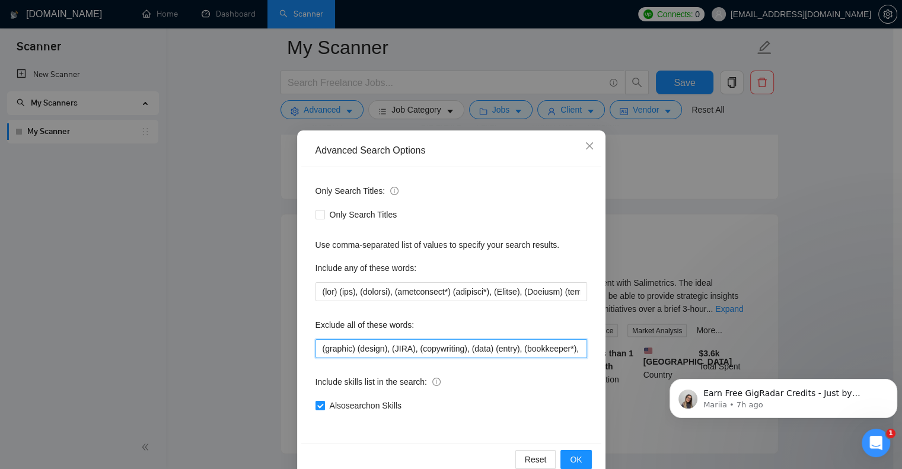
click at [315, 346] on input "(graphic) (design), (JIRA), (copywriting), (data) (entry), (bookkeeper*), (VSL)…" at bounding box center [451, 348] width 272 height 19
click at [377, 353] on input "(graphic) (design), (JIRA), (copywriting), (data) (entry), (bookkeeper*), (VSL)…" at bounding box center [451, 348] width 272 height 19
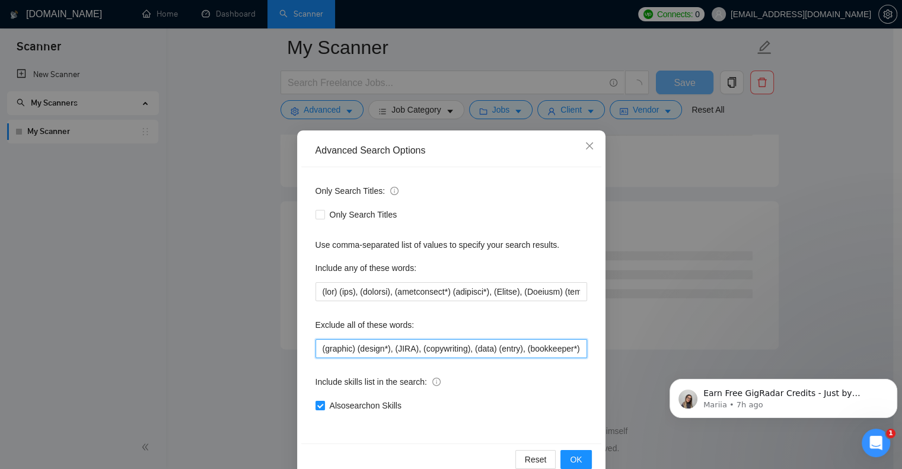
scroll to position [1509, 0]
click at [315, 347] on input "(graphic) (design*), (JIRA), (copywriting), (data) (entry), (bookkeeper*), (VSL…" at bounding box center [451, 348] width 272 height 19
click at [576, 454] on span "OK" at bounding box center [576, 459] width 12 height 13
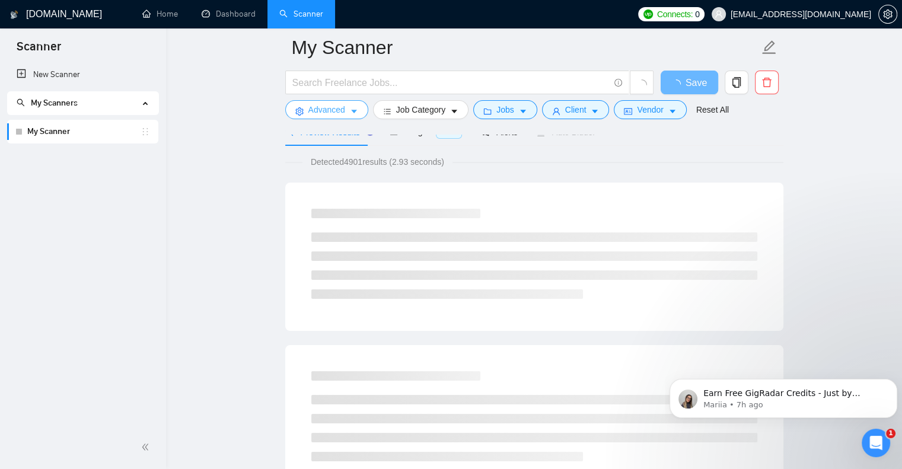
scroll to position [0, 0]
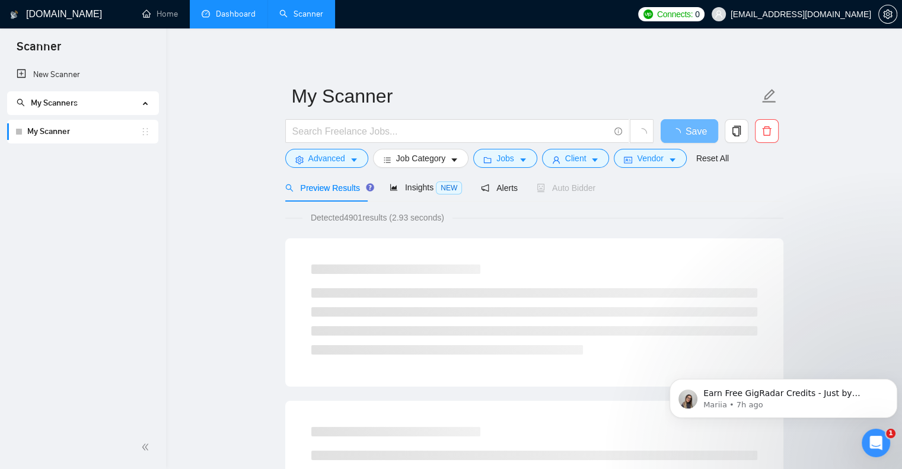
click at [240, 14] on link "Dashboard" at bounding box center [229, 14] width 54 height 10
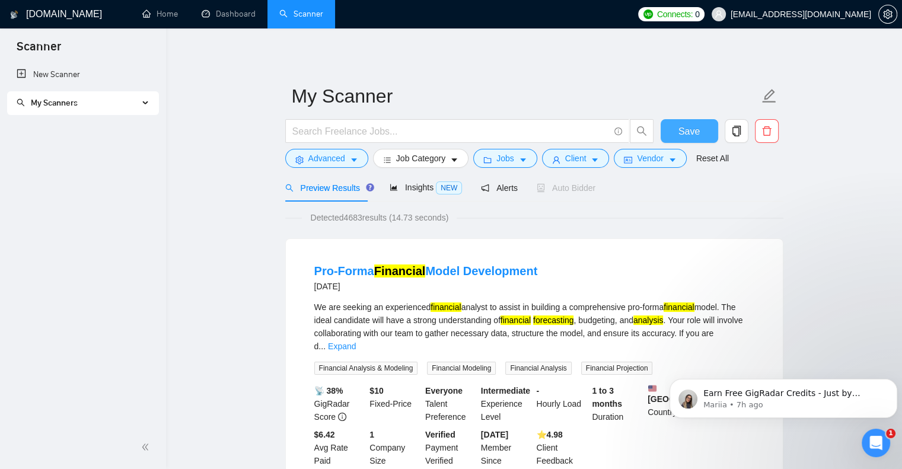
click at [690, 133] on span "Save" at bounding box center [688, 131] width 21 height 15
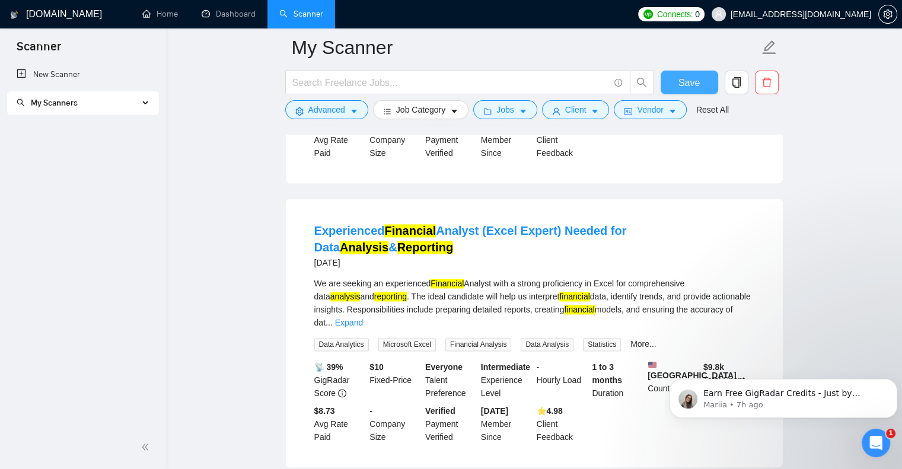
scroll to position [1838, 0]
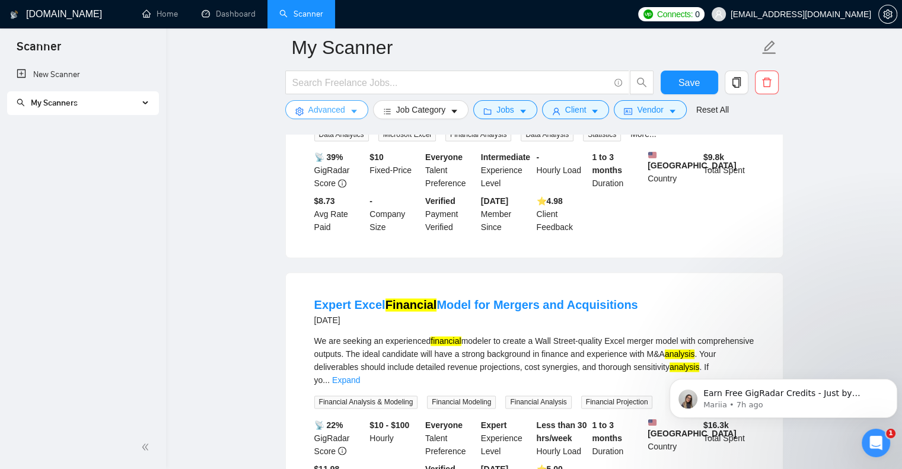
click at [350, 109] on icon "caret-down" at bounding box center [354, 111] width 8 height 8
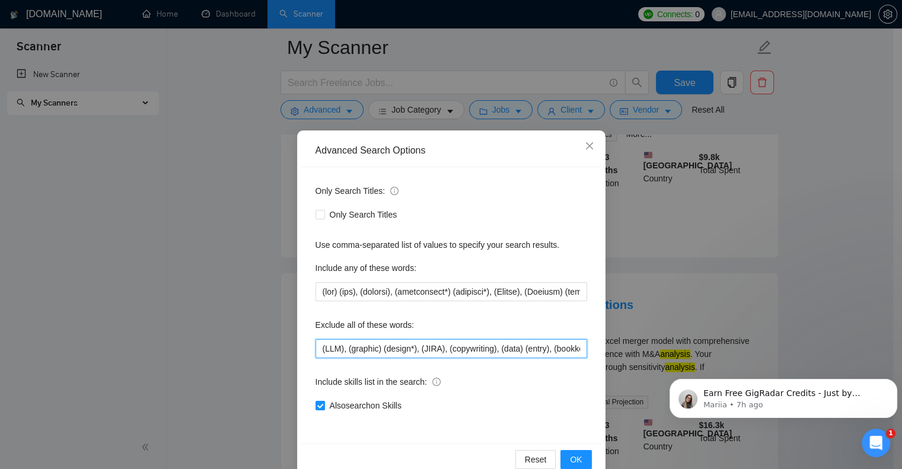
click at [318, 349] on input "(LLM), (graphic) (design*), (JIRA), (copywriting), (data) (entry), (bookkeeper*…" at bounding box center [451, 348] width 272 height 19
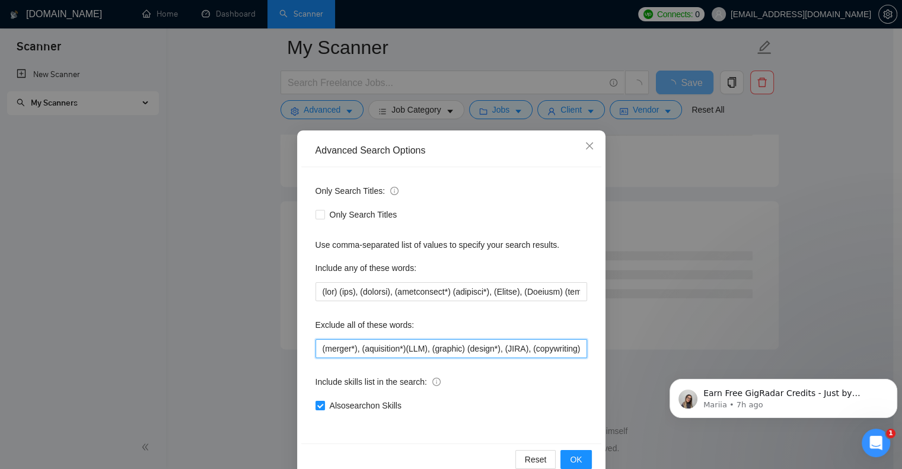
scroll to position [1509, 0]
click at [363, 352] on input "(merger*), (aquisition*), (LLM), (graphic) (design*), (JIRA), (copywriting), (d…" at bounding box center [451, 348] width 272 height 19
click at [570, 455] on span "OK" at bounding box center [576, 459] width 12 height 13
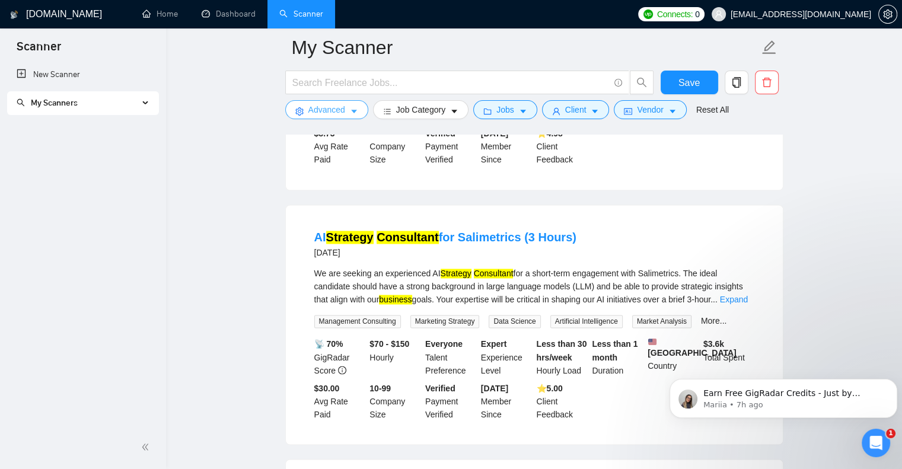
scroll to position [1897, 0]
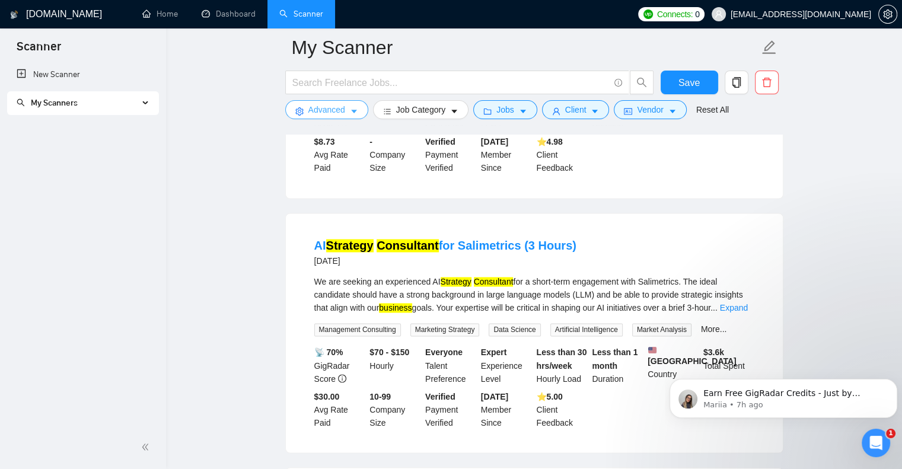
click at [352, 113] on icon "caret-down" at bounding box center [354, 112] width 6 height 4
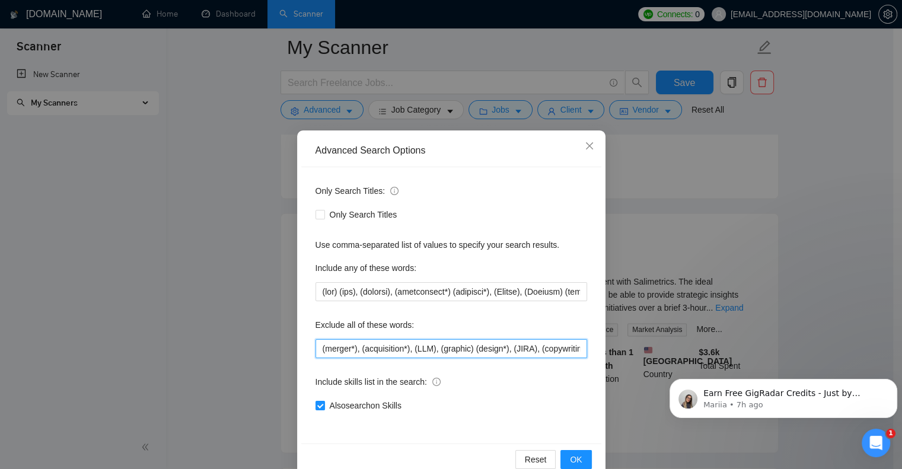
click at [315, 344] on input "(merger*), (acquisition*), (LLM), (graphic) (design*), (JIRA), (copywriting), (…" at bounding box center [451, 348] width 272 height 19
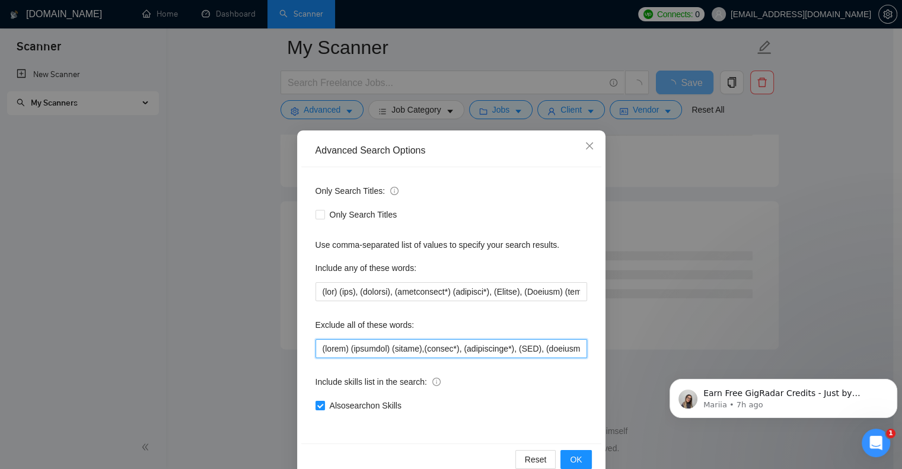
scroll to position [1509, 0]
click at [570, 457] on span "OK" at bounding box center [576, 459] width 12 height 13
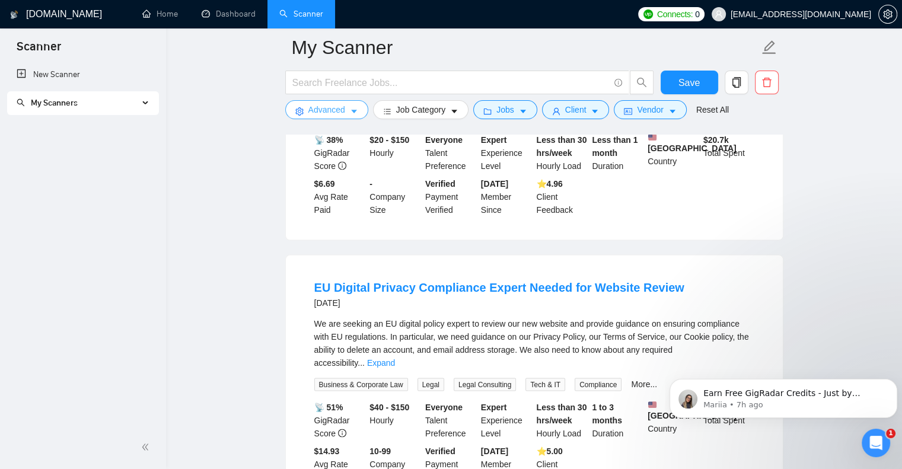
scroll to position [2398, 0]
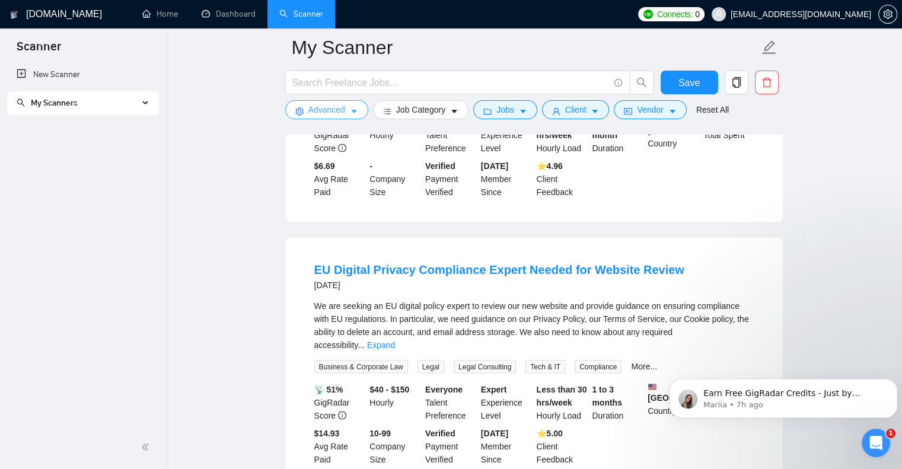
click at [352, 113] on icon "caret-down" at bounding box center [354, 111] width 8 height 8
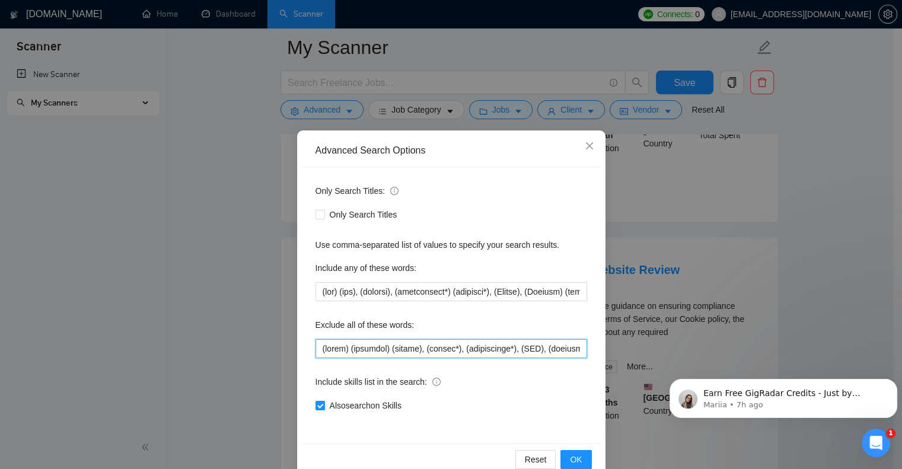
click at [315, 348] on input "text" at bounding box center [451, 348] width 272 height 19
click at [572, 455] on span "OK" at bounding box center [576, 459] width 12 height 13
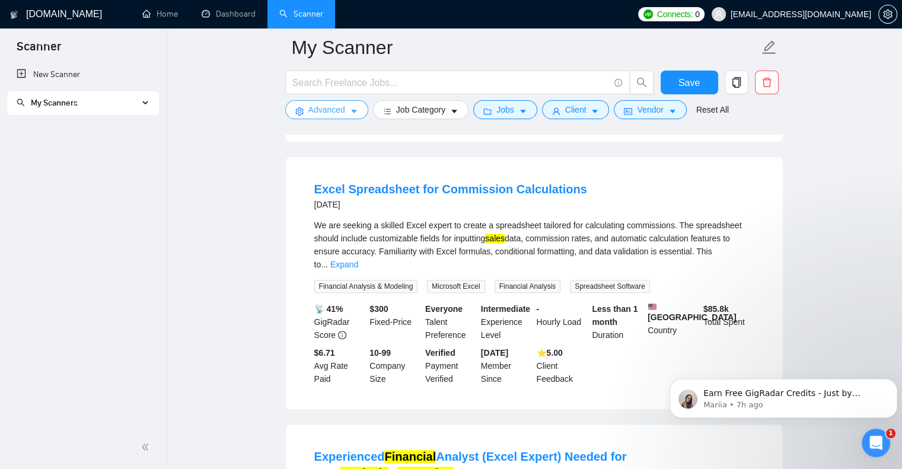
scroll to position [1482, 0]
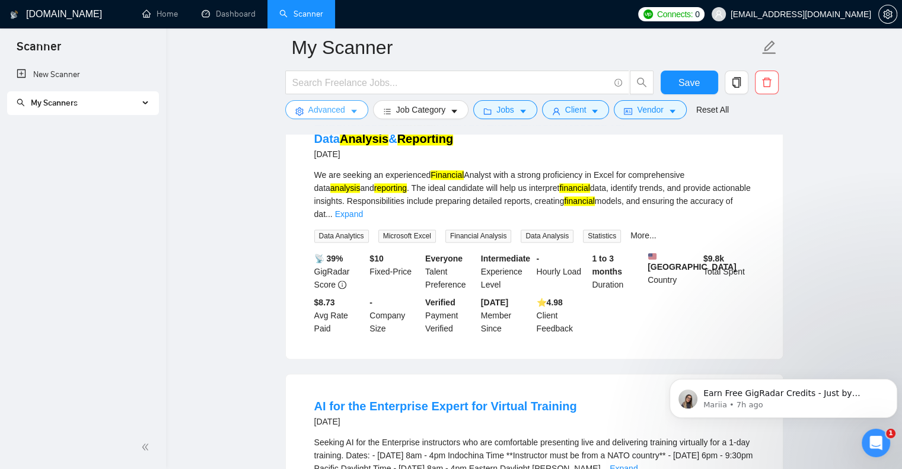
click at [353, 112] on icon "caret-down" at bounding box center [354, 112] width 6 height 4
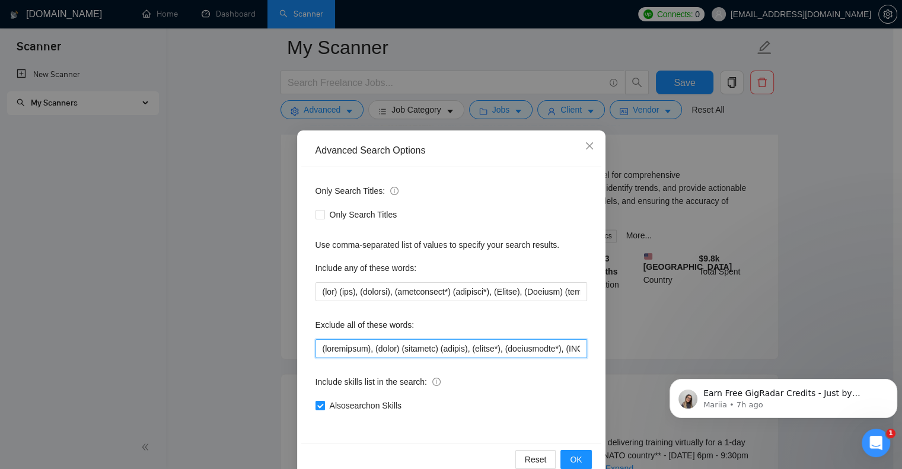
click at [315, 346] on input "text" at bounding box center [451, 348] width 272 height 19
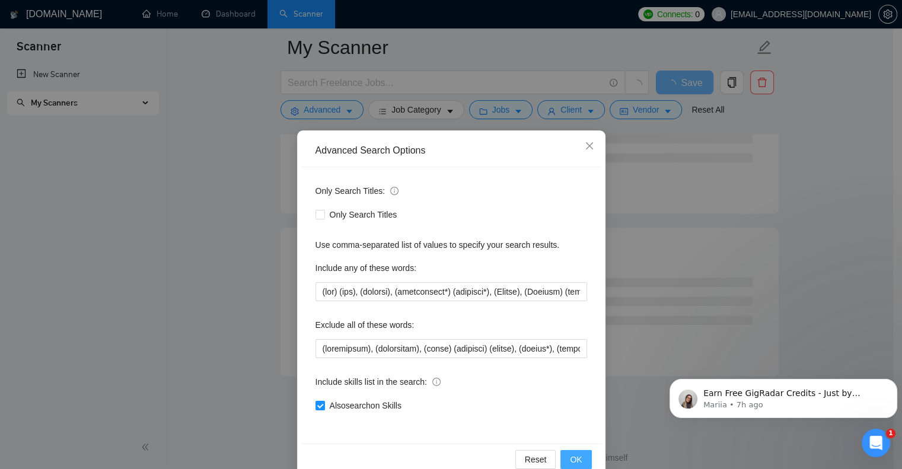
click at [564, 457] on button "OK" at bounding box center [575, 459] width 31 height 19
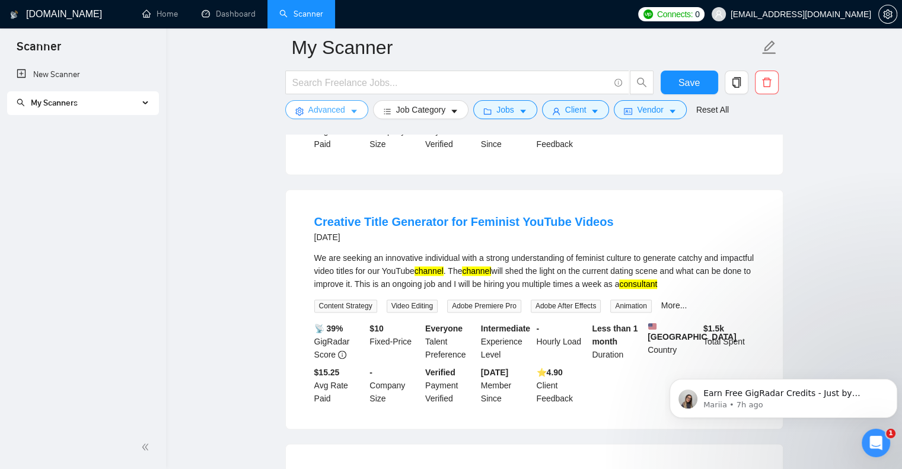
scroll to position [1660, 0]
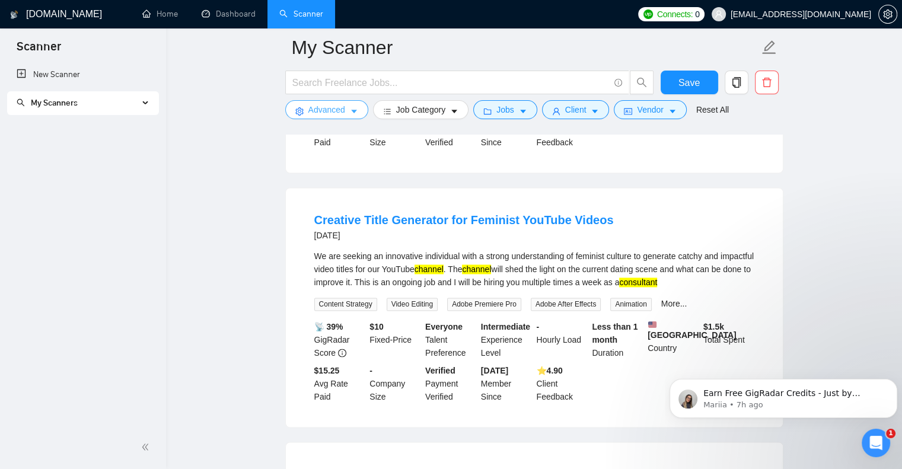
click at [352, 112] on icon "caret-down" at bounding box center [354, 112] width 6 height 4
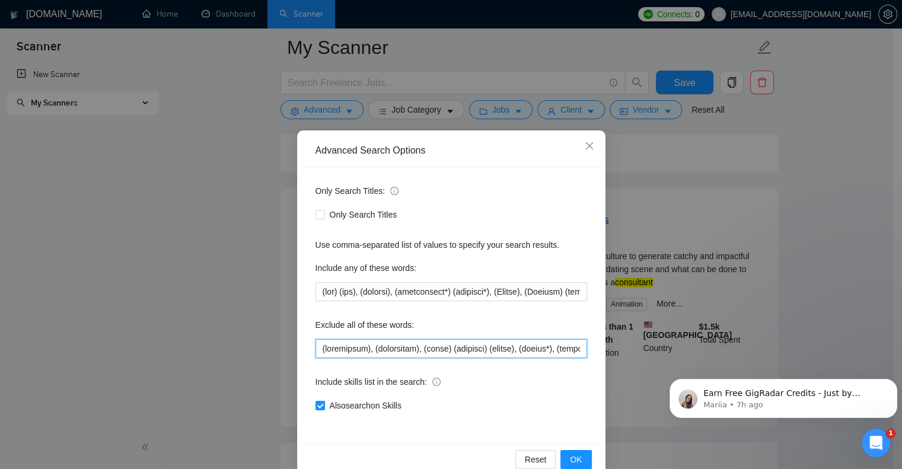
click at [315, 346] on input "text" at bounding box center [451, 348] width 272 height 19
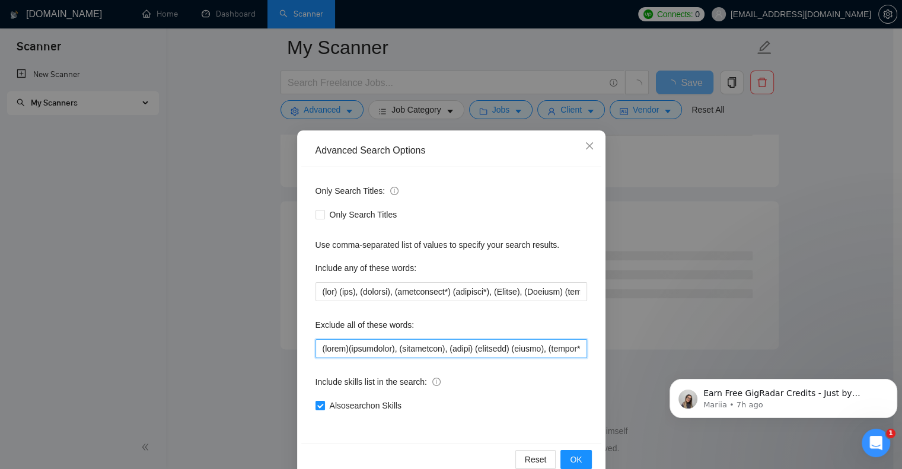
scroll to position [1509, 0]
click at [575, 455] on span "OK" at bounding box center [576, 459] width 12 height 13
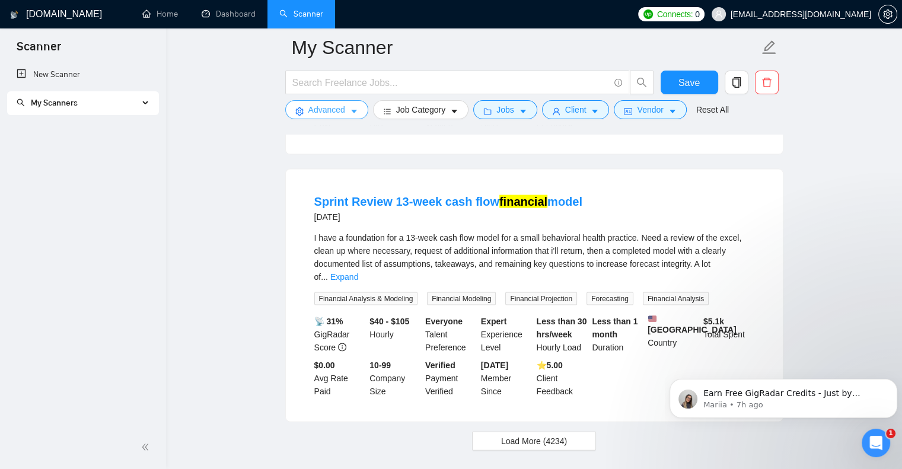
scroll to position [2505, 0]
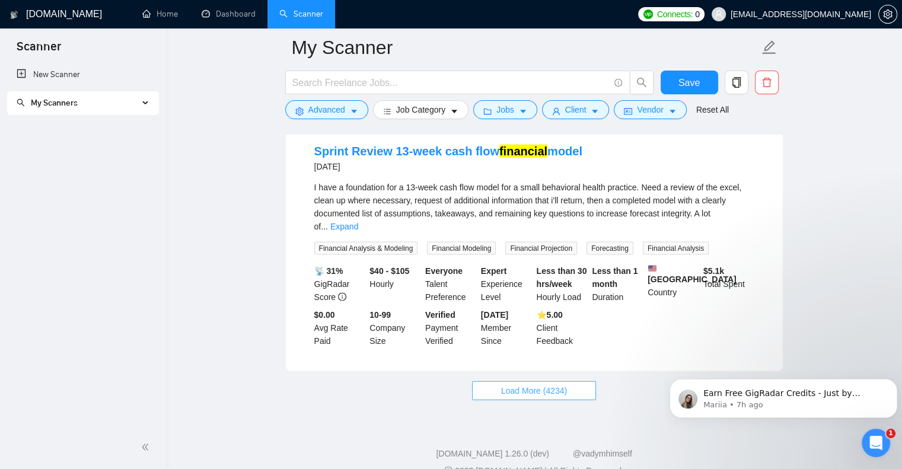
click at [570, 381] on button "Load More (4234)" at bounding box center [534, 390] width 124 height 19
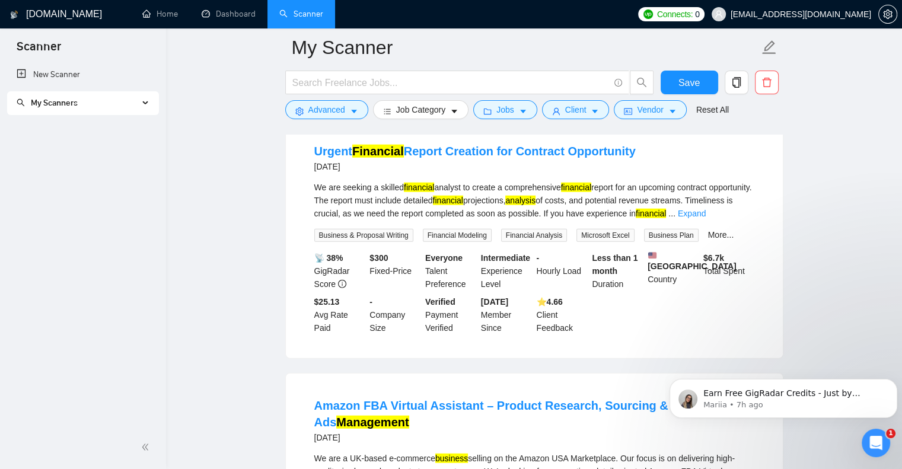
scroll to position [3039, 0]
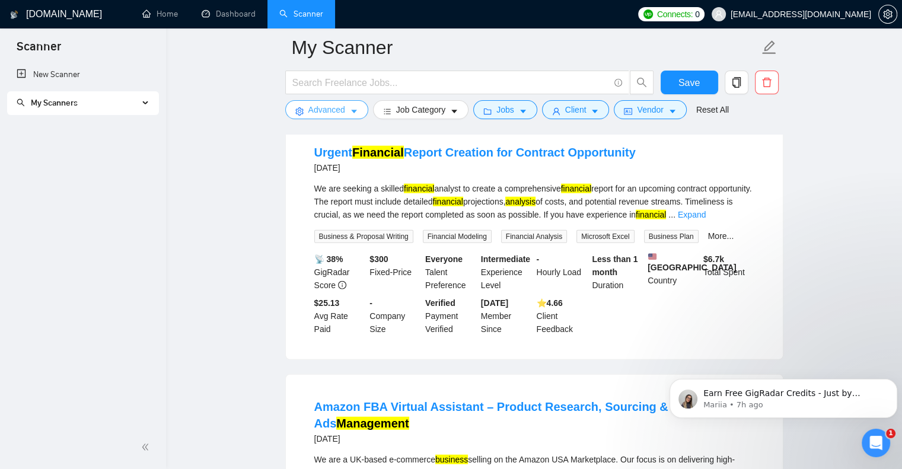
click at [353, 109] on icon "caret-down" at bounding box center [354, 111] width 8 height 8
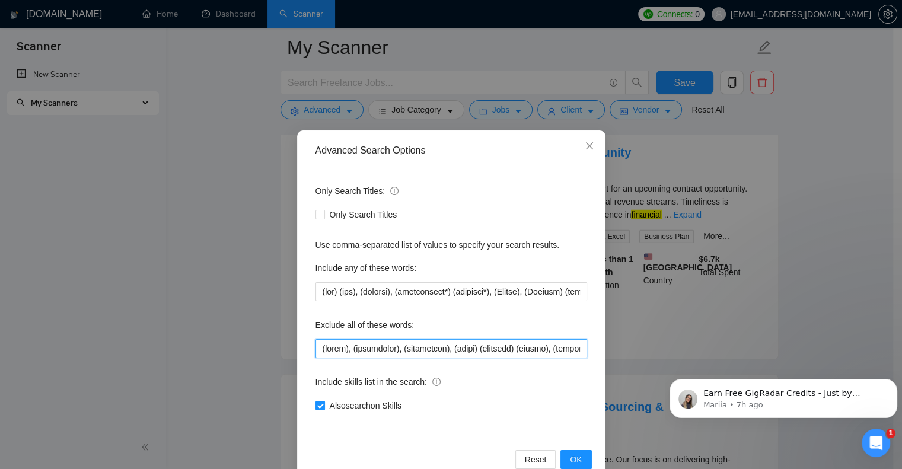
click at [317, 349] on input "text" at bounding box center [451, 348] width 272 height 19
click at [574, 458] on span "OK" at bounding box center [576, 459] width 12 height 13
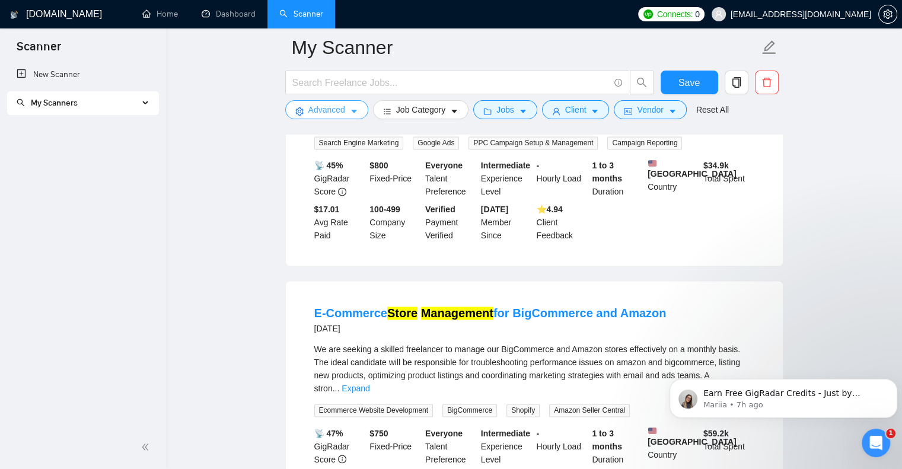
scroll to position [1660, 0]
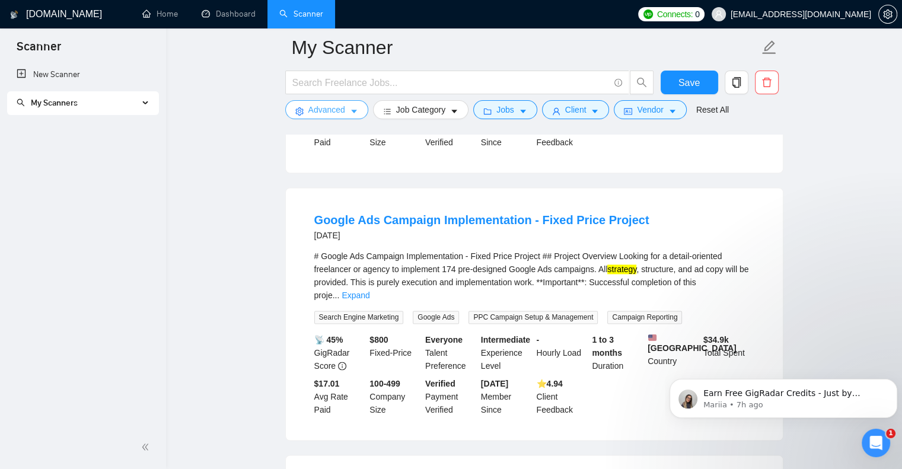
click at [355, 106] on button "Advanced" at bounding box center [326, 109] width 83 height 19
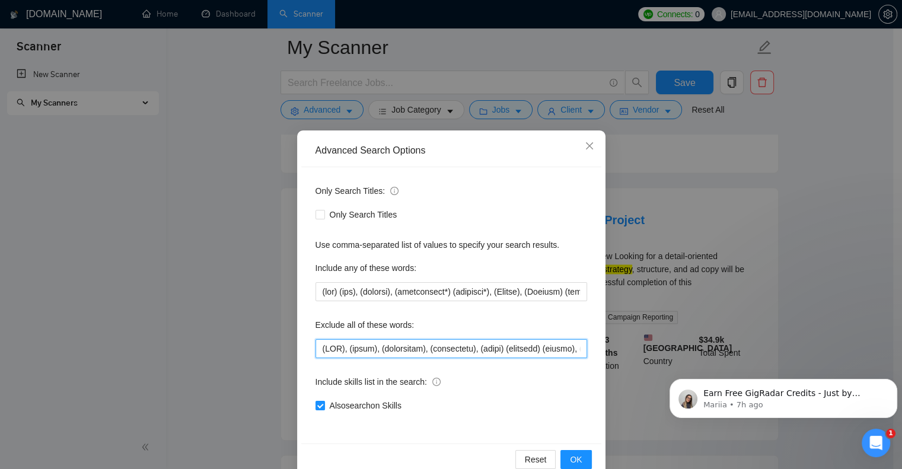
click at [317, 348] on input "text" at bounding box center [451, 348] width 272 height 19
click at [570, 457] on span "OK" at bounding box center [576, 459] width 12 height 13
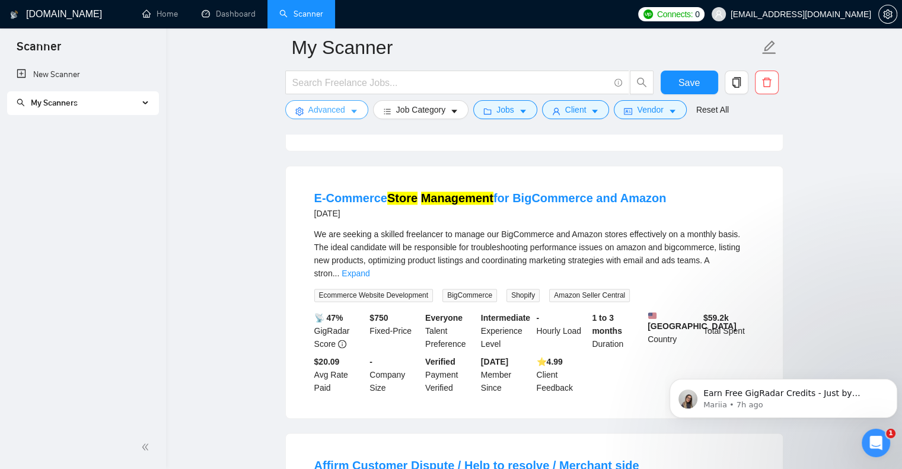
scroll to position [1865, 0]
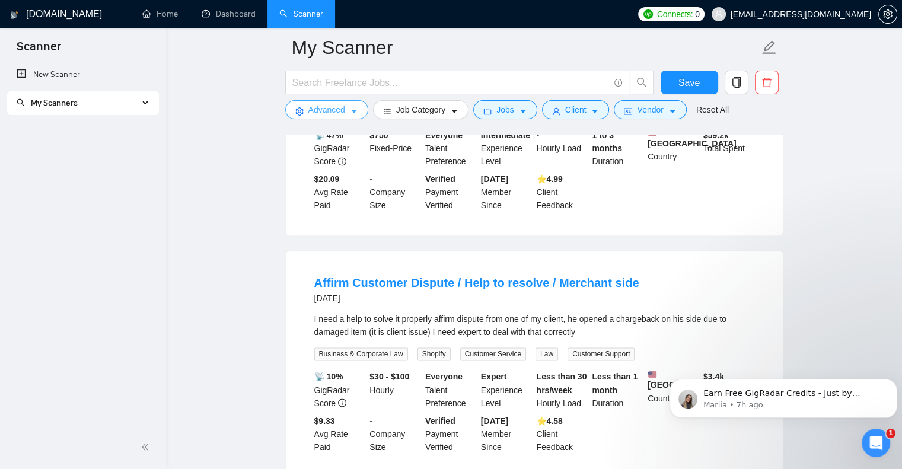
click at [356, 110] on icon "caret-down" at bounding box center [354, 111] width 8 height 8
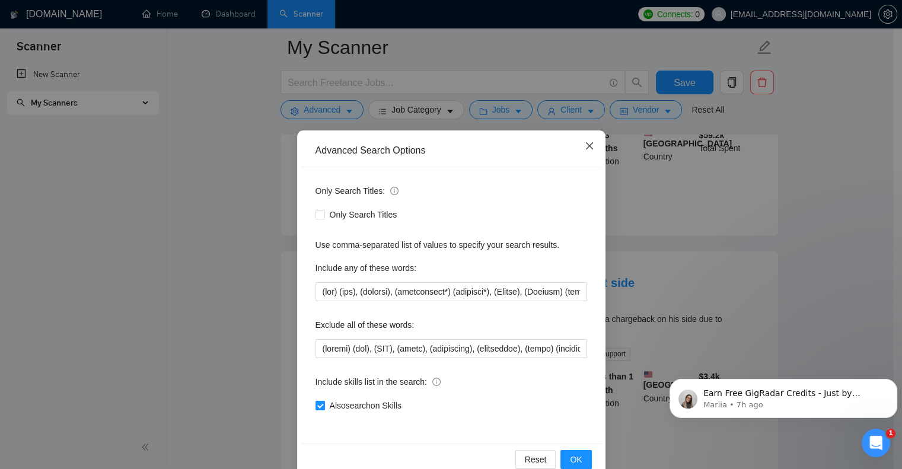
click at [587, 149] on icon "close" at bounding box center [589, 145] width 9 height 9
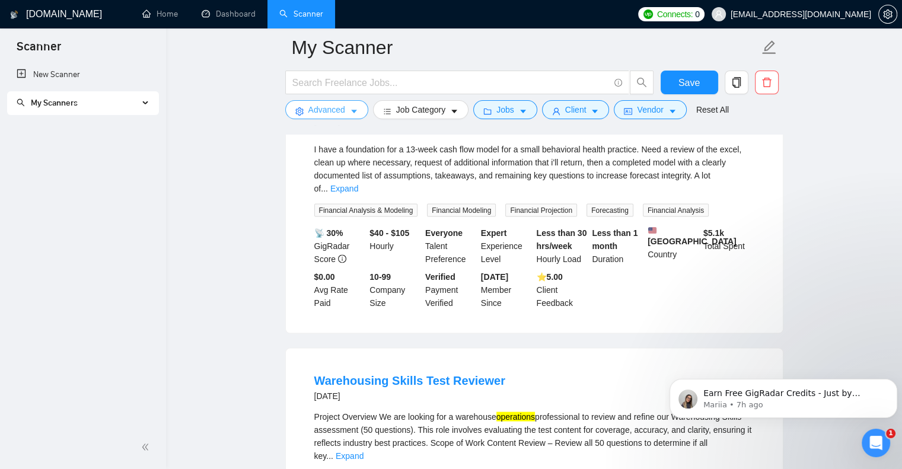
scroll to position [2505, 0]
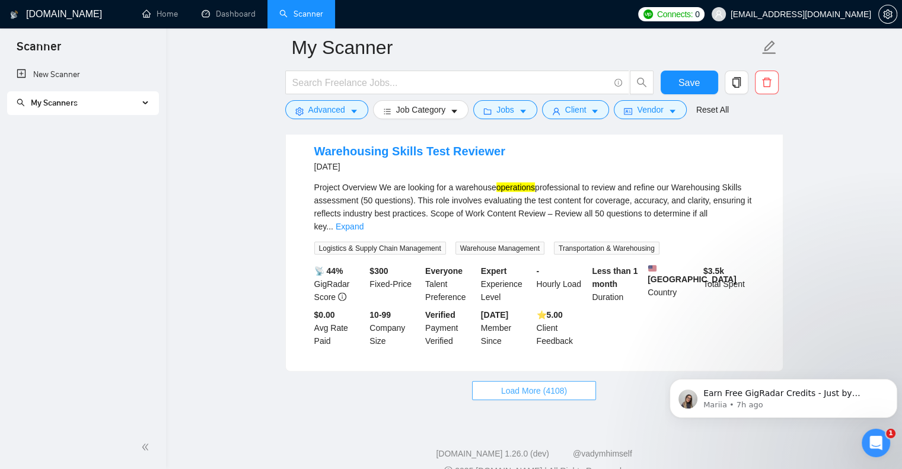
click at [528, 384] on span "Load More (4108)" at bounding box center [534, 390] width 66 height 13
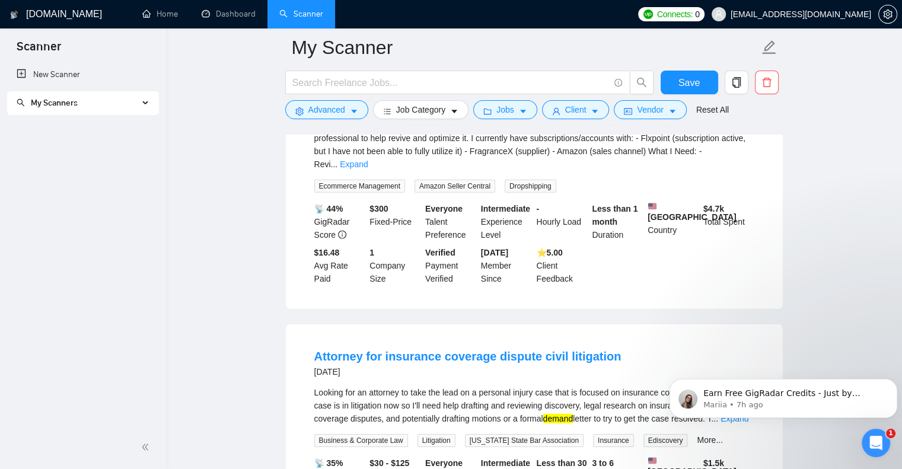
scroll to position [3632, 0]
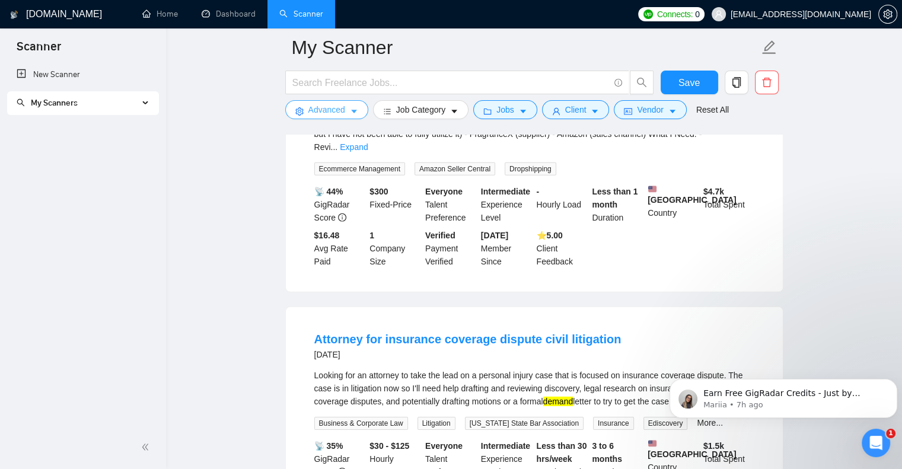
click at [351, 109] on icon "caret-down" at bounding box center [354, 111] width 8 height 8
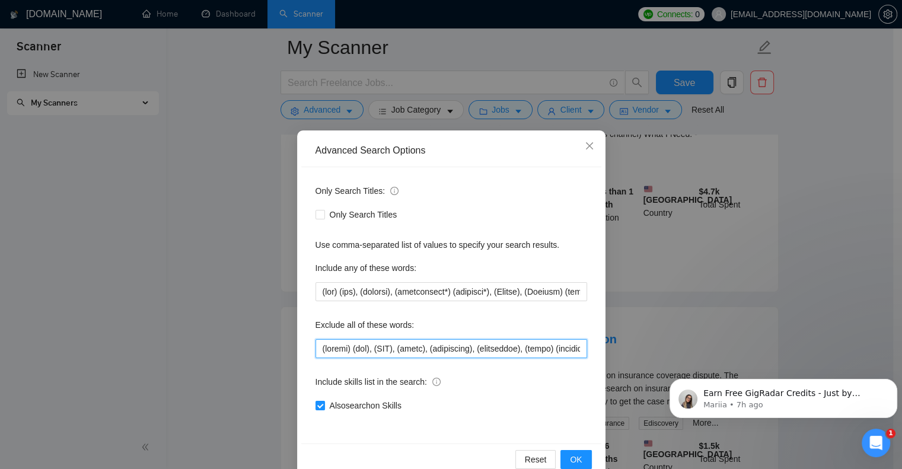
click at [315, 346] on input "text" at bounding box center [451, 348] width 272 height 19
click at [578, 458] on button "OK" at bounding box center [575, 459] width 31 height 19
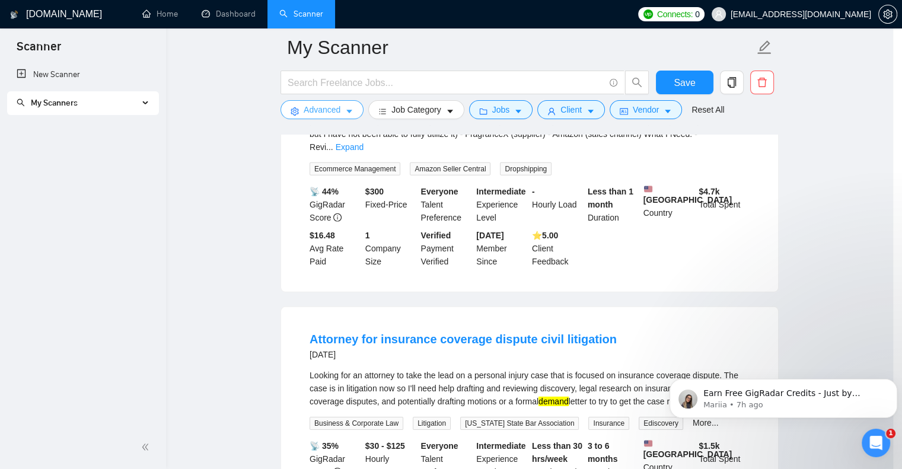
scroll to position [3134, 0]
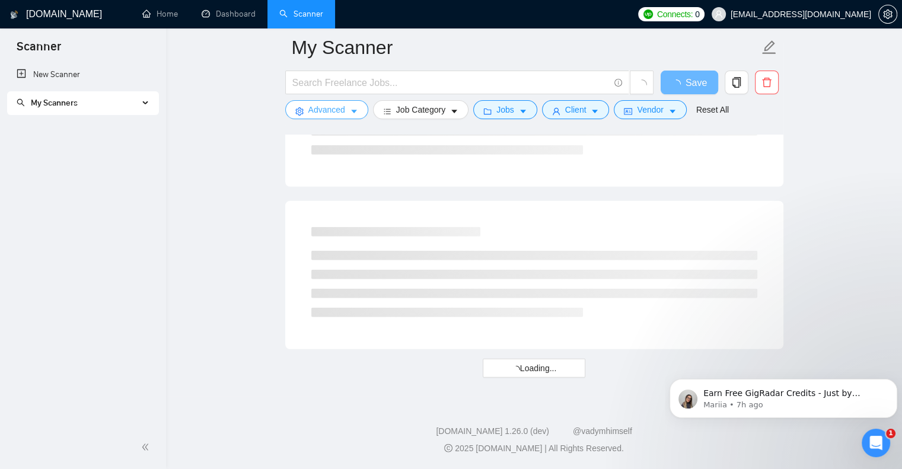
click at [353, 110] on icon "caret-down" at bounding box center [354, 111] width 8 height 8
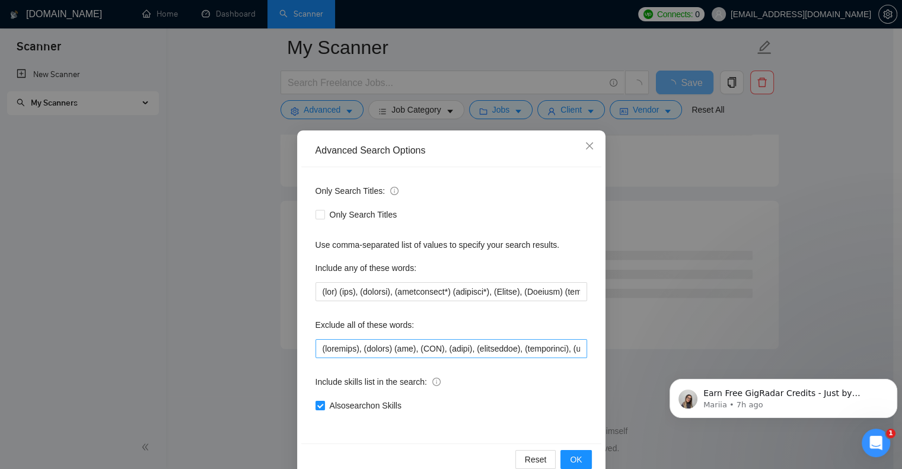
scroll to position [2505, 0]
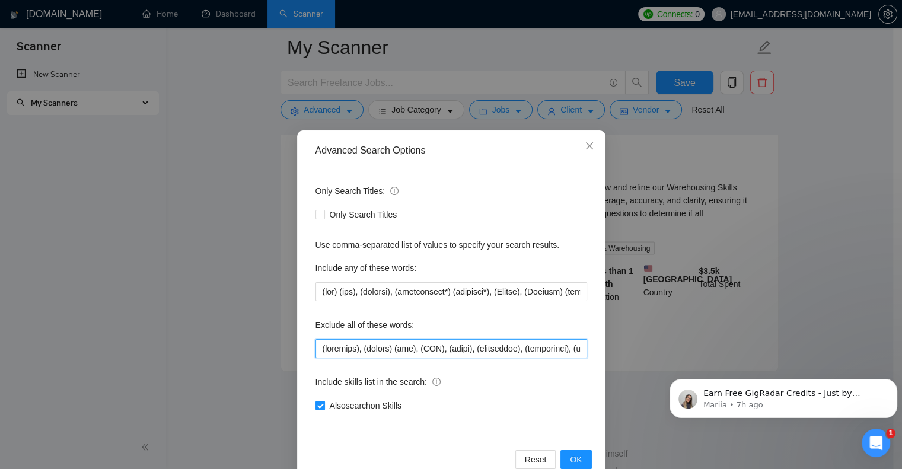
click at [316, 346] on input "text" at bounding box center [451, 348] width 272 height 19
click at [573, 458] on span "OK" at bounding box center [576, 459] width 12 height 13
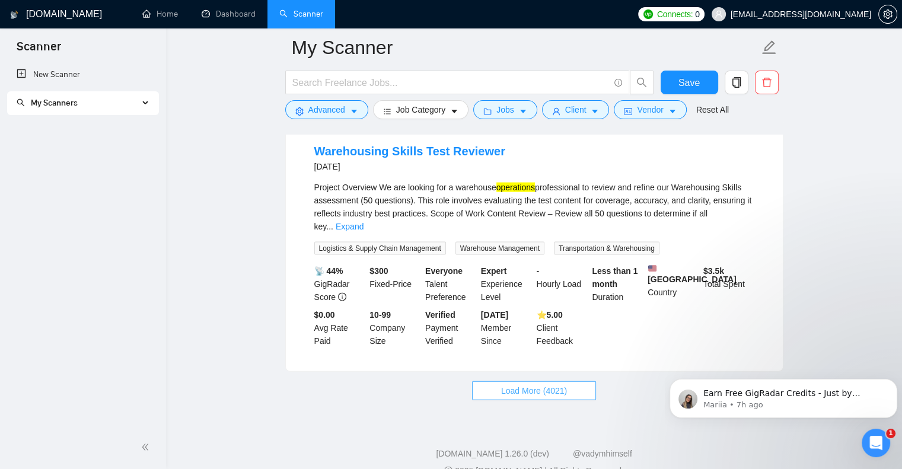
click at [522, 384] on span "Load More (4021)" at bounding box center [534, 390] width 66 height 13
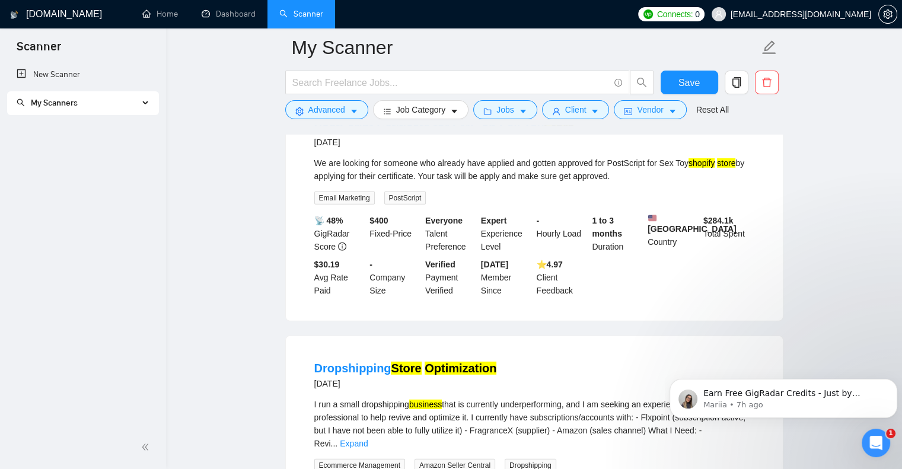
scroll to position [3691, 0]
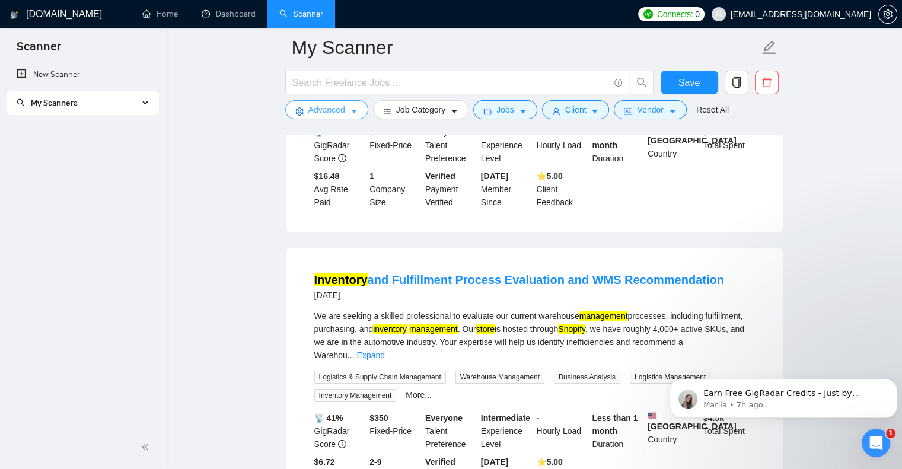
click at [354, 111] on icon "caret-down" at bounding box center [354, 111] width 8 height 8
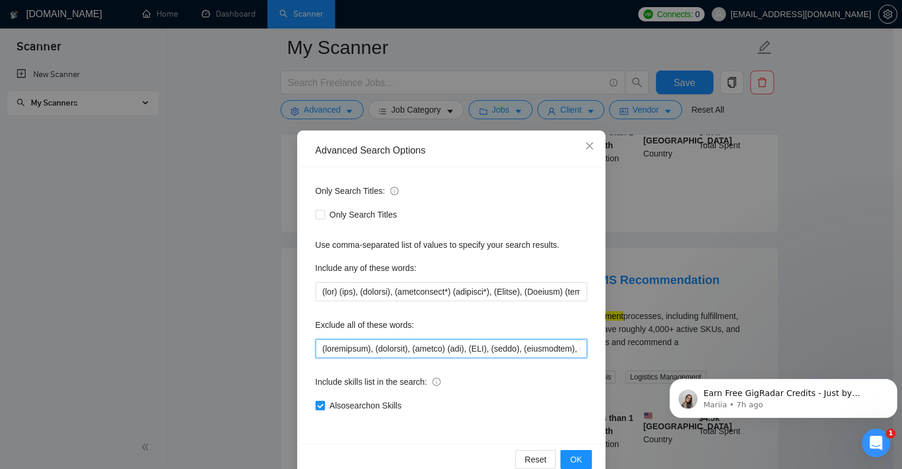
click at [315, 348] on input "text" at bounding box center [451, 348] width 272 height 19
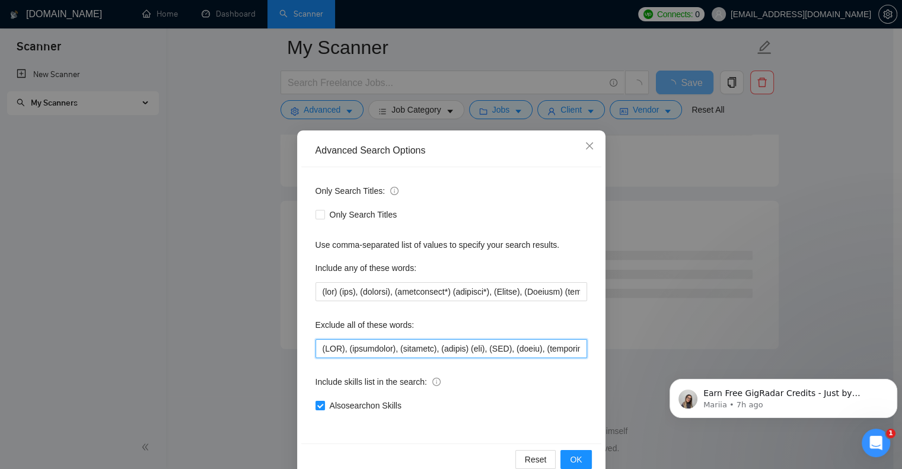
scroll to position [3134, 0]
click at [571, 455] on span "OK" at bounding box center [576, 459] width 12 height 13
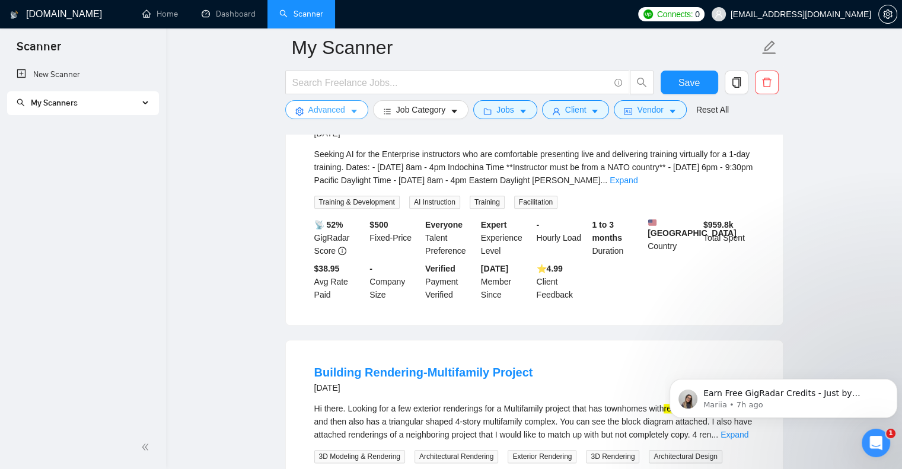
scroll to position [1423, 0]
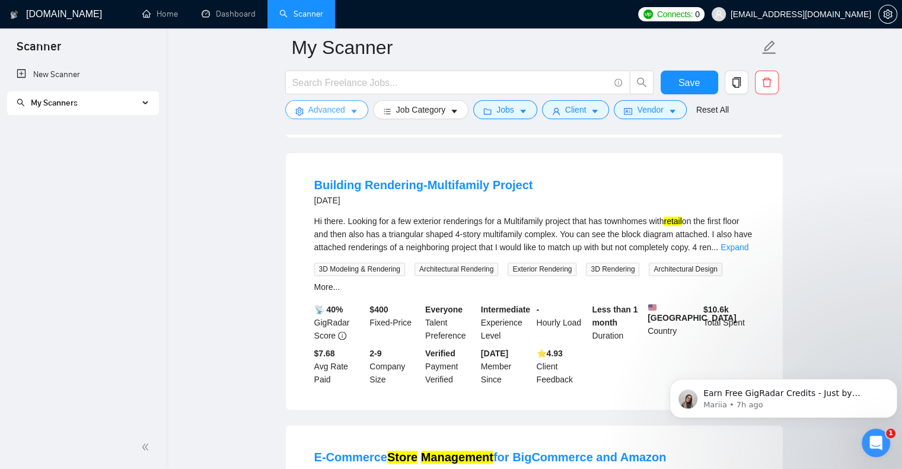
click at [350, 111] on icon "caret-down" at bounding box center [354, 111] width 8 height 8
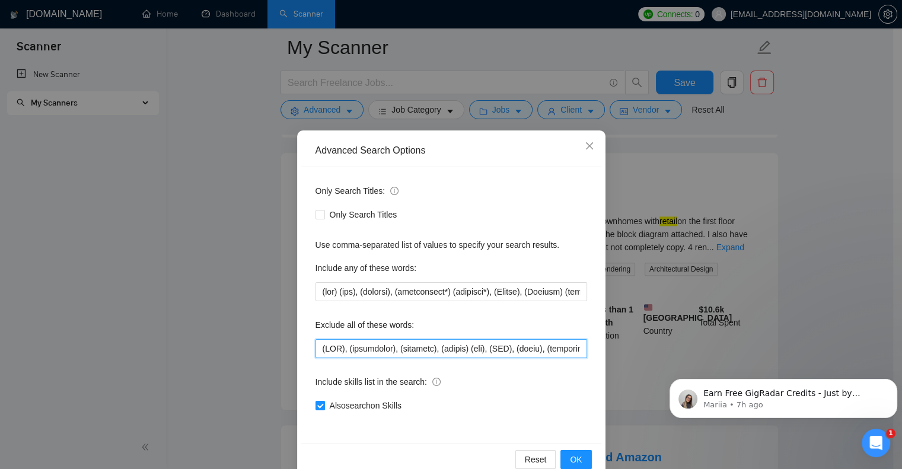
click at [317, 351] on input "text" at bounding box center [451, 348] width 272 height 19
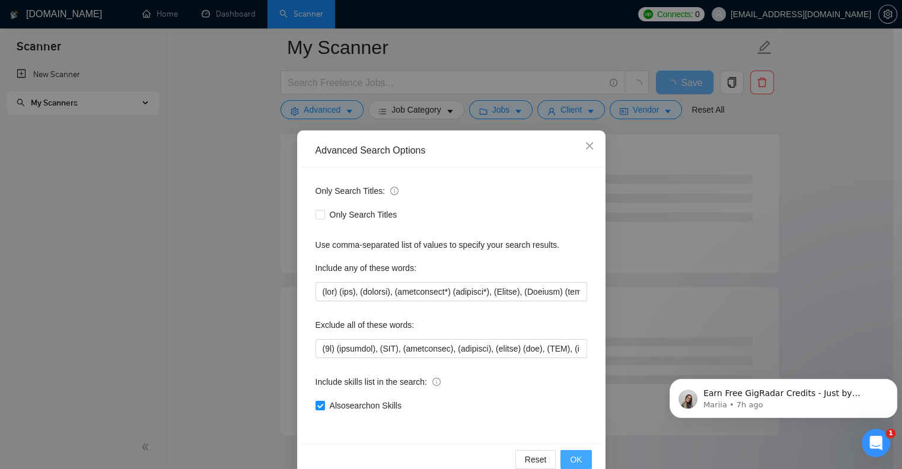
click at [567, 452] on button "OK" at bounding box center [575, 459] width 31 height 19
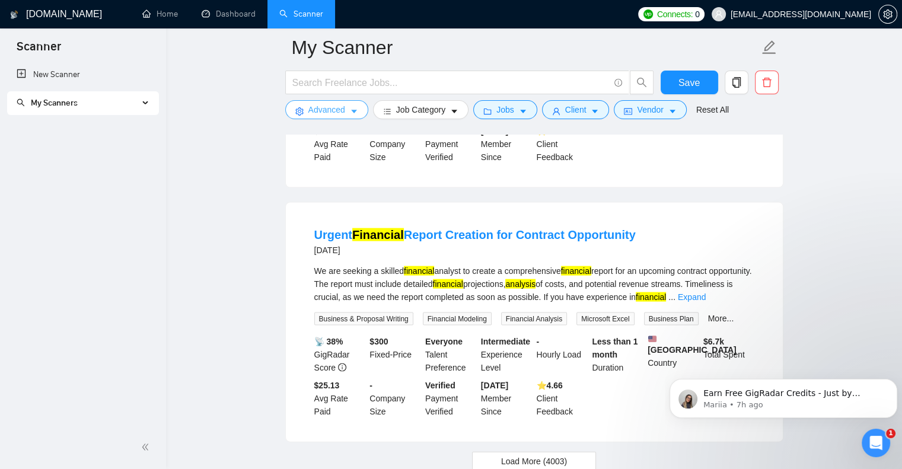
scroll to position [2505, 0]
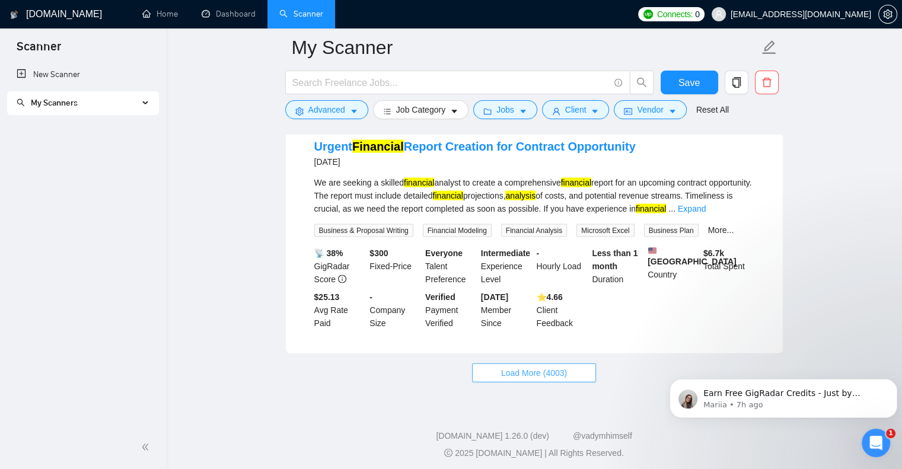
click at [541, 367] on span "Load More (4003)" at bounding box center [534, 372] width 66 height 13
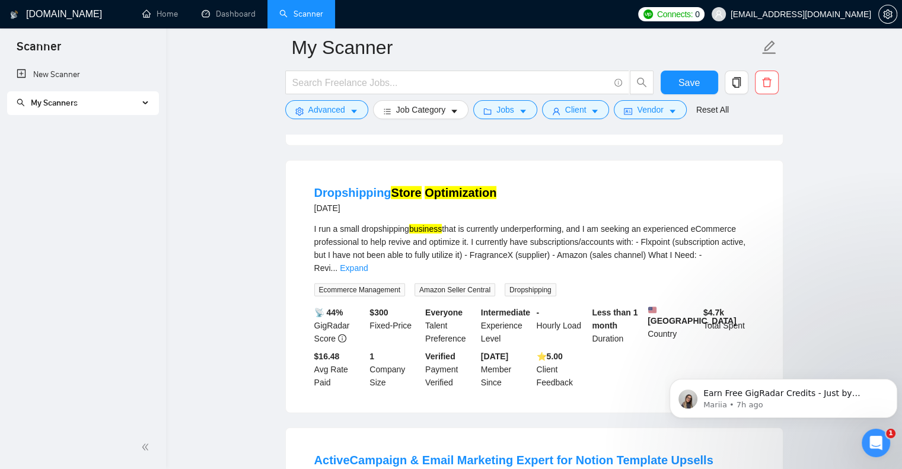
scroll to position [3454, 0]
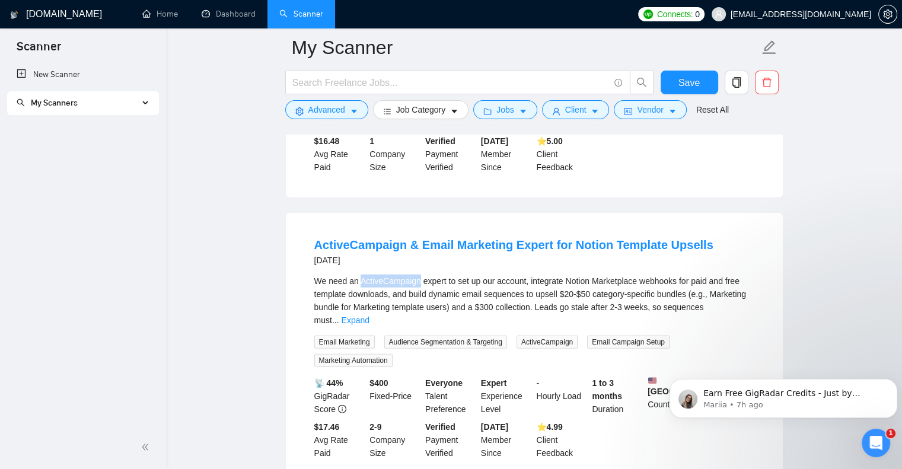
drag, startPoint x: 360, startPoint y: 257, endPoint x: 419, endPoint y: 260, distance: 58.2
click at [419, 275] on div "We need an ActiveCampaign expert to set up our account, integrate Notion Market…" at bounding box center [534, 301] width 440 height 52
copy div "ActiveCampaign"
click at [346, 111] on button "Advanced" at bounding box center [326, 109] width 83 height 19
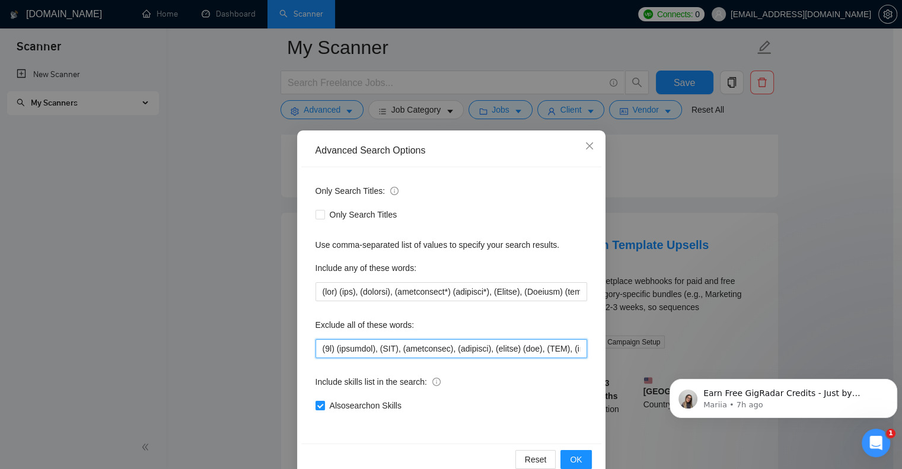
click at [315, 346] on input "text" at bounding box center [451, 348] width 272 height 19
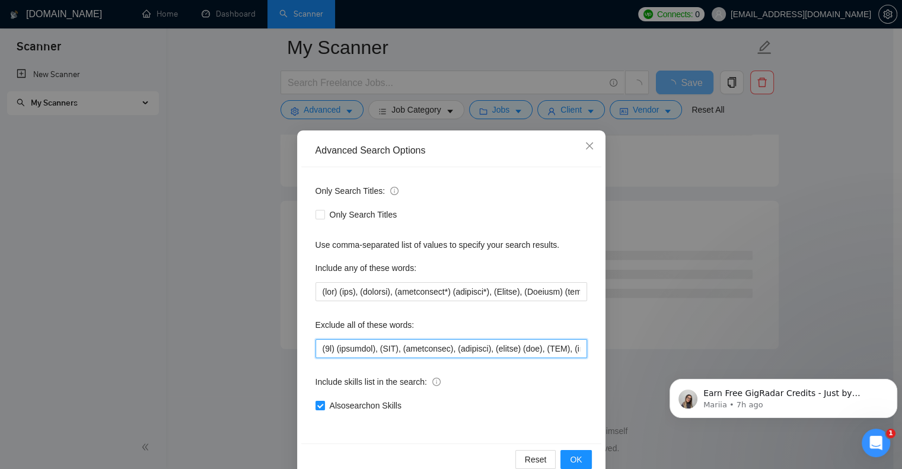
scroll to position [3134, 0]
paste input "ActiveCampaign"
click at [573, 453] on span "OK" at bounding box center [576, 459] width 12 height 13
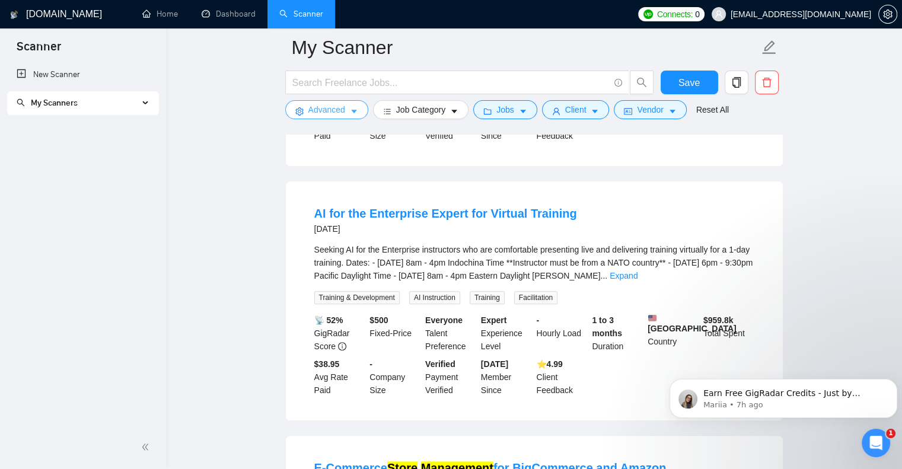
scroll to position [1127, 0]
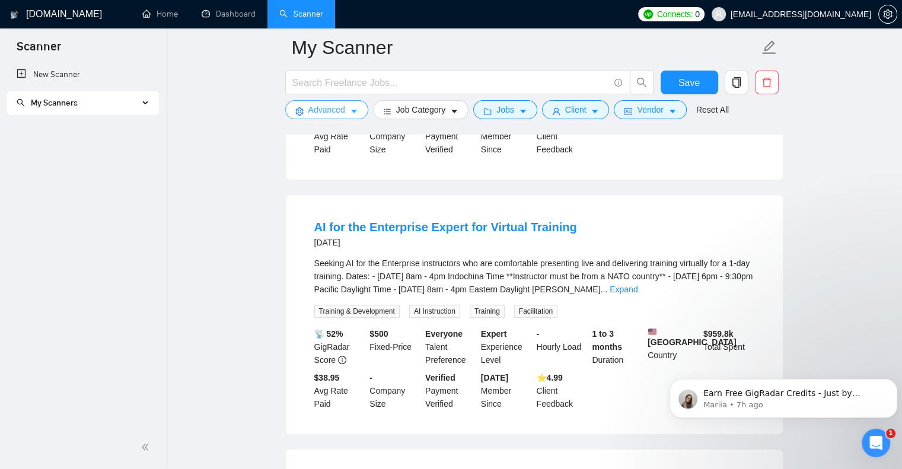
click at [351, 109] on icon "caret-down" at bounding box center [354, 111] width 8 height 8
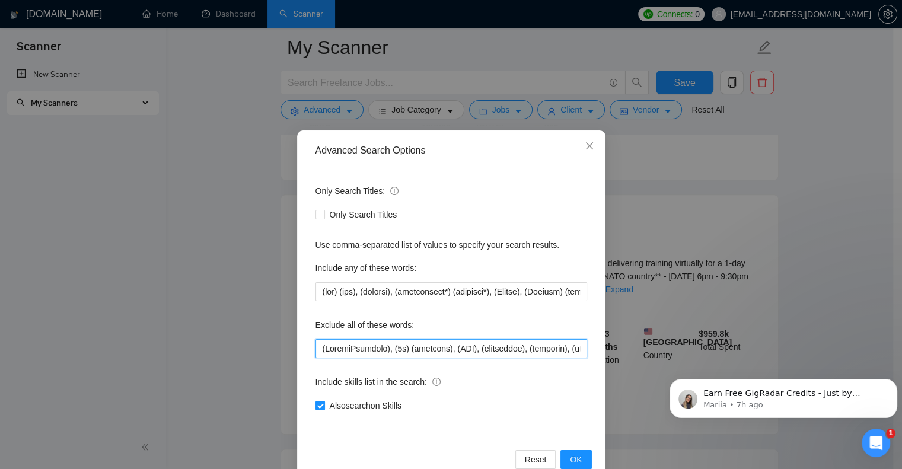
click at [315, 349] on input "text" at bounding box center [451, 348] width 272 height 19
click at [585, 144] on icon "close" at bounding box center [589, 145] width 9 height 9
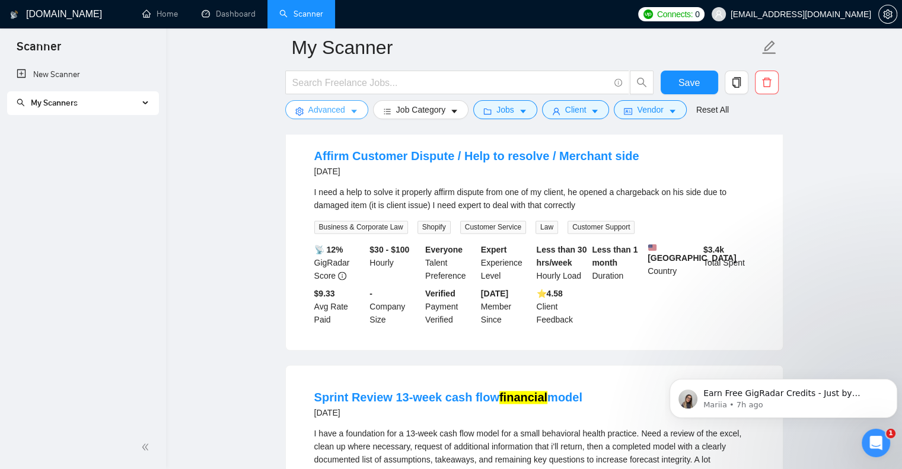
scroll to position [1719, 0]
click at [350, 111] on icon "caret-down" at bounding box center [354, 111] width 8 height 8
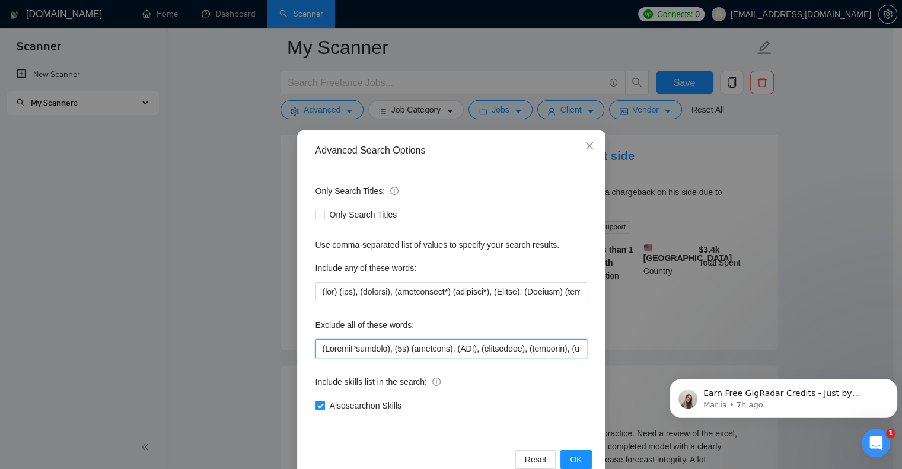
click at [315, 348] on input "text" at bounding box center [451, 348] width 272 height 19
click at [585, 148] on icon "close" at bounding box center [589, 145] width 9 height 9
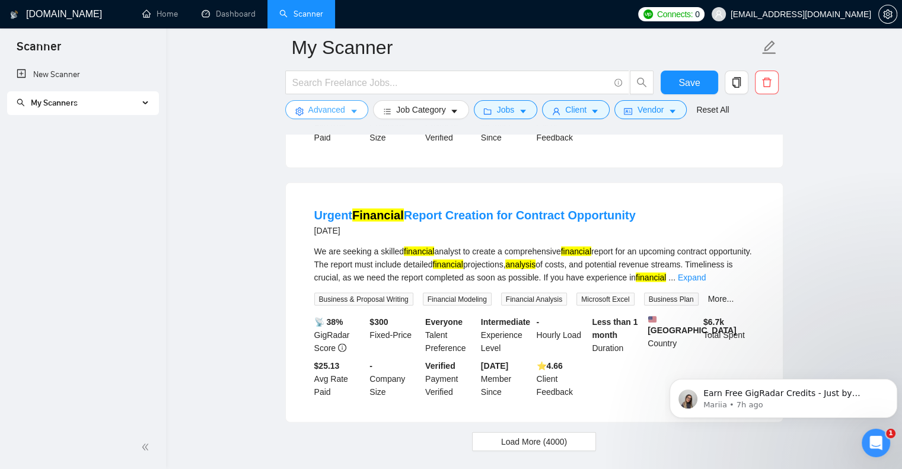
scroll to position [2505, 0]
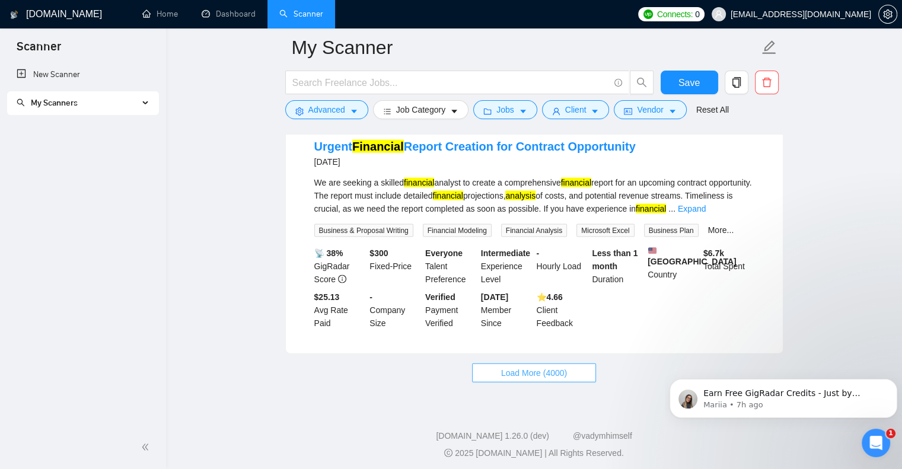
click at [524, 369] on span "Load More (4000)" at bounding box center [534, 372] width 66 height 13
click at [530, 369] on span "Loading..." at bounding box center [534, 372] width 45 height 13
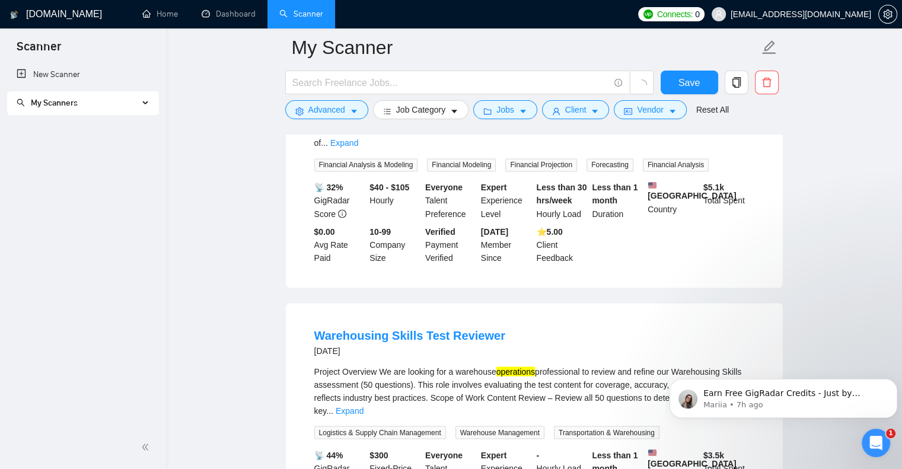
scroll to position [2031, 0]
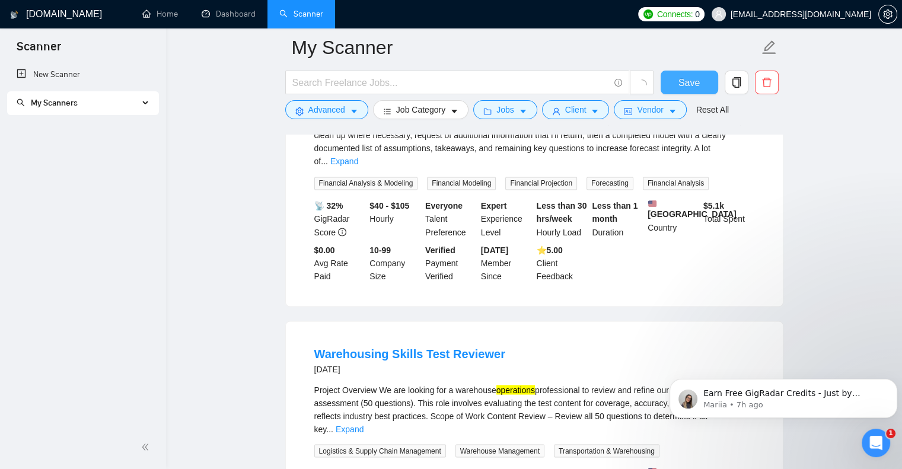
click at [674, 84] on button "Save" at bounding box center [690, 83] width 58 height 24
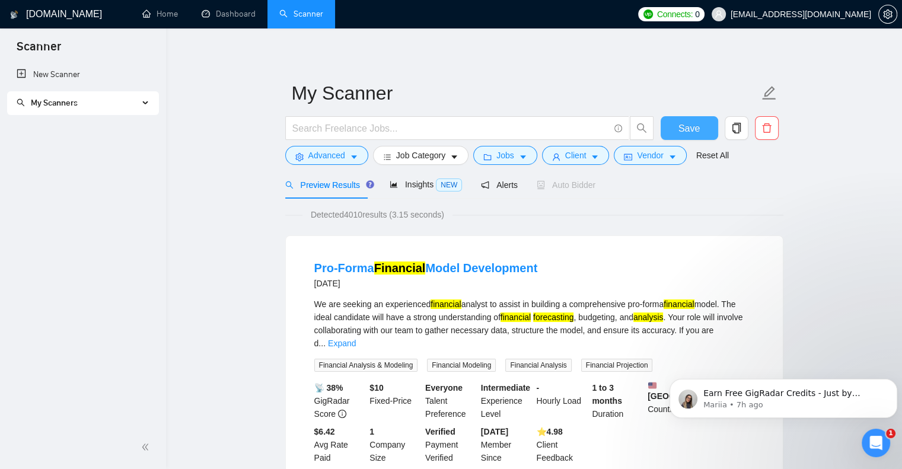
scroll to position [0, 0]
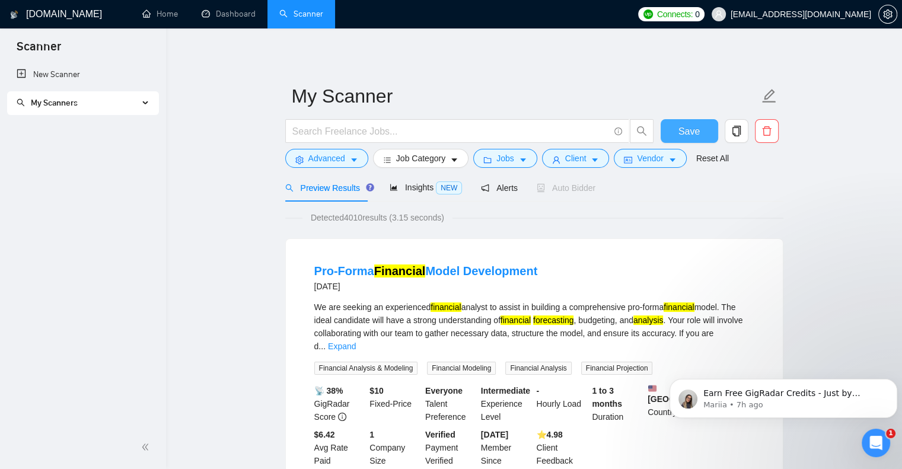
click at [679, 122] on button "Save" at bounding box center [690, 131] width 58 height 24
click at [446, 186] on span "NEW" at bounding box center [449, 187] width 26 height 13
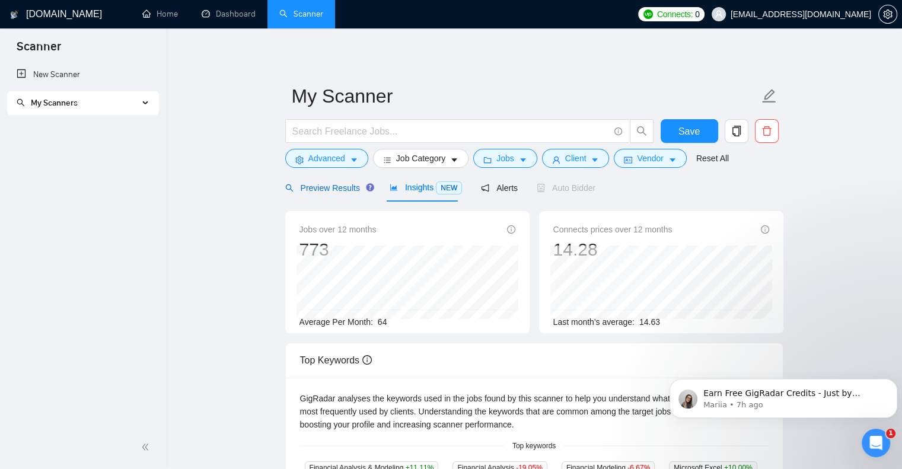
click at [337, 192] on span "Preview Results" at bounding box center [327, 187] width 85 height 9
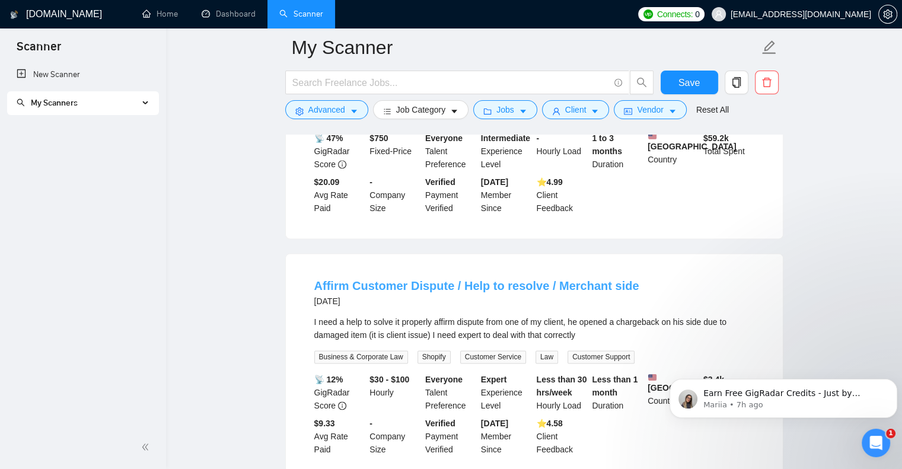
scroll to position [1719, 0]
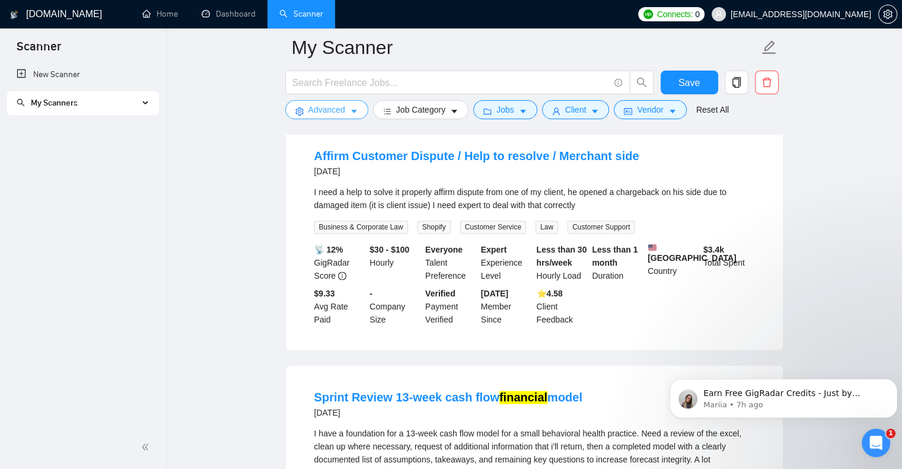
click at [351, 108] on icon "caret-down" at bounding box center [354, 111] width 8 height 8
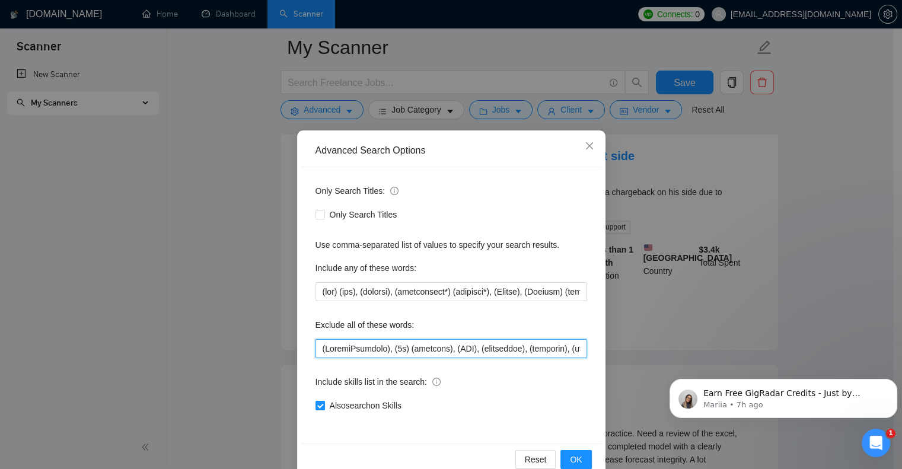
click at [315, 346] on input "text" at bounding box center [451, 348] width 272 height 19
click at [579, 446] on div "Reset OK" at bounding box center [451, 459] width 300 height 31
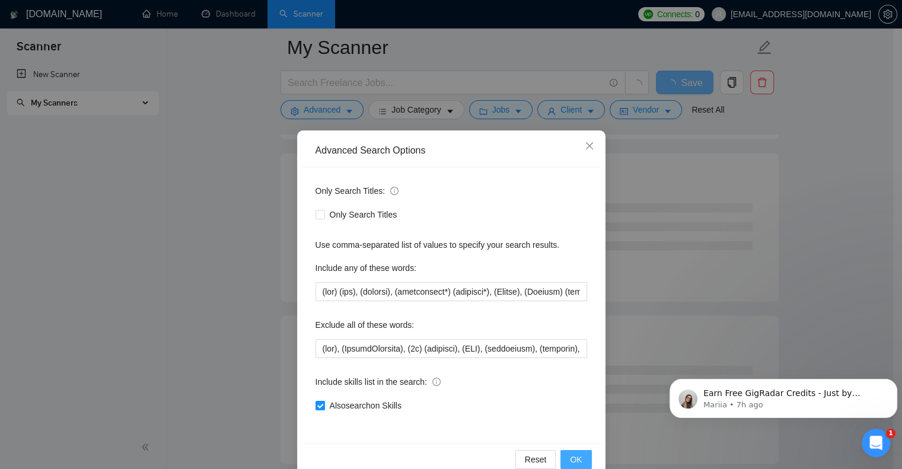
click at [574, 457] on span "OK" at bounding box center [576, 459] width 12 height 13
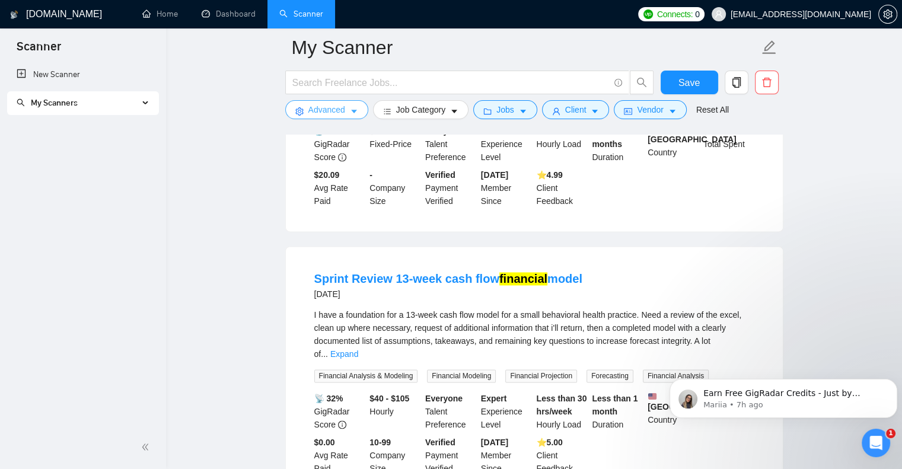
scroll to position [1601, 0]
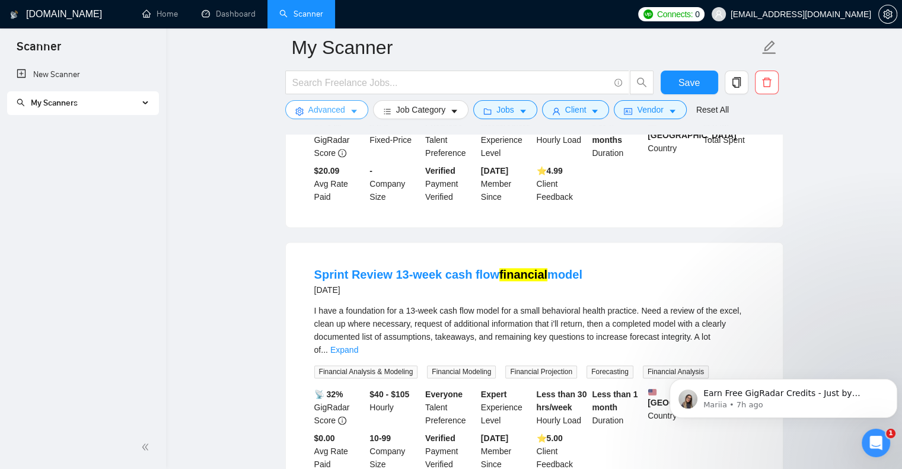
click at [351, 111] on icon "caret-down" at bounding box center [354, 112] width 6 height 4
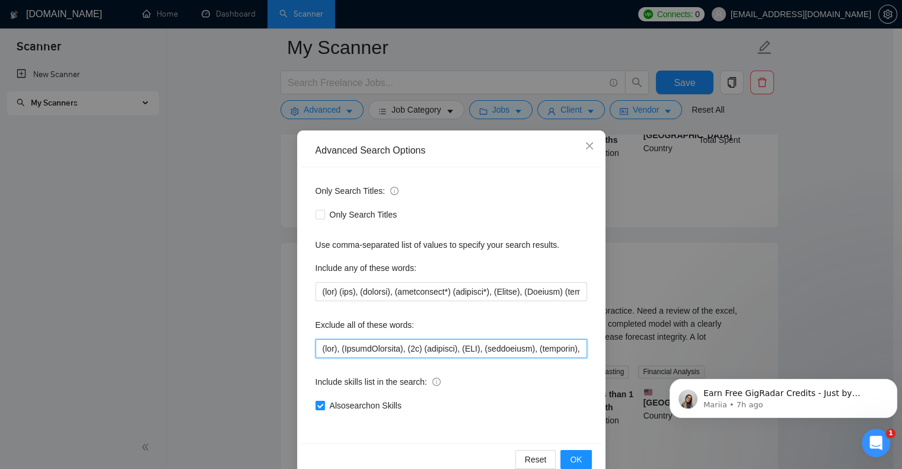
click at [317, 348] on input "text" at bounding box center [451, 348] width 272 height 19
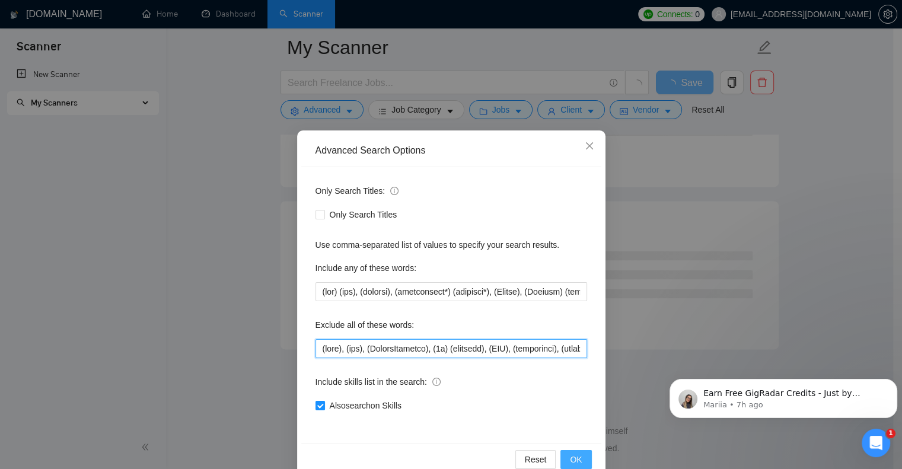
scroll to position [1509, 0]
click at [570, 453] on span "OK" at bounding box center [576, 459] width 12 height 13
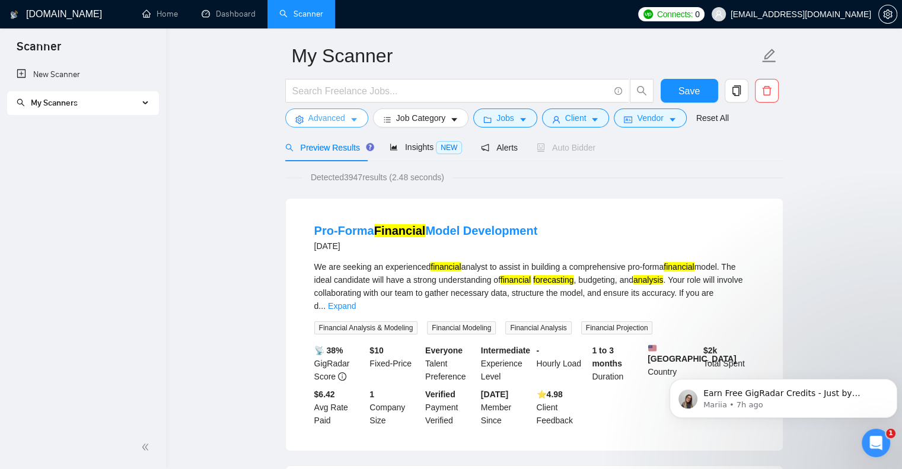
scroll to position [0, 0]
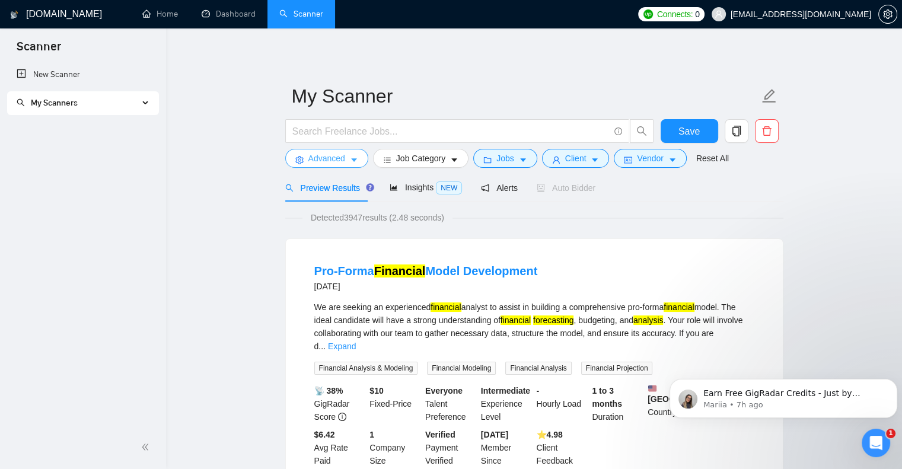
click at [346, 157] on button "Advanced" at bounding box center [326, 158] width 83 height 19
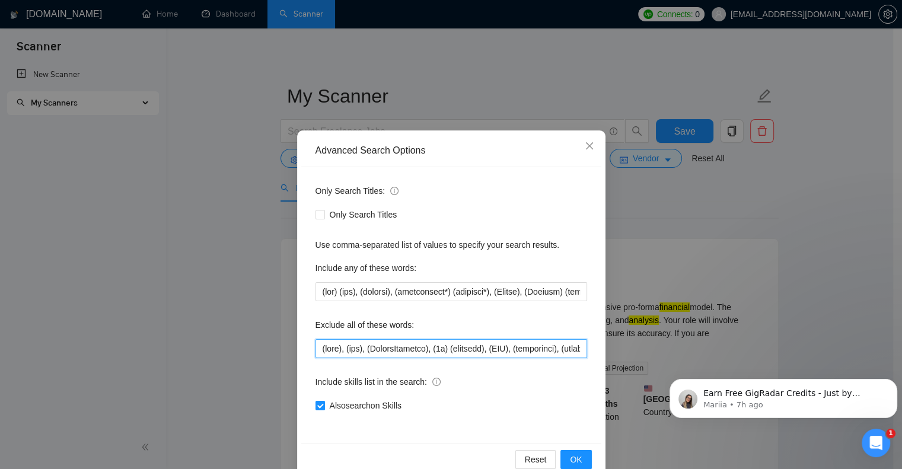
click at [315, 349] on input "text" at bounding box center [451, 348] width 272 height 19
click at [572, 457] on span "OK" at bounding box center [576, 459] width 12 height 13
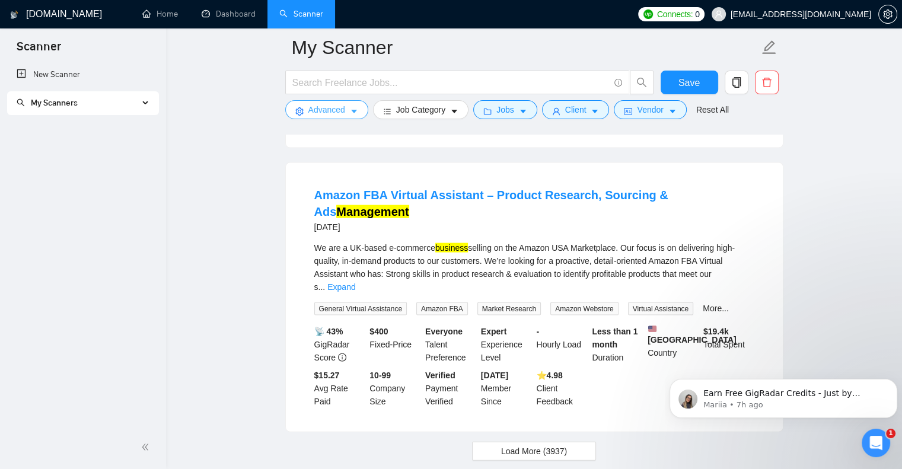
scroll to position [2490, 0]
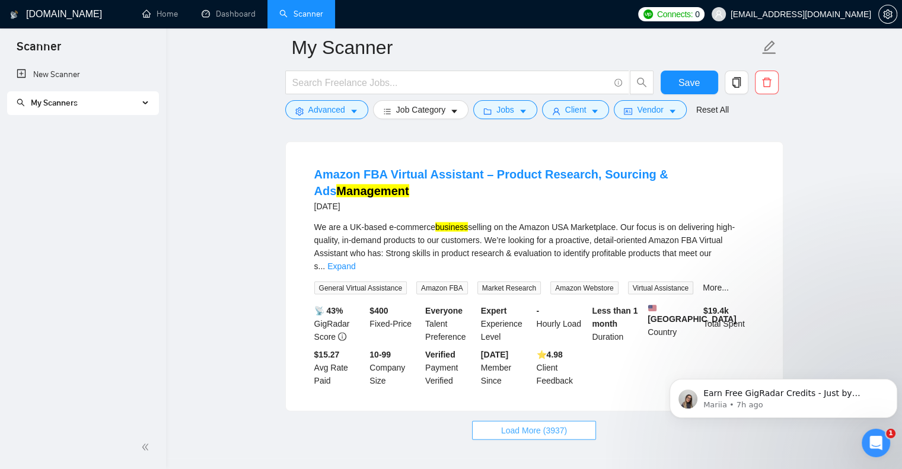
click at [522, 424] on span "Load More (3937)" at bounding box center [534, 430] width 66 height 13
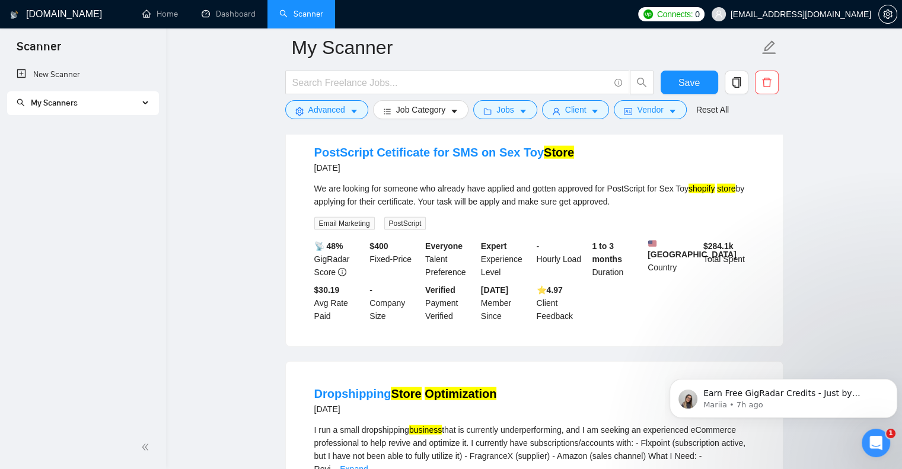
scroll to position [2727, 0]
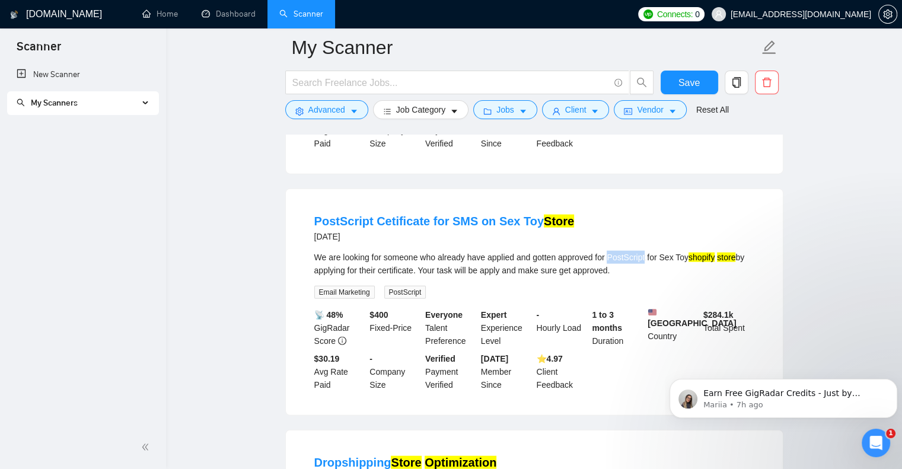
drag, startPoint x: 607, startPoint y: 222, endPoint x: 645, endPoint y: 225, distance: 38.1
click at [645, 251] on div "We are looking for someone who already have applied and gotten approved for Pos…" at bounding box center [534, 264] width 440 height 26
copy div "PostScript"
click at [350, 107] on span "caret-down" at bounding box center [354, 111] width 8 height 9
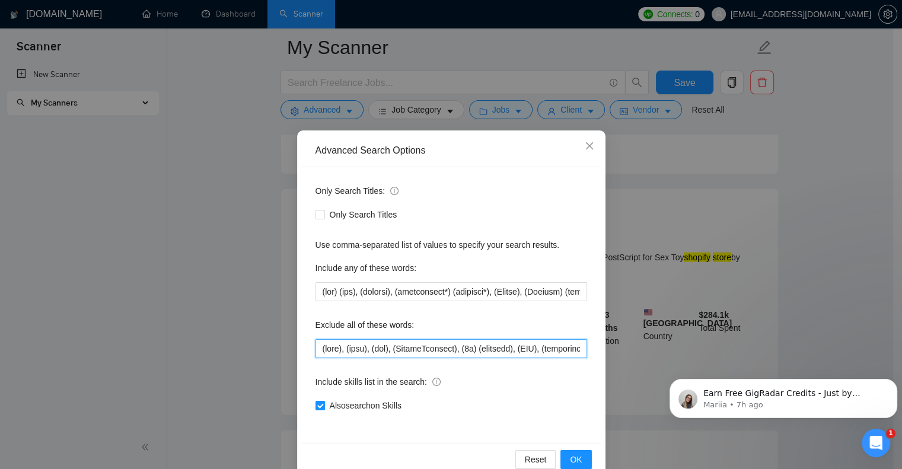
click at [318, 346] on input "text" at bounding box center [451, 348] width 272 height 19
paste input "PostScript"
click at [576, 455] on span "OK" at bounding box center [576, 459] width 12 height 13
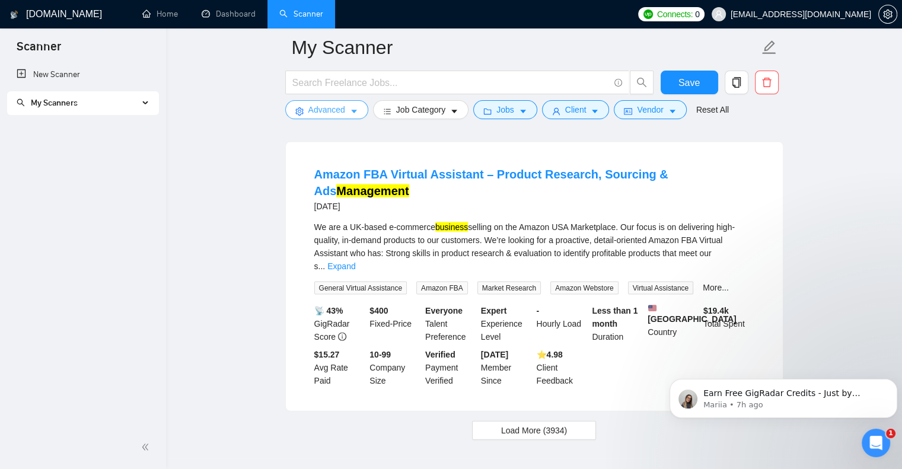
scroll to position [2518, 0]
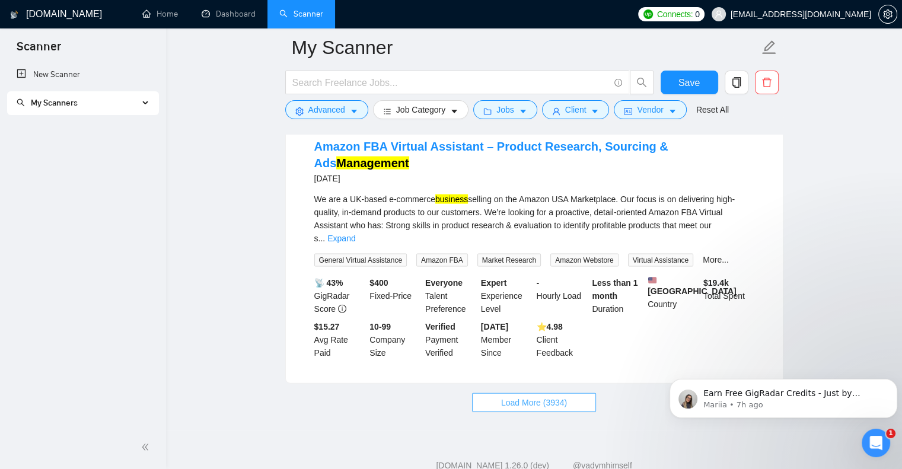
click at [524, 396] on span "Load More (3934)" at bounding box center [534, 402] width 66 height 13
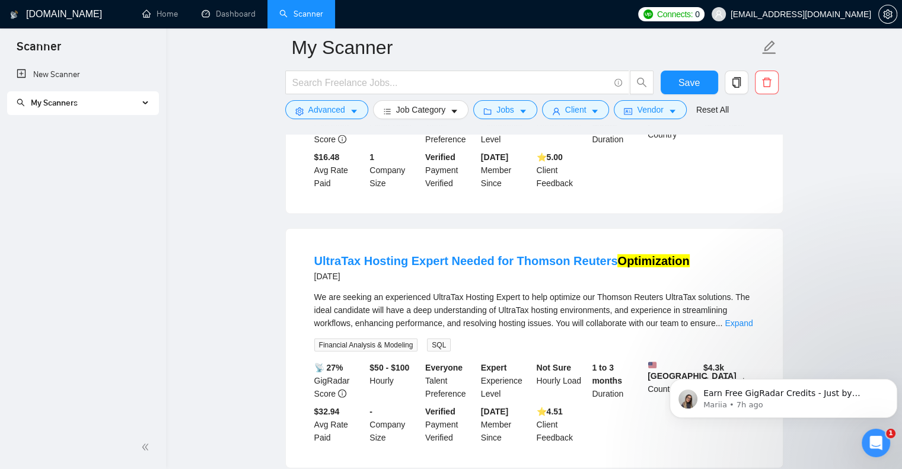
scroll to position [2992, 0]
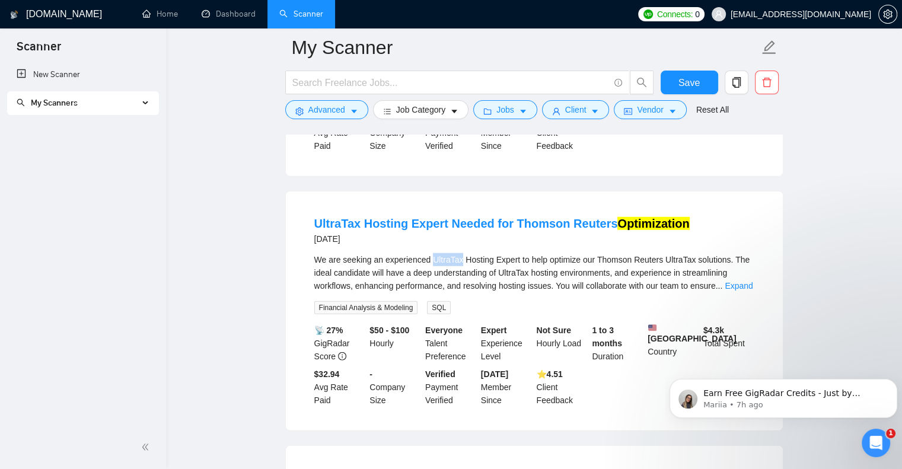
drag, startPoint x: 430, startPoint y: 221, endPoint x: 460, endPoint y: 220, distance: 29.1
click at [460, 255] on span "We are seeking an experienced UltraTax Hosting Expert to help optimize our Thom…" at bounding box center [532, 273] width 436 height 36
copy span "UltraTax"
click at [317, 118] on button "Advanced" at bounding box center [326, 109] width 83 height 19
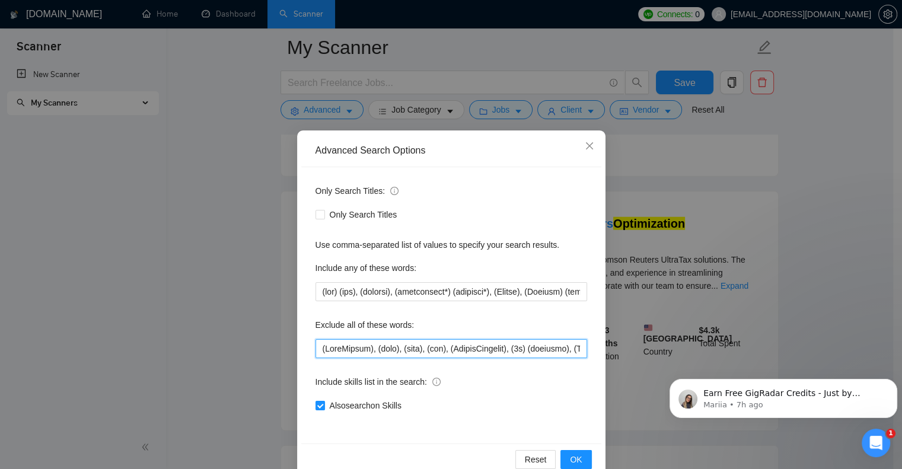
click at [315, 348] on input "text" at bounding box center [451, 348] width 272 height 19
paste input "UltraTax"
click at [572, 460] on span "OK" at bounding box center [576, 459] width 12 height 13
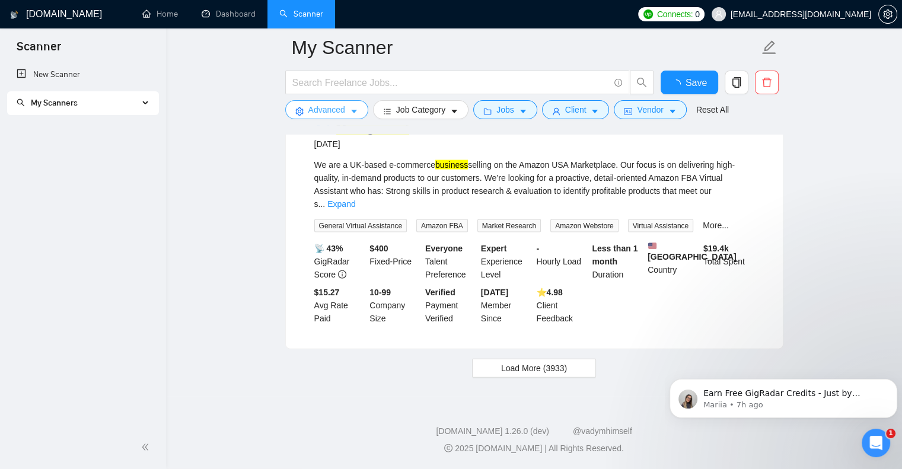
scroll to position [2518, 0]
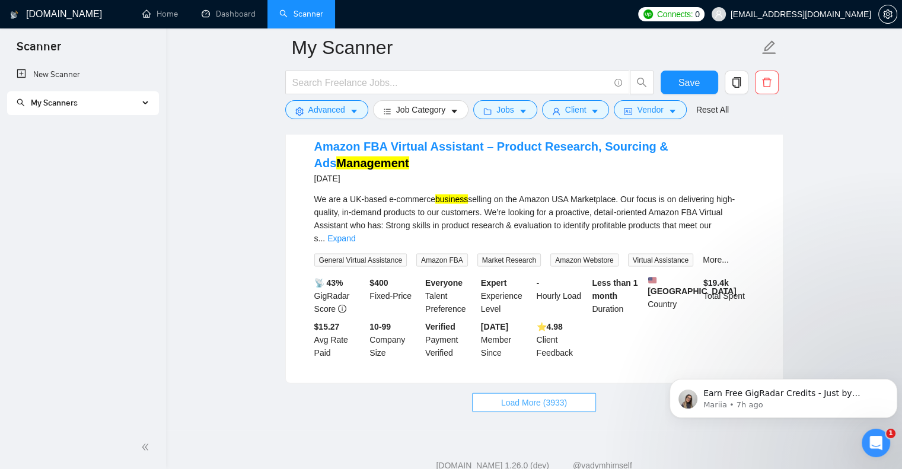
click at [557, 396] on span "Load More (3933)" at bounding box center [534, 402] width 66 height 13
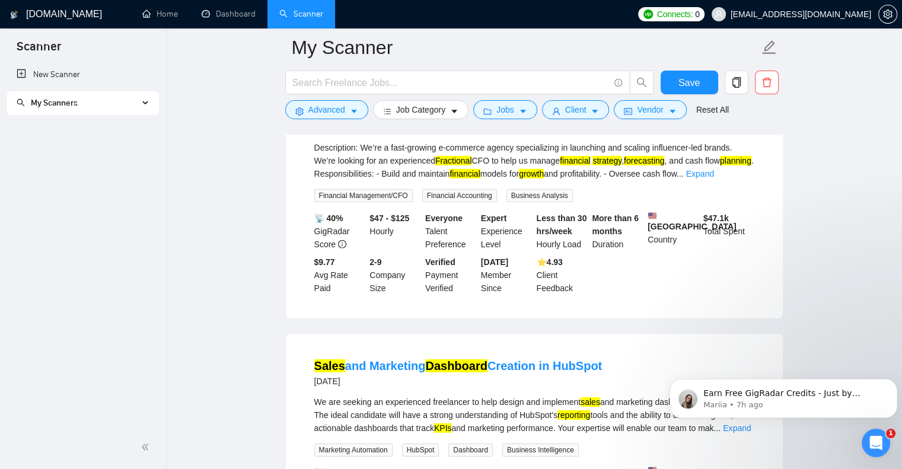
scroll to position [3704, 0]
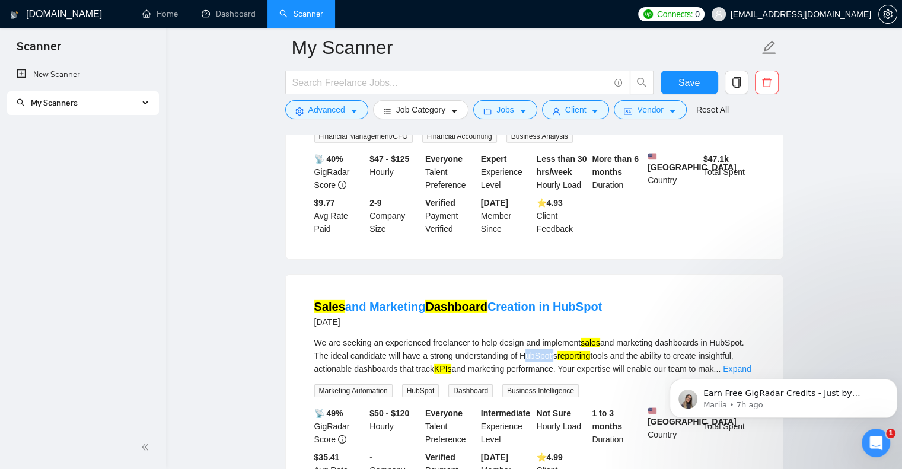
drag, startPoint x: 518, startPoint y: 327, endPoint x: 550, endPoint y: 326, distance: 32.0
click at [550, 336] on div "We are seeking an experienced freelancer to help design and implement sales and…" at bounding box center [534, 355] width 440 height 39
copy div "HubSpot"
click at [337, 113] on span "Advanced" at bounding box center [326, 109] width 37 height 13
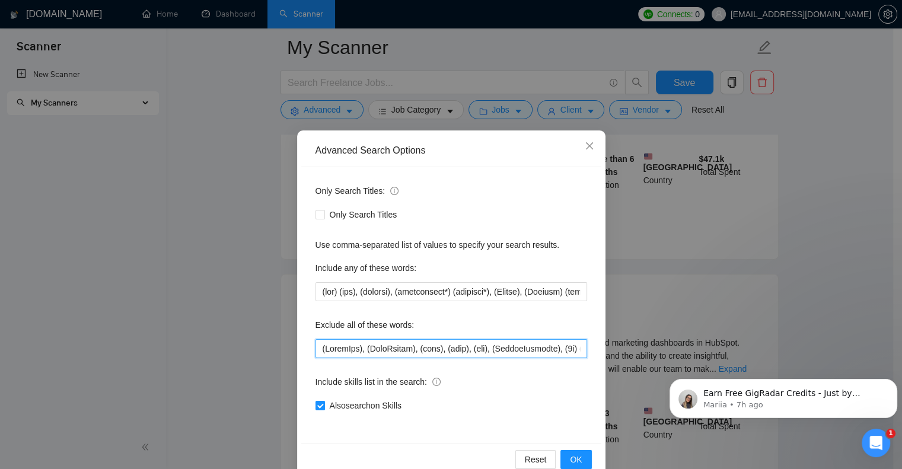
click at [315, 349] on input "text" at bounding box center [451, 348] width 272 height 19
paste input "HubSpot"
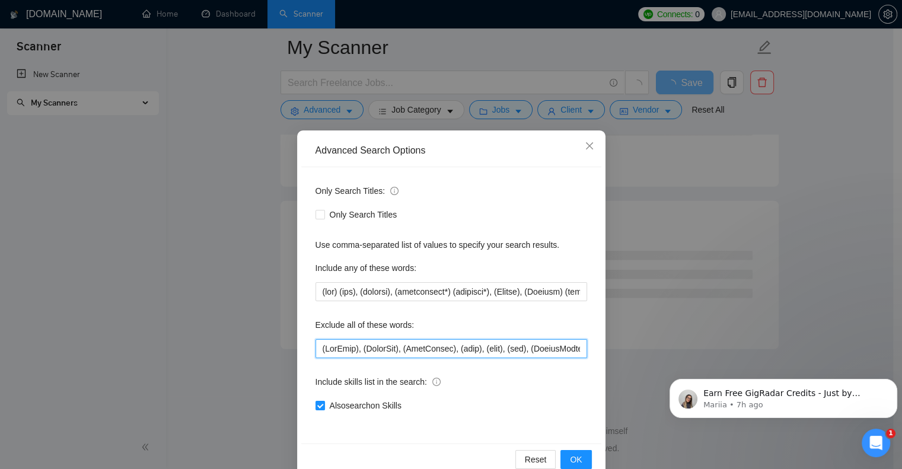
click at [351, 349] on input "text" at bounding box center [451, 348] width 272 height 19
click at [393, 351] on input "text" at bounding box center [451, 348] width 272 height 19
click at [572, 459] on span "OK" at bounding box center [576, 459] width 12 height 13
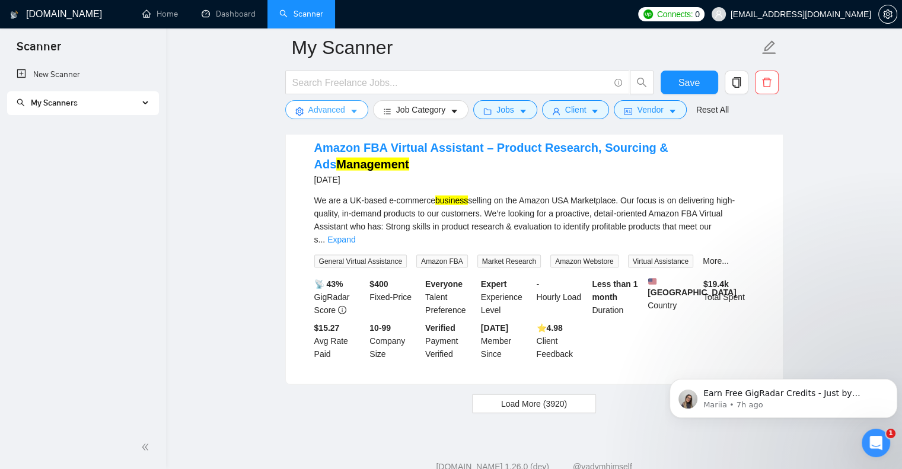
scroll to position [2518, 0]
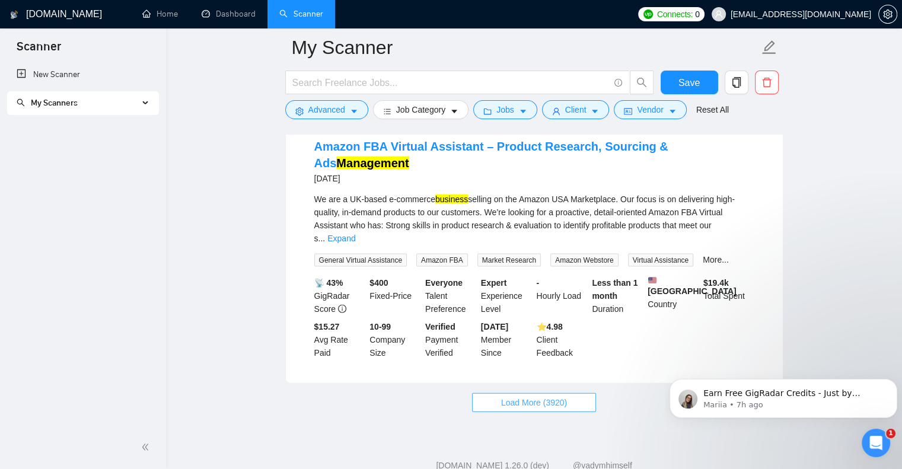
click at [529, 396] on span "Load More (3920)" at bounding box center [534, 402] width 66 height 13
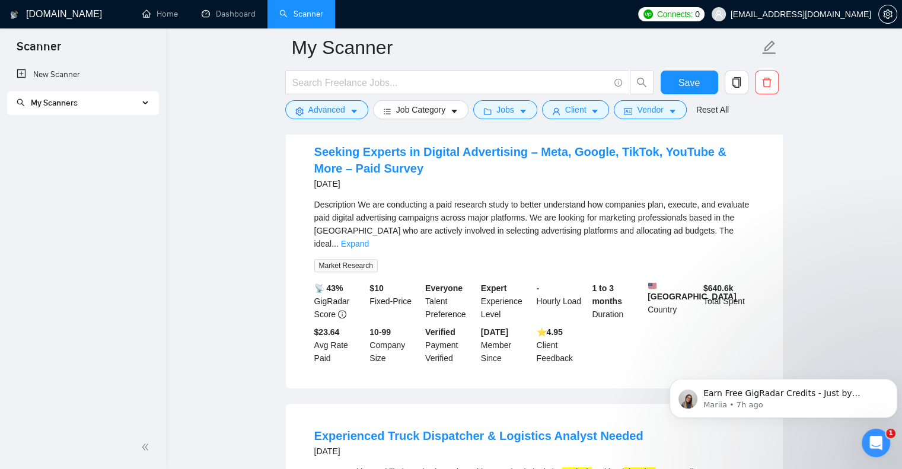
scroll to position [4831, 0]
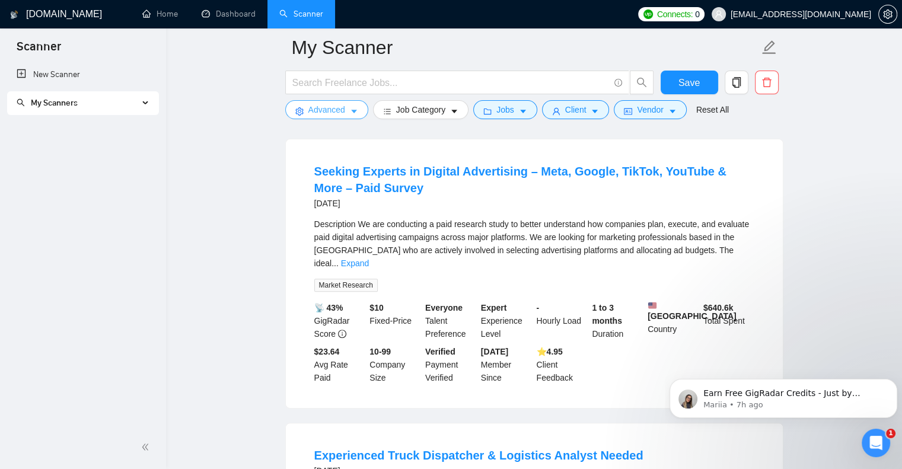
click at [350, 113] on icon "caret-down" at bounding box center [354, 111] width 8 height 8
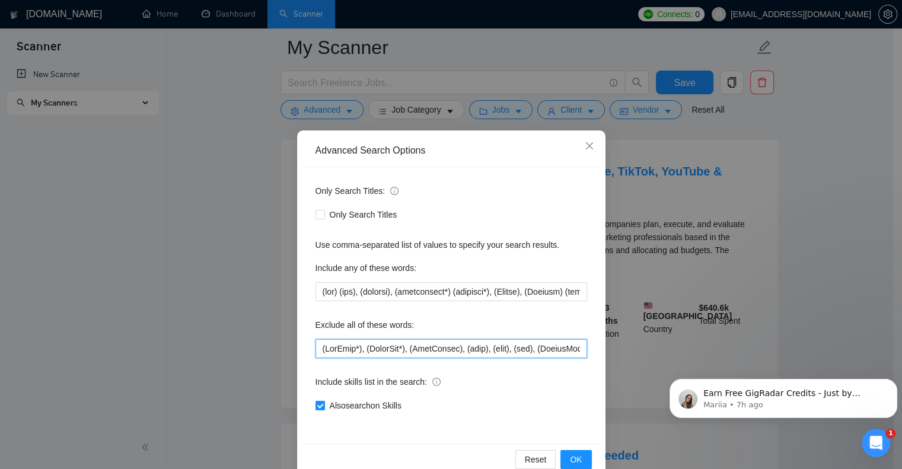
click at [315, 348] on input "text" at bounding box center [451, 348] width 272 height 19
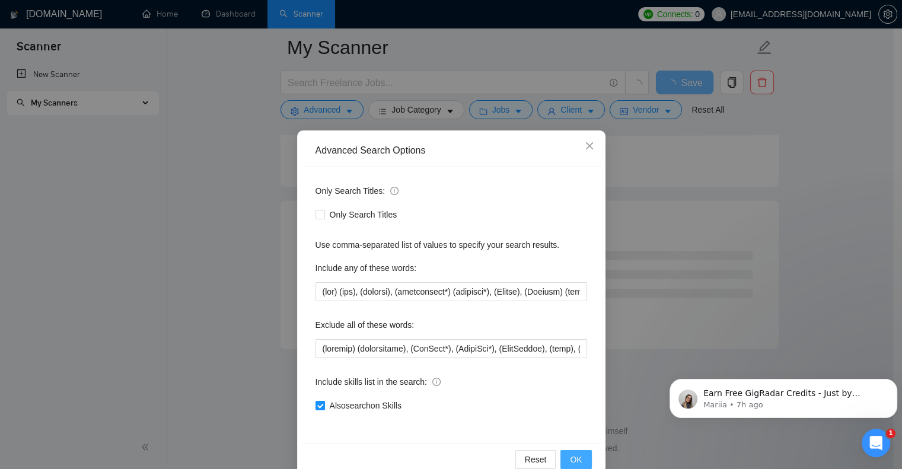
click at [575, 456] on span "OK" at bounding box center [576, 459] width 12 height 13
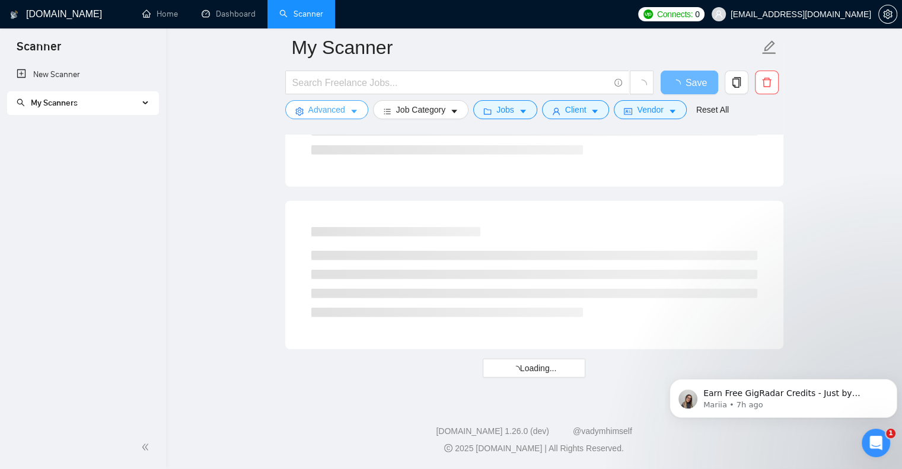
scroll to position [2518, 0]
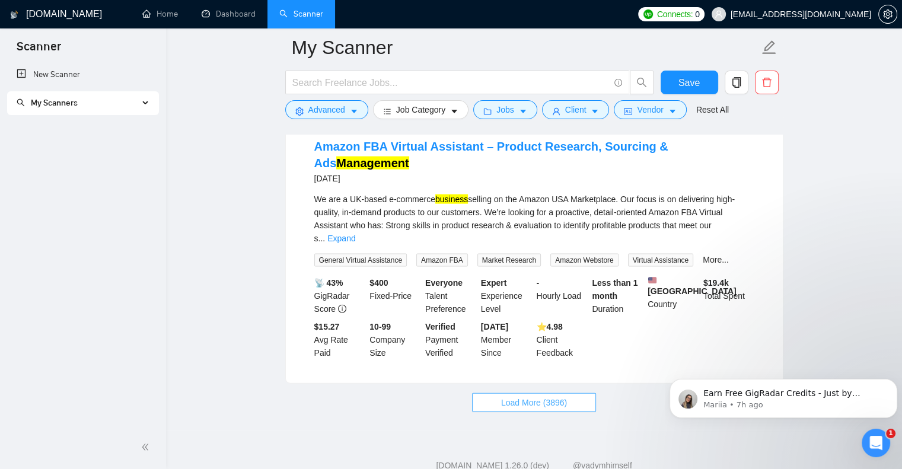
click at [557, 396] on span "Load More (3896)" at bounding box center [534, 402] width 66 height 13
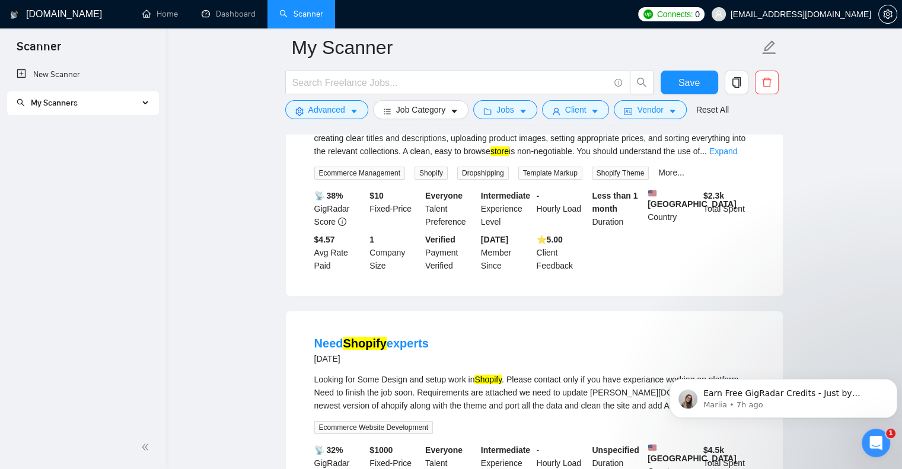
scroll to position [3941, 0]
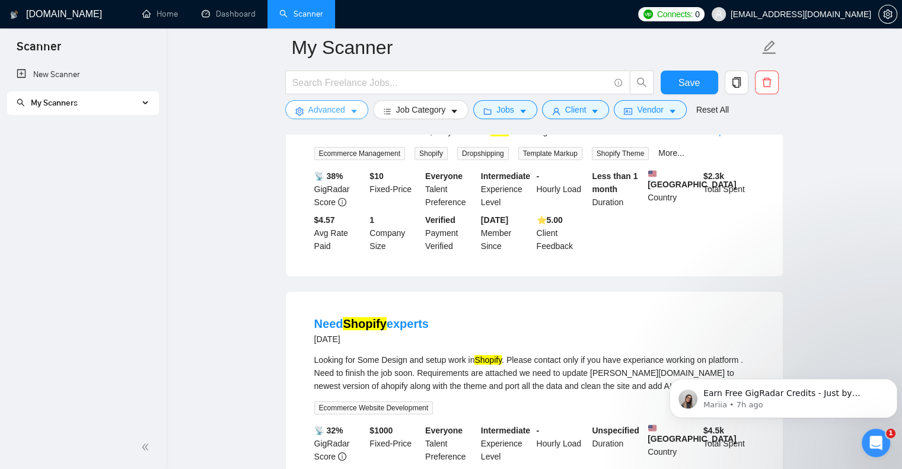
click at [358, 107] on button "Advanced" at bounding box center [326, 109] width 83 height 19
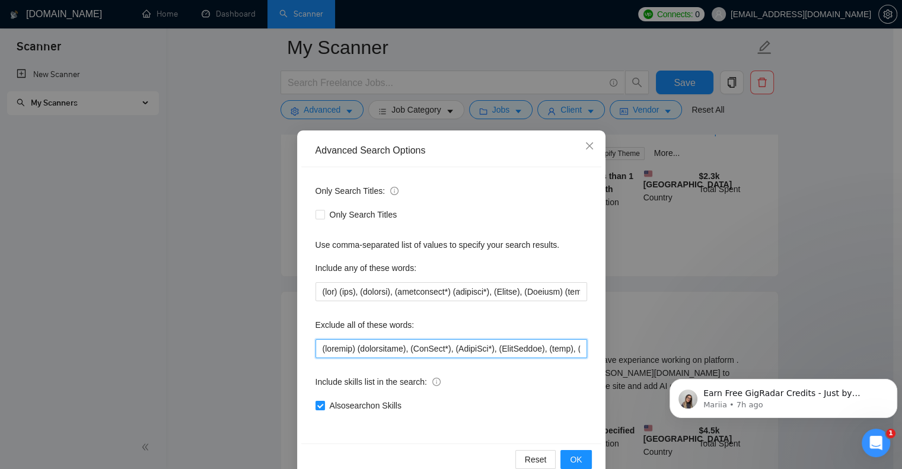
click at [315, 346] on input "text" at bounding box center [451, 348] width 272 height 19
click at [570, 455] on span "OK" at bounding box center [576, 459] width 12 height 13
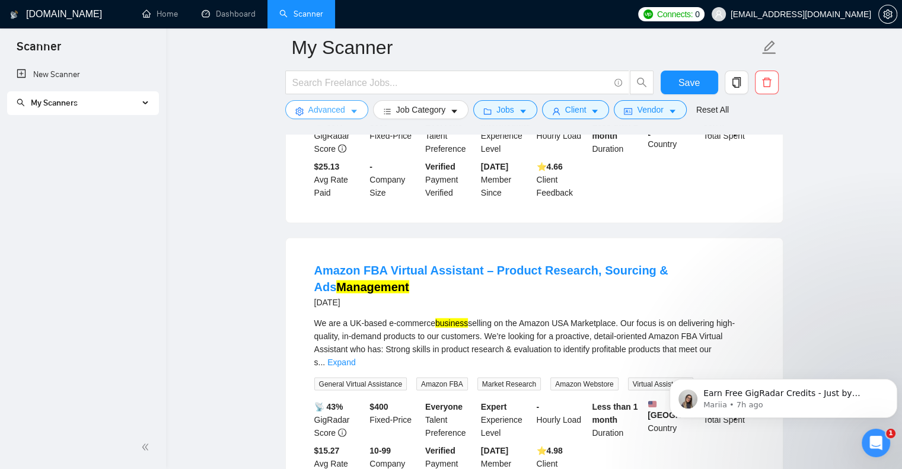
scroll to position [2518, 0]
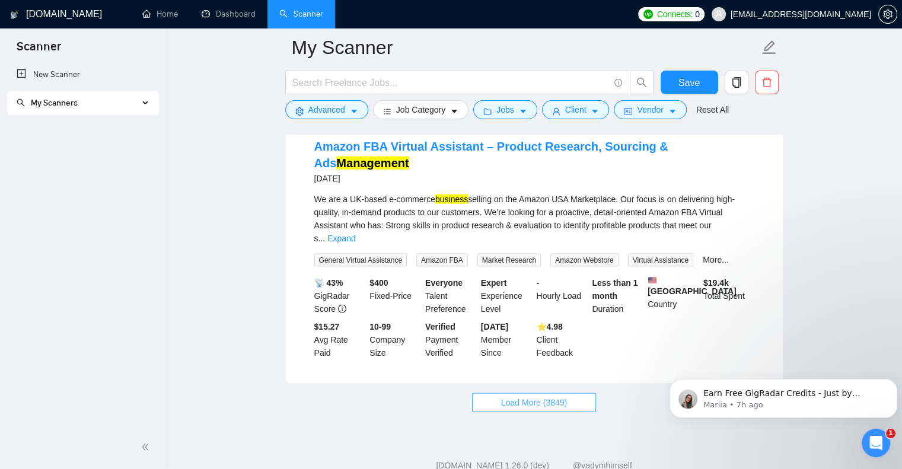
click at [542, 393] on button "Load More (3849)" at bounding box center [534, 402] width 124 height 19
click at [353, 111] on icon "caret-down" at bounding box center [354, 112] width 6 height 4
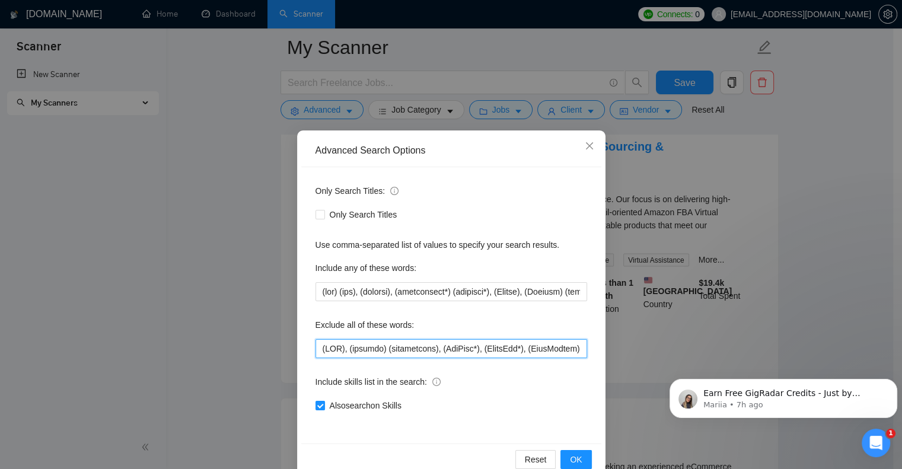
click at [315, 348] on input "text" at bounding box center [451, 348] width 272 height 19
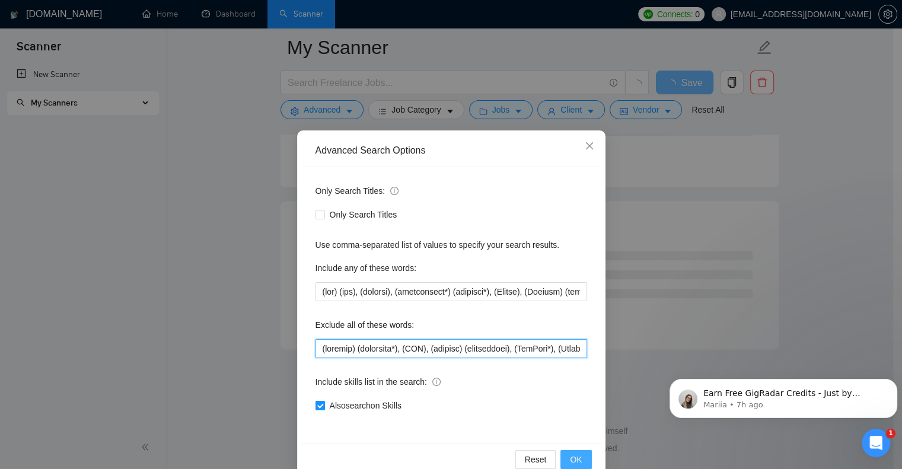
scroll to position [1509, 0]
click at [572, 456] on span "OK" at bounding box center [576, 459] width 12 height 13
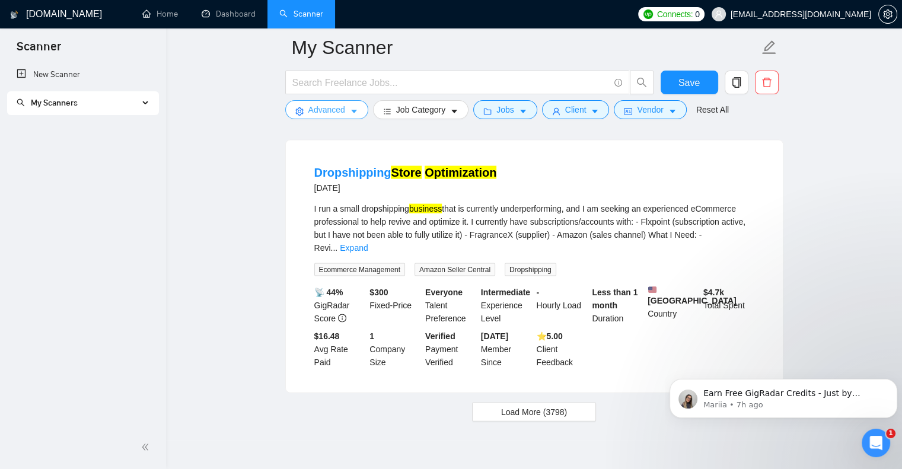
scroll to position [2518, 0]
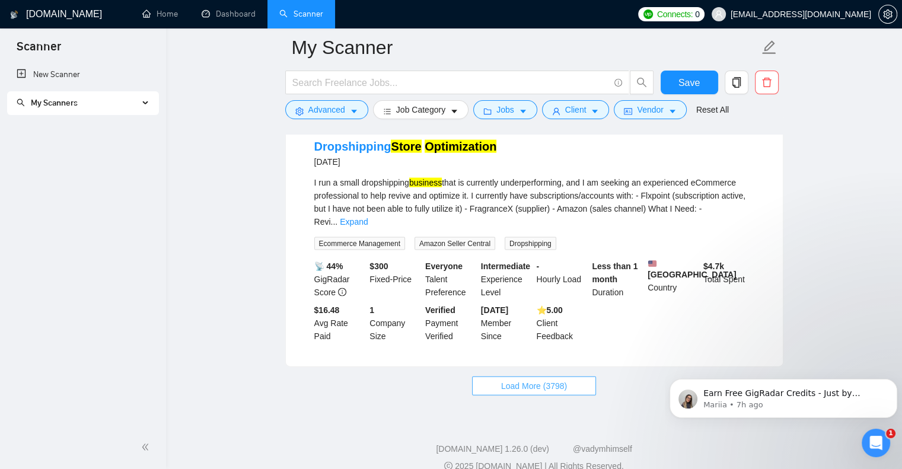
click at [524, 379] on span "Load More (3798)" at bounding box center [534, 385] width 66 height 13
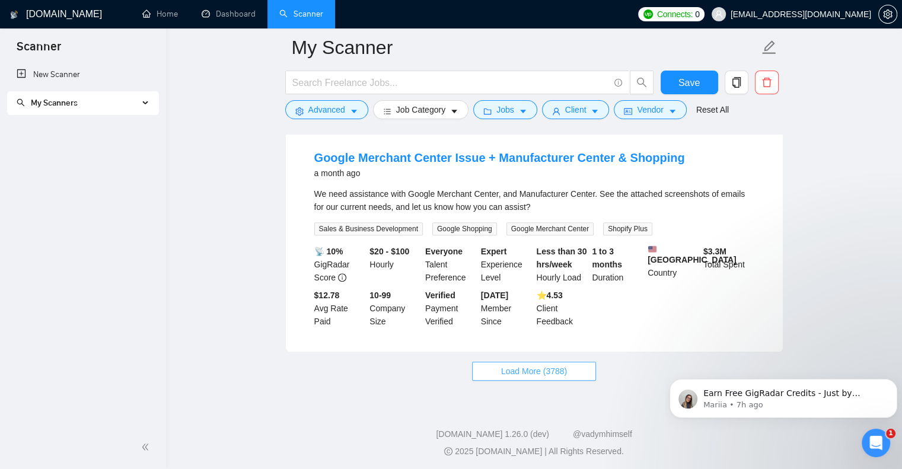
scroll to position [5064, 0]
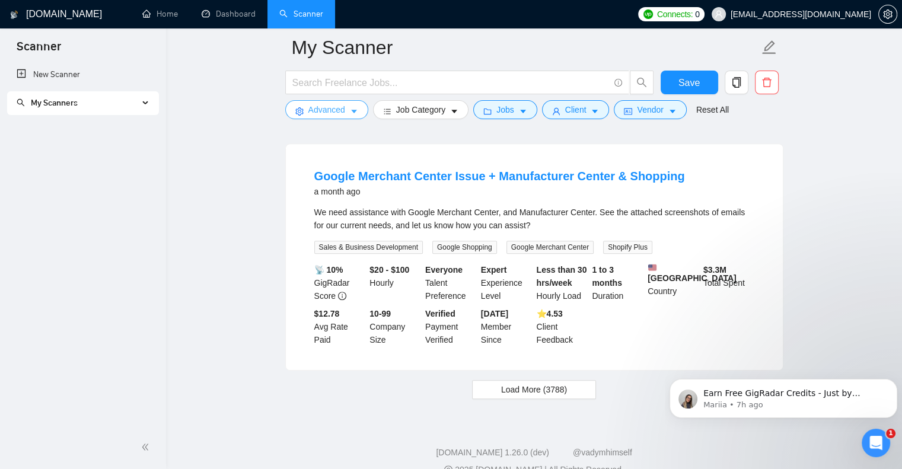
click at [355, 111] on icon "caret-down" at bounding box center [354, 112] width 6 height 4
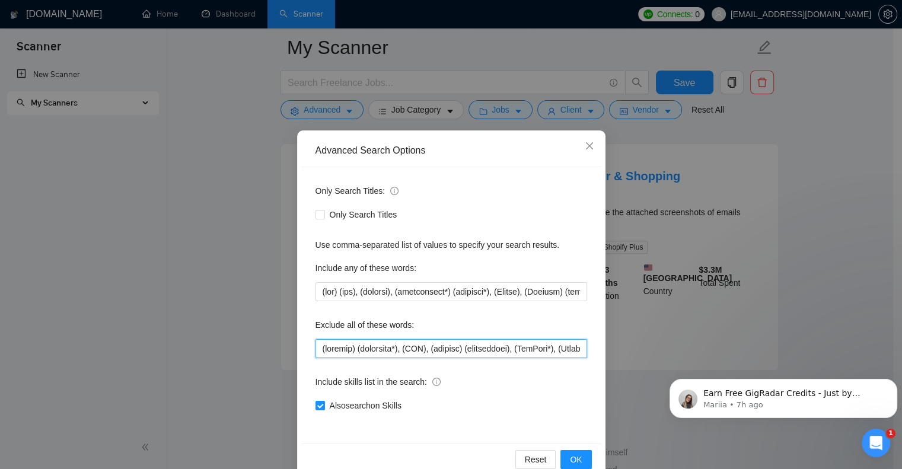
click at [315, 350] on input "text" at bounding box center [451, 348] width 272 height 19
click at [570, 461] on span "OK" at bounding box center [576, 459] width 12 height 13
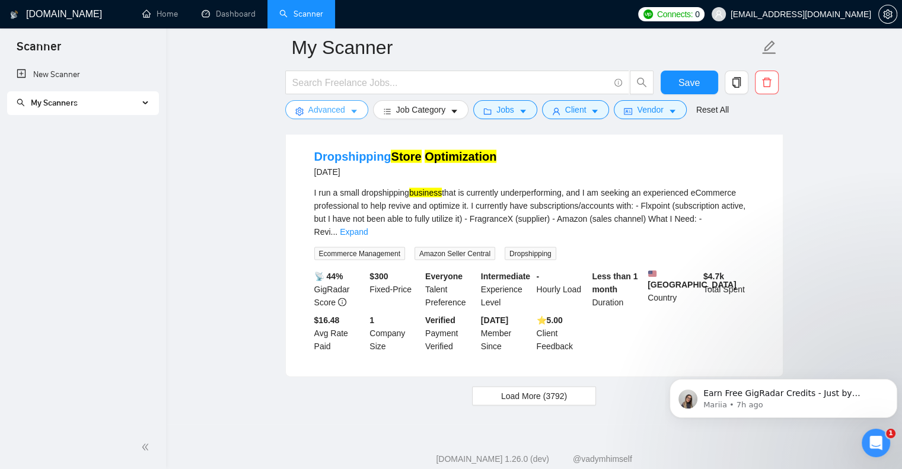
scroll to position [2518, 0]
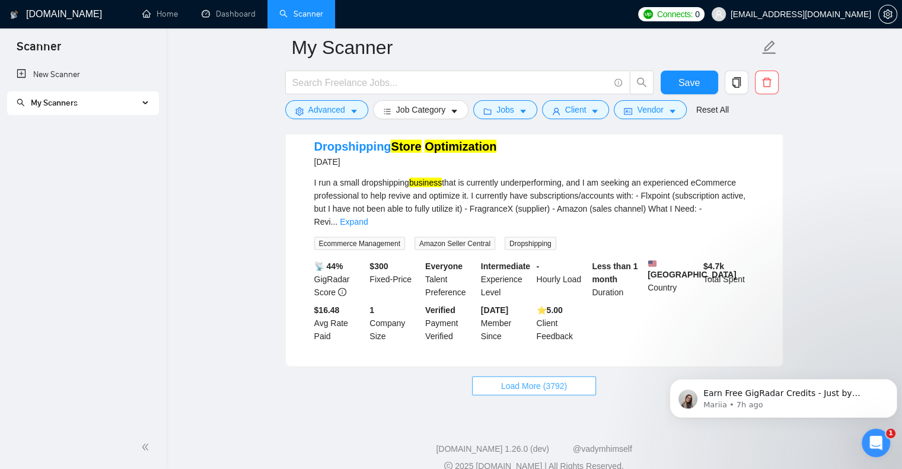
click at [534, 379] on span "Load More (3792)" at bounding box center [534, 385] width 66 height 13
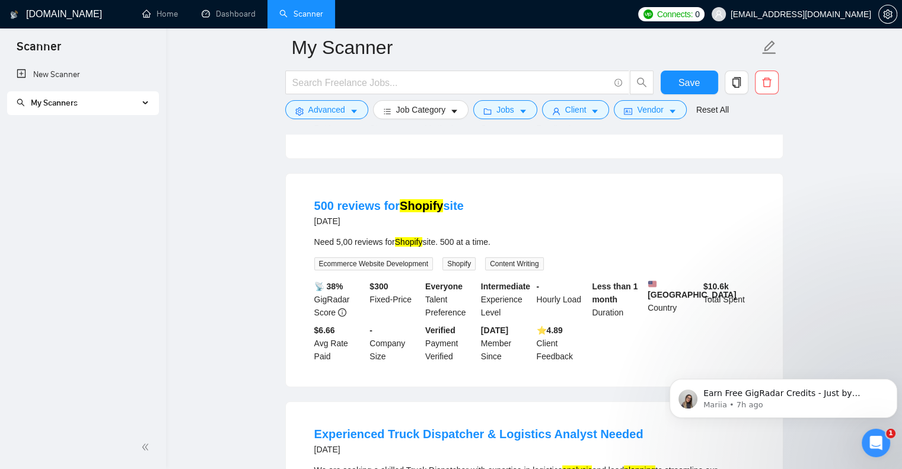
scroll to position [4297, 0]
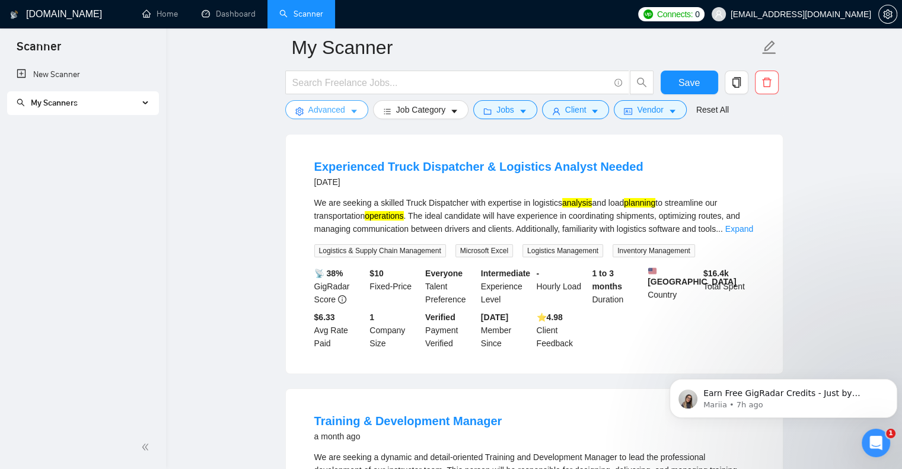
click at [351, 116] on icon "caret-down" at bounding box center [354, 111] width 8 height 8
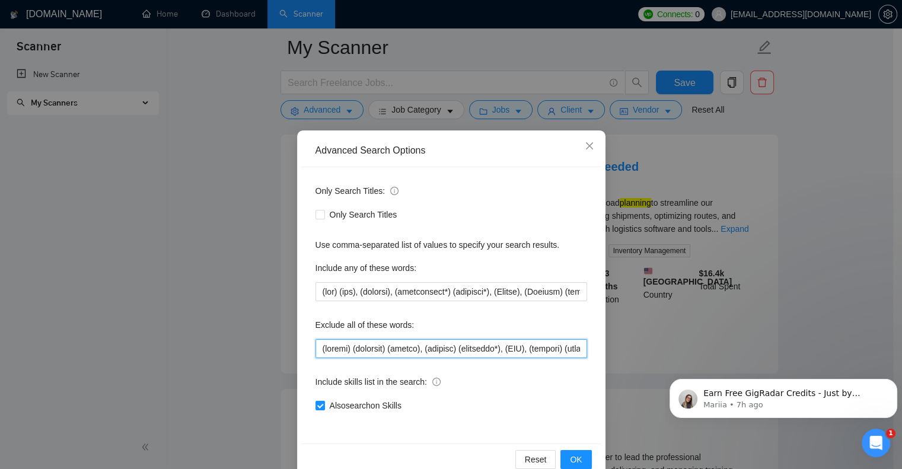
click at [315, 348] on input "text" at bounding box center [451, 348] width 272 height 19
click at [564, 457] on button "OK" at bounding box center [575, 459] width 31 height 19
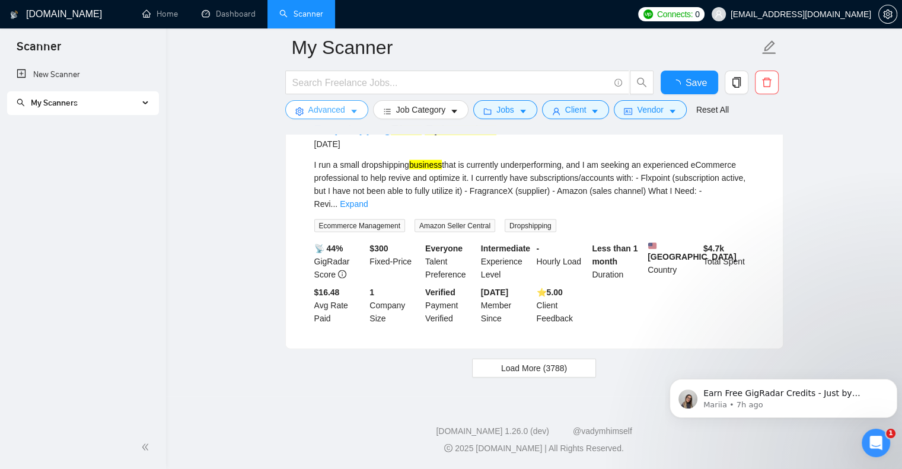
scroll to position [2518, 0]
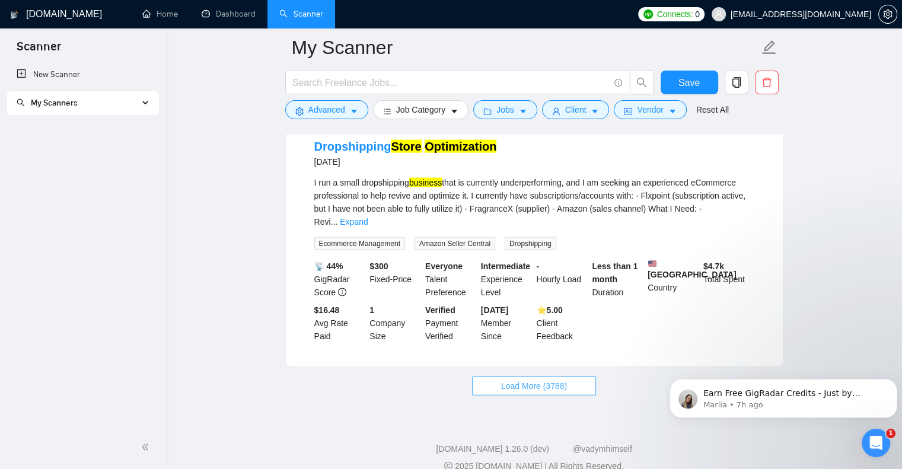
click at [563, 379] on span "Load More (3788)" at bounding box center [534, 385] width 66 height 13
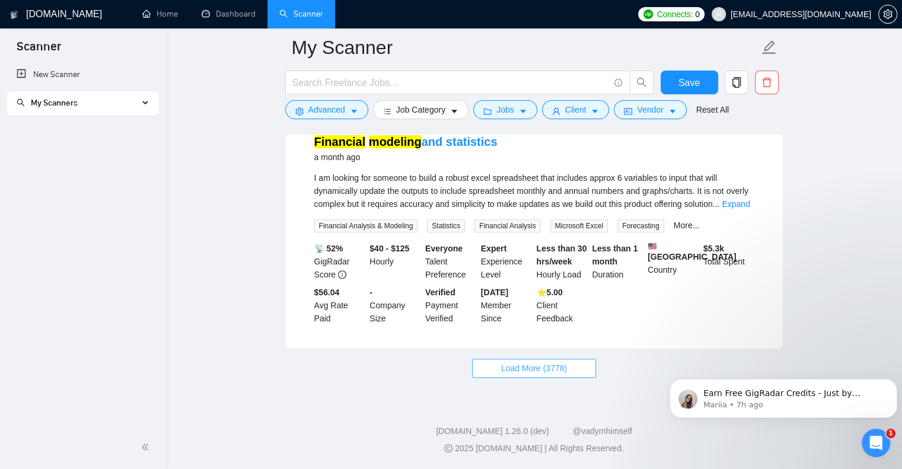
scroll to position [5136, 0]
click at [550, 363] on span "Load More (3778)" at bounding box center [534, 368] width 66 height 13
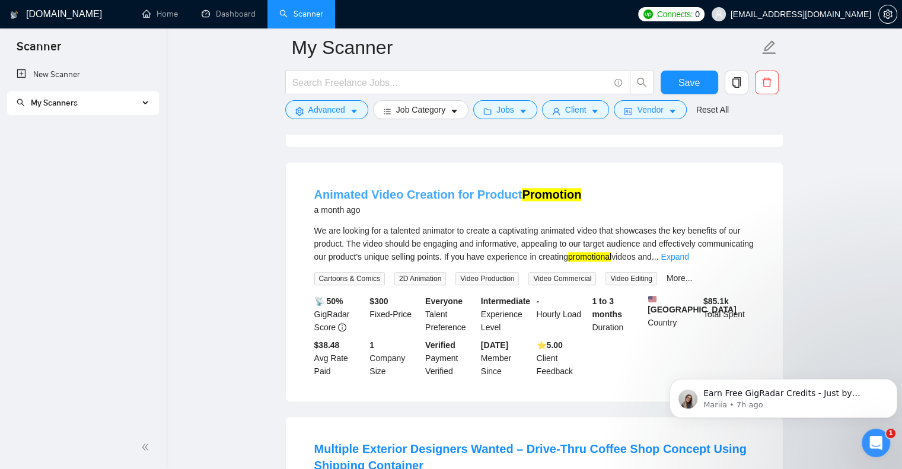
scroll to position [5847, 0]
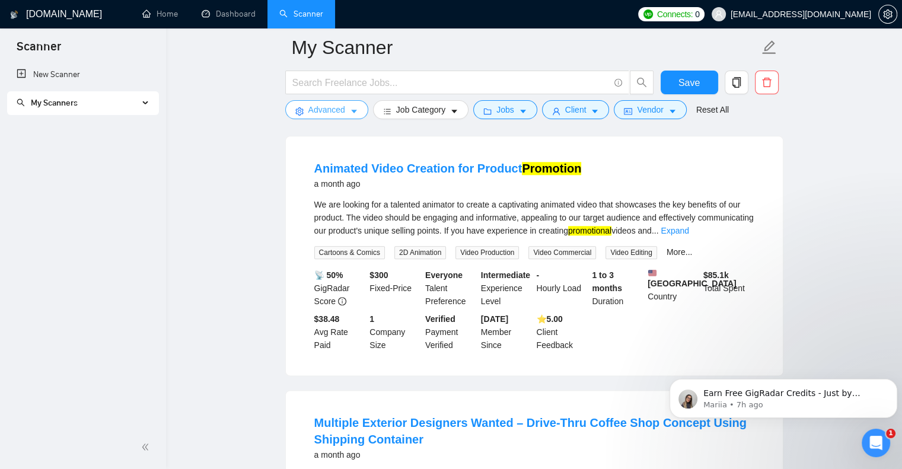
click at [356, 110] on icon "caret-down" at bounding box center [354, 111] width 8 height 8
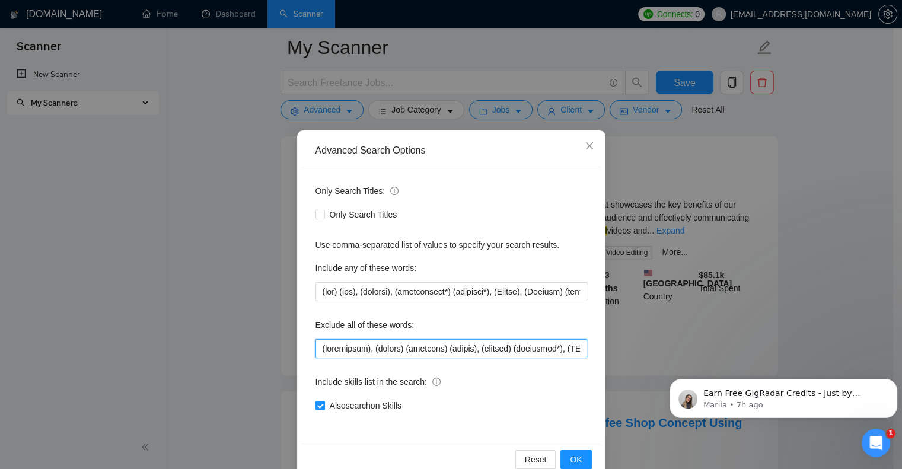
click at [315, 349] on input "text" at bounding box center [451, 348] width 272 height 19
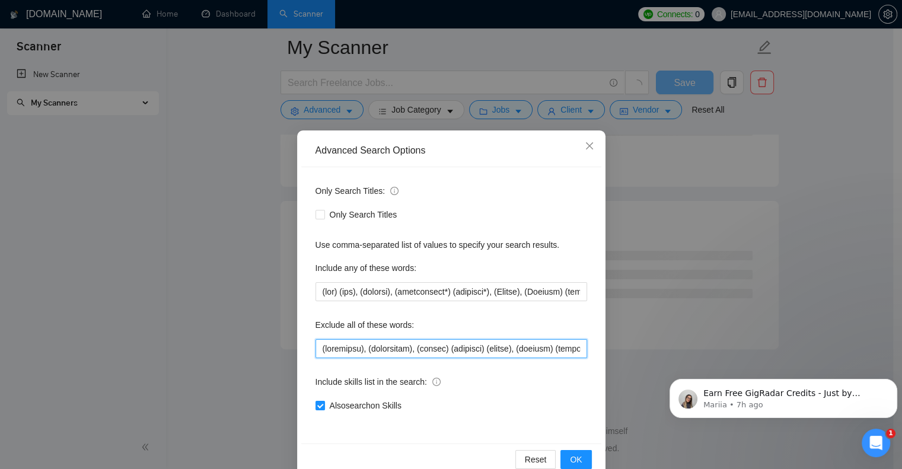
scroll to position [4758, 0]
click at [576, 457] on span "OK" at bounding box center [576, 459] width 12 height 13
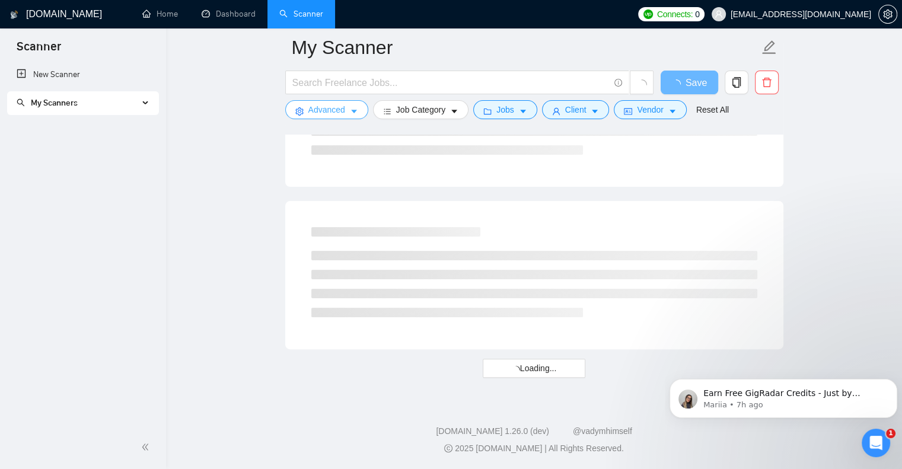
scroll to position [2518, 0]
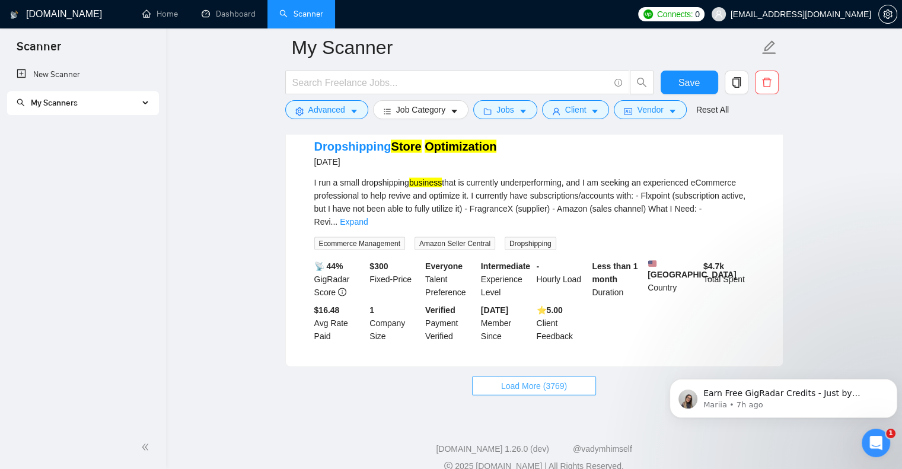
click at [535, 377] on button "Load More (3769)" at bounding box center [534, 386] width 124 height 19
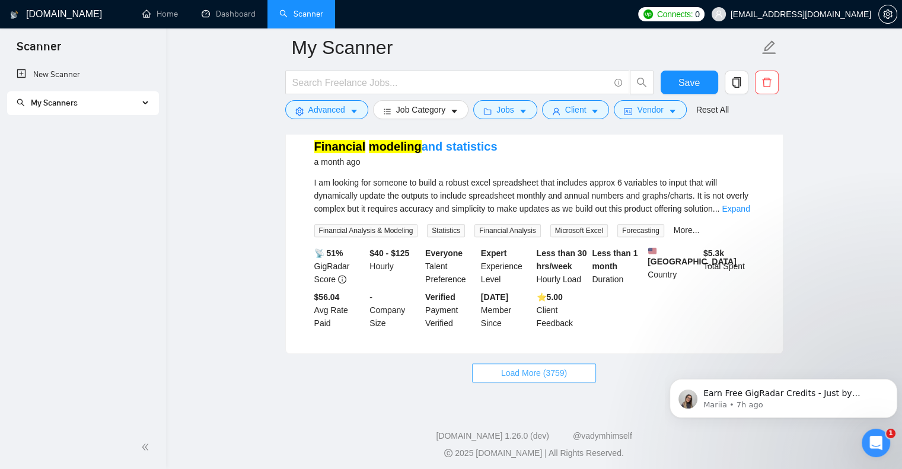
scroll to position [5136, 0]
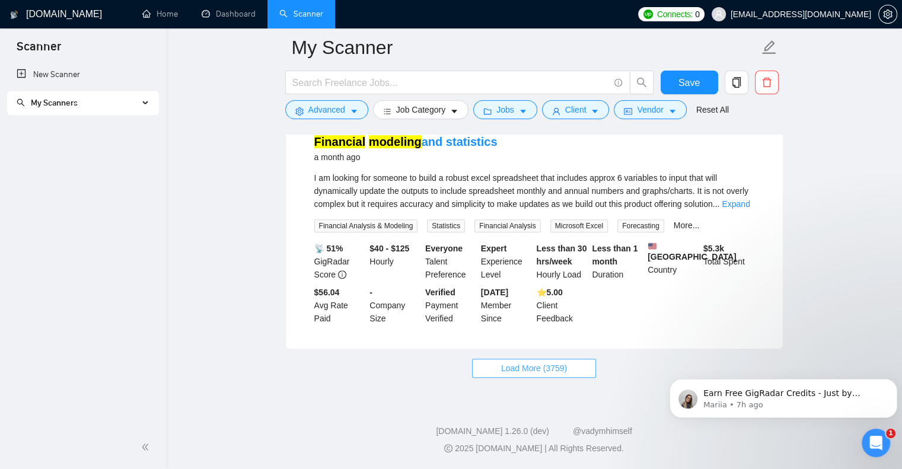
click at [544, 360] on button "Load More (3759)" at bounding box center [534, 368] width 124 height 19
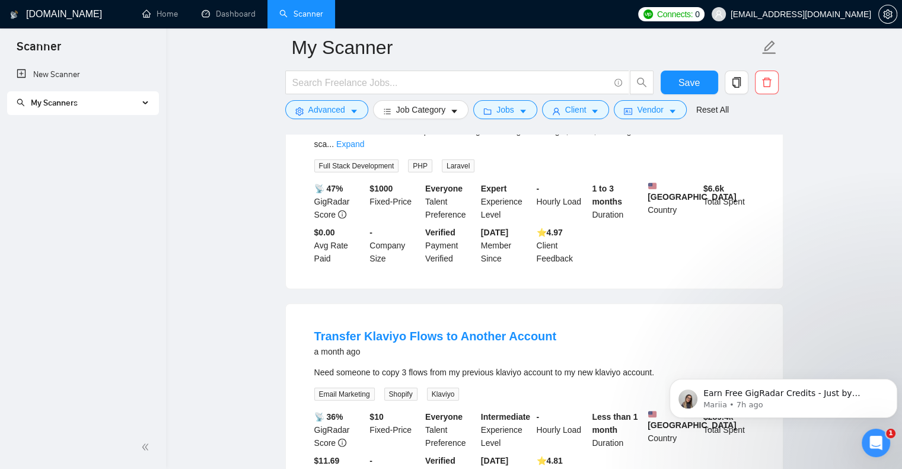
scroll to position [7795, 0]
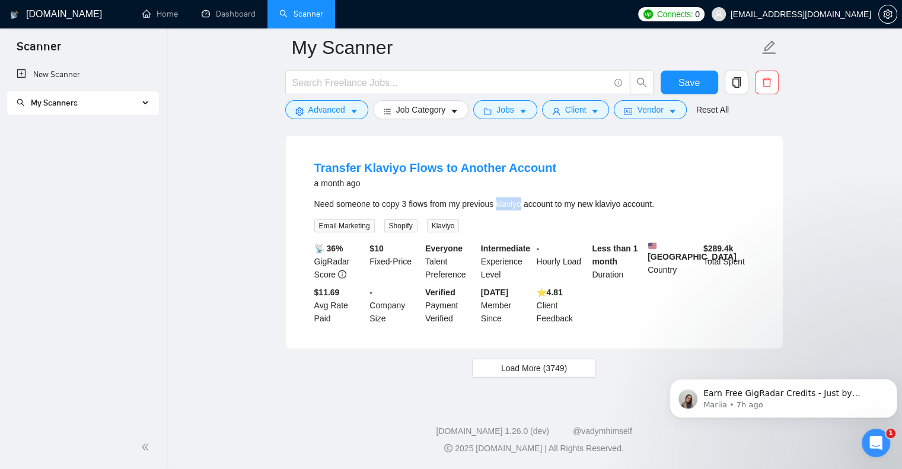
drag, startPoint x: 496, startPoint y: 196, endPoint x: 522, endPoint y: 194, distance: 26.2
click at [522, 197] on div "Need someone to copy 3 flows from my previous klaviyo account to my new klaviyo…" at bounding box center [534, 203] width 440 height 13
copy div "klaviyo"
click at [346, 109] on button "Advanced" at bounding box center [326, 109] width 83 height 19
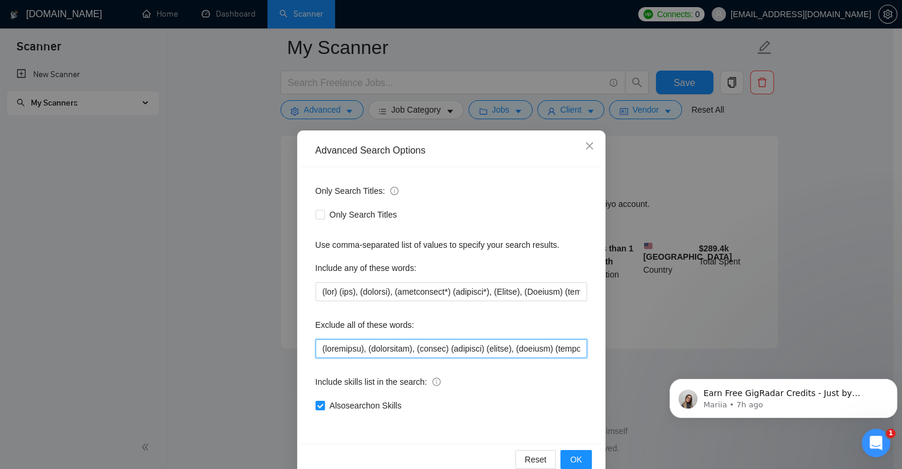
click at [315, 347] on input "text" at bounding box center [451, 348] width 272 height 19
paste input "klaviyo"
click at [579, 455] on button "OK" at bounding box center [575, 459] width 31 height 19
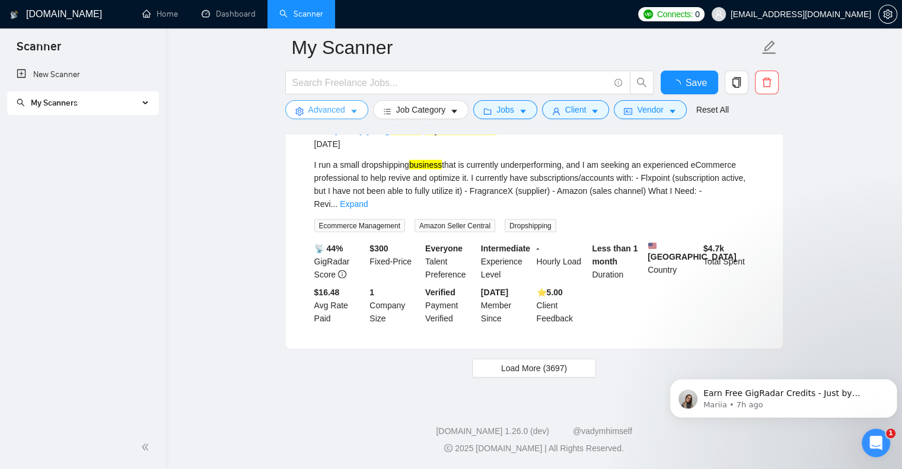
scroll to position [2518, 0]
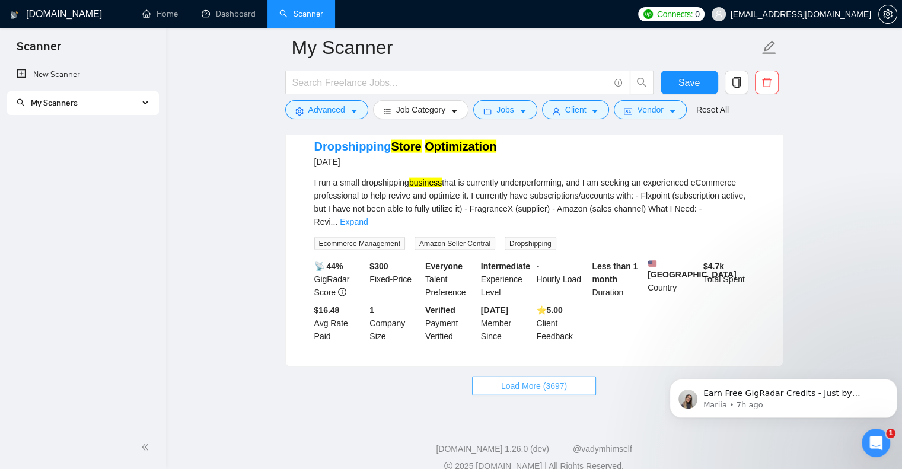
click at [548, 379] on span "Load More (3697)" at bounding box center [534, 385] width 66 height 13
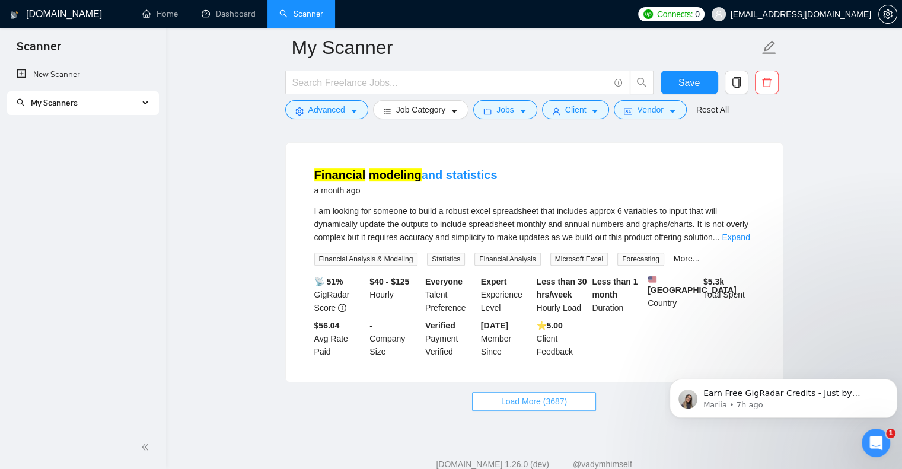
scroll to position [5136, 0]
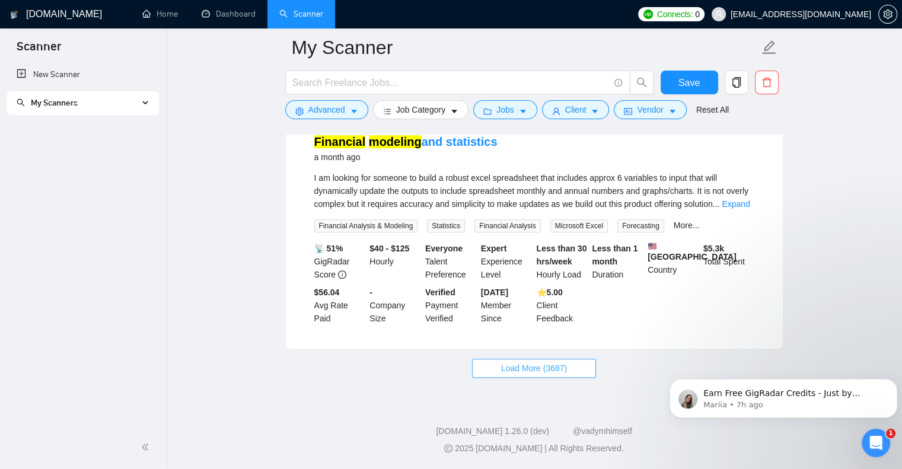
click at [553, 363] on span "Load More (3687)" at bounding box center [534, 368] width 66 height 13
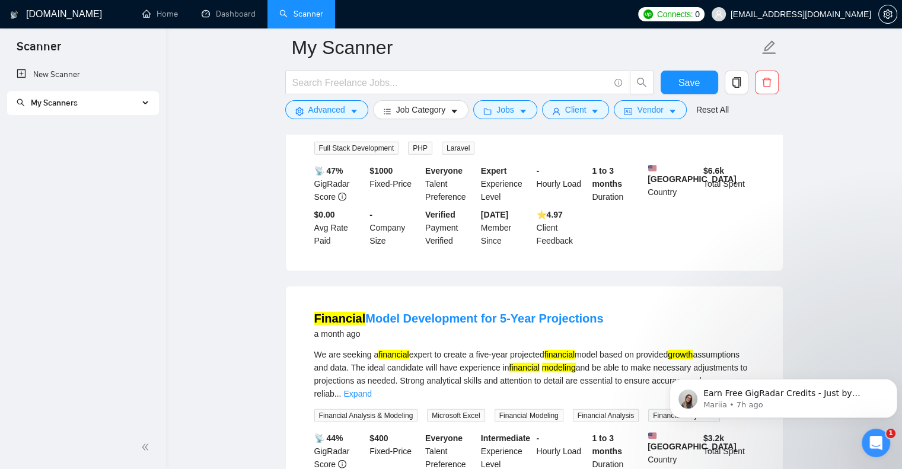
scroll to position [7804, 0]
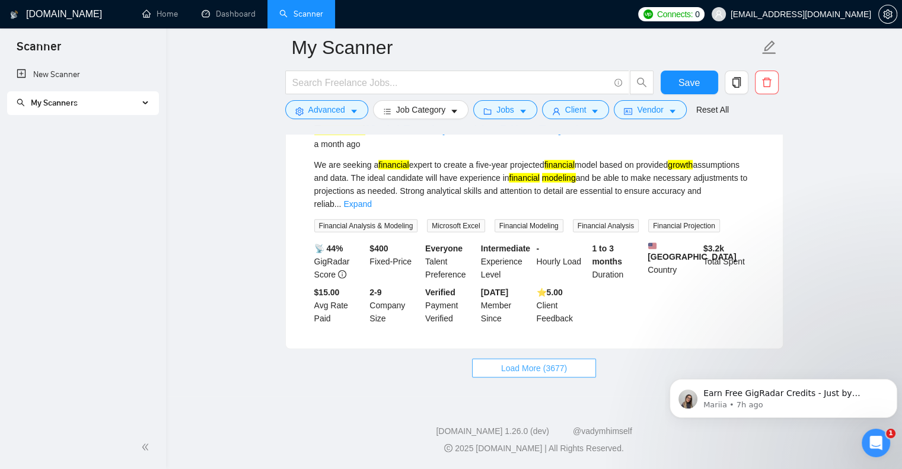
click at [532, 375] on span "Load More (3677)" at bounding box center [534, 368] width 66 height 13
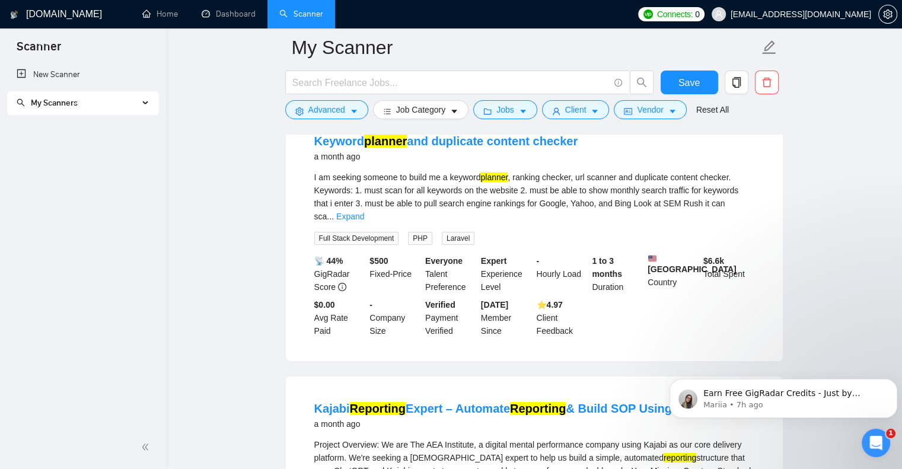
scroll to position [8575, 0]
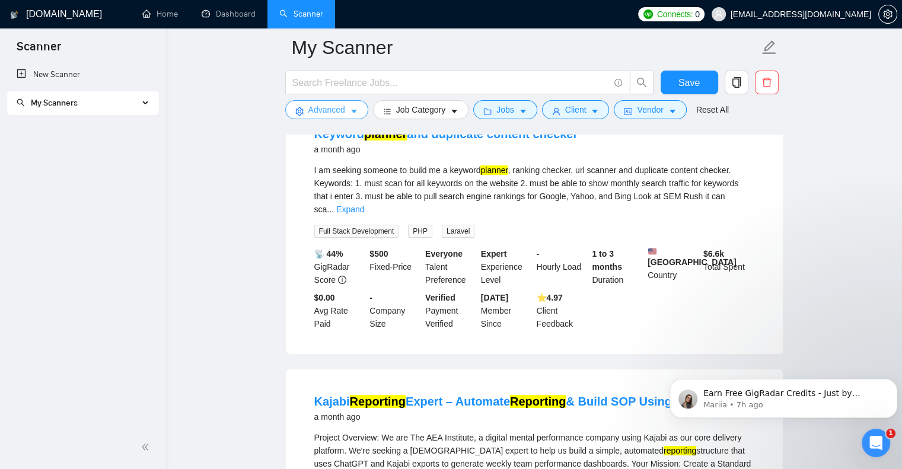
click at [353, 111] on icon "caret-down" at bounding box center [354, 112] width 6 height 4
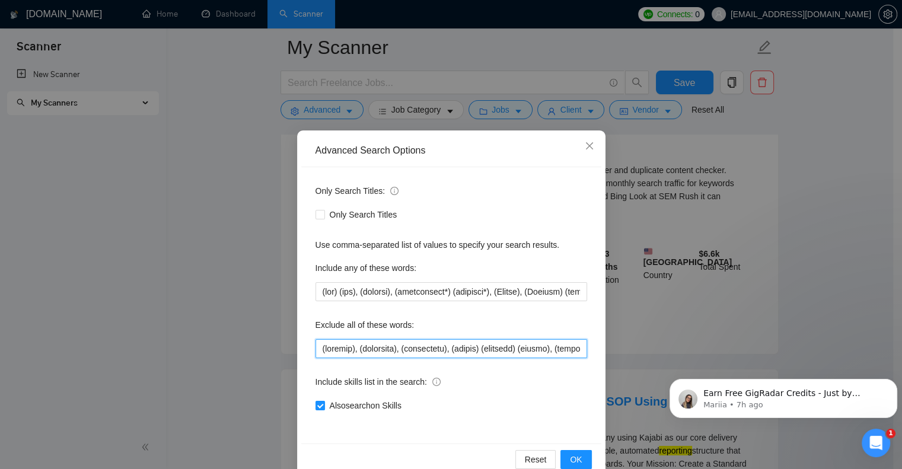
click at [315, 347] on input "text" at bounding box center [451, 348] width 272 height 19
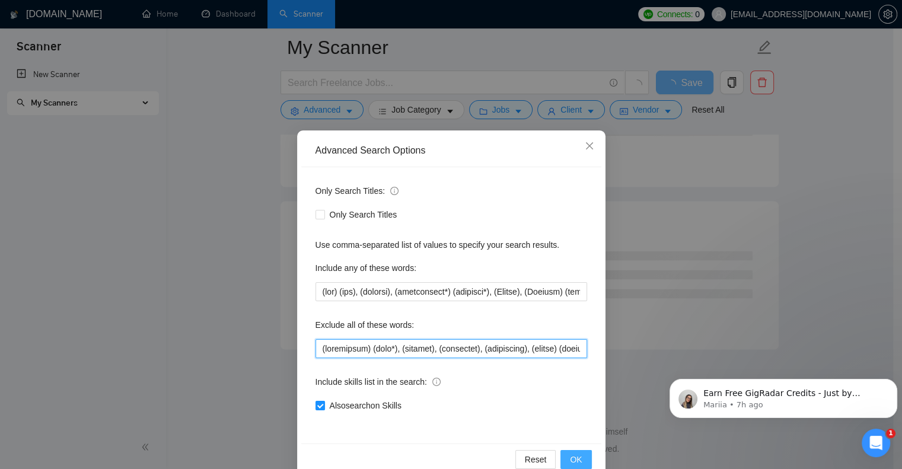
type input "(investment) (bank*), (klaviyo), (animation), (dispatcher), (google) (merchant)…"
click at [573, 458] on span "OK" at bounding box center [576, 459] width 12 height 13
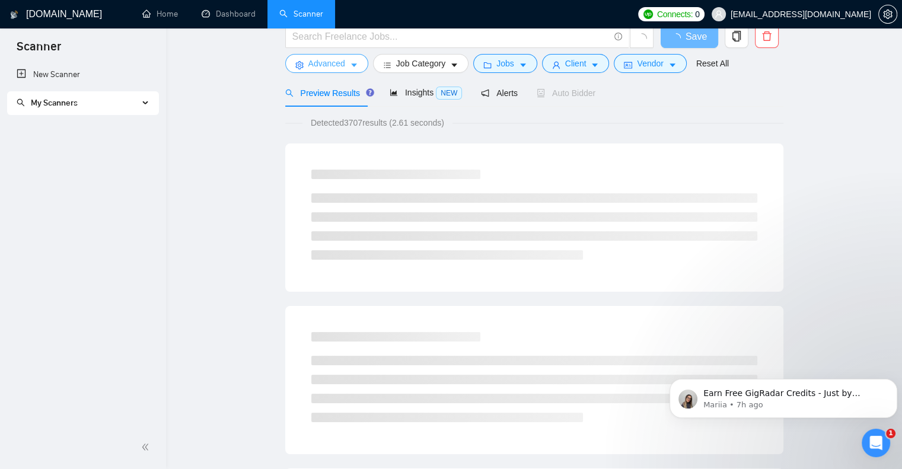
scroll to position [0, 0]
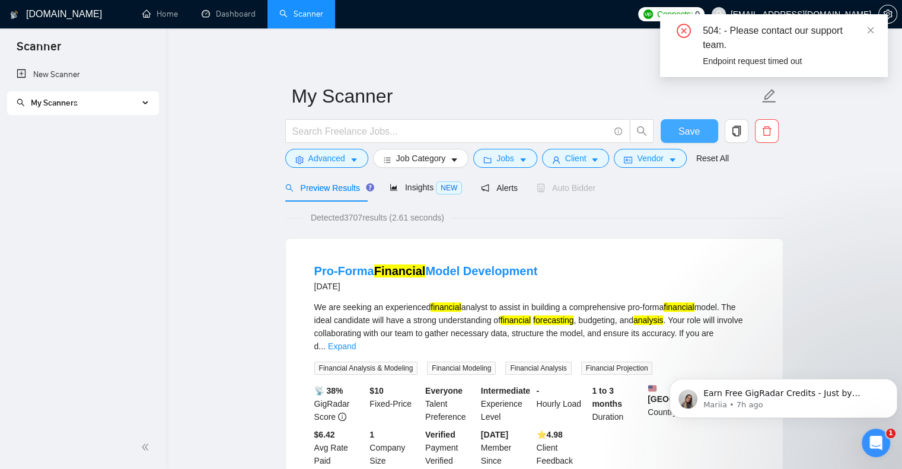
click at [691, 123] on button "Save" at bounding box center [690, 131] width 58 height 24
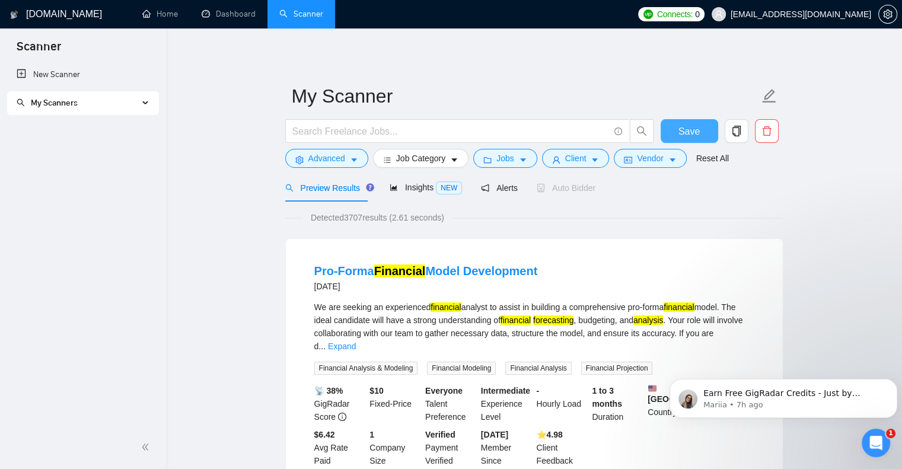
click at [698, 131] on span "Save" at bounding box center [688, 131] width 21 height 15
click at [163, 14] on link "Home" at bounding box center [160, 14] width 36 height 10
